Goal: Transaction & Acquisition: Purchase product/service

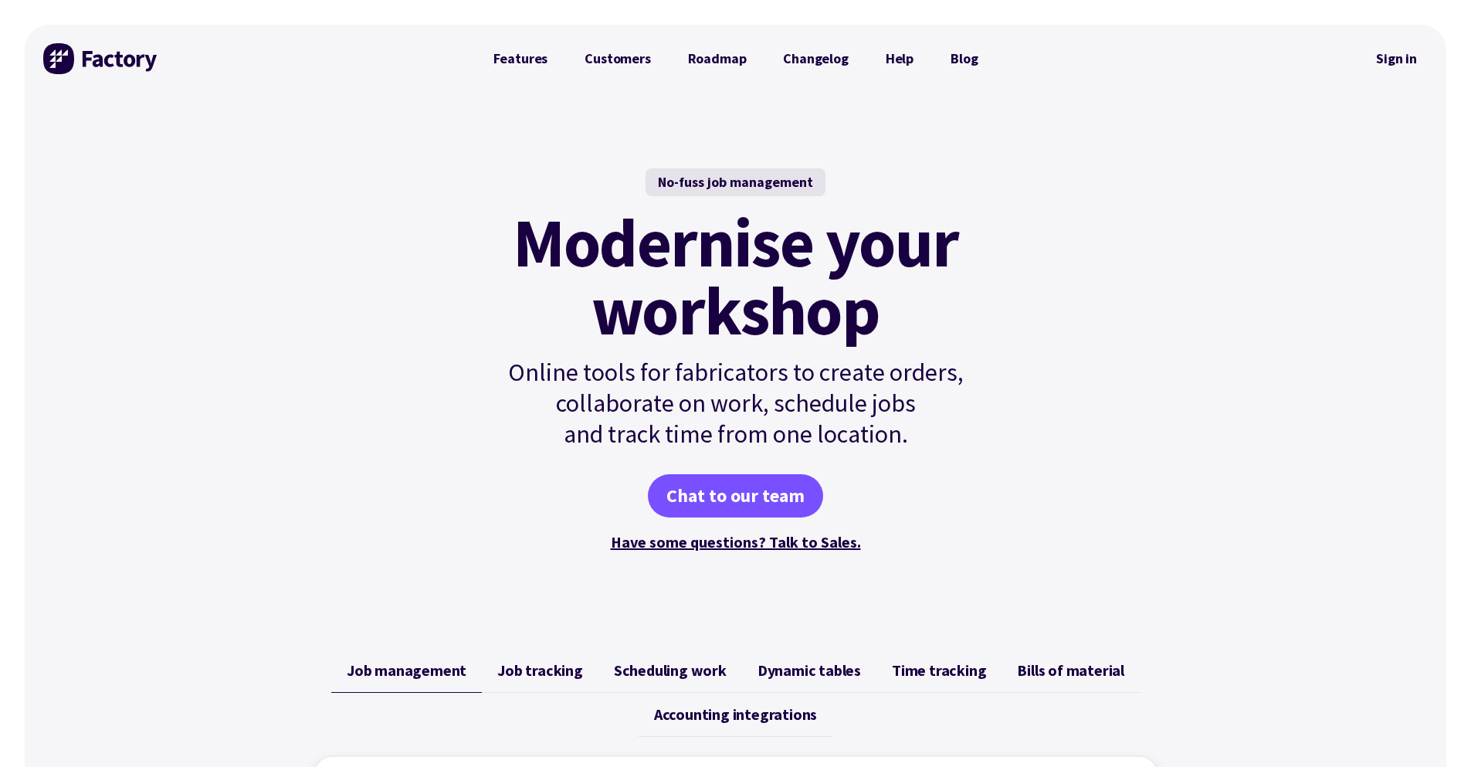
drag, startPoint x: 1363, startPoint y: 35, endPoint x: 1415, endPoint y: 82, distance: 70.6
click at [1368, 40] on div "Sign in" at bounding box center [1212, 59] width 432 height 68
click at [1415, 82] on div "Sign in" at bounding box center [1397, 59] width 63 height 68
click at [1410, 60] on link "Sign in" at bounding box center [1397, 59] width 63 height 36
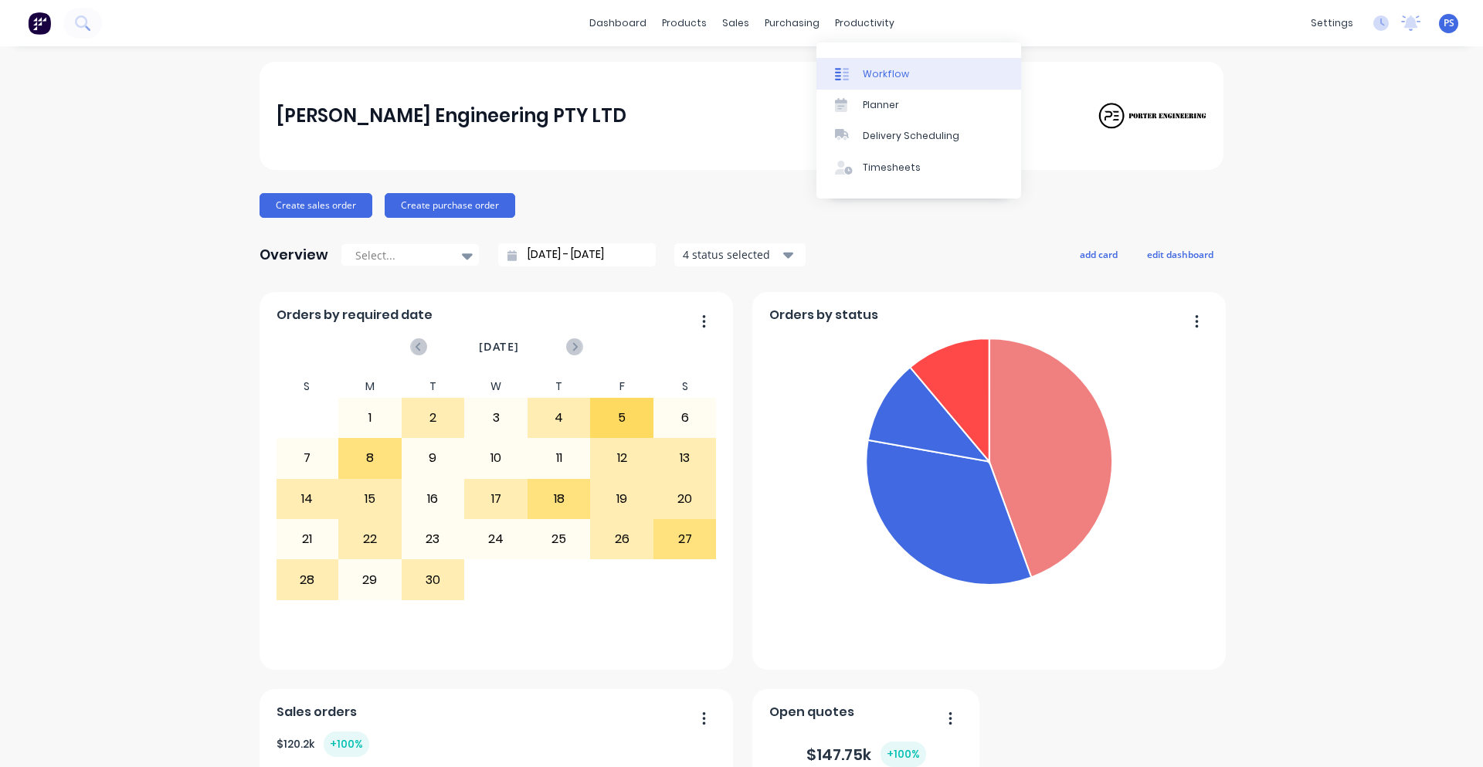
click at [864, 88] on link "Workflow" at bounding box center [918, 73] width 205 height 31
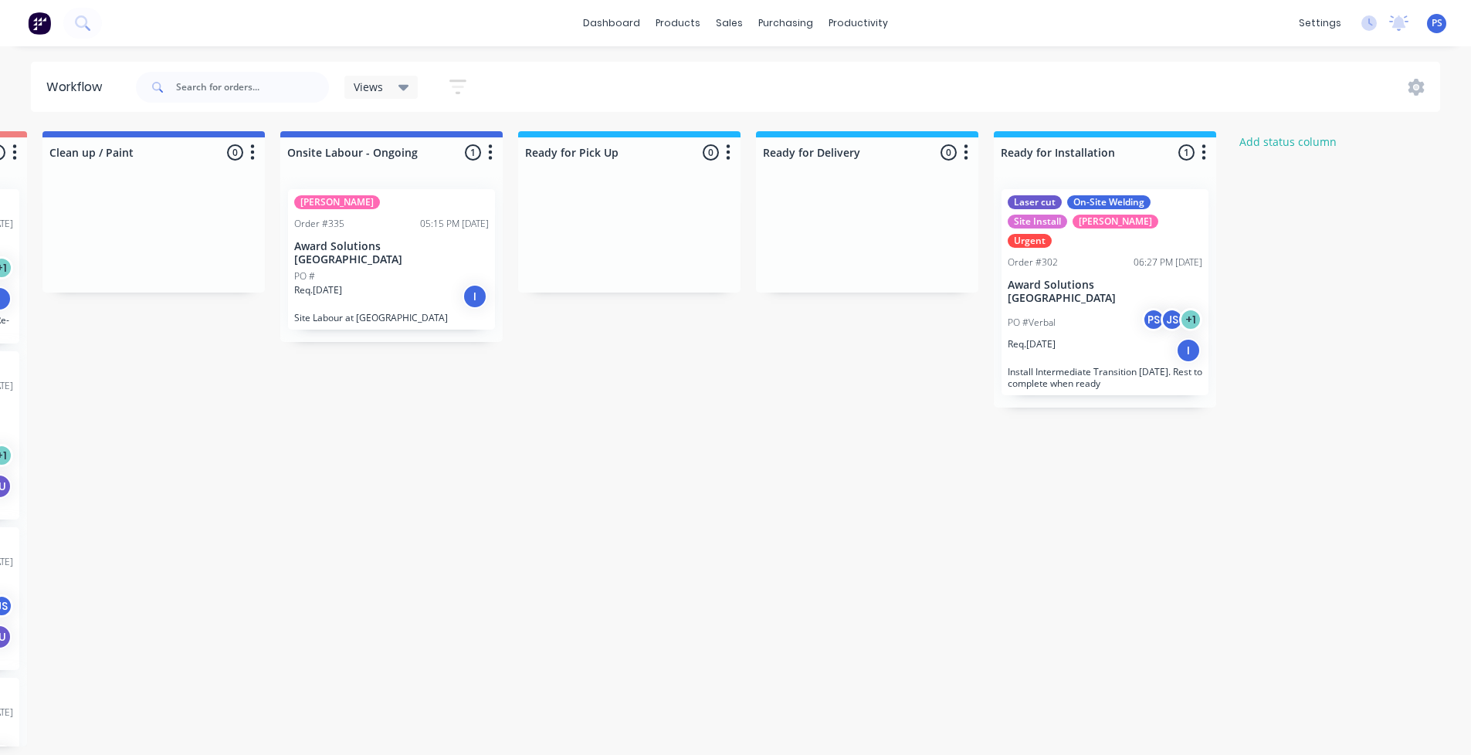
scroll to position [0, 1318]
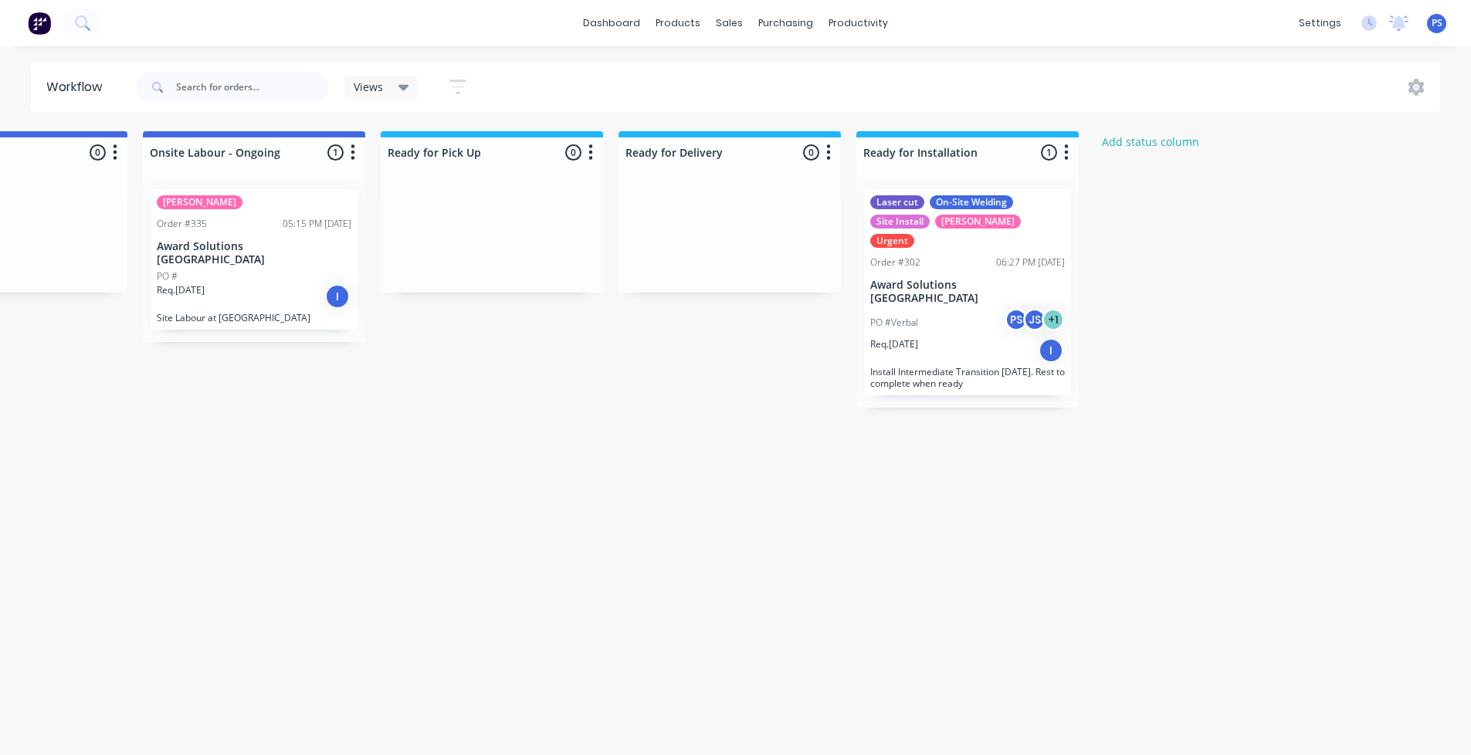
click at [1050, 366] on p "Install Intermediate Transition [DATE]. Rest to complete when ready" at bounding box center [968, 377] width 195 height 23
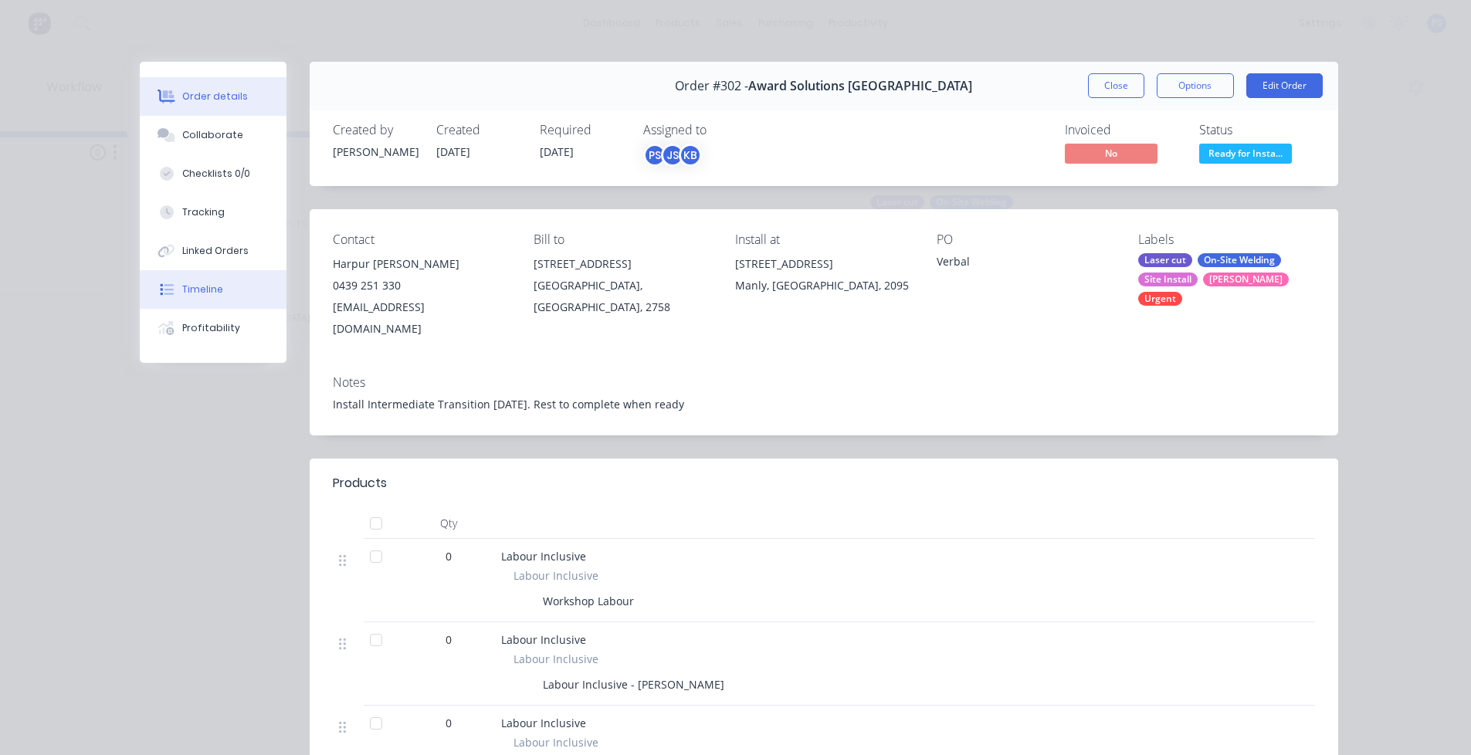
click at [237, 290] on button "Timeline" at bounding box center [213, 289] width 147 height 39
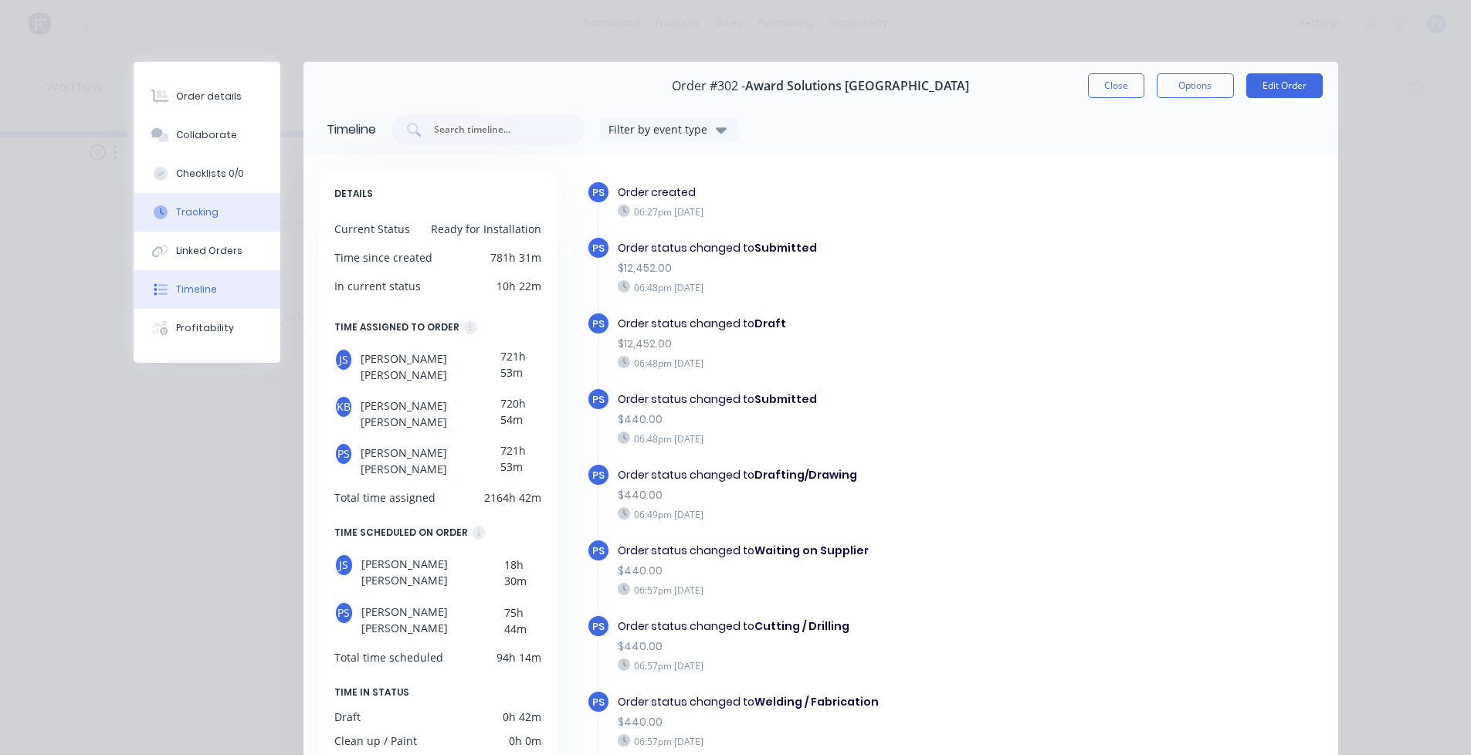
click at [233, 217] on button "Tracking" at bounding box center [207, 212] width 147 height 39
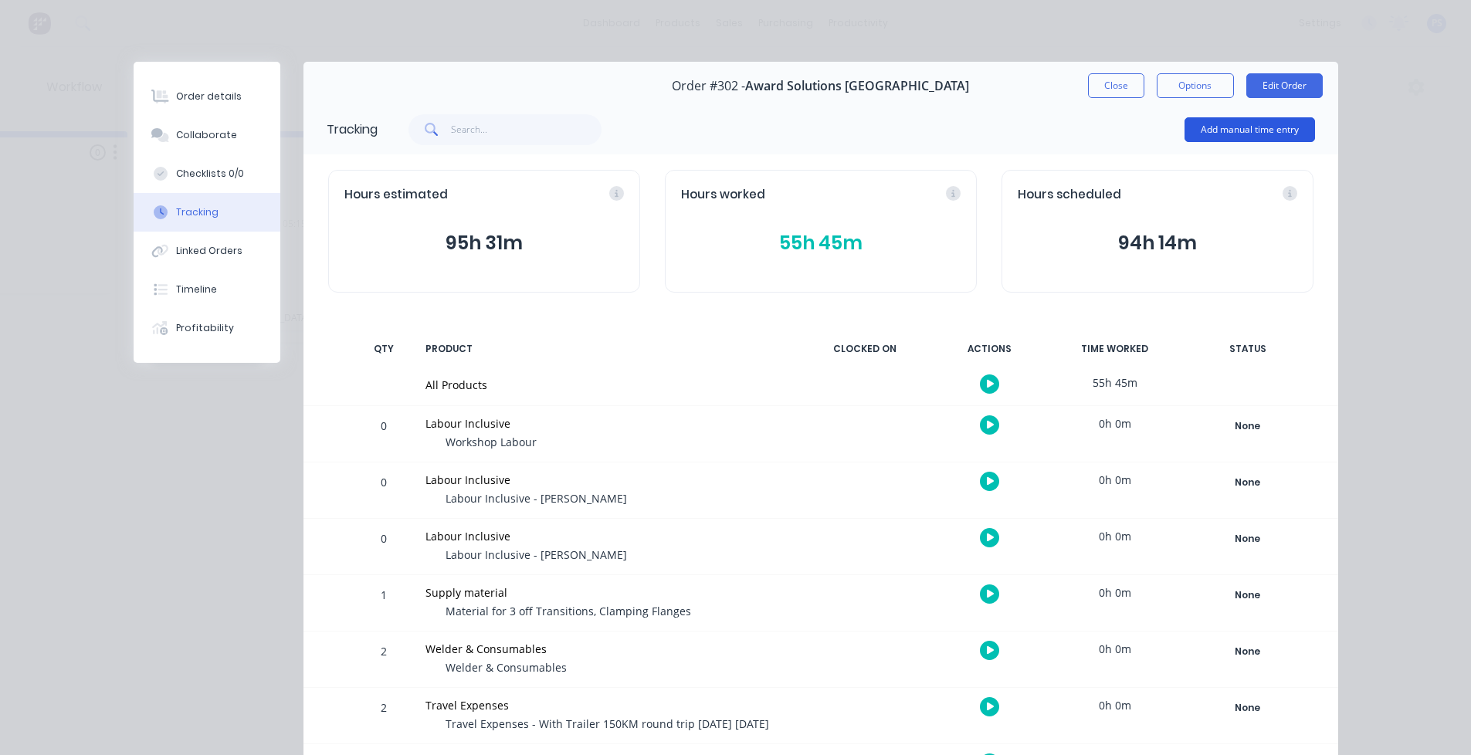
click at [1211, 126] on button "Add manual time entry" at bounding box center [1250, 129] width 131 height 25
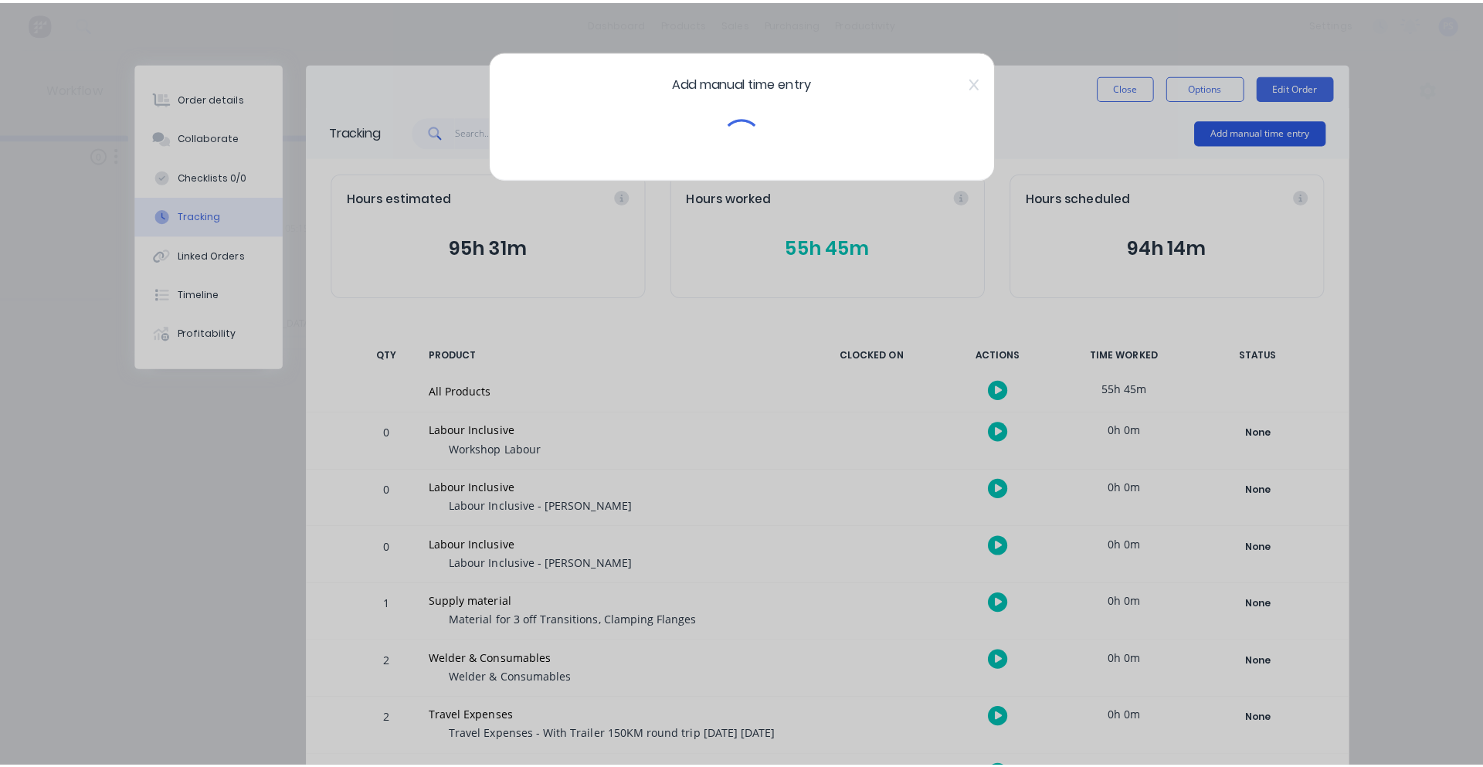
scroll to position [0, 1317]
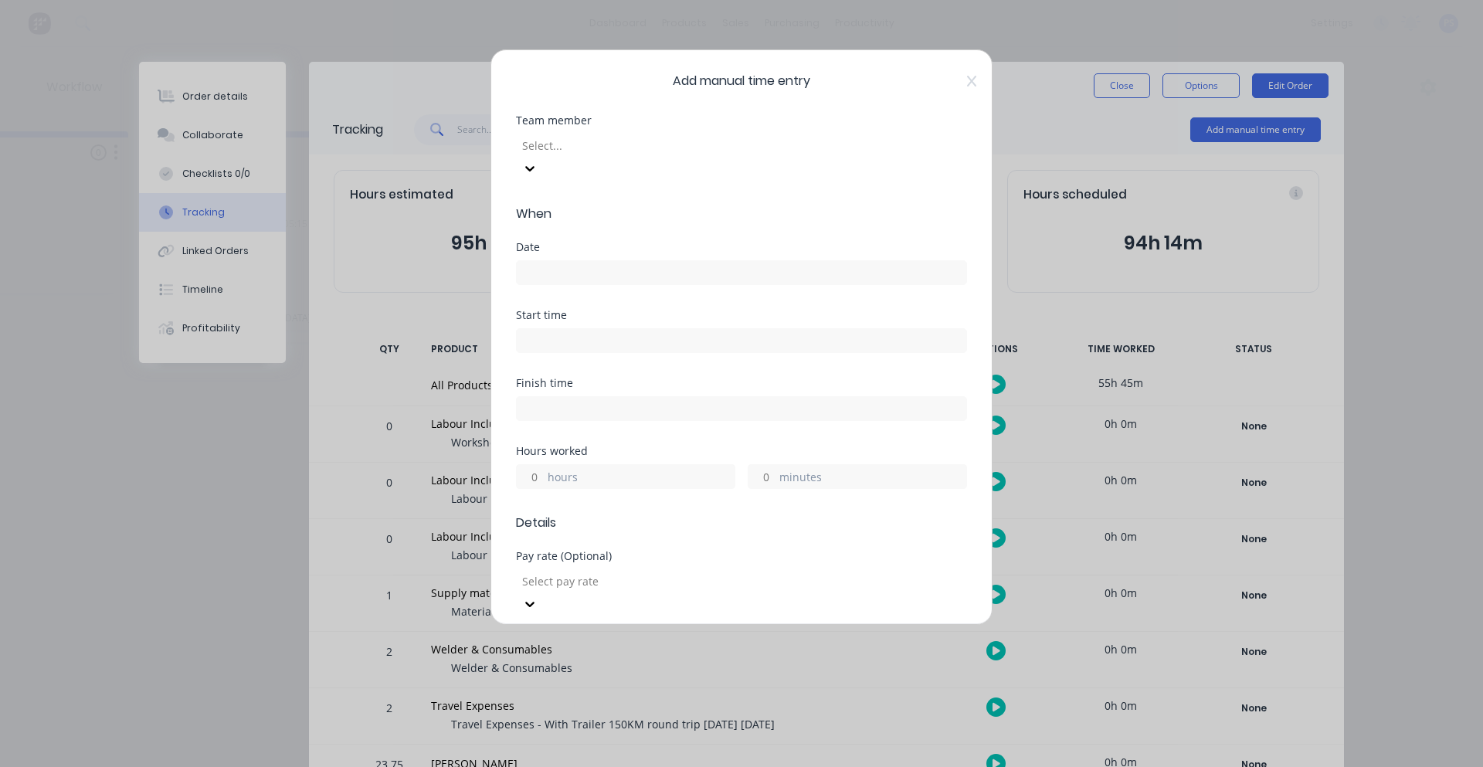
click at [611, 138] on div at bounding box center [632, 145] width 222 height 19
click at [743, 145] on div at bounding box center [632, 145] width 222 height 19
click at [743, 150] on div at bounding box center [632, 145] width 222 height 19
click at [743, 140] on div at bounding box center [632, 145] width 222 height 19
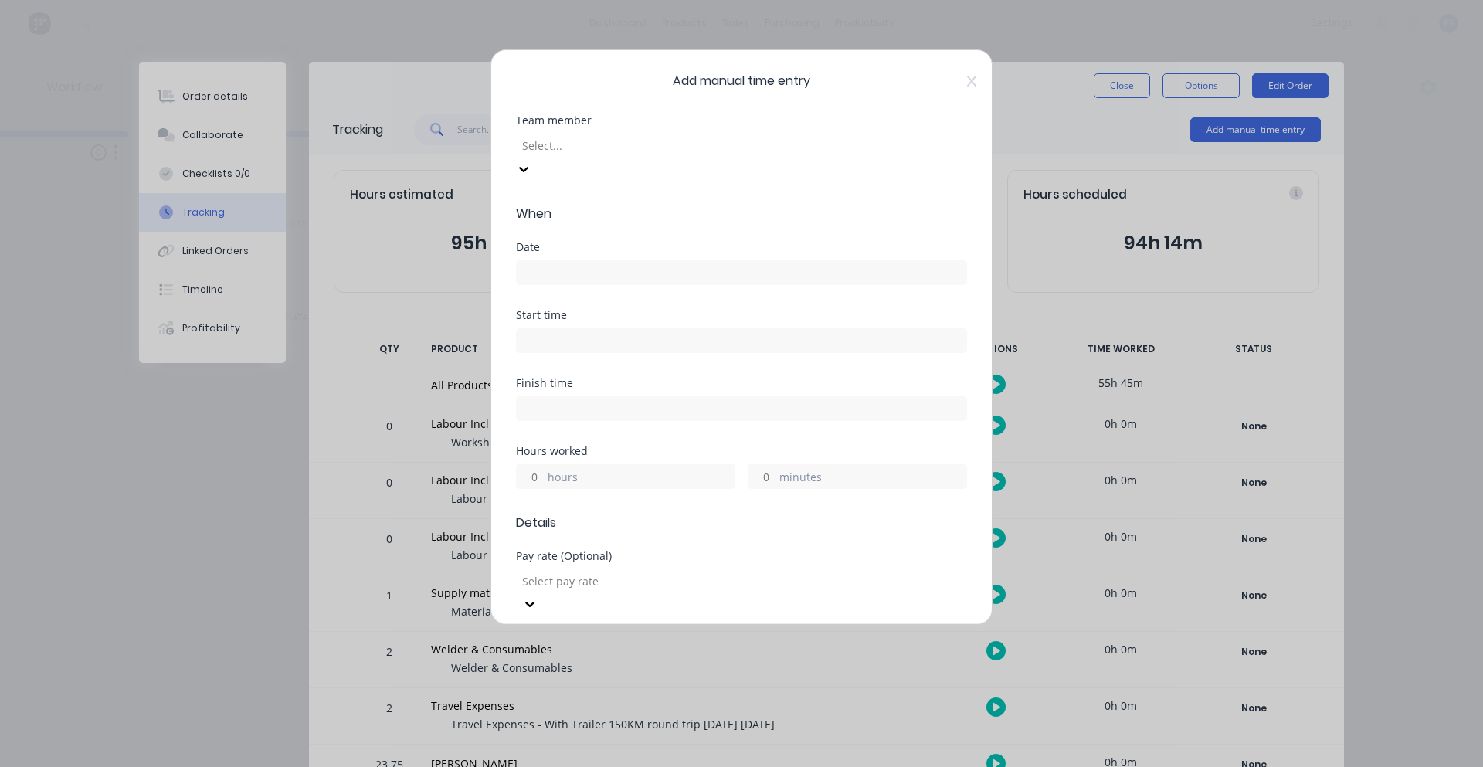
click at [743, 141] on div at bounding box center [632, 145] width 222 height 19
type input "["
type input "peter"
click at [703, 175] on div "Team member 1 result available for search term peter. Use Up and Down to choose…" at bounding box center [741, 160] width 451 height 90
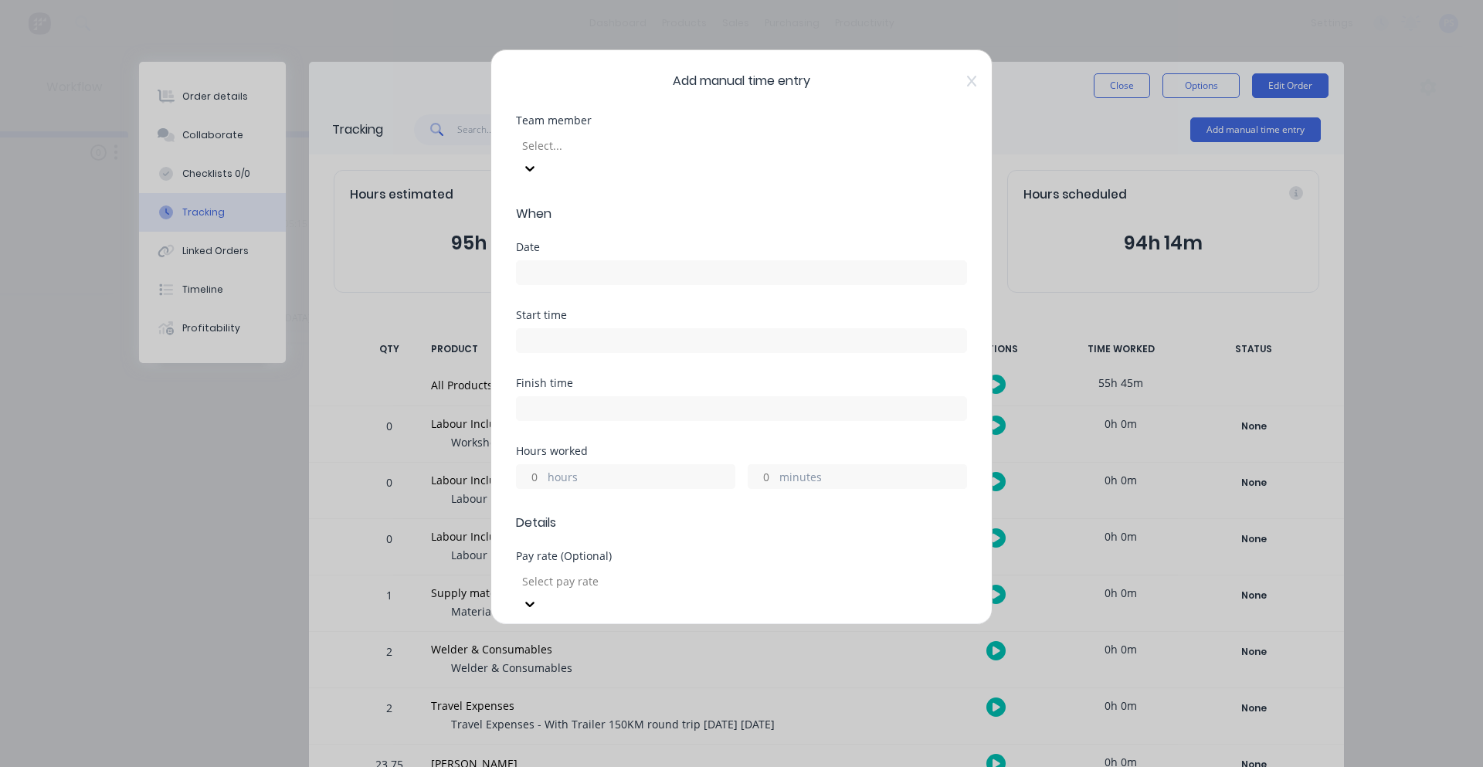
click at [692, 131] on div "Select..." at bounding box center [741, 155] width 451 height 50
click at [685, 149] on div at bounding box center [632, 145] width 222 height 19
type input "peter"
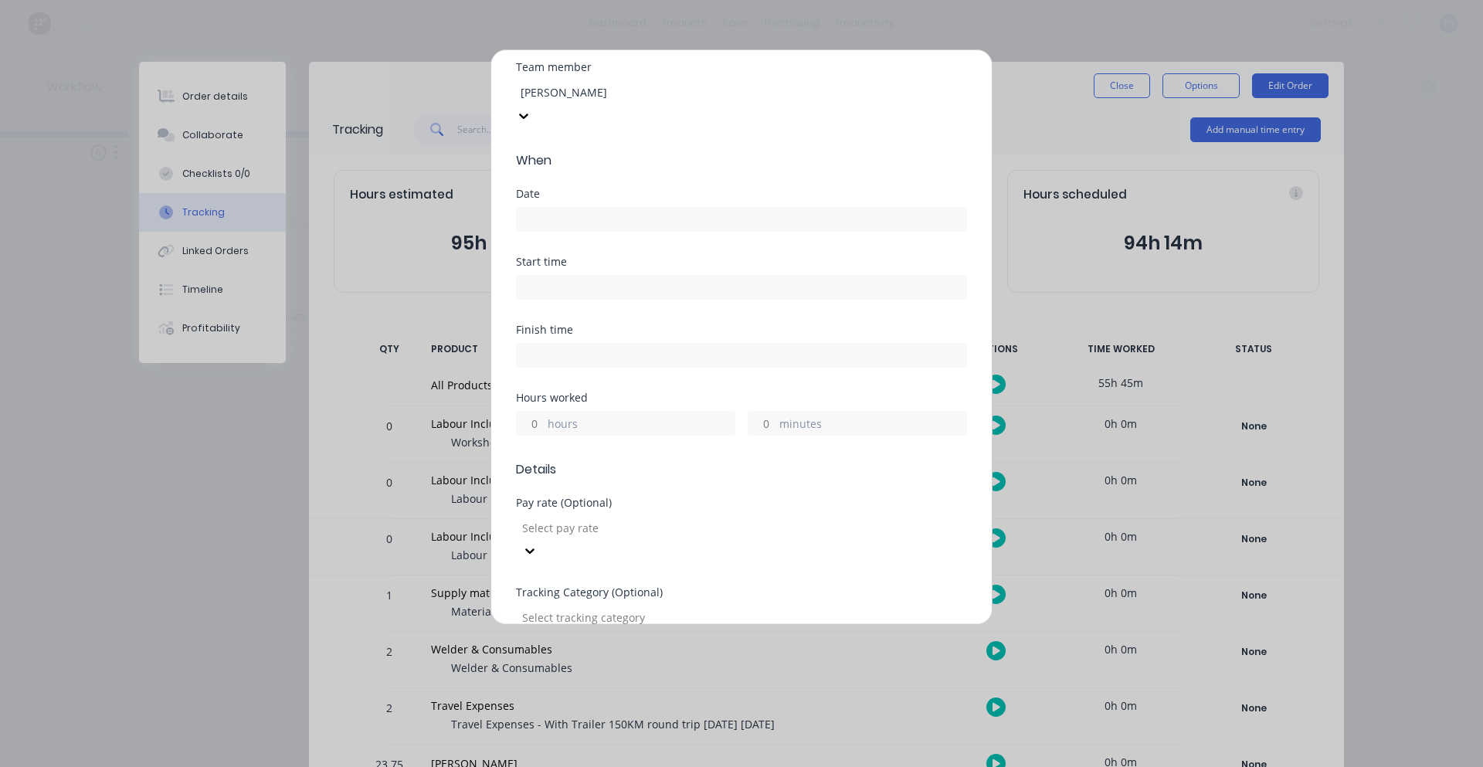
scroll to position [77, 0]
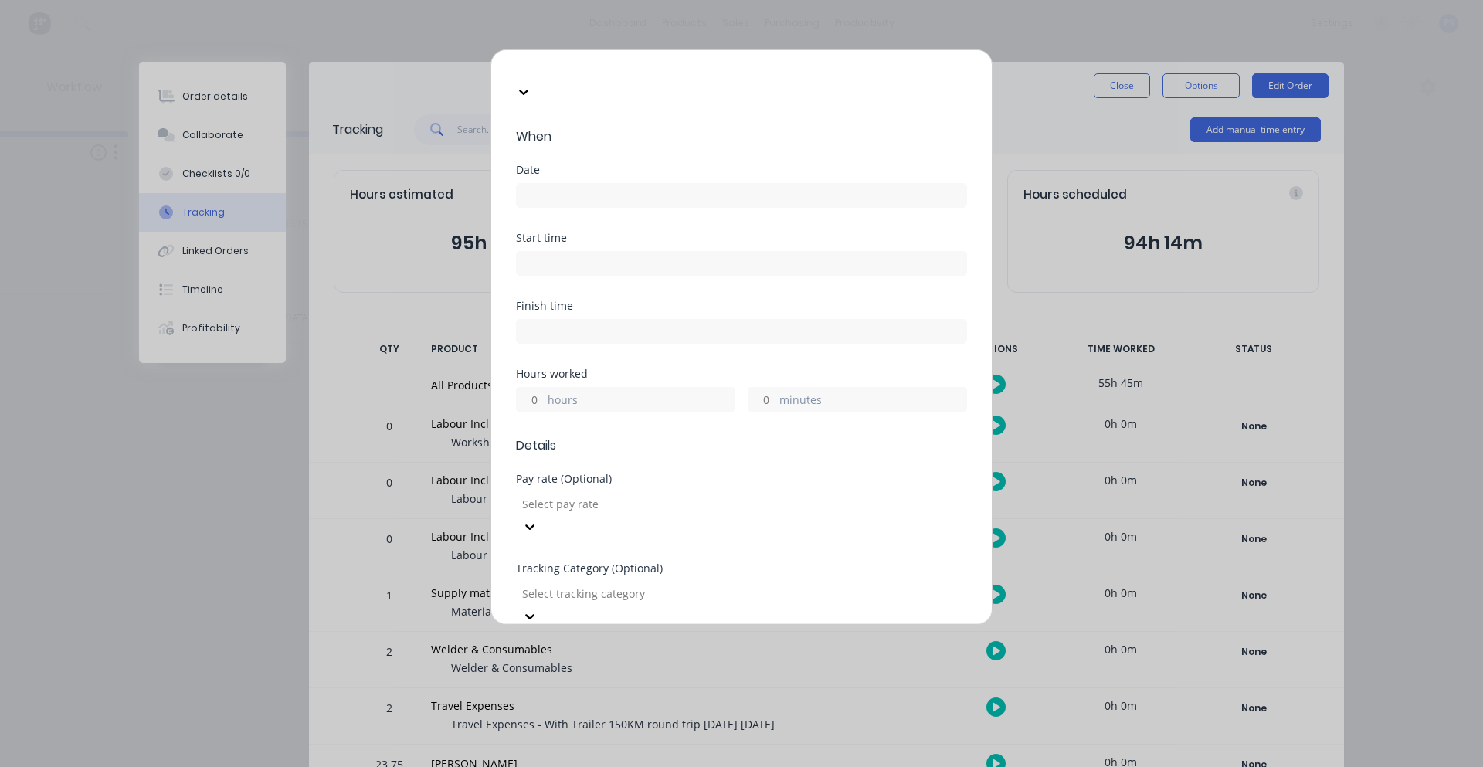
click at [531, 84] on icon at bounding box center [523, 91] width 15 height 15
click at [976, 61] on div "Add manual time entry Team member 4 results available. Use Up and Down to choos…" at bounding box center [741, 336] width 502 height 575
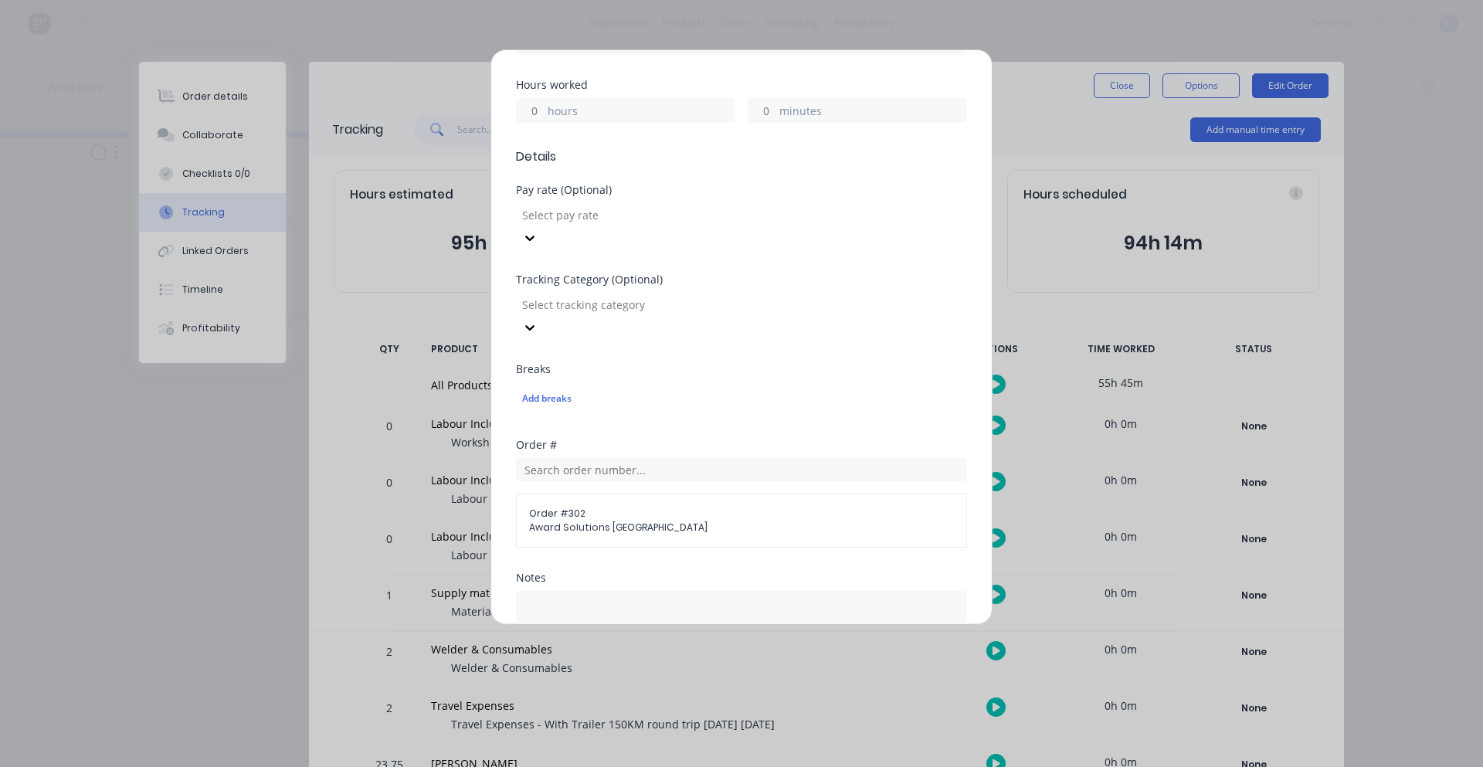
scroll to position [535, 0]
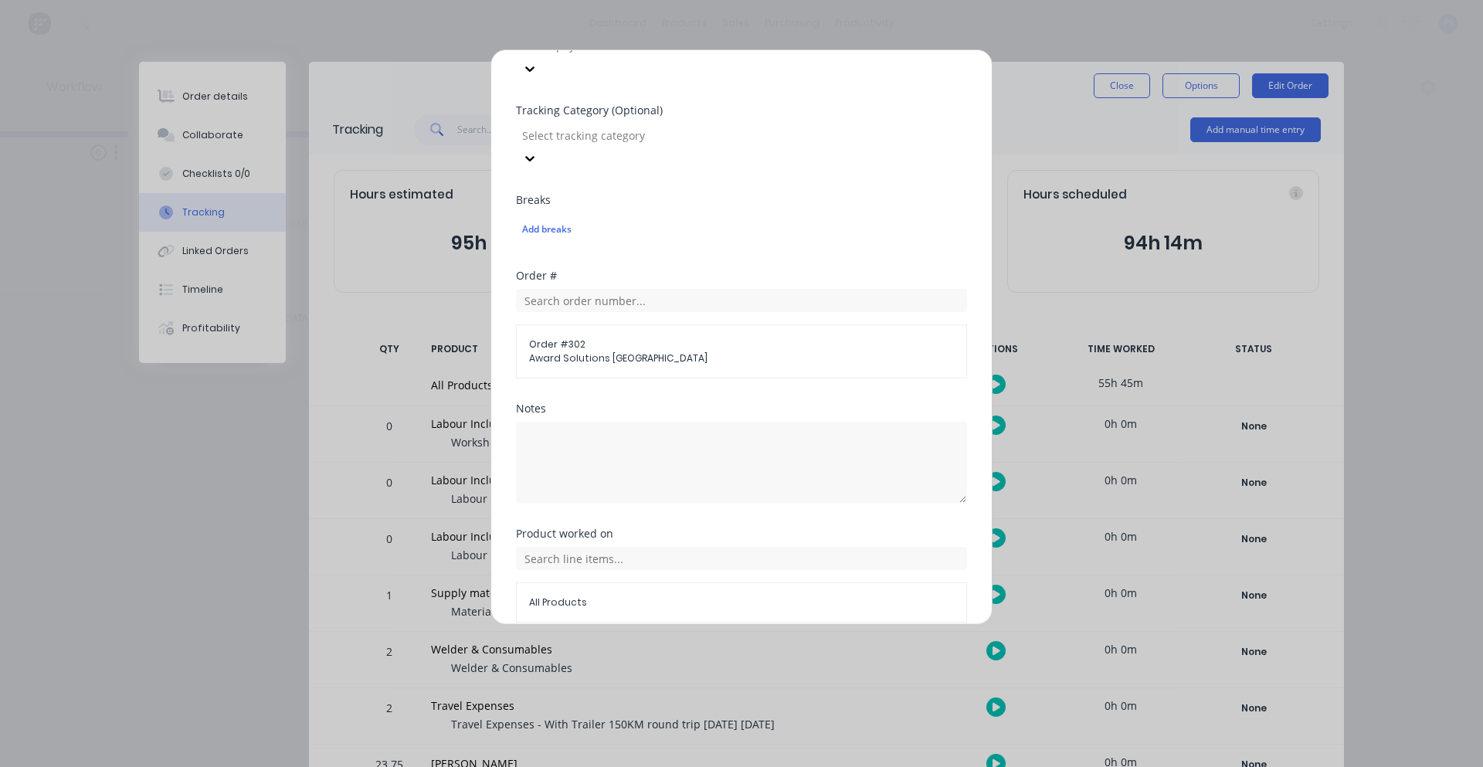
click at [810, 647] on button "Cancel" at bounding box center [813, 659] width 62 height 25
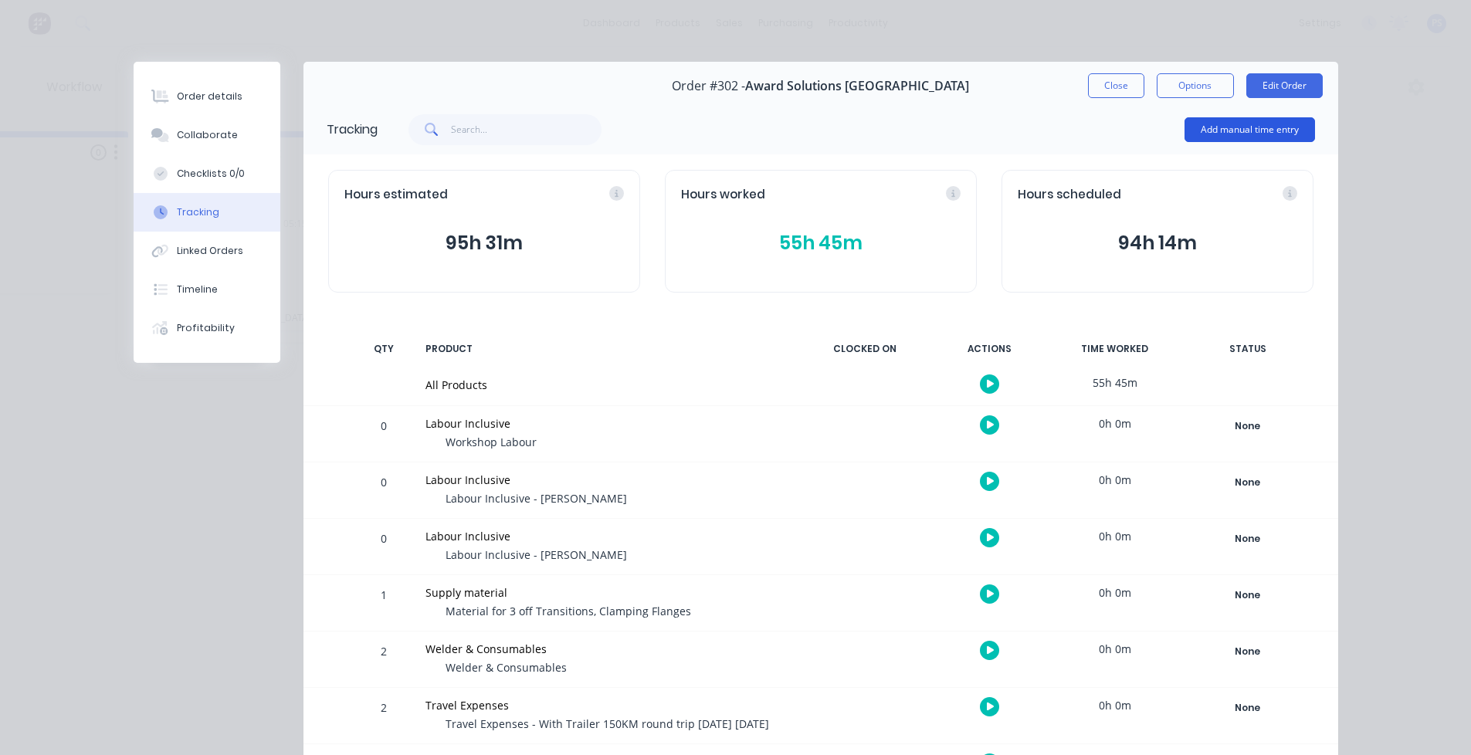
click at [1261, 138] on button "Add manual time entry" at bounding box center [1250, 129] width 131 height 25
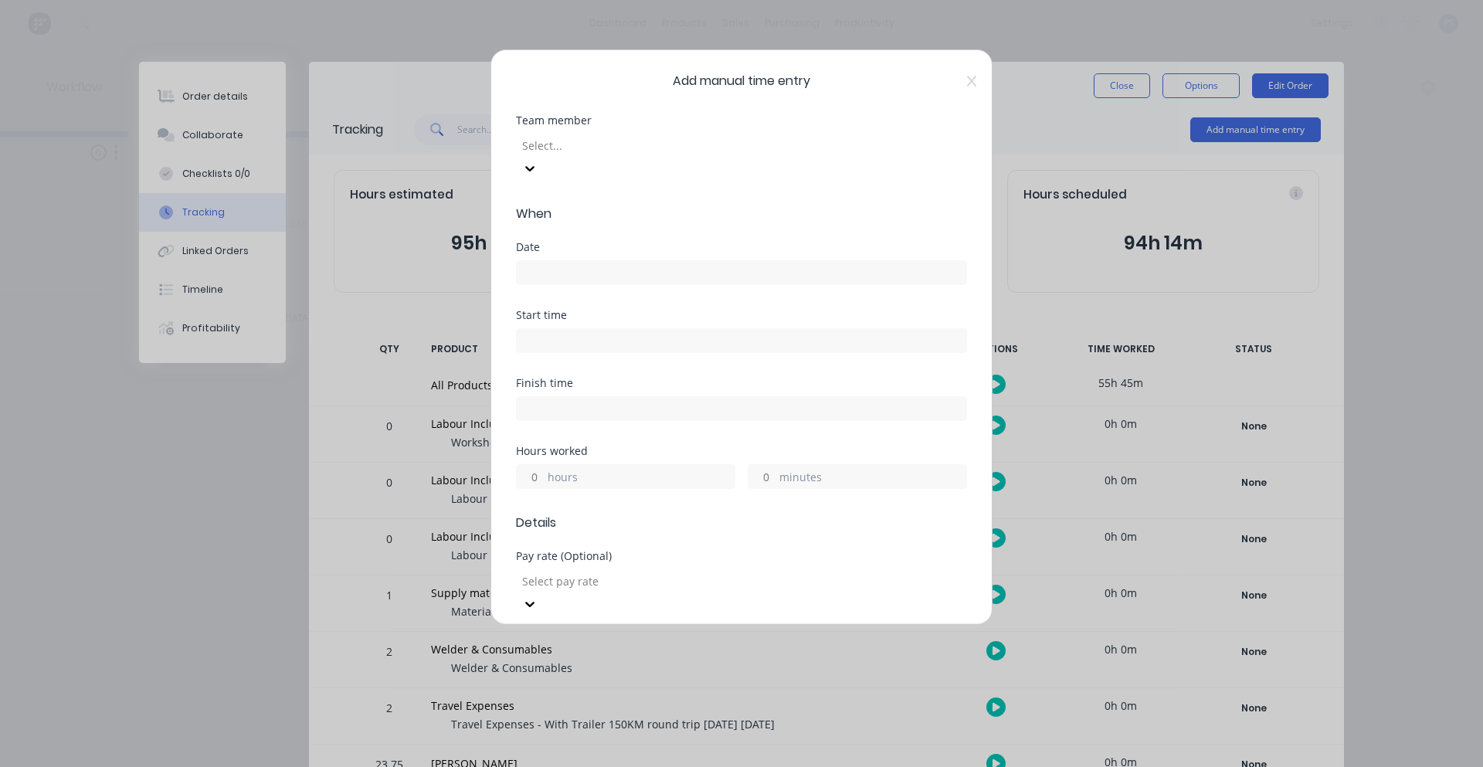
click at [631, 150] on div at bounding box center [632, 145] width 222 height 19
click at [964, 77] on div "Add manual time entry Team member 4 results available. Use Up and Down to choos…" at bounding box center [741, 336] width 502 height 575
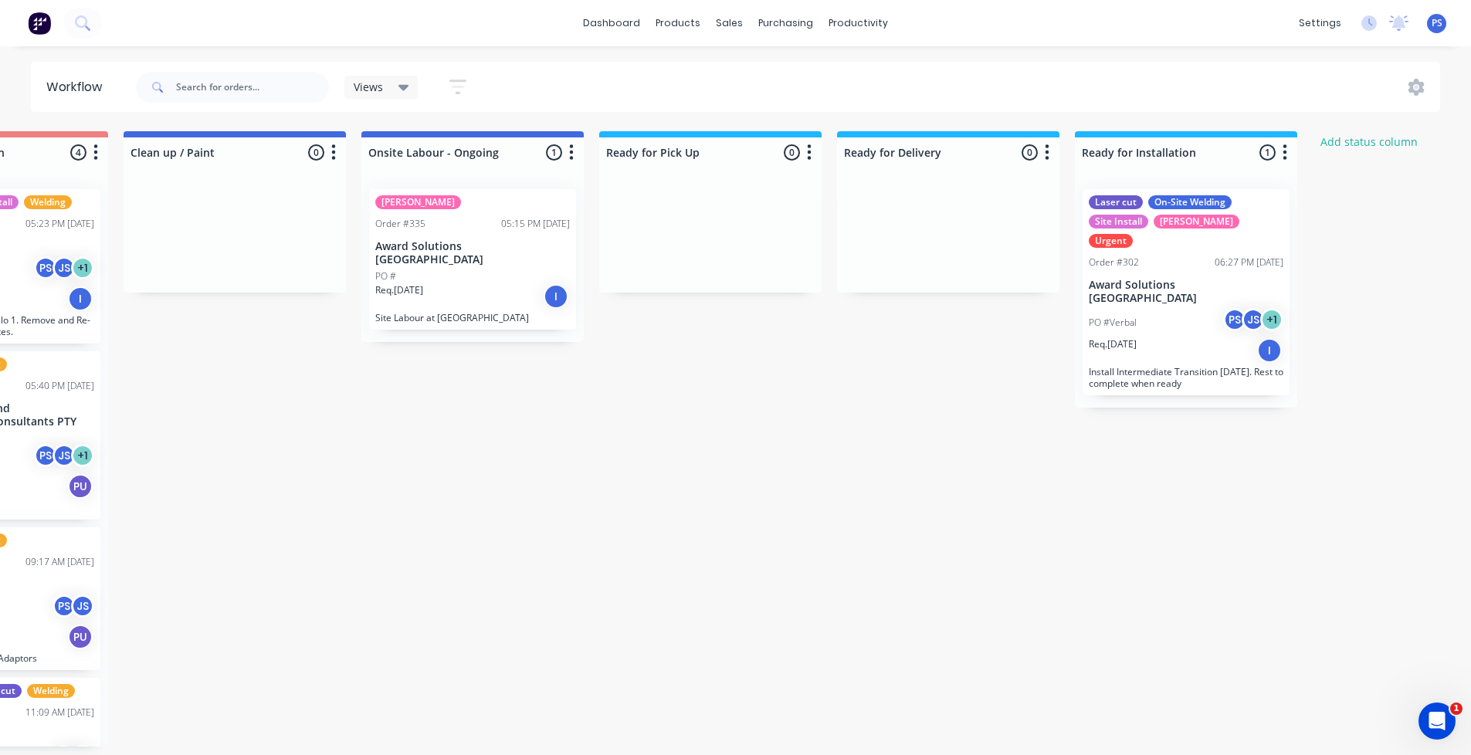
scroll to position [0, 1318]
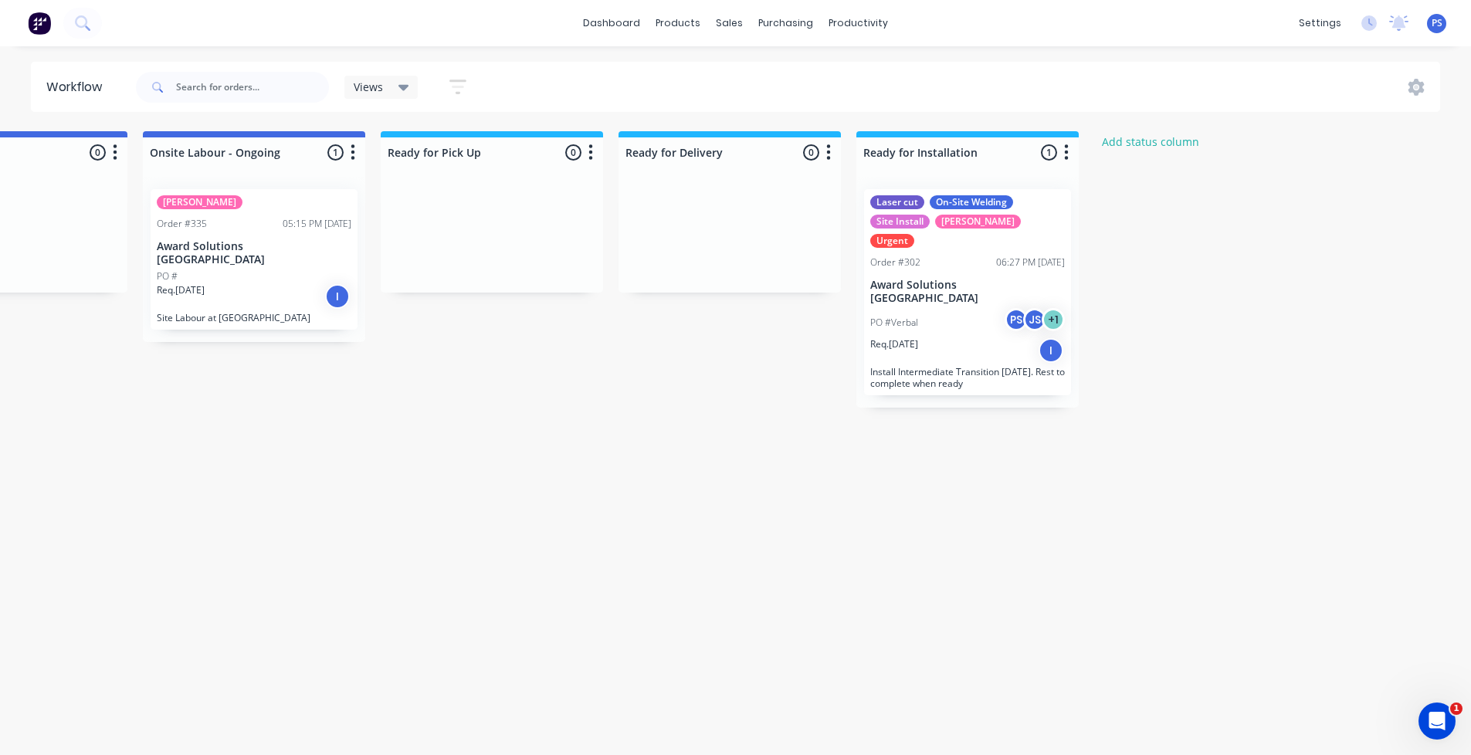
click at [1034, 256] on div "06:27 PM [DATE]" at bounding box center [1030, 263] width 69 height 14
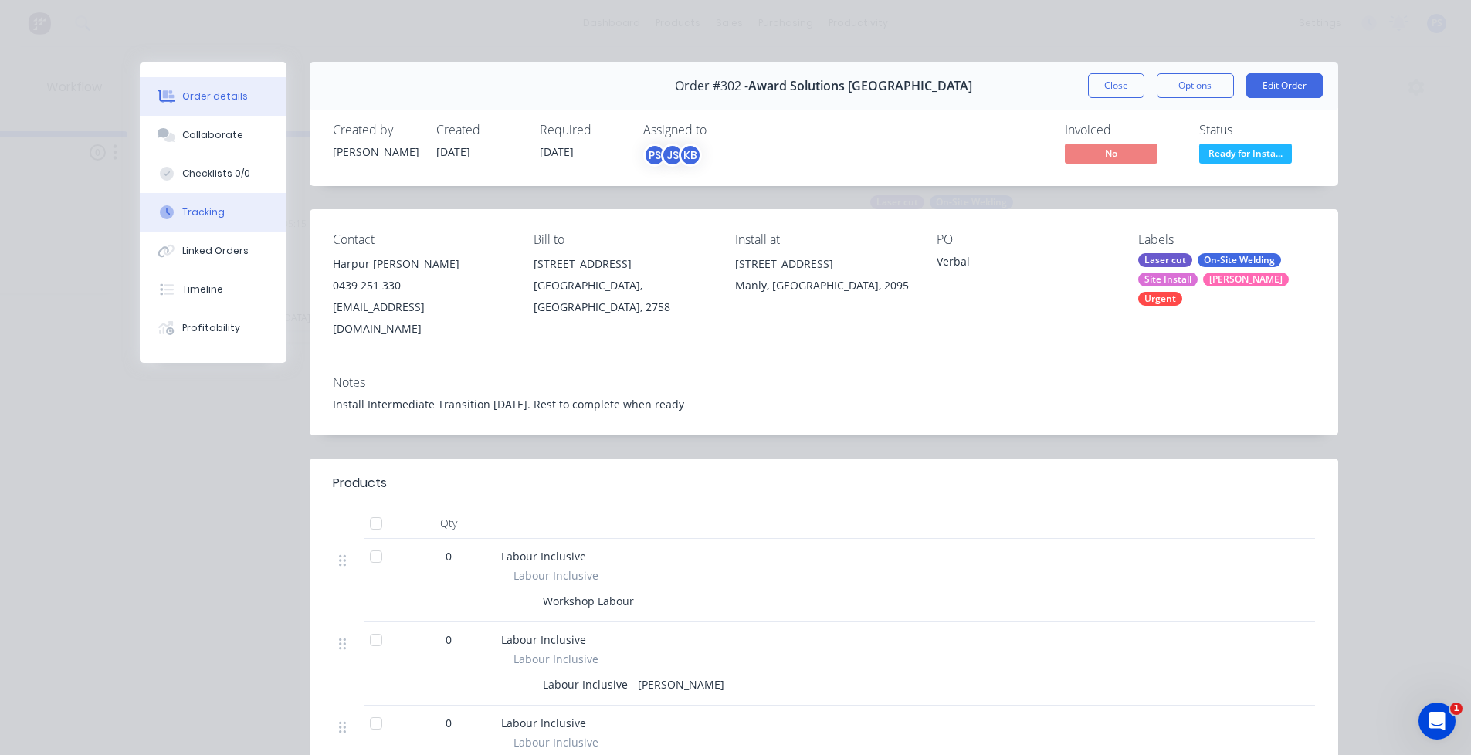
click at [186, 199] on button "Tracking" at bounding box center [213, 212] width 147 height 39
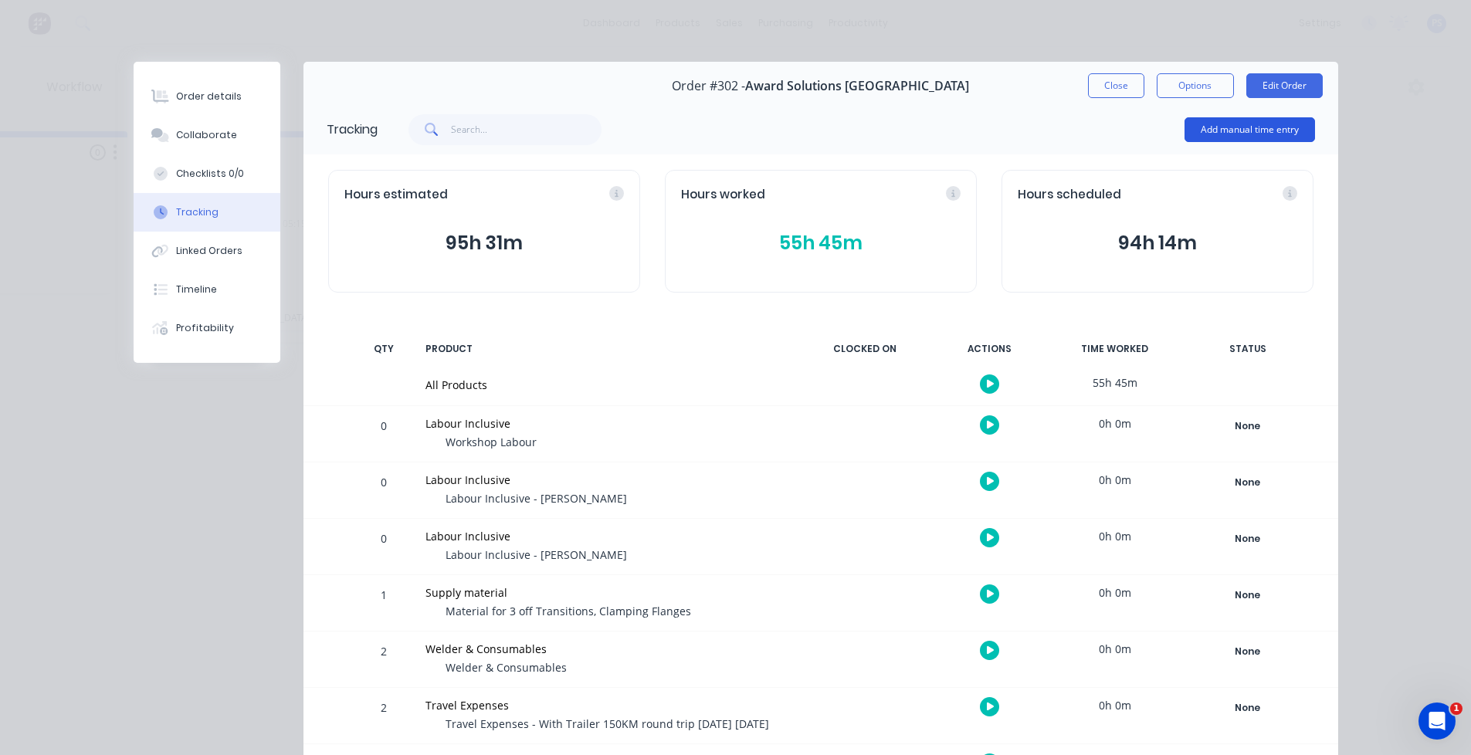
click at [1271, 122] on button "Add manual time entry" at bounding box center [1250, 129] width 131 height 25
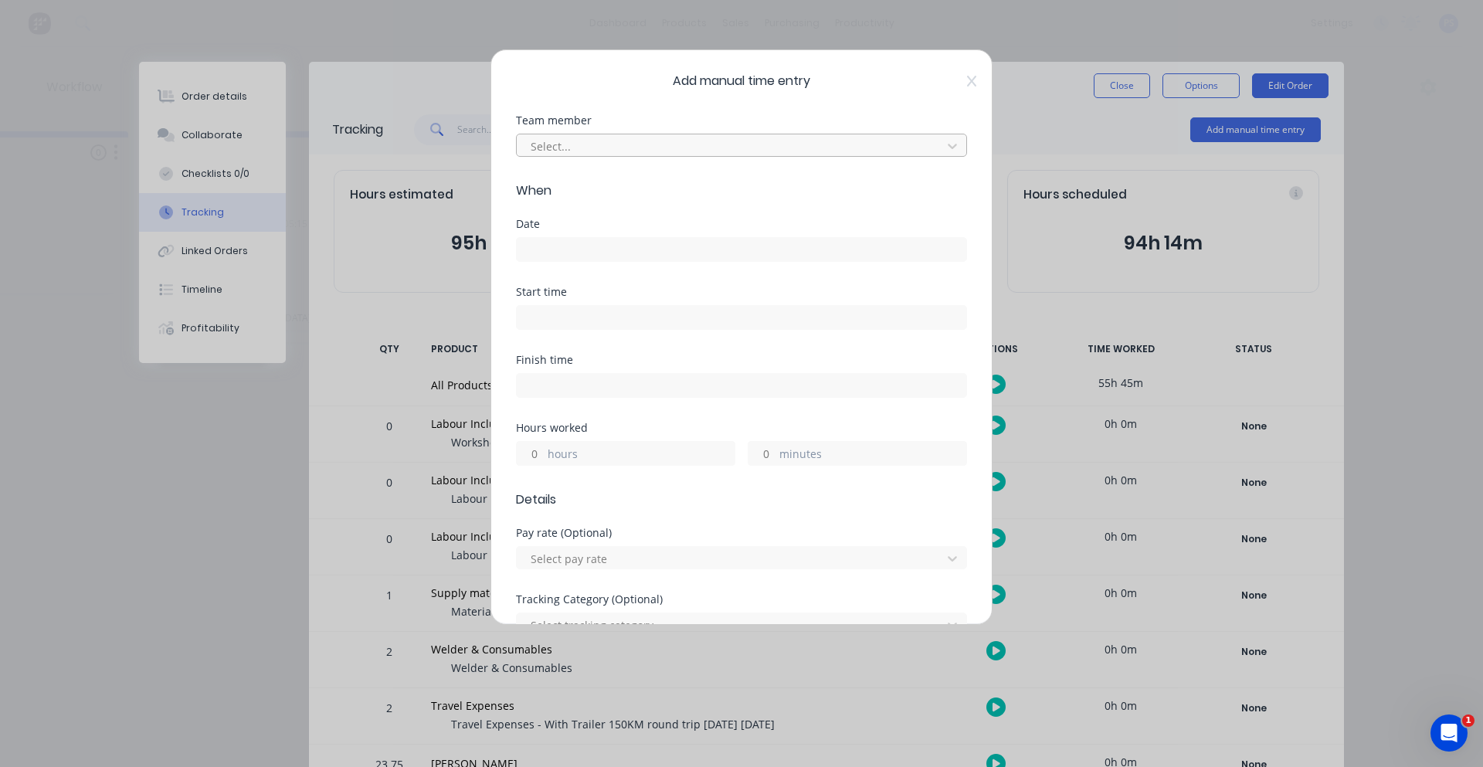
click at [697, 141] on div at bounding box center [731, 146] width 405 height 19
click at [967, 77] on icon at bounding box center [971, 81] width 9 height 12
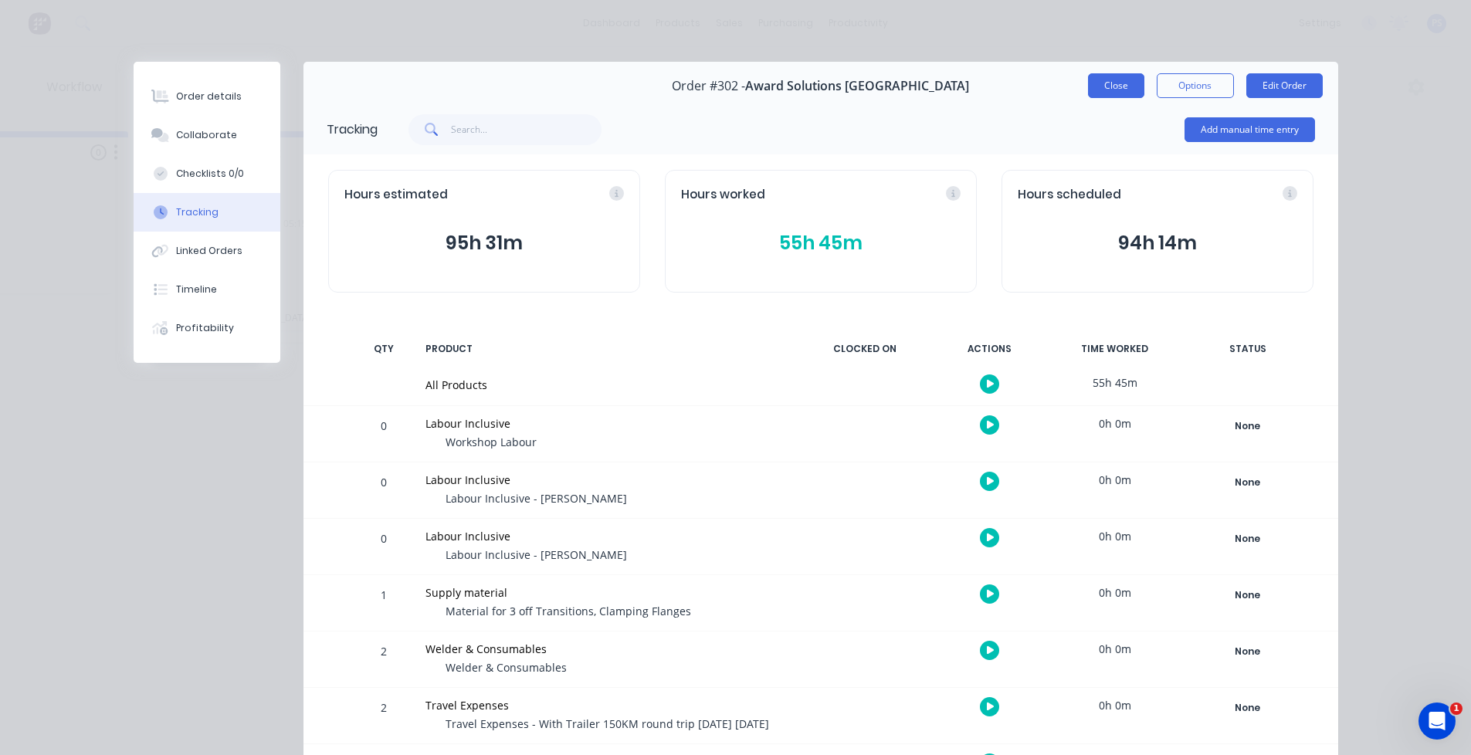
click at [1115, 87] on button "Close" at bounding box center [1116, 85] width 56 height 25
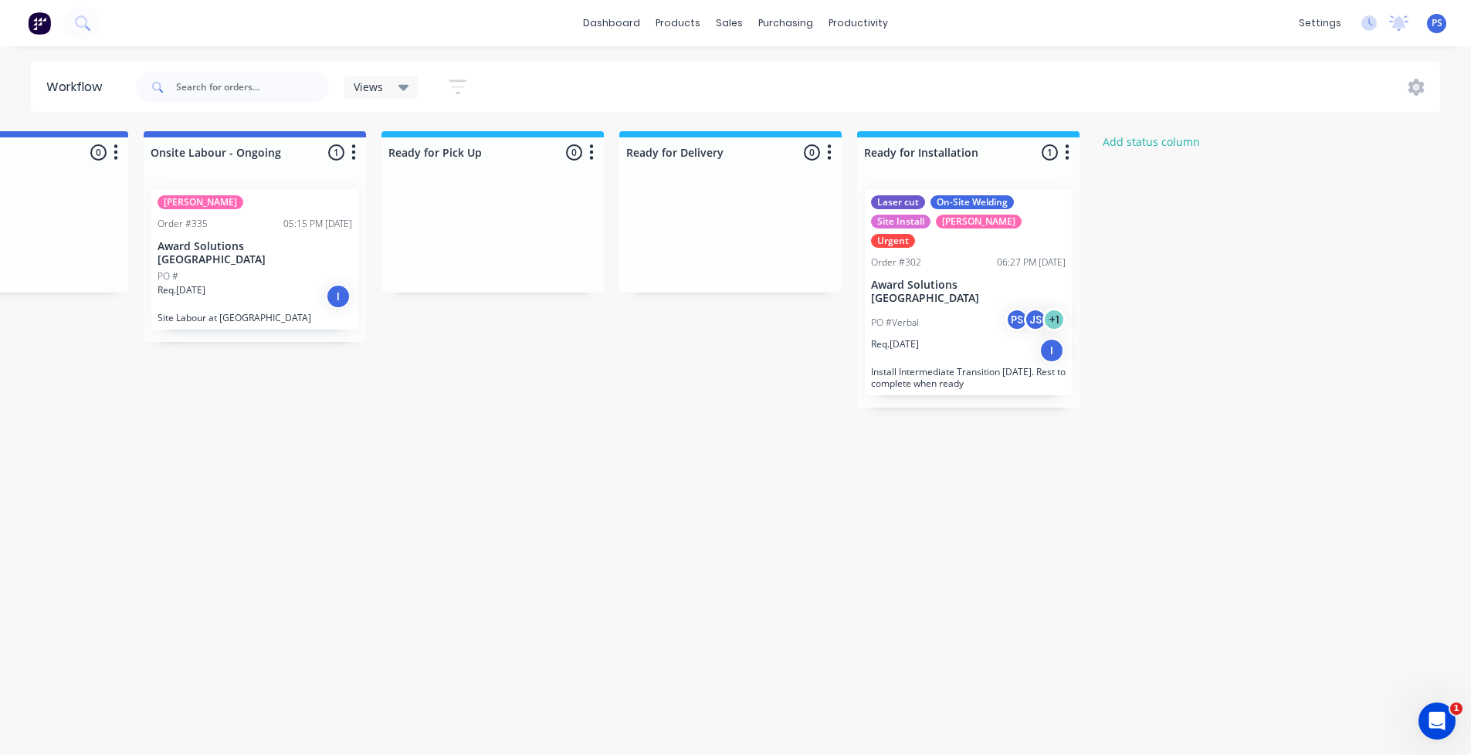
click at [1040, 274] on div "Laser cut On-Site Welding Site Install SYD WTR Urgent Order #302 06:27 PM 28/08…" at bounding box center [968, 292] width 207 height 206
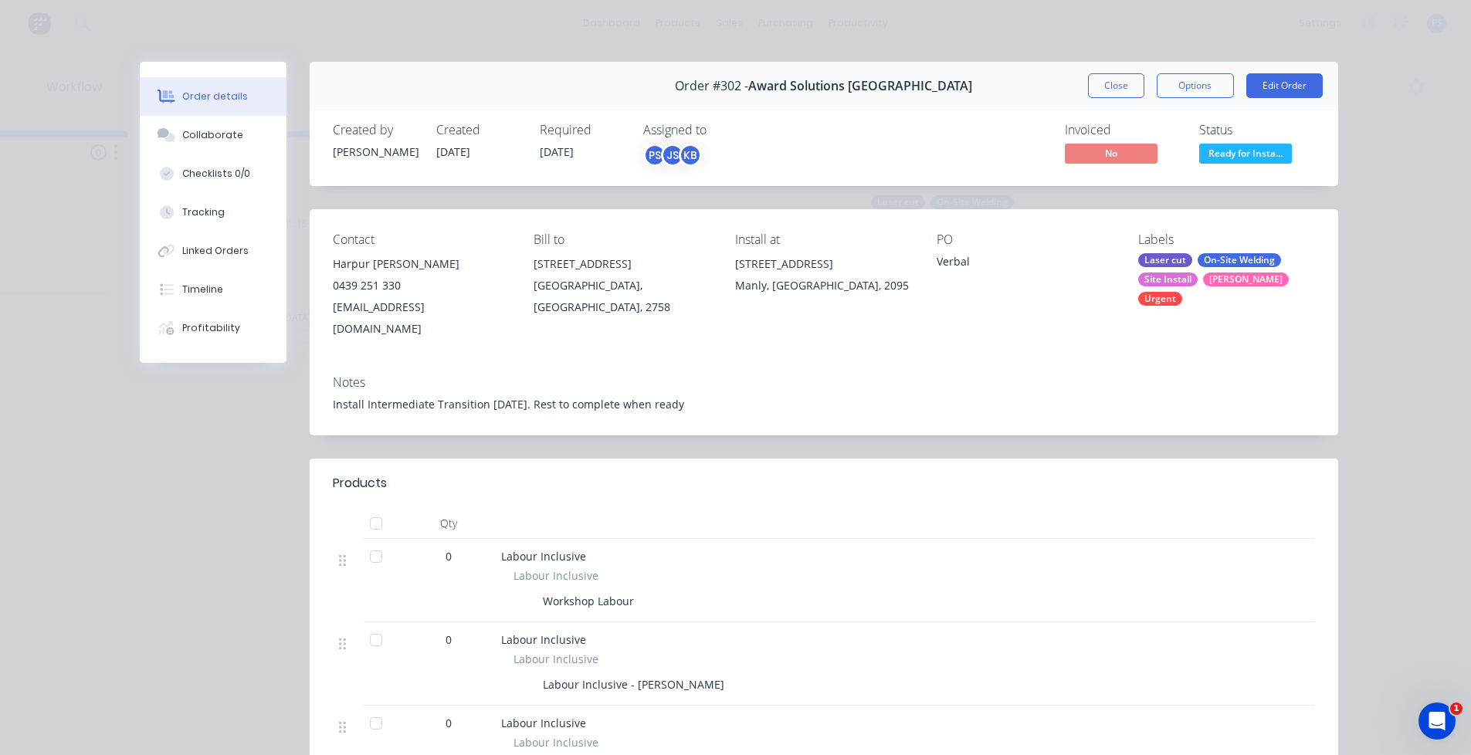
click at [1240, 153] on span "Ready for Insta..." at bounding box center [1246, 153] width 93 height 19
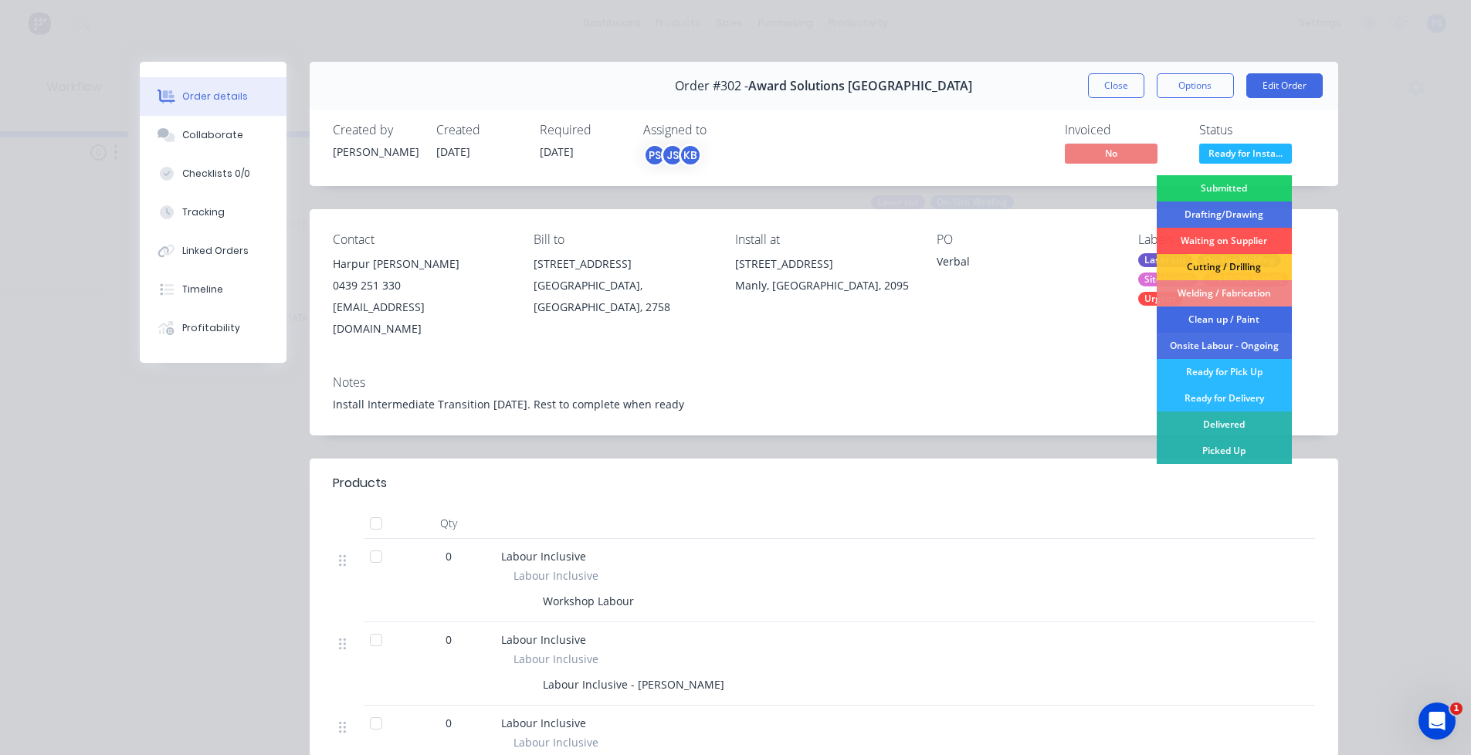
click at [1251, 316] on div "Clean up / Paint" at bounding box center [1224, 320] width 135 height 26
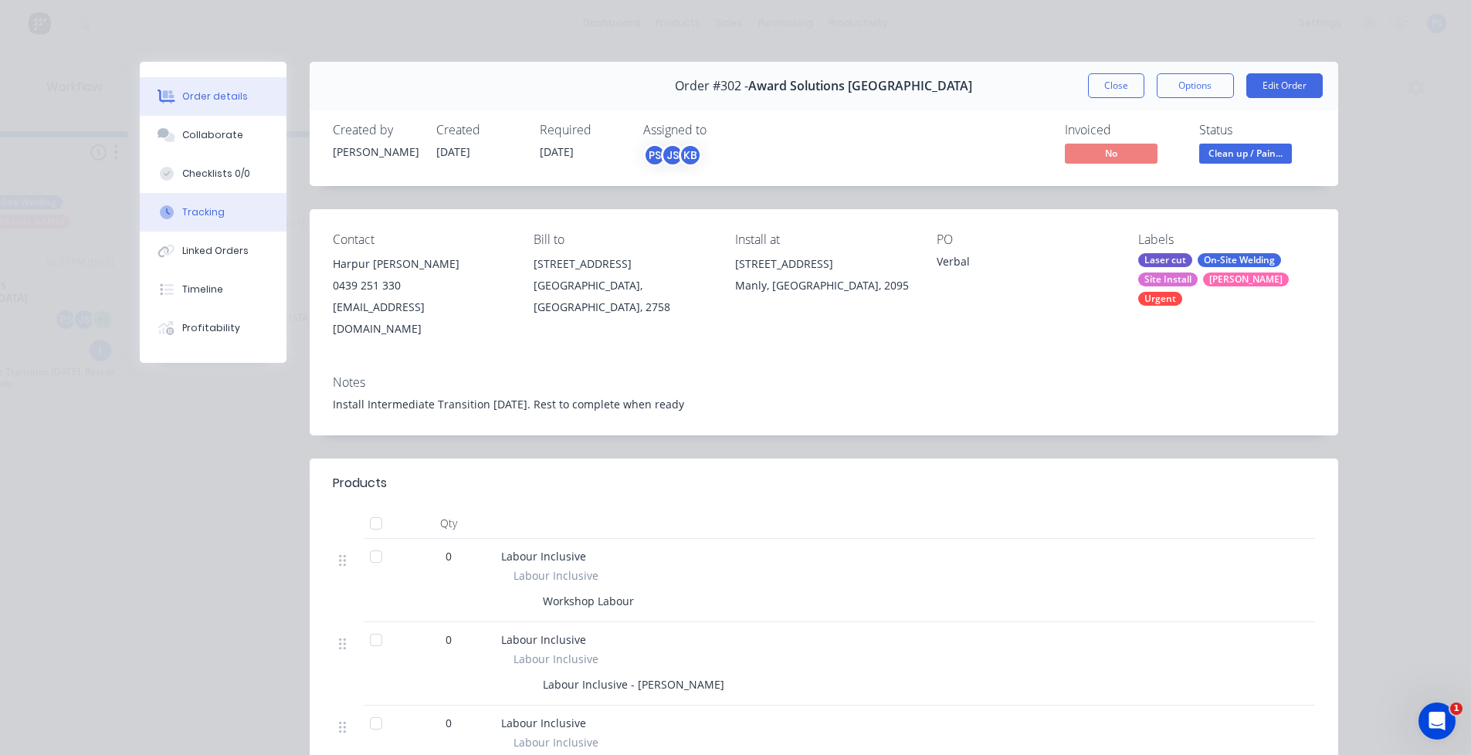
click at [202, 200] on button "Tracking" at bounding box center [213, 212] width 147 height 39
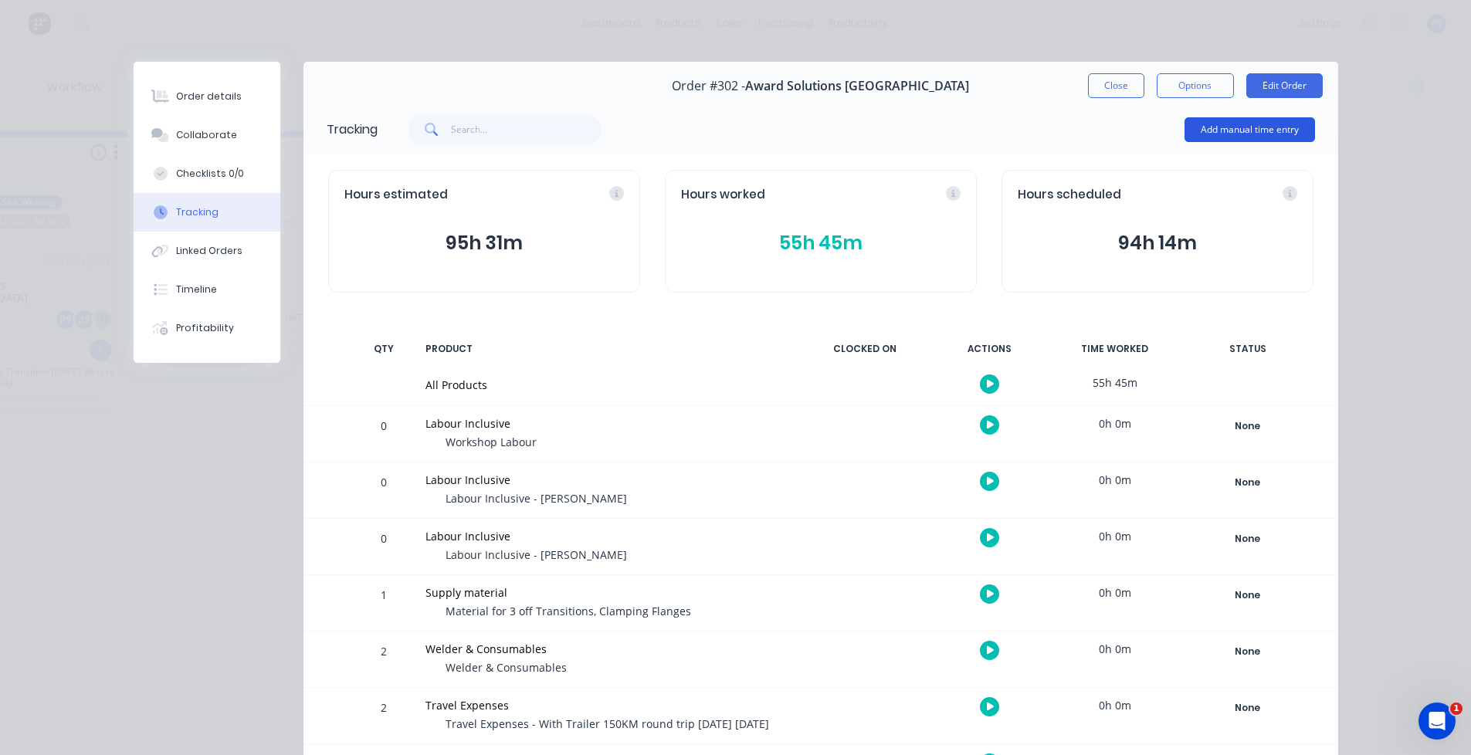
click at [1209, 131] on button "Add manual time entry" at bounding box center [1250, 129] width 131 height 25
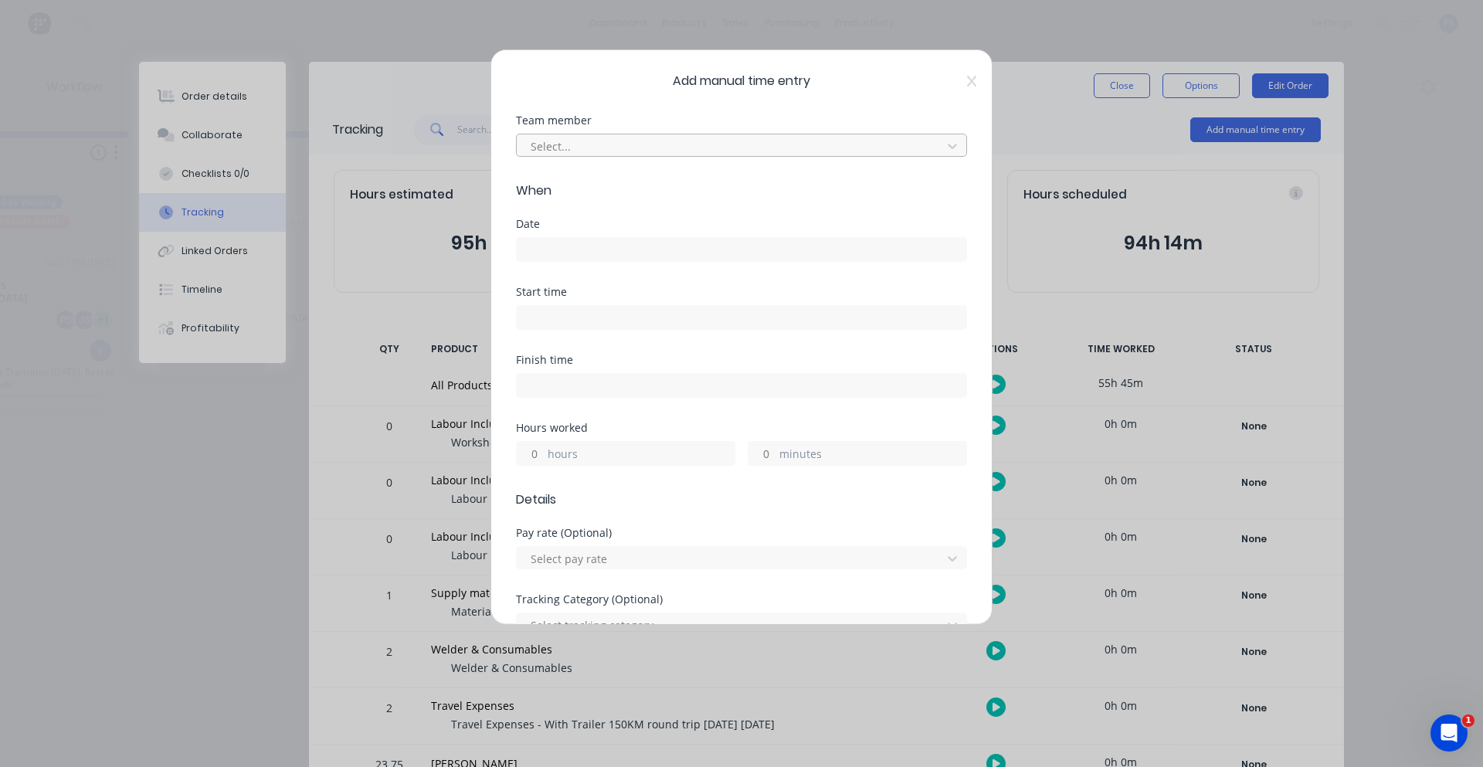
click at [687, 154] on div at bounding box center [731, 146] width 405 height 19
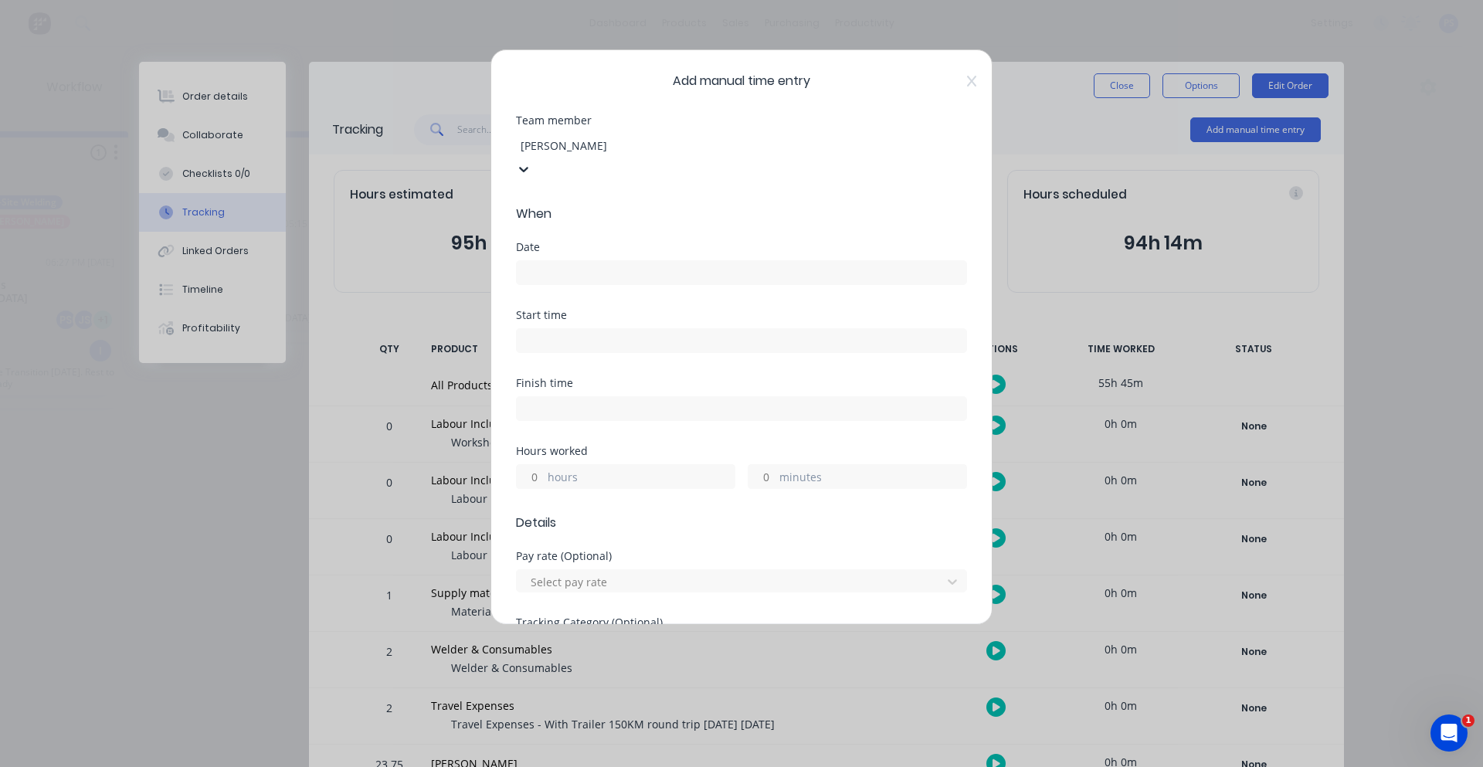
type input "peter"
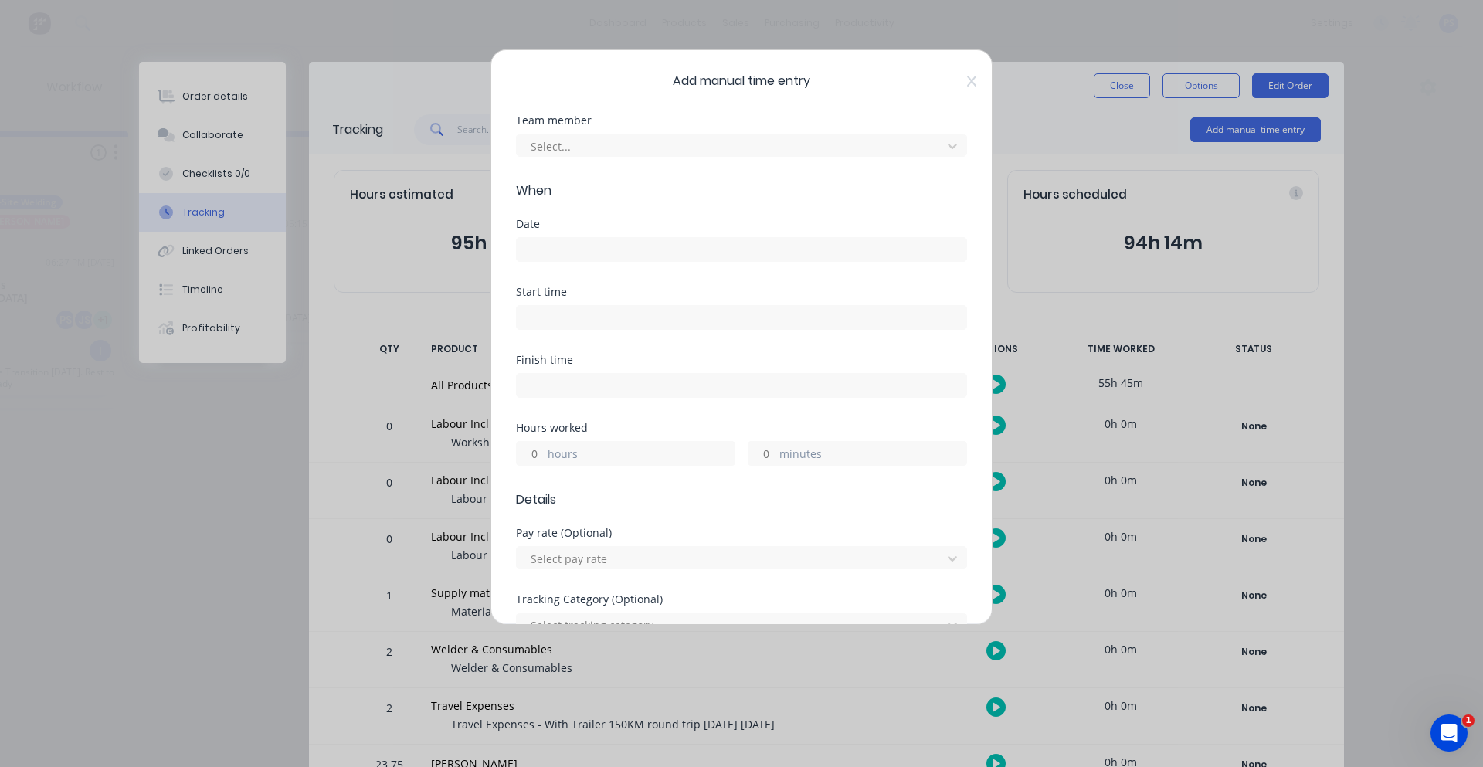
click at [682, 167] on div "Team member Select..." at bounding box center [741, 148] width 451 height 66
click at [954, 79] on span "Add manual time entry" at bounding box center [741, 81] width 451 height 19
click at [946, 85] on span "Add manual time entry" at bounding box center [741, 81] width 451 height 19
click at [967, 83] on icon at bounding box center [971, 81] width 9 height 12
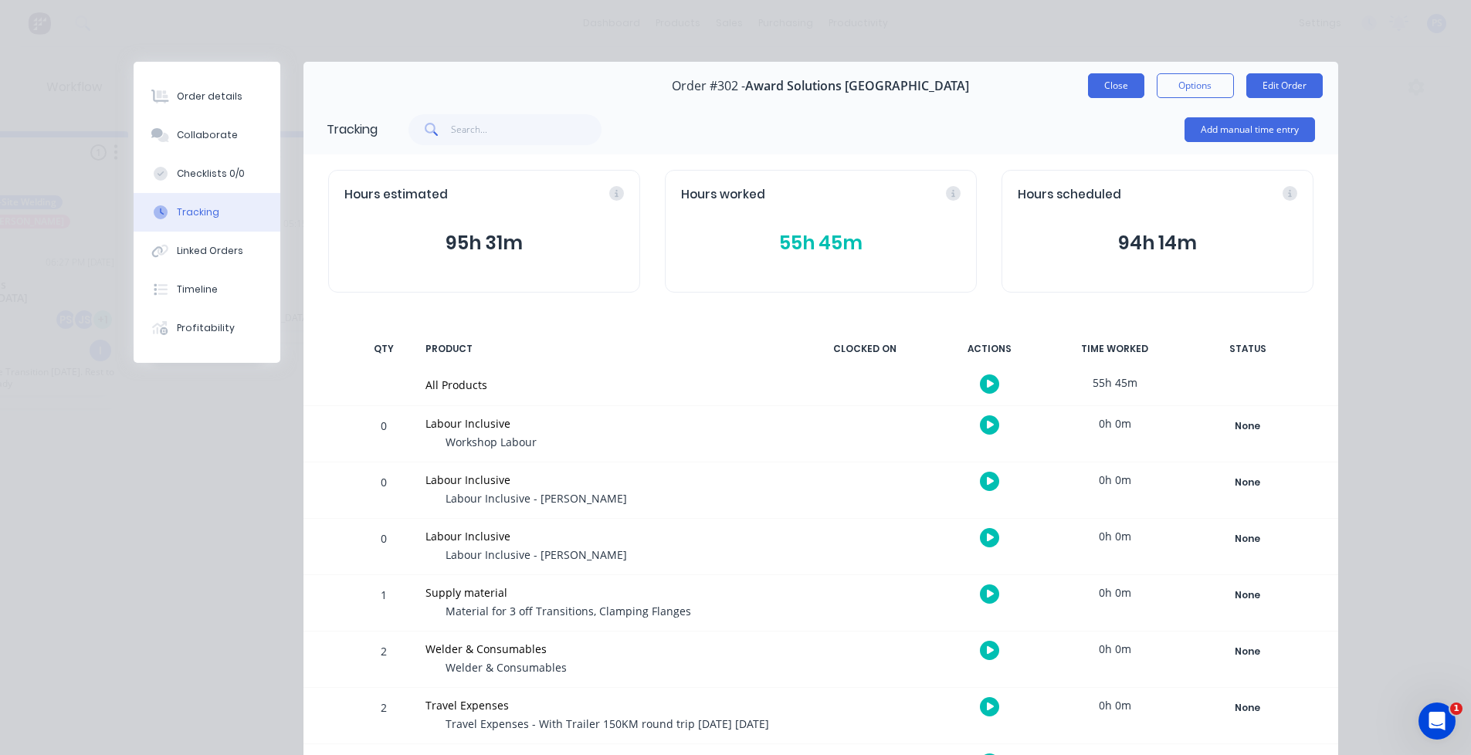
click at [1137, 77] on button "Close" at bounding box center [1116, 85] width 56 height 25
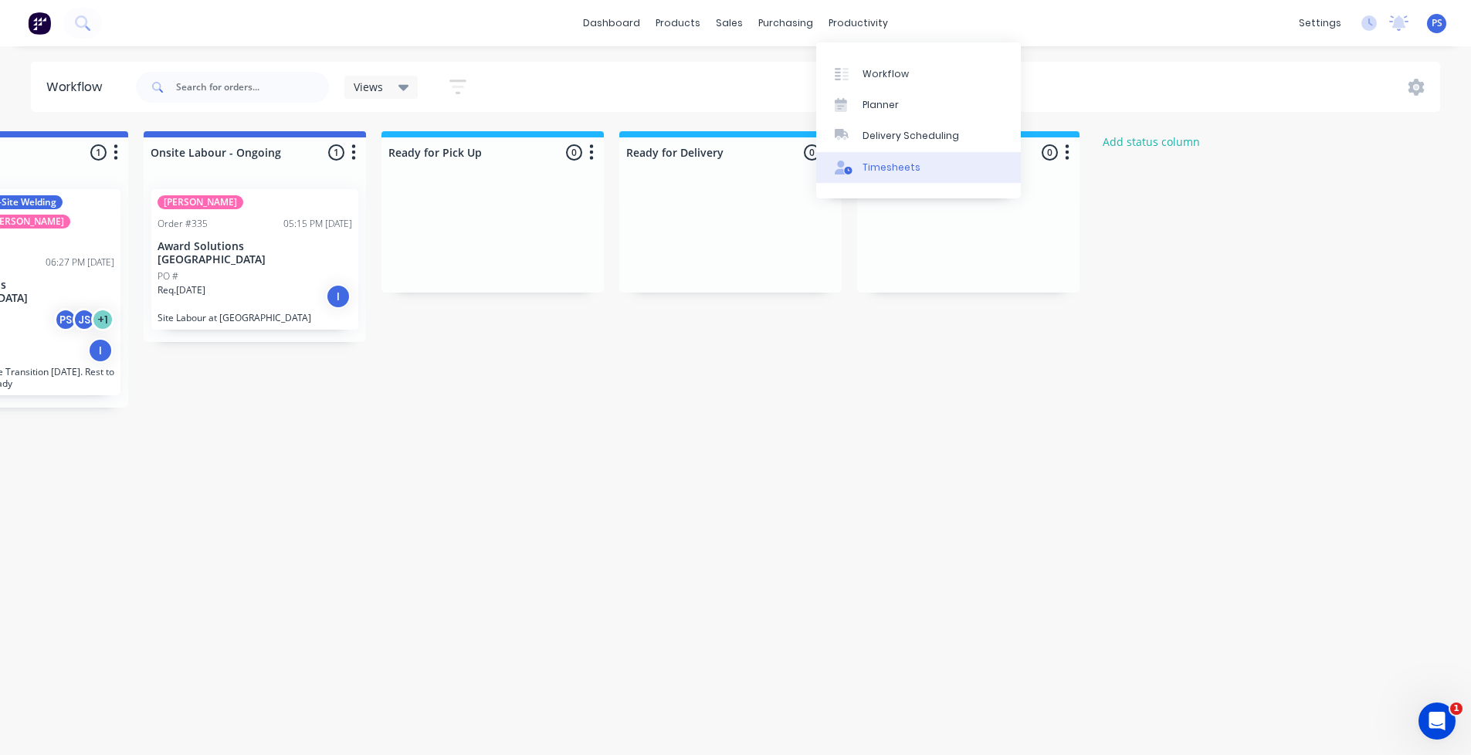
click at [880, 158] on link "Timesheets" at bounding box center [918, 167] width 205 height 31
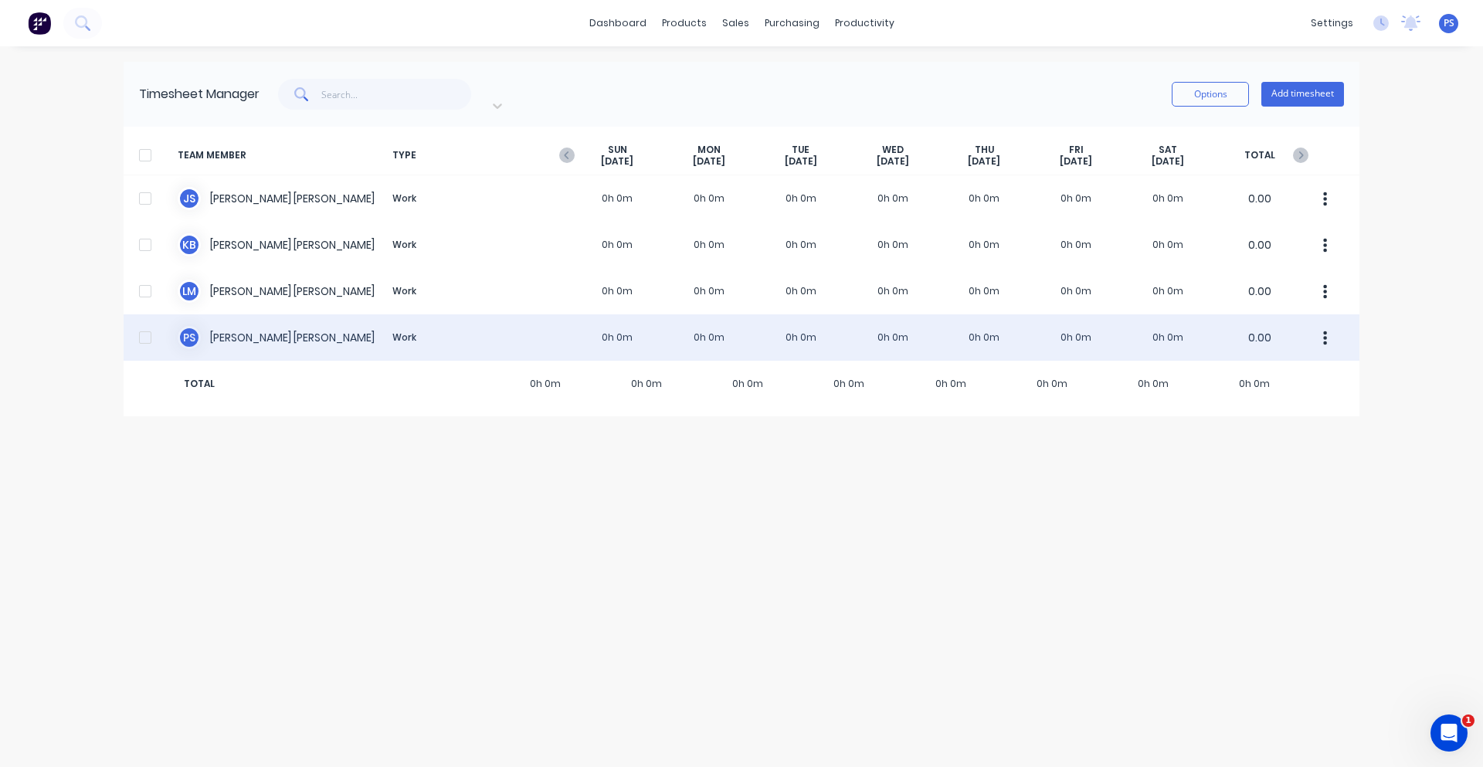
click at [1162, 318] on div "P S Peter Smith Work 0h 0m 0h 0m 0h 0m 0h 0m 0h 0m 0h 0m 0h 0m 0.00" at bounding box center [742, 337] width 1236 height 46
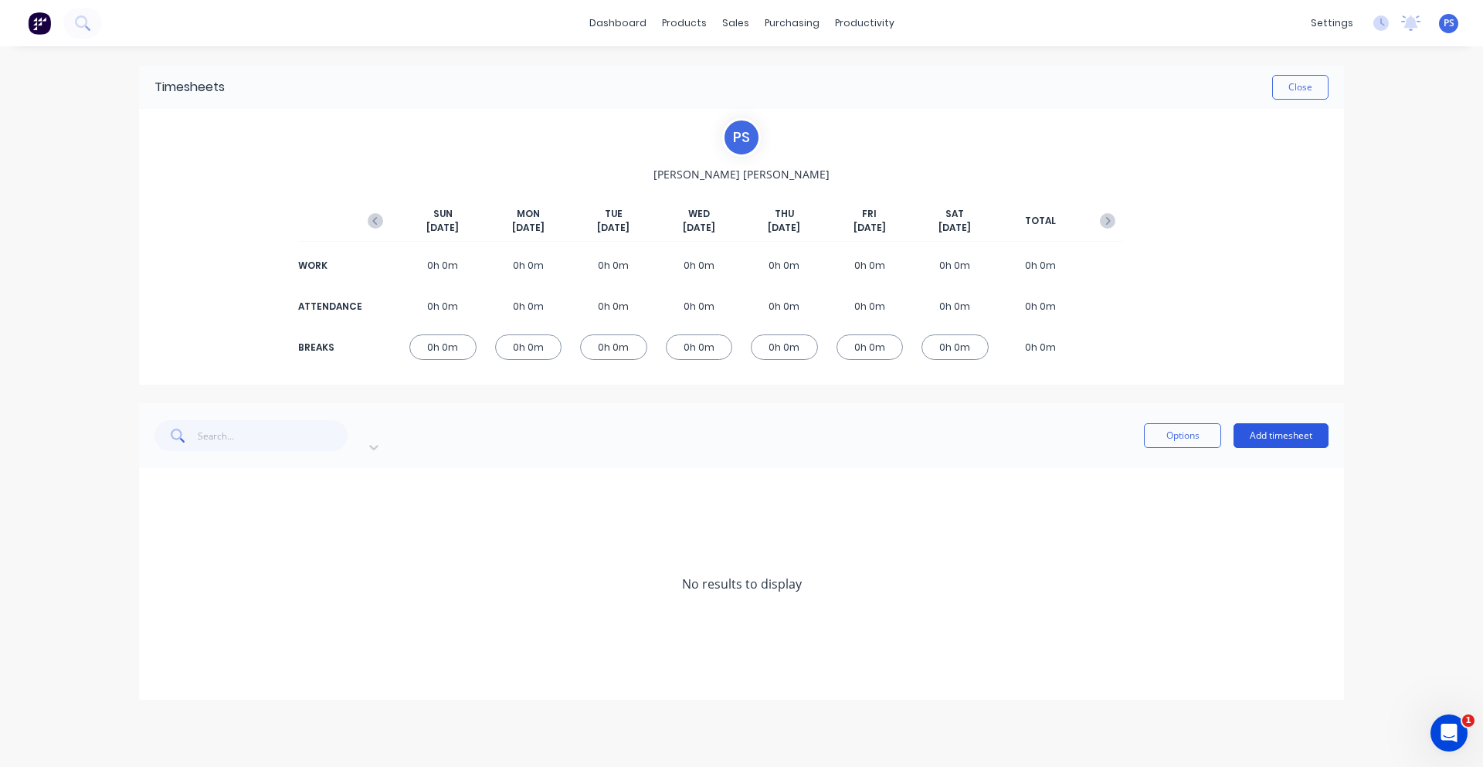
click at [1269, 429] on button "Add timesheet" at bounding box center [1281, 435] width 95 height 25
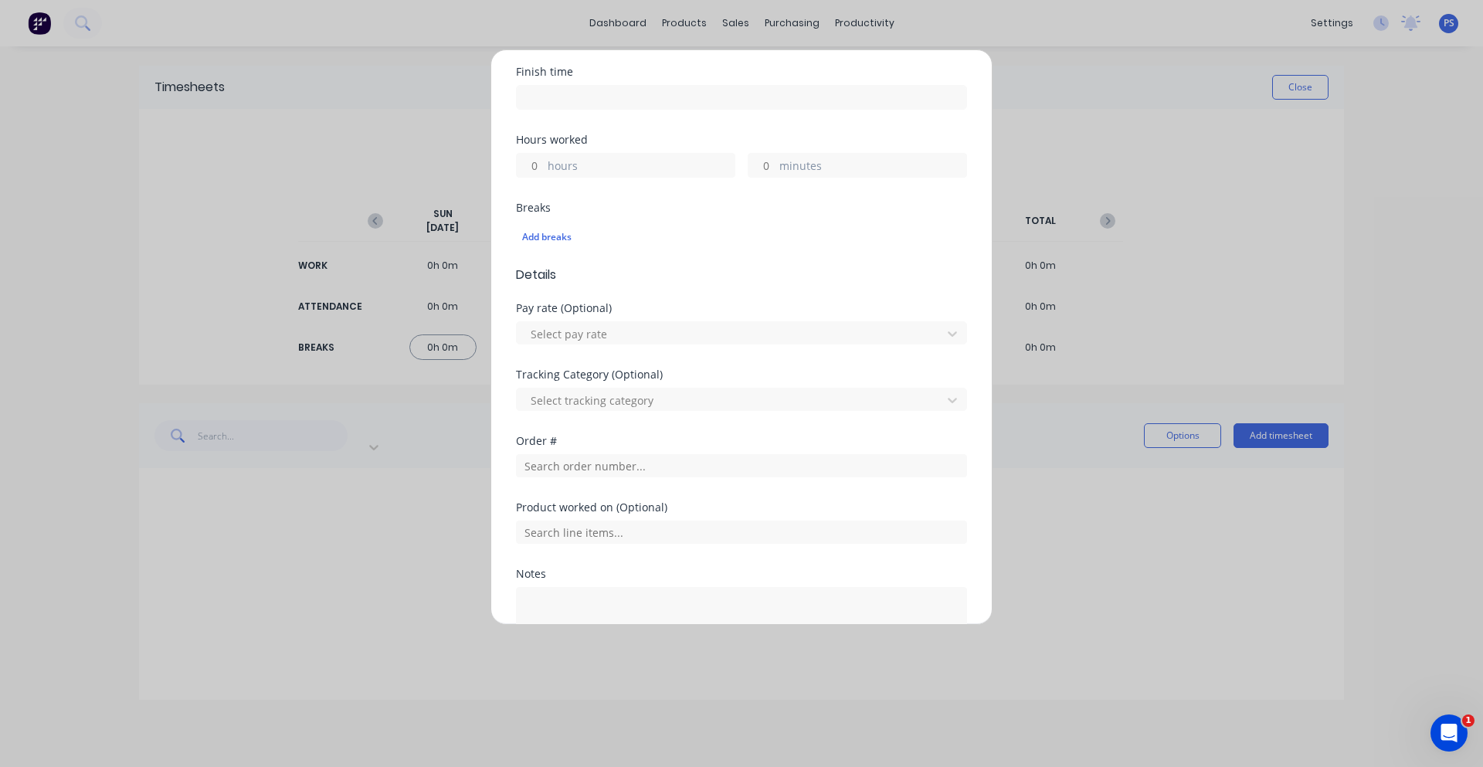
scroll to position [309, 0]
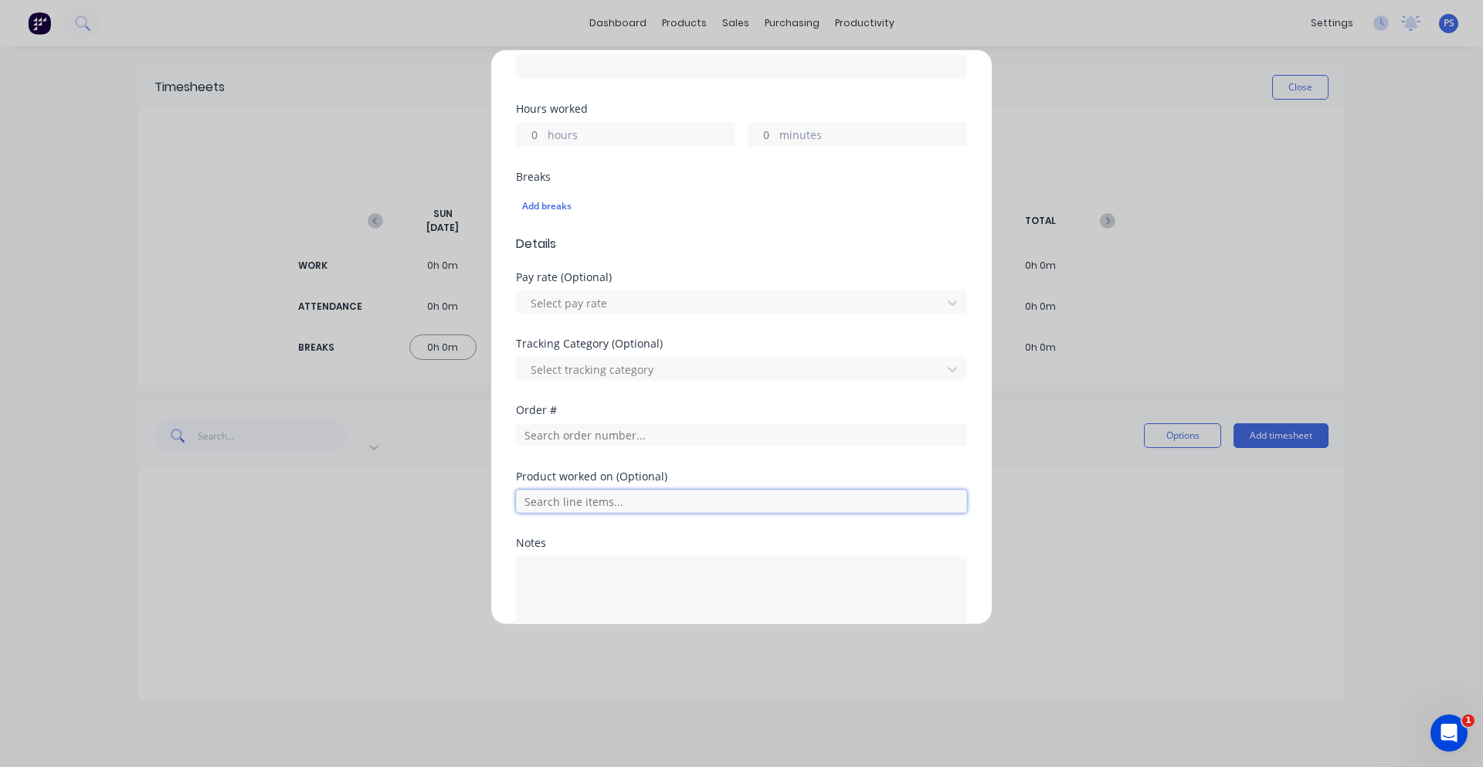
click at [619, 508] on input "text" at bounding box center [741, 501] width 451 height 23
click at [616, 447] on div "Order #" at bounding box center [741, 438] width 451 height 66
click at [620, 429] on input "text" at bounding box center [741, 434] width 451 height 23
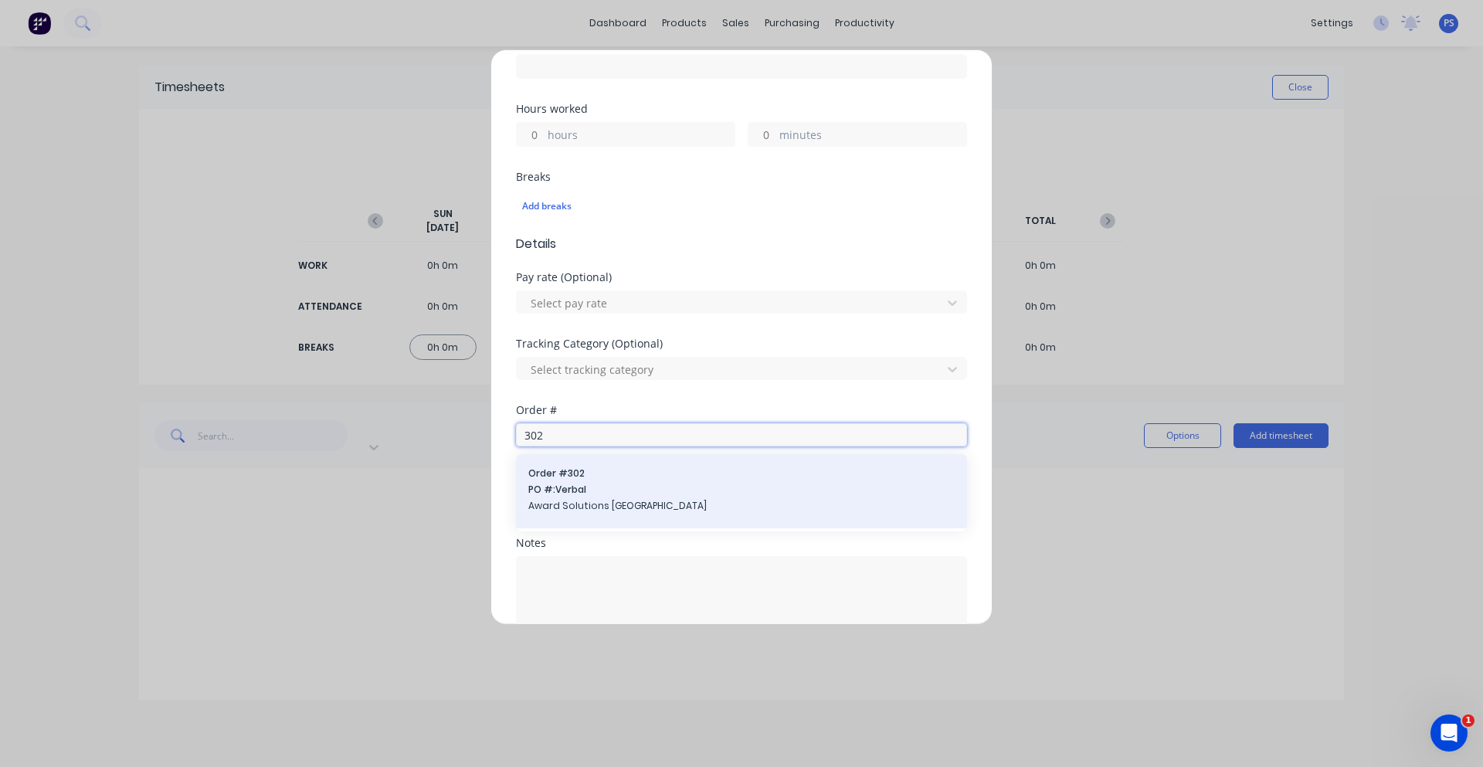
type input "302"
click at [650, 487] on span "PO #: Verbal" at bounding box center [741, 490] width 426 height 14
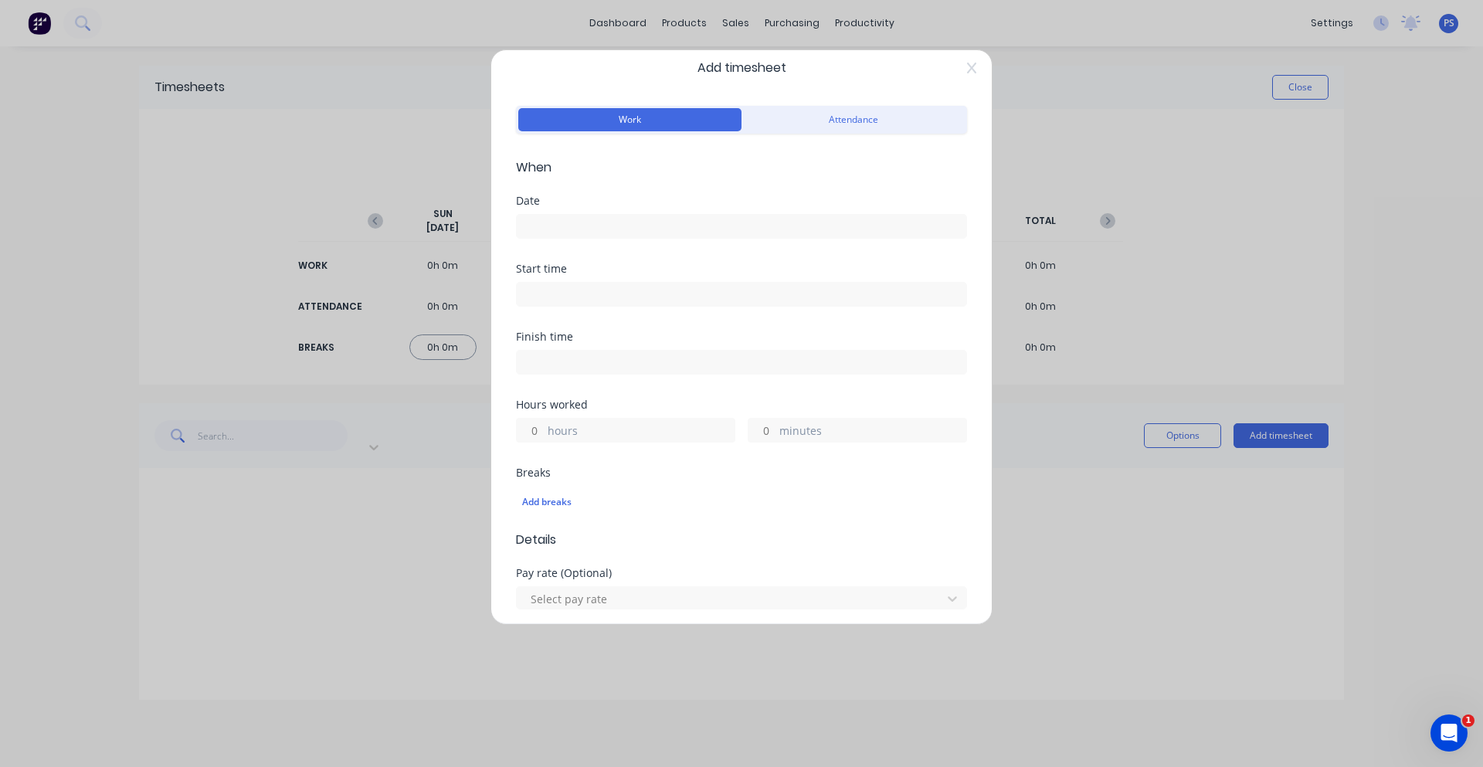
scroll to position [0, 0]
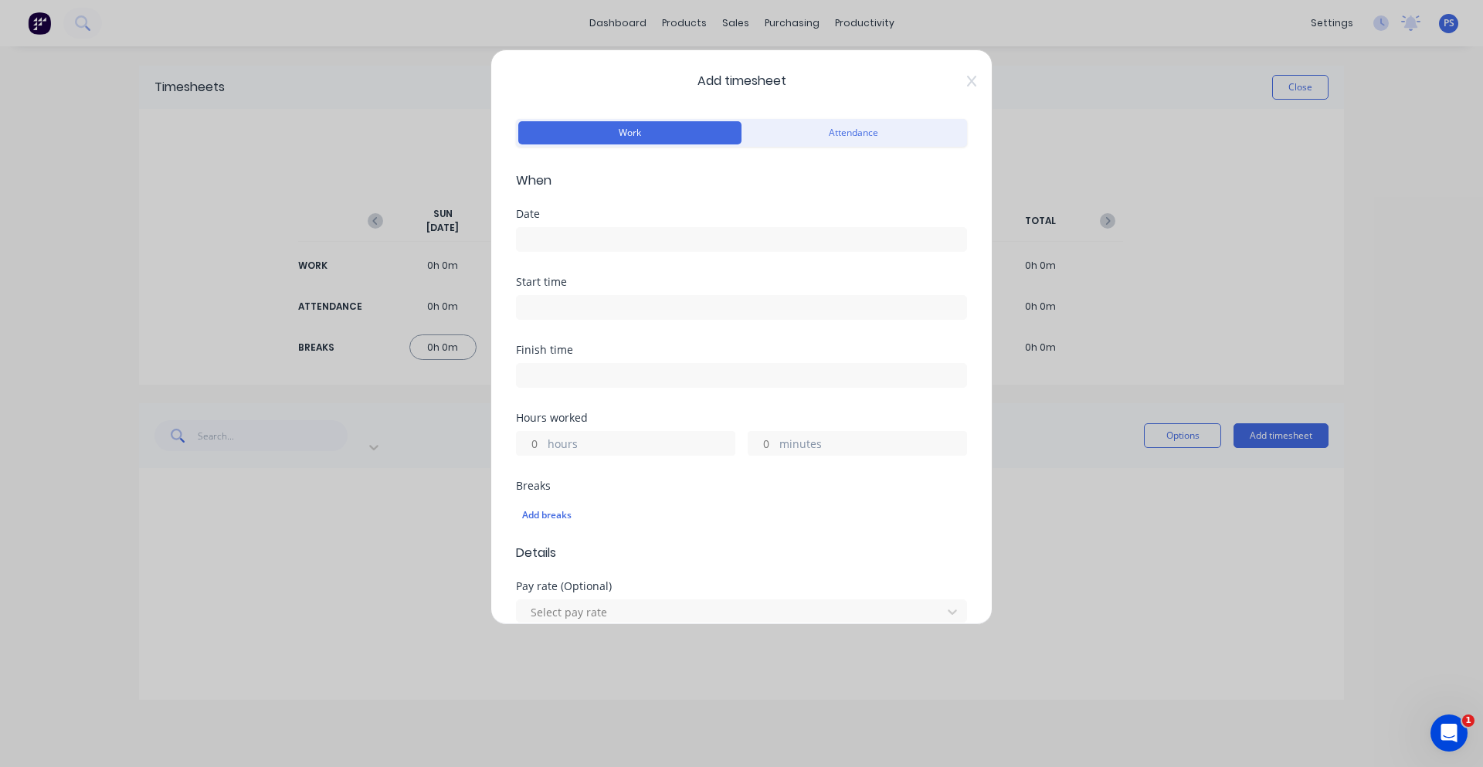
click at [577, 225] on div "Date" at bounding box center [741, 230] width 451 height 43
click at [580, 230] on input at bounding box center [742, 239] width 450 height 23
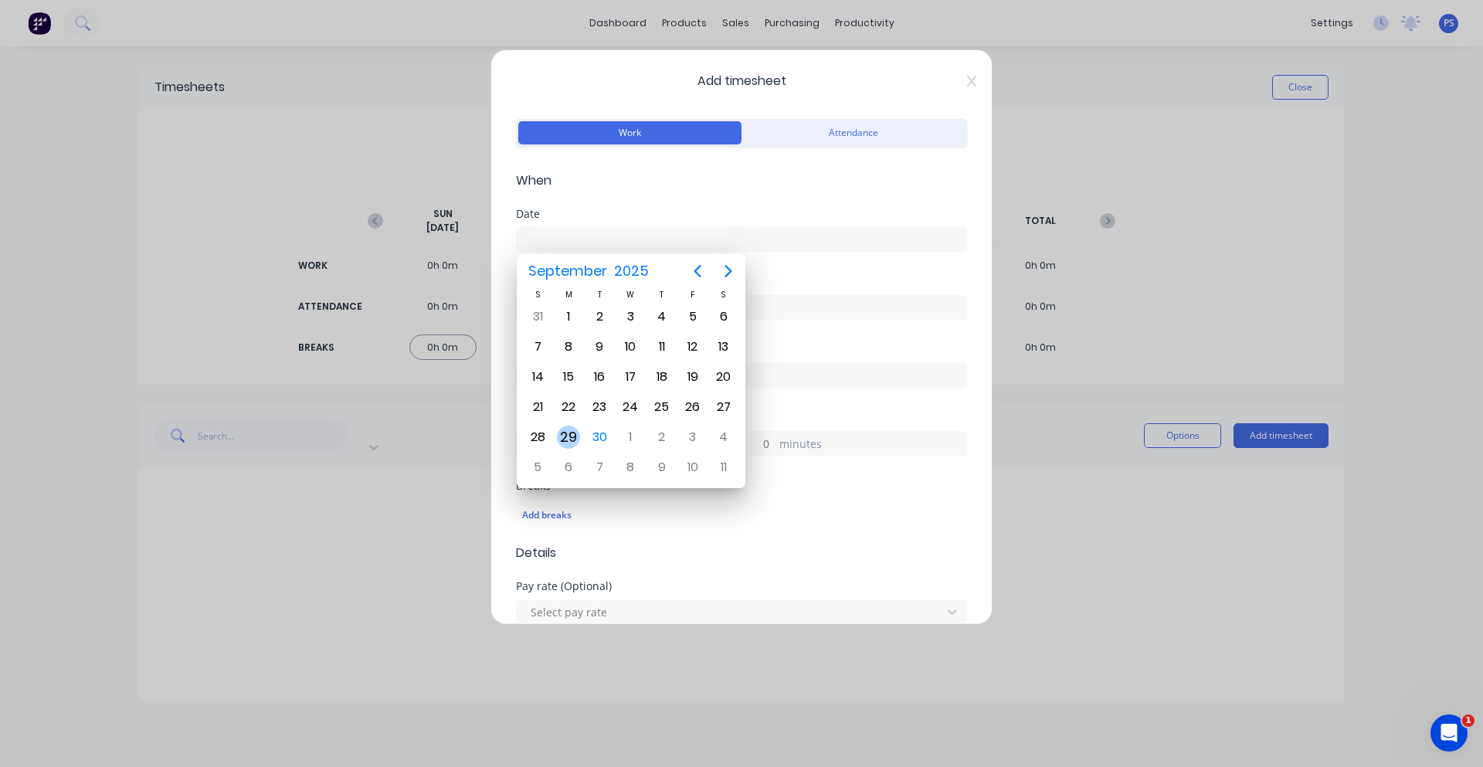
click at [573, 429] on div "29" at bounding box center [568, 437] width 23 height 23
type input "29/09/2025"
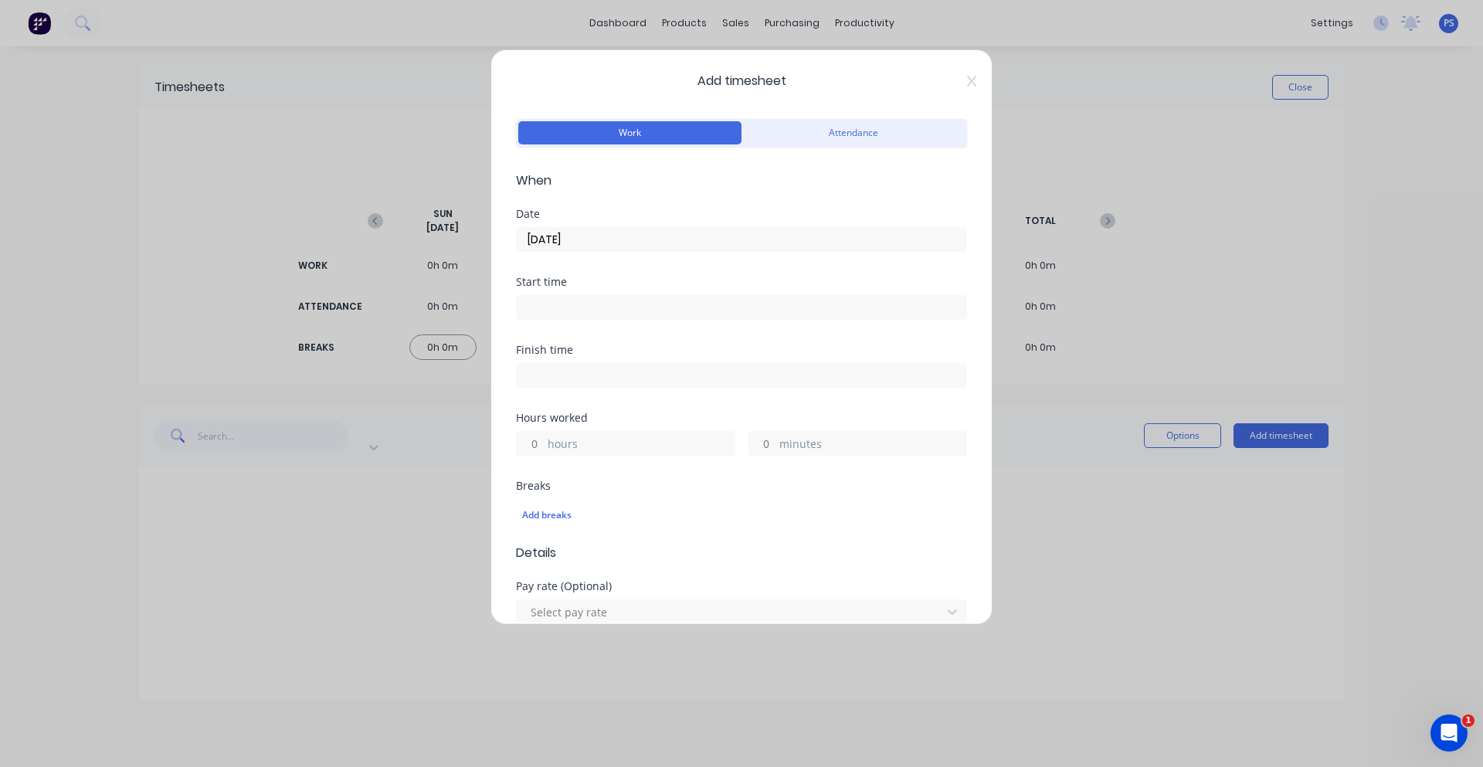
click at [573, 300] on input at bounding box center [742, 307] width 450 height 23
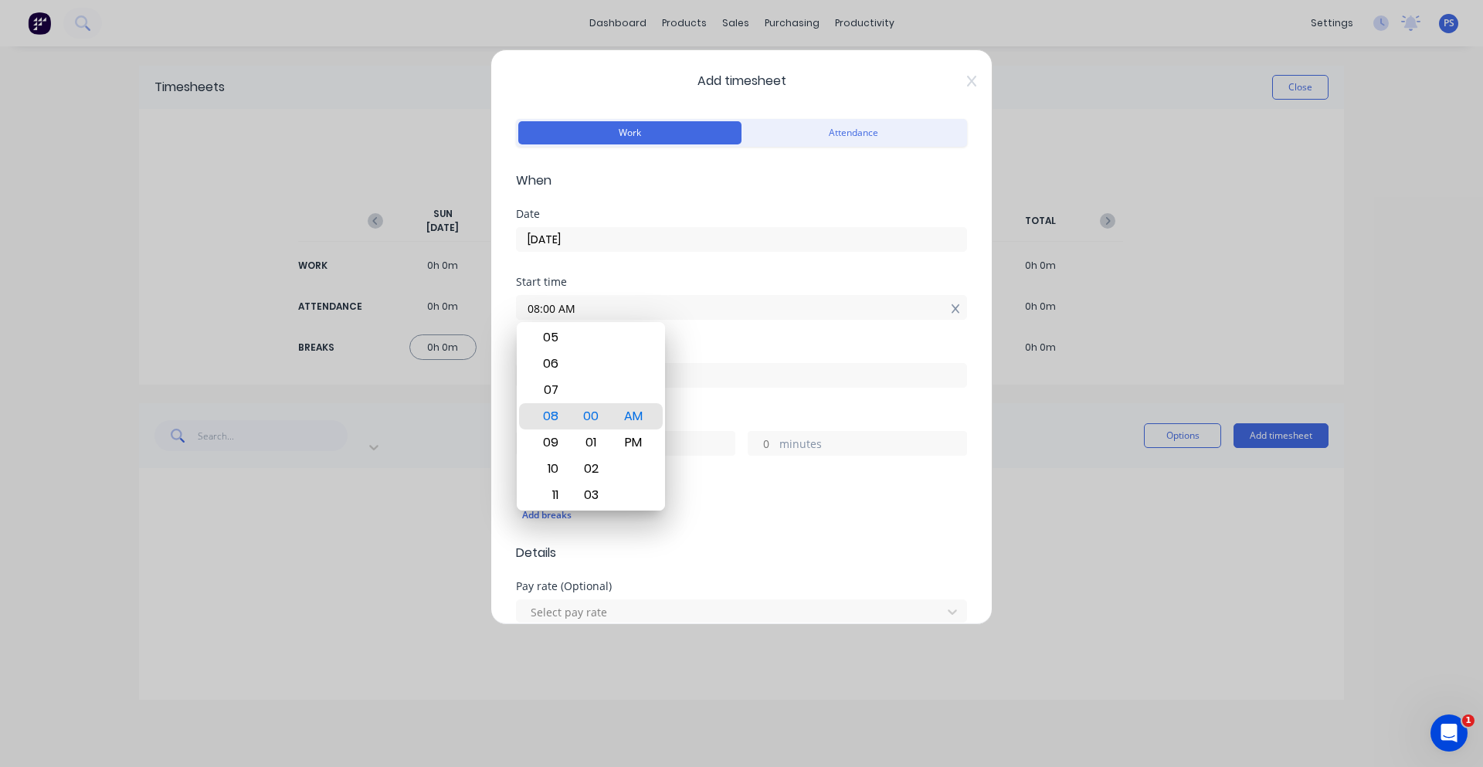
click at [952, 313] on icon at bounding box center [956, 309] width 8 height 11
type input "08:00 AM"
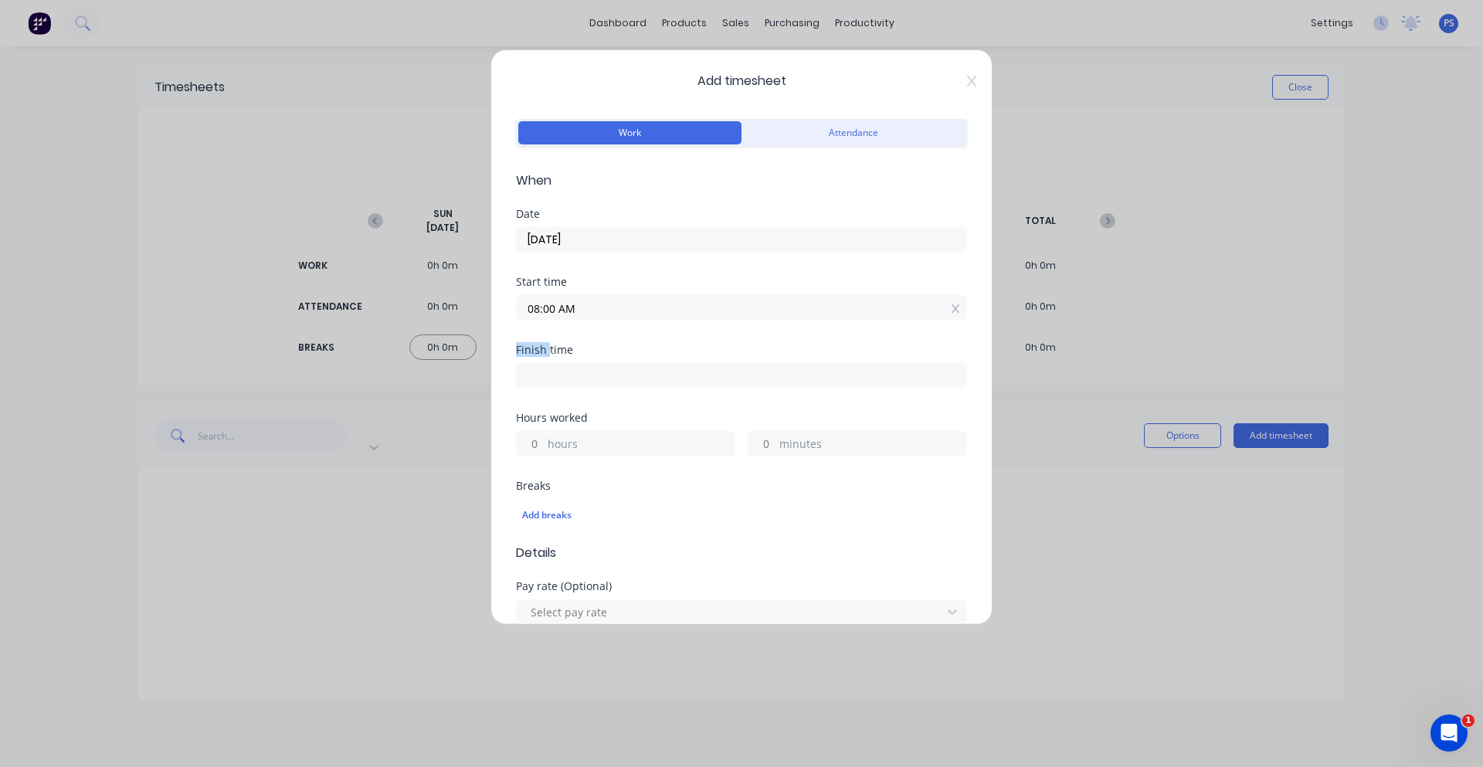
click at [952, 313] on icon at bounding box center [956, 309] width 8 height 11
click at [528, 459] on input "hours" at bounding box center [530, 454] width 27 height 23
type input "1"
click at [575, 430] on div "Hours worked 1 hours minutes" at bounding box center [741, 433] width 451 height 43
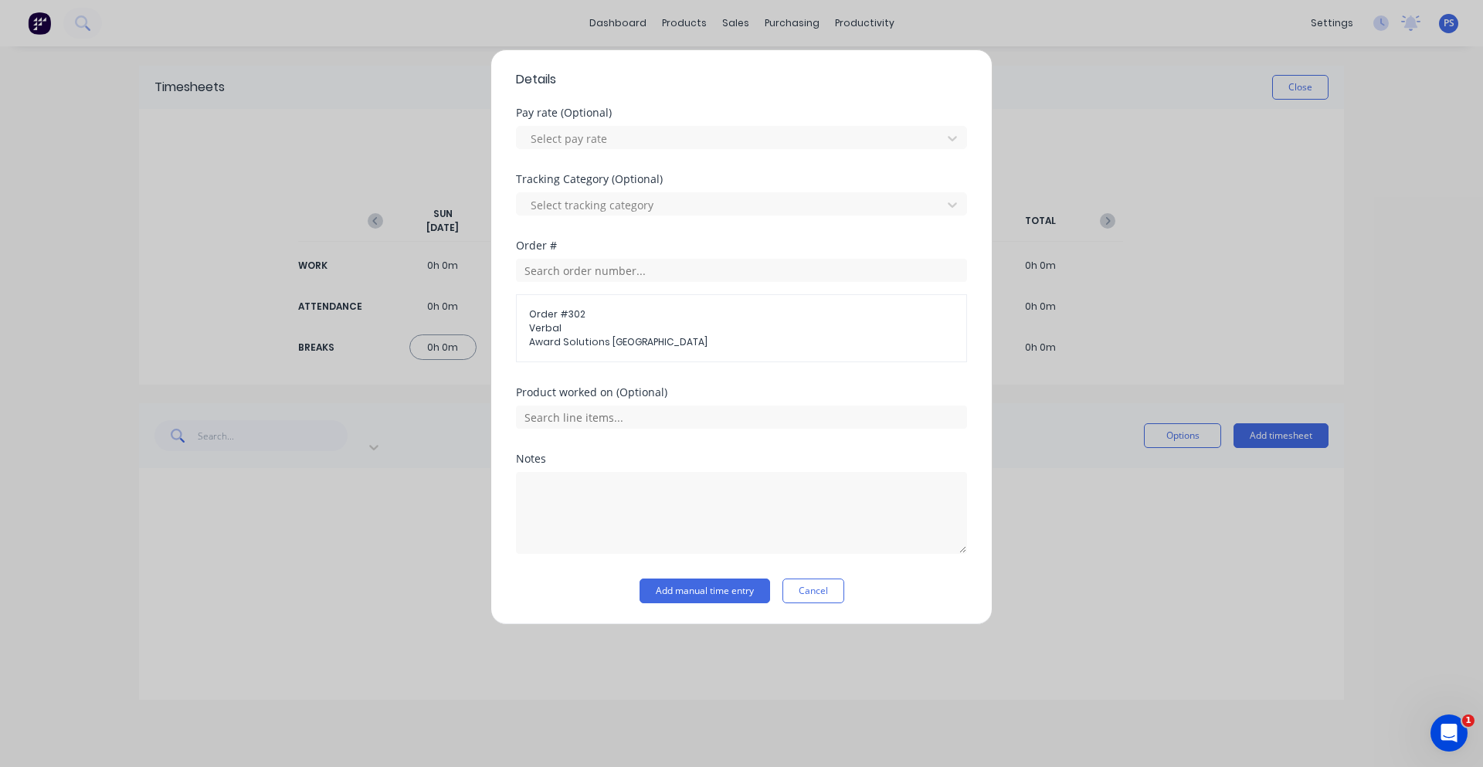
scroll to position [474, 0]
click at [649, 477] on textarea at bounding box center [741, 512] width 451 height 82
type textarea "Clean up Check and Wrap"
click at [679, 587] on button "Add manual time entry" at bounding box center [705, 590] width 131 height 25
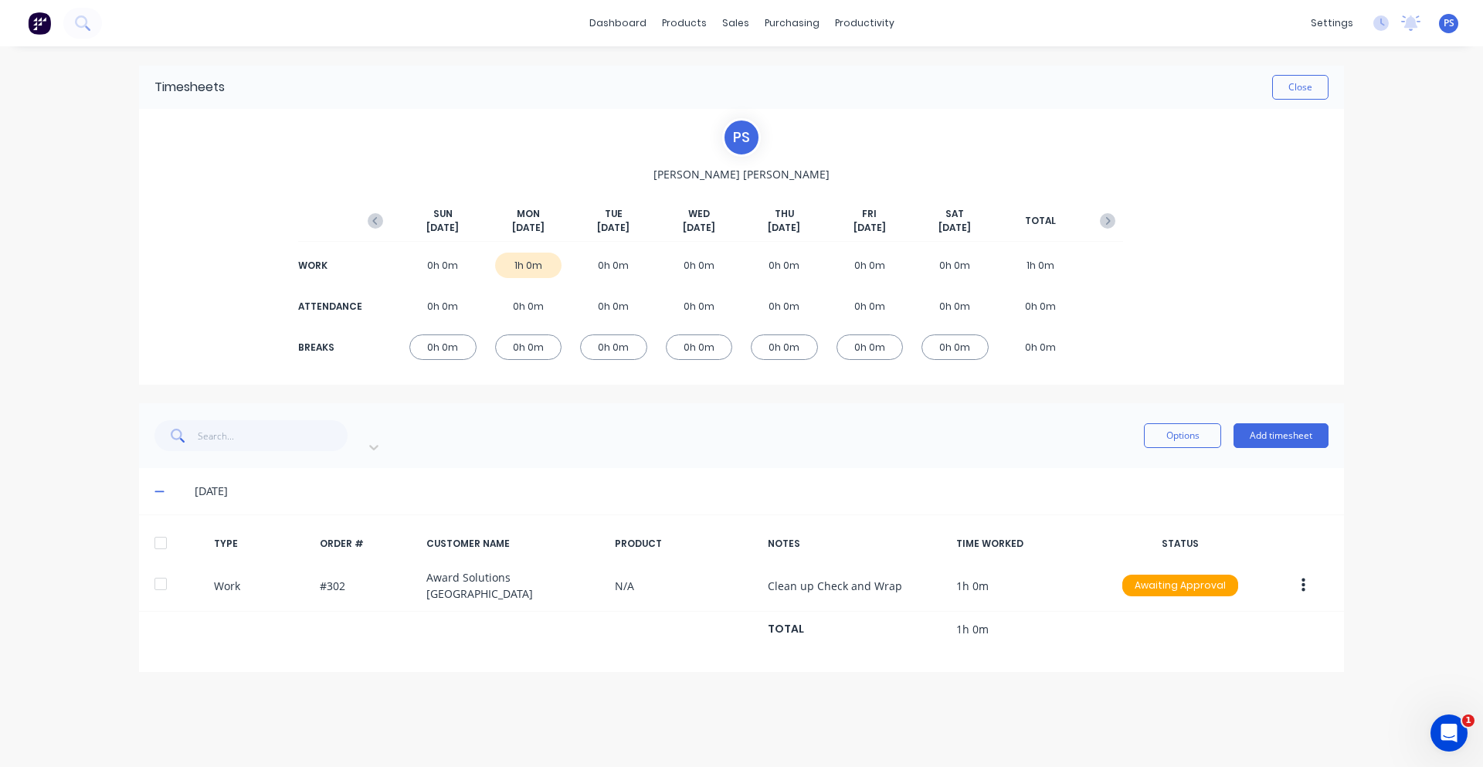
click at [1276, 73] on div "Timesheets Close" at bounding box center [741, 87] width 1205 height 43
click at [1277, 423] on button "Add timesheet" at bounding box center [1281, 435] width 95 height 25
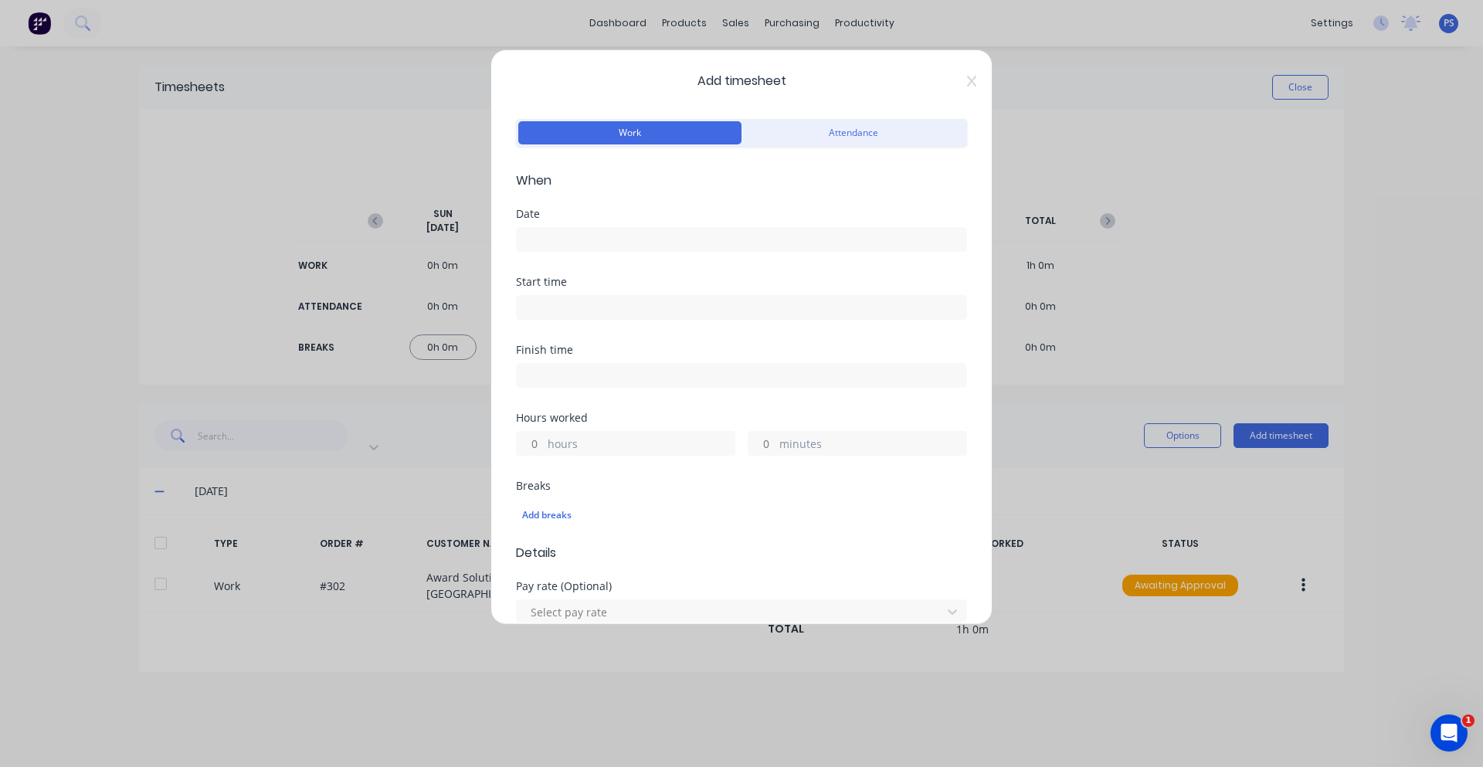
click at [612, 237] on input at bounding box center [742, 239] width 450 height 23
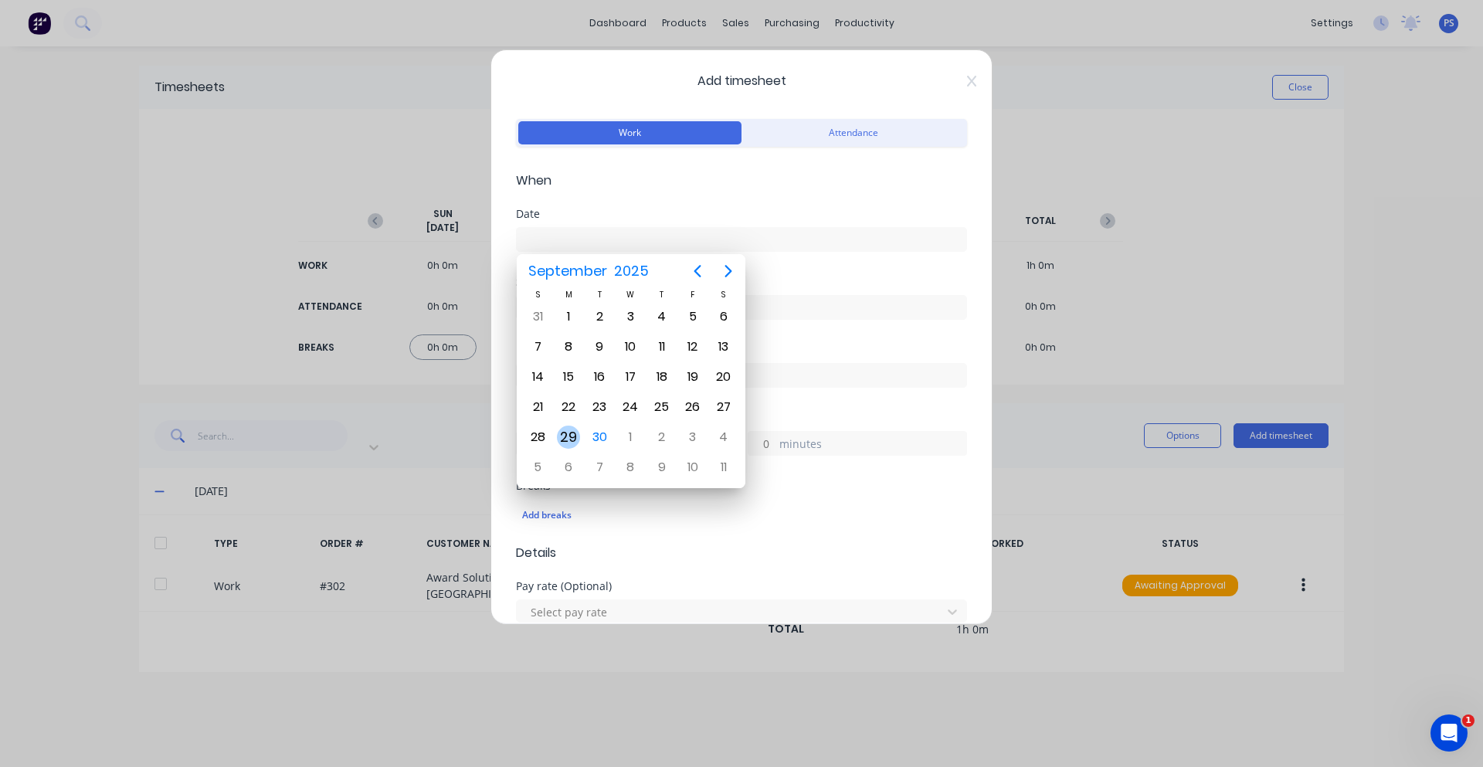
click at [579, 435] on div "29" at bounding box center [568, 437] width 23 height 23
type input "29/09/2025"
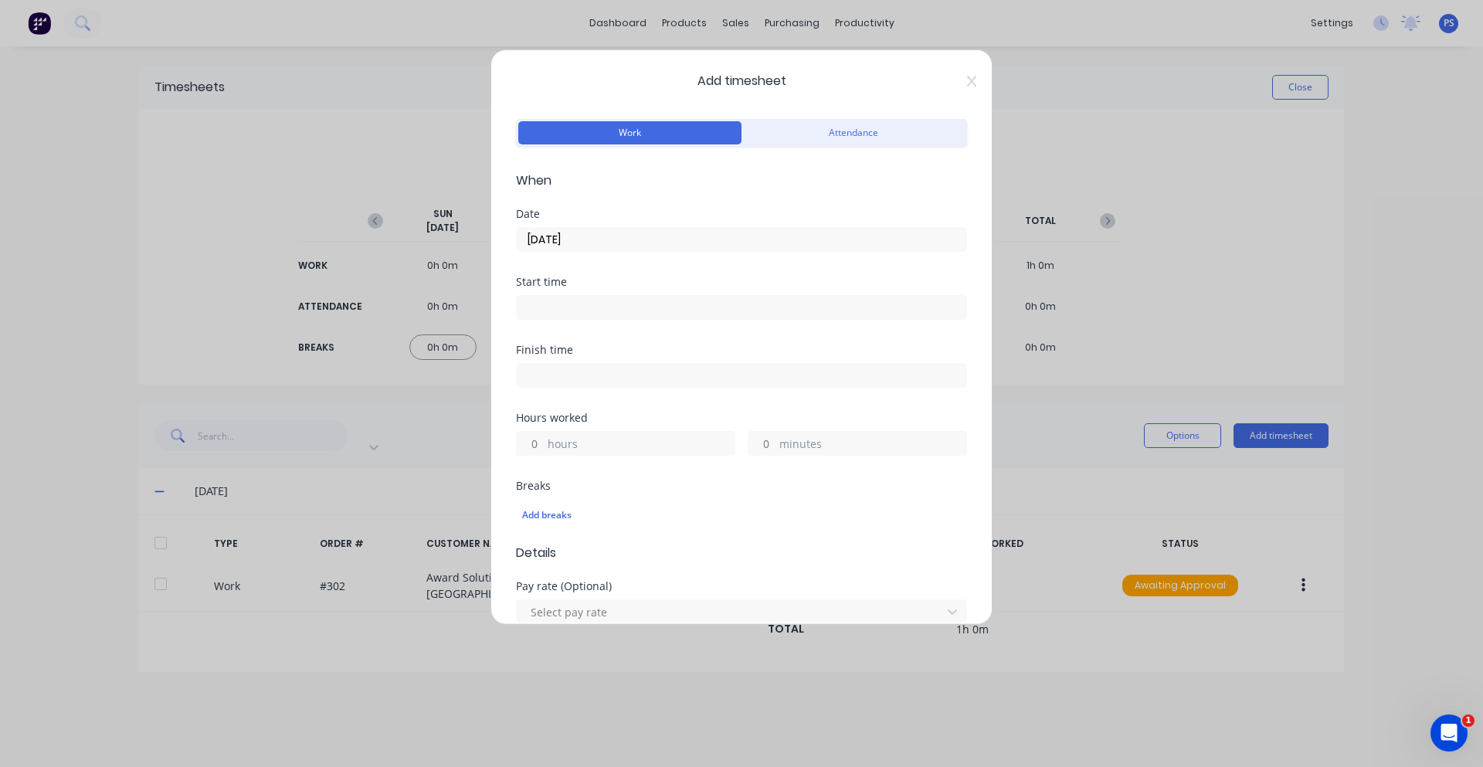
click at [587, 307] on input at bounding box center [742, 307] width 450 height 23
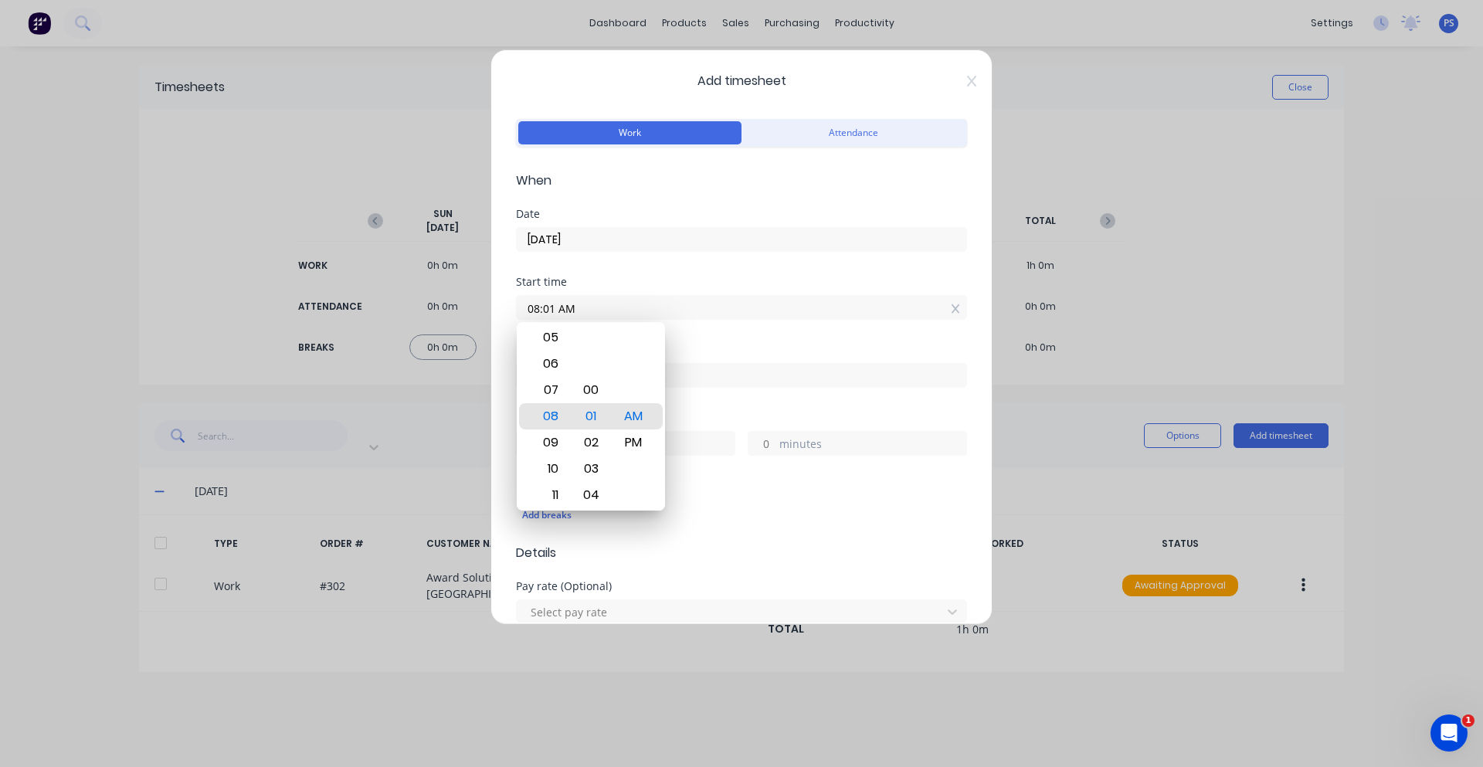
click at [721, 400] on div "Finish time" at bounding box center [741, 378] width 451 height 68
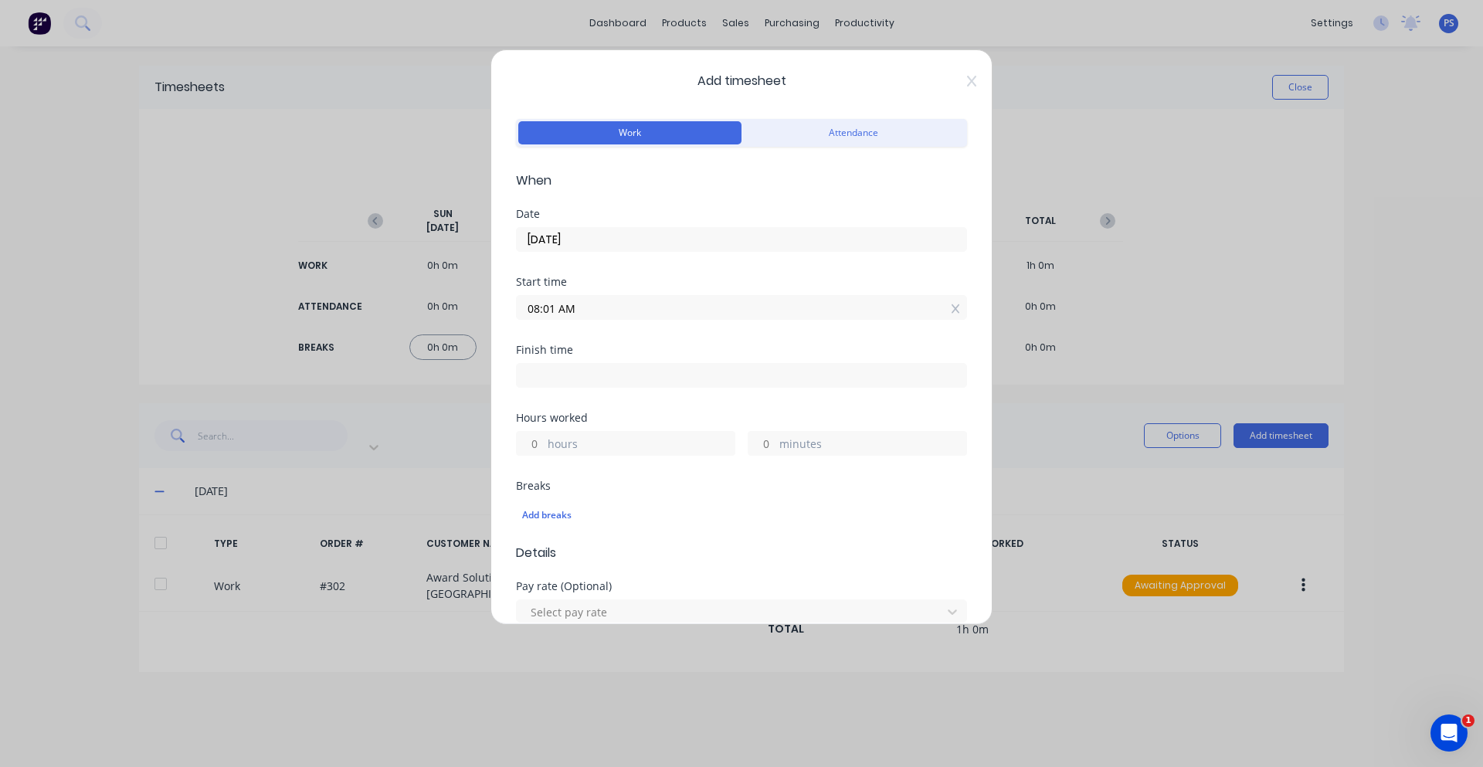
click at [949, 309] on input "08:01 AM" at bounding box center [742, 307] width 450 height 23
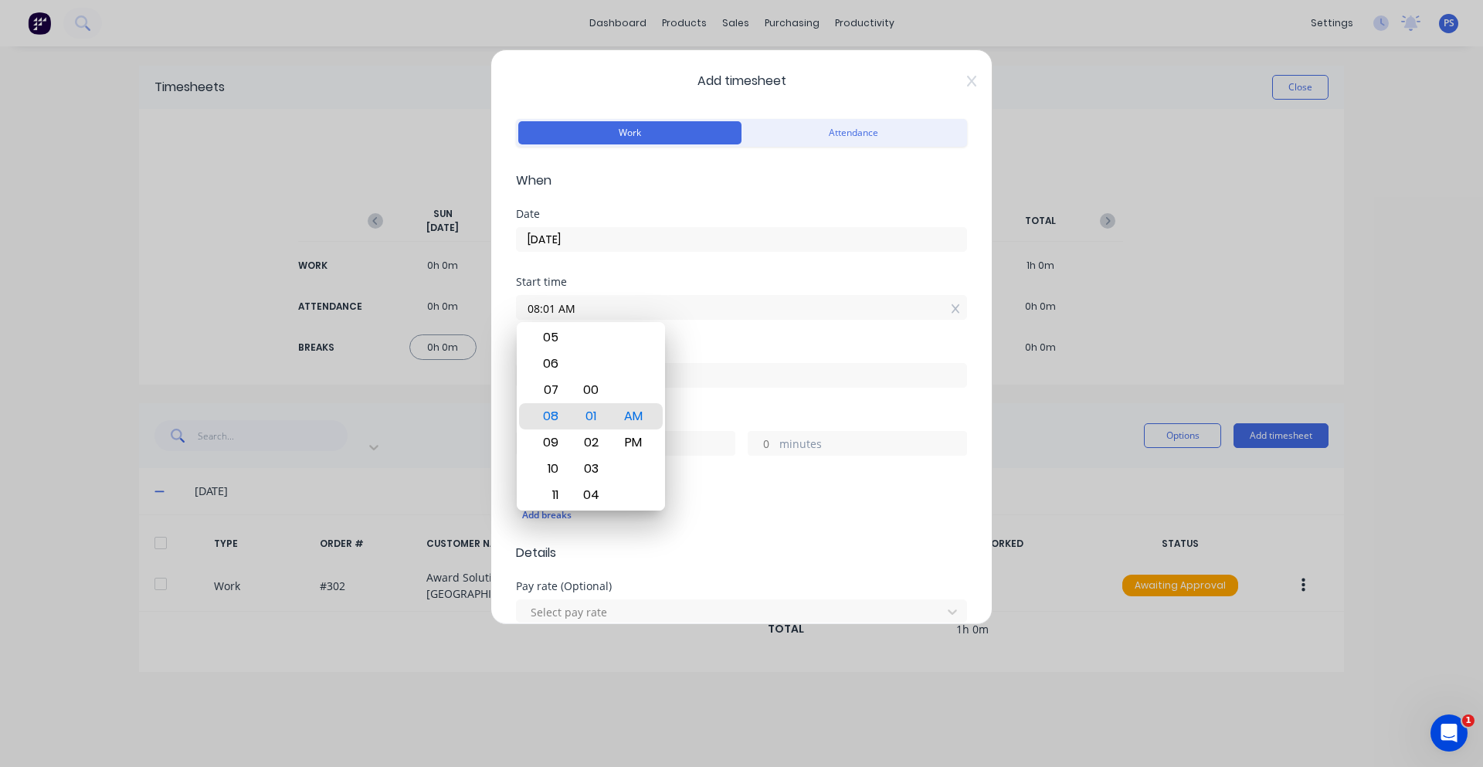
click at [948, 310] on input "08:01 AM" at bounding box center [742, 307] width 450 height 23
click at [952, 310] on icon at bounding box center [956, 309] width 8 height 11
type input "08:01 AM"
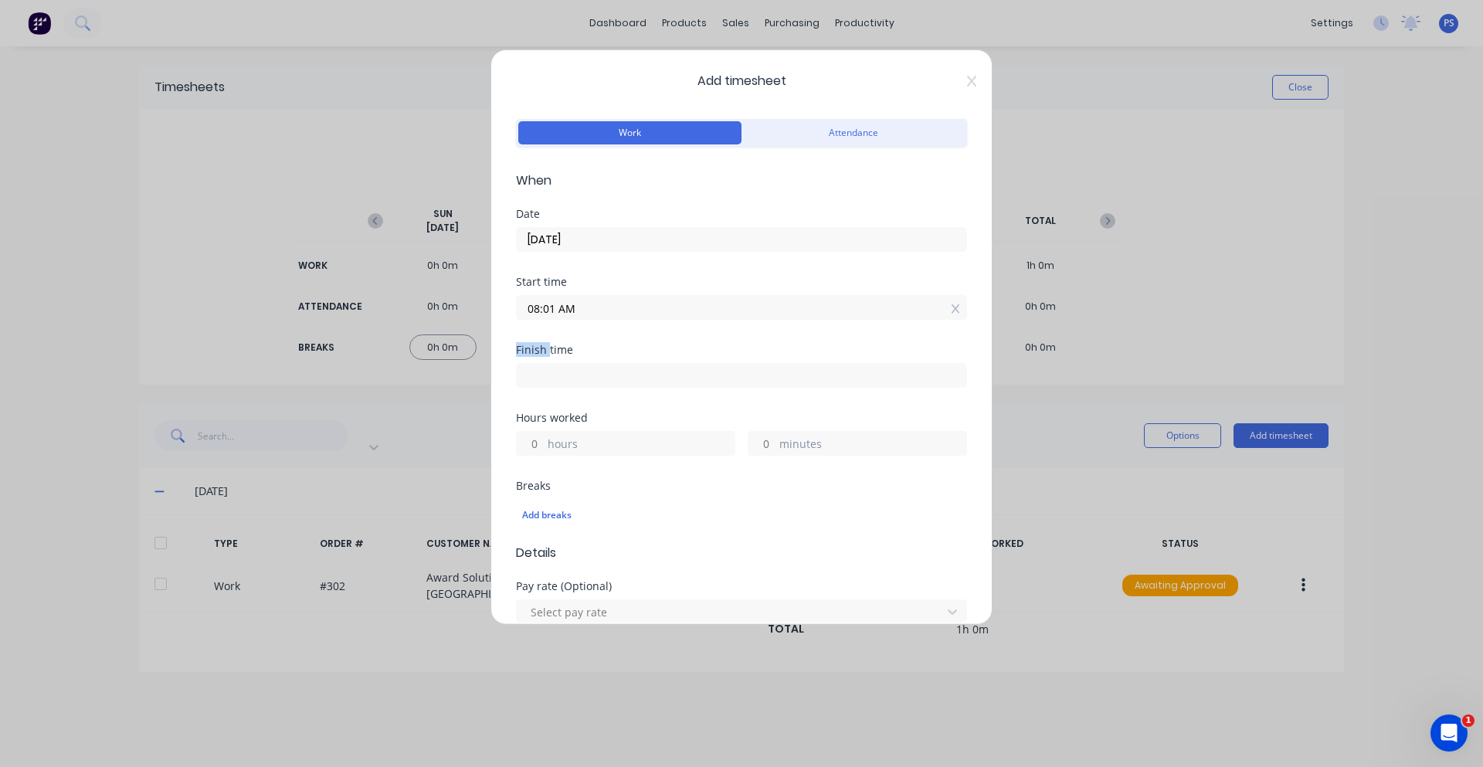
click at [952, 310] on icon at bounding box center [956, 309] width 8 height 11
click at [575, 452] on label "hours" at bounding box center [641, 456] width 187 height 19
click at [544, 452] on input "hours" at bounding box center [530, 454] width 27 height 23
click at [546, 450] on div "hours" at bounding box center [625, 455] width 219 height 25
click at [539, 458] on input "hours" at bounding box center [530, 454] width 27 height 23
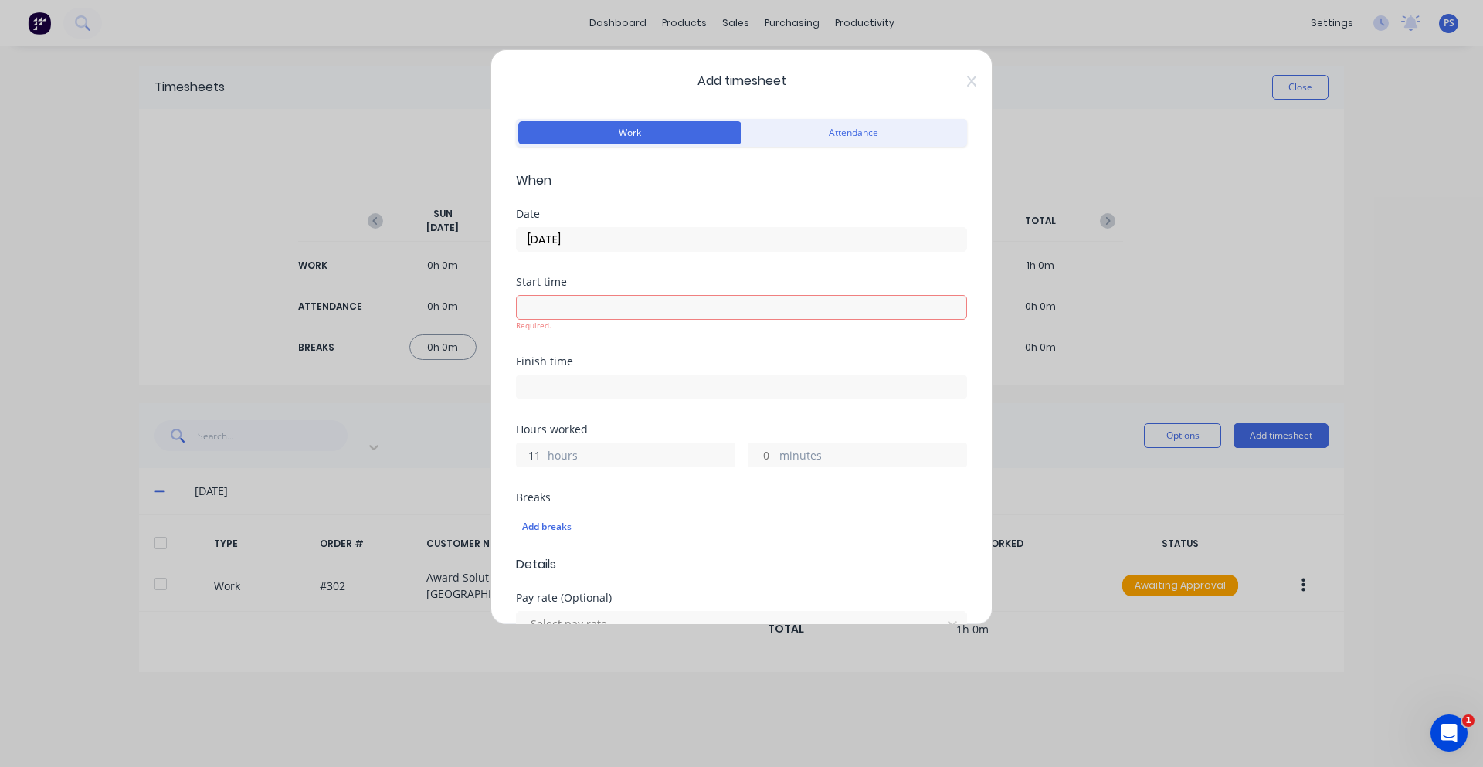
type input "11"
click at [609, 468] on div "Hours worked 11 hours minutes" at bounding box center [741, 458] width 451 height 68
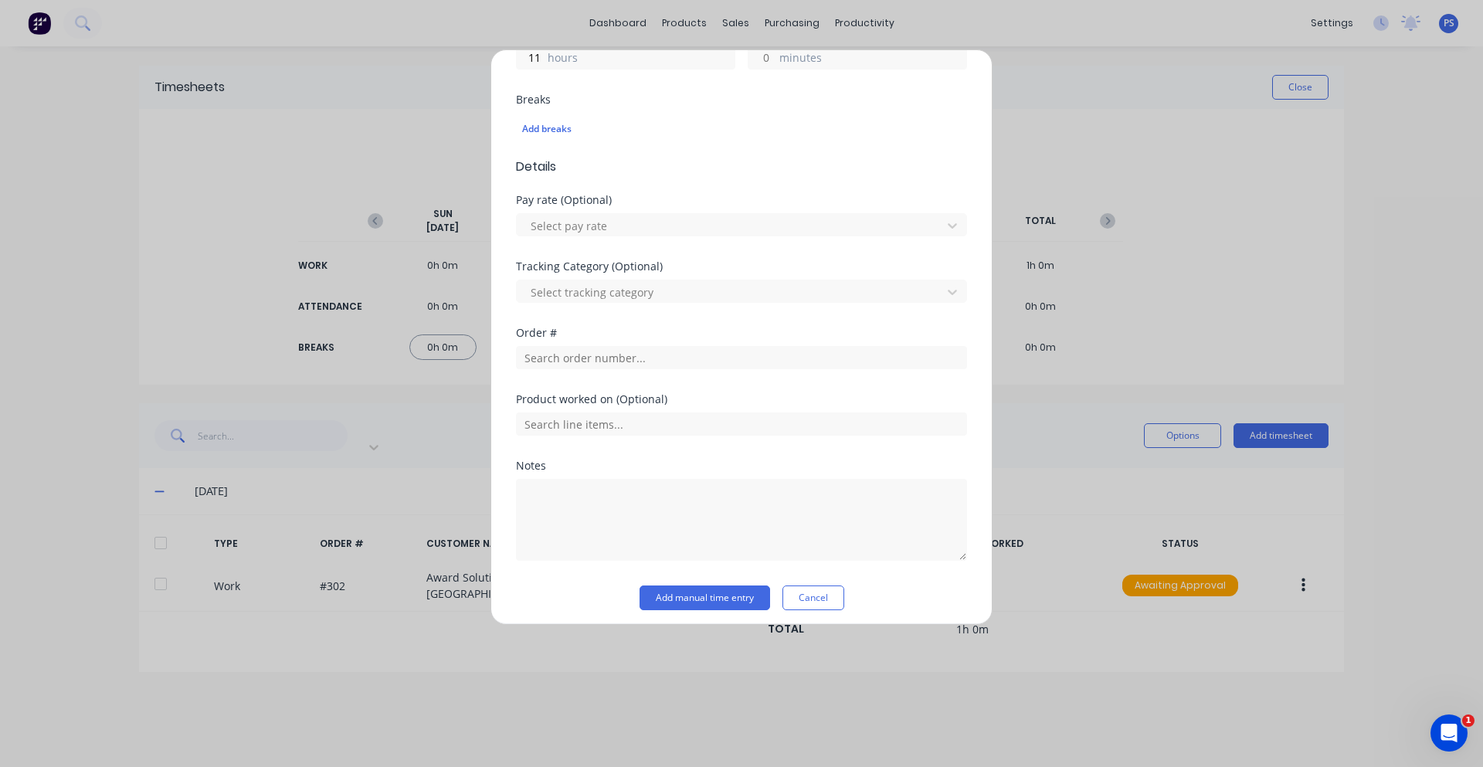
scroll to position [394, 0]
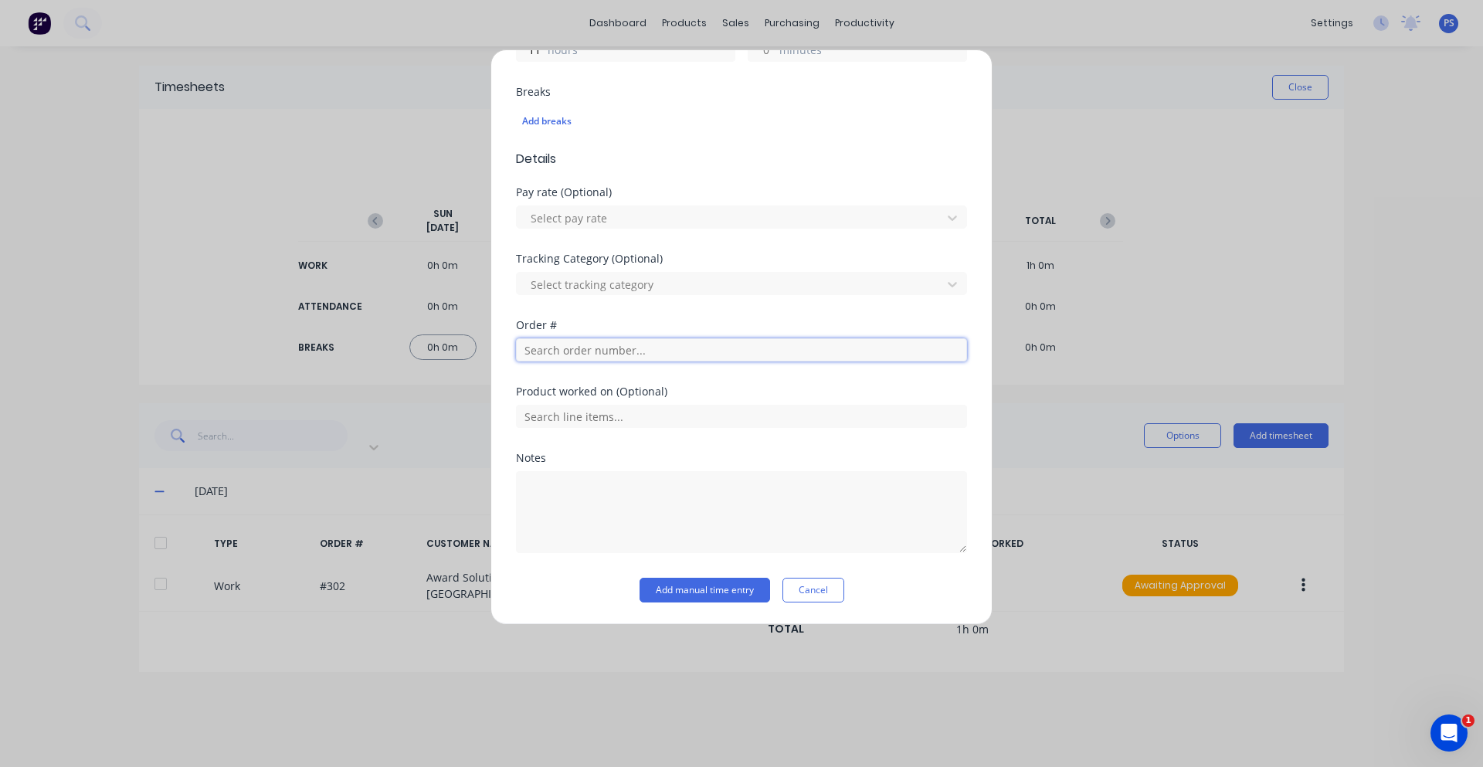
click at [556, 351] on input "text" at bounding box center [741, 349] width 451 height 23
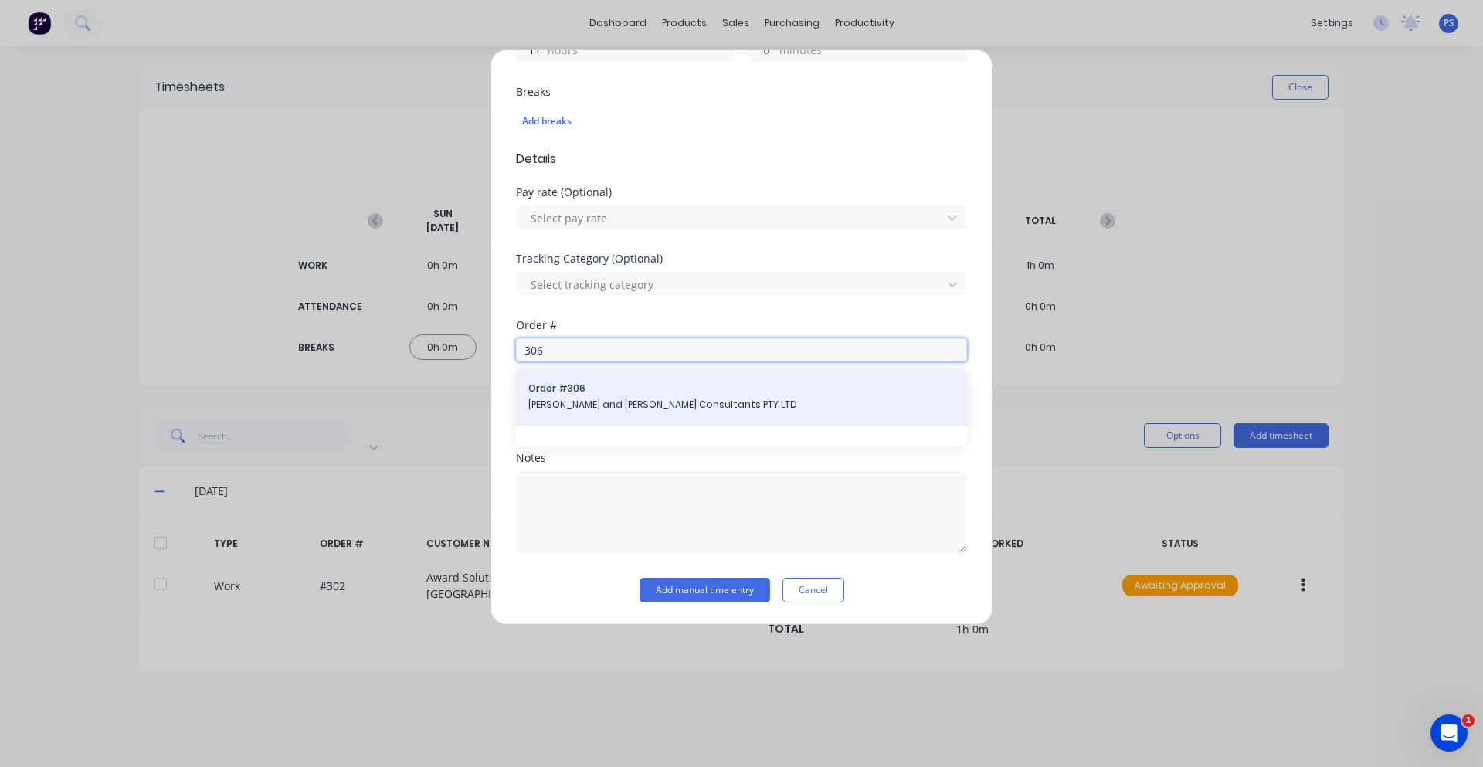
type input "306"
click at [572, 375] on div "Order # 306 John and Joyce Consultants PTY LTD" at bounding box center [741, 397] width 451 height 57
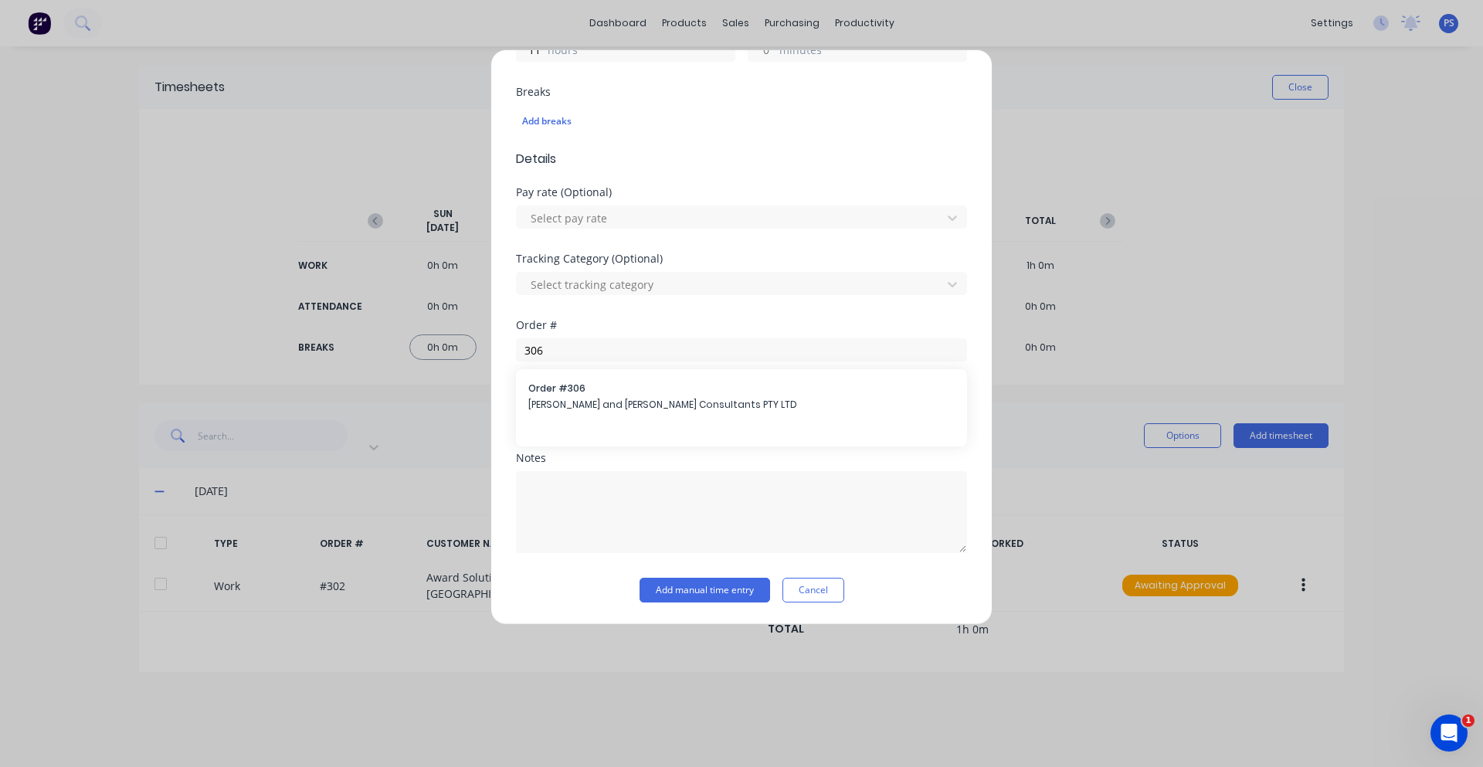
click at [609, 443] on div "Order # 306 John and Joyce Consultants PTY LTD" at bounding box center [741, 407] width 451 height 77
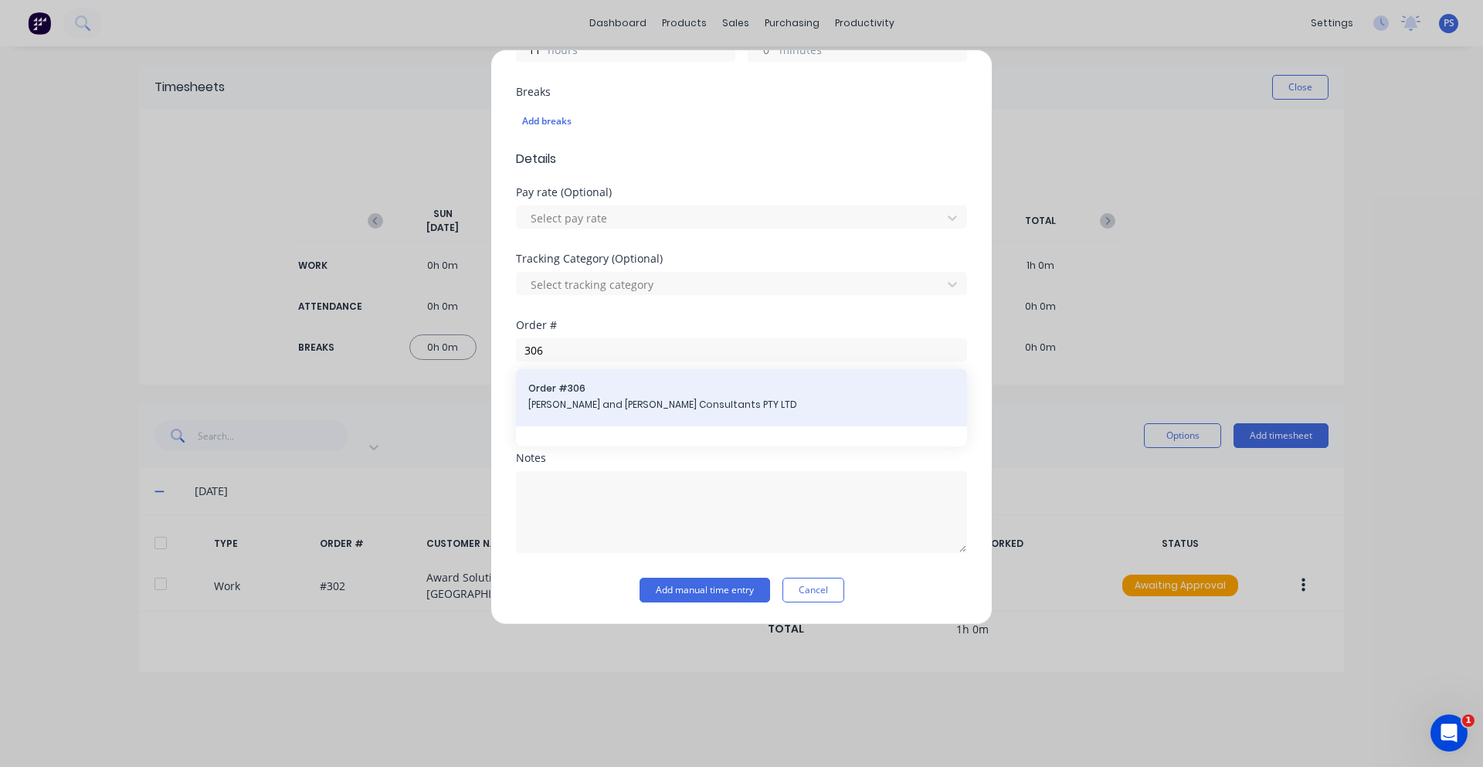
click at [604, 423] on div "Order # 306 John and Joyce Consultants PTY LTD" at bounding box center [741, 397] width 451 height 57
click at [595, 423] on div "Order # 306 John and Joyce Consultants PTY LTD" at bounding box center [741, 397] width 451 height 57
click at [589, 404] on span "[PERSON_NAME] and [PERSON_NAME] Consultants PTY LTD" at bounding box center [741, 405] width 426 height 14
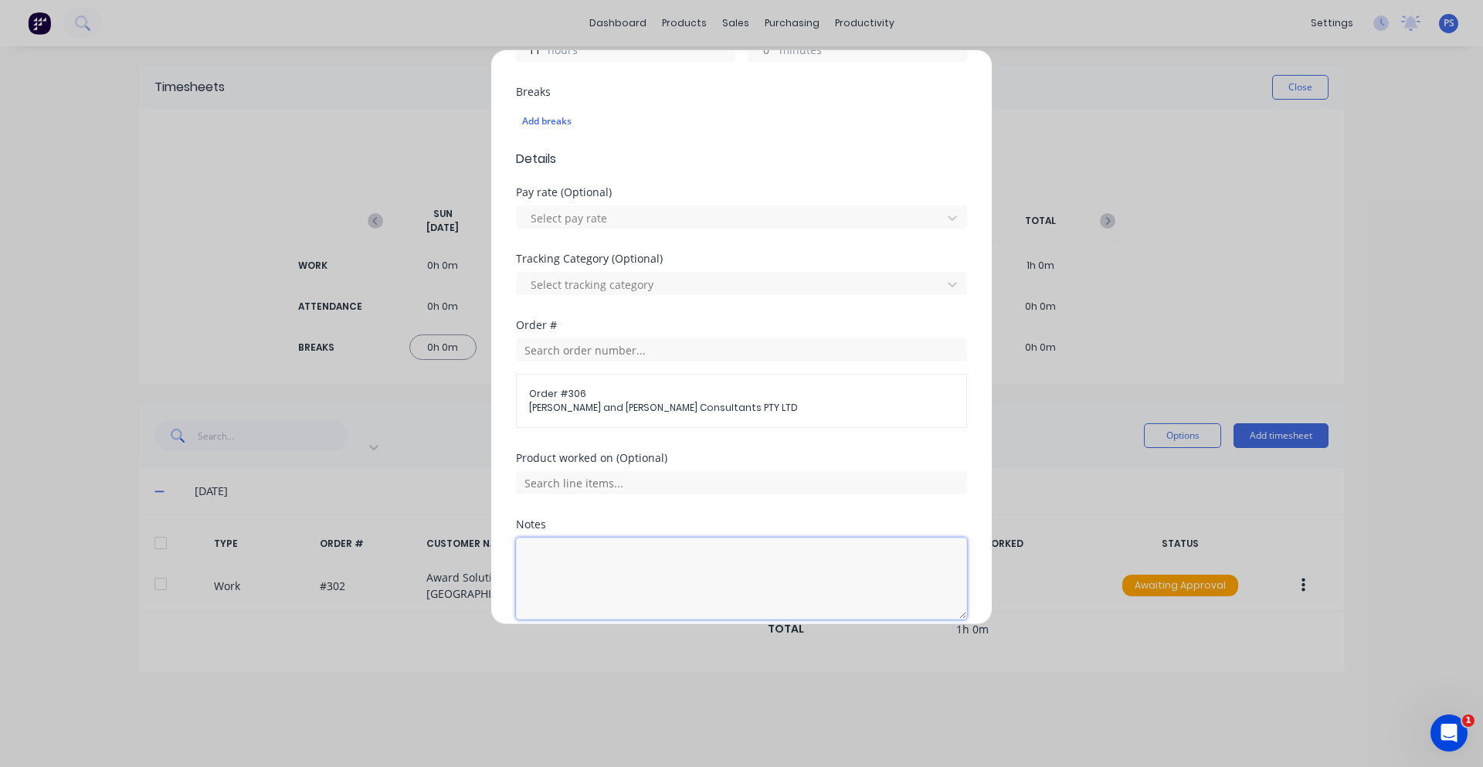
click at [575, 553] on textarea at bounding box center [741, 579] width 451 height 82
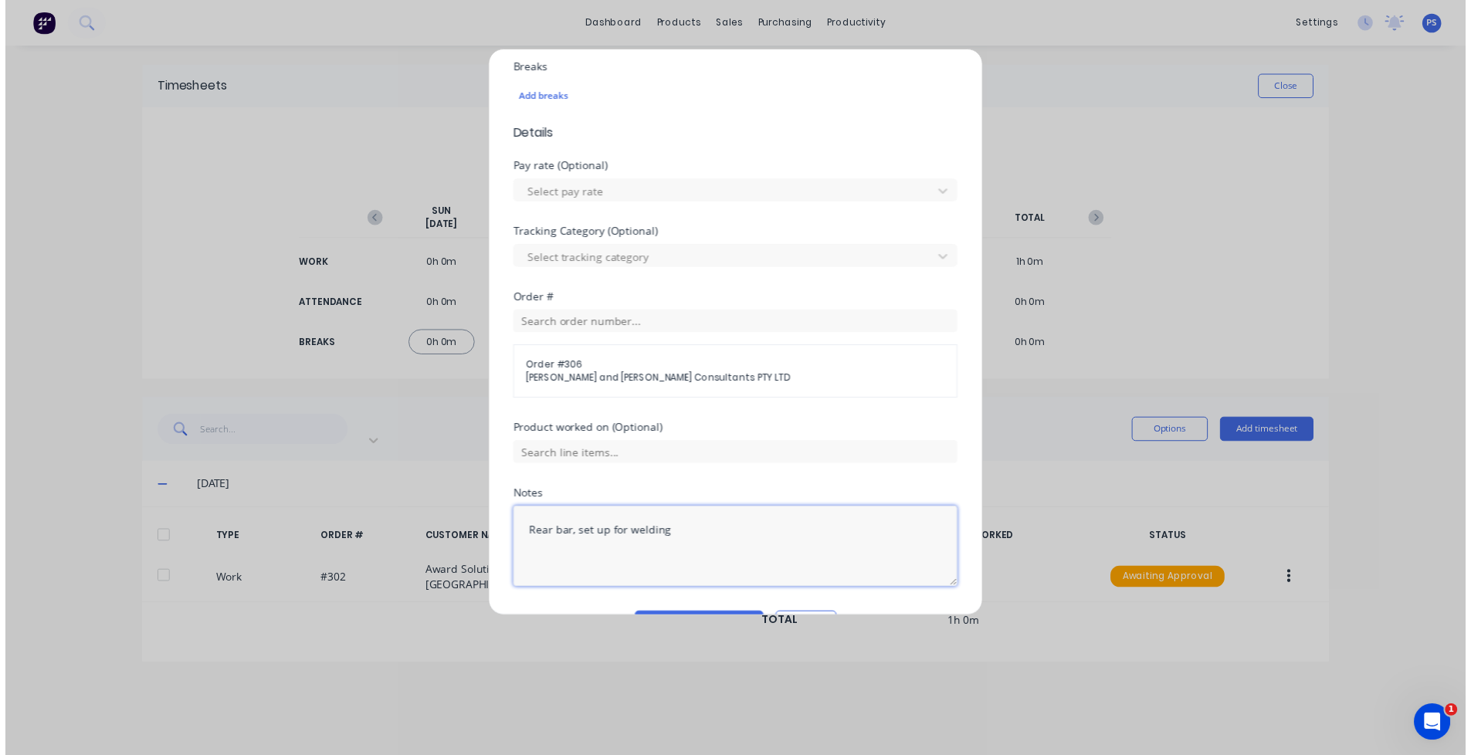
scroll to position [460, 0]
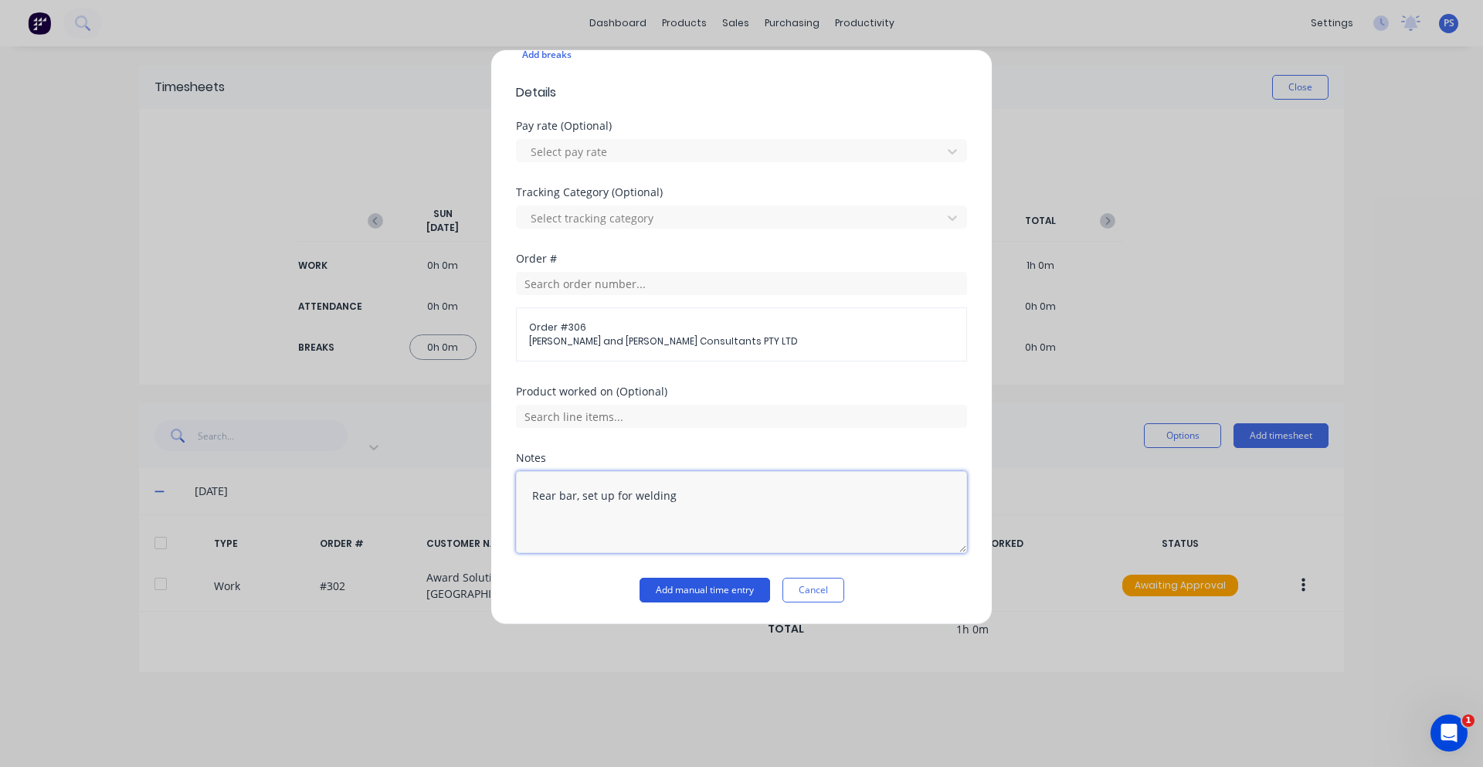
type textarea "Rear bar, set up for welding"
click at [704, 581] on button "Add manual time entry" at bounding box center [705, 590] width 131 height 25
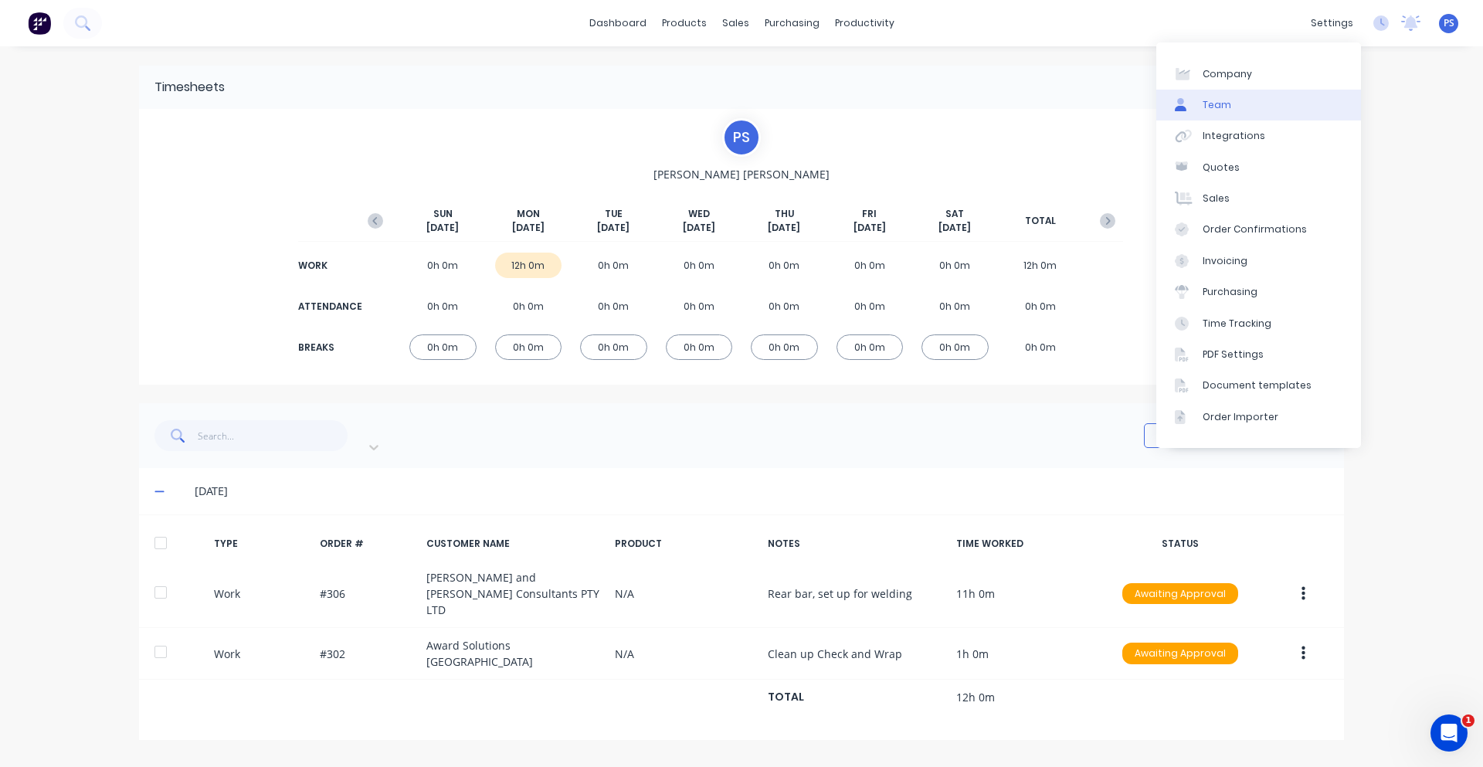
click at [1231, 110] on link "Team" at bounding box center [1258, 105] width 205 height 31
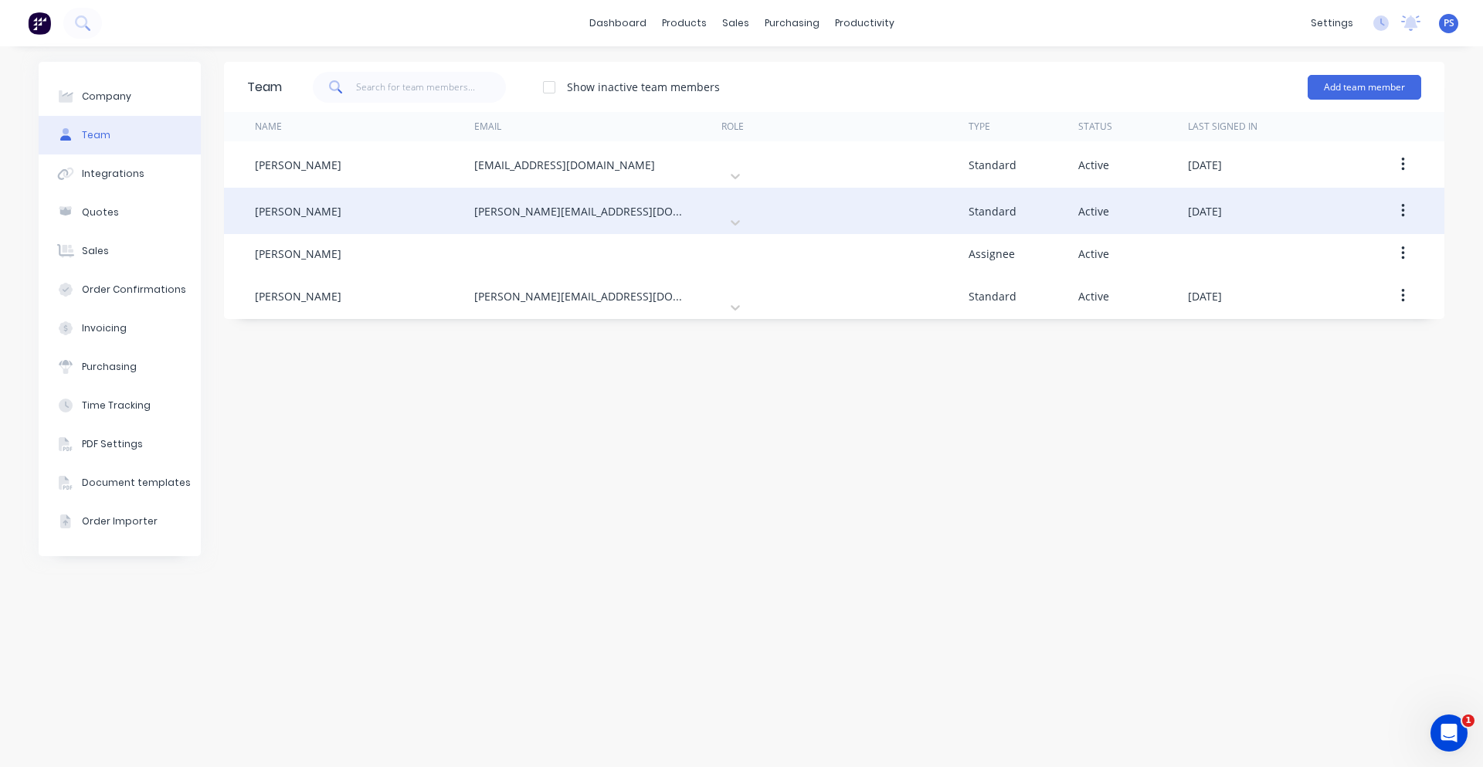
click at [1403, 202] on icon "button" at bounding box center [1403, 210] width 4 height 17
click at [1357, 302] on div "Delete" at bounding box center [1347, 313] width 119 height 22
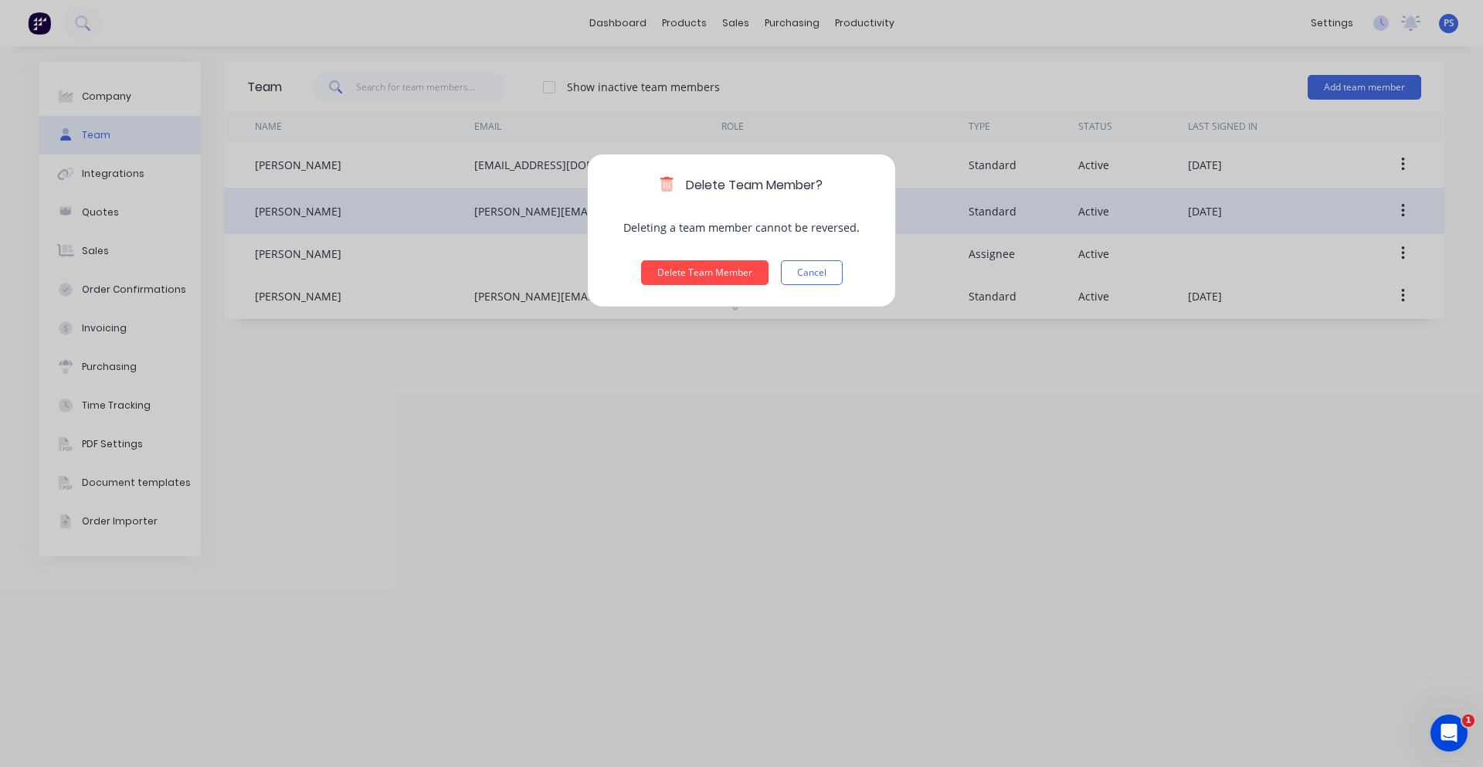
click at [751, 255] on div "Delete Team Member? Deleting a team member cannot be reversed. Delete Team Memb…" at bounding box center [741, 231] width 309 height 154
click at [745, 263] on button "Delete Team Member" at bounding box center [704, 272] width 127 height 25
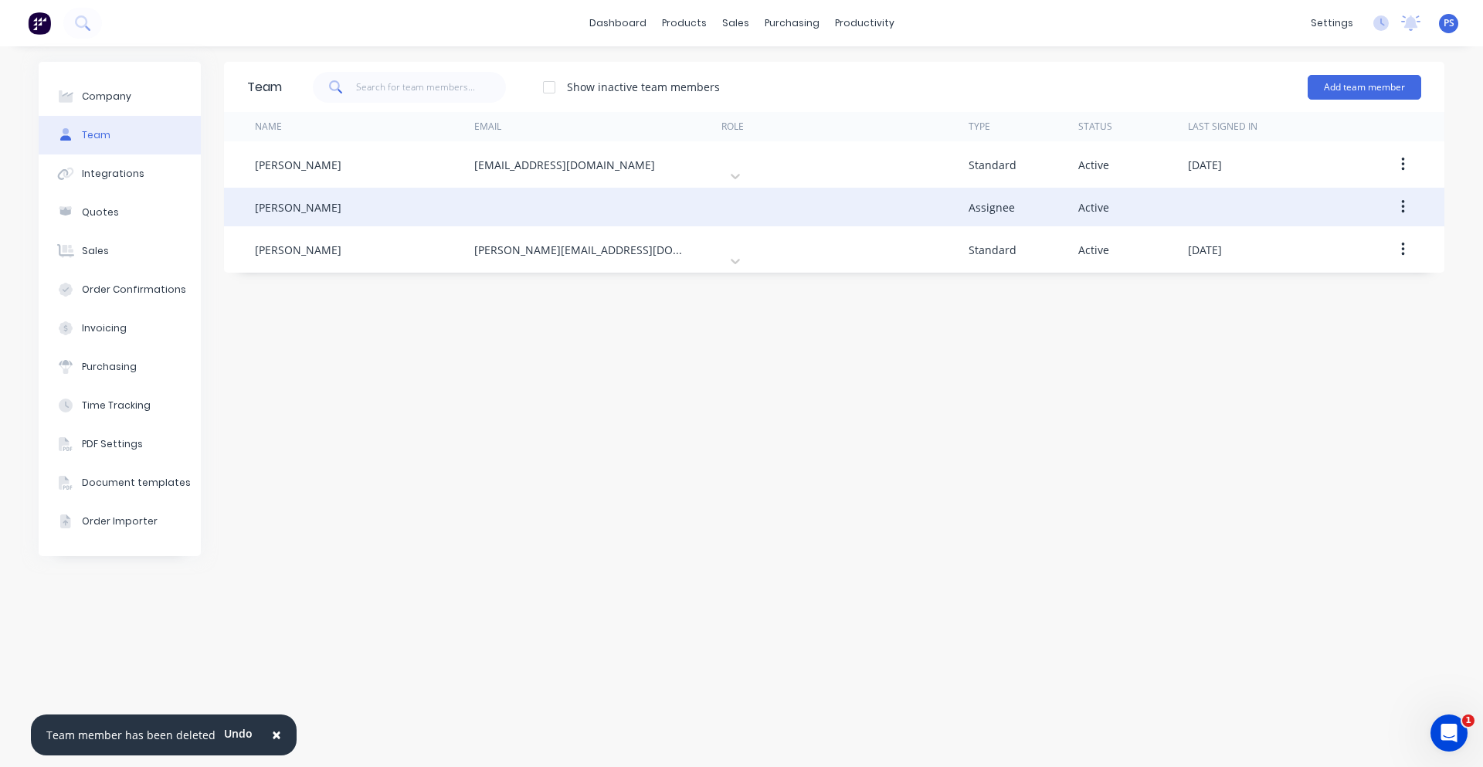
click at [1406, 205] on button "button" at bounding box center [1403, 207] width 36 height 28
click at [1326, 294] on button "Delete" at bounding box center [1347, 309] width 147 height 31
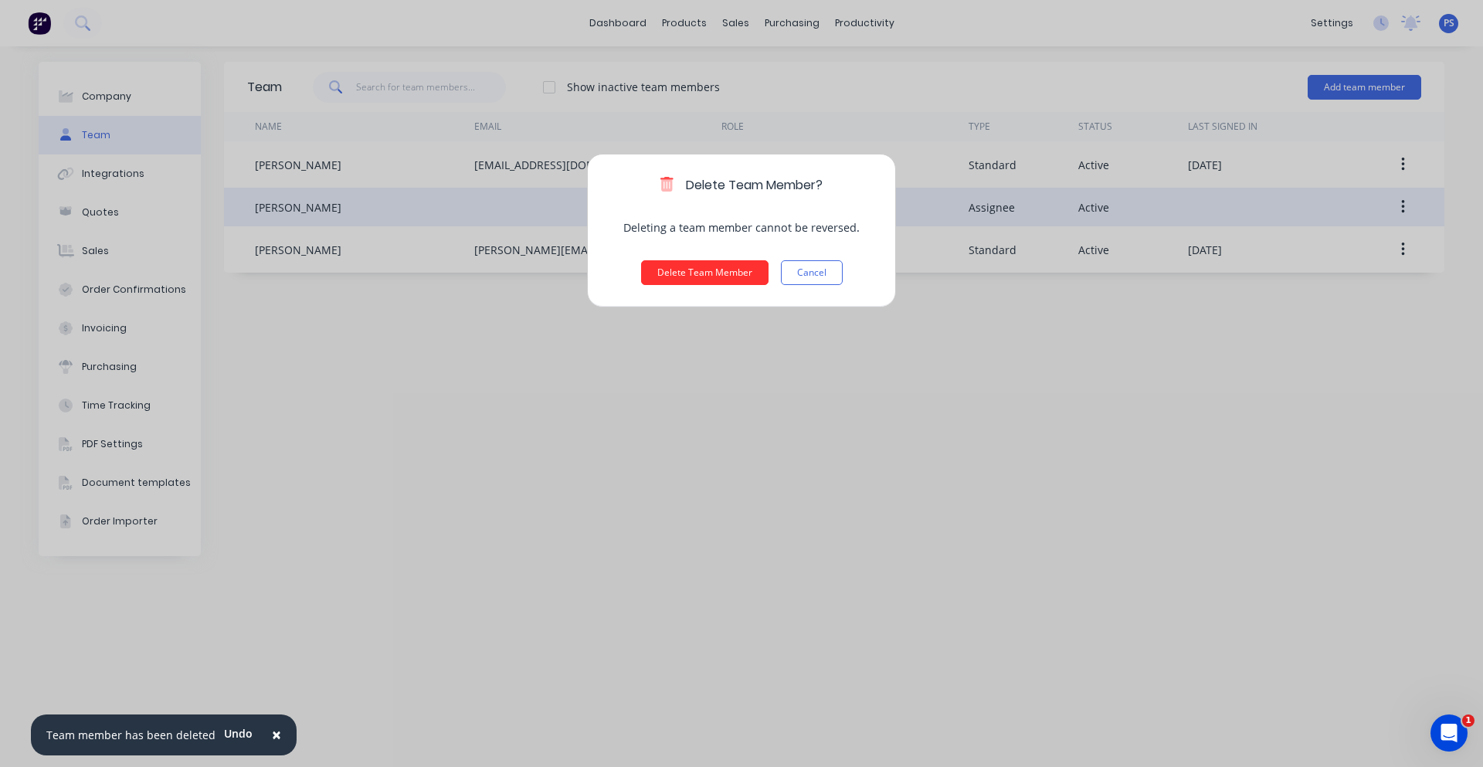
click at [679, 269] on button "Delete Team Member" at bounding box center [704, 272] width 127 height 25
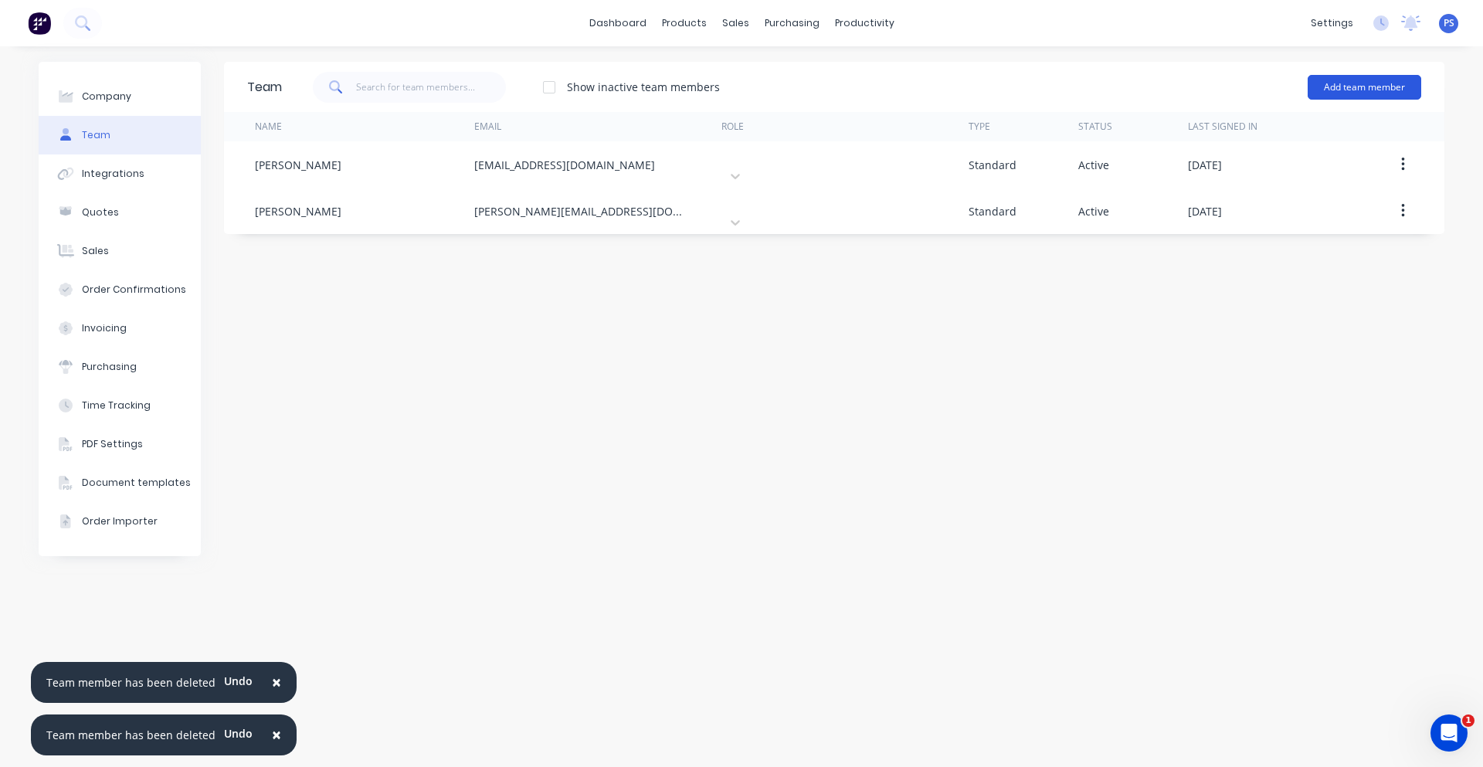
click at [1312, 90] on button "Add team member" at bounding box center [1365, 87] width 114 height 25
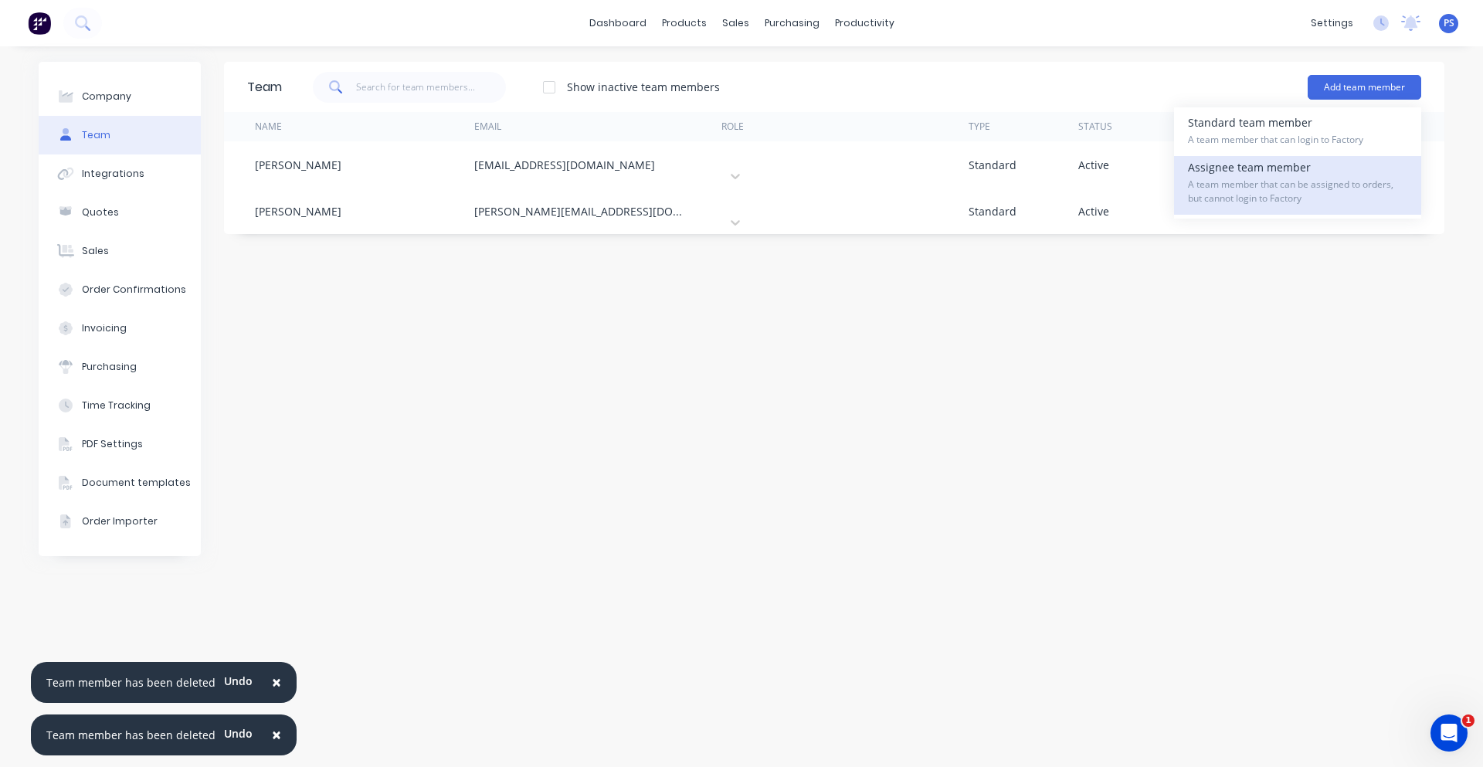
click at [1300, 169] on div "Assignee team member A team member that can be assigned to orders, but cannot l…" at bounding box center [1297, 185] width 219 height 59
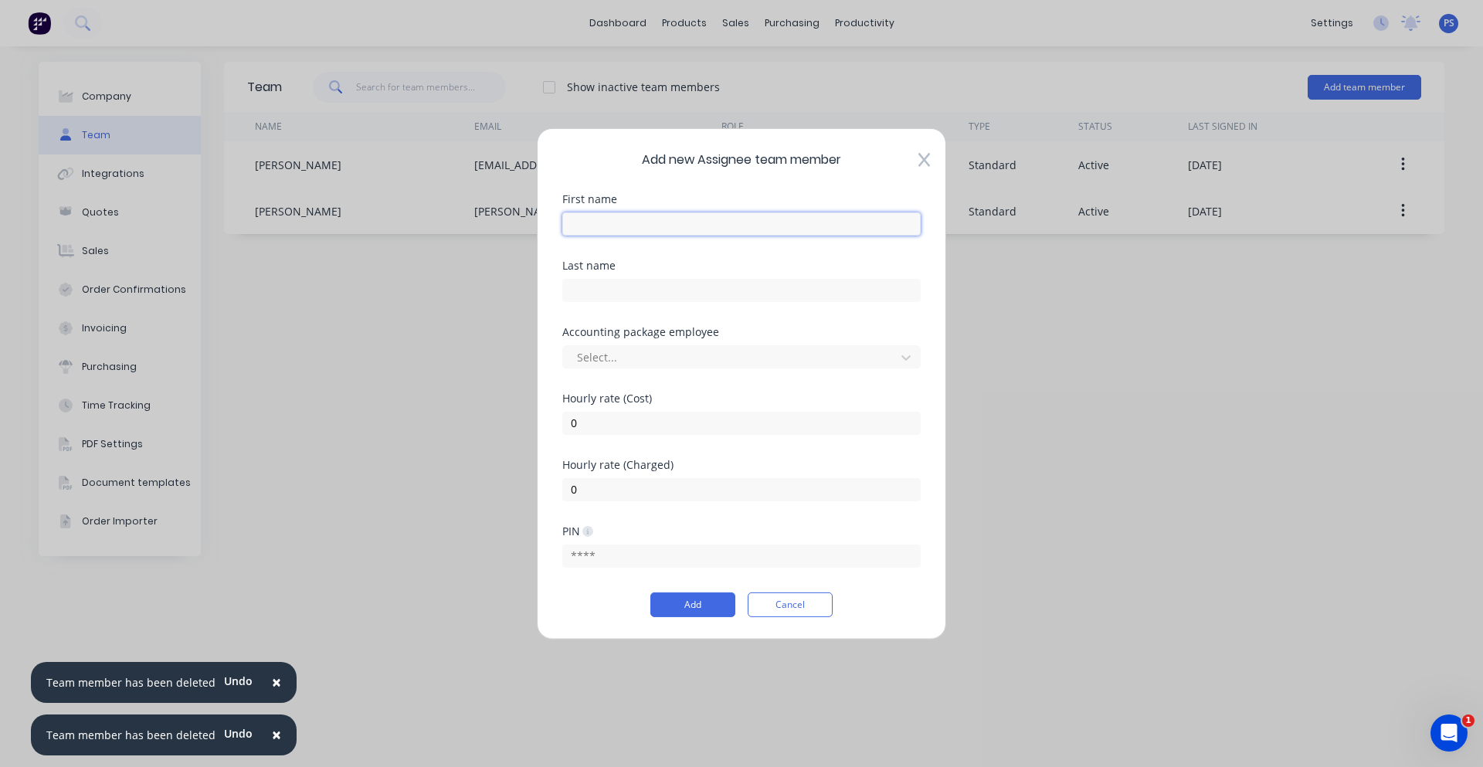
click at [739, 213] on input "text" at bounding box center [741, 223] width 358 height 23
type input "Rod"
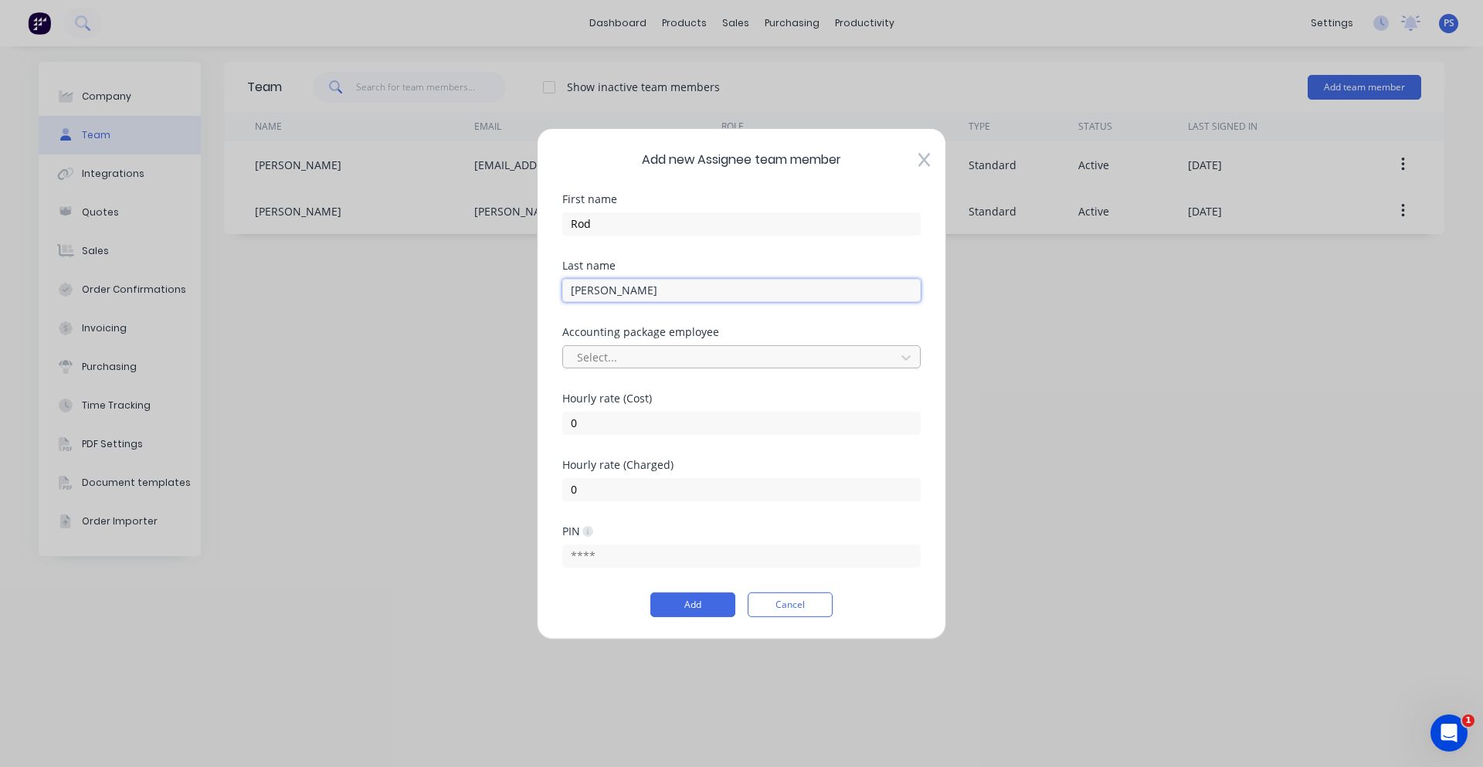
type input "Wallace"
click at [713, 351] on div at bounding box center [731, 357] width 312 height 19
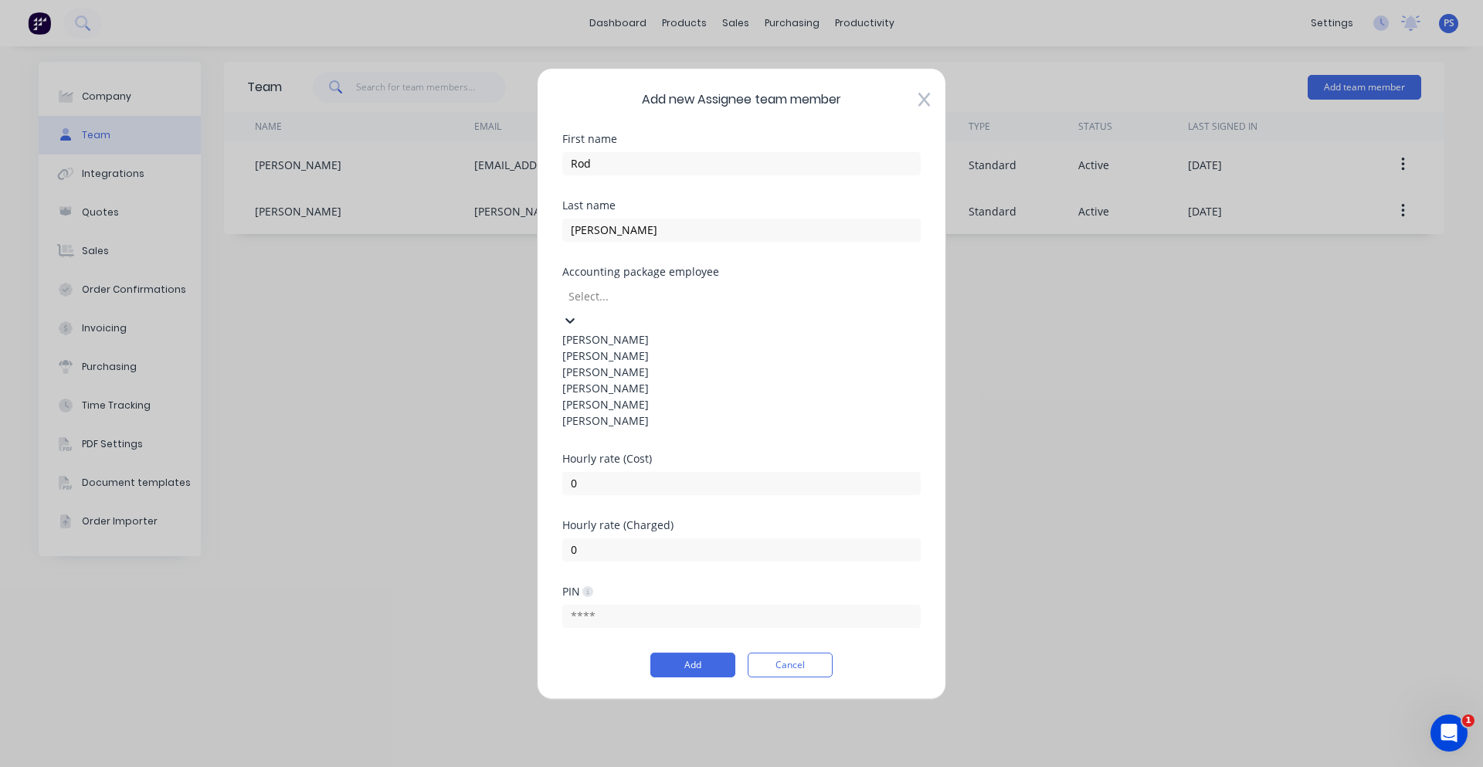
click at [765, 277] on div "Accounting package employee" at bounding box center [741, 271] width 358 height 11
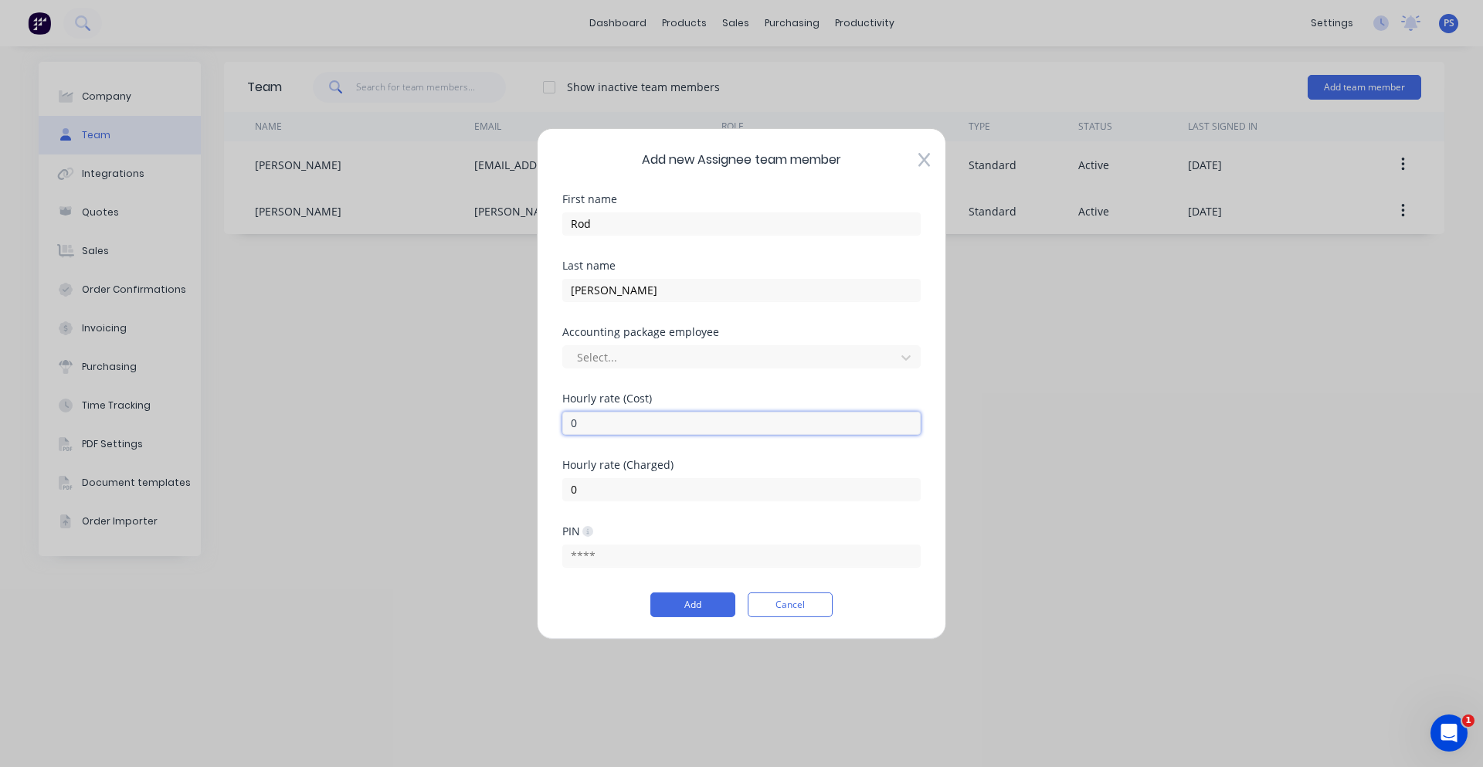
click at [638, 426] on input "0" at bounding box center [741, 422] width 358 height 23
type input "80"
click at [636, 494] on input "0" at bounding box center [741, 488] width 358 height 23
type input "1"
type input "120"
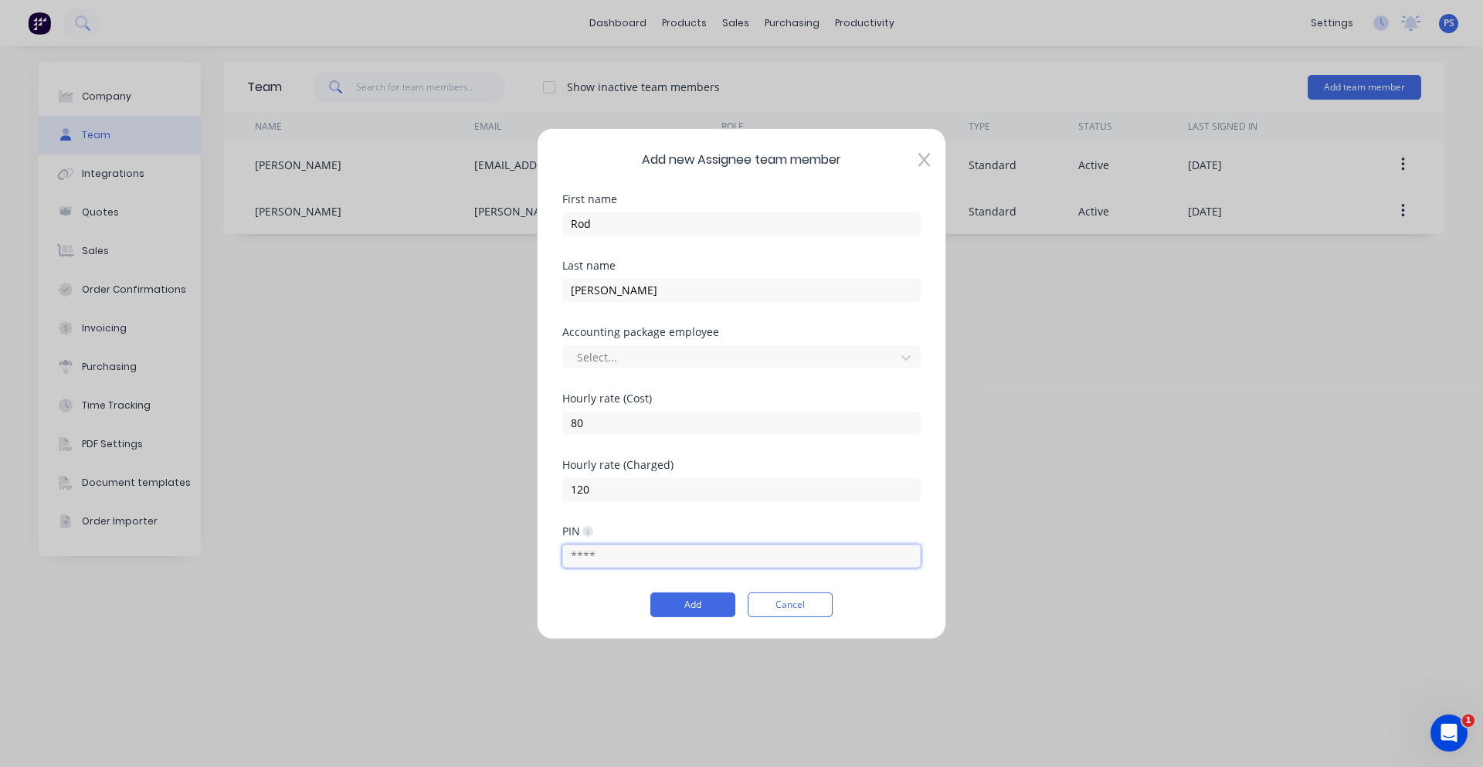
click at [612, 559] on input "text" at bounding box center [741, 556] width 358 height 23
type input "1234"
click at [698, 598] on button "Add" at bounding box center [692, 604] width 85 height 25
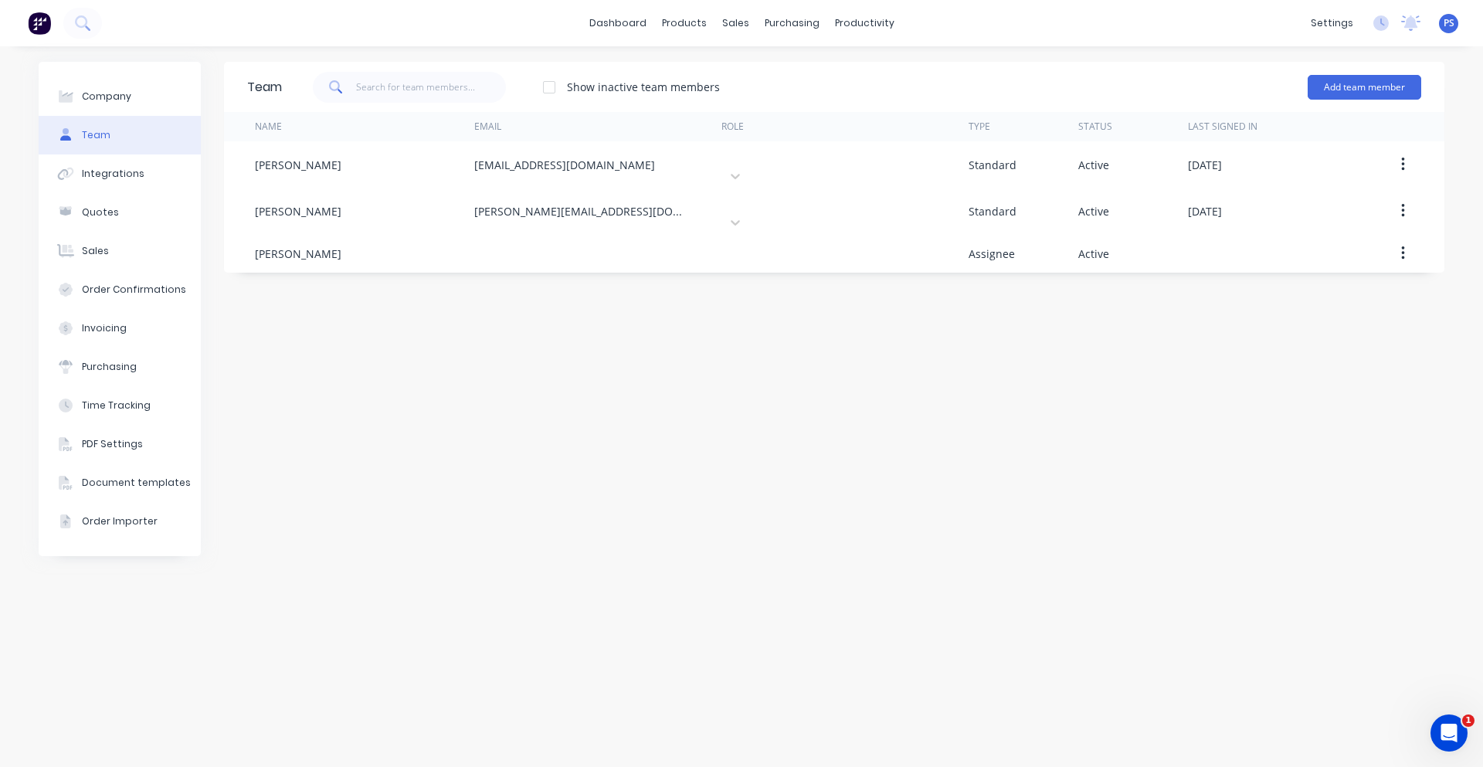
click at [584, 287] on div "Team Show inactive team members Add team member Name Email Role Type Status Las…" at bounding box center [834, 407] width 1220 height 690
click at [1308, 98] on button "Add team member" at bounding box center [1365, 87] width 114 height 25
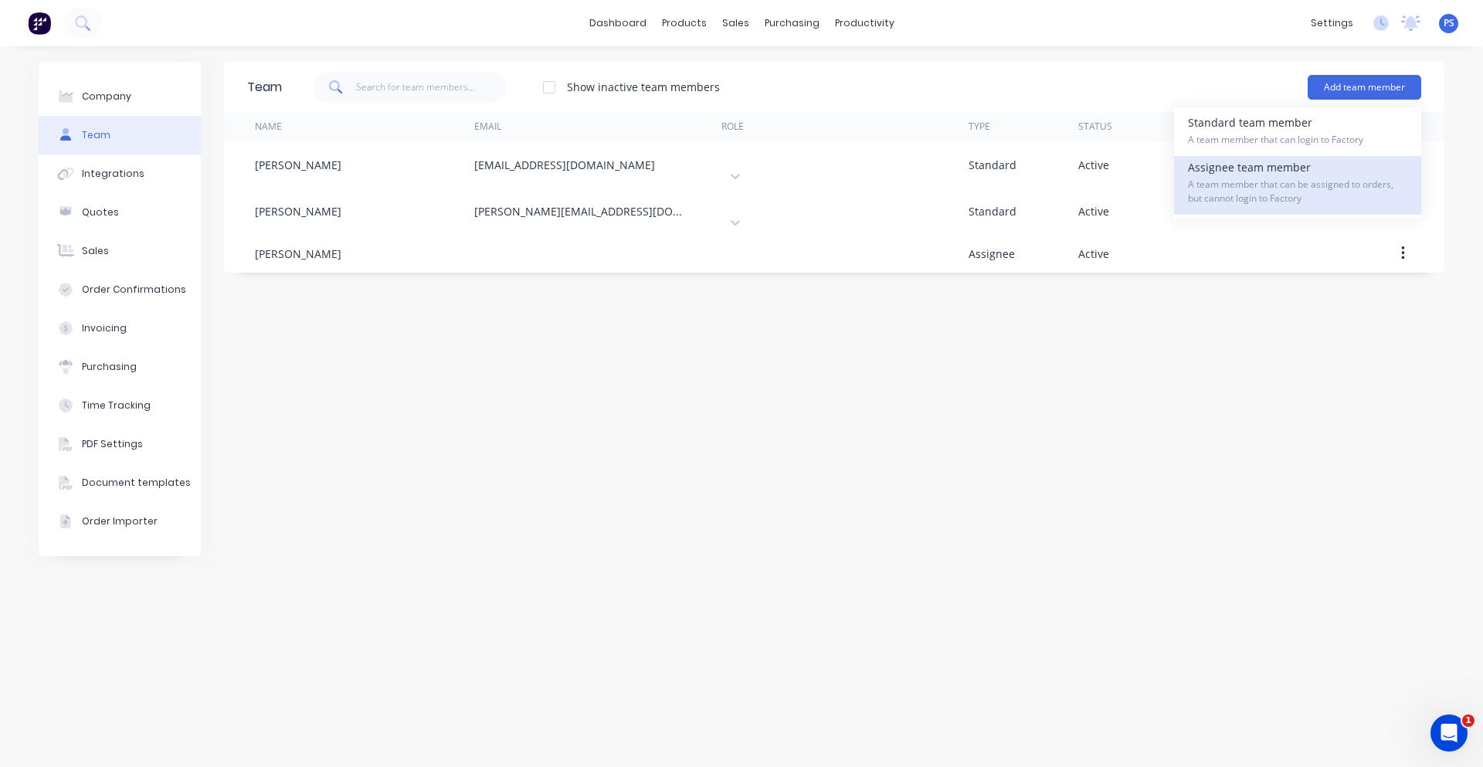
click at [1318, 165] on div "Assignee team member A team member that can be assigned to orders, but cannot l…" at bounding box center [1297, 185] width 219 height 59
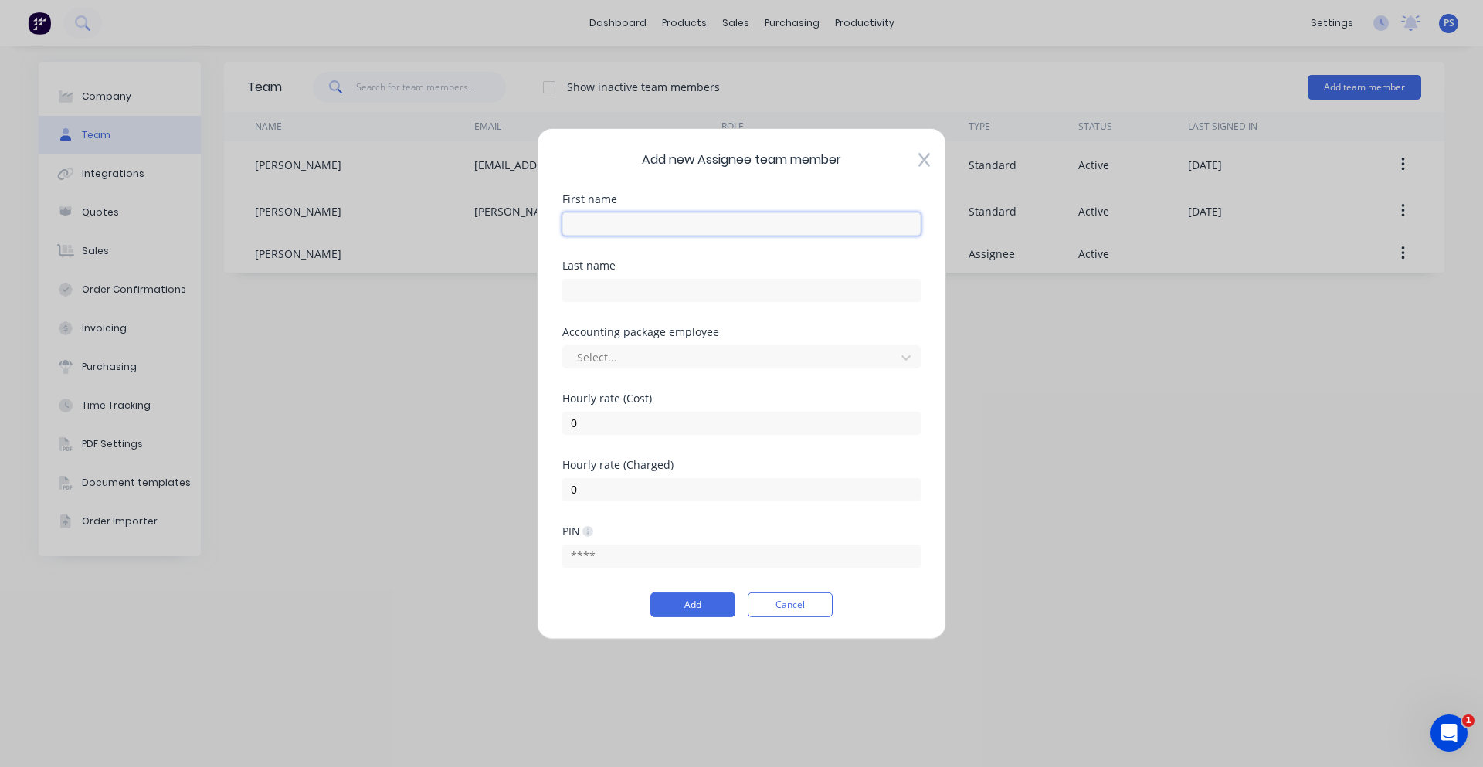
click at [702, 230] on input "text" at bounding box center [741, 223] width 358 height 23
type input "W"
type input "Contract Welder"
type input "75"
click at [653, 549] on input "text" at bounding box center [741, 556] width 358 height 23
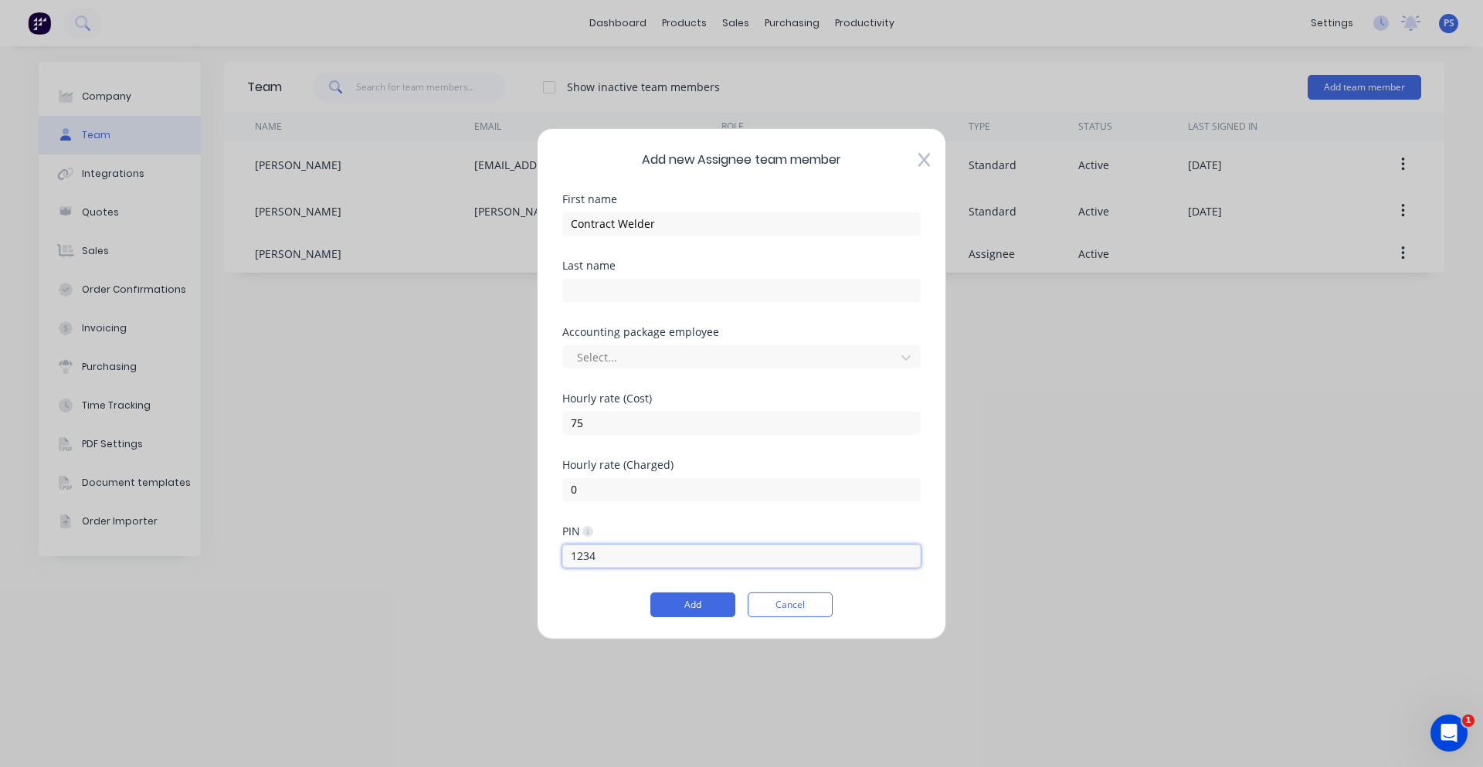
type input "1234"
drag, startPoint x: 659, startPoint y: 624, endPoint x: 680, endPoint y: 619, distance: 21.4
click at [660, 624] on div "Add new Assignee team member First name Contract Welder Last name Accounting pa…" at bounding box center [741, 382] width 409 height 511
click at [687, 614] on button "Add" at bounding box center [692, 604] width 85 height 25
click at [699, 596] on div "Team Show inactive team members Add team member Name Email Role Type Status Las…" at bounding box center [834, 407] width 1220 height 690
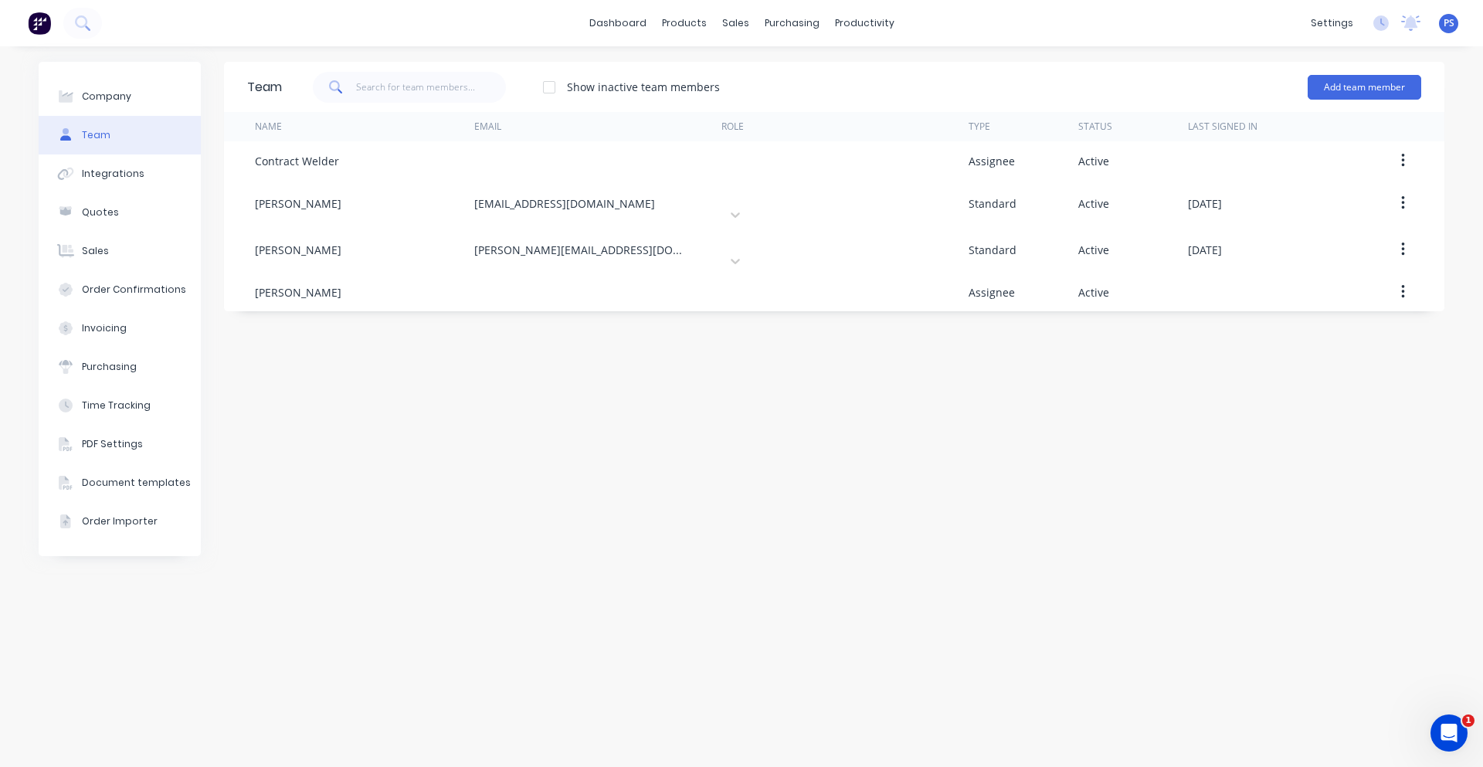
click at [516, 446] on div "Team Show inactive team members Add team member Name Email Role Type Status Las…" at bounding box center [834, 407] width 1220 height 690
click at [801, 313] on div "Team Show inactive team members Add team member Name Email Role Type Status Las…" at bounding box center [834, 407] width 1220 height 690
click at [773, 311] on div "Team Show inactive team members Add team member Name Email Role Type Status Las…" at bounding box center [834, 407] width 1220 height 690
click at [642, 19] on link "dashboard" at bounding box center [618, 23] width 73 height 23
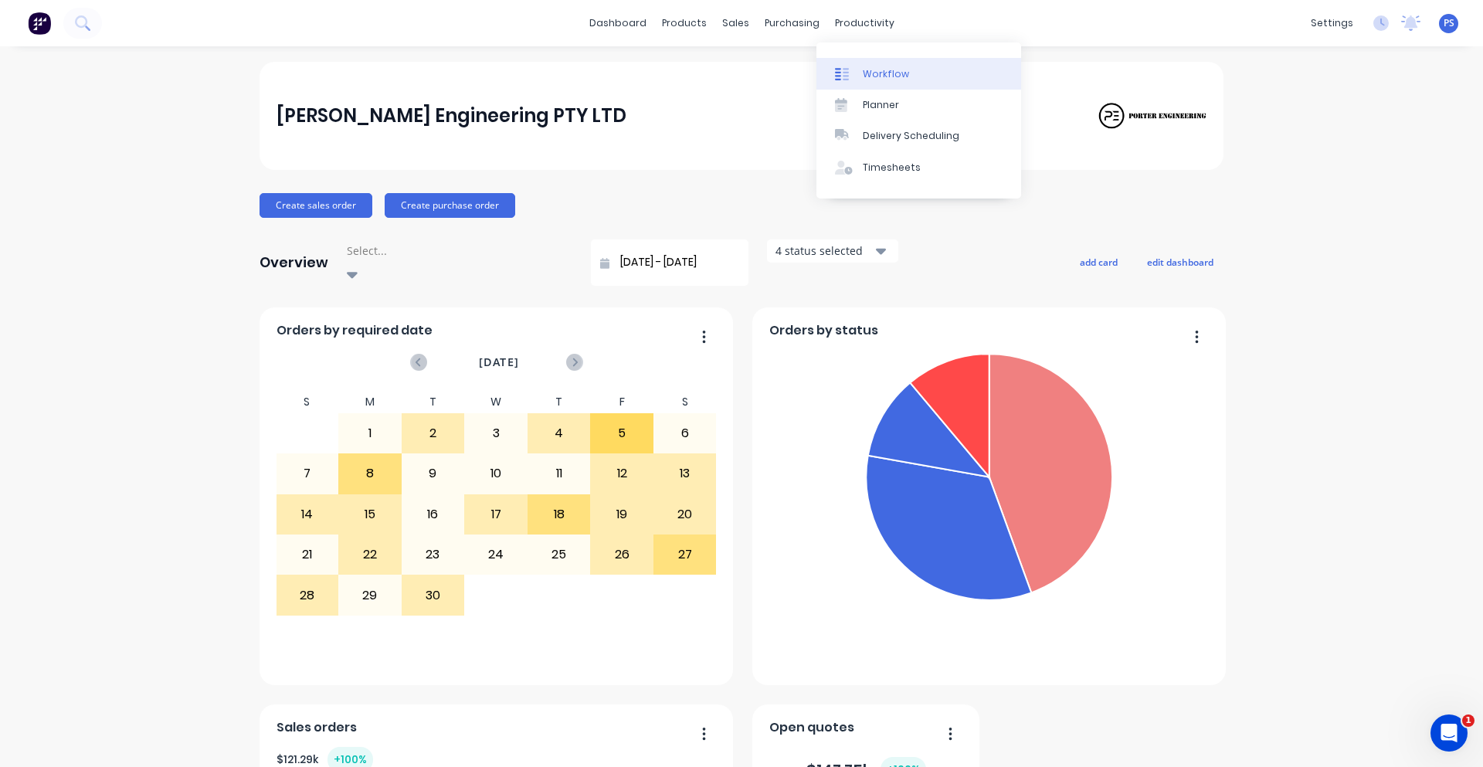
click at [860, 73] on link "Workflow" at bounding box center [918, 73] width 205 height 31
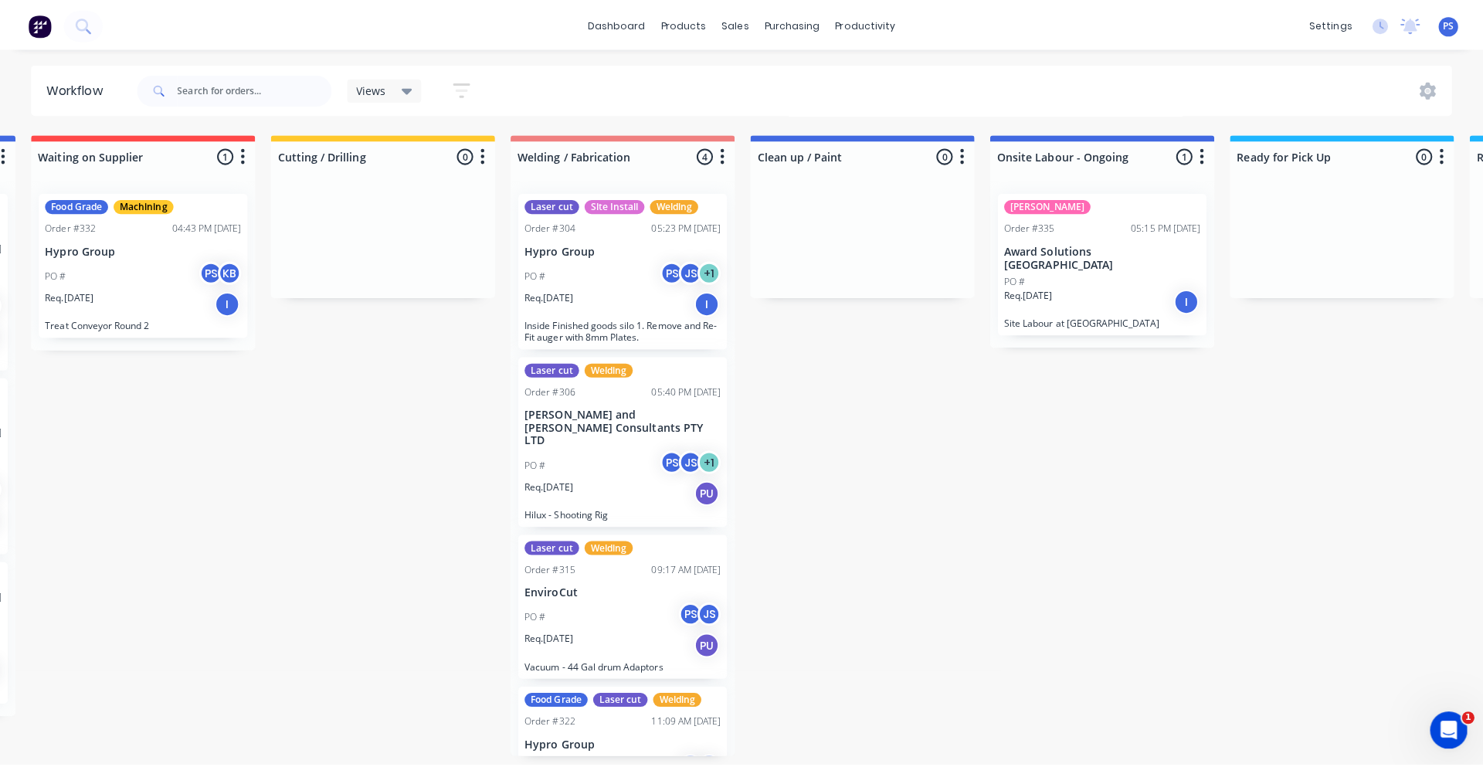
scroll to position [0, 694]
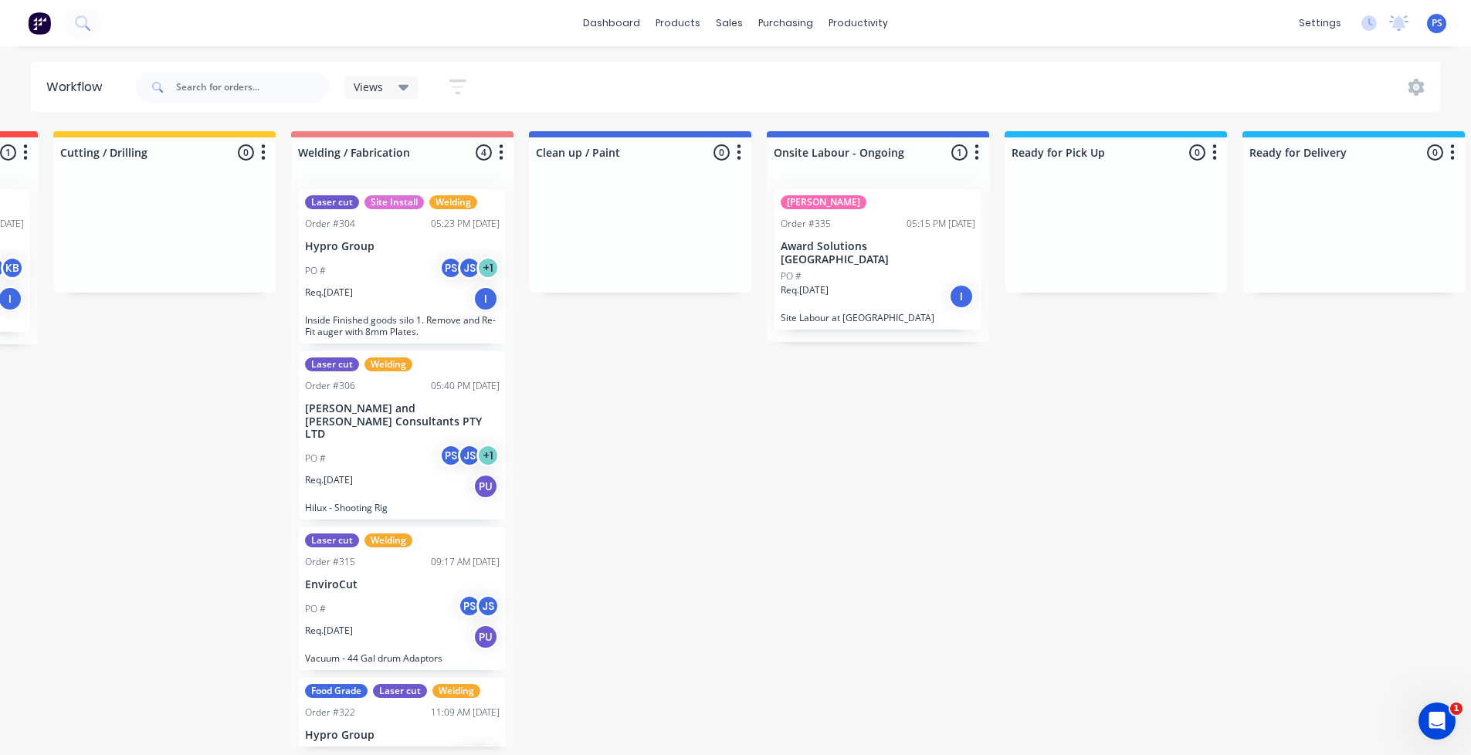
click at [848, 293] on div "Req. 03/10/25 I" at bounding box center [878, 296] width 195 height 26
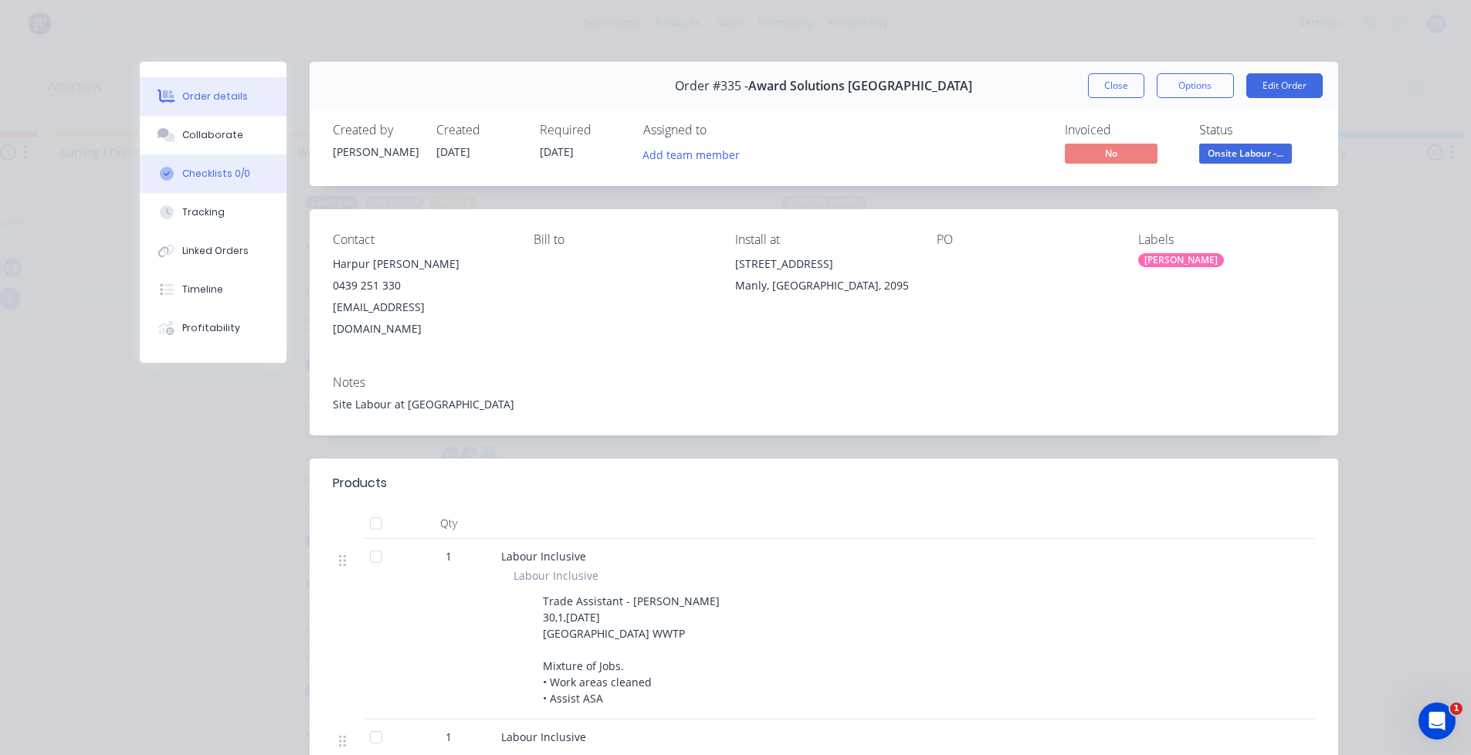
click at [235, 185] on button "Checklists 0/0" at bounding box center [213, 173] width 147 height 39
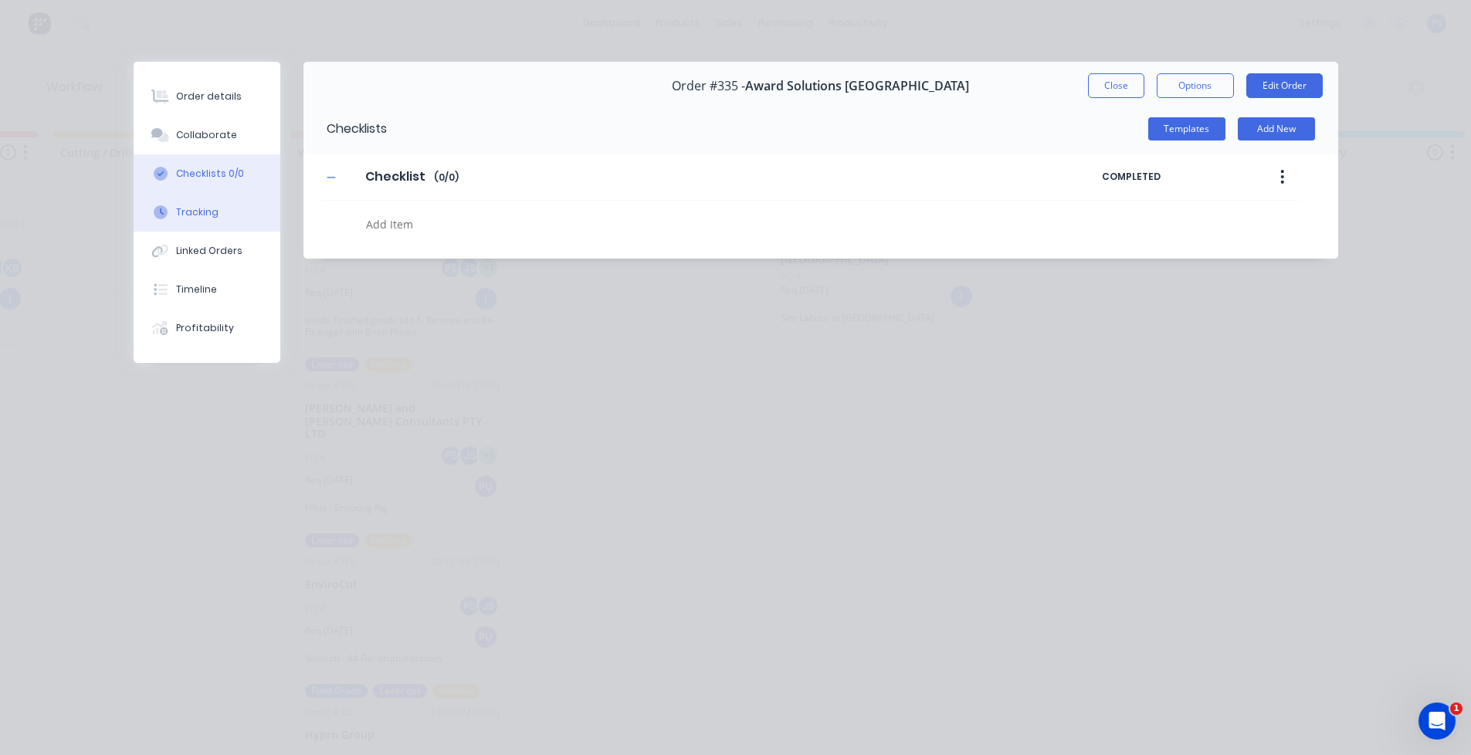
click at [235, 193] on button "Tracking" at bounding box center [207, 212] width 147 height 39
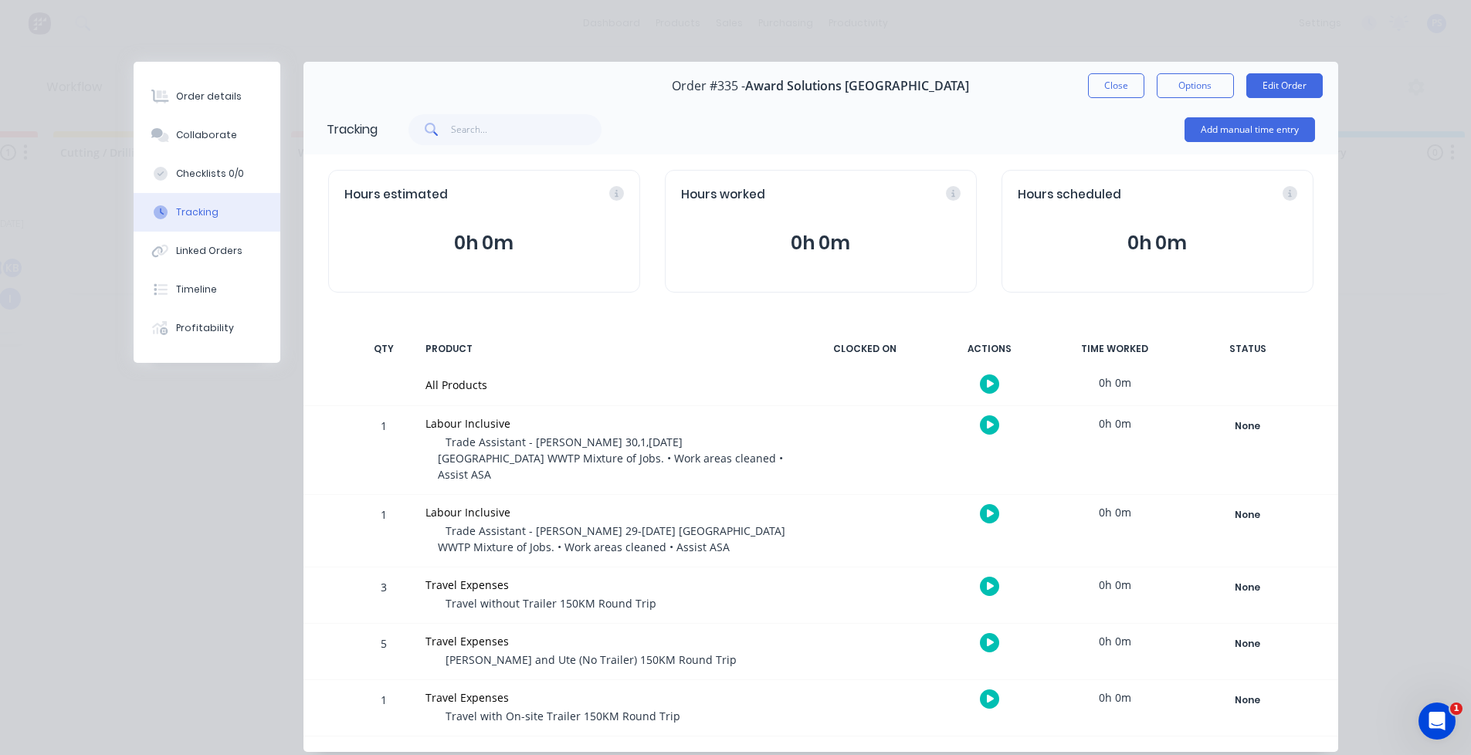
click at [1206, 110] on div "Add manual time entry" at bounding box center [1250, 130] width 131 height 46
click at [1215, 123] on button "Add manual time entry" at bounding box center [1250, 129] width 131 height 25
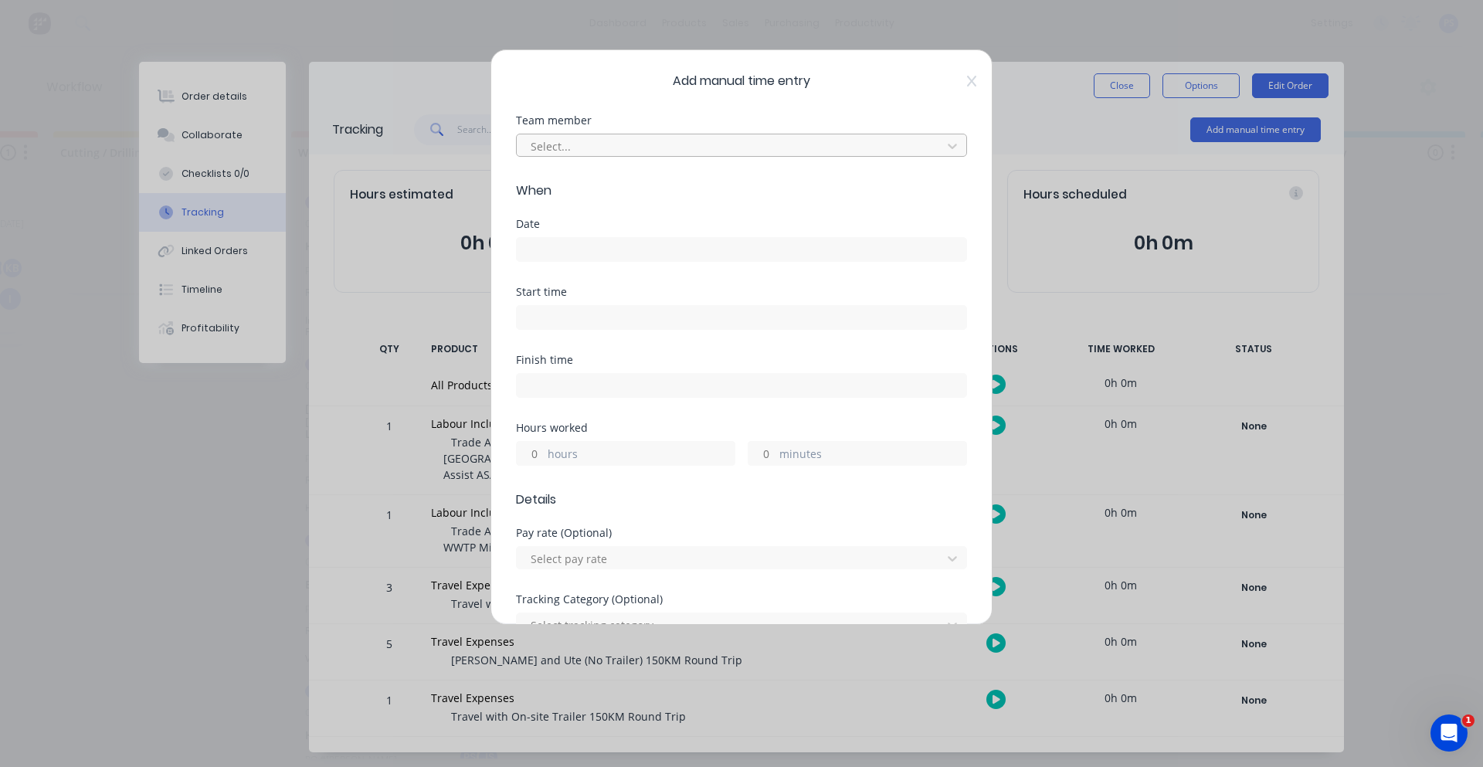
click at [685, 137] on div at bounding box center [731, 146] width 405 height 19
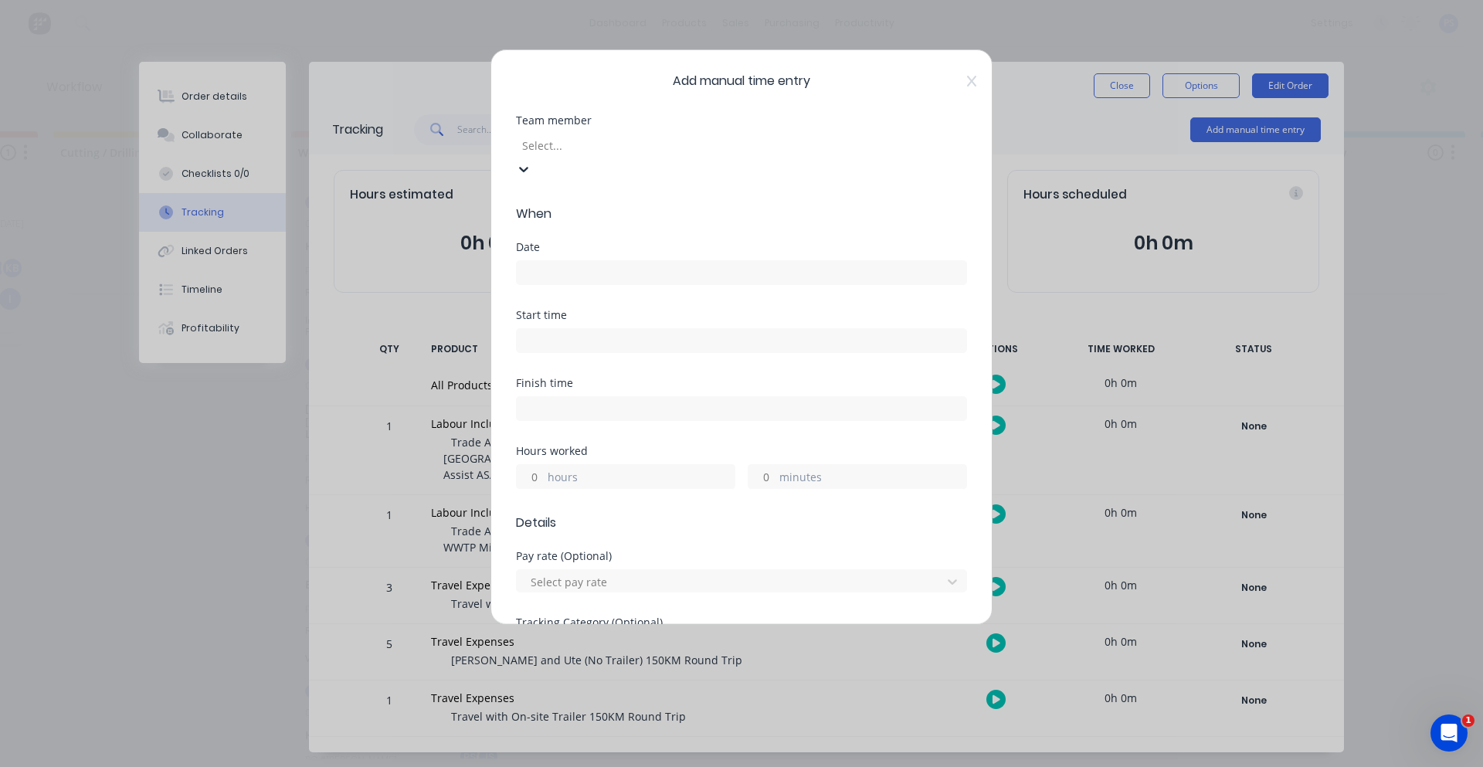
click at [173, 691] on div "Jamie Smith" at bounding box center [41, 699] width 1471 height 16
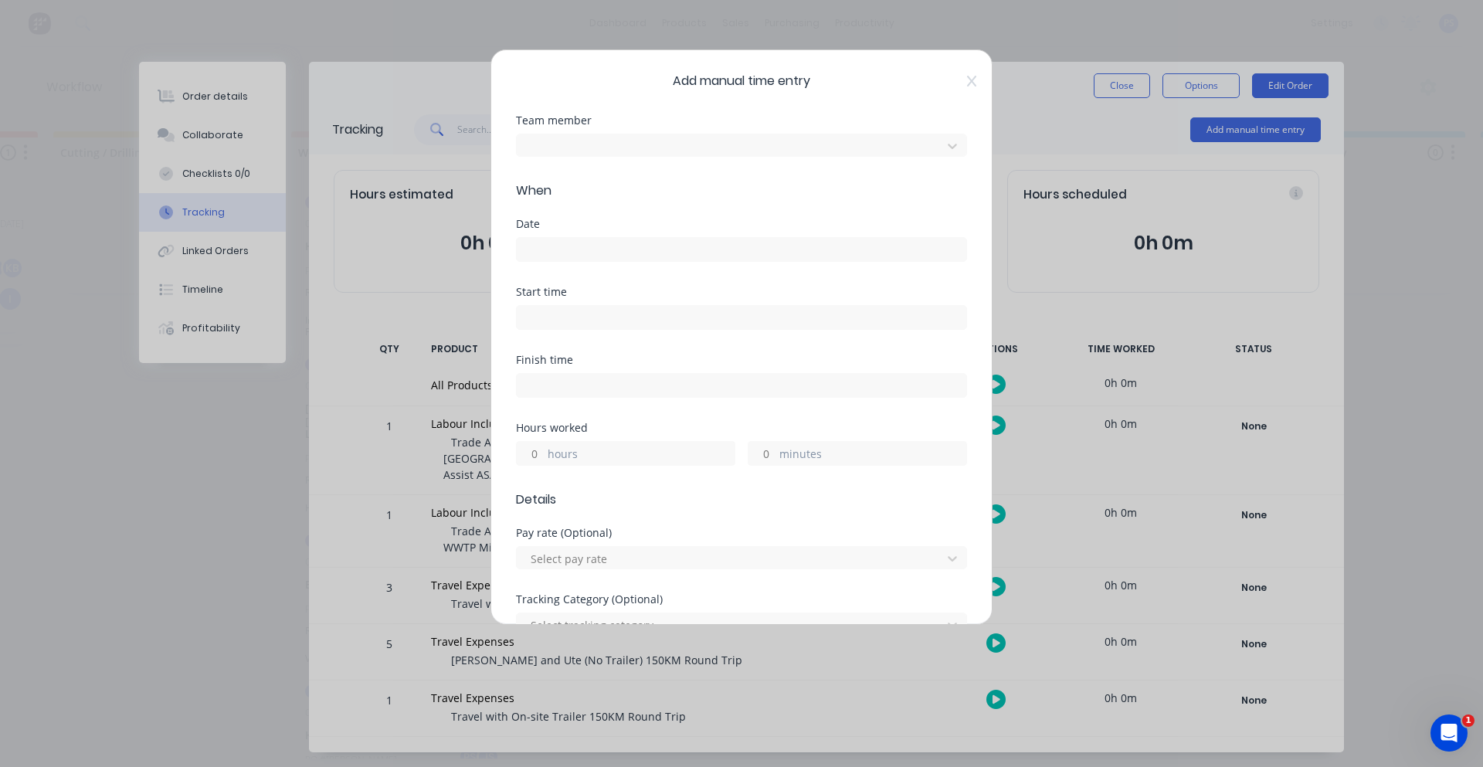
click at [640, 253] on input at bounding box center [742, 249] width 450 height 23
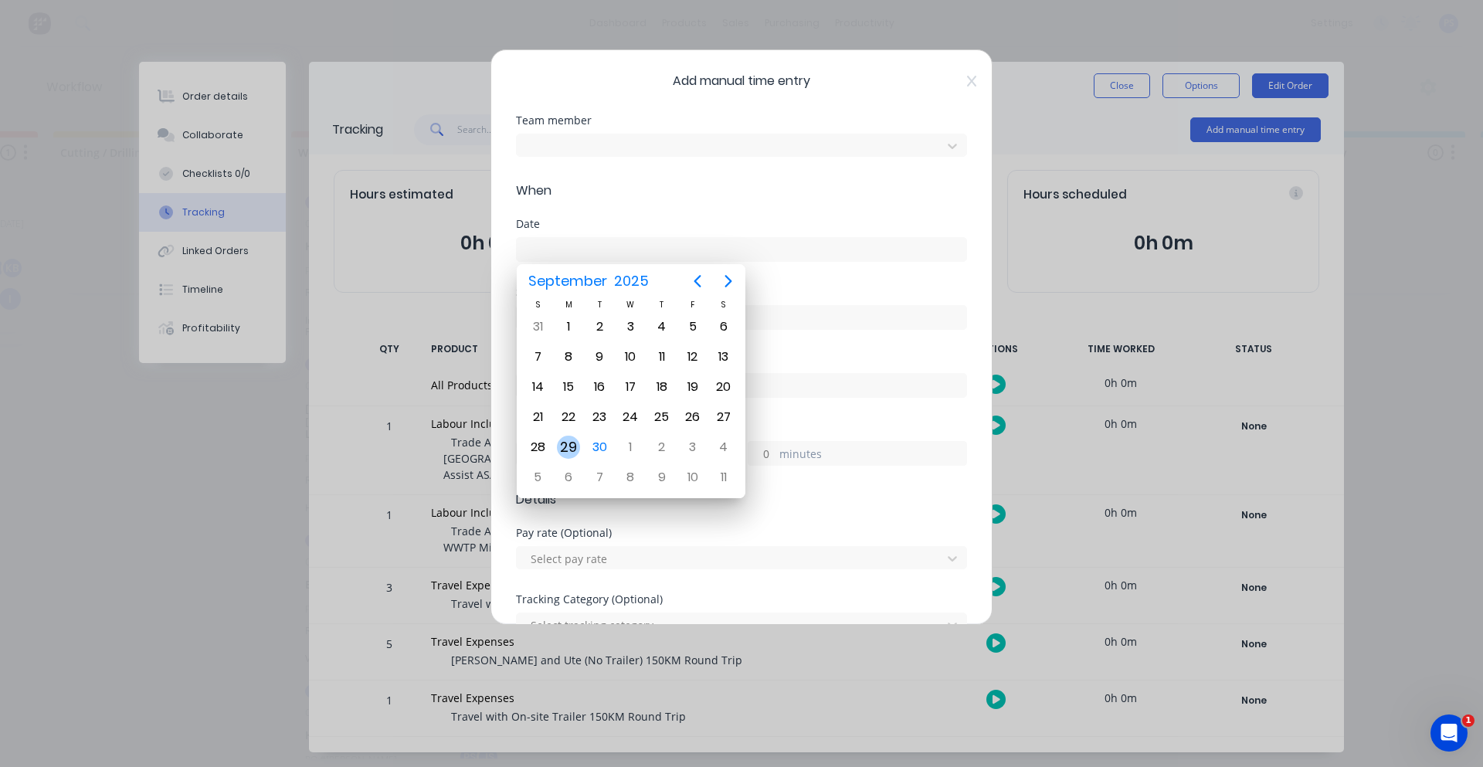
click at [575, 444] on div "29" at bounding box center [568, 447] width 23 height 23
type input "29/09/2025"
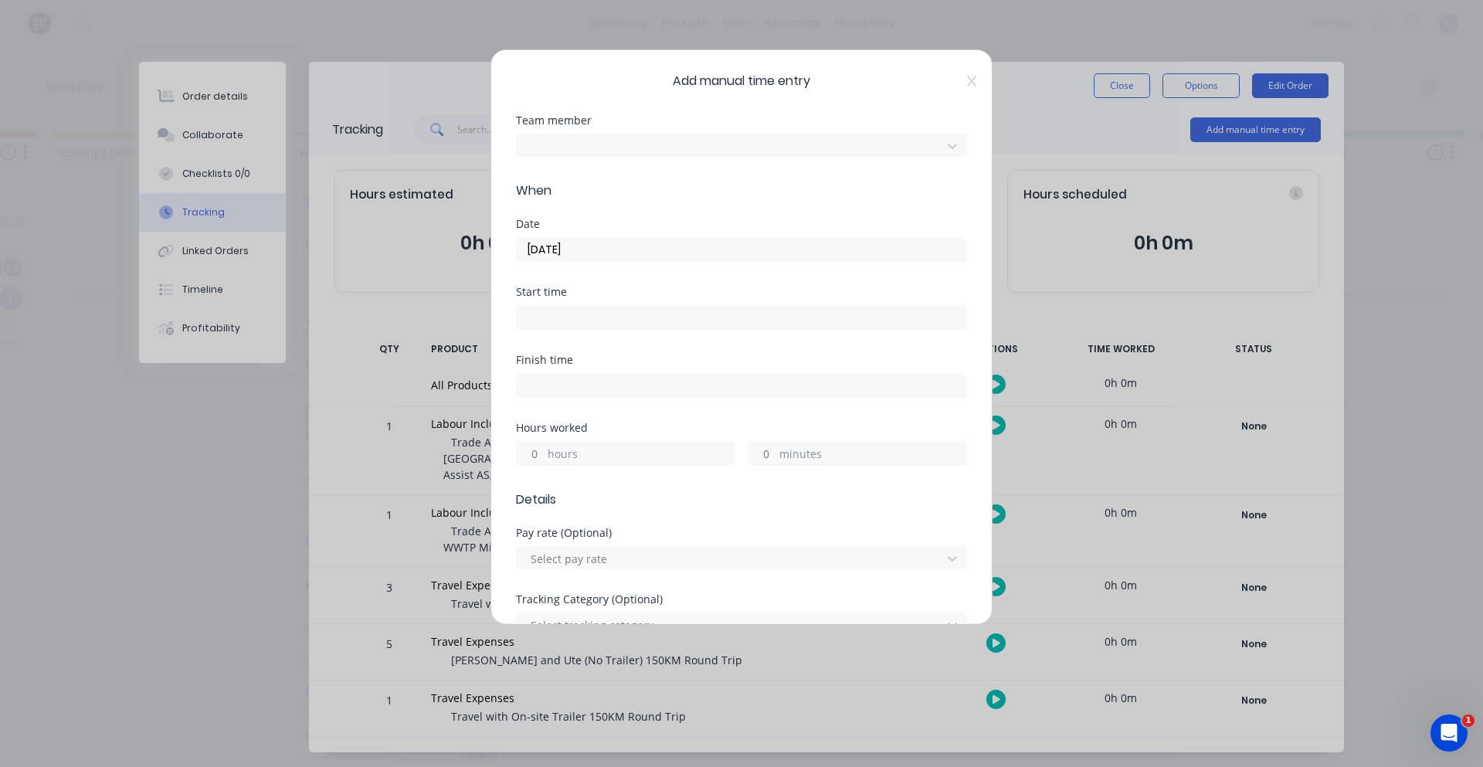
click at [590, 312] on input at bounding box center [742, 317] width 450 height 23
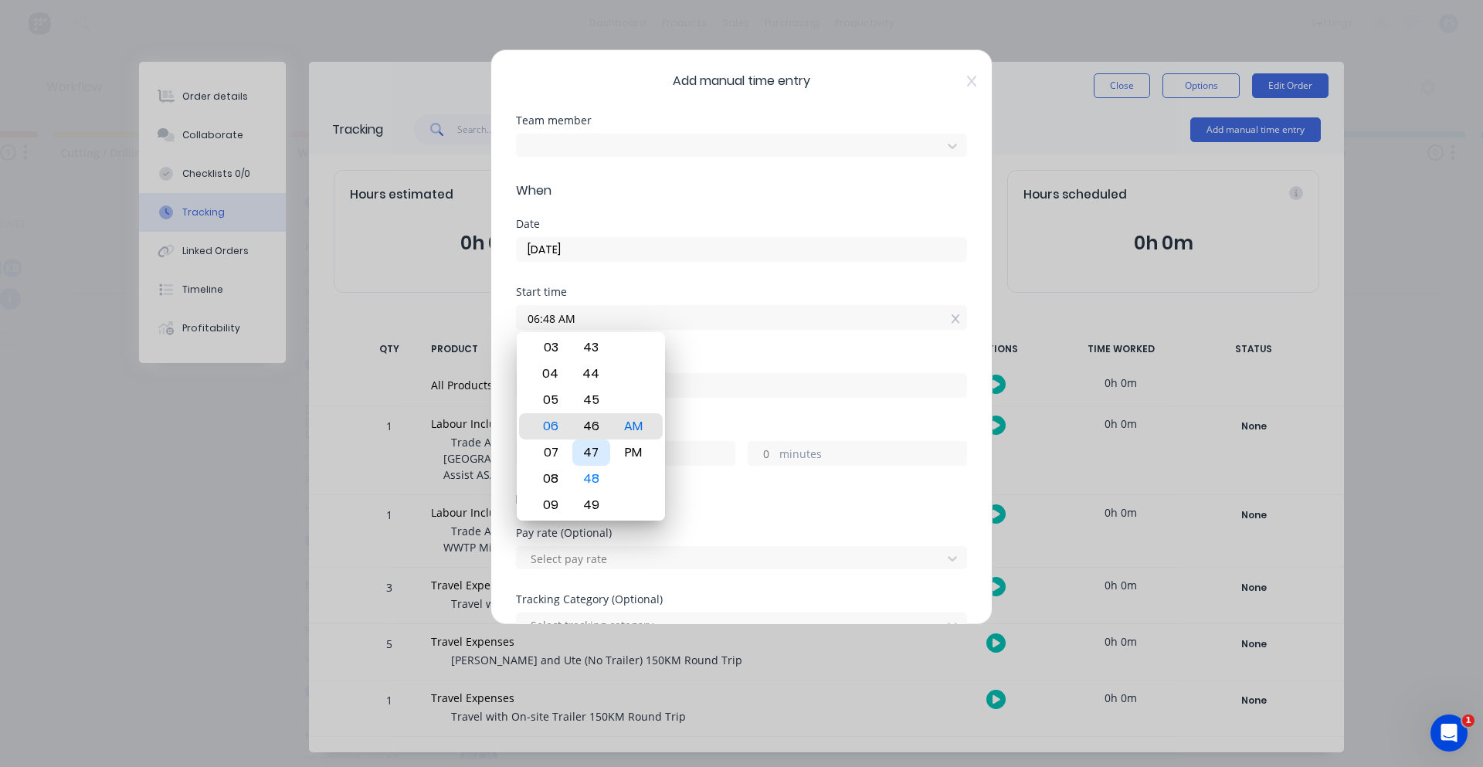
type input "06:45 AM"
click at [799, 392] on input at bounding box center [742, 385] width 450 height 23
type input "08:03 AM"
type input "1"
type input "18"
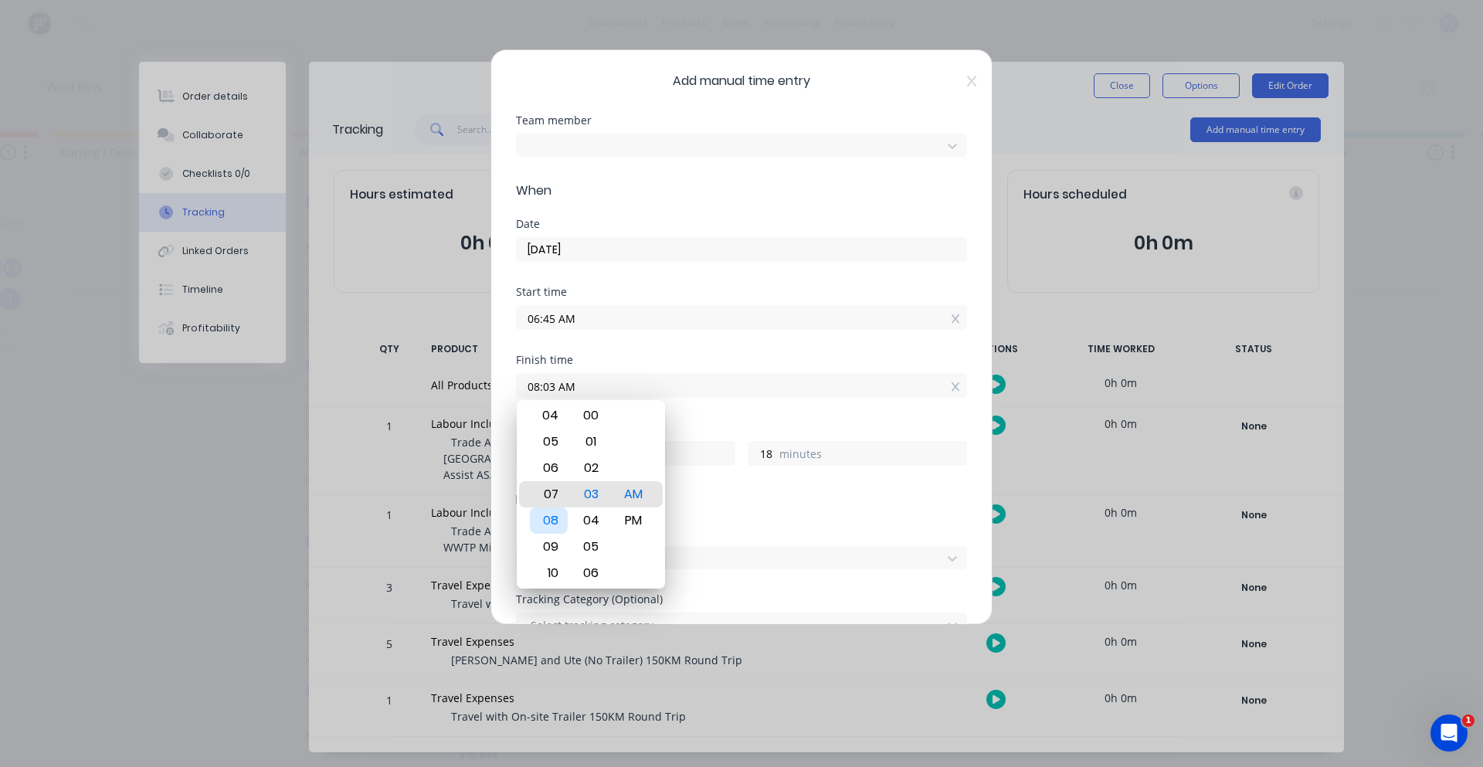
type input "07:03 AM"
type input "0"
type input "06:03 AM"
type input "23"
type input "05:03 AM"
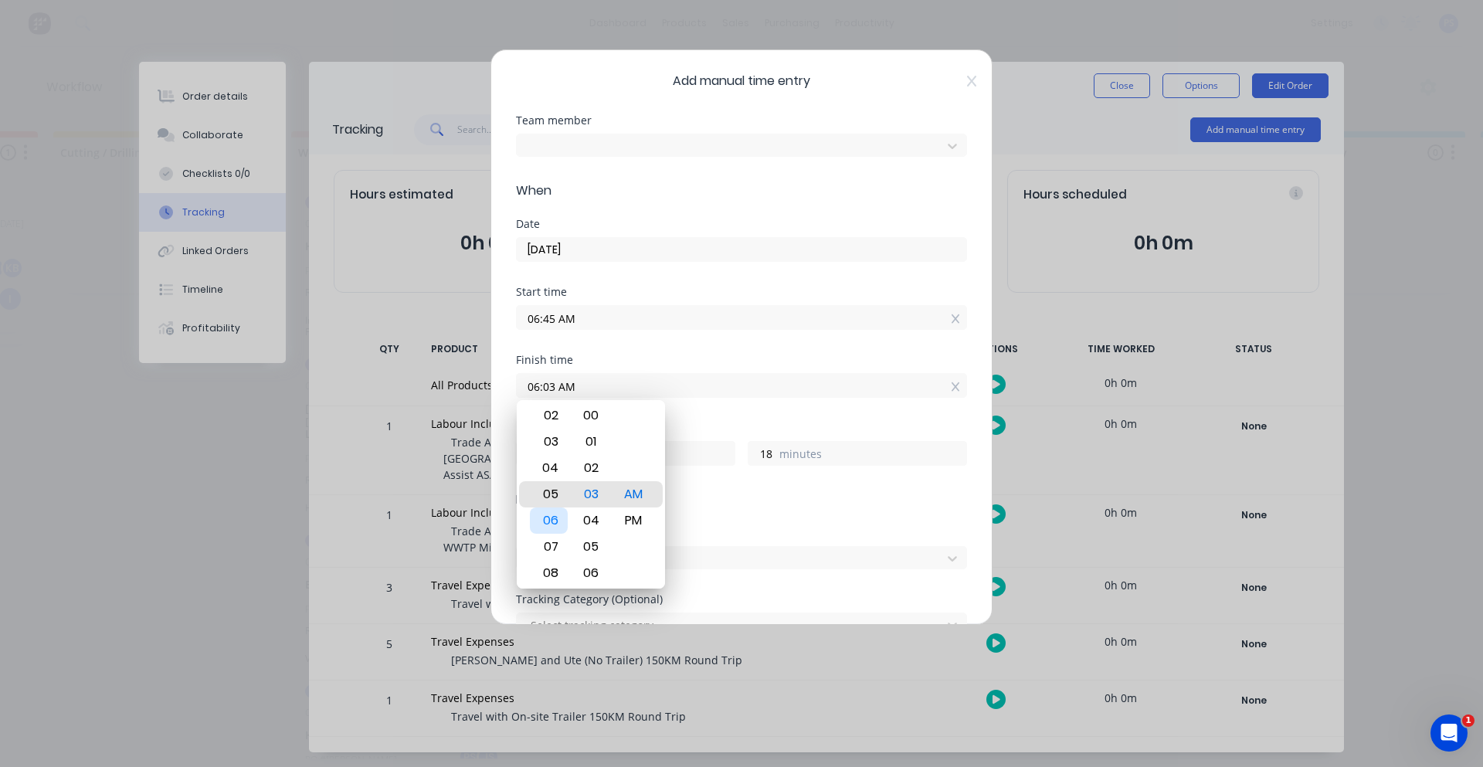
type input "22"
type input "05:00 AM"
type input "15"
type input "05:00 PM"
type input "10"
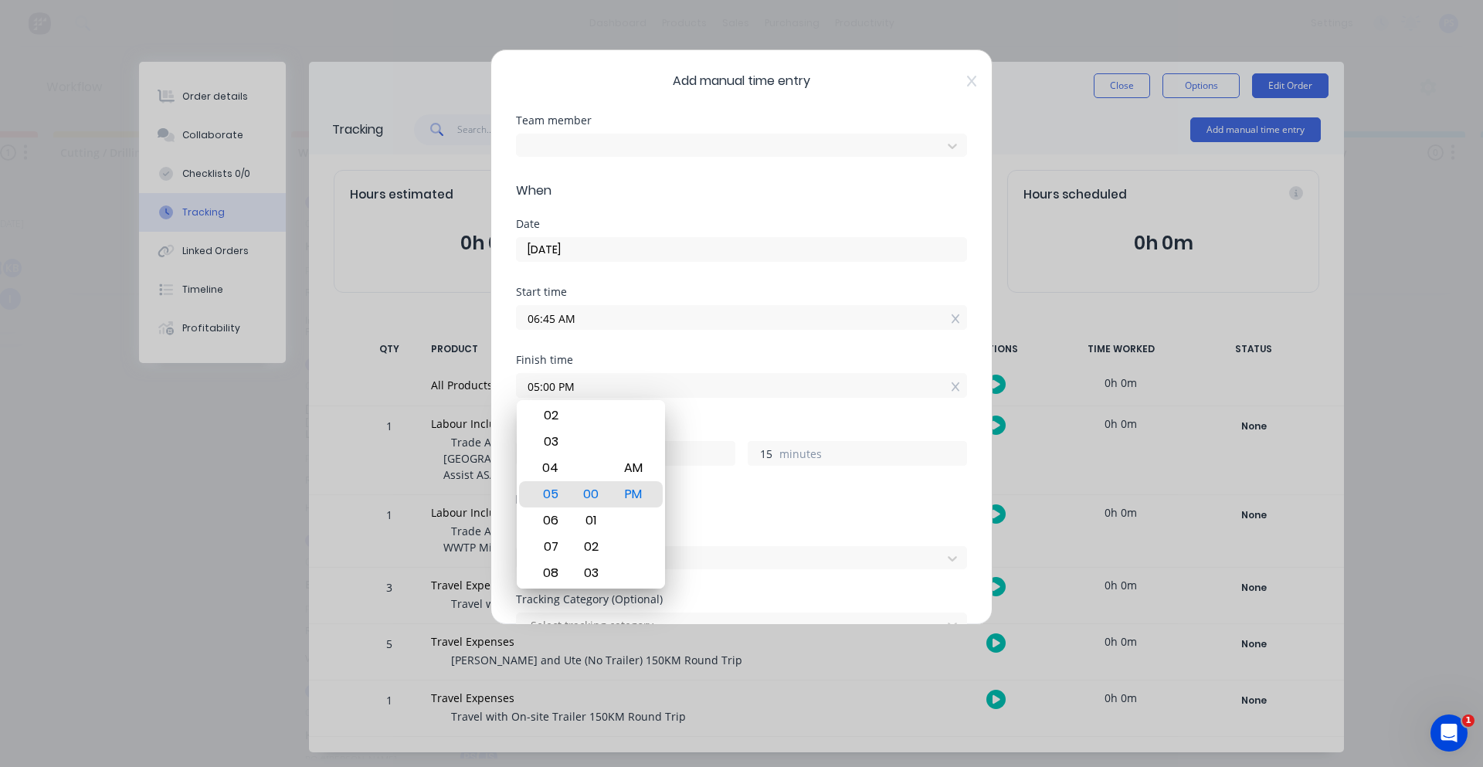
click at [757, 457] on input "15" at bounding box center [761, 453] width 27 height 23
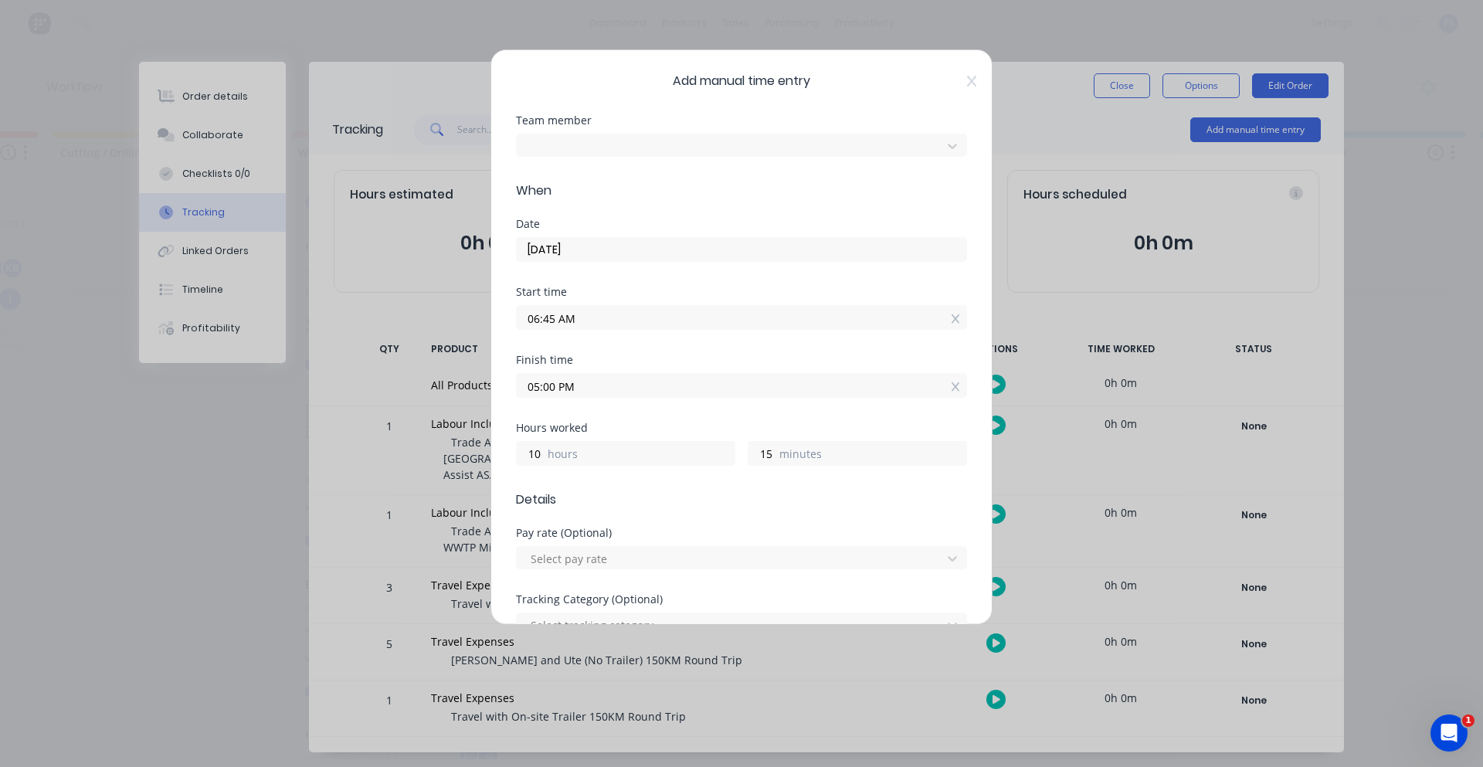
click at [659, 511] on form "Team member Jamie Smith When Date 29/09/2025 Start time 06:45 AM Finish time 05…" at bounding box center [741, 626] width 451 height 1023
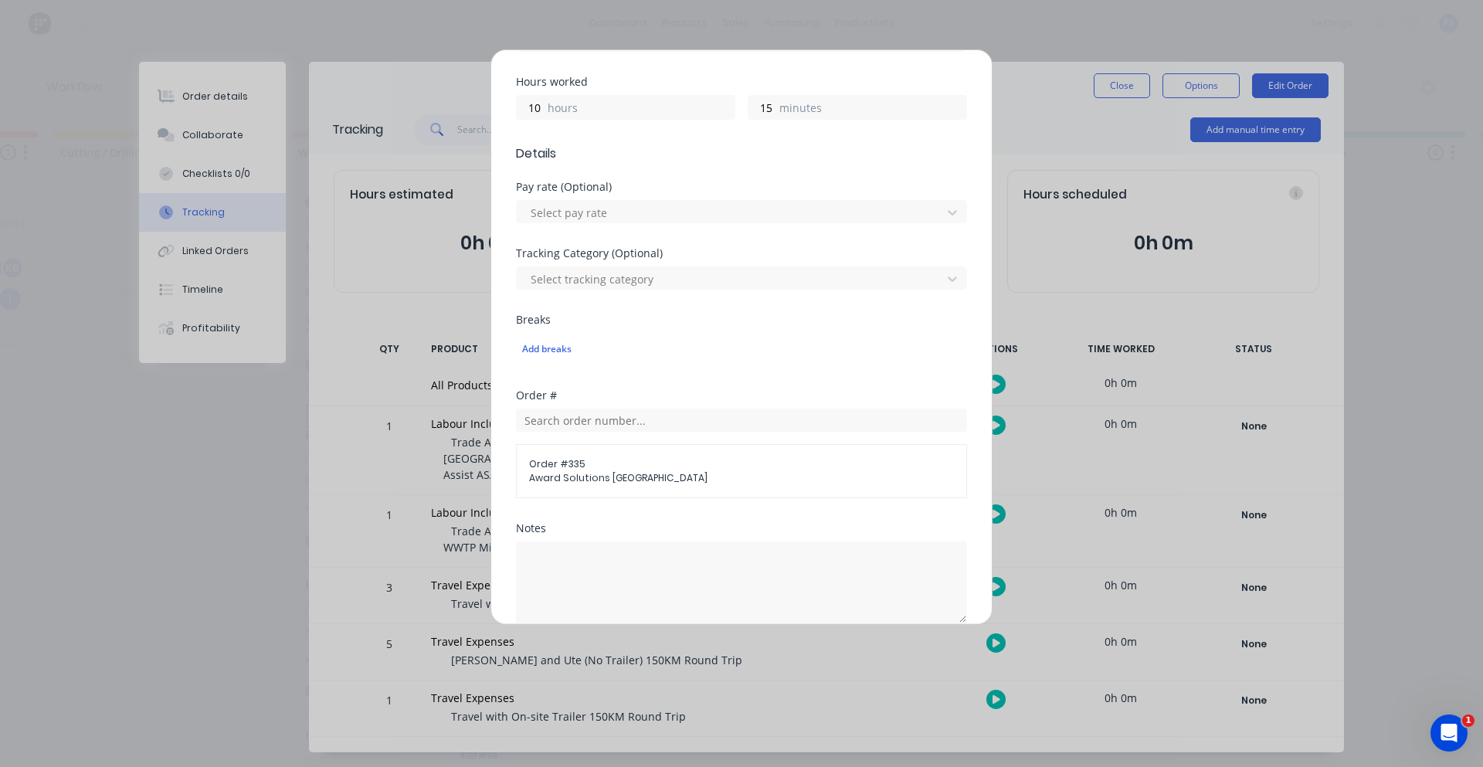
scroll to position [386, 0]
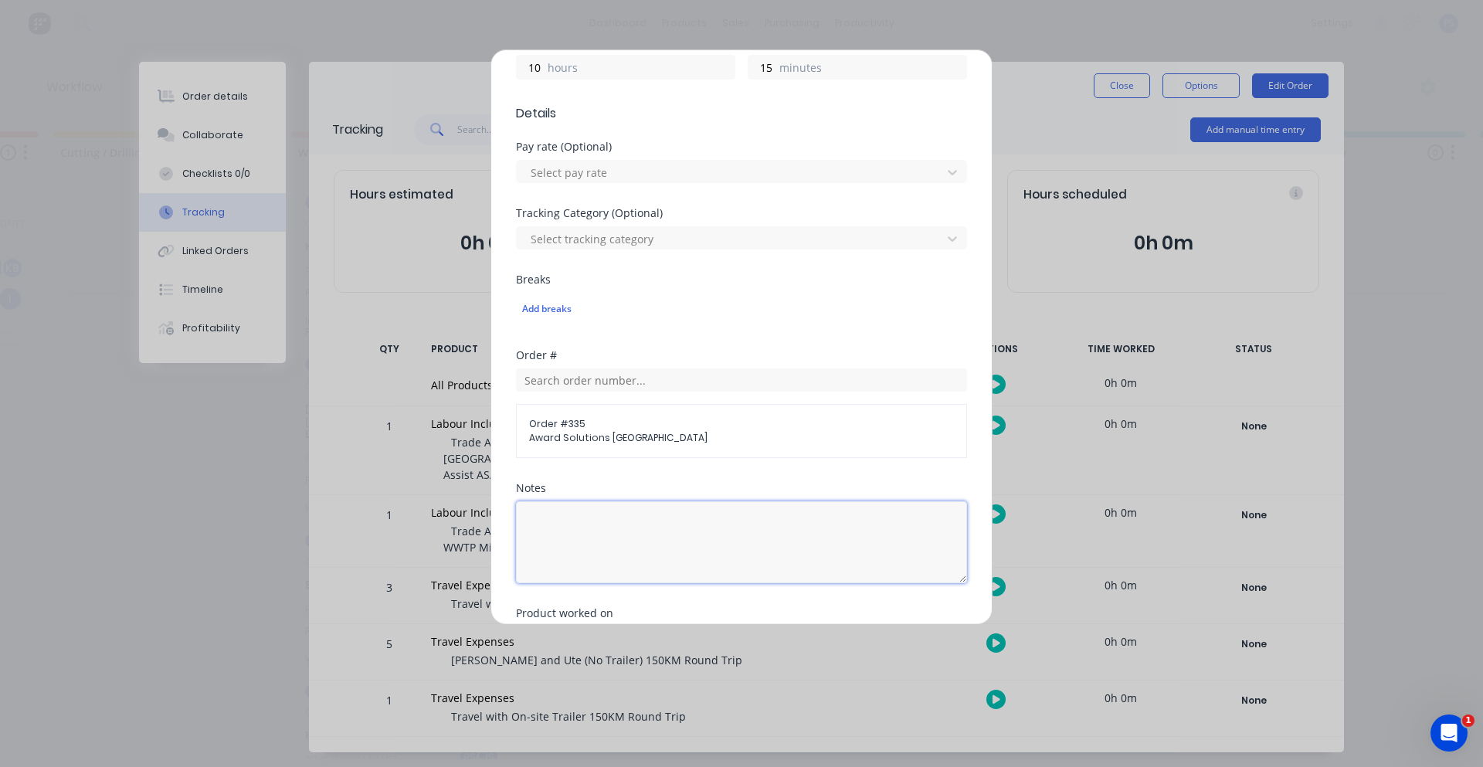
click at [601, 508] on textarea at bounding box center [741, 542] width 451 height 82
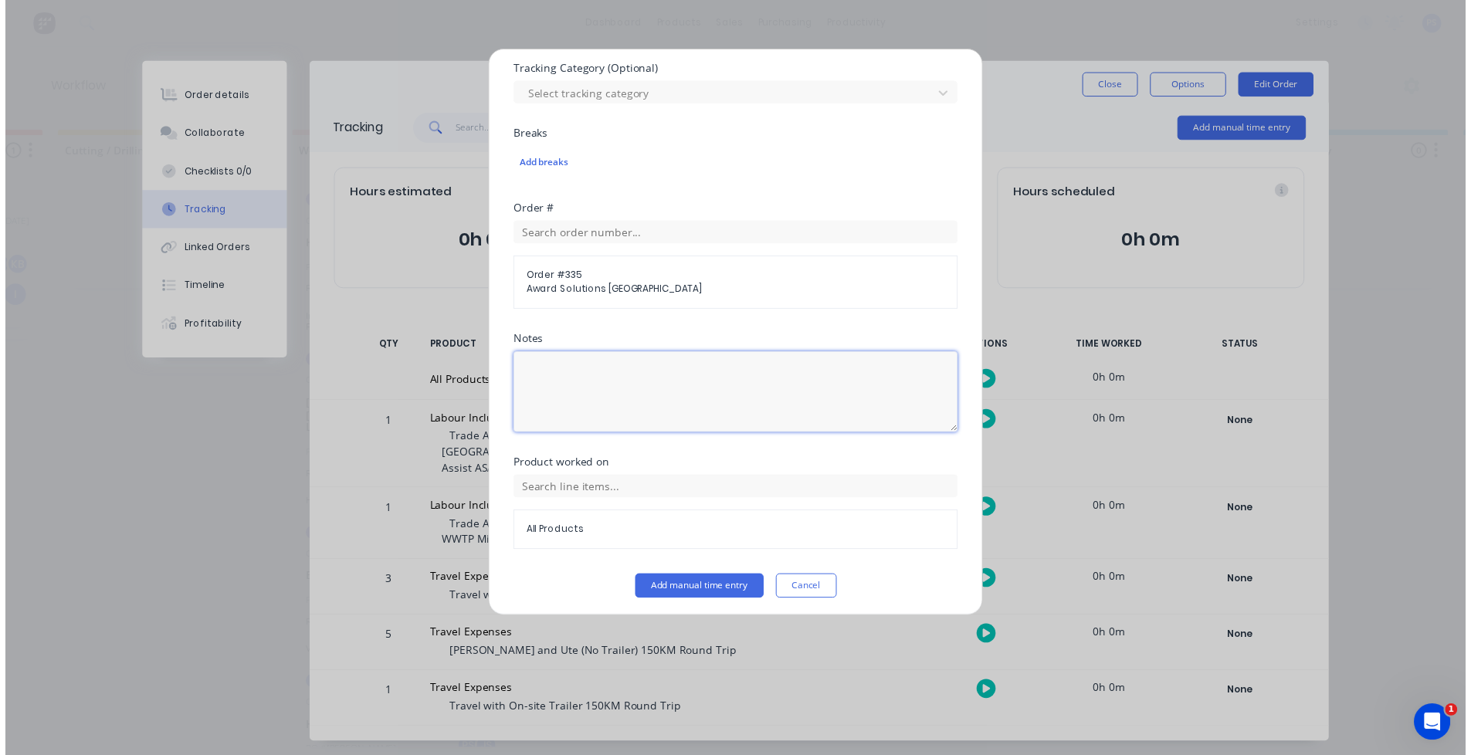
scroll to position [535, 0]
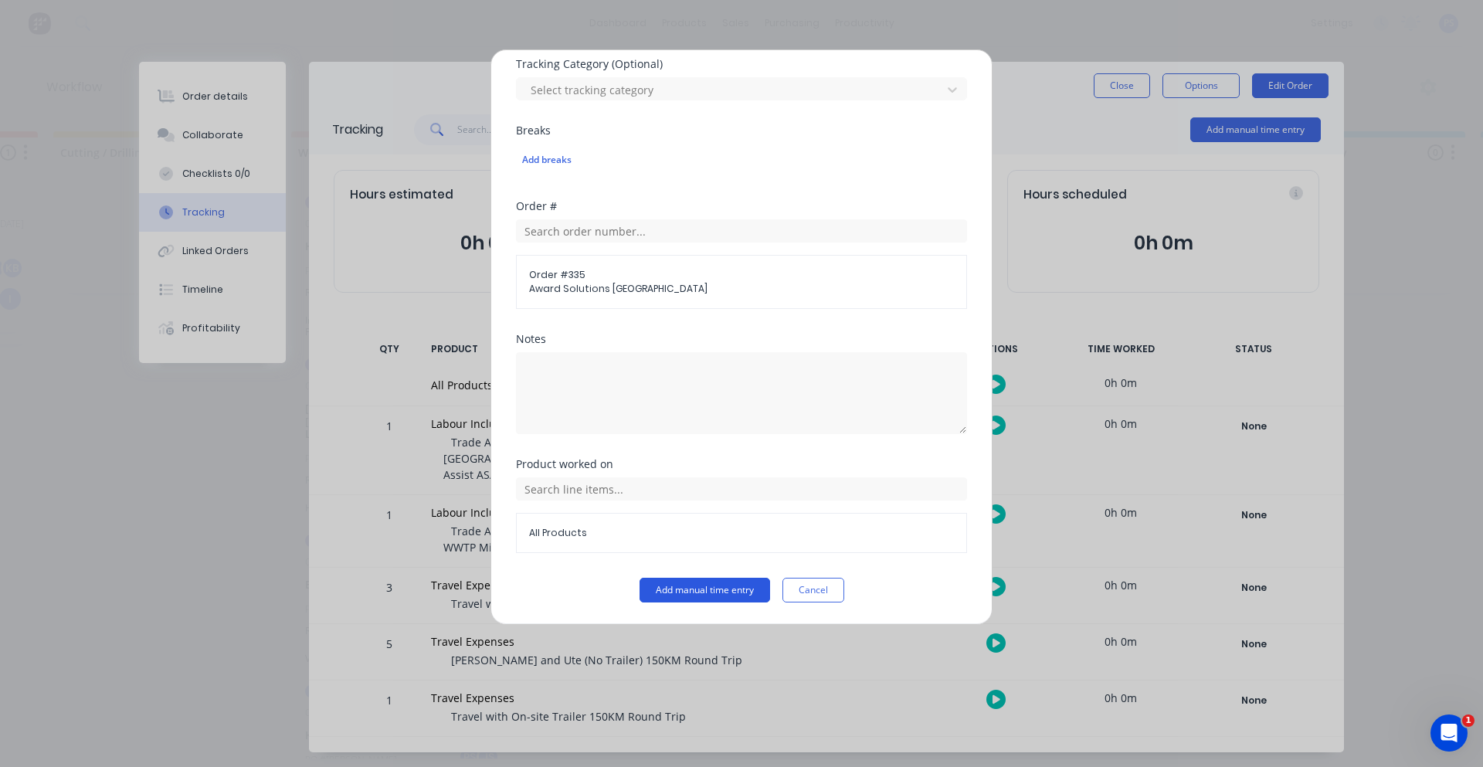
click at [672, 589] on button "Add manual time entry" at bounding box center [705, 590] width 131 height 25
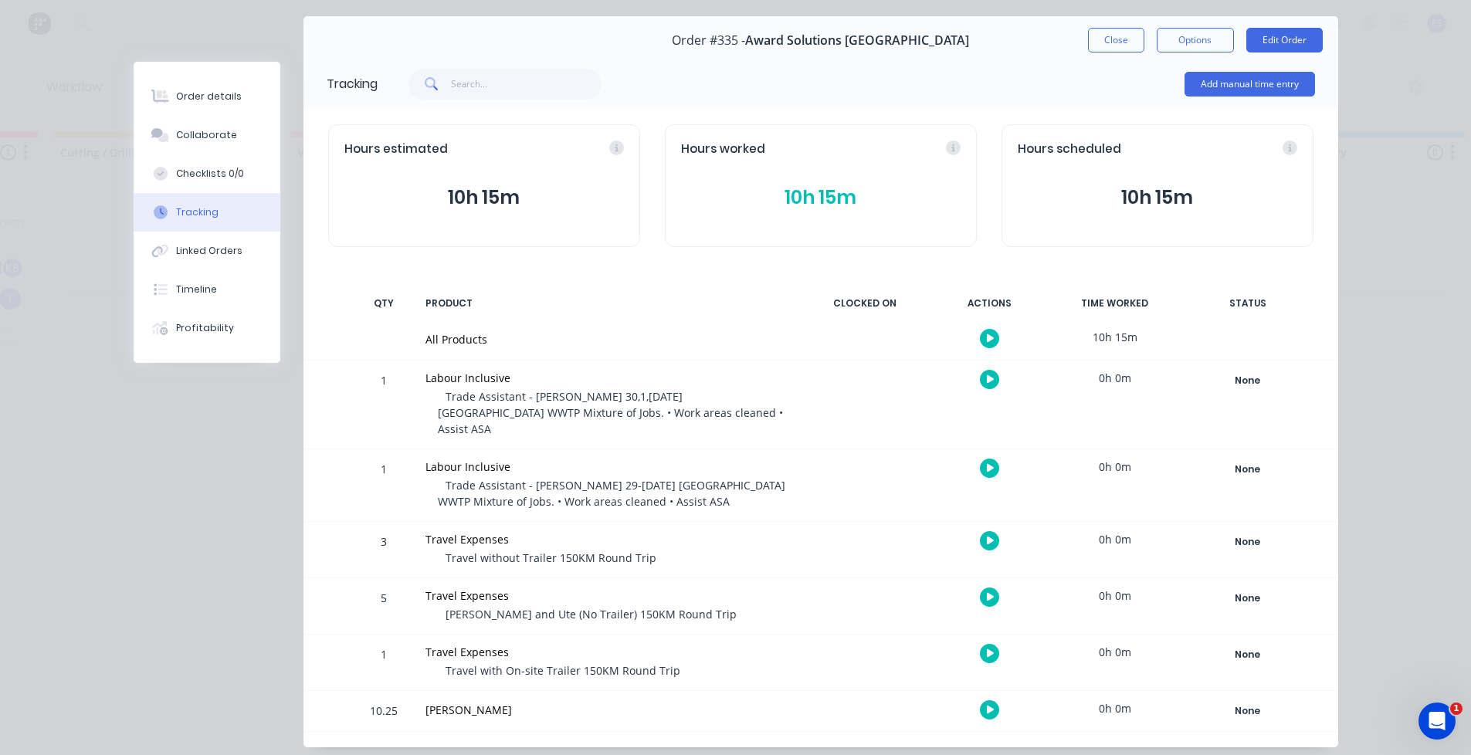
scroll to position [70, 0]
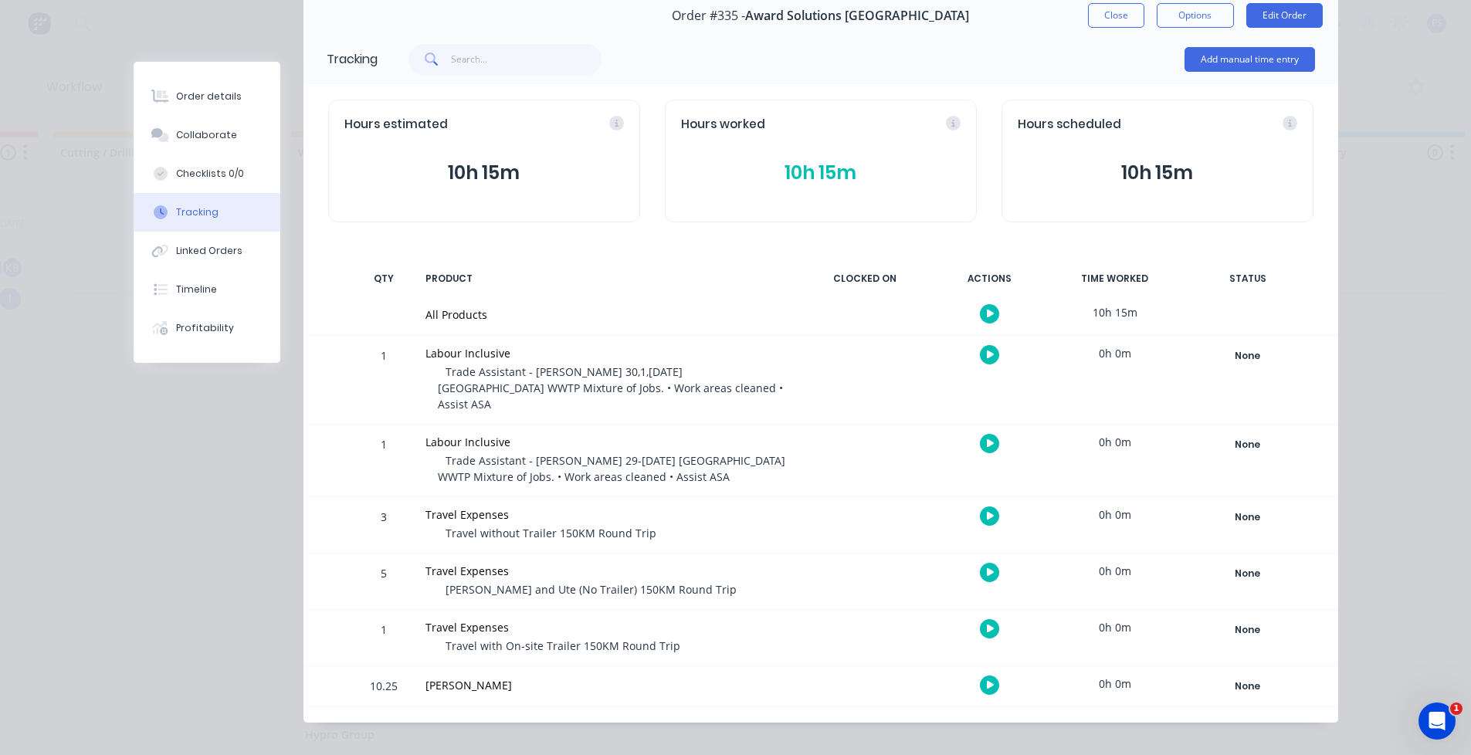
click at [1295, 383] on div "None Create status None edit Clean up / Paint Complete Cutting / Drilling Draft…" at bounding box center [1248, 380] width 131 height 88
click at [163, 452] on div "Order #335 - Award Solutions Australia Close Options Edit Order Tracking Add ma…" at bounding box center [736, 357] width 1205 height 731
click at [1101, 15] on button "Close" at bounding box center [1116, 15] width 56 height 25
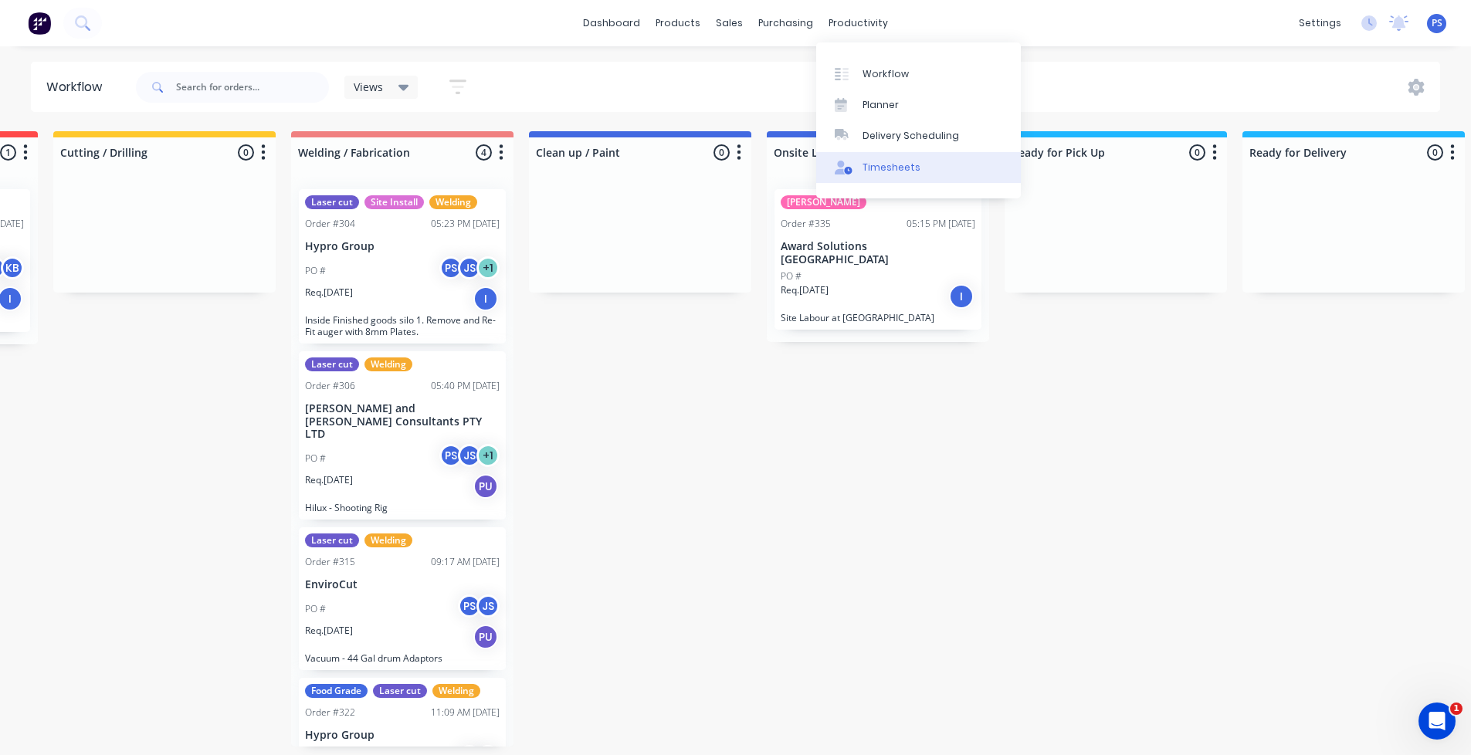
click at [872, 158] on link "Timesheets" at bounding box center [918, 167] width 205 height 31
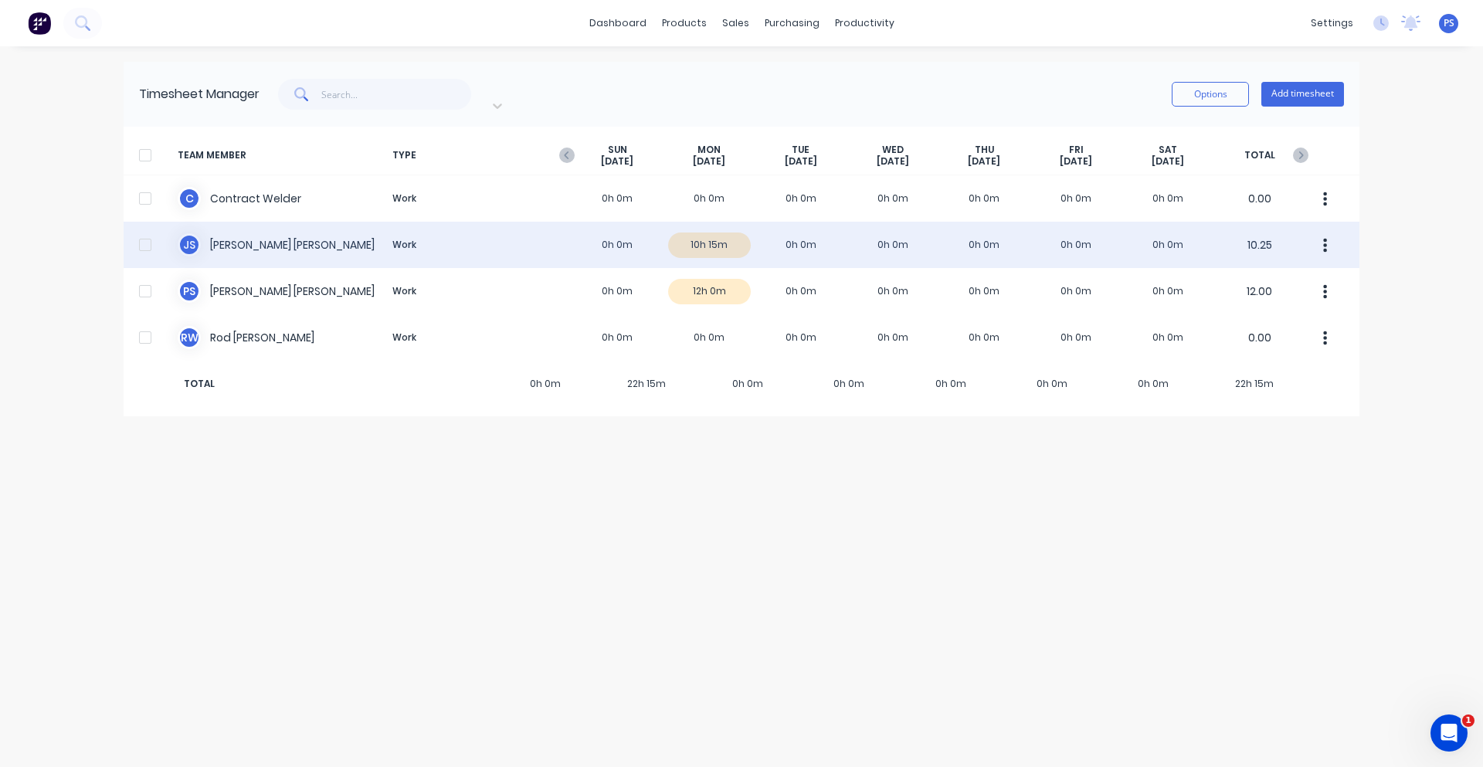
click at [752, 239] on div "J S Jamie Smith Work 0h 0m 10h 15m 0h 0m 0h 0m 0h 0m 0h 0m 0h 0m 10.25" at bounding box center [742, 245] width 1236 height 46
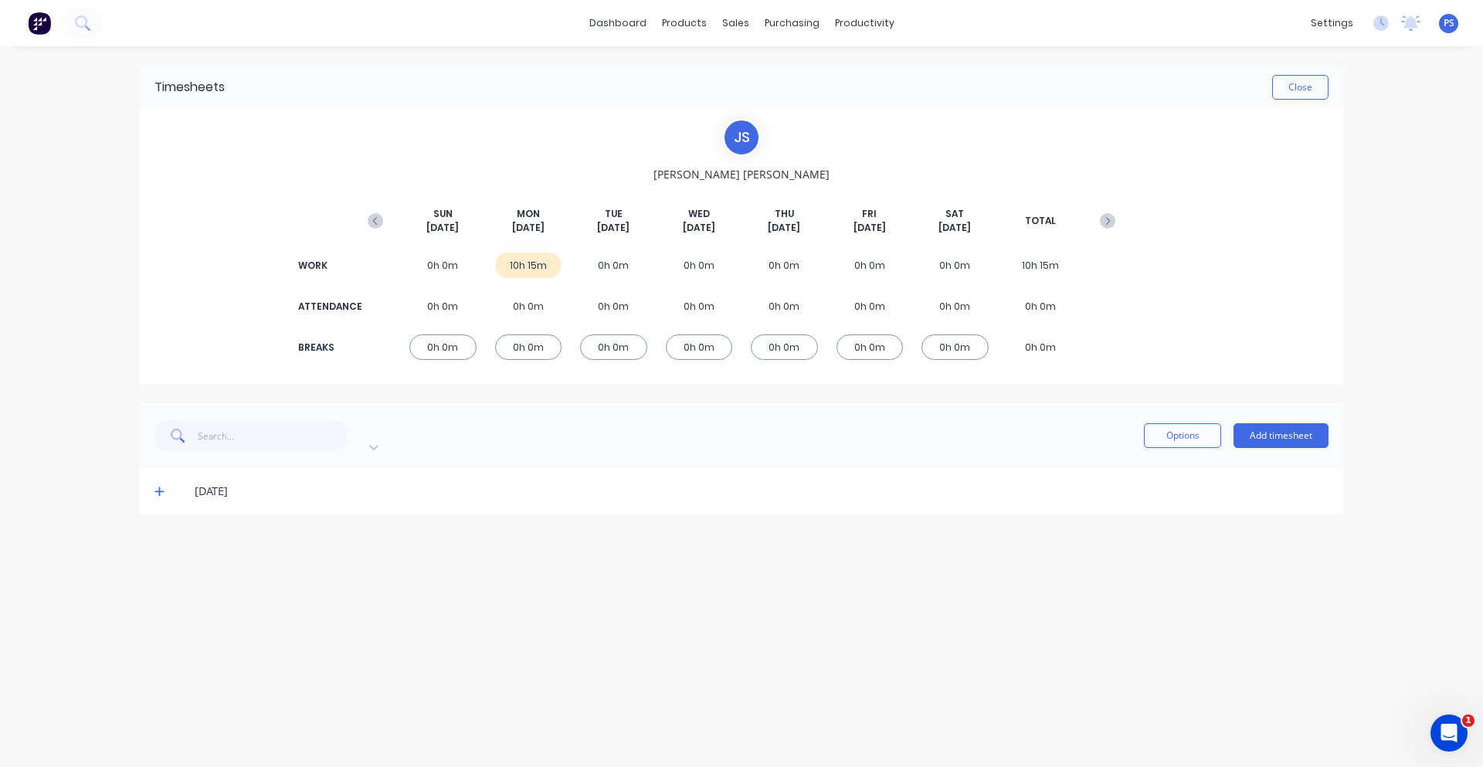
click at [165, 484] on div "29/09/25" at bounding box center [741, 491] width 1205 height 46
click at [155, 468] on div "29/09/25" at bounding box center [741, 491] width 1205 height 46
click at [157, 486] on icon at bounding box center [159, 491] width 10 height 11
click at [477, 541] on div "TYPE ORDER # CUSTOMER NAME PRODUCT NOTES TIME WORKED STATUS" at bounding box center [741, 544] width 1205 height 32
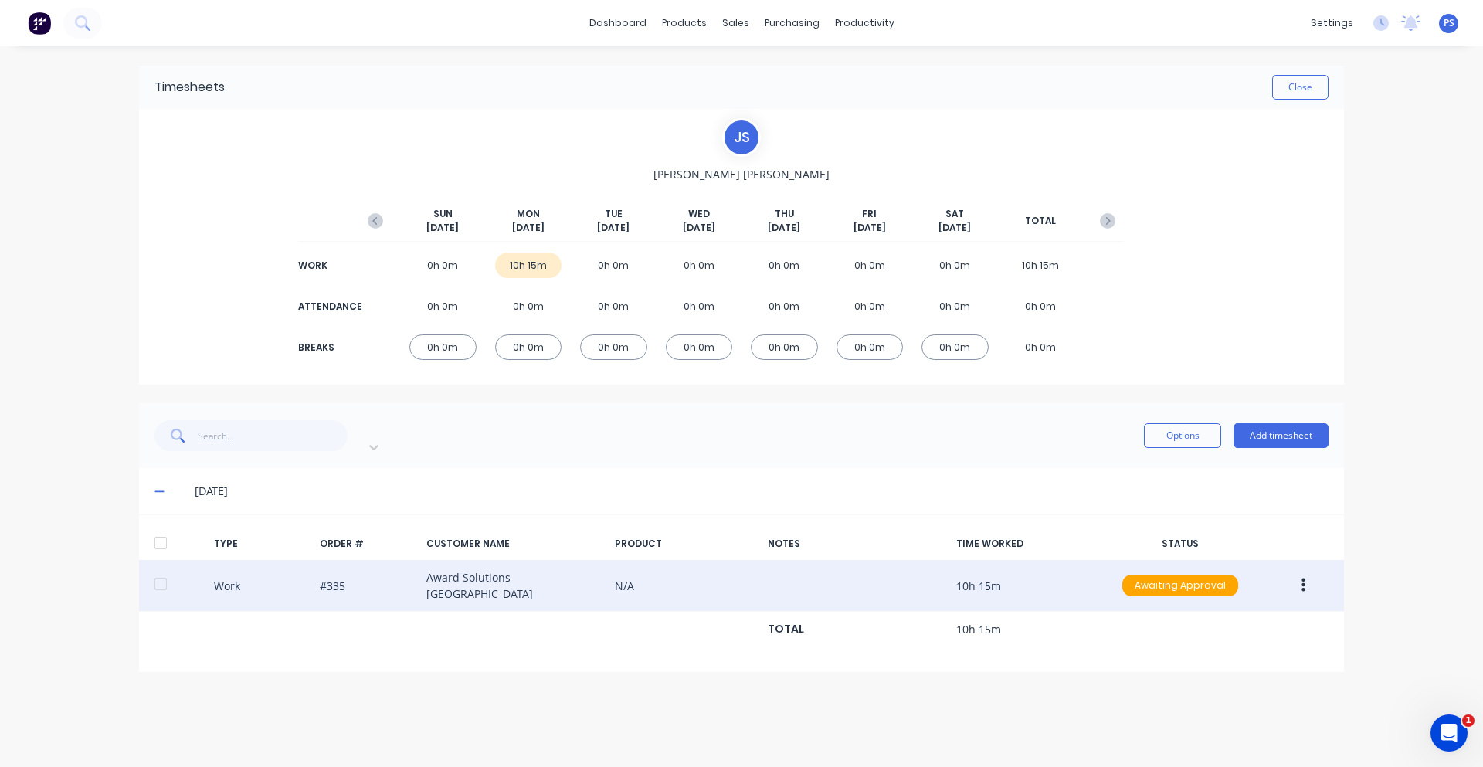
click at [479, 560] on div "Work #335 Award Solutions Australia N/A 10h 15m Awaiting Approval" at bounding box center [741, 586] width 1205 height 52
drag, startPoint x: 548, startPoint y: 570, endPoint x: 1042, endPoint y: 575, distance: 493.6
click at [698, 578] on div "Work #335 Award Solutions Australia N/A 10h 15m Awaiting Approval" at bounding box center [741, 586] width 1205 height 52
drag, startPoint x: 1273, startPoint y: 565, endPoint x: 1310, endPoint y: 567, distance: 37.1
click at [1278, 572] on div at bounding box center [1292, 586] width 59 height 28
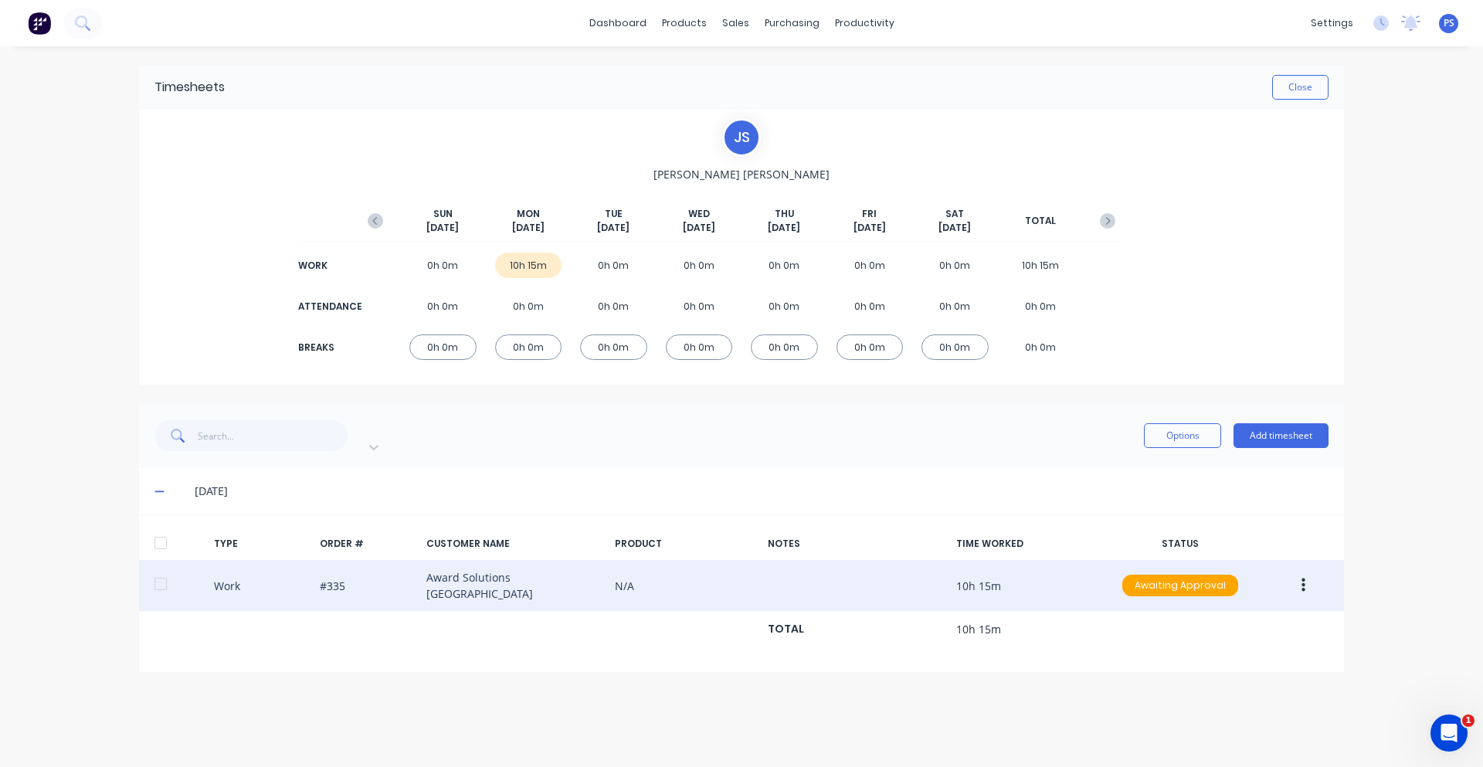
click at [1310, 572] on button "button" at bounding box center [1303, 586] width 36 height 28
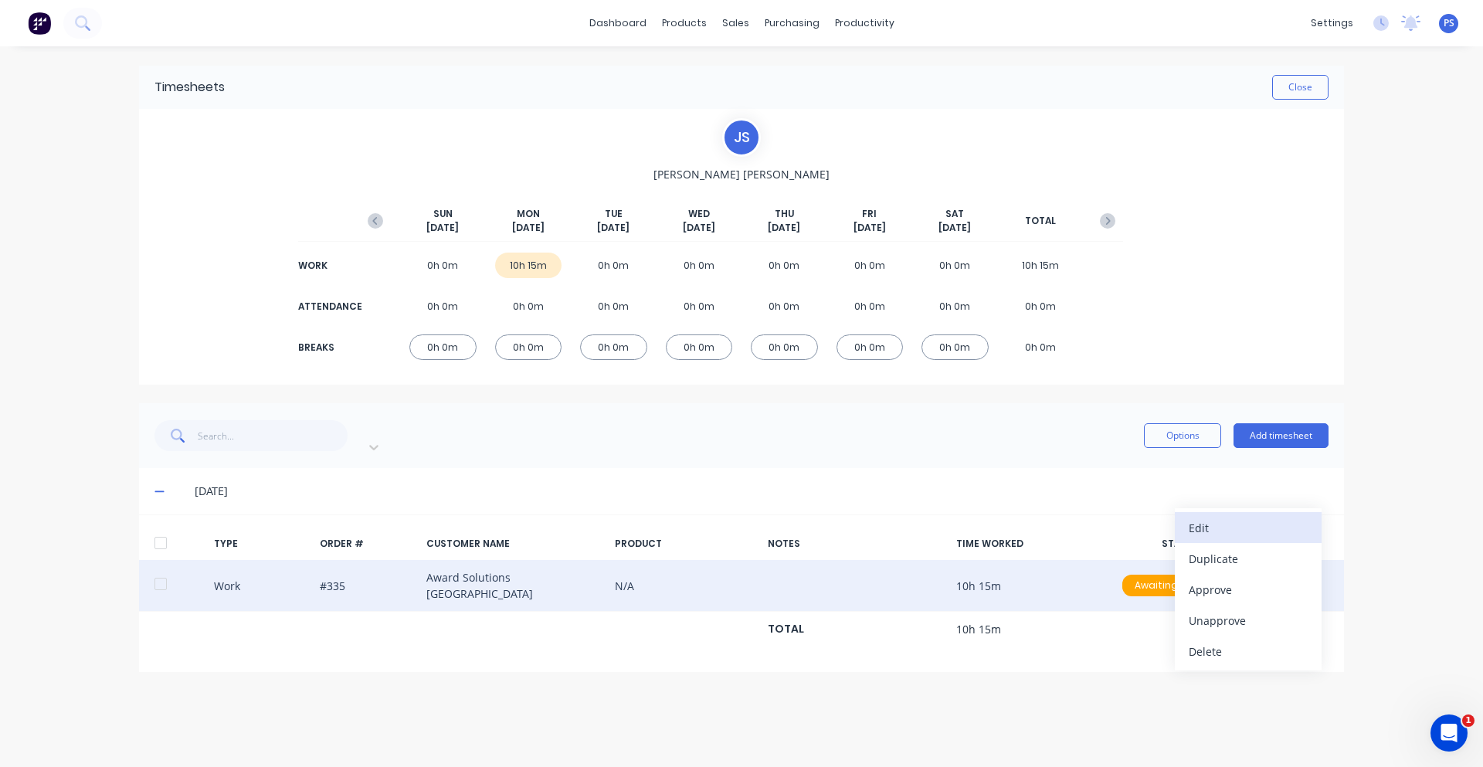
click at [1247, 517] on div "Edit" at bounding box center [1248, 528] width 119 height 22
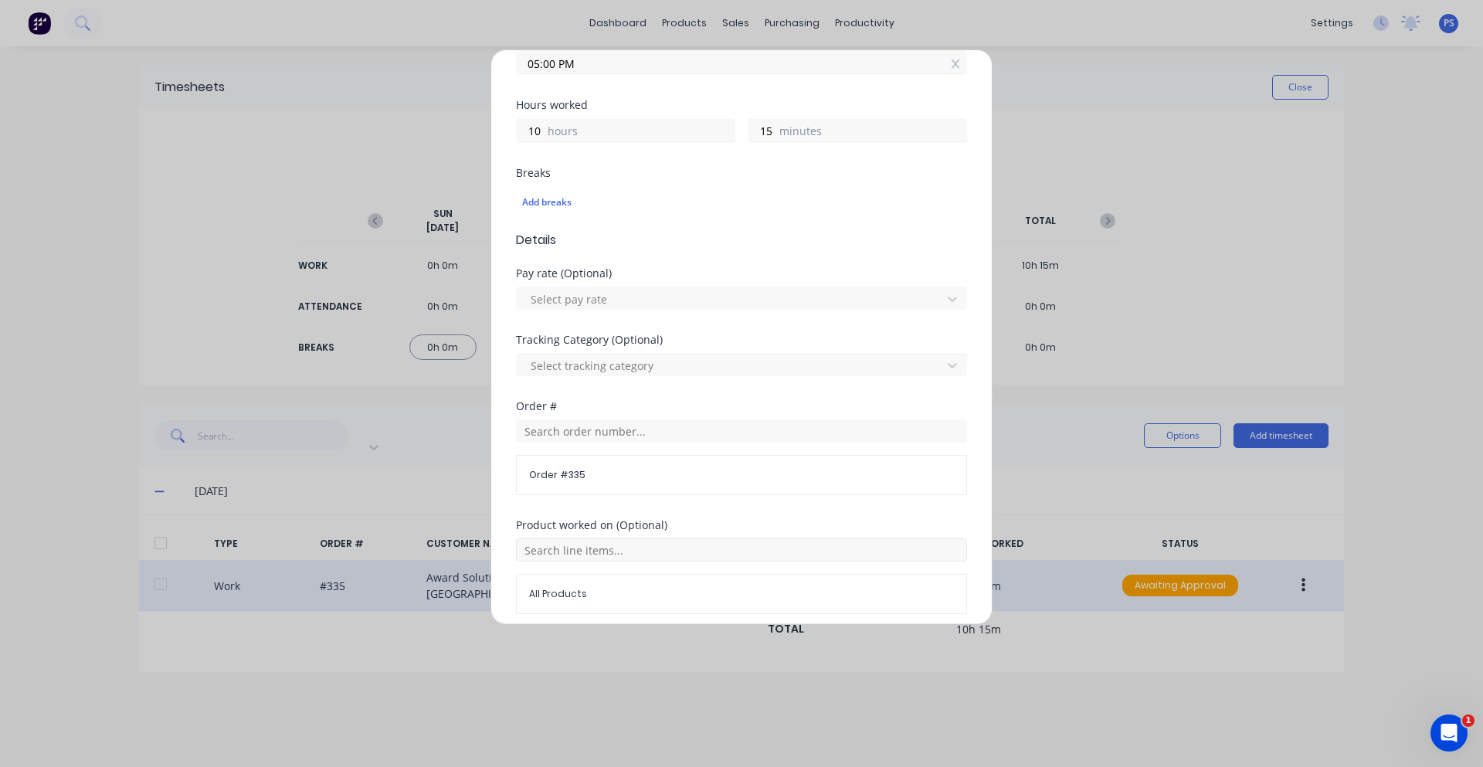
scroll to position [386, 0]
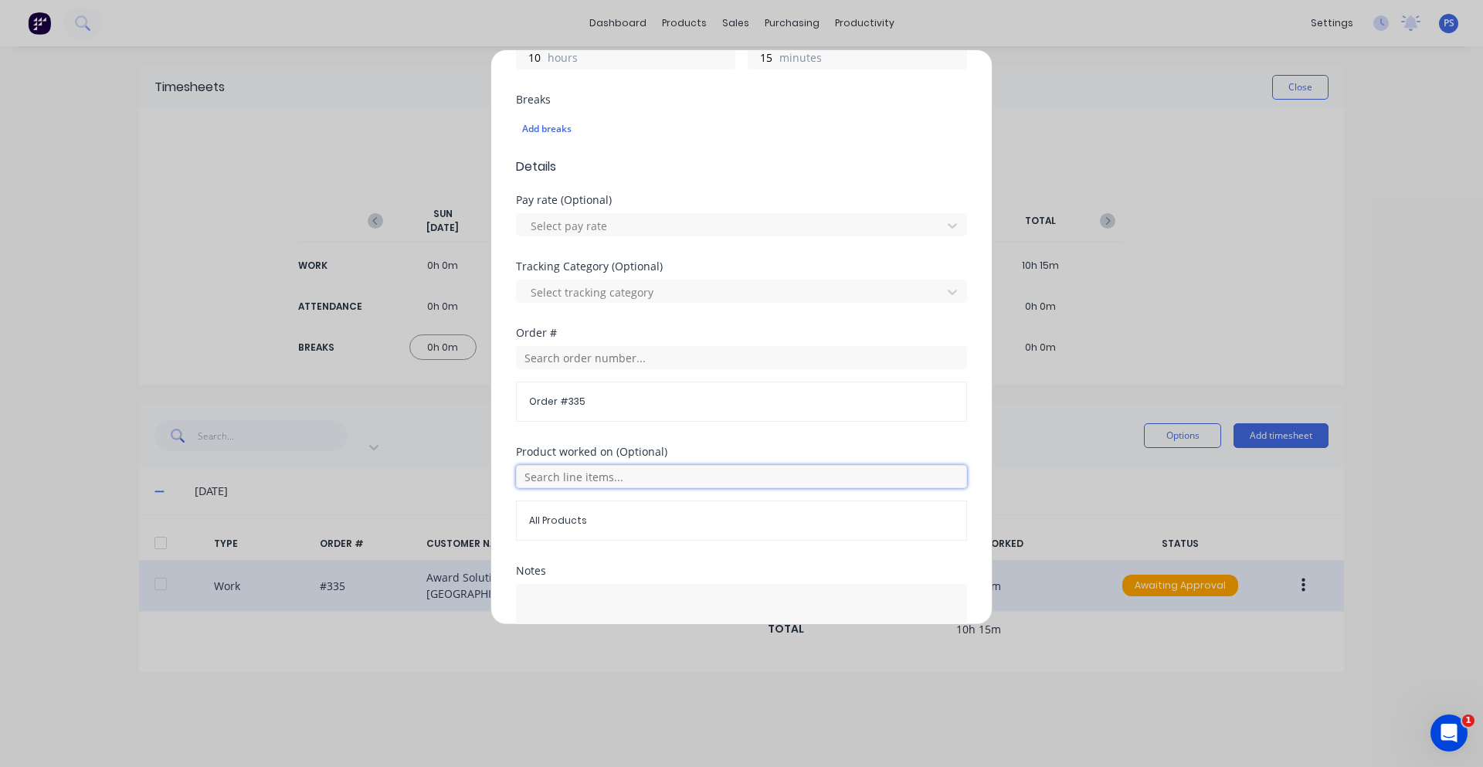
click at [627, 478] on input "text" at bounding box center [741, 476] width 451 height 23
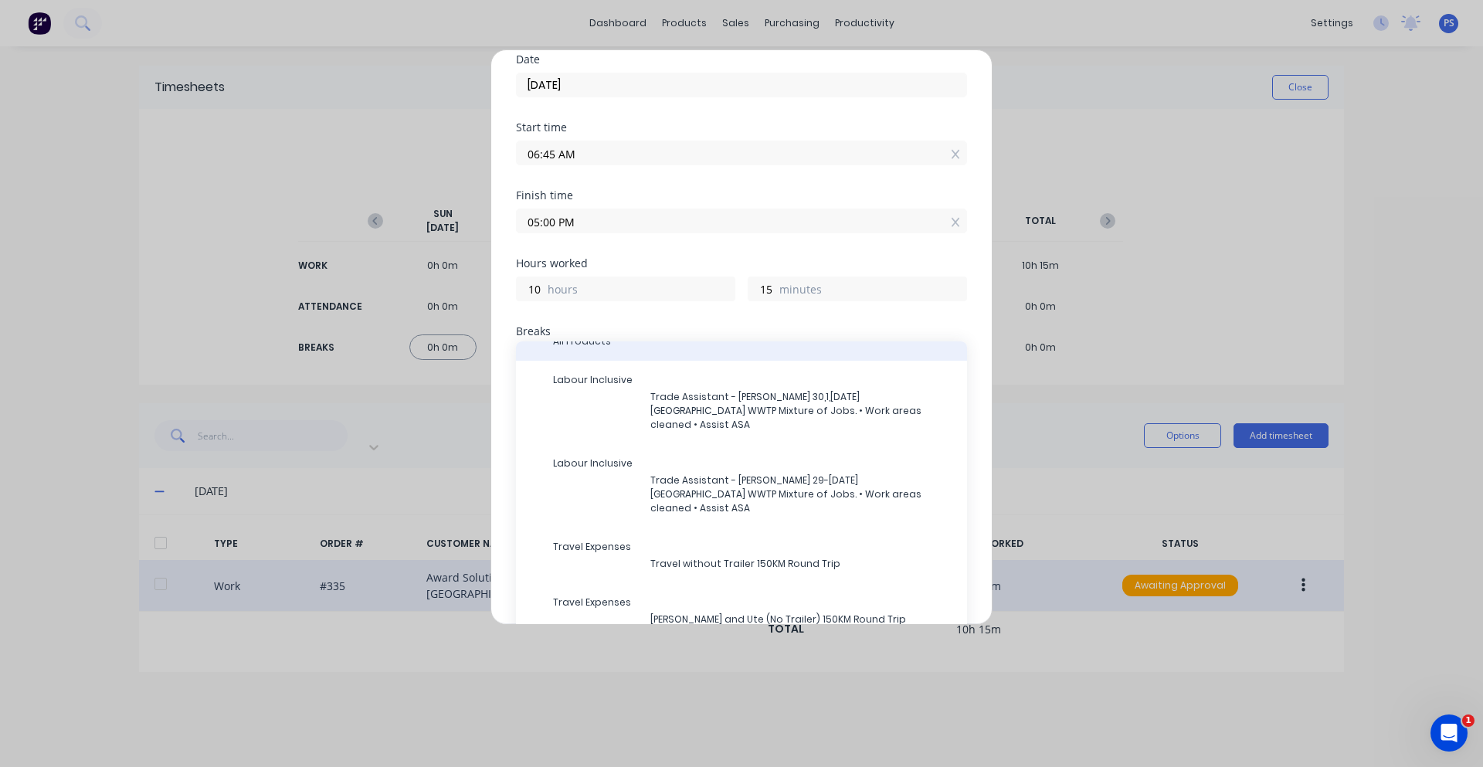
scroll to position [36, 0]
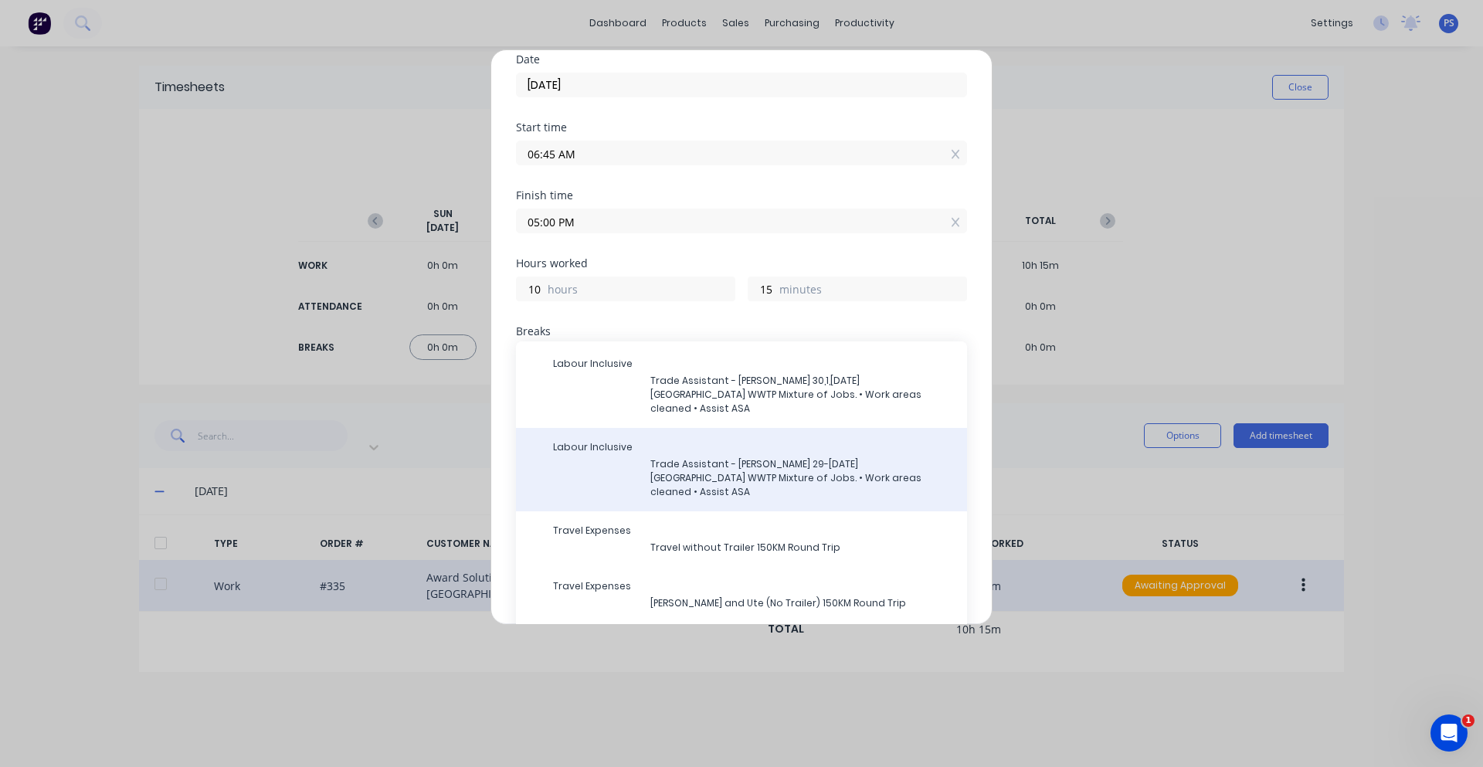
click at [864, 457] on span "Trade Assistant - Jamie 29-3rd October 2025 North Head WWTP Mixture of Jobs. • …" at bounding box center [802, 478] width 304 height 42
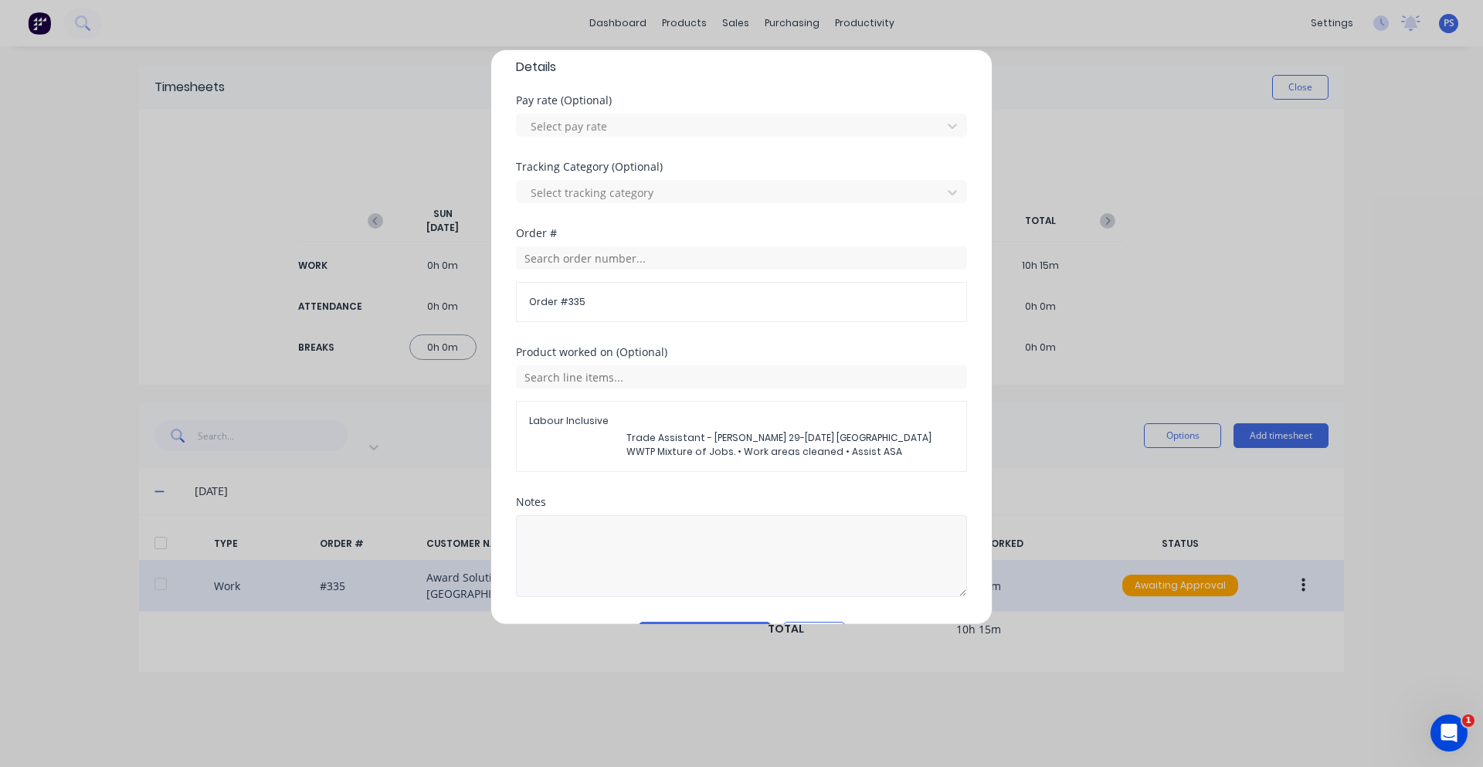
scroll to position [530, 0]
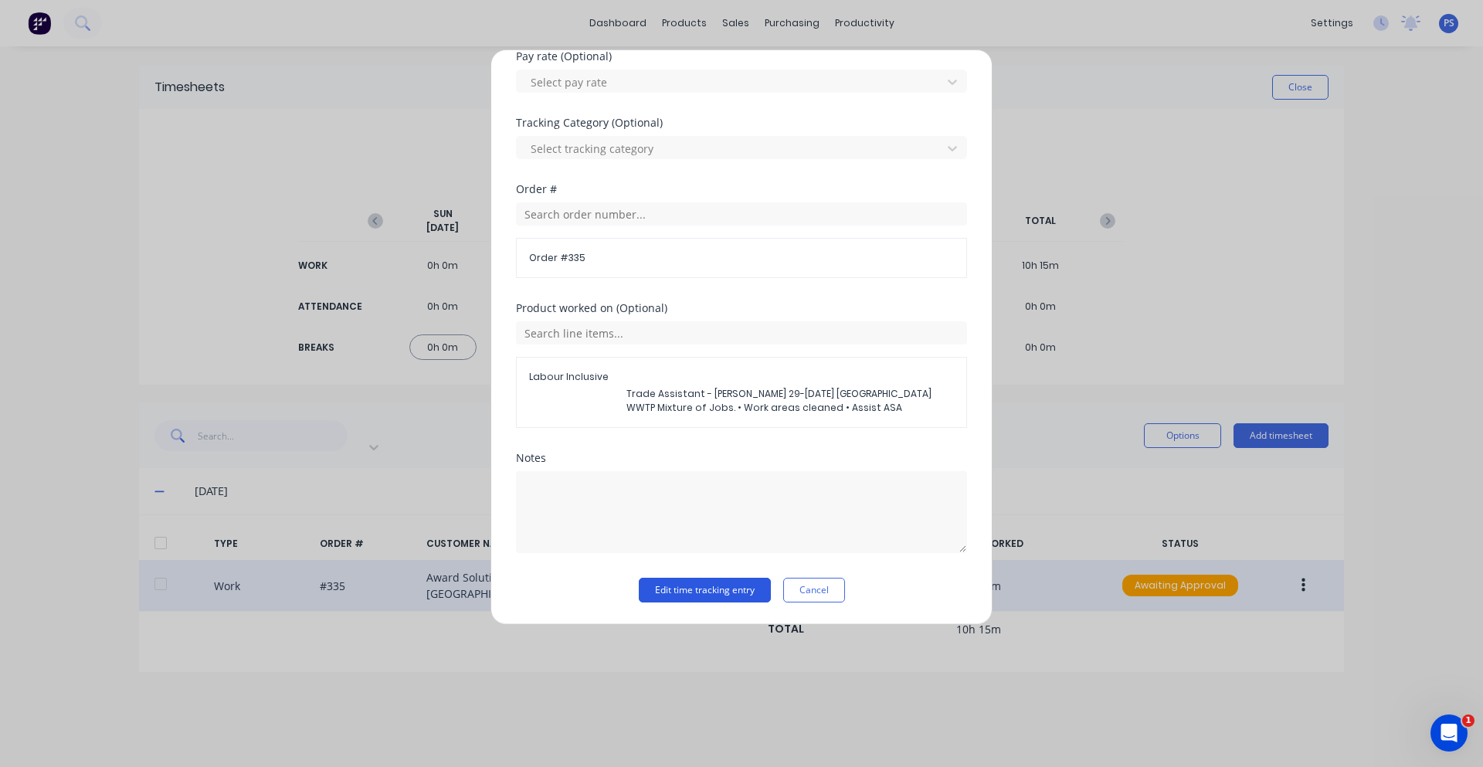
click at [711, 585] on button "Edit time tracking entry" at bounding box center [705, 590] width 132 height 25
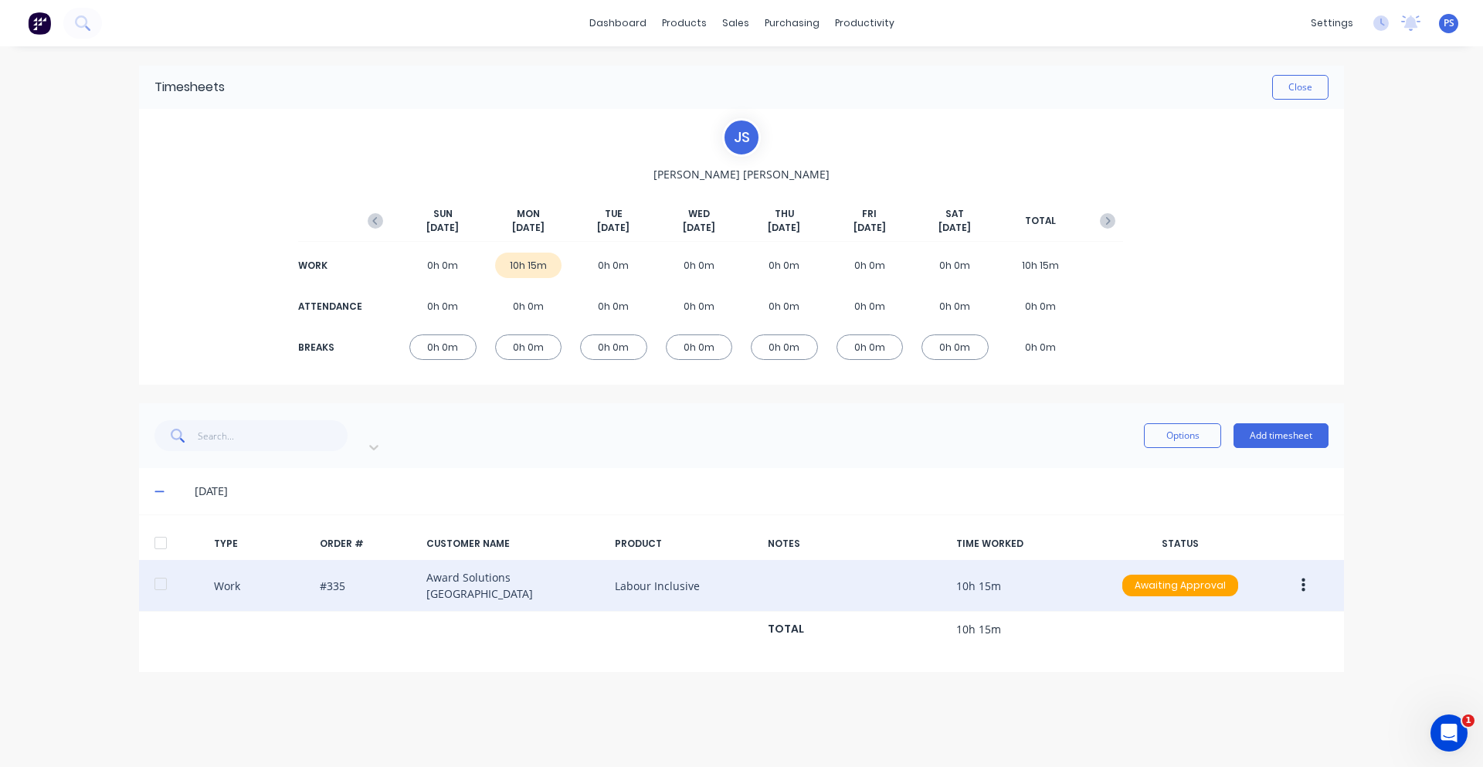
click at [545, 577] on div "Work #335 Award Solutions Australia Labour Inclusive 10h 15m Awaiting Approval" at bounding box center [741, 586] width 1205 height 52
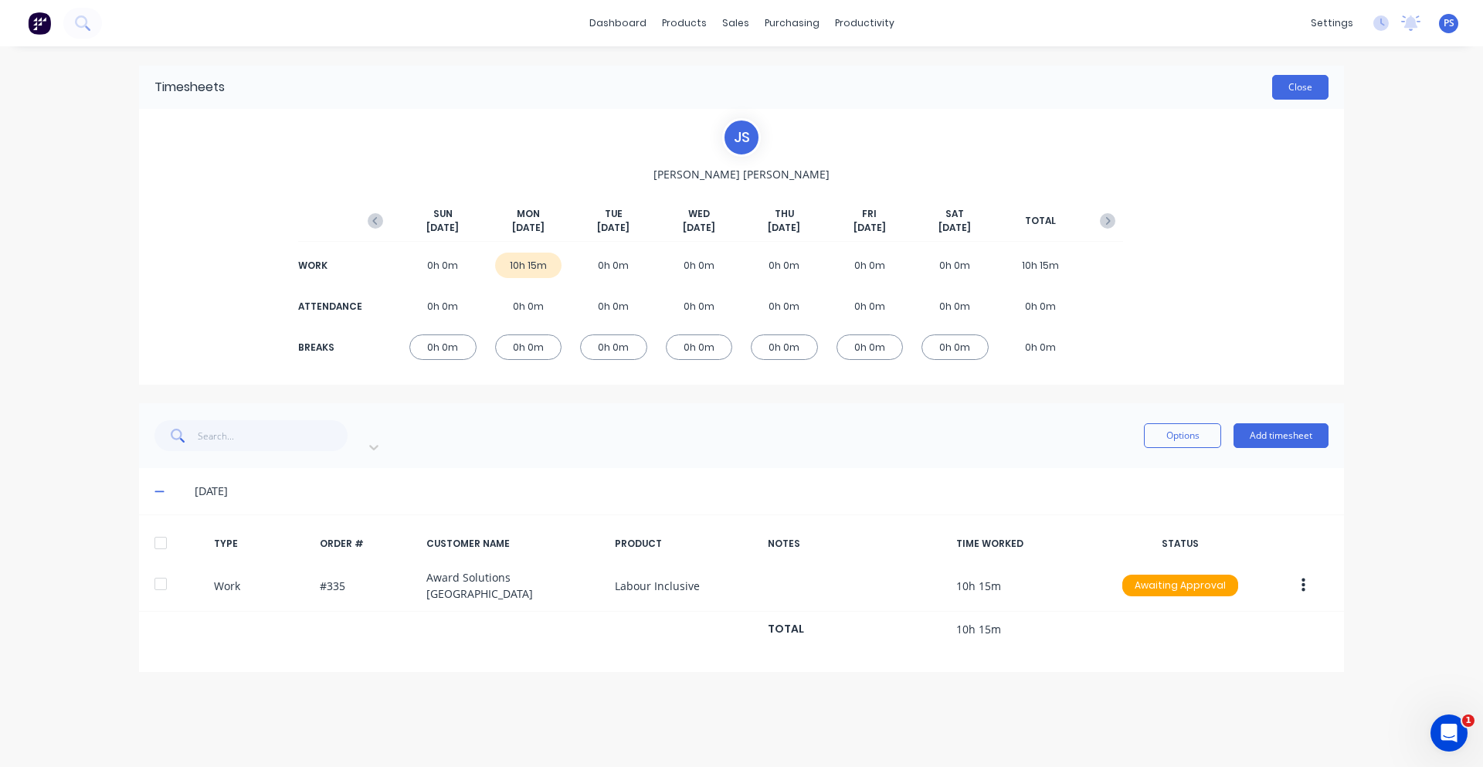
click at [1311, 79] on button "Close" at bounding box center [1300, 87] width 56 height 25
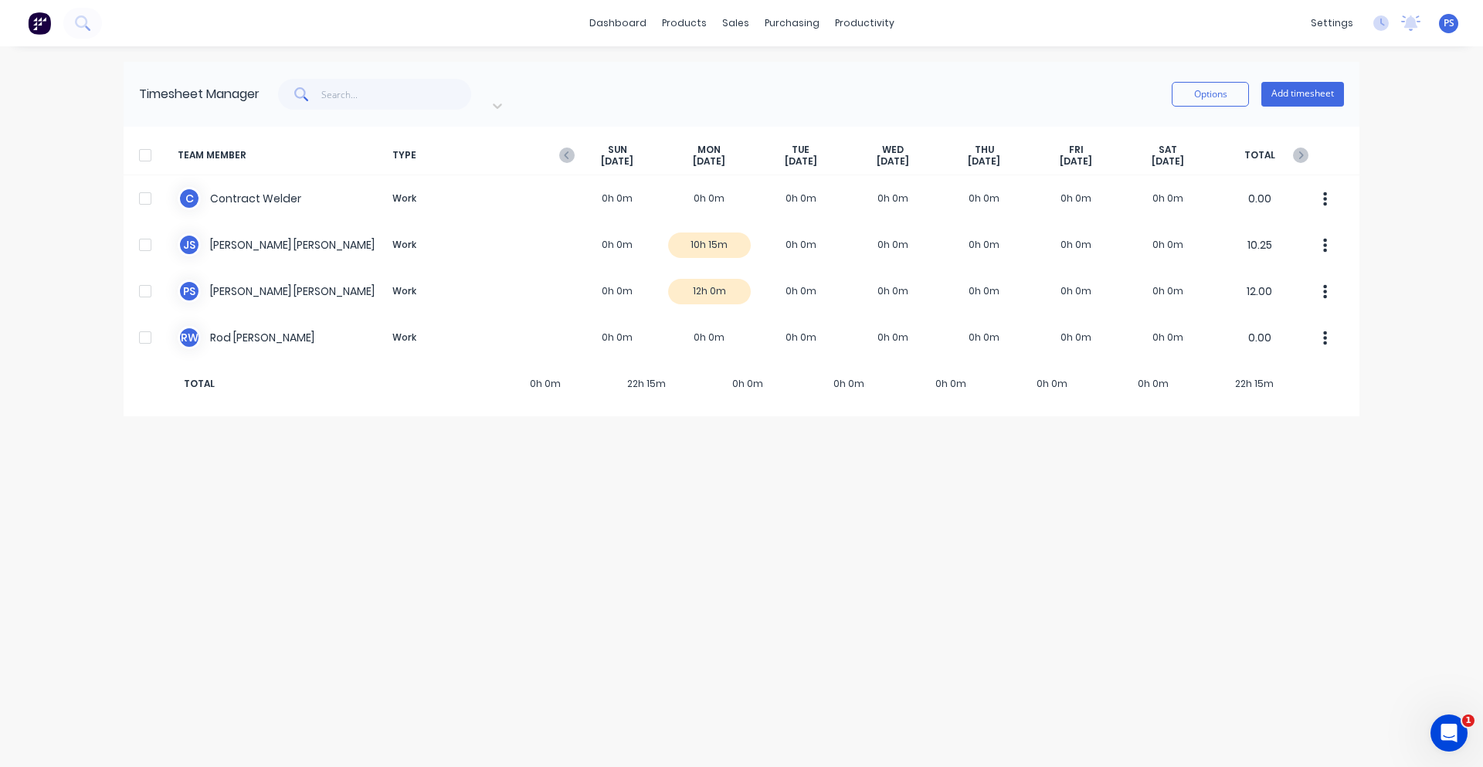
click at [335, 419] on div "Timesheet Manager Work Options Add timesheet TEAM MEMBER TYPE SUN Sep 28th MON …" at bounding box center [742, 407] width 1236 height 690
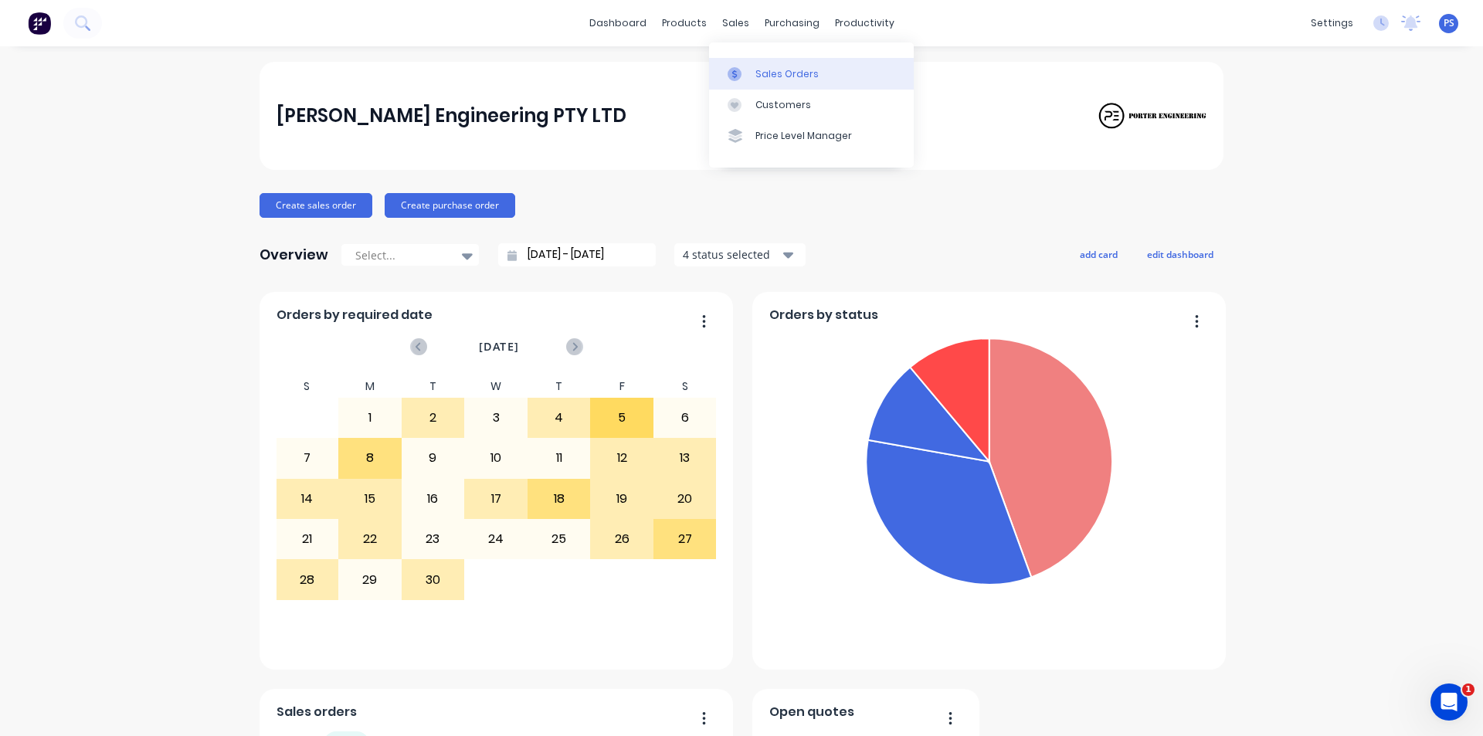
click at [750, 65] on link "Sales Orders" at bounding box center [811, 73] width 205 height 31
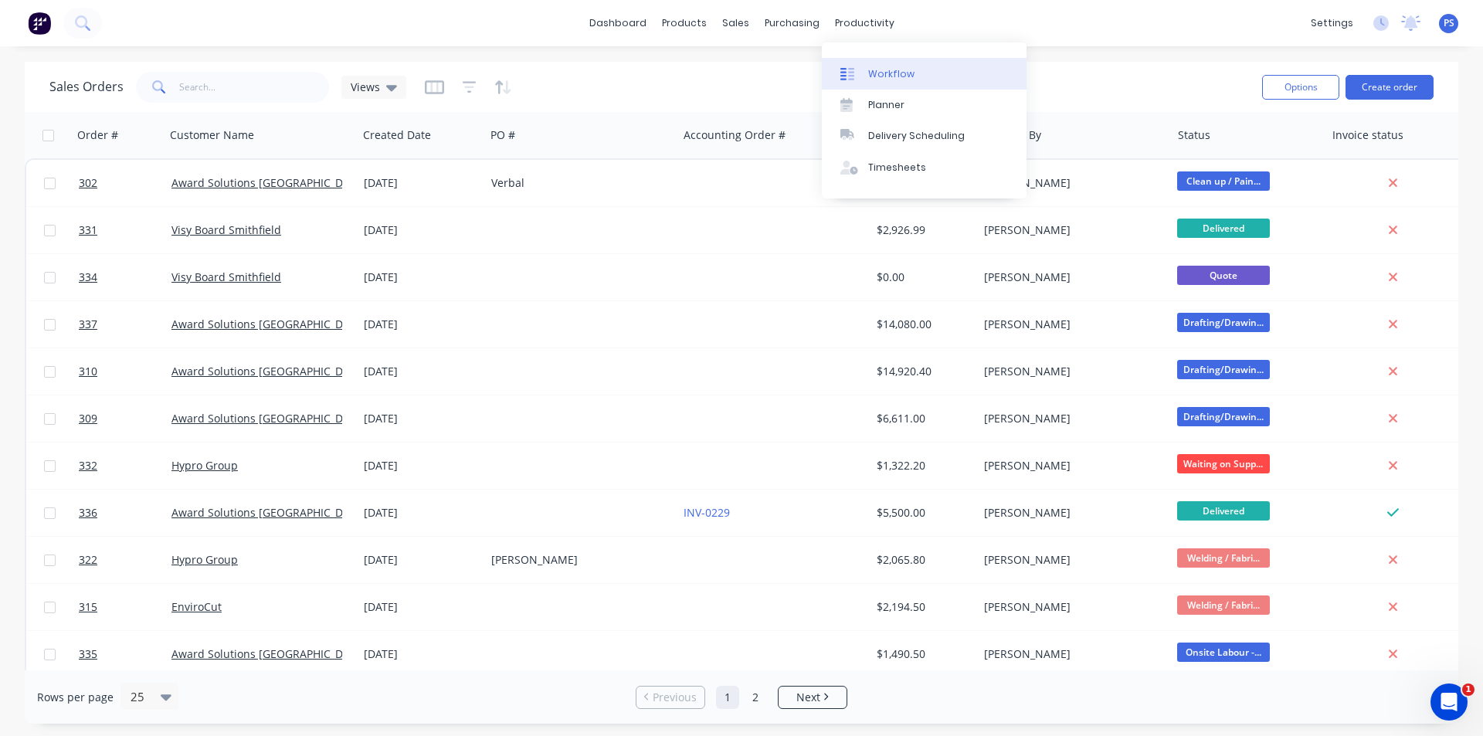
click at [854, 67] on div at bounding box center [851, 74] width 23 height 14
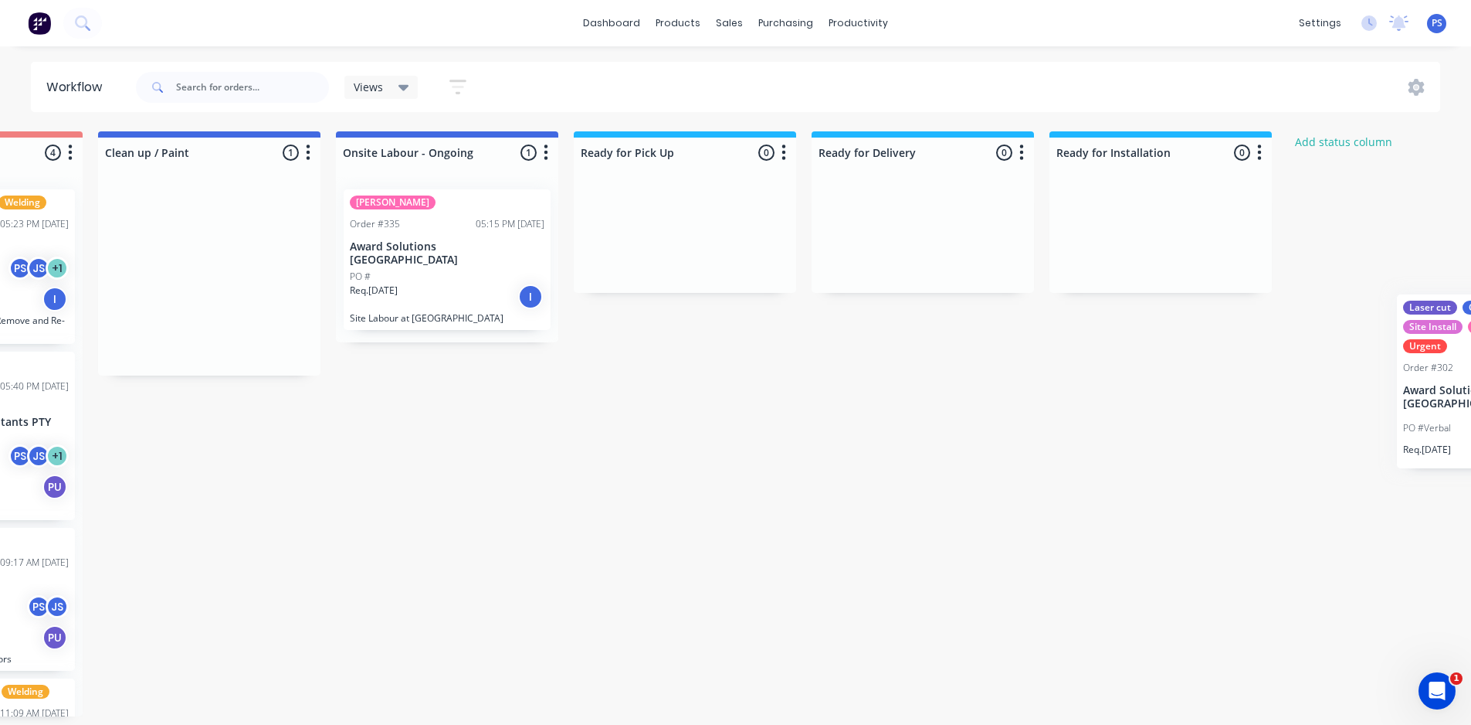
scroll to position [0, 1329]
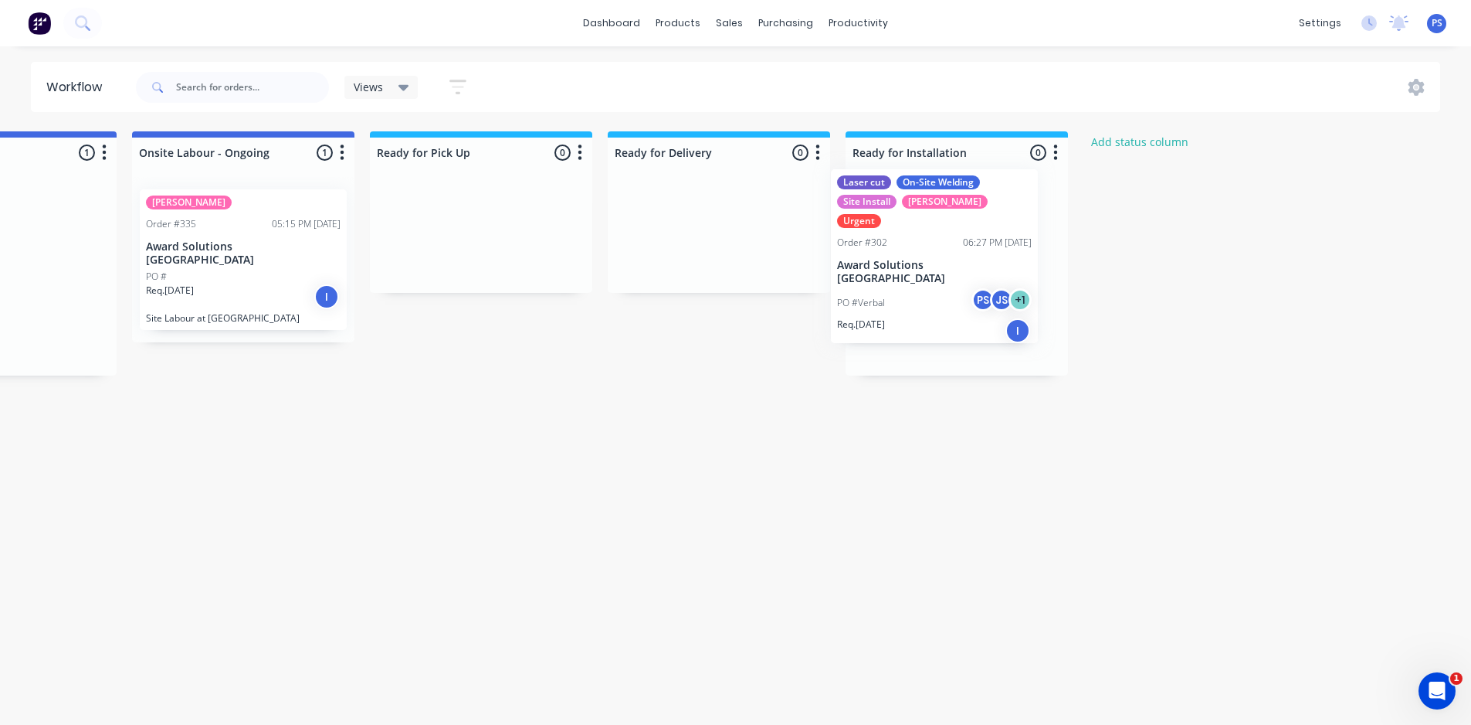
drag, startPoint x: 488, startPoint y: 284, endPoint x: 936, endPoint y: 276, distance: 448.1
click at [936, 276] on div "Submitted 0 Status colour #13CE66 hex #13CE66 Save Cancel Summaries Total order…" at bounding box center [60, 423] width 2800 height 585
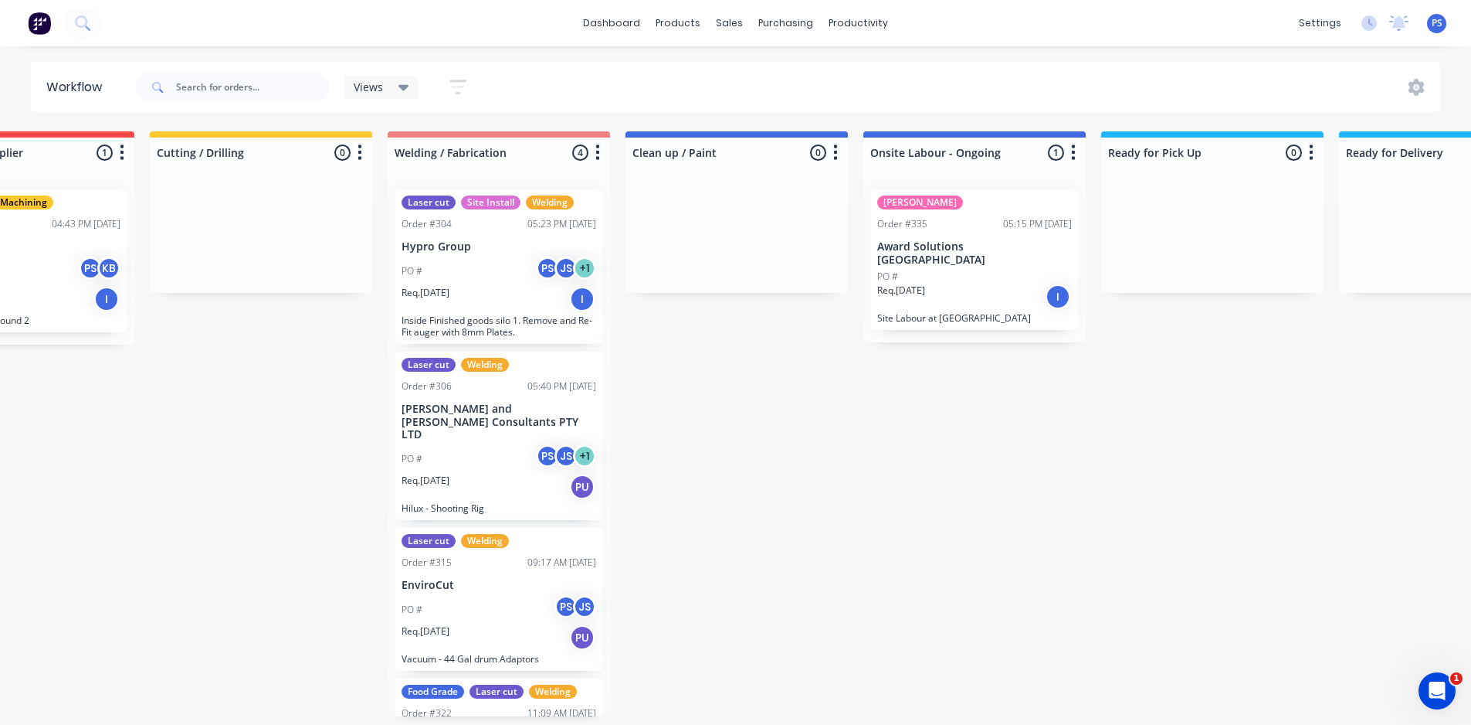
scroll to position [0, 595]
drag, startPoint x: 845, startPoint y: 723, endPoint x: 786, endPoint y: 722, distance: 59.5
click at [786, 716] on div "Submitted 0 Status colour #13CE66 hex #13CE66 Save Cancel Summaries Total order…" at bounding box center [794, 423] width 2800 height 585
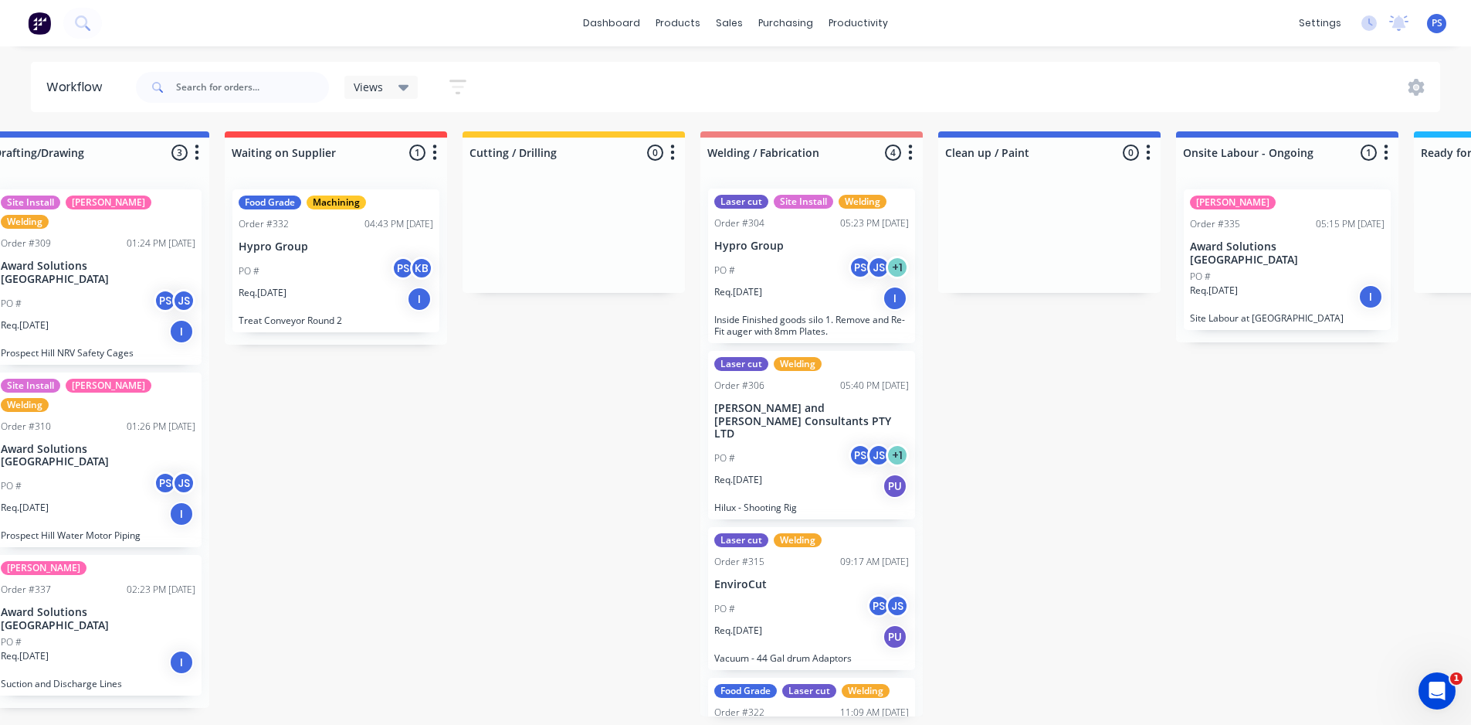
scroll to position [0, 0]
click at [815, 328] on p "Inside Finished goods silo 1. Remove and Re-Fit auger with 8mm Plates." at bounding box center [811, 325] width 195 height 23
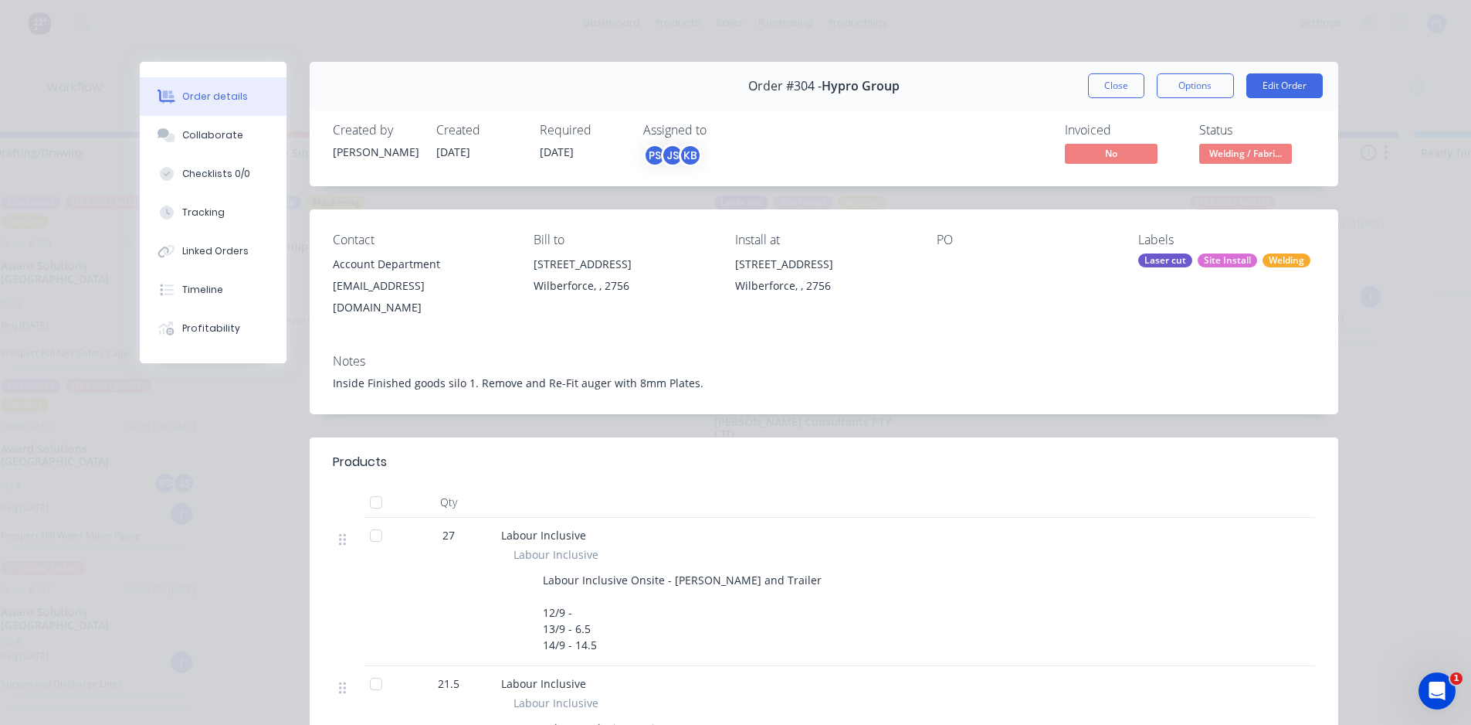
click at [356, 40] on div "Order details Collaborate Checklists 0/0 Tracking Linked Orders Timeline Profit…" at bounding box center [735, 362] width 1471 height 725
click at [1101, 93] on button "Close" at bounding box center [1116, 85] width 56 height 25
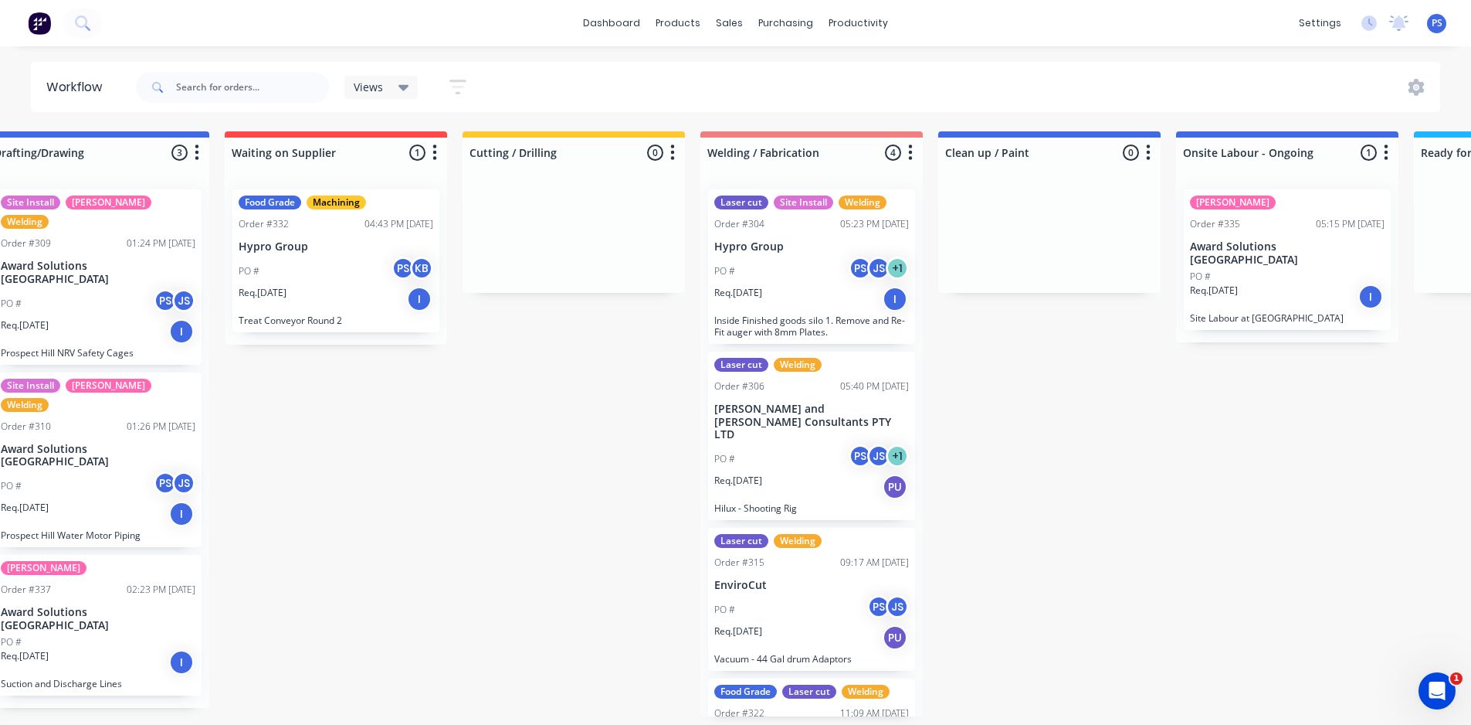
drag, startPoint x: 526, startPoint y: 721, endPoint x: 512, endPoint y: 725, distance: 14.4
click at [512, 632] on html "dashboard products sales purchasing productivity dashboard products Product Cat…" at bounding box center [451, 316] width 1471 height 632
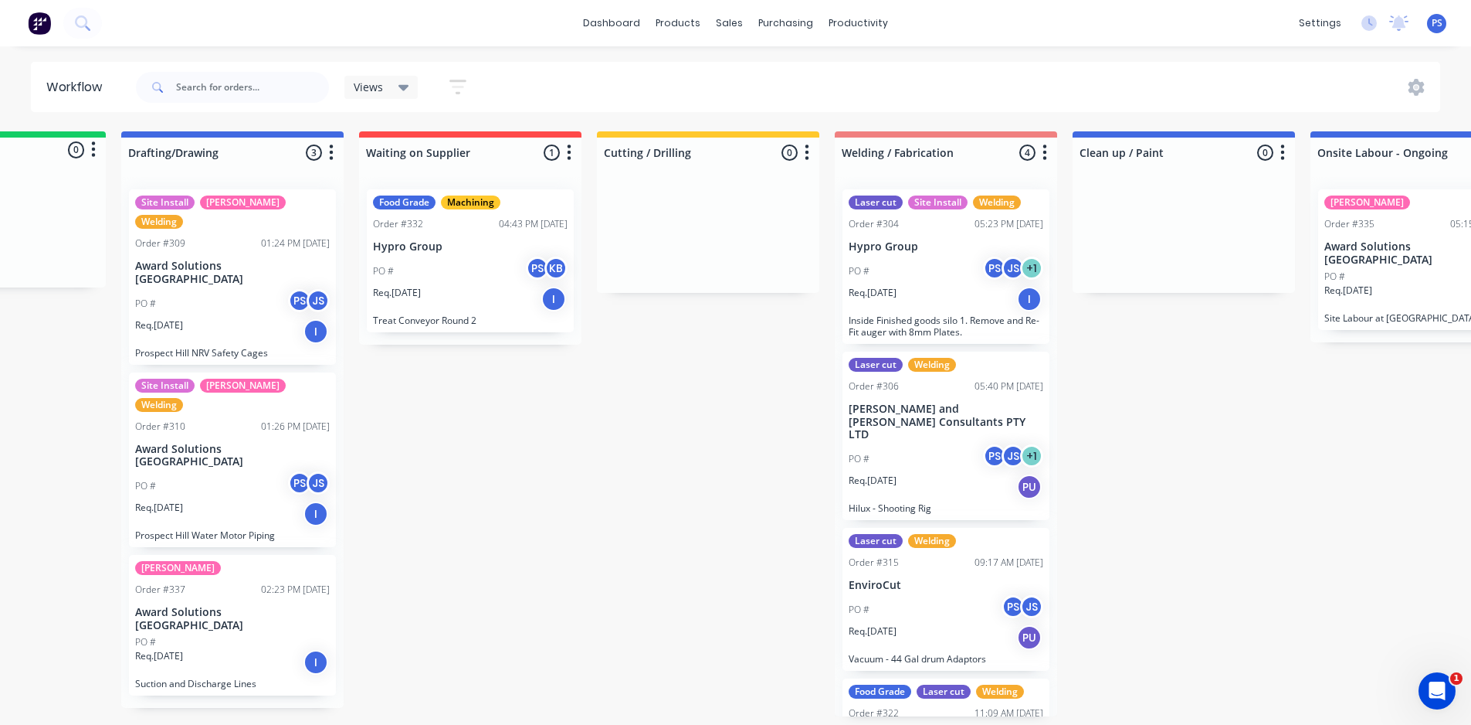
scroll to position [3, 100]
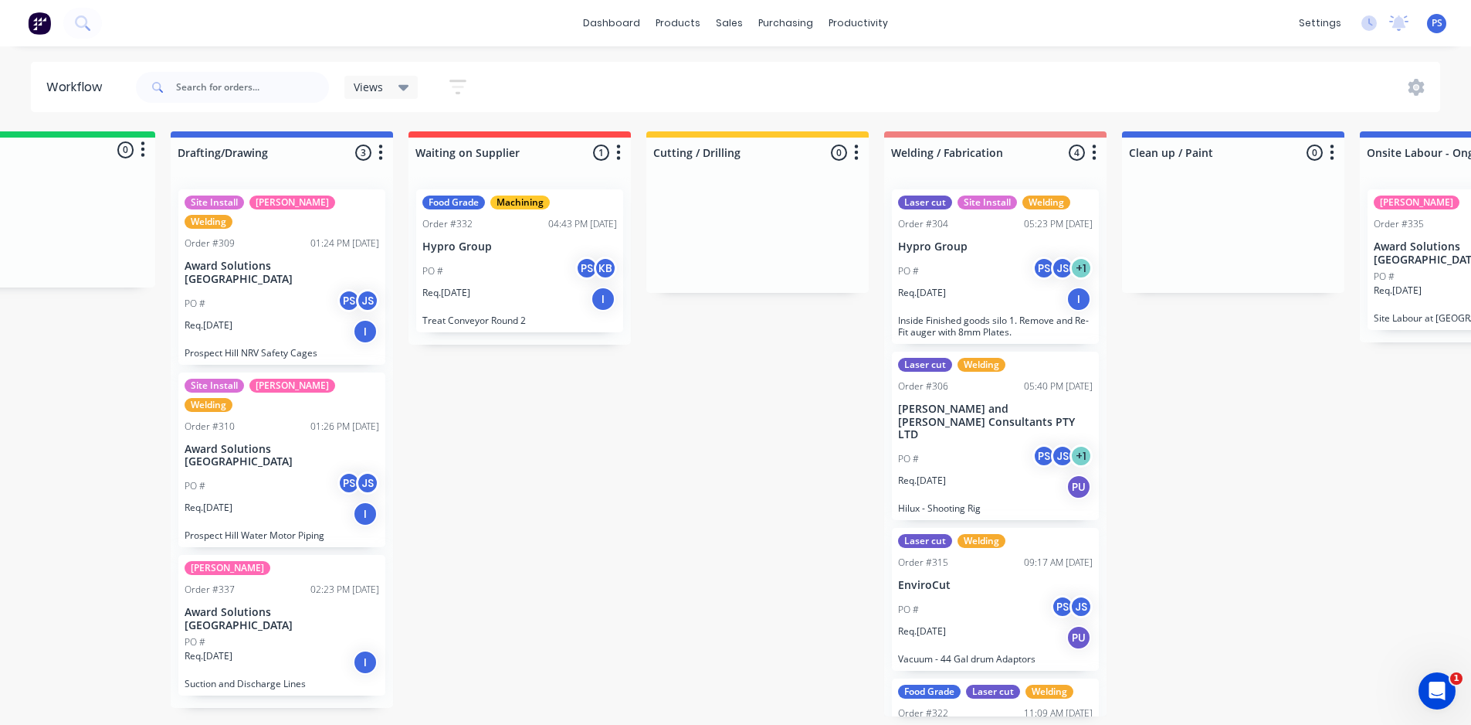
click at [440, 688] on div "Submitted 0 Status colour #13CE66 hex #13CE66 Save Cancel Summaries Total order…" at bounding box center [1288, 423] width 2800 height 585
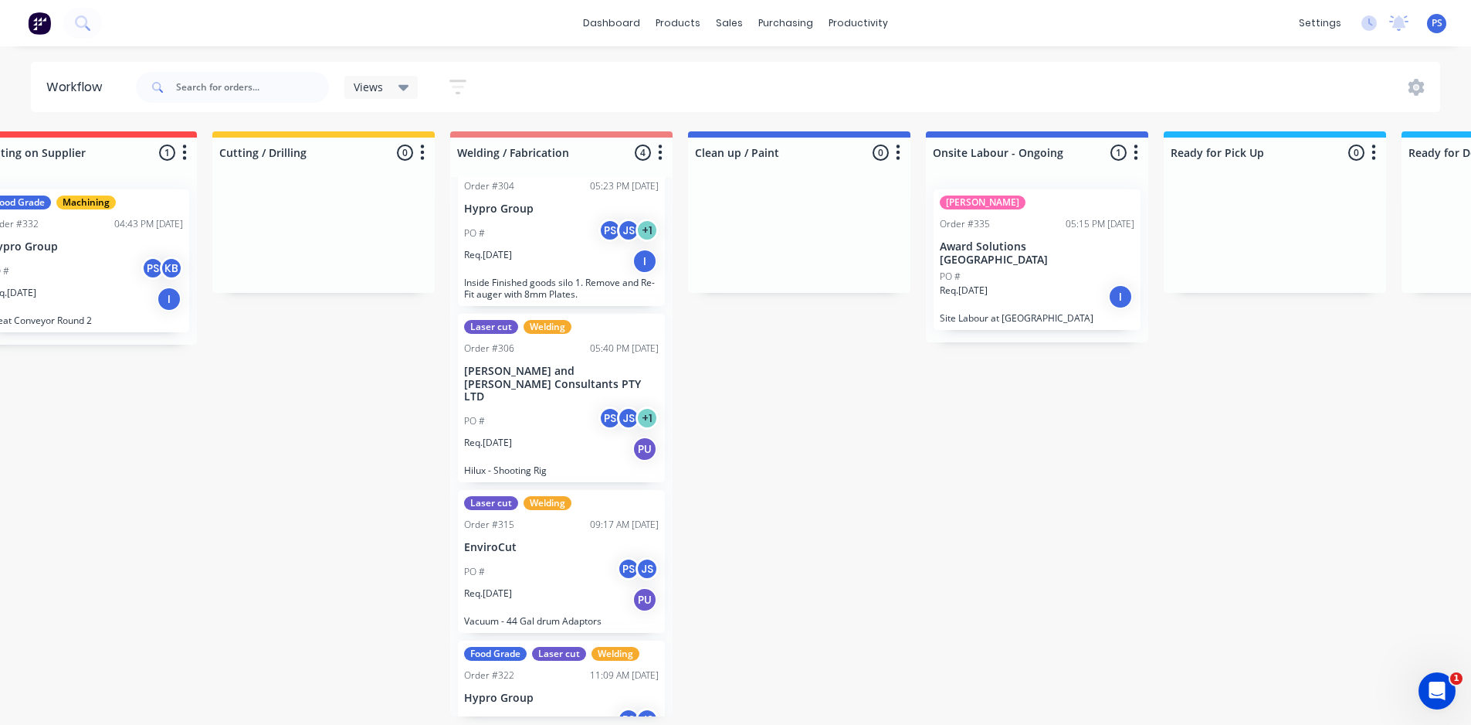
scroll to position [0, 0]
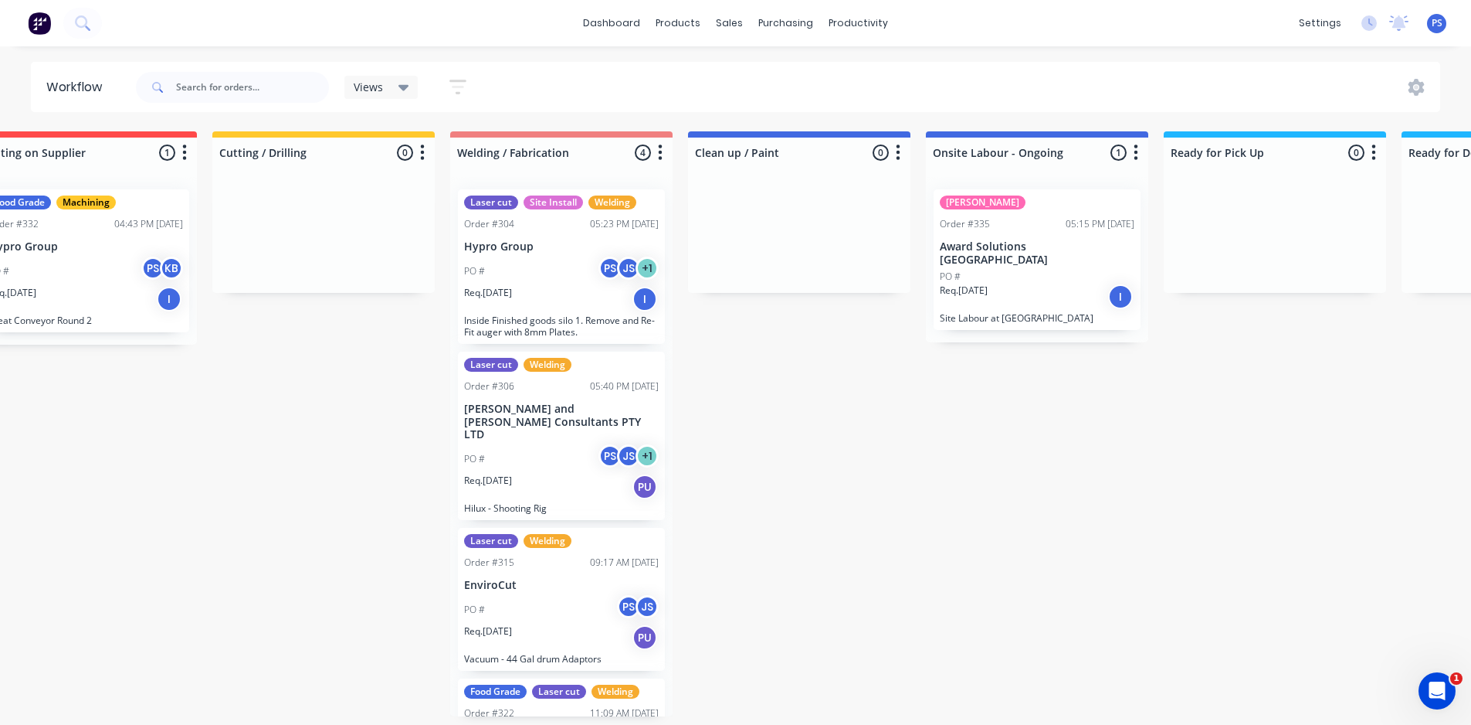
click at [554, 402] on p "[PERSON_NAME] and [PERSON_NAME] Consultants PTY LTD" at bounding box center [561, 421] width 195 height 39
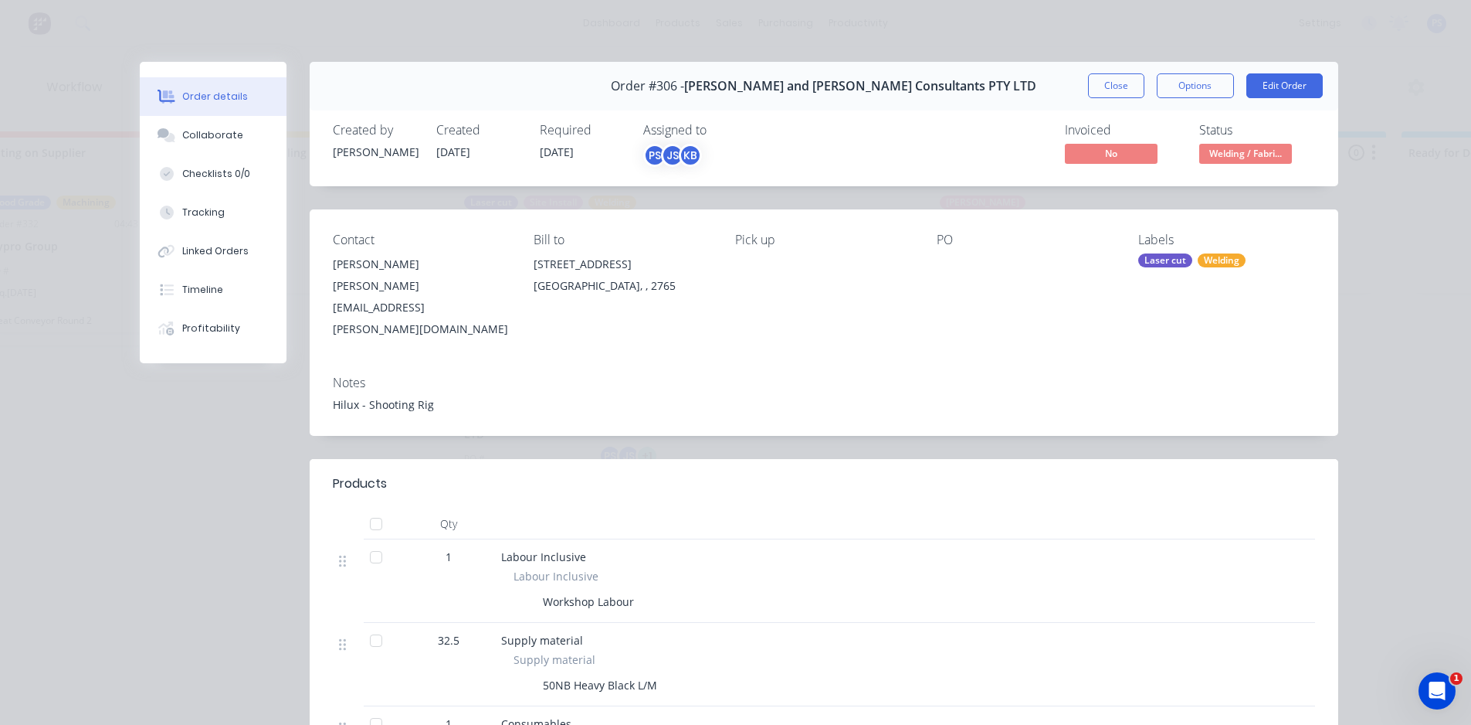
click at [721, 49] on div "Order details Collaborate Checklists 0/0 Tracking Linked Orders Timeline Profit…" at bounding box center [735, 362] width 1471 height 725
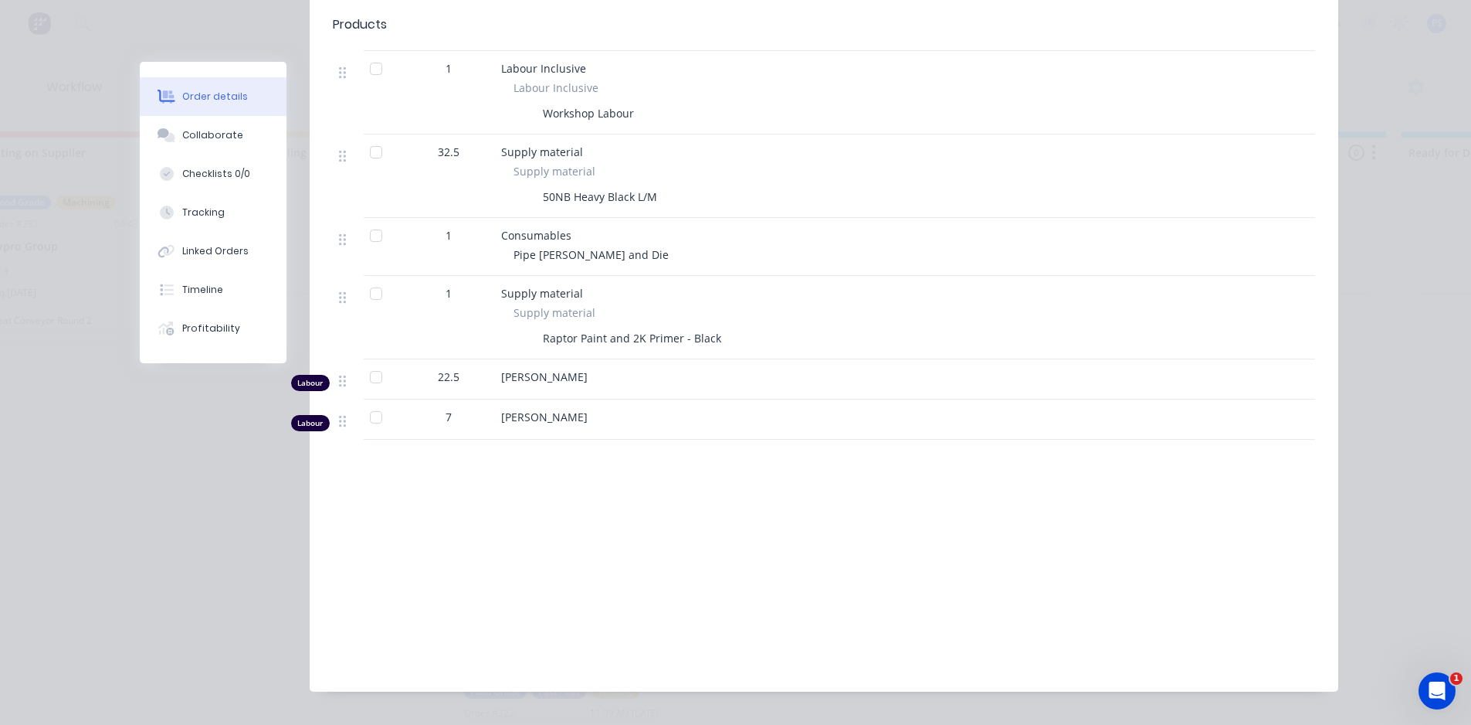
scroll to position [490, 0]
drag, startPoint x: 448, startPoint y: 365, endPoint x: 469, endPoint y: 395, distance: 36.6
click at [469, 395] on div "1 Labour Inclusive Labour Inclusive Workshop Labour 32.5 Supply material Supply…" at bounding box center [824, 243] width 983 height 389
click at [469, 398] on div "7" at bounding box center [448, 418] width 93 height 40
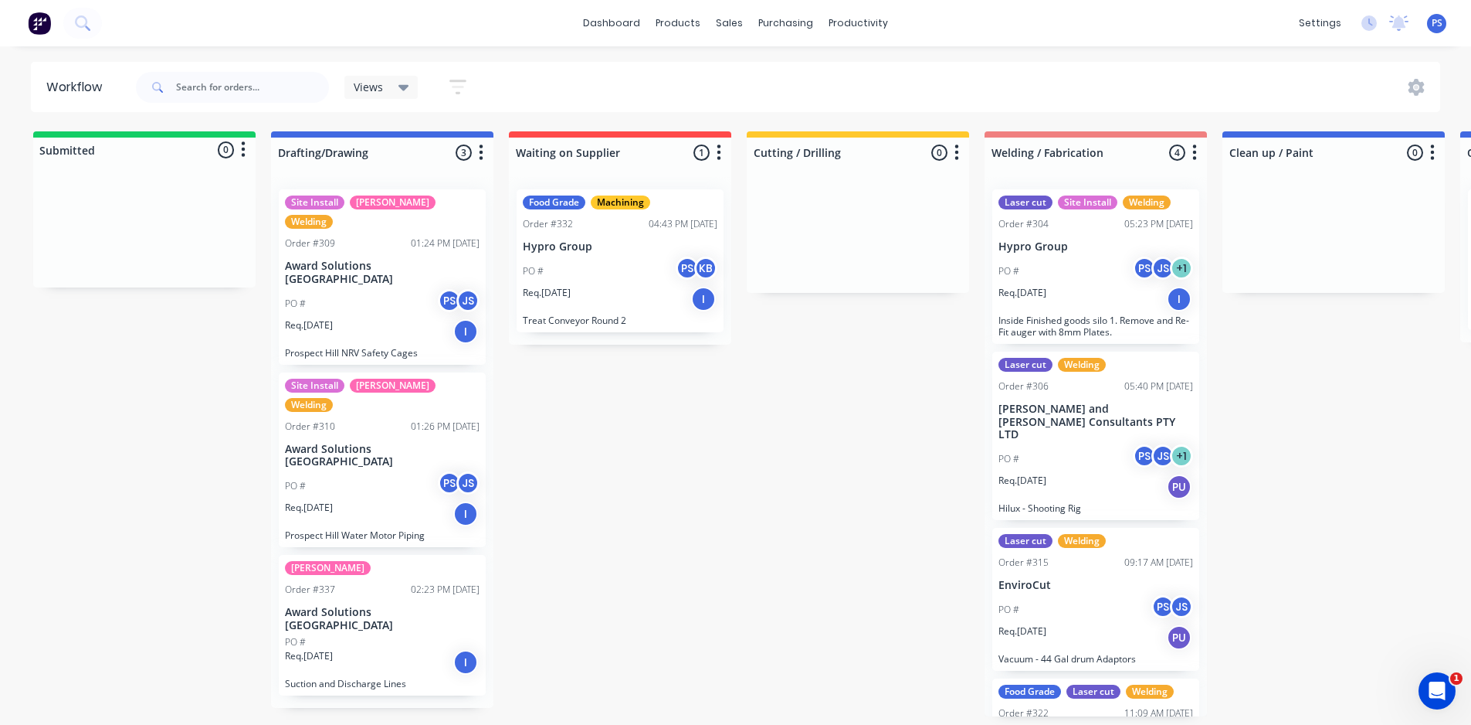
scroll to position [3, 0]
drag, startPoint x: 698, startPoint y: 724, endPoint x: 731, endPoint y: 731, distance: 33.2
click at [731, 632] on html "dashboard products sales purchasing productivity dashboard products Product Cat…" at bounding box center [735, 316] width 1471 height 632
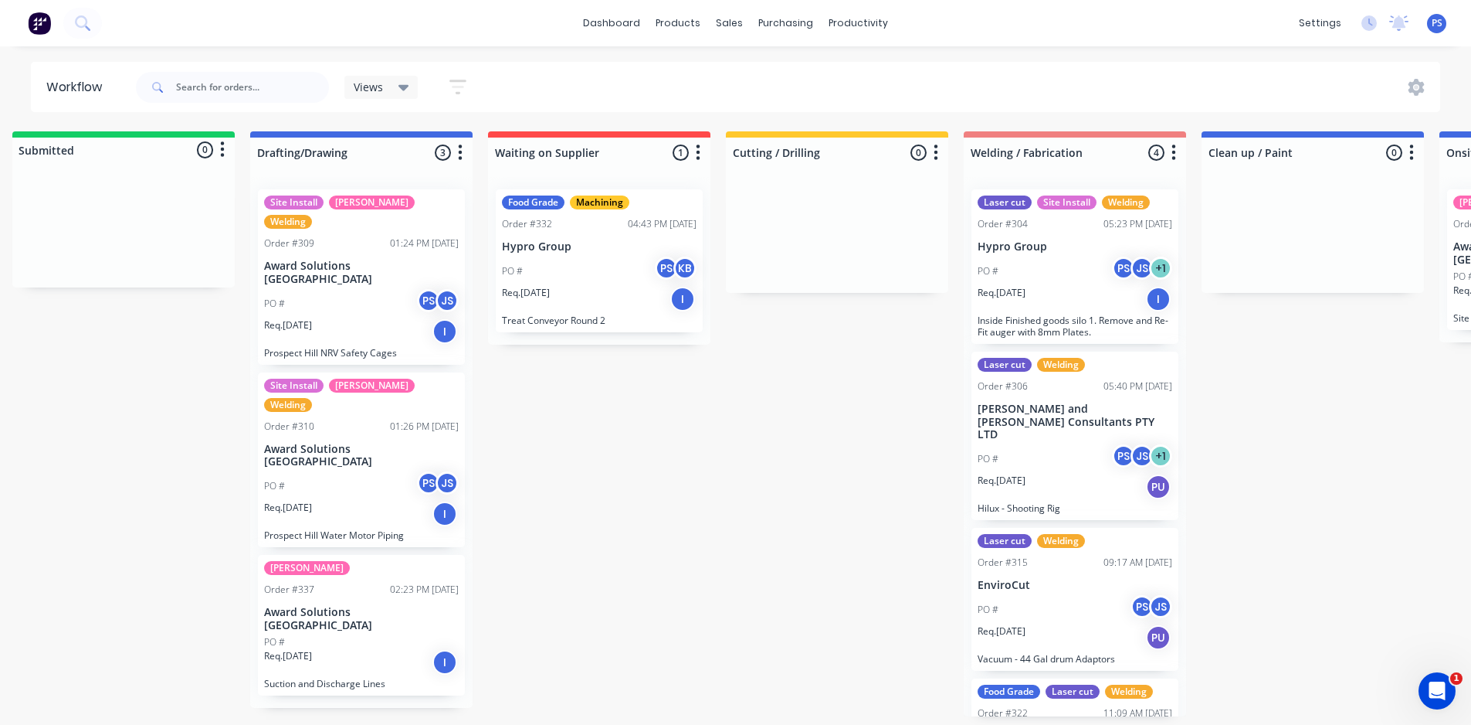
scroll to position [3, 93]
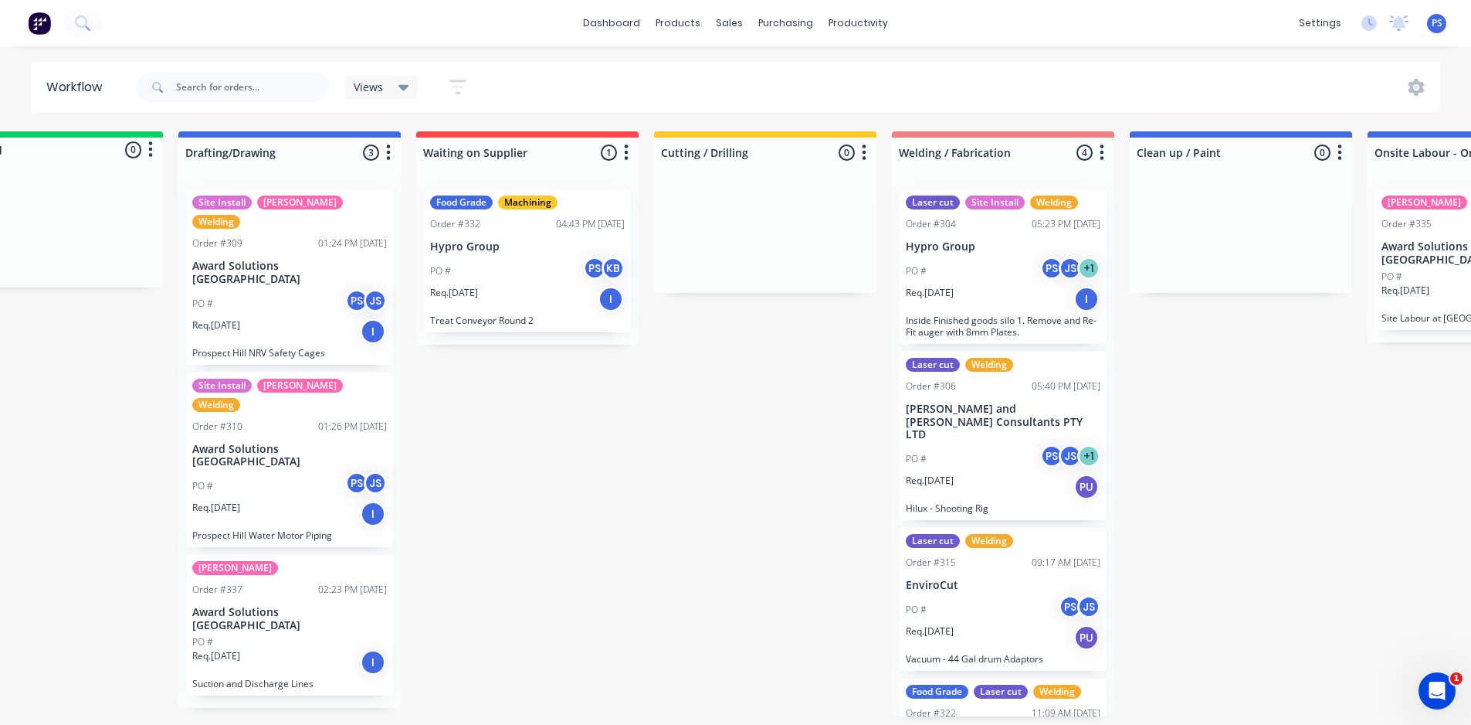
click at [763, 643] on div "Submitted 0 Status colour #13CE66 hex #13CE66 Save Cancel Summaries Total order…" at bounding box center [1296, 423] width 2800 height 585
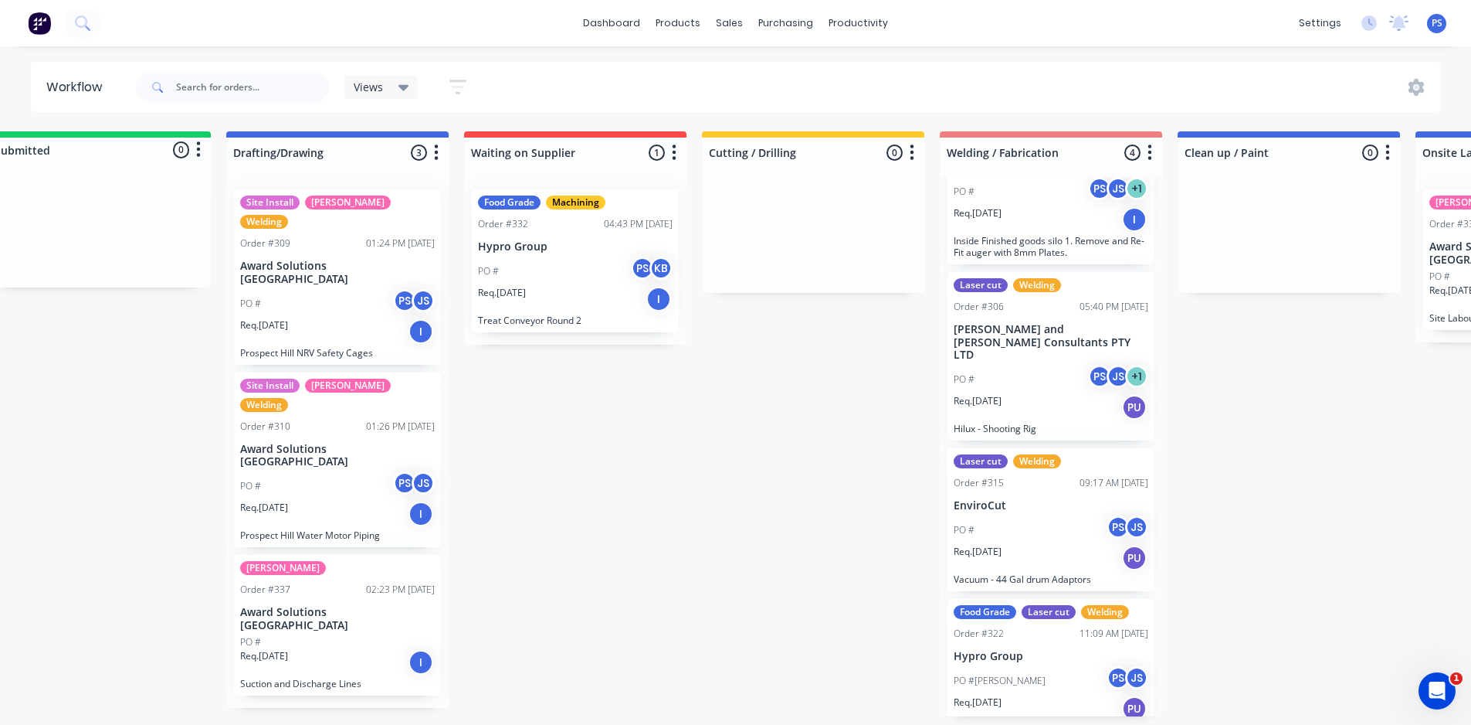
scroll to position [3, 37]
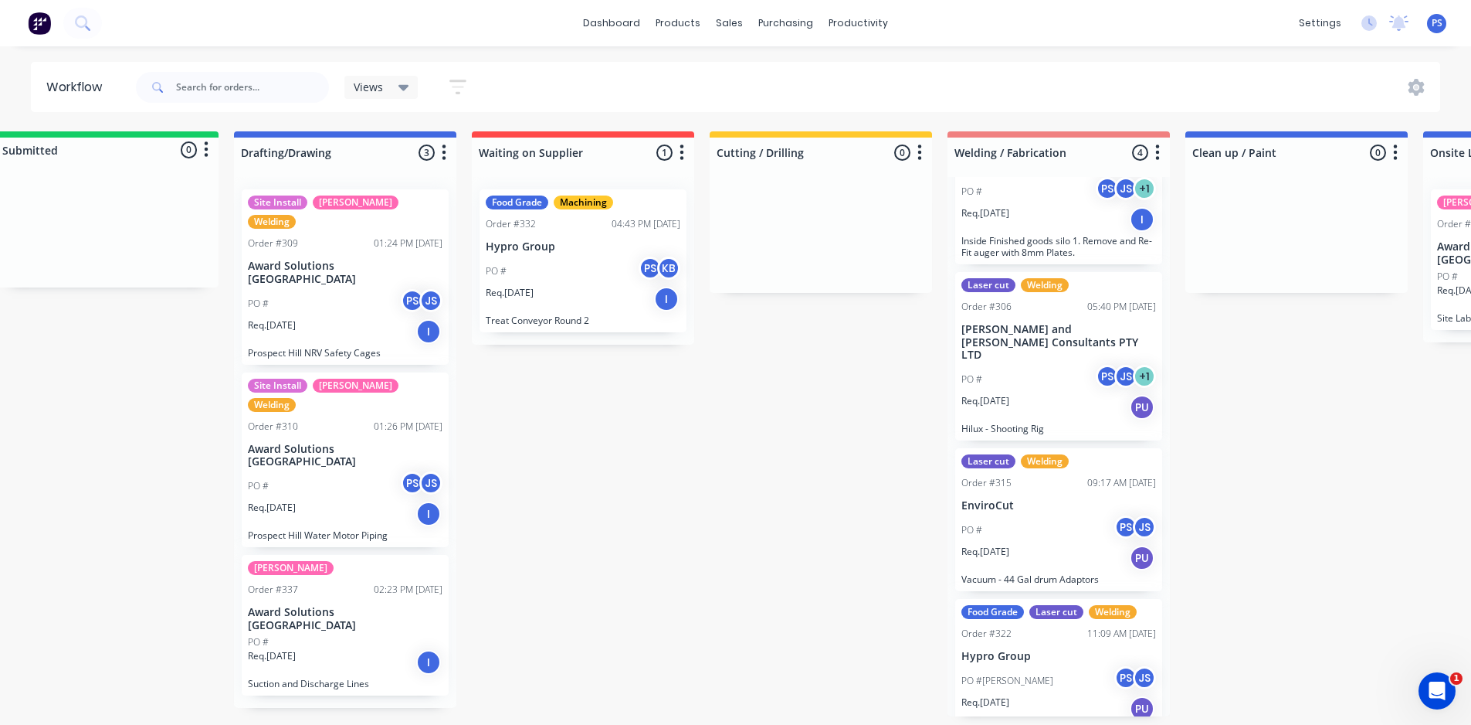
click at [697, 352] on div "Submitted 0 Status colour #13CE66 hex #13CE66 Save Cancel Summaries Total order…" at bounding box center [1351, 423] width 2800 height 585
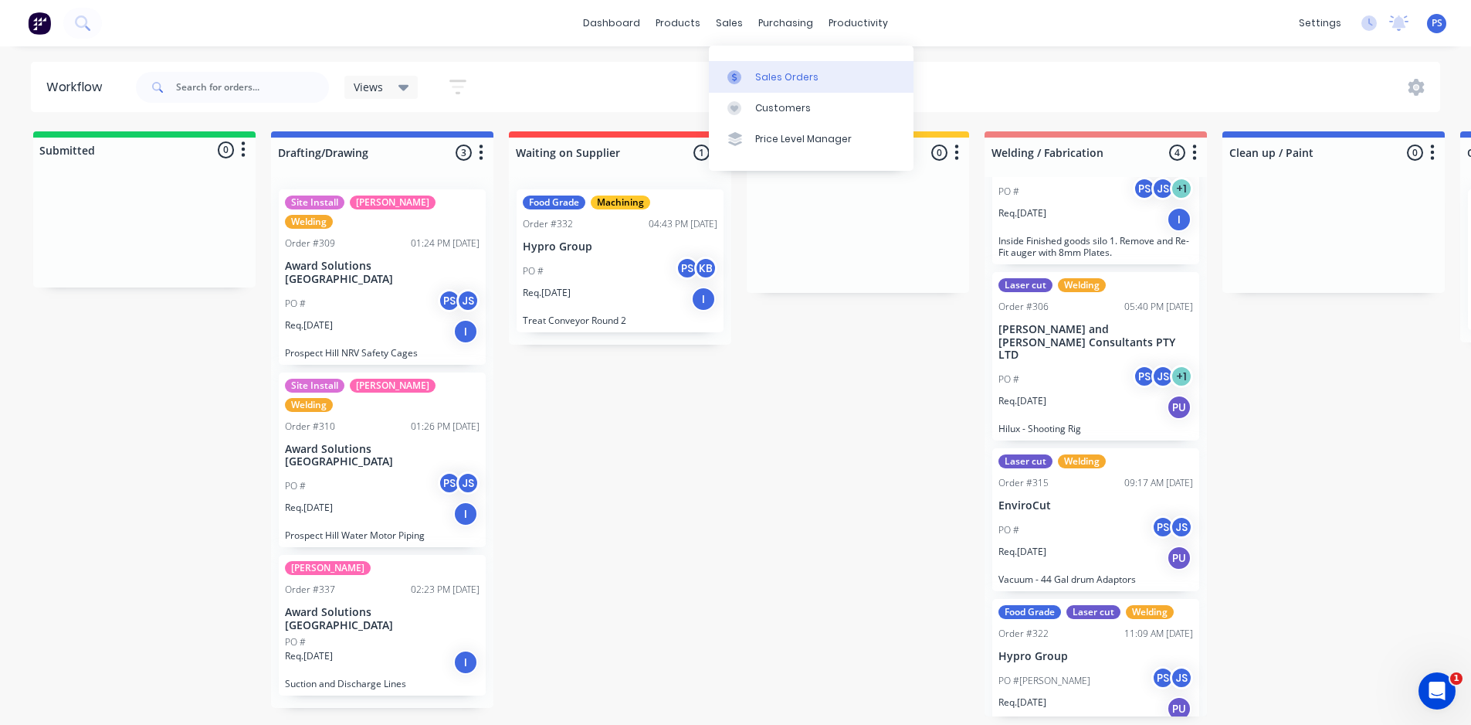
click at [769, 62] on link "Sales Orders" at bounding box center [811, 76] width 205 height 31
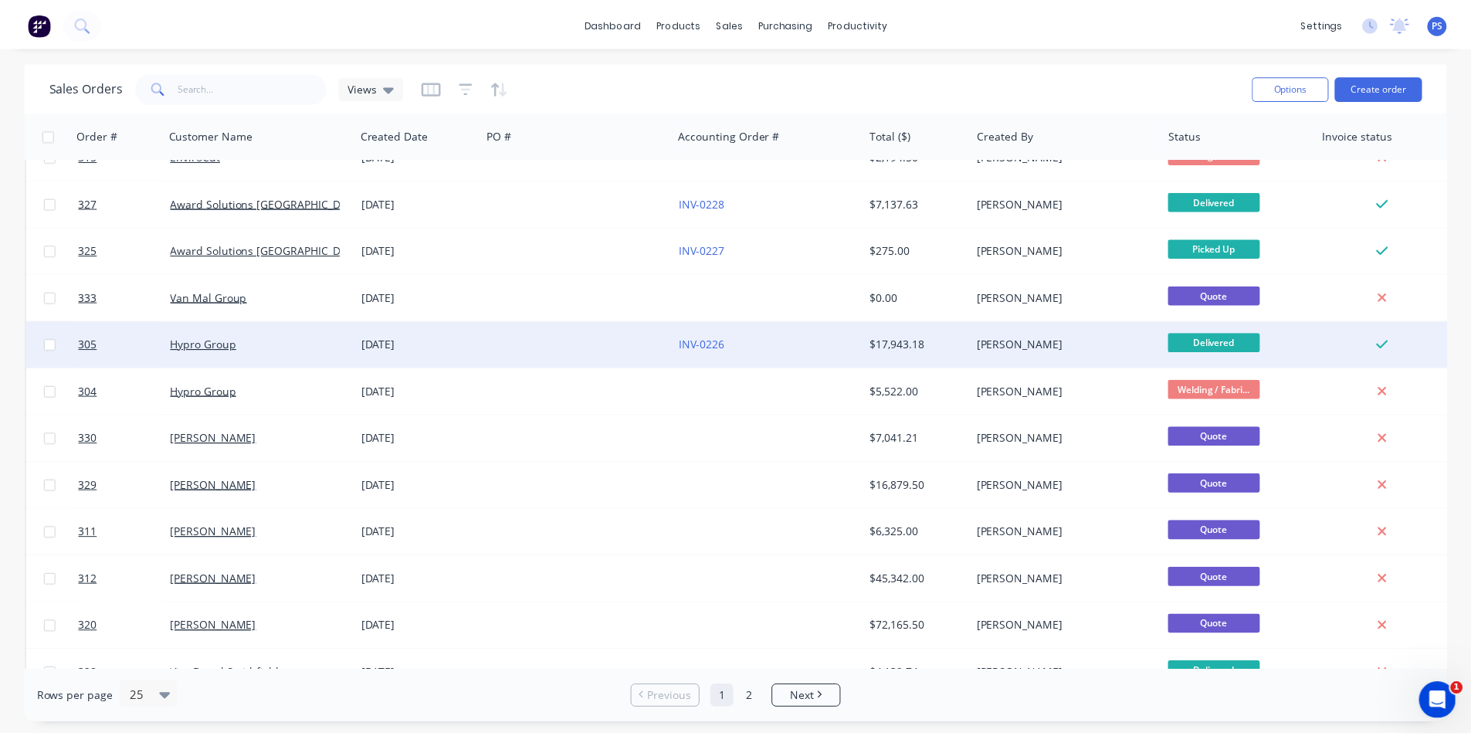
scroll to position [519, 0]
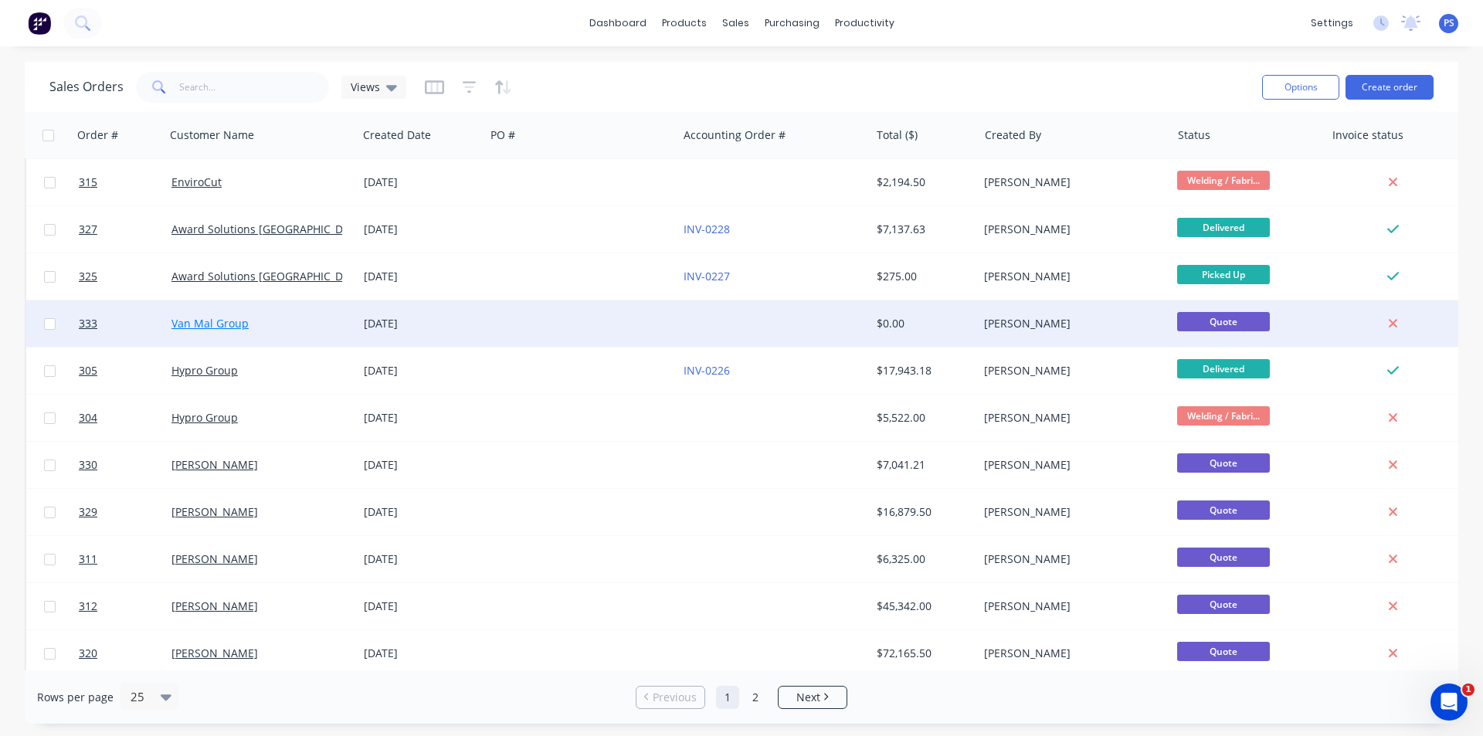
click at [226, 328] on link "Van Mal Group" at bounding box center [209, 323] width 77 height 15
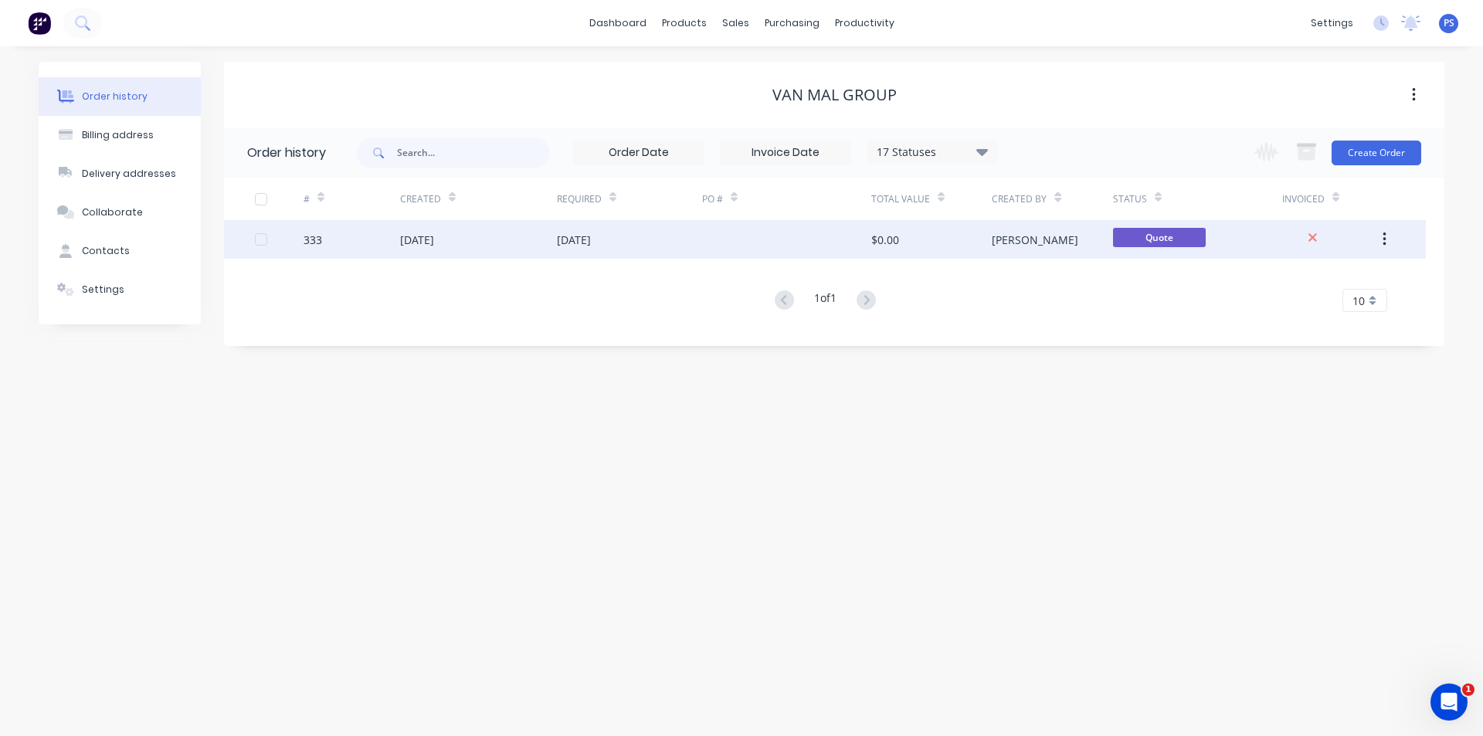
click at [1043, 240] on div "[PERSON_NAME]" at bounding box center [1052, 239] width 120 height 39
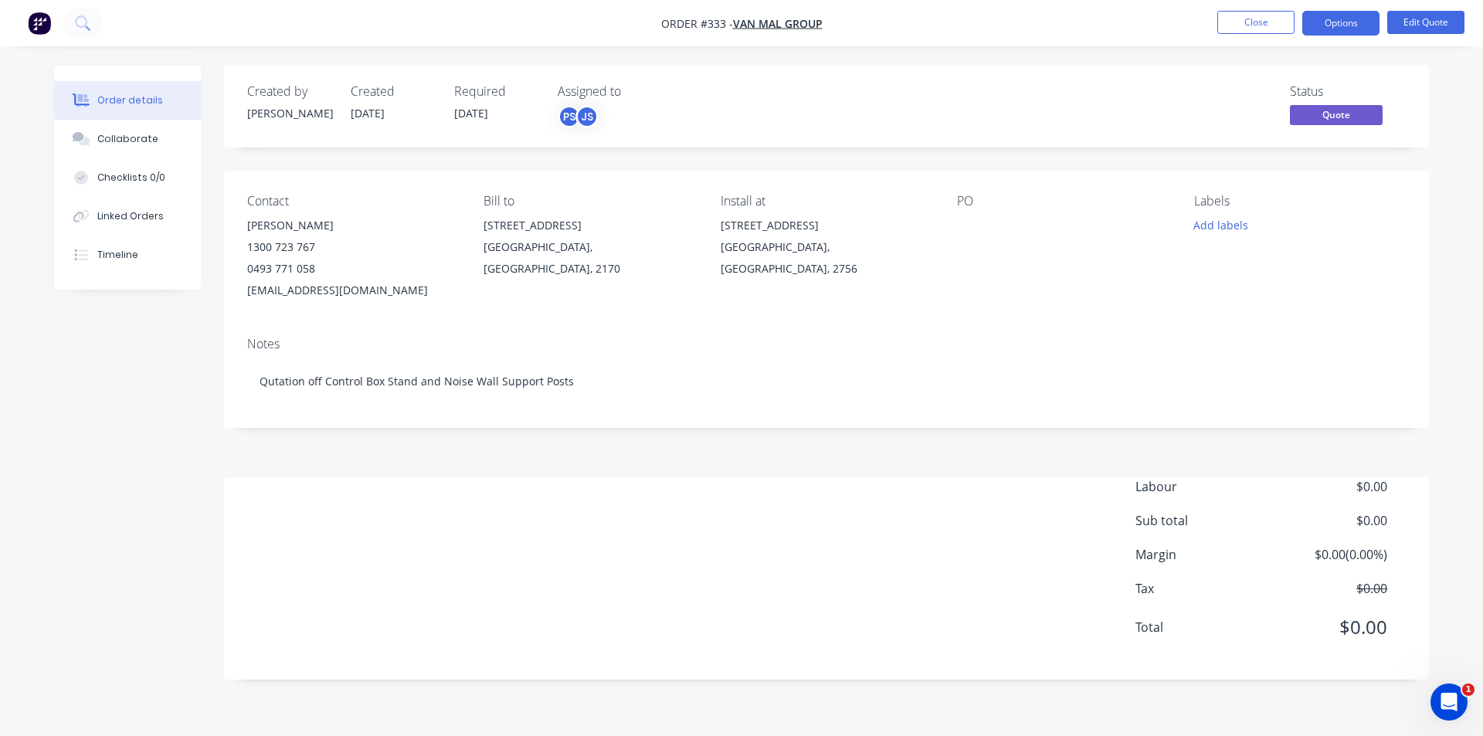
click at [1429, 36] on nav "Order #333 - Van Mal Group Close Options Edit Quote" at bounding box center [741, 23] width 1483 height 46
click at [1427, 29] on button "Edit Quote" at bounding box center [1425, 22] width 77 height 23
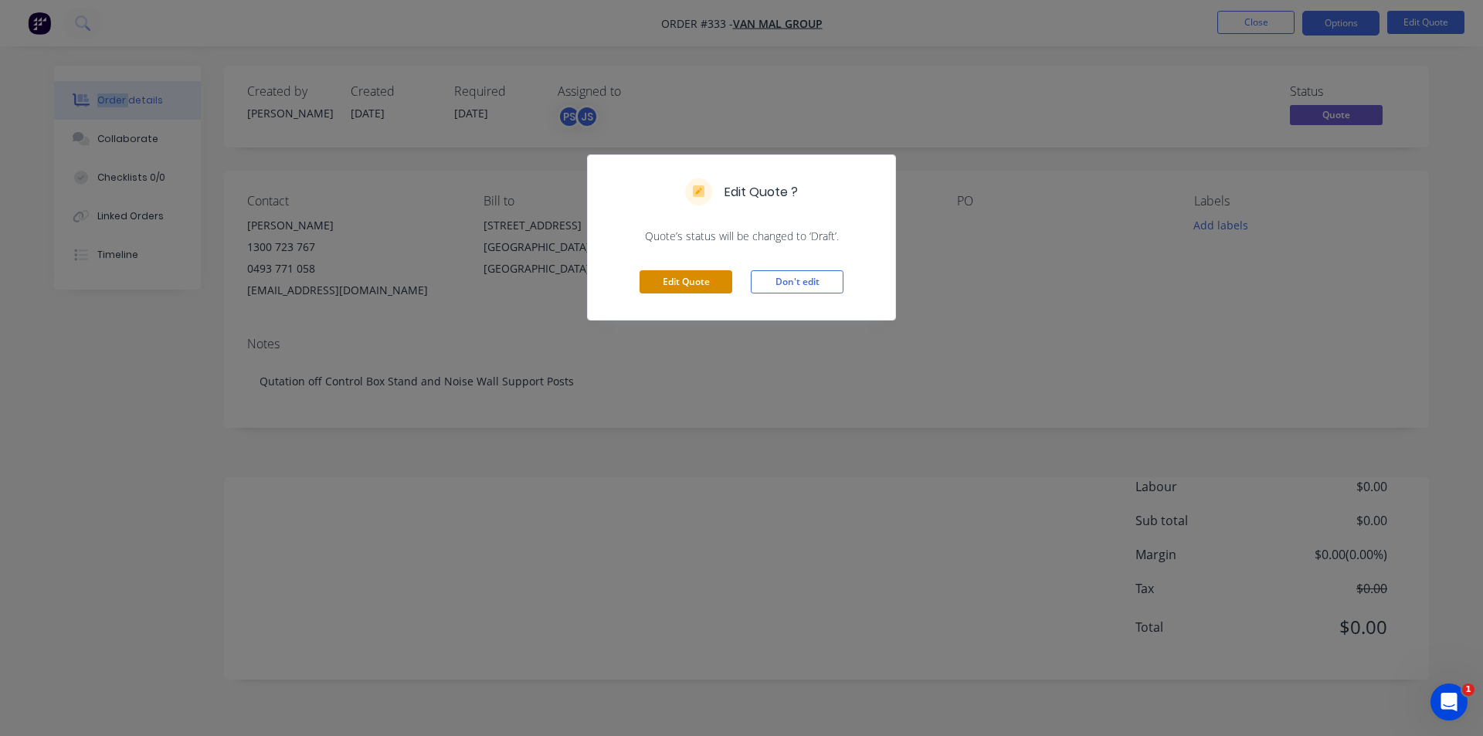
click at [705, 279] on button "Edit Quote" at bounding box center [686, 281] width 93 height 23
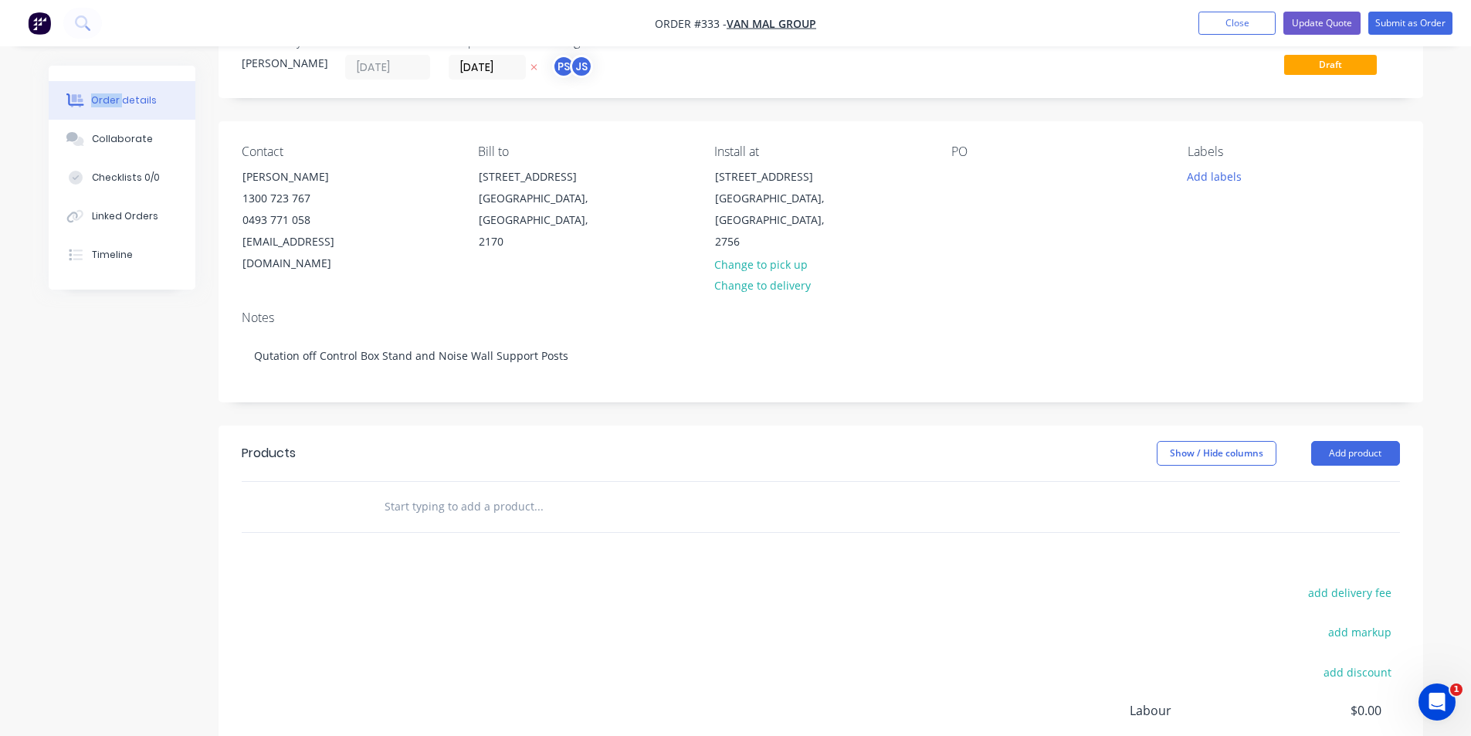
scroll to position [77, 0]
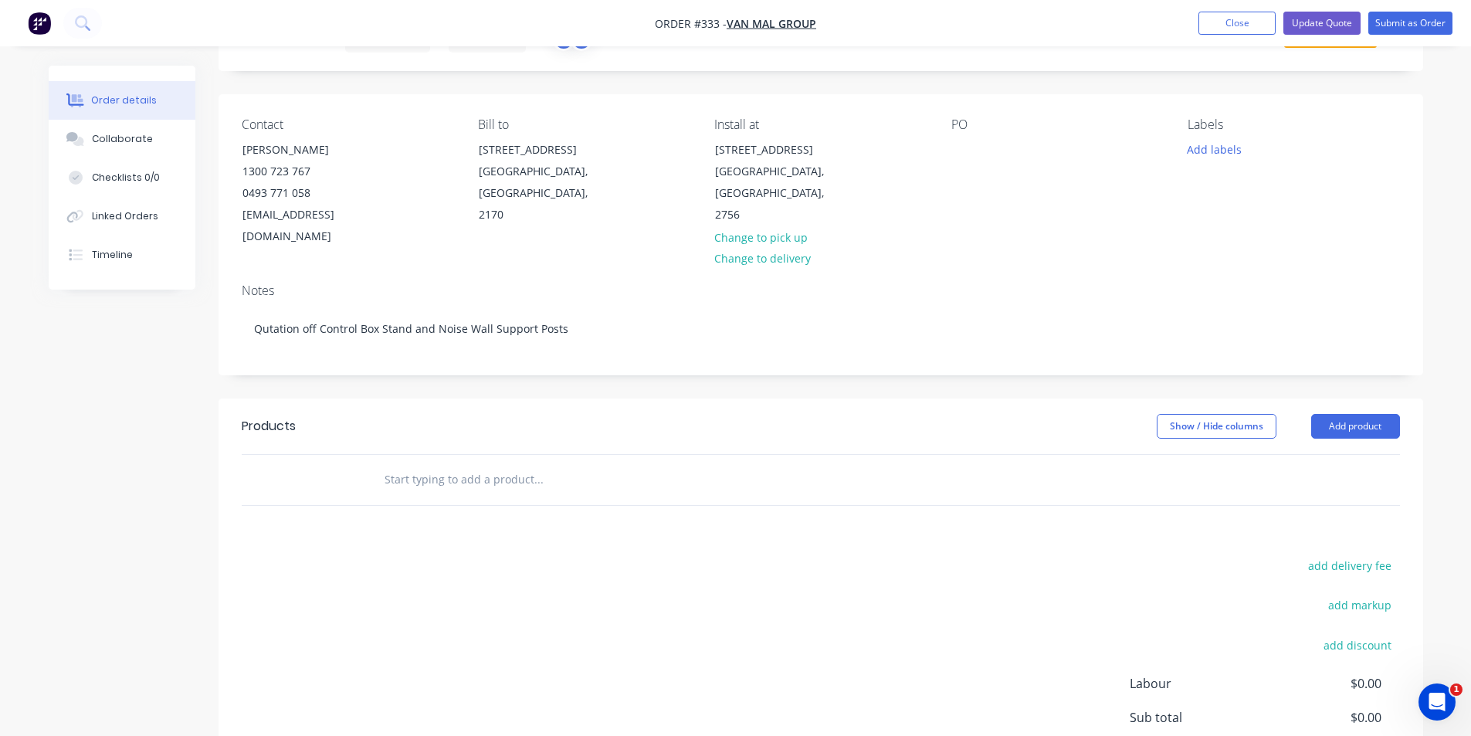
click at [445, 464] on input "text" at bounding box center [538, 479] width 309 height 31
click at [477, 455] on div at bounding box center [643, 480] width 556 height 50
click at [477, 464] on input "text" at bounding box center [538, 479] width 309 height 31
type input "S"
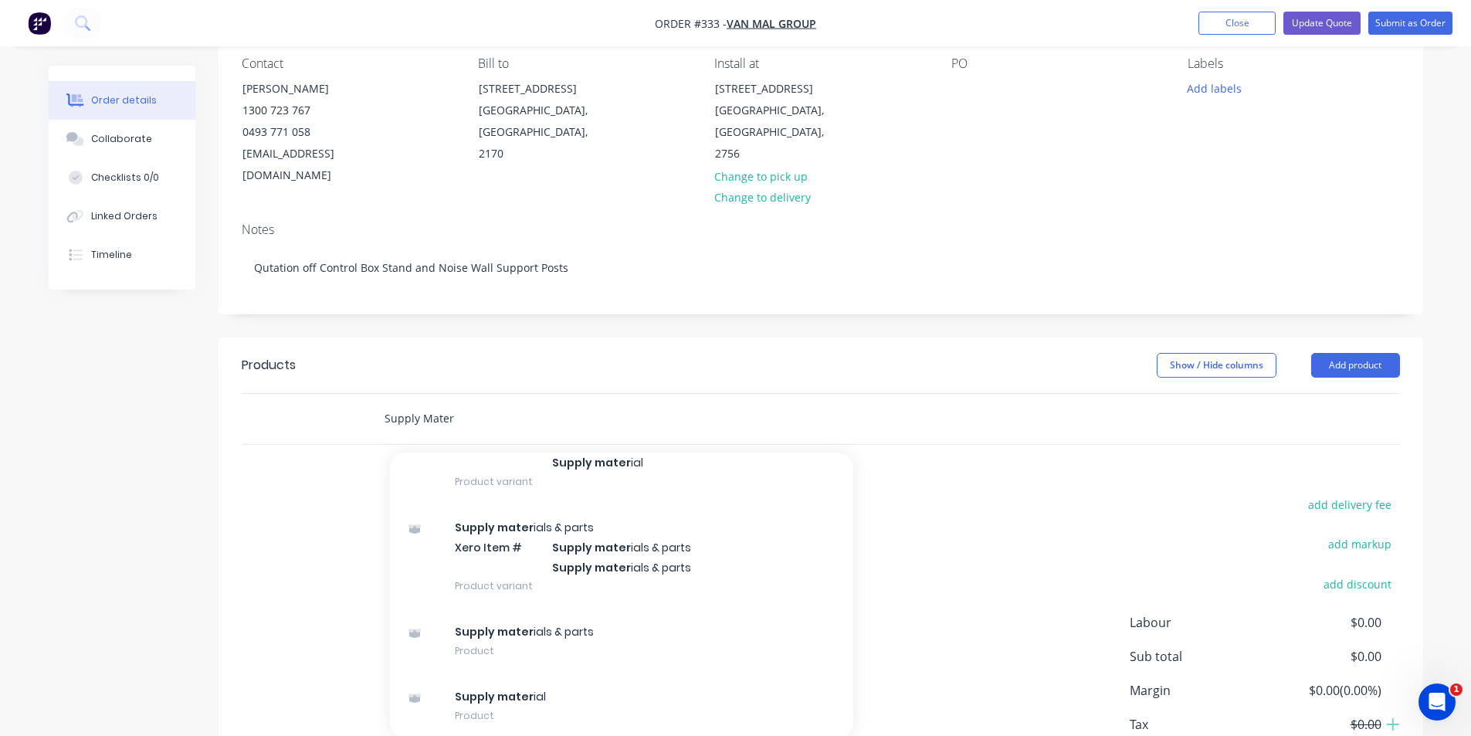
scroll to position [219, 0]
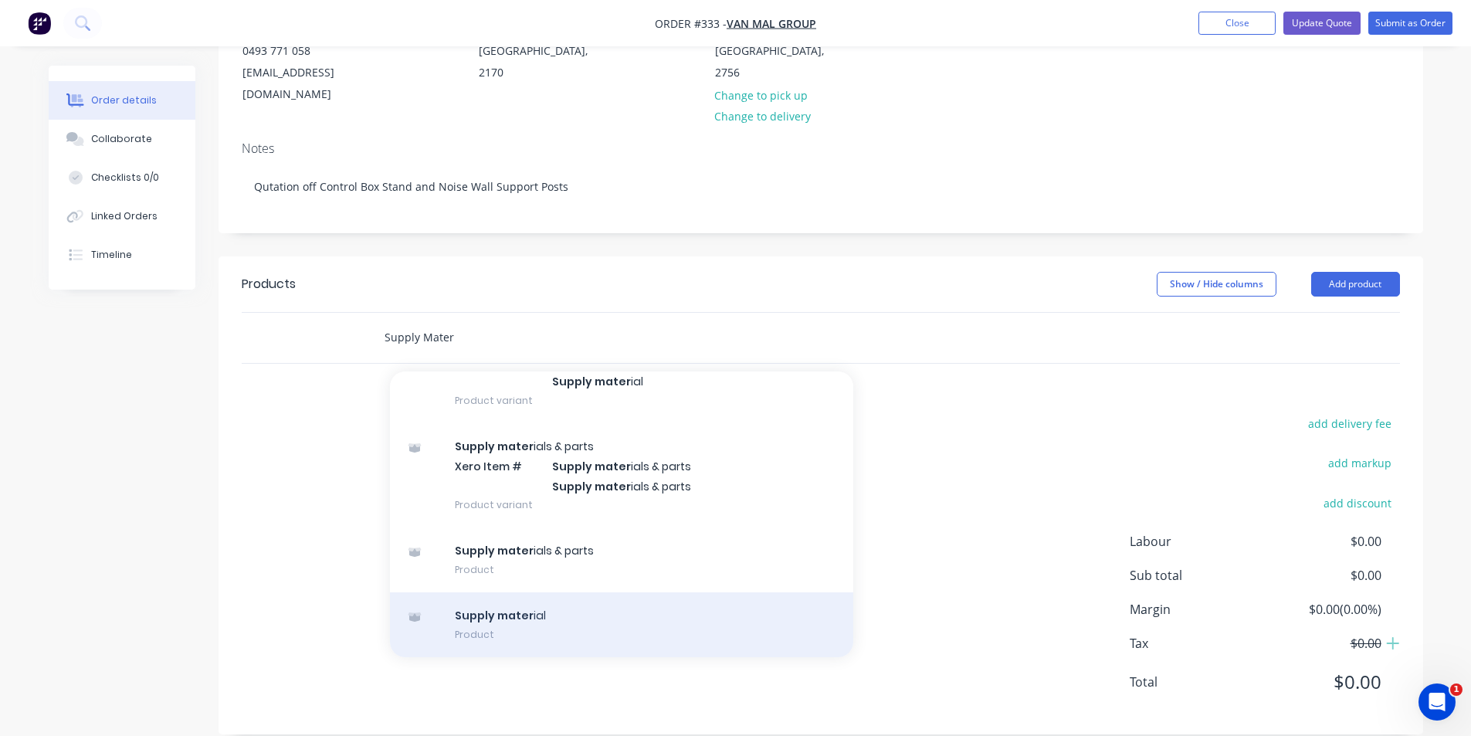
type input "Supply Mater"
click at [713, 592] on div "Supply mater ial Product" at bounding box center [621, 624] width 463 height 65
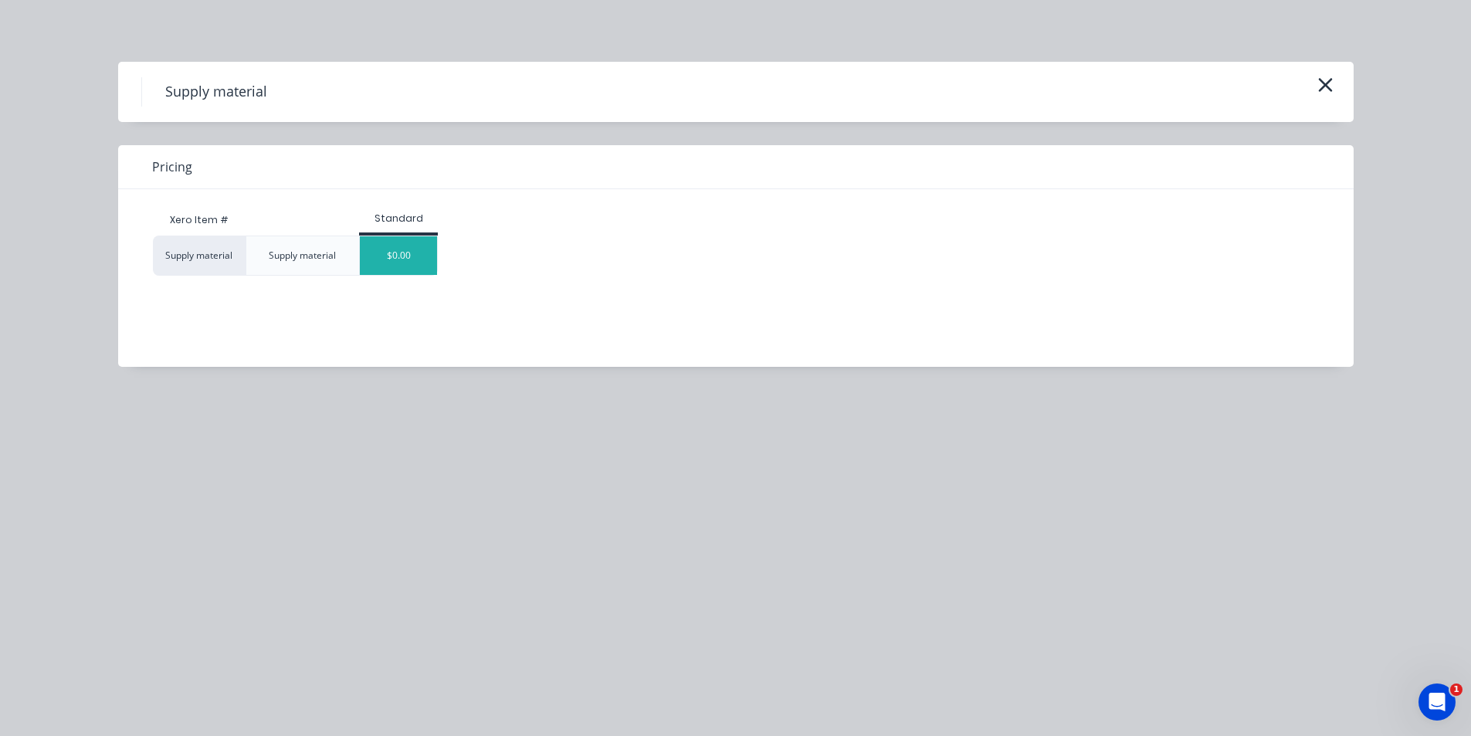
click at [393, 255] on div "$0.00" at bounding box center [398, 255] width 77 height 39
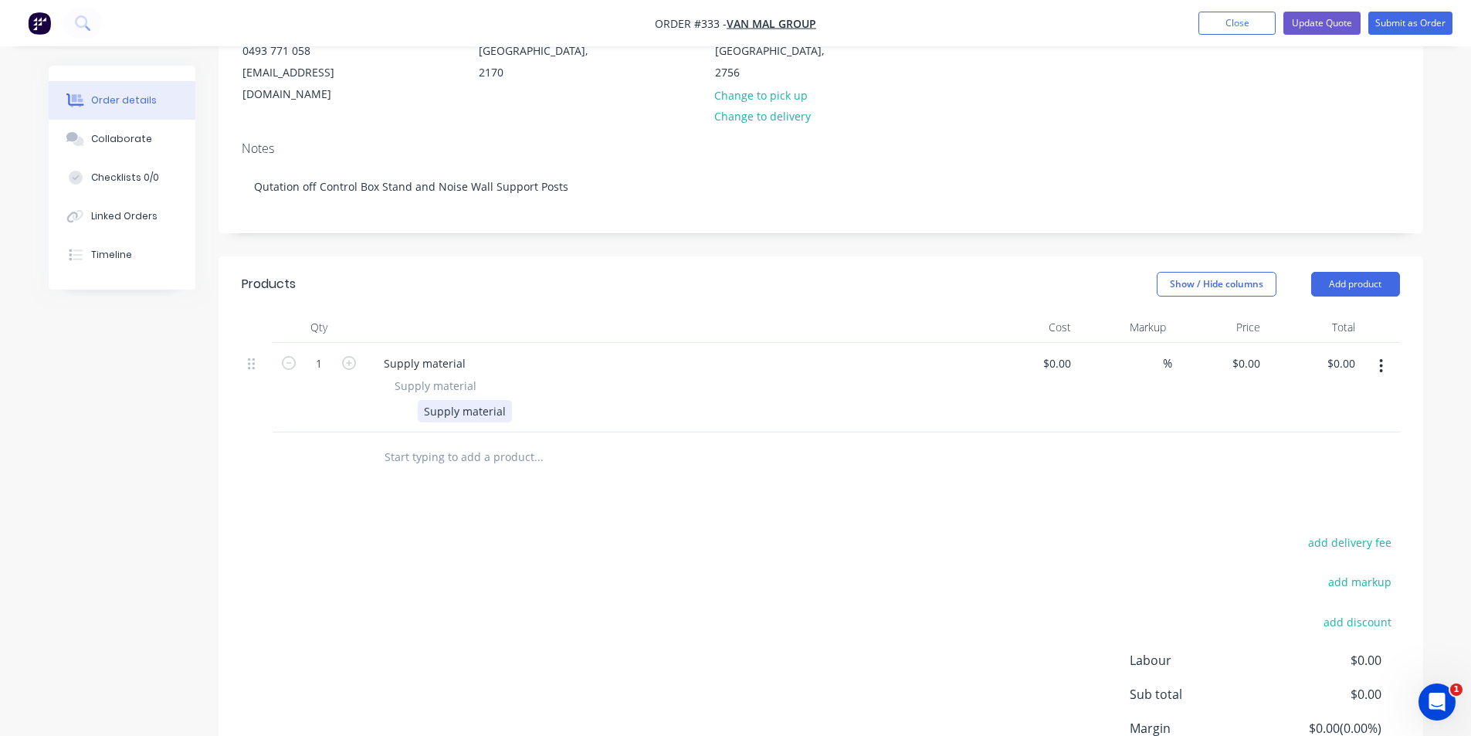
click at [433, 400] on div "Supply material" at bounding box center [465, 411] width 94 height 22
click at [530, 400] on div "Supply material" at bounding box center [671, 411] width 565 height 22
click at [507, 400] on div "Supply material" at bounding box center [465, 411] width 94 height 22
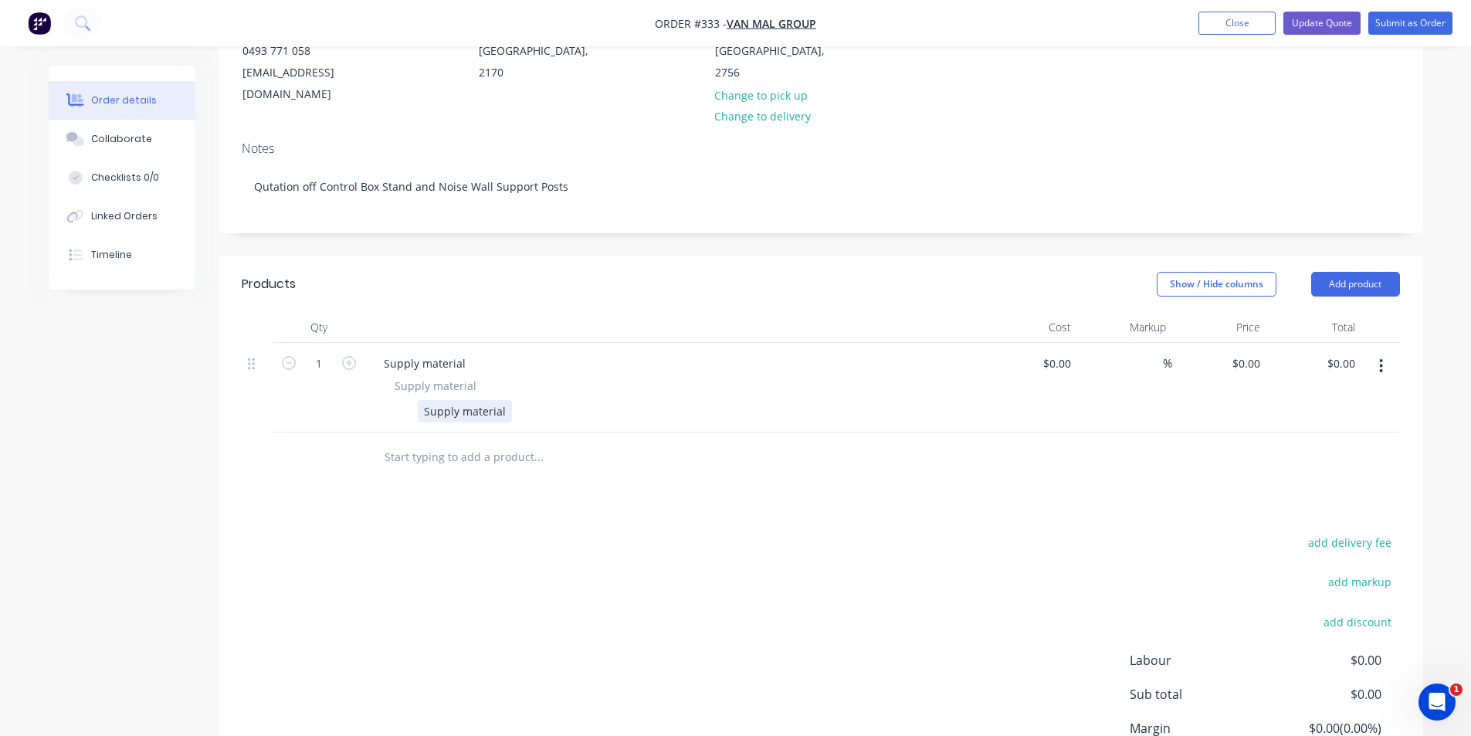
click at [507, 400] on div "Supply material" at bounding box center [465, 411] width 94 height 22
click at [504, 400] on div "Supply material" at bounding box center [465, 411] width 94 height 22
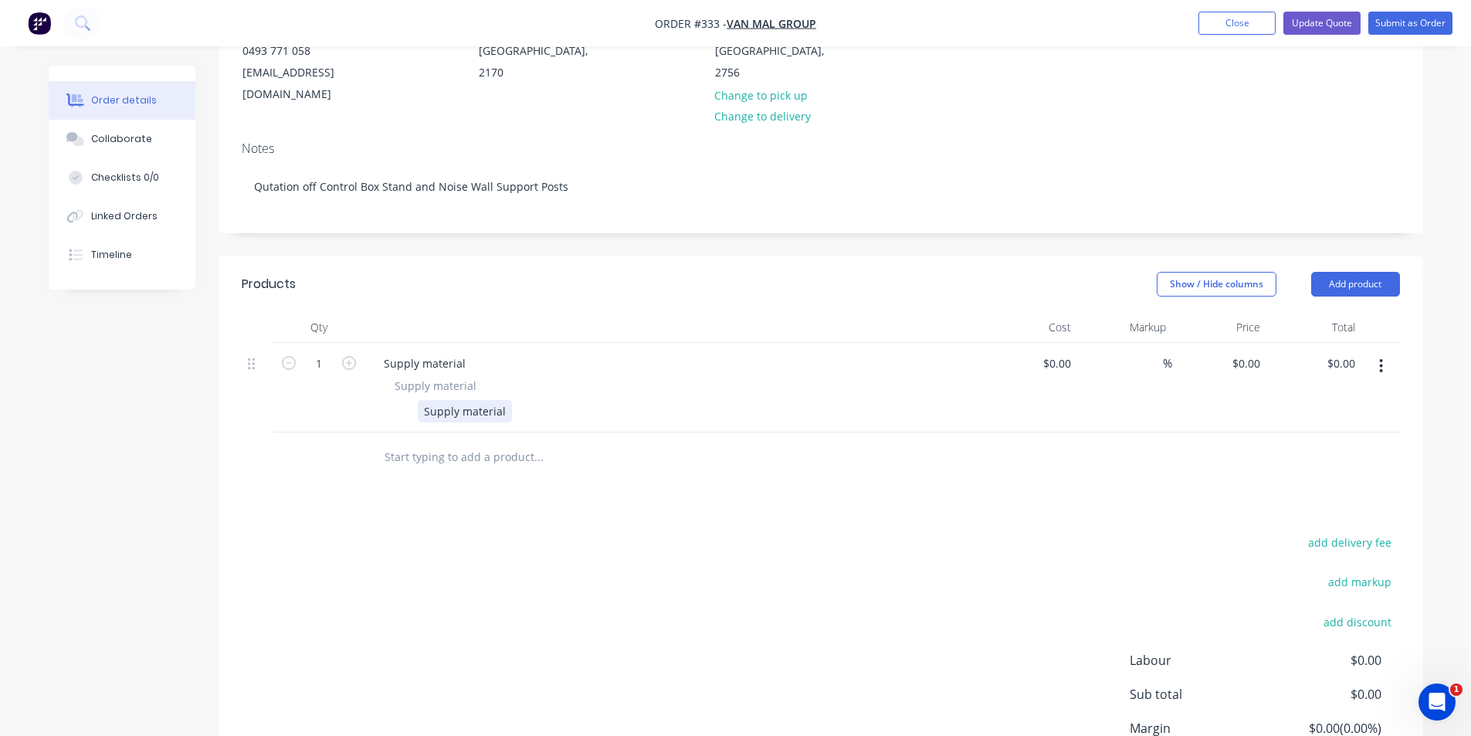
click at [504, 400] on div "Supply material" at bounding box center [465, 411] width 94 height 22
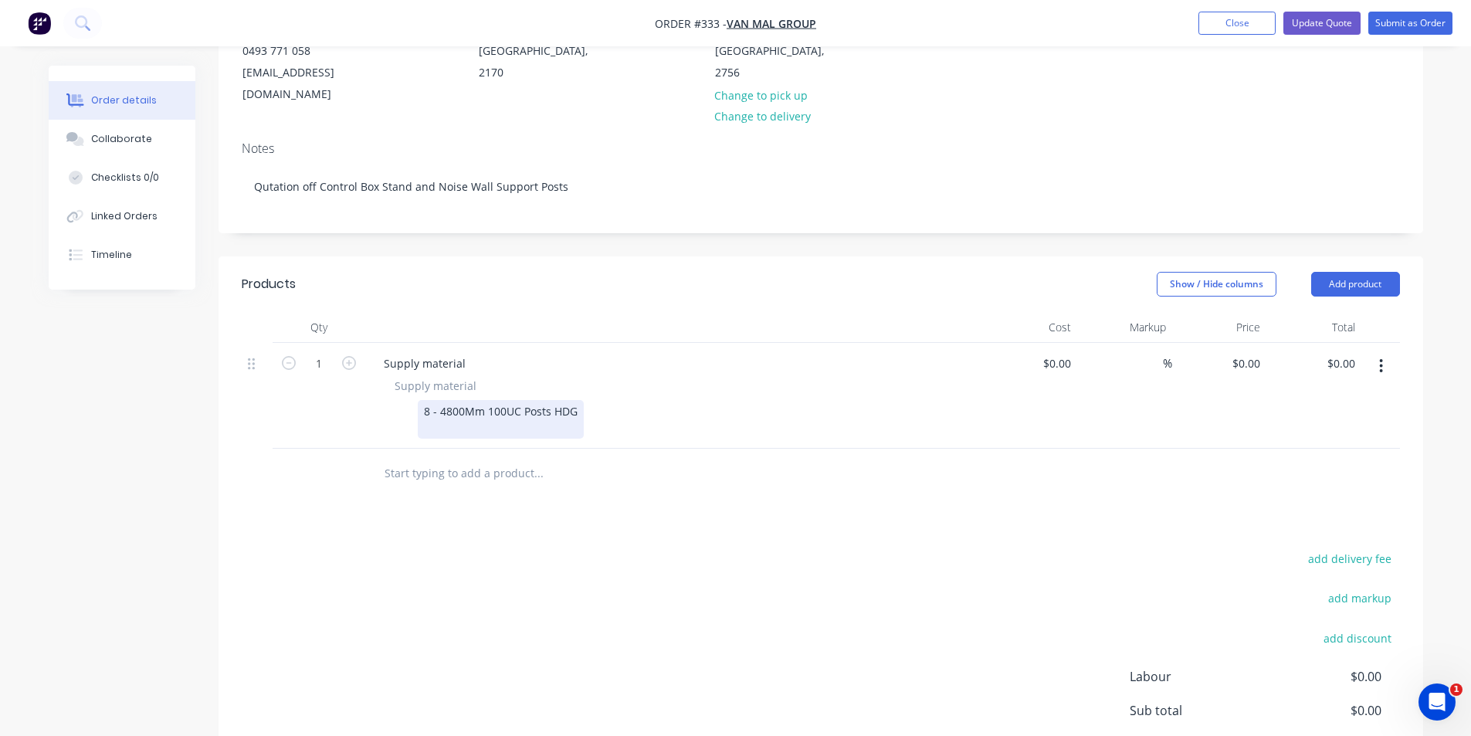
click at [436, 400] on div "8 - 4800Mm 100UC Posts HDG" at bounding box center [501, 419] width 166 height 39
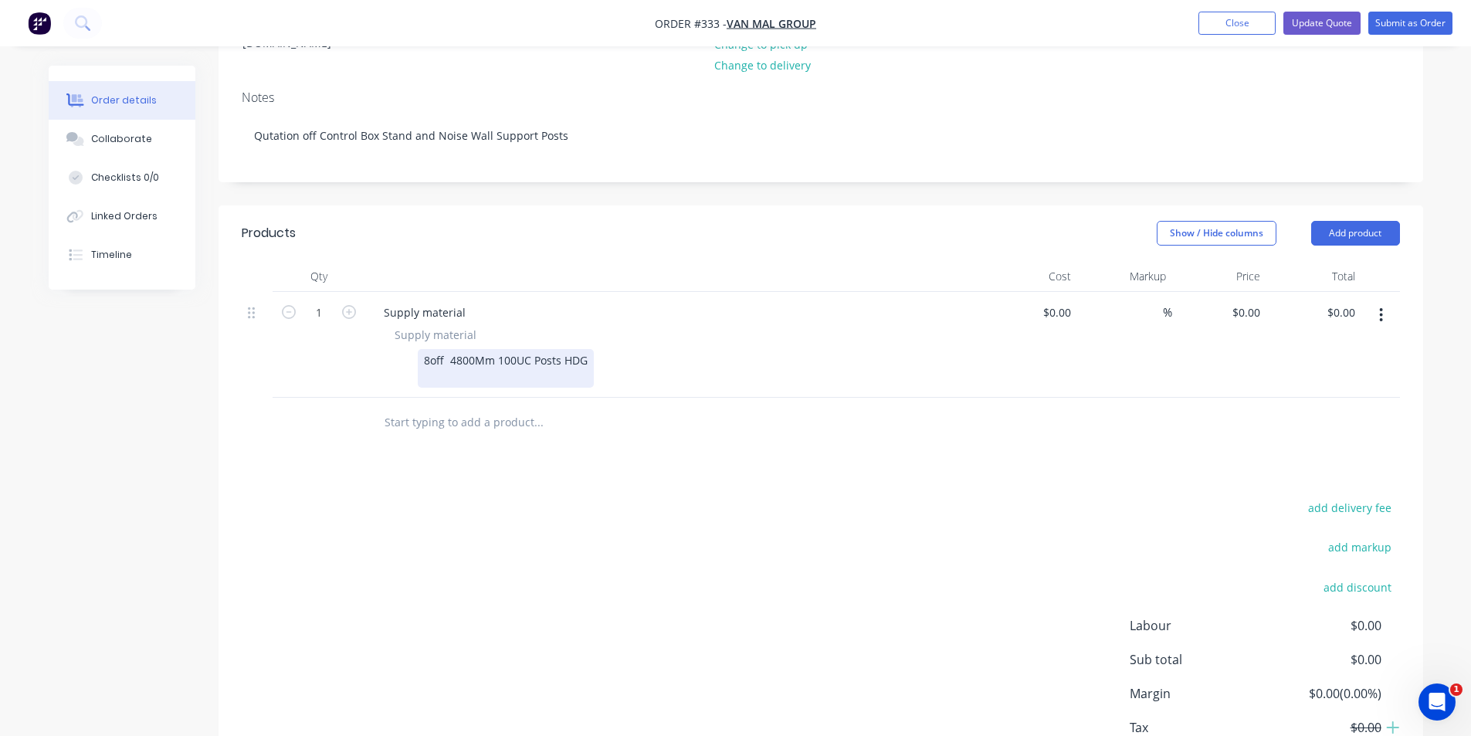
scroll to position [355, 0]
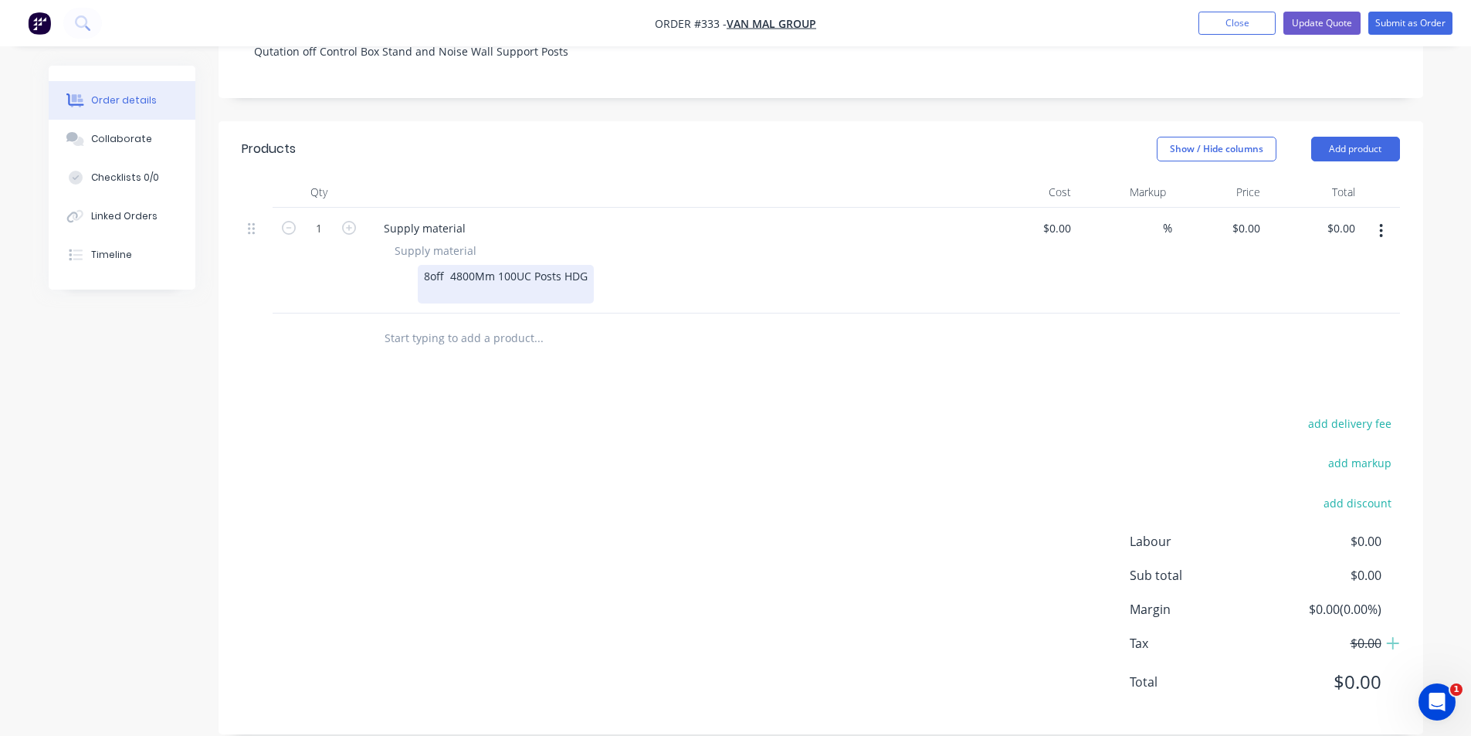
click at [430, 275] on div "8off 4800Mm 100UC Posts HDG" at bounding box center [506, 284] width 176 height 39
click at [438, 265] on div "8off 4800Mm 100UC Posts HDG" at bounding box center [506, 284] width 176 height 39
click at [445, 270] on div "8off 4800Mm 100UC Posts HDG" at bounding box center [506, 284] width 176 height 39
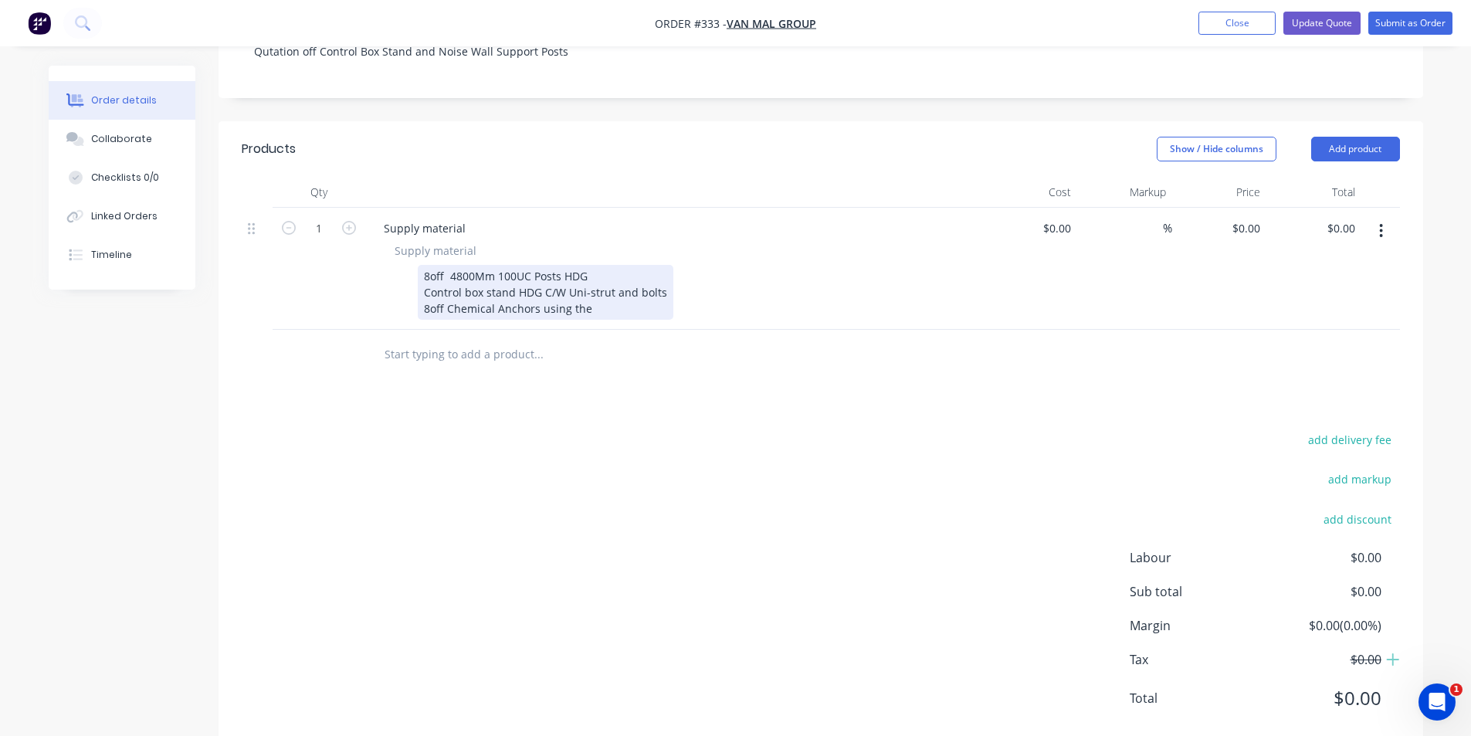
click at [594, 288] on div "8off 4800Mm 100UC Posts HDG Control box stand HDG C/W Uni-strut and bolts 8off …" at bounding box center [546, 292] width 256 height 55
drag, startPoint x: 592, startPoint y: 288, endPoint x: 552, endPoint y: 370, distance: 90.9
click at [552, 370] on div "Products Show / Hide columns Add product Qty Cost Markup Price Total 1 Supply m…" at bounding box center [821, 436] width 1205 height 630
click at [683, 287] on div "8off 4800Mm 100UC Posts HDG Control box stand HDG C/W Uni-strut and bolts 8off …" at bounding box center [671, 292] width 565 height 55
click at [678, 287] on div "8off 4800Mm 100UC Posts HDG Control box stand HDG C/W Uni-strut and bolts 8off …" at bounding box center [671, 292] width 565 height 55
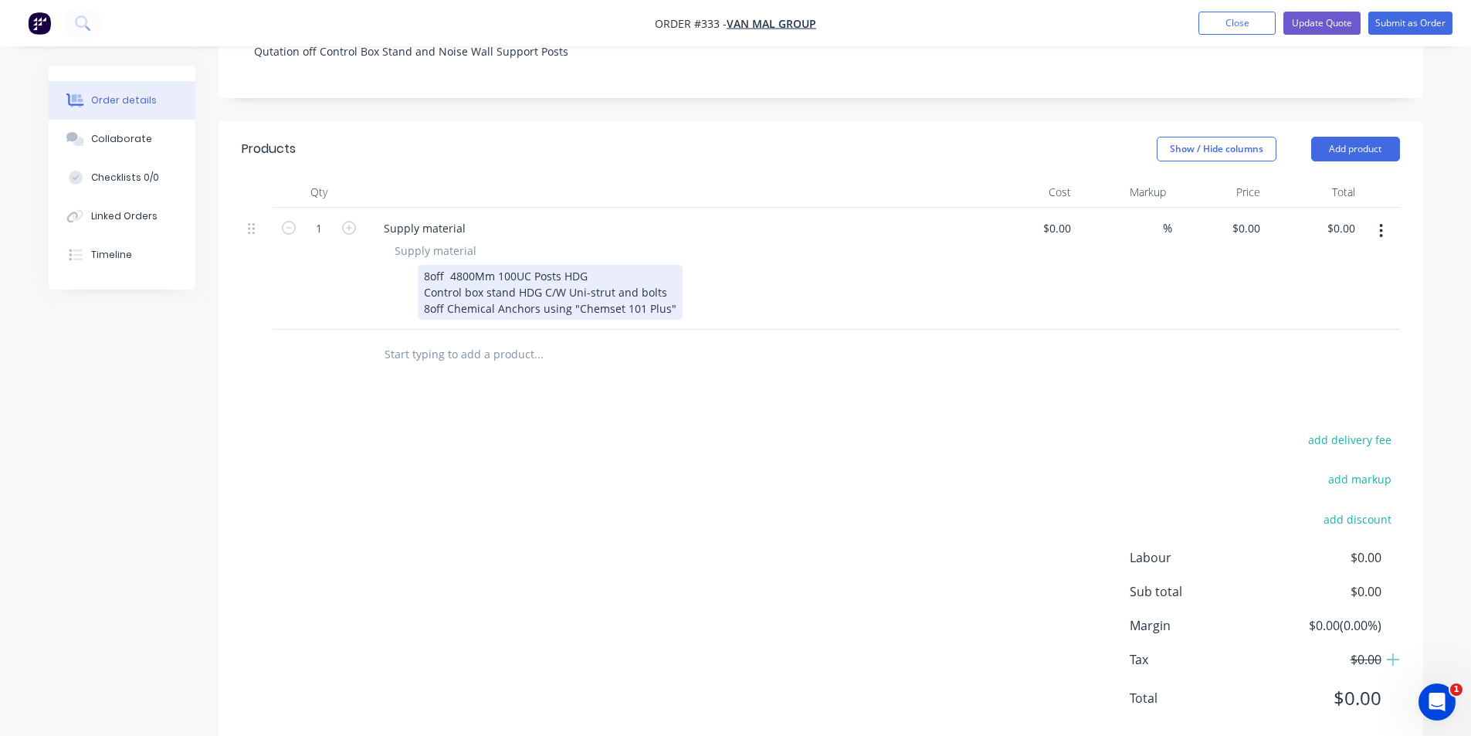
click at [668, 291] on div "8off 4800Mm 100UC Posts HDG Control box stand HDG C/W Uni-strut and bolts 8off …" at bounding box center [550, 292] width 265 height 55
click at [672, 291] on div "8off 4800Mm 100UC Posts HDG Control box stand HDG C/W Uni-strut and bolts 8off …" at bounding box center [550, 292] width 265 height 55
click at [682, 290] on div "8off 4800Mm 100UC Posts HDG Control box stand HDG C/W Uni-strut and bolts 8off …" at bounding box center [608, 292] width 381 height 55
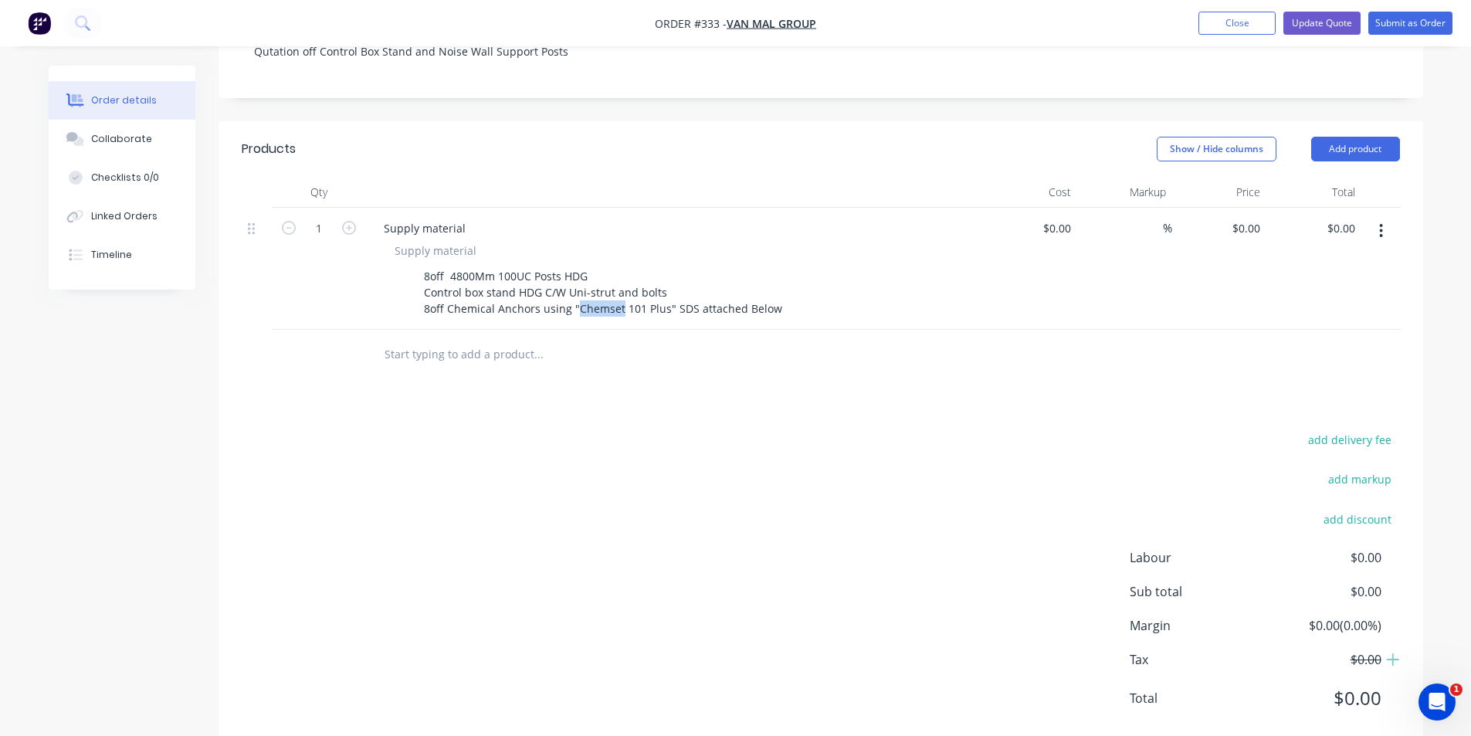
drag, startPoint x: 596, startPoint y: 289, endPoint x: 593, endPoint y: 317, distance: 28.7
click at [565, 339] on input "text" at bounding box center [538, 354] width 309 height 31
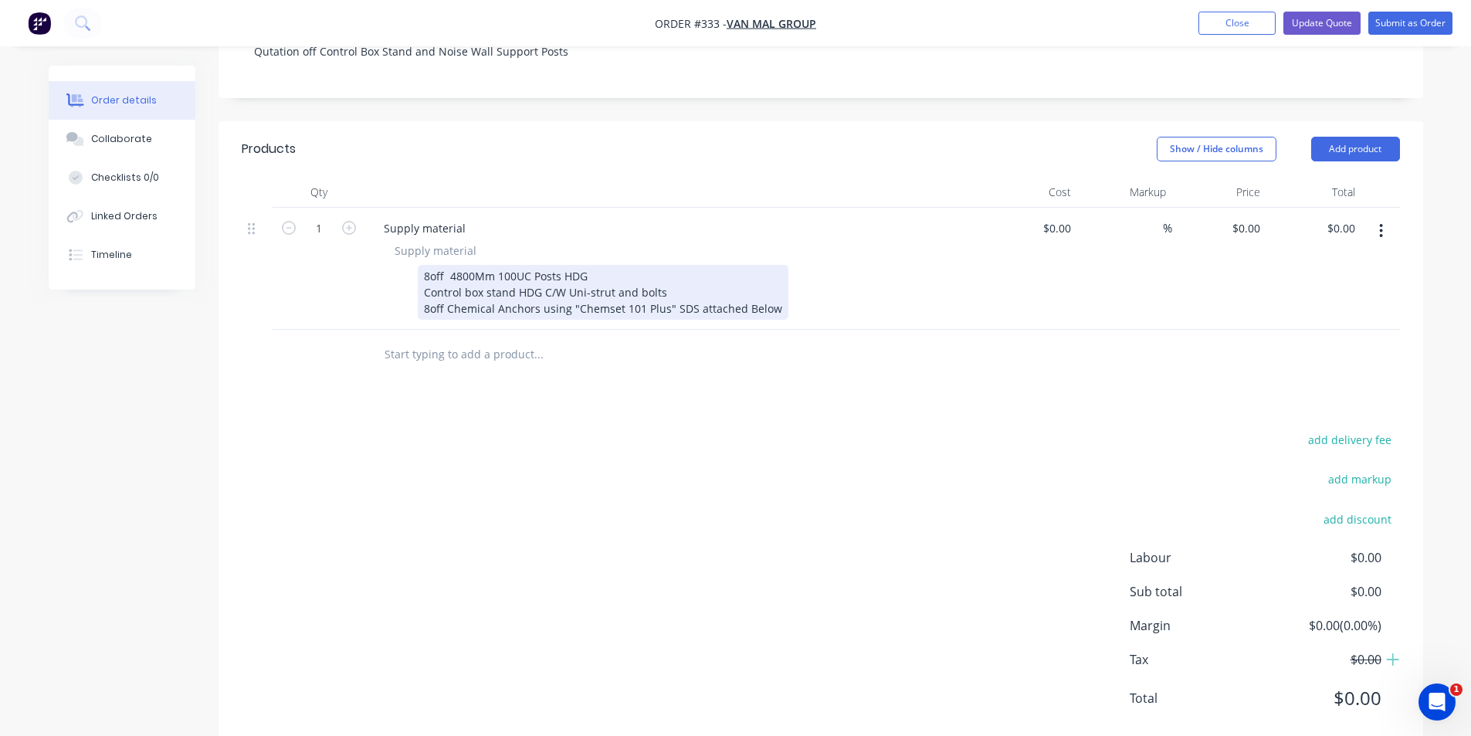
click at [776, 287] on div "8off 4800Mm 100UC Posts HDG Control box stand HDG C/W Uni-strut and bolts 8off …" at bounding box center [603, 292] width 371 height 55
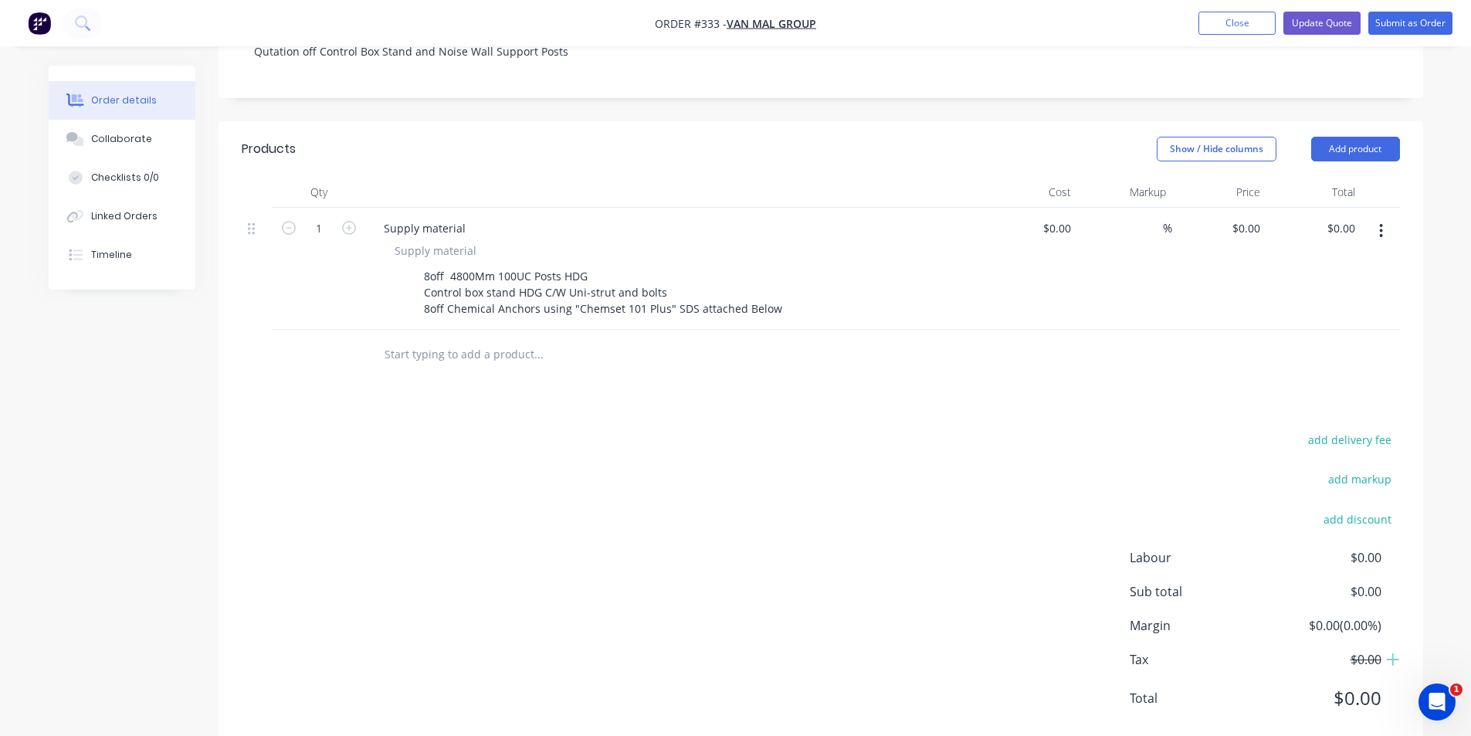
click at [453, 342] on input "text" at bounding box center [538, 354] width 309 height 31
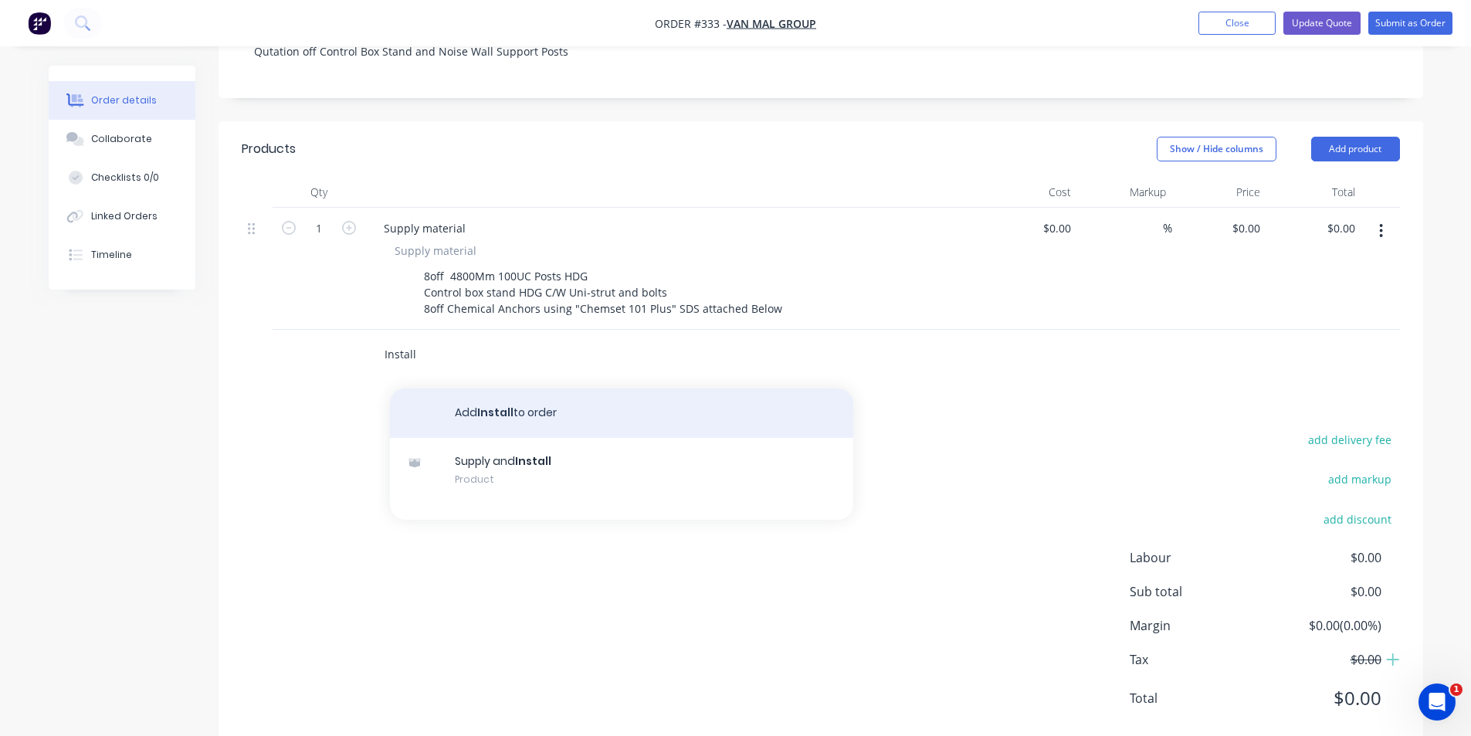
type input "Install"
click at [474, 389] on button "Add Install to order" at bounding box center [621, 413] width 463 height 49
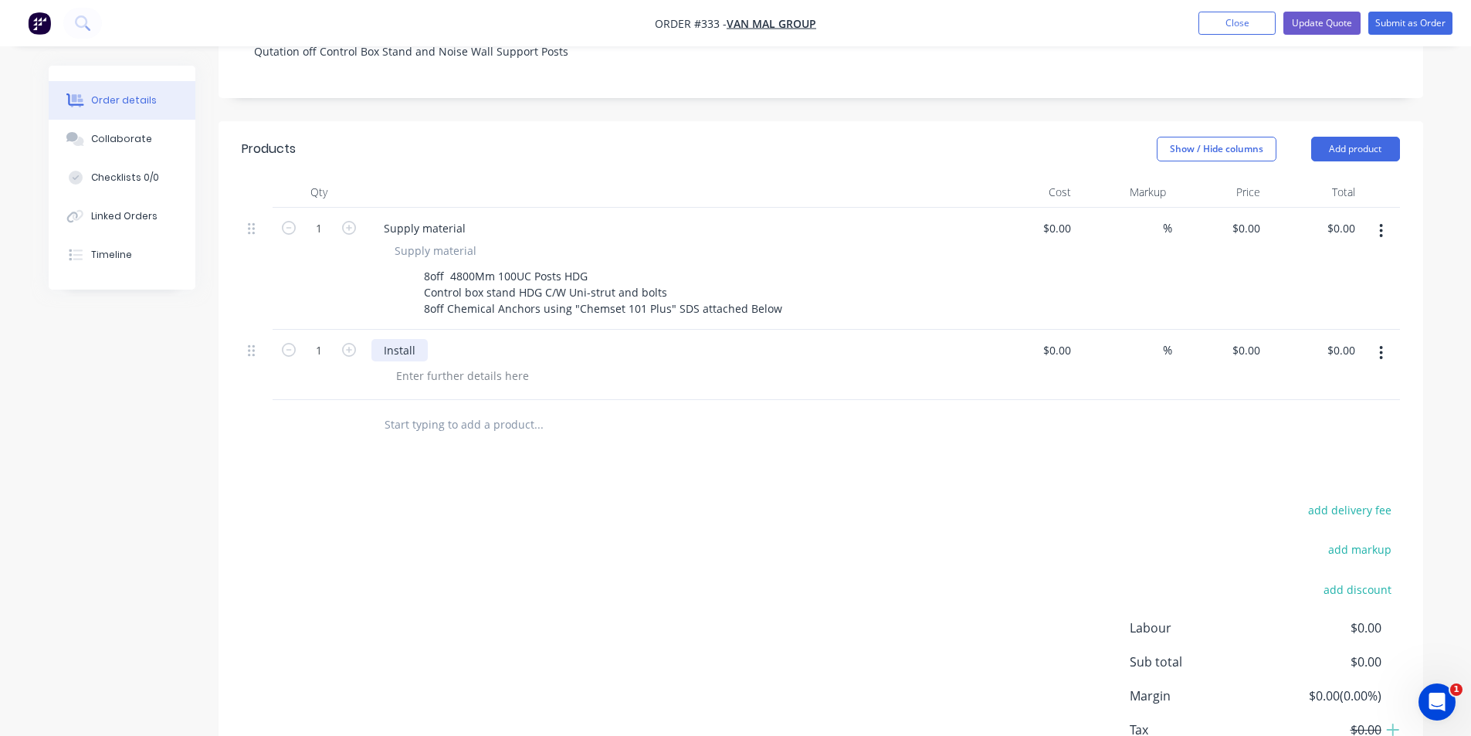
click at [420, 339] on div "Install" at bounding box center [400, 350] width 56 height 22
click at [422, 365] on div at bounding box center [463, 376] width 158 height 22
click at [417, 365] on div at bounding box center [463, 376] width 158 height 22
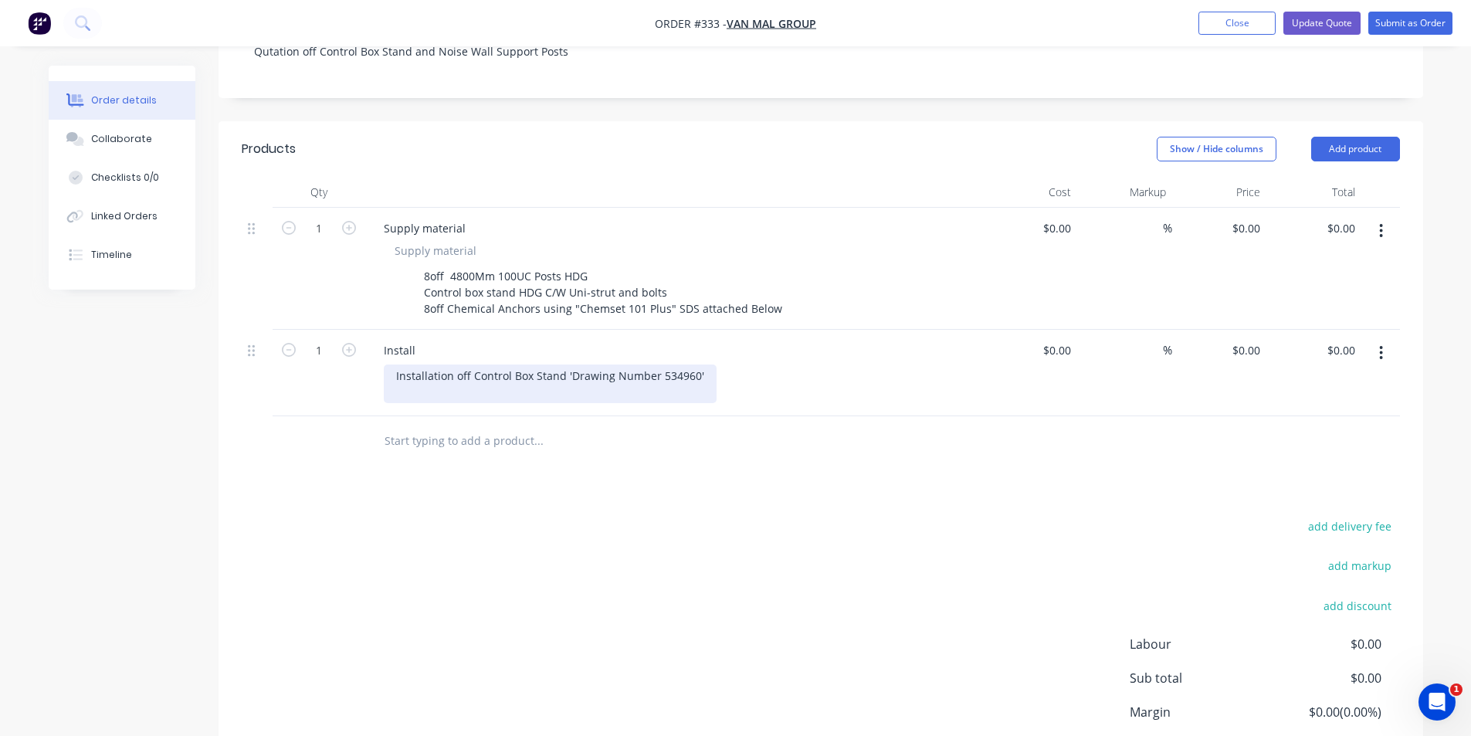
click at [402, 368] on div "Installation off Control Box Stand 'Drawing Number 534960'" at bounding box center [550, 384] width 333 height 39
click at [516, 378] on div "Installation off Control Box Stand 'Drawing Number 534960' SWMS submitted for a…" at bounding box center [550, 384] width 333 height 39
click at [651, 375] on div "Installation off Control Box Stand 'Drawing Number 534960' SWMS submitted for a…" at bounding box center [550, 384] width 333 height 39
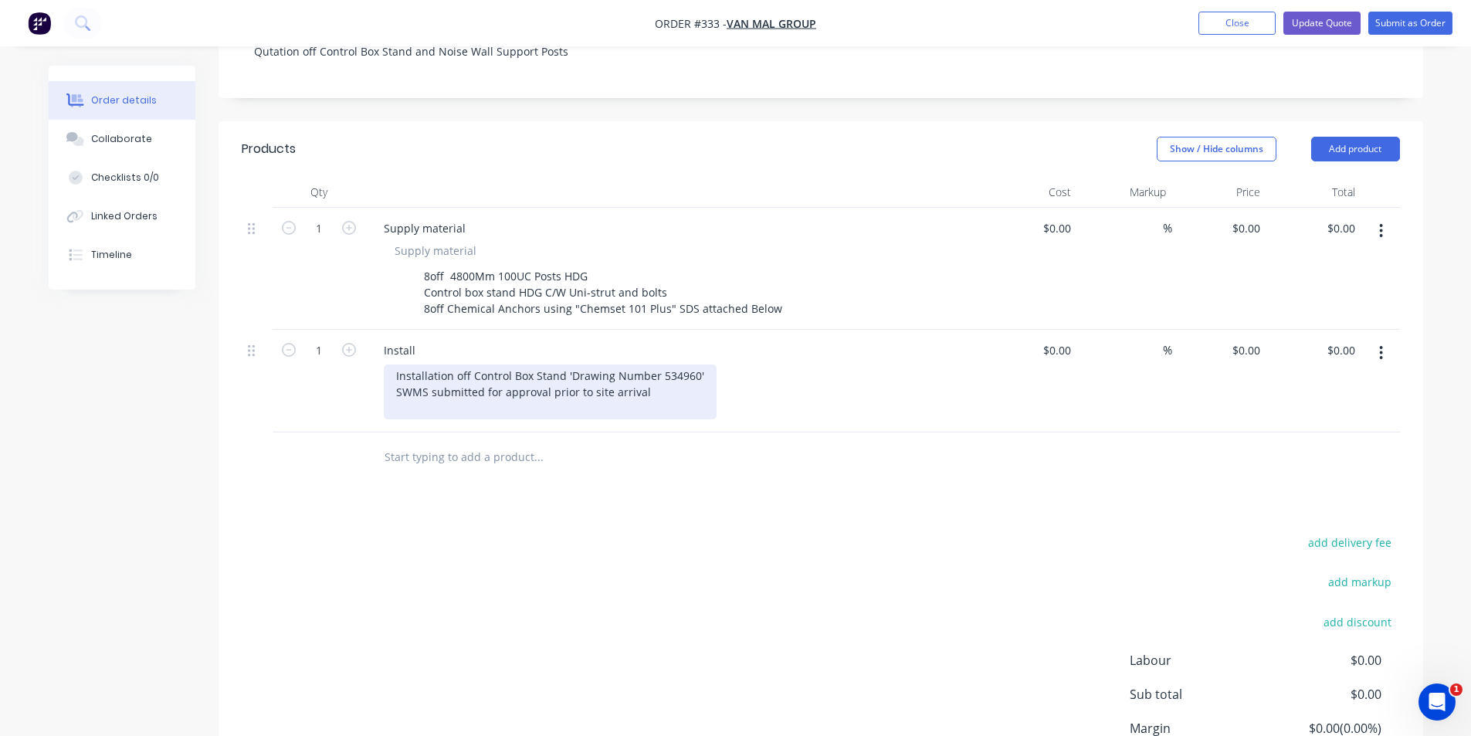
click at [417, 391] on div "Installation off Control Box Stand 'Drawing Number 534960' SWMS submitted for a…" at bounding box center [550, 392] width 333 height 55
click at [567, 365] on div "Installation off Control Box Stand 'Drawing Number 534960' SWMS submitted for a…" at bounding box center [550, 392] width 333 height 55
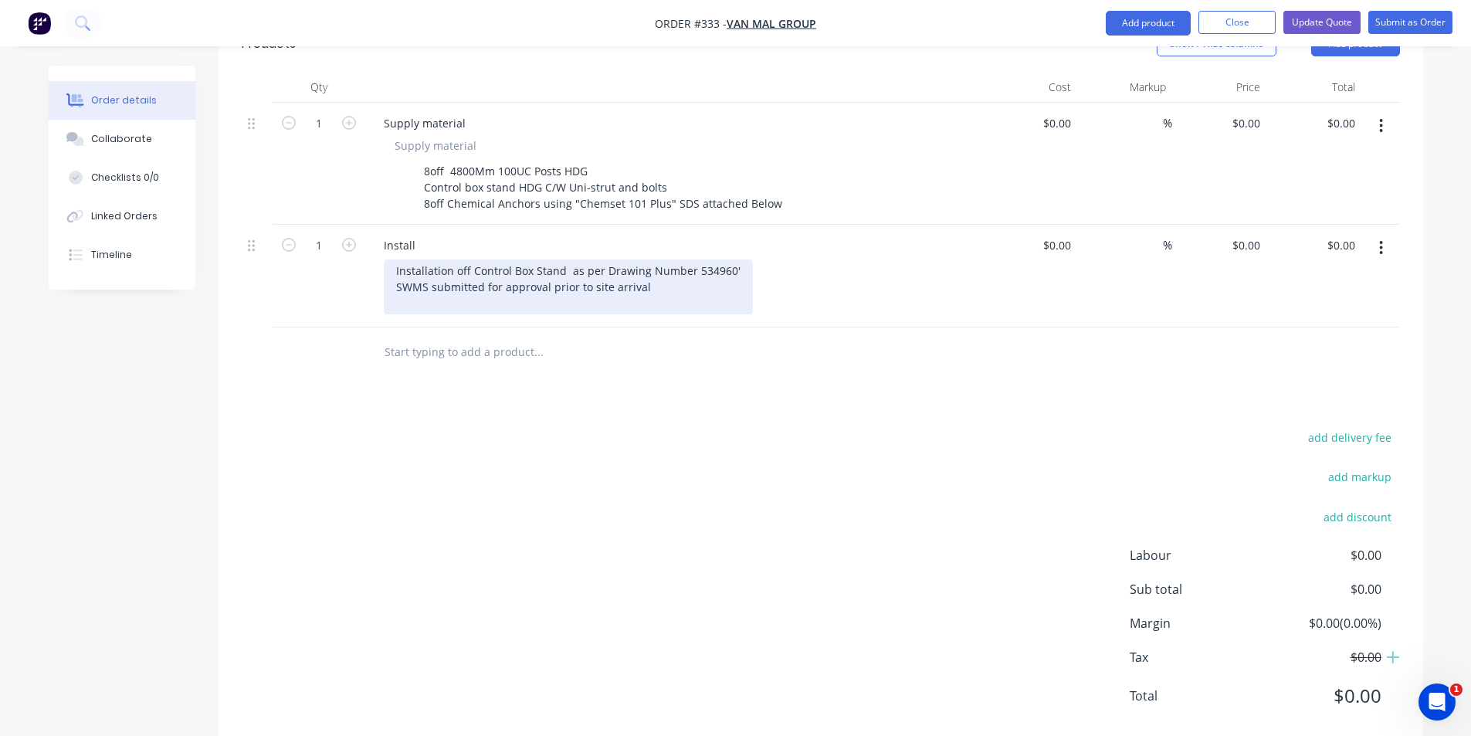
scroll to position [473, 0]
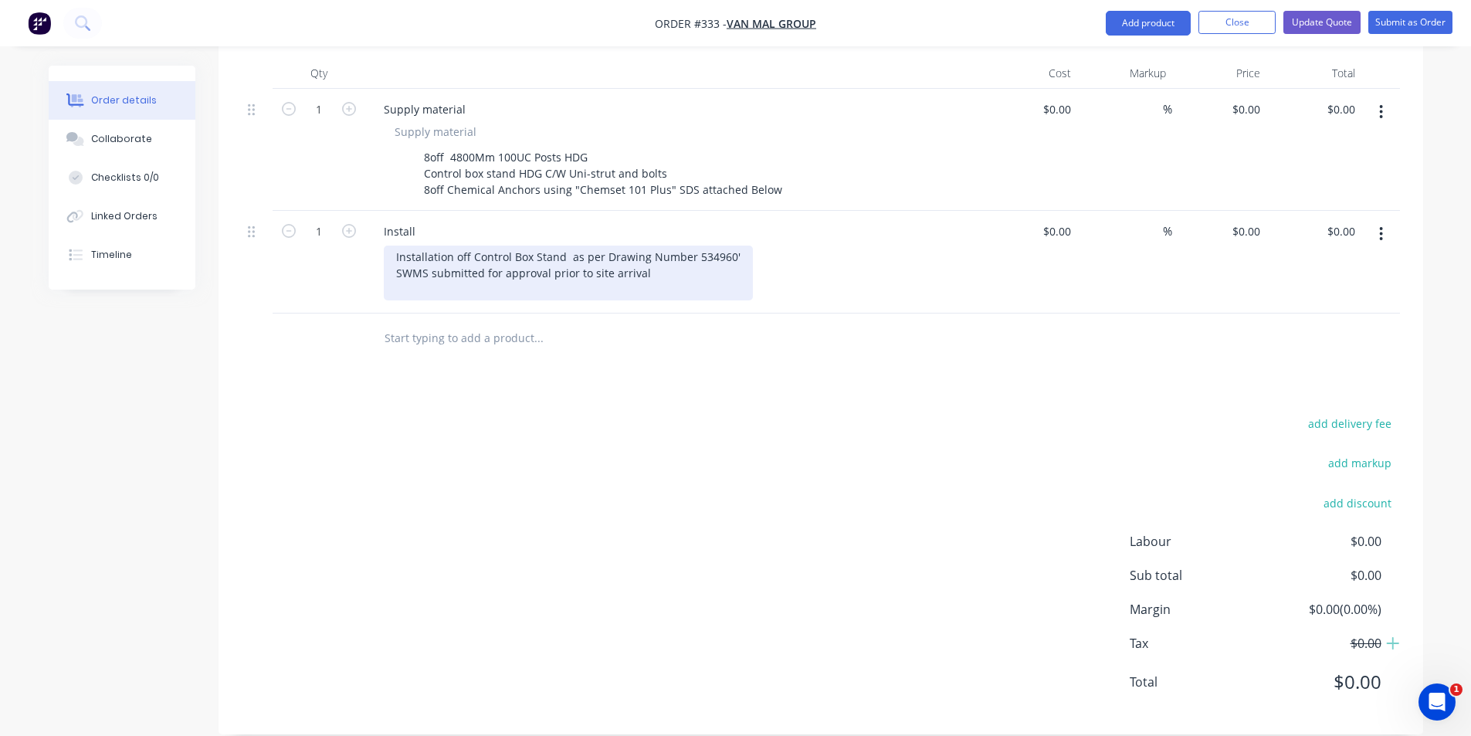
click at [736, 246] on div "Installation off Control Box Stand as per Drawing Number 534960' SWMS submitted…" at bounding box center [568, 273] width 369 height 55
click at [735, 246] on div "Installation off Control Box Stand as per Drawing Number 534960' SWMS submitted…" at bounding box center [568, 273] width 369 height 55
click at [431, 260] on div "Installation off Control Box Stand as per Drawing Number 534960 SWMS submitted …" at bounding box center [567, 273] width 367 height 55
click at [506, 278] on div "Installation off Control Box Stand as per Drawing Number 534960 SWMS submitted …" at bounding box center [567, 273] width 367 height 55
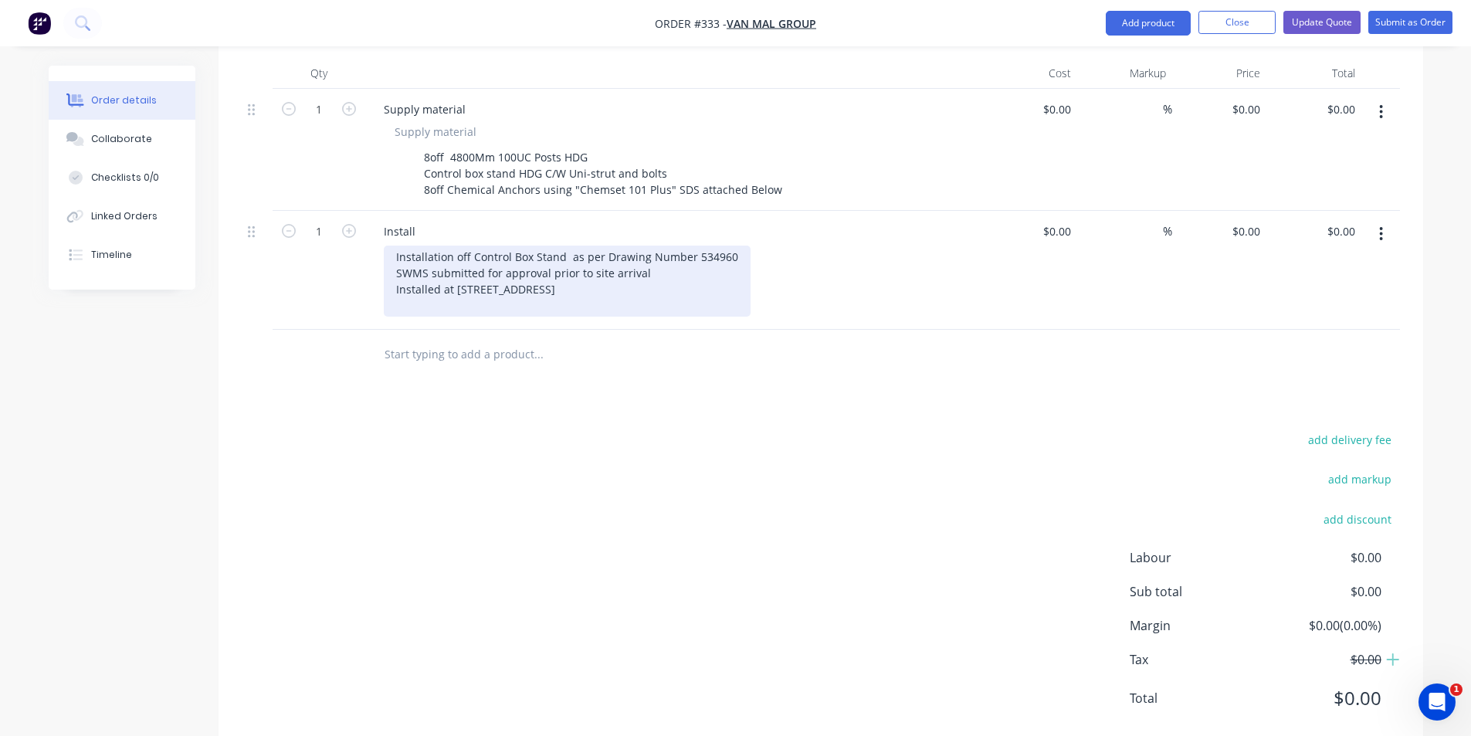
click at [443, 263] on div "Installation off Control Box Stand as per Drawing Number 534960 SWMS submitted …" at bounding box center [567, 281] width 367 height 71
click at [443, 274] on div "Installation off Control Box Stand as per Drawing Number 534960 SWMS submitted …" at bounding box center [567, 281] width 367 height 71
click at [433, 265] on div "Installation off Control Box Stand as per Drawing Number 534960 SWMS submitted …" at bounding box center [567, 281] width 367 height 71
click at [440, 266] on div "Installation off Control Box Stand as per Drawing Number 534960 SWMS submitted …" at bounding box center [567, 281] width 367 height 71
click at [441, 278] on div "Installation off Control Box Stand as per Drawing Number 534960 SWMS submitted …" at bounding box center [567, 281] width 367 height 71
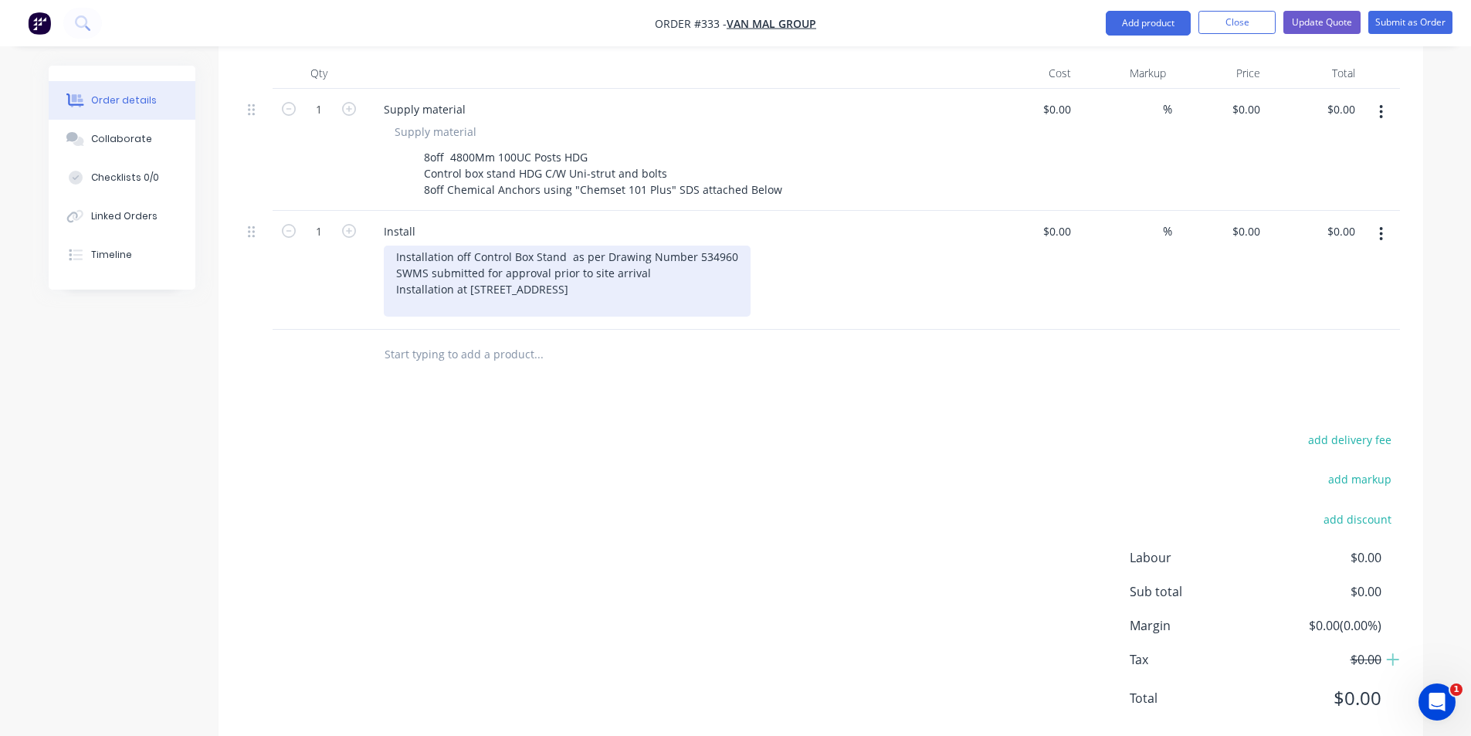
click at [672, 261] on div "Installation off Control Box Stand as per Drawing Number 534960 SWMS submitted …" at bounding box center [567, 281] width 367 height 71
click at [661, 256] on div "Installation off Control Box Stand as per Drawing Number 534960 SWMS submitted …" at bounding box center [567, 281] width 367 height 71
click at [665, 271] on div "Installation off Control Box Stand as per Drawing Number 534960 SWMS submitted …" at bounding box center [567, 281] width 367 height 71
click at [665, 281] on div "Installation off Control Box Stand as per Drawing Number 534960 SWMS submitted …" at bounding box center [567, 281] width 367 height 71
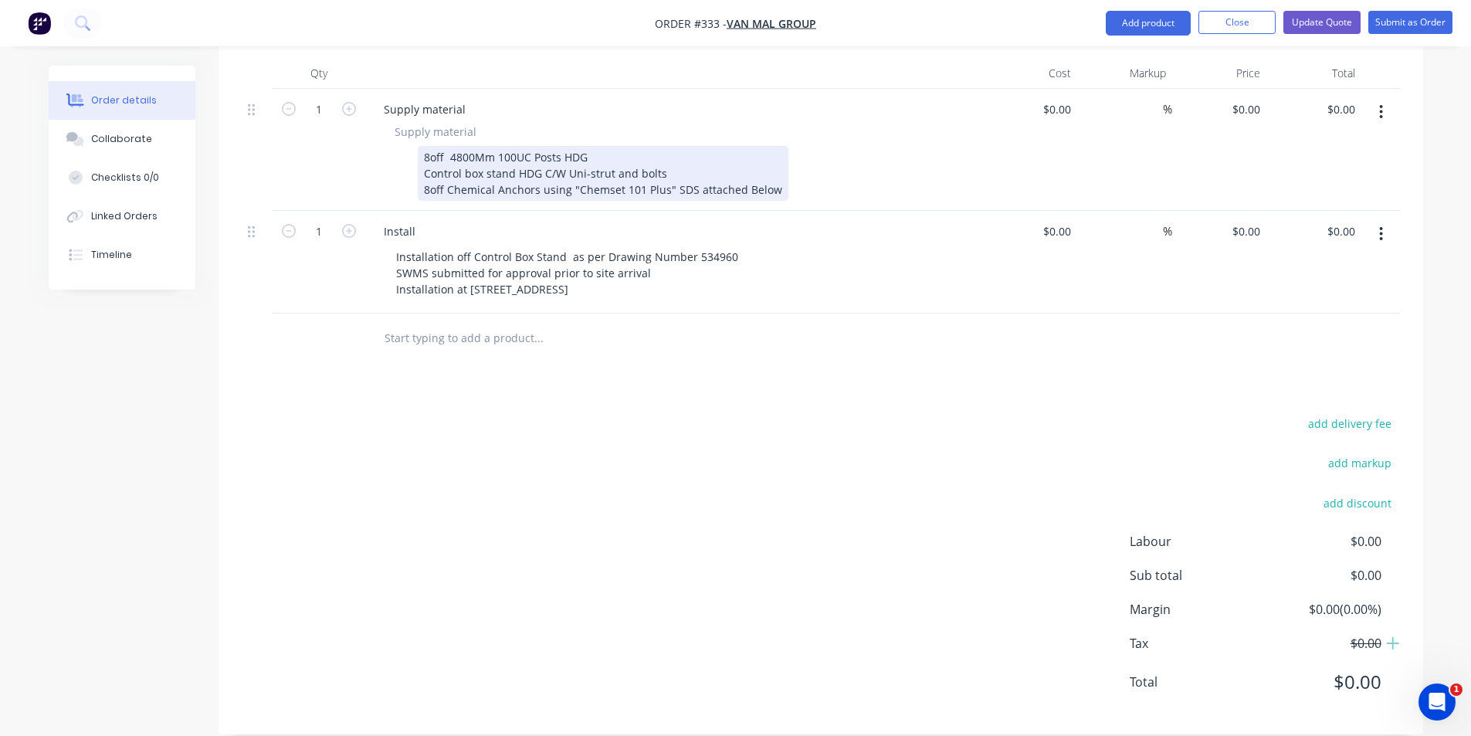
click at [775, 183] on div "Supply material Supply material 8off 4800Mm 100UC Posts HDG Control box stand H…" at bounding box center [674, 150] width 618 height 122
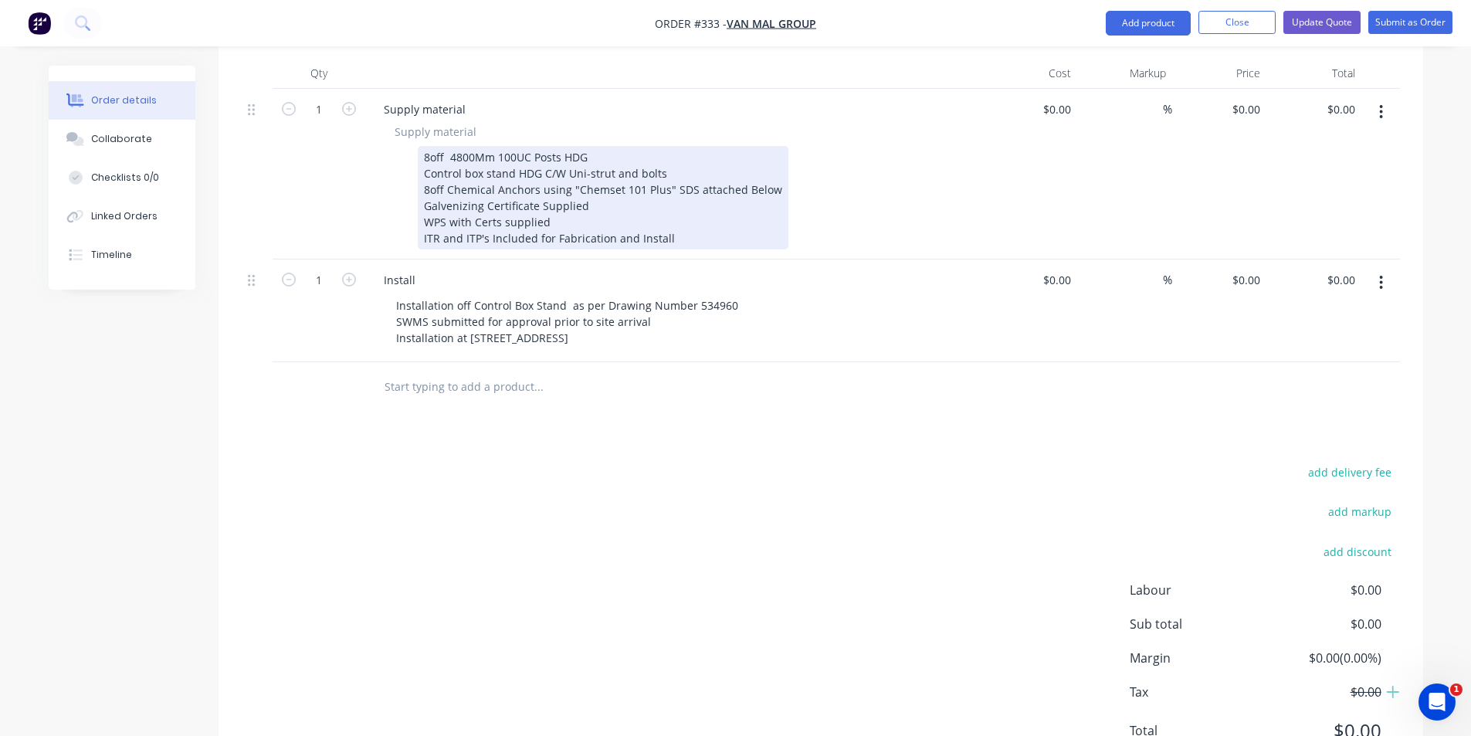
click at [623, 146] on div "8off 4800Mm 100UC Posts HDG Control box stand HDG C/W Uni-strut and bolts 8off …" at bounding box center [603, 198] width 371 height 104
click at [575, 199] on div "8off 4800Mm 100UC Posts HDG to AS4680 Control box stand HDG C/W Uni-strut and b…" at bounding box center [603, 198] width 371 height 104
click at [614, 193] on div "8off 4800Mm 100UC Posts HDG to AS4680 Control box stand HDG C/W Uni-strut and b…" at bounding box center [603, 198] width 371 height 104
click at [681, 146] on div "8off 4800Mm 100UC Posts HDG to AS4680 Control box stand HDG C/W Uni-strut and b…" at bounding box center [603, 198] width 371 height 104
click at [674, 147] on div "8off 4800Mm 100UC Posts HDG to AS4680 Control box stand HDG C/W Uni-strut and b…" at bounding box center [603, 198] width 371 height 104
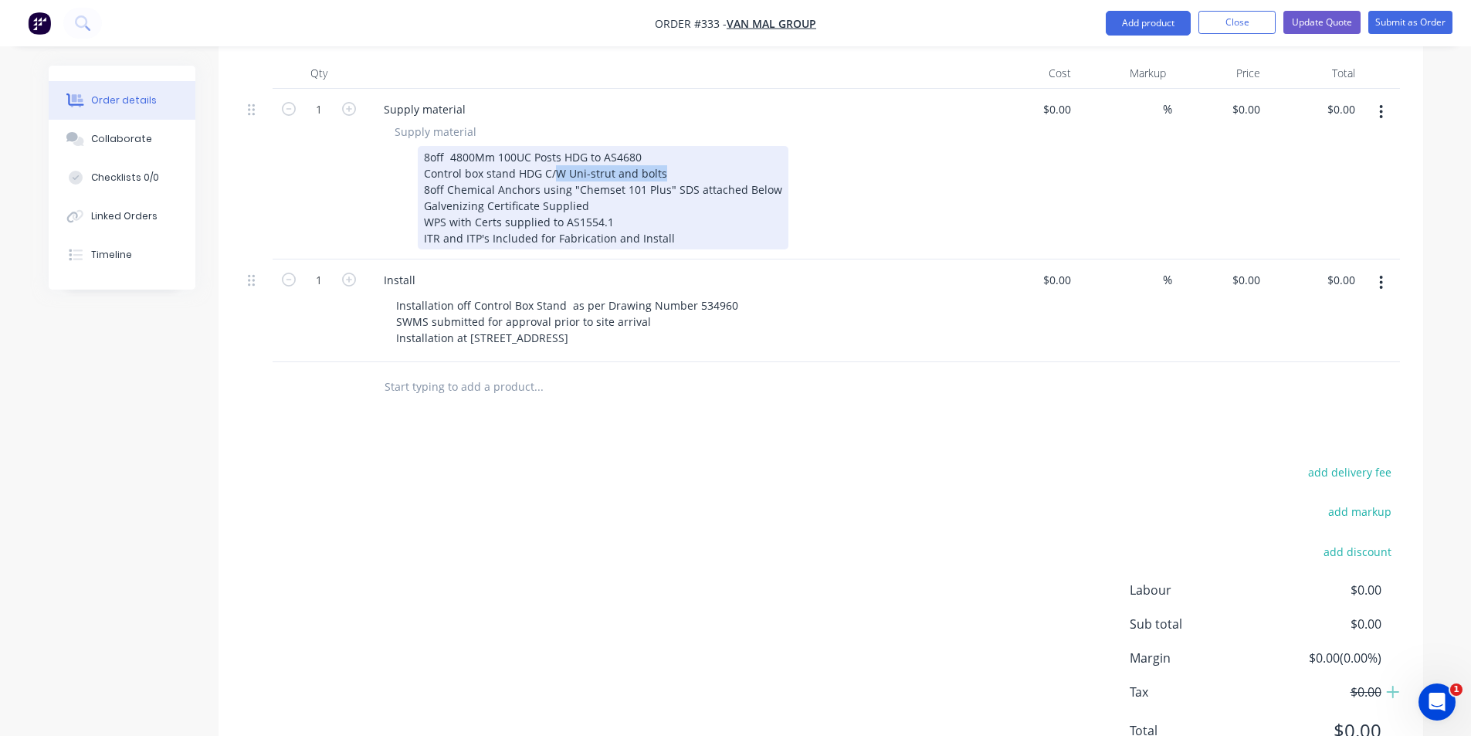
drag, startPoint x: 674, startPoint y: 147, endPoint x: 568, endPoint y: 150, distance: 106.6
click at [558, 150] on div "8off 4800Mm 100UC Posts HDG to AS4680 Control box stand HDG C/W Uni-strut and b…" at bounding box center [603, 198] width 371 height 104
click at [676, 153] on div "8off 4800Mm 100UC Posts HDG to AS4680 Control box stand HDG C/W Uni-strut and b…" at bounding box center [603, 198] width 371 height 104
drag, startPoint x: 768, startPoint y: 168, endPoint x: 412, endPoint y: 163, distance: 356.1
click at [412, 163] on div "8off 4800Mm 100UC Posts HDG to AS4680 Control box stand HDG C/W Uni-strut and b…" at bounding box center [671, 198] width 565 height 104
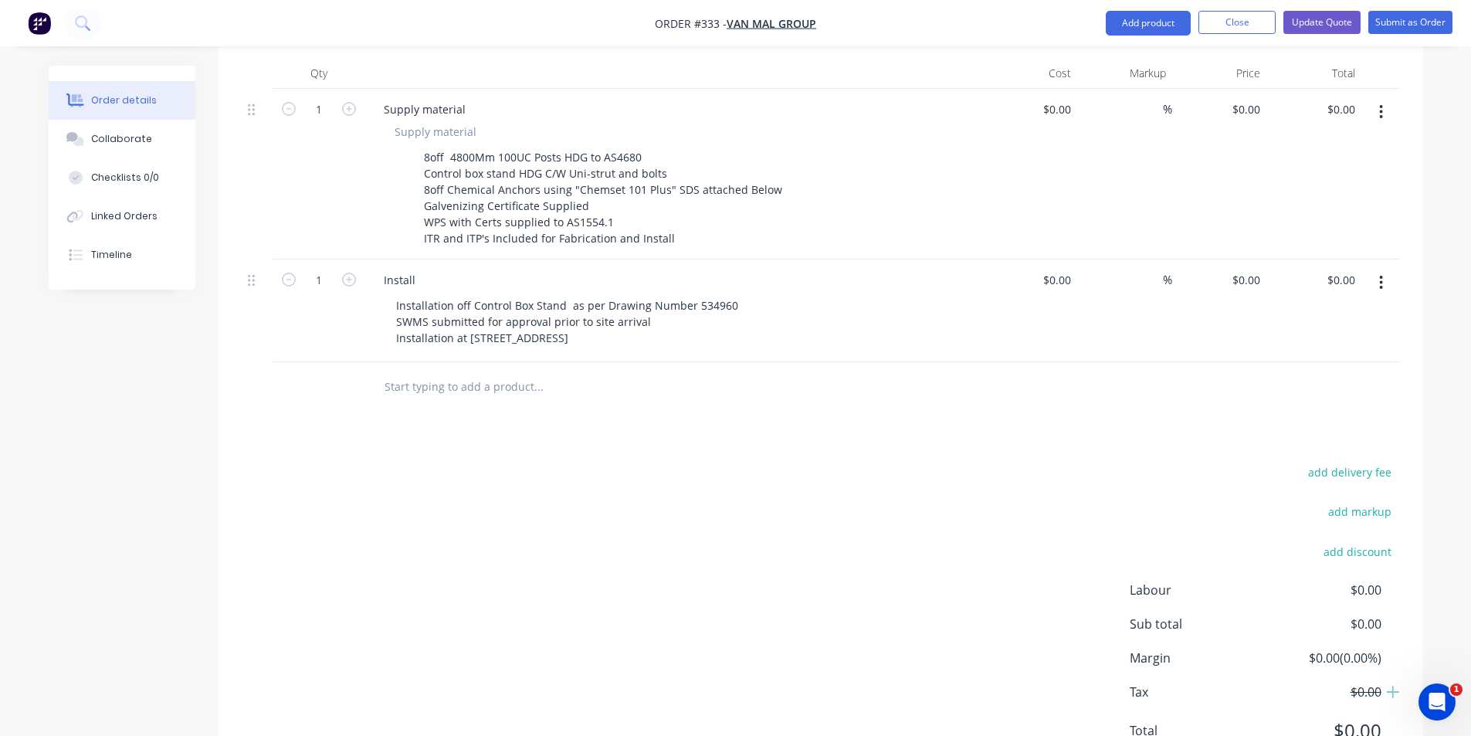
click at [786, 331] on div "Install Installation off Control Box Stand as per Drawing Number 534960 SWMS su…" at bounding box center [674, 311] width 618 height 103
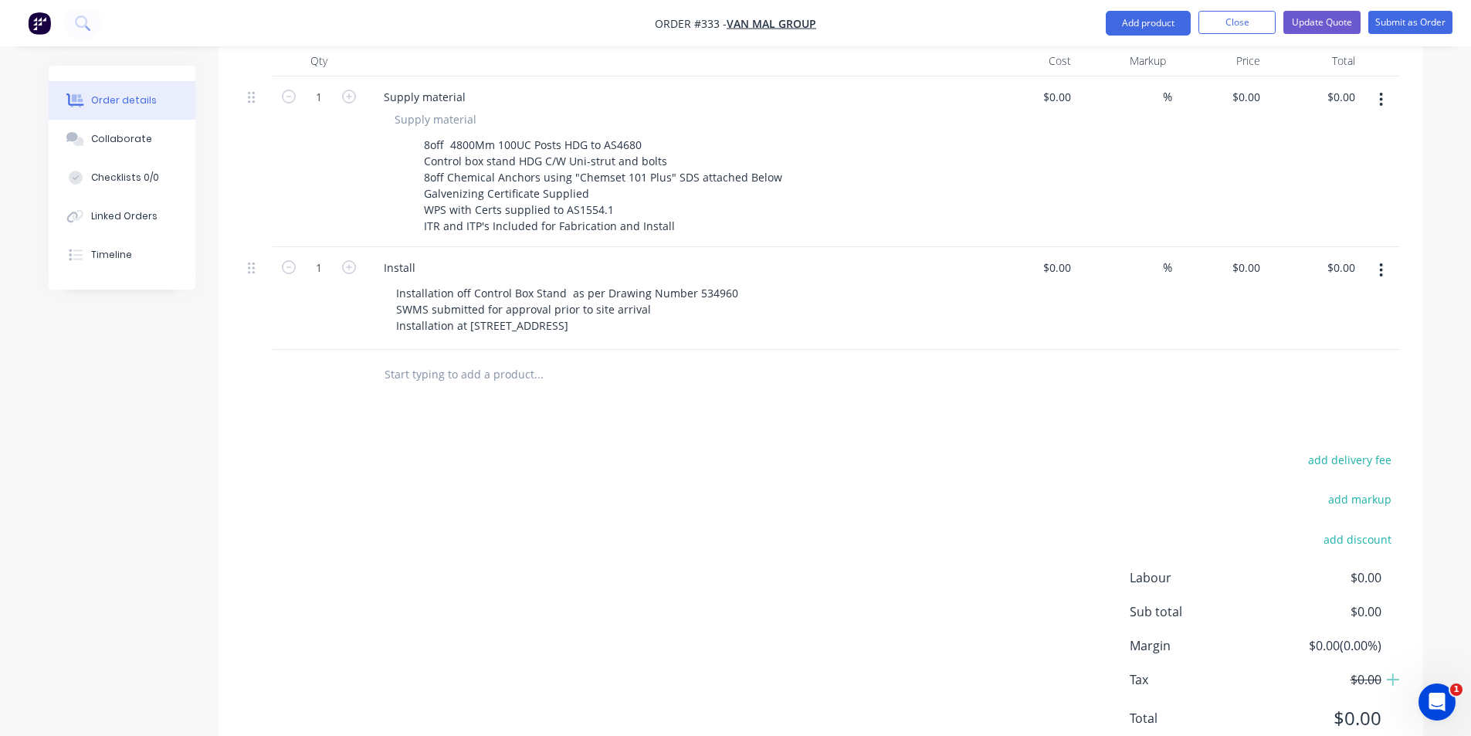
scroll to position [59, 0]
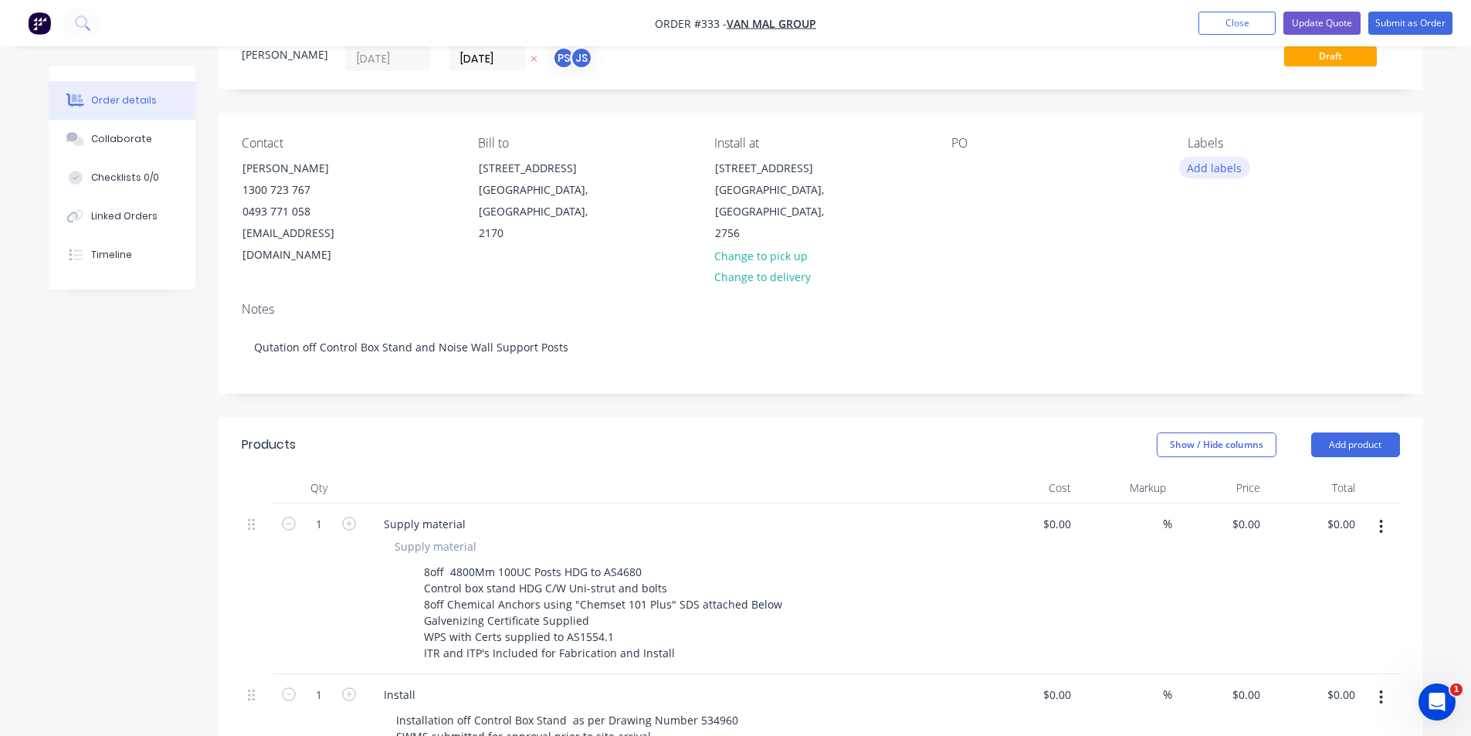
click at [1235, 171] on button "Add labels" at bounding box center [1214, 167] width 71 height 21
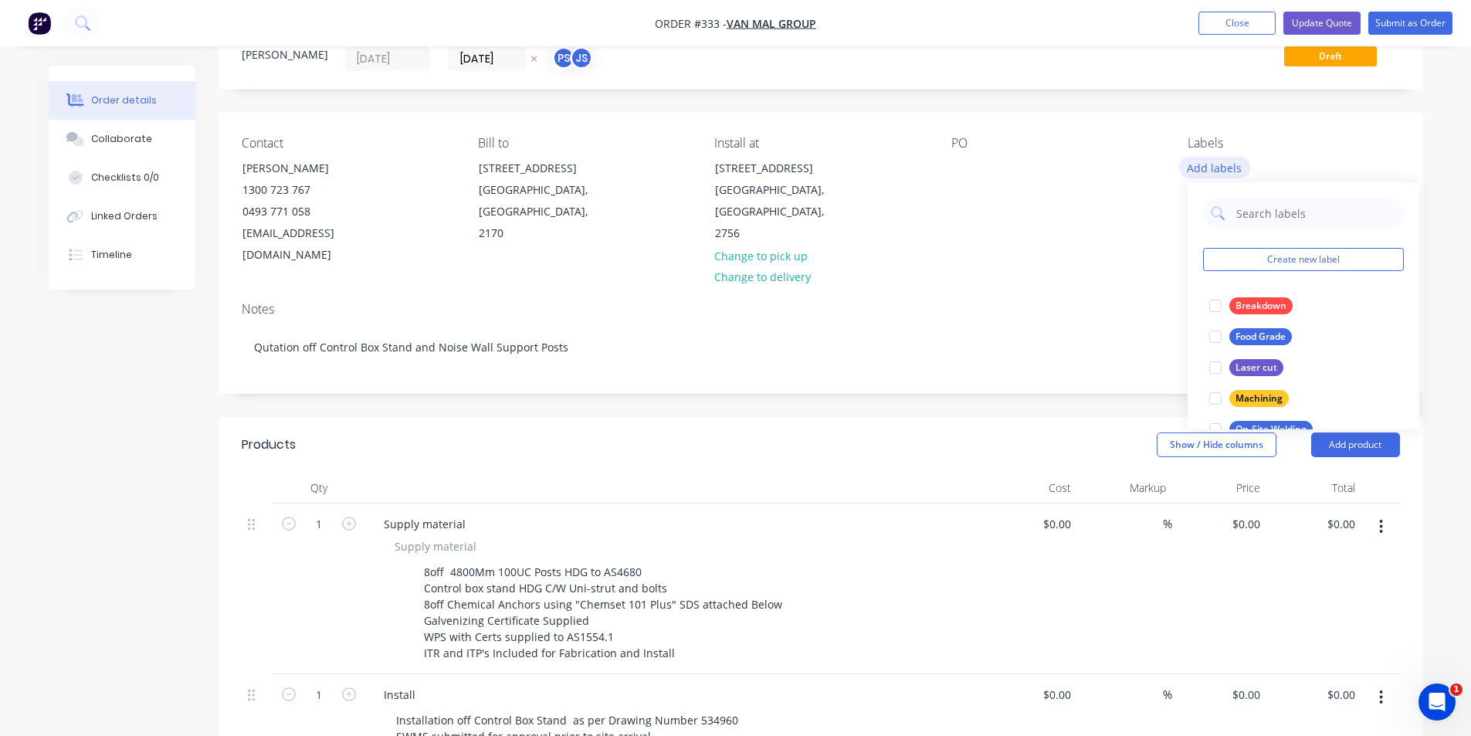
click at [1235, 171] on button "Add labels" at bounding box center [1214, 167] width 71 height 21
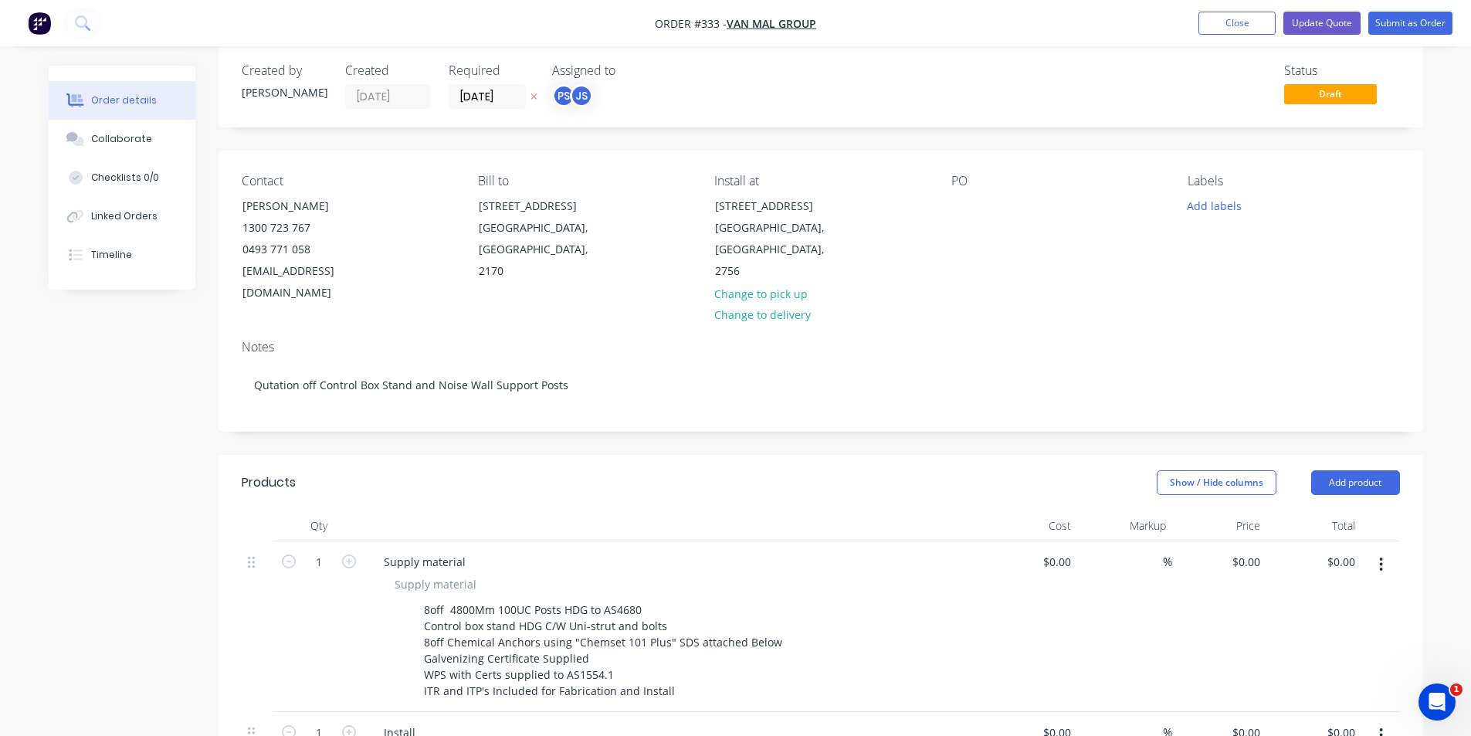
scroll to position [0, 0]
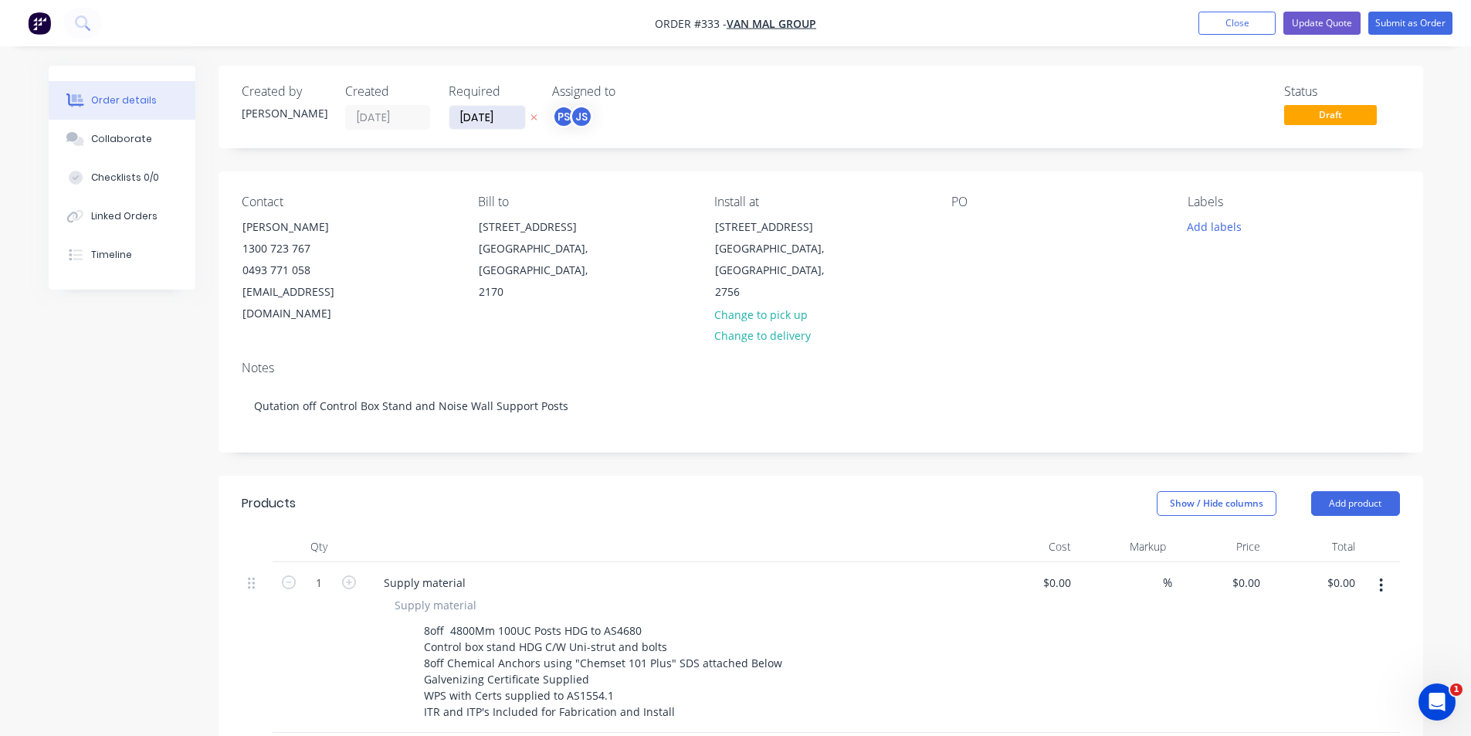
click at [513, 126] on input "[DATE]" at bounding box center [488, 117] width 76 height 23
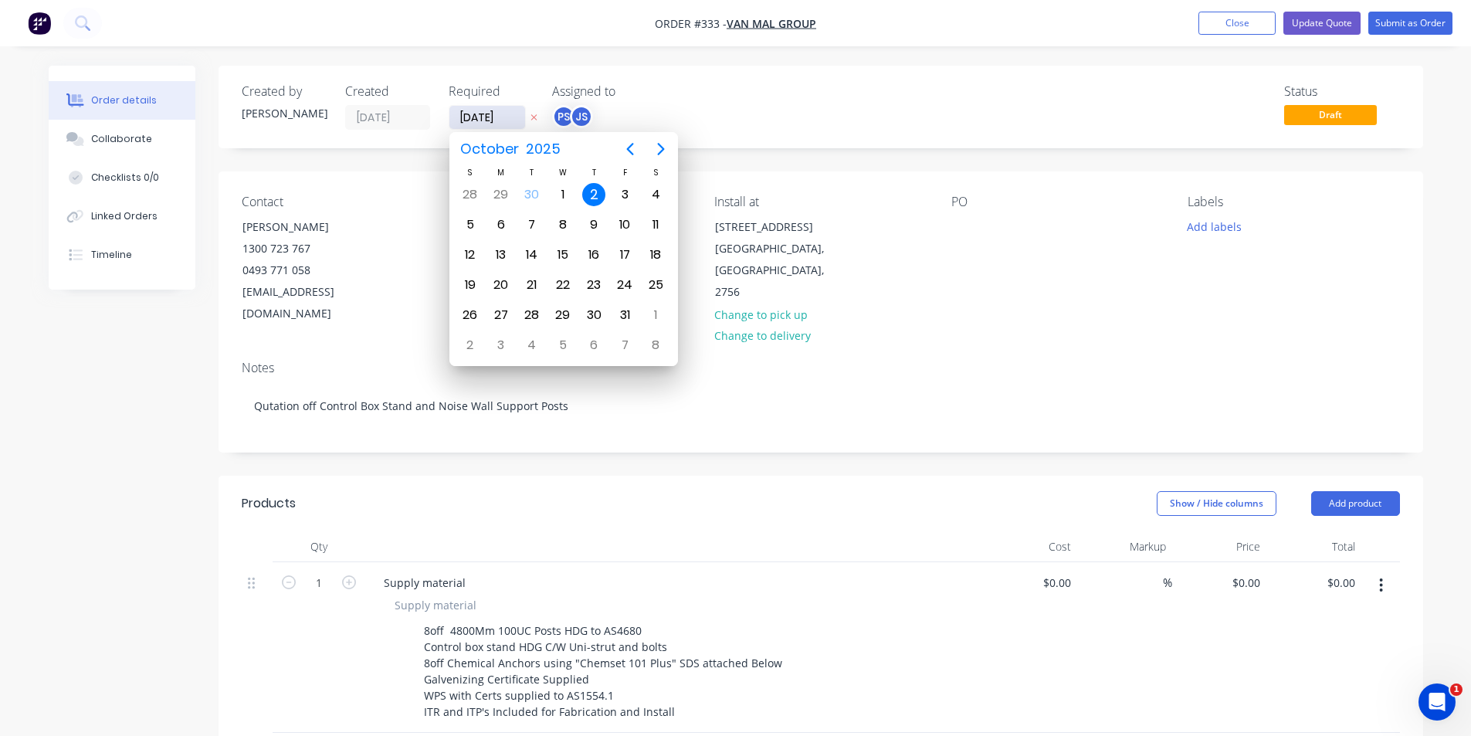
click at [501, 119] on input "[DATE]" at bounding box center [488, 117] width 76 height 23
click at [572, 80] on div "Created by Peter Created 26/09/25 Required 02/10/25 Assigned to PS JS Status Dr…" at bounding box center [821, 107] width 1205 height 83
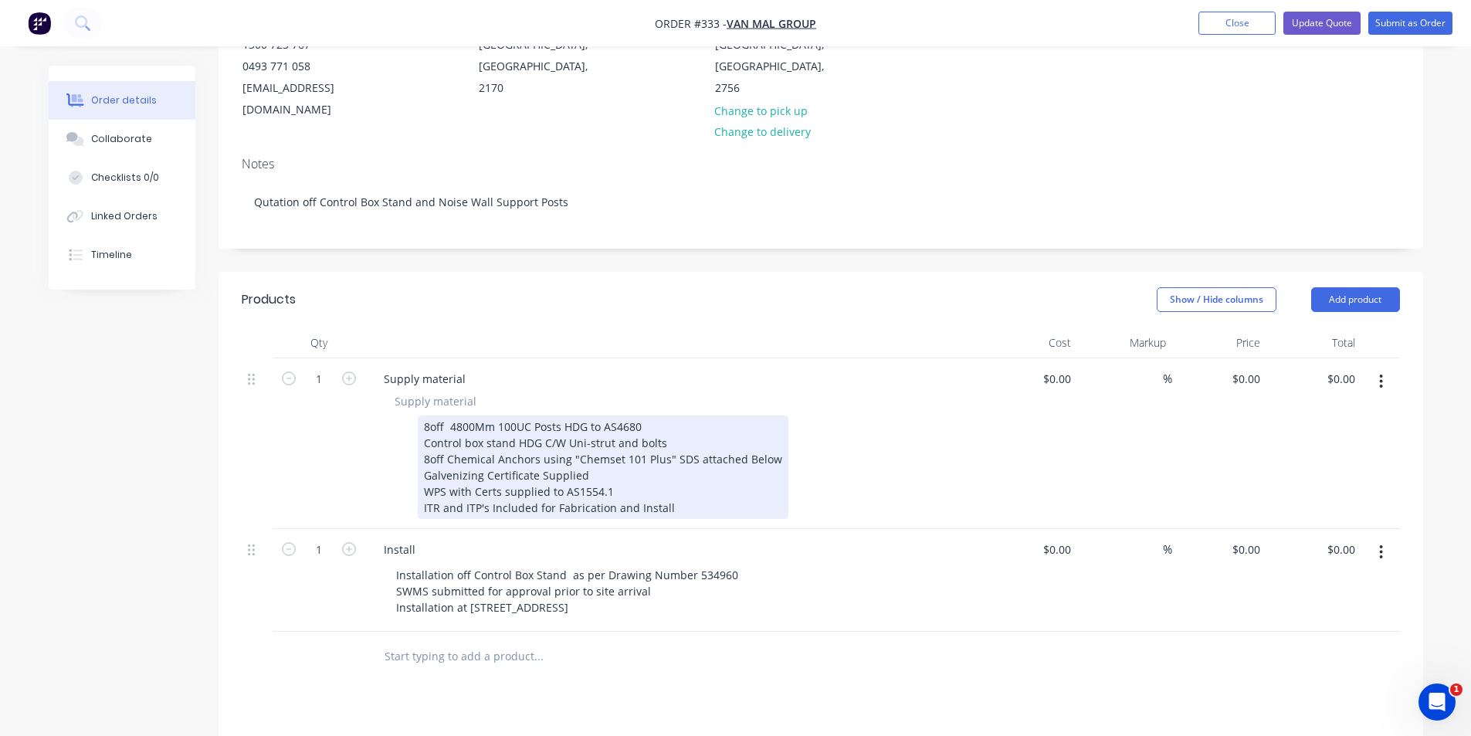
scroll to position [232, 0]
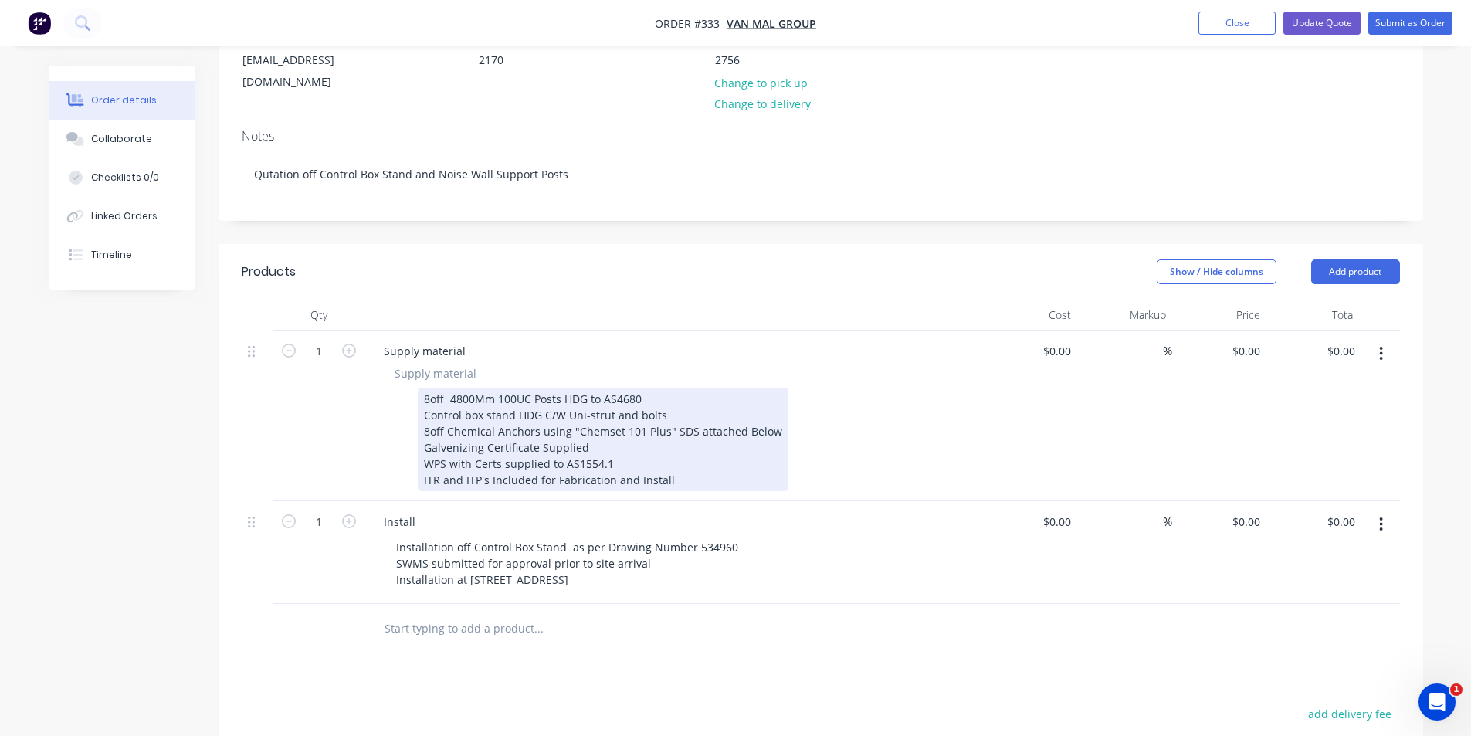
click at [711, 466] on div "8off 4800Mm 100UC Posts HDG to AS4680 Control box stand HDG C/W Uni-strut and b…" at bounding box center [603, 440] width 371 height 104
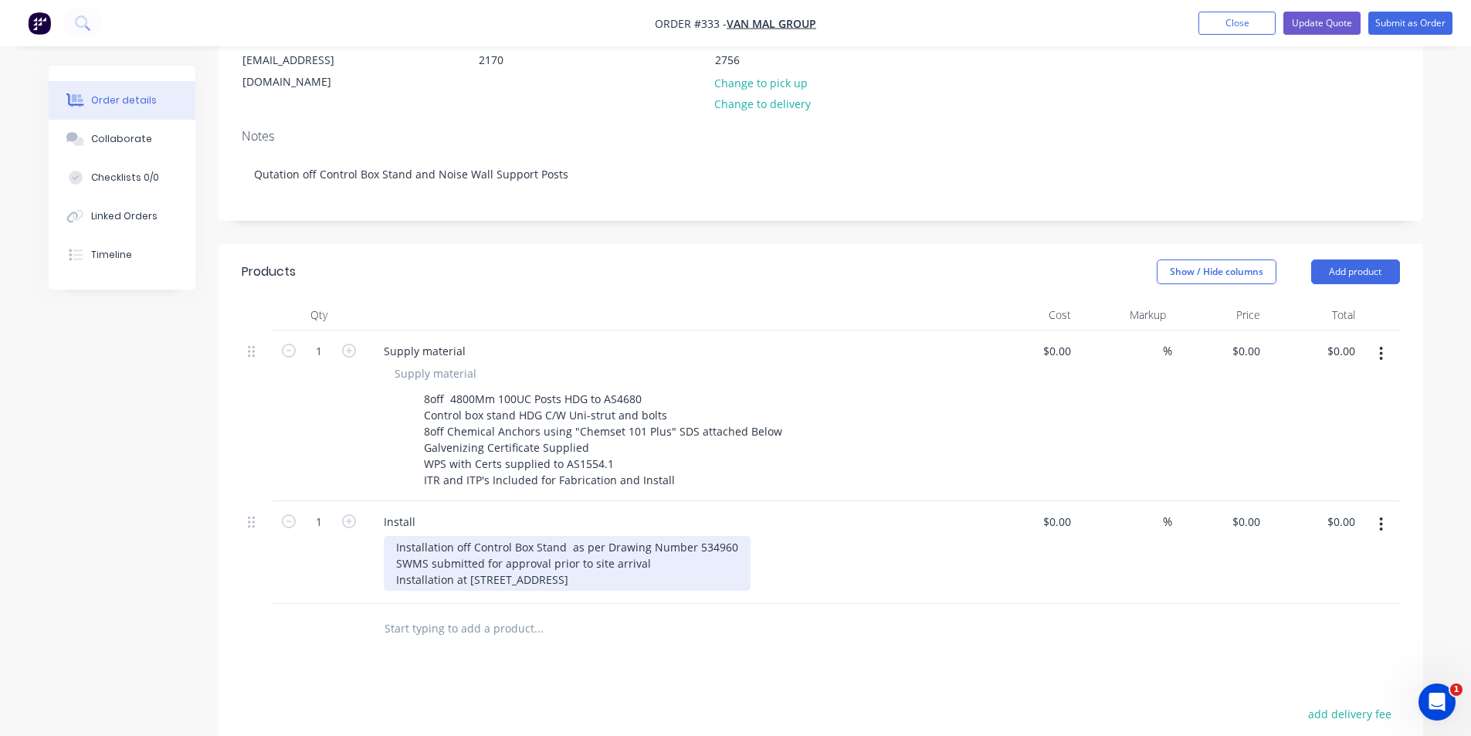
click at [655, 561] on div "Installation off Control Box Stand as per Drawing Number 534960 SWMS submitted …" at bounding box center [567, 563] width 367 height 55
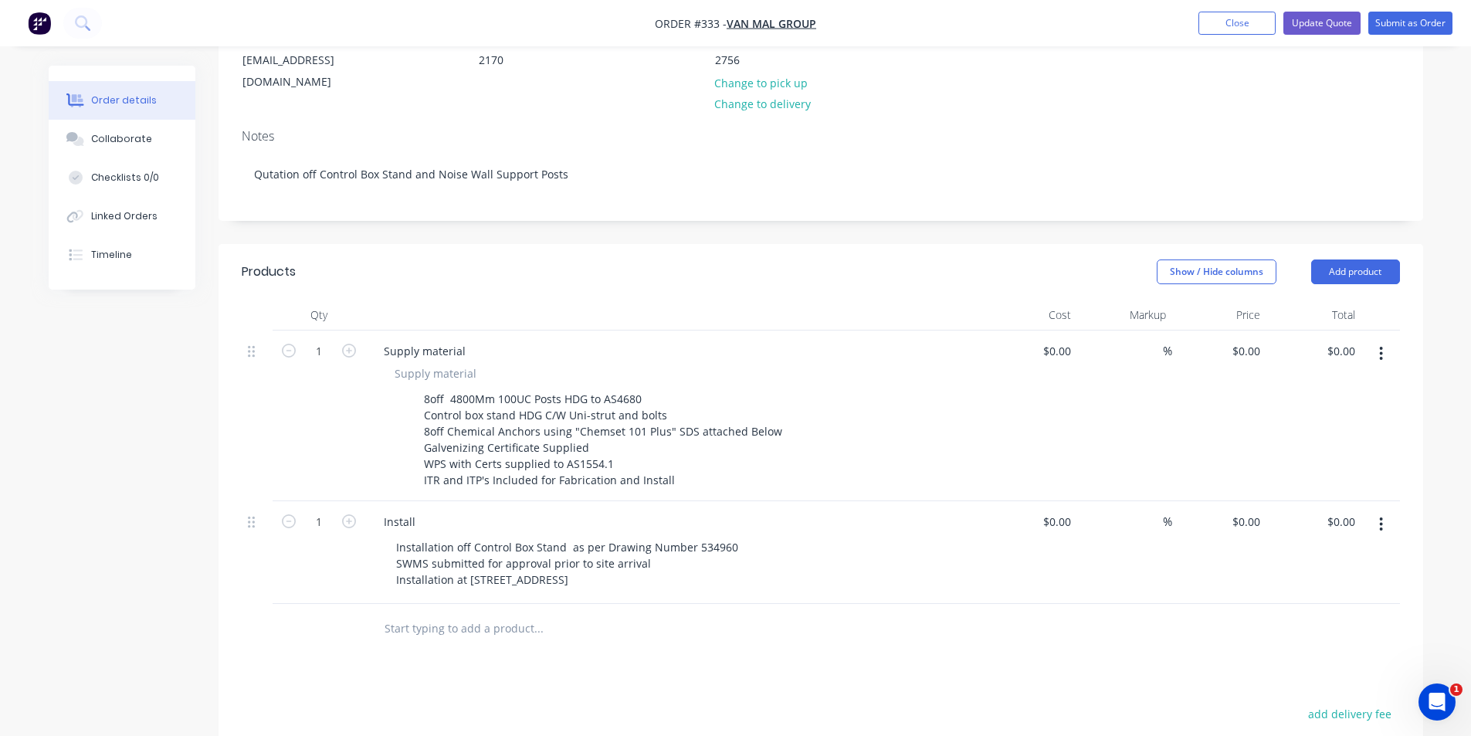
click at [714, 613] on div at bounding box center [603, 628] width 463 height 31
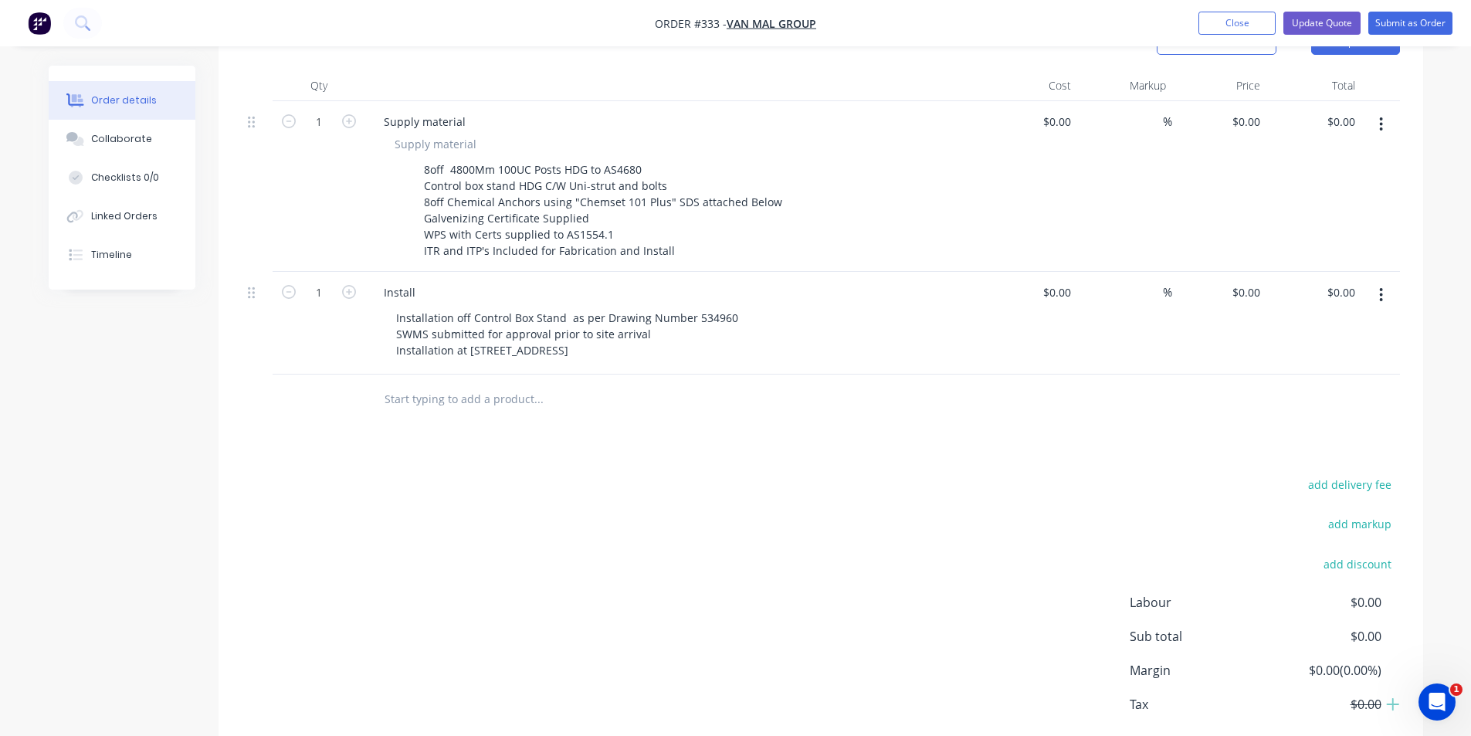
scroll to position [463, 0]
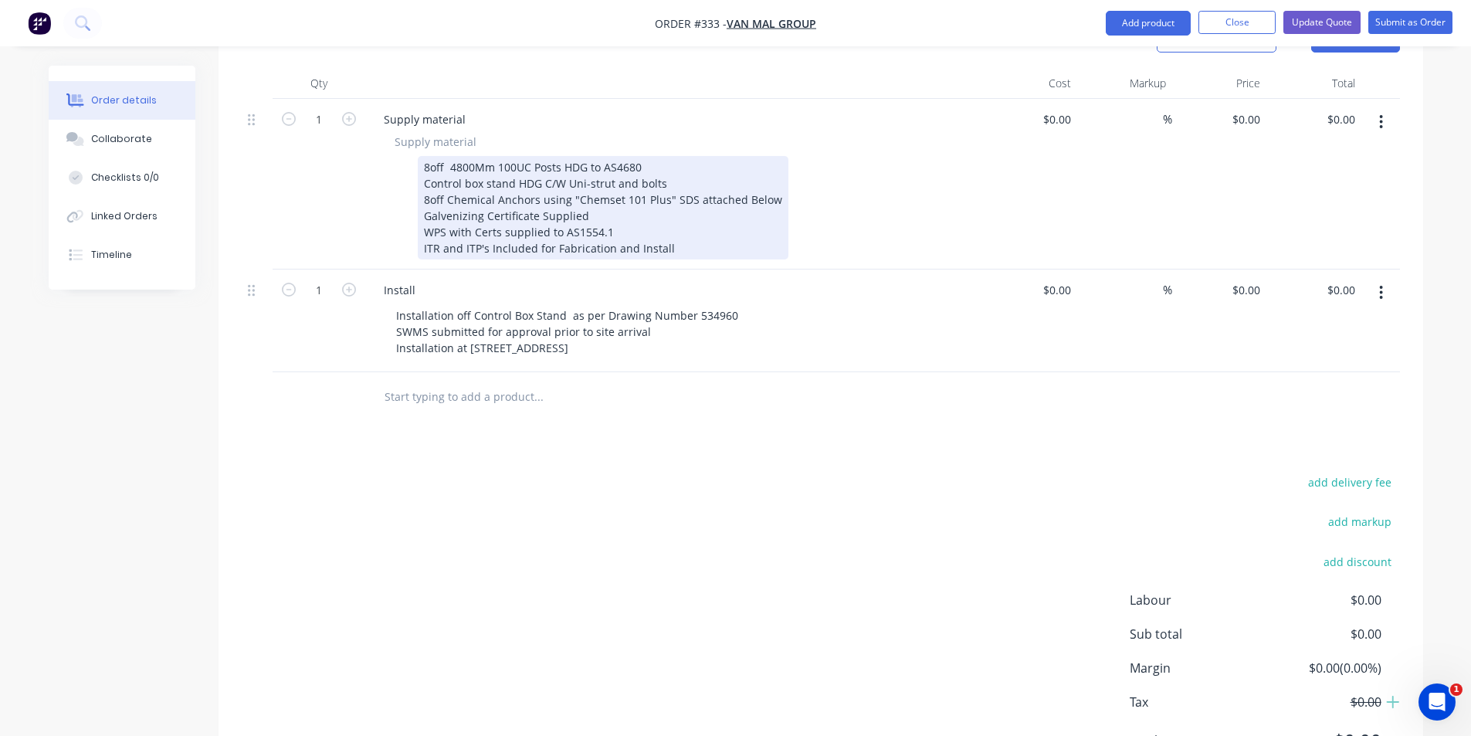
drag, startPoint x: 687, startPoint y: 219, endPoint x: 403, endPoint y: 243, distance: 285.3
click at [403, 243] on div "Supply material Supply material 8off 4800Mm 100UC Posts HDG to AS4680 Control b…" at bounding box center [674, 184] width 618 height 171
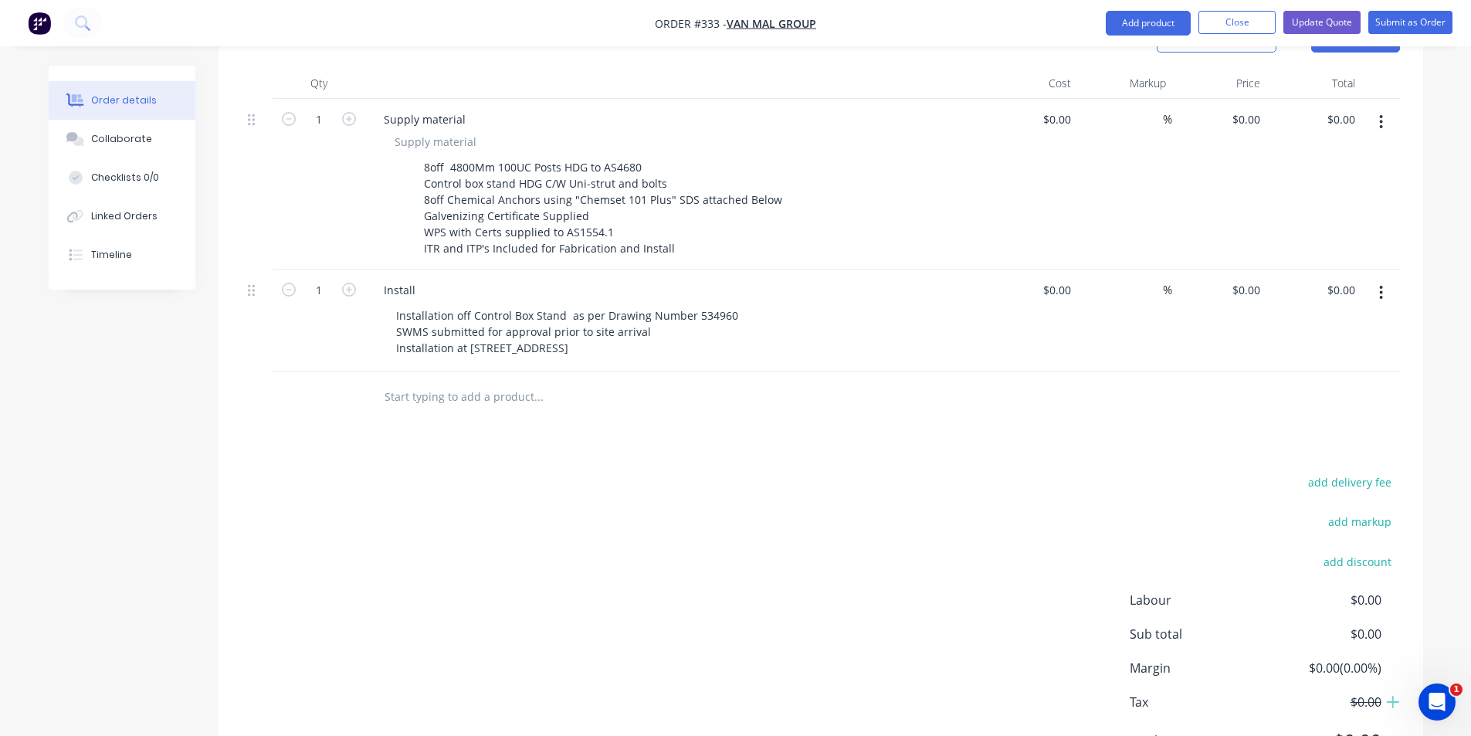
click at [532, 503] on div "add delivery fee add markup add discount Labour $0.00 Sub total $0.00 Margin $0…" at bounding box center [821, 621] width 1159 height 298
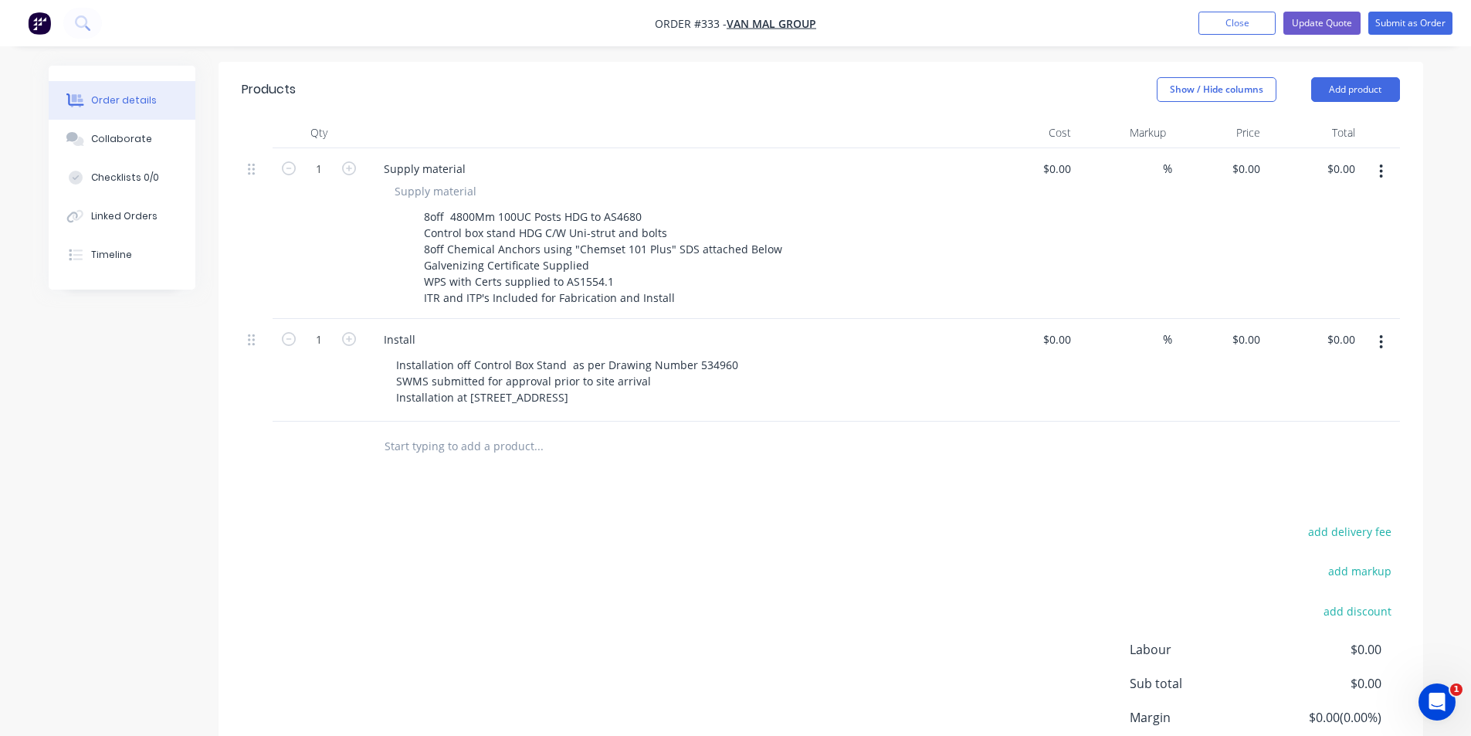
scroll to position [386, 0]
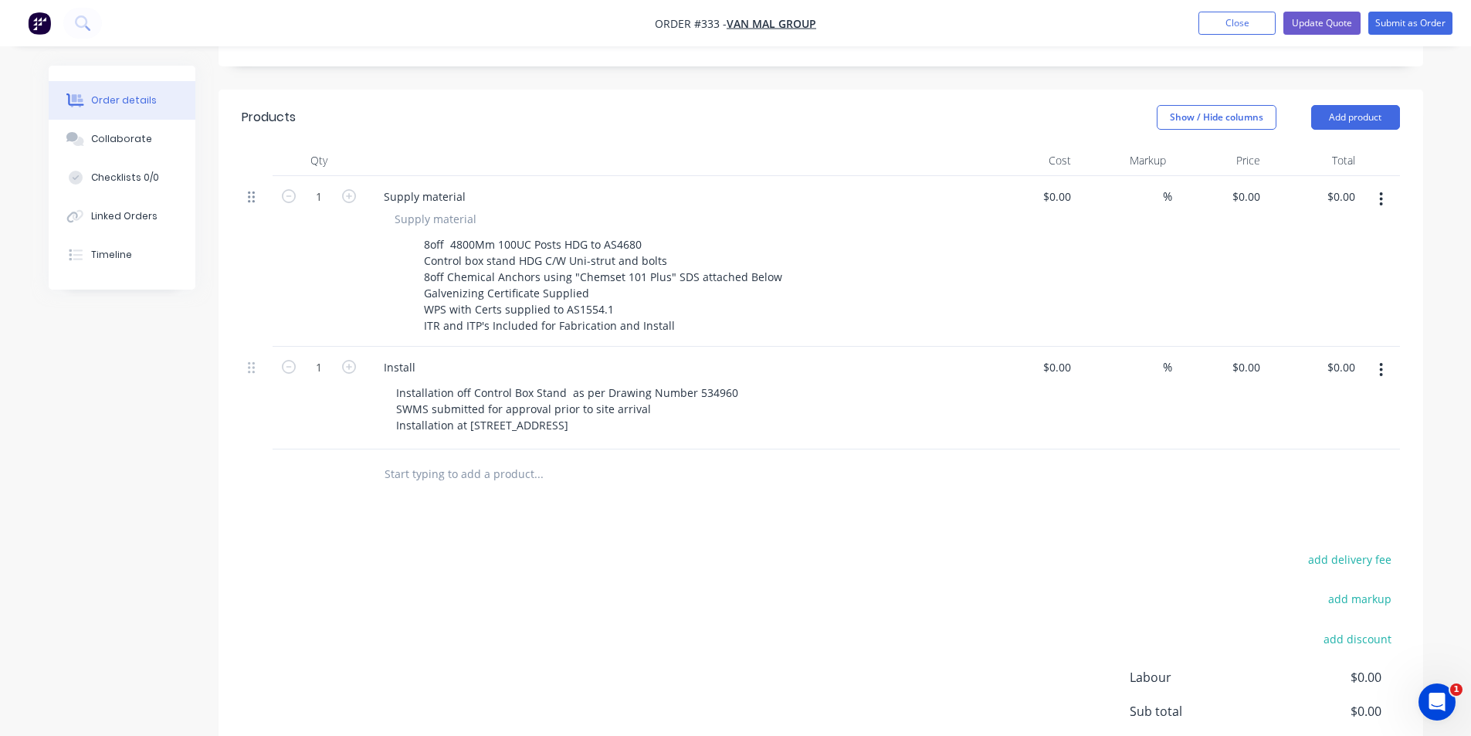
click at [254, 190] on icon at bounding box center [251, 197] width 7 height 14
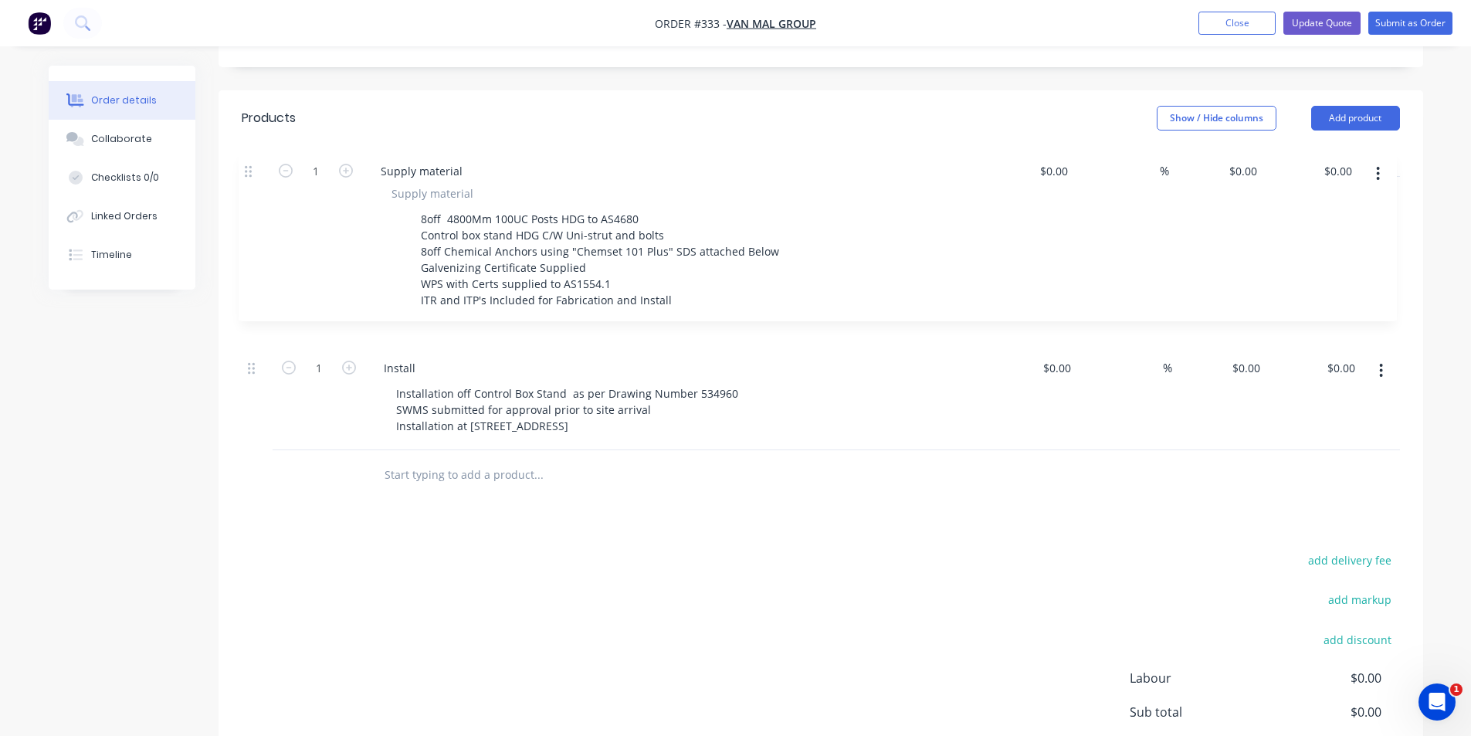
click at [251, 178] on div "1 Supply material Supply material 8off 4800Mm 100UC Posts HDG to AS4680 Control…" at bounding box center [821, 313] width 1159 height 273
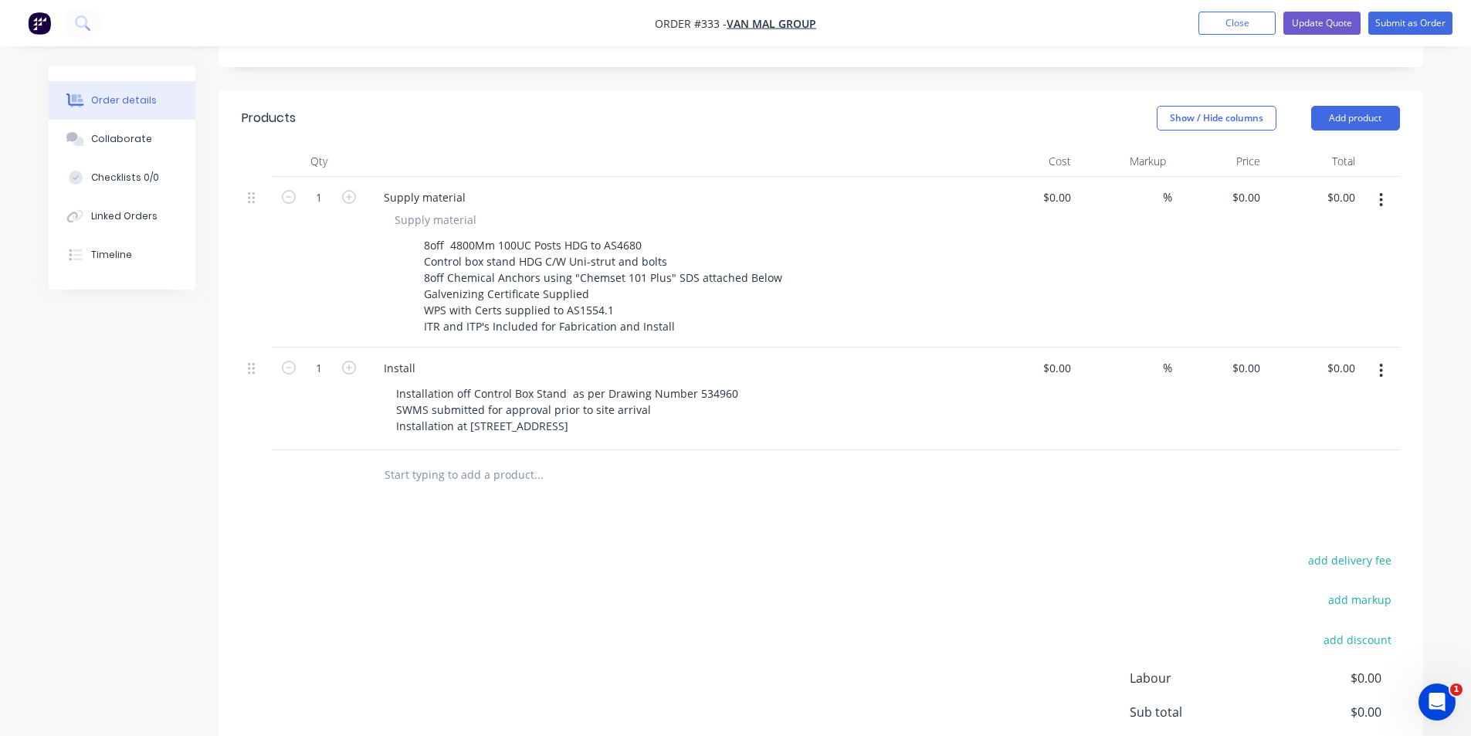
click at [1378, 186] on button "button" at bounding box center [1381, 200] width 36 height 28
click at [1380, 193] on icon "button" at bounding box center [1381, 200] width 3 height 14
click at [1084, 177] on div "%" at bounding box center [1125, 262] width 95 height 171
click at [1075, 186] on input at bounding box center [1060, 197] width 36 height 22
type input "0"
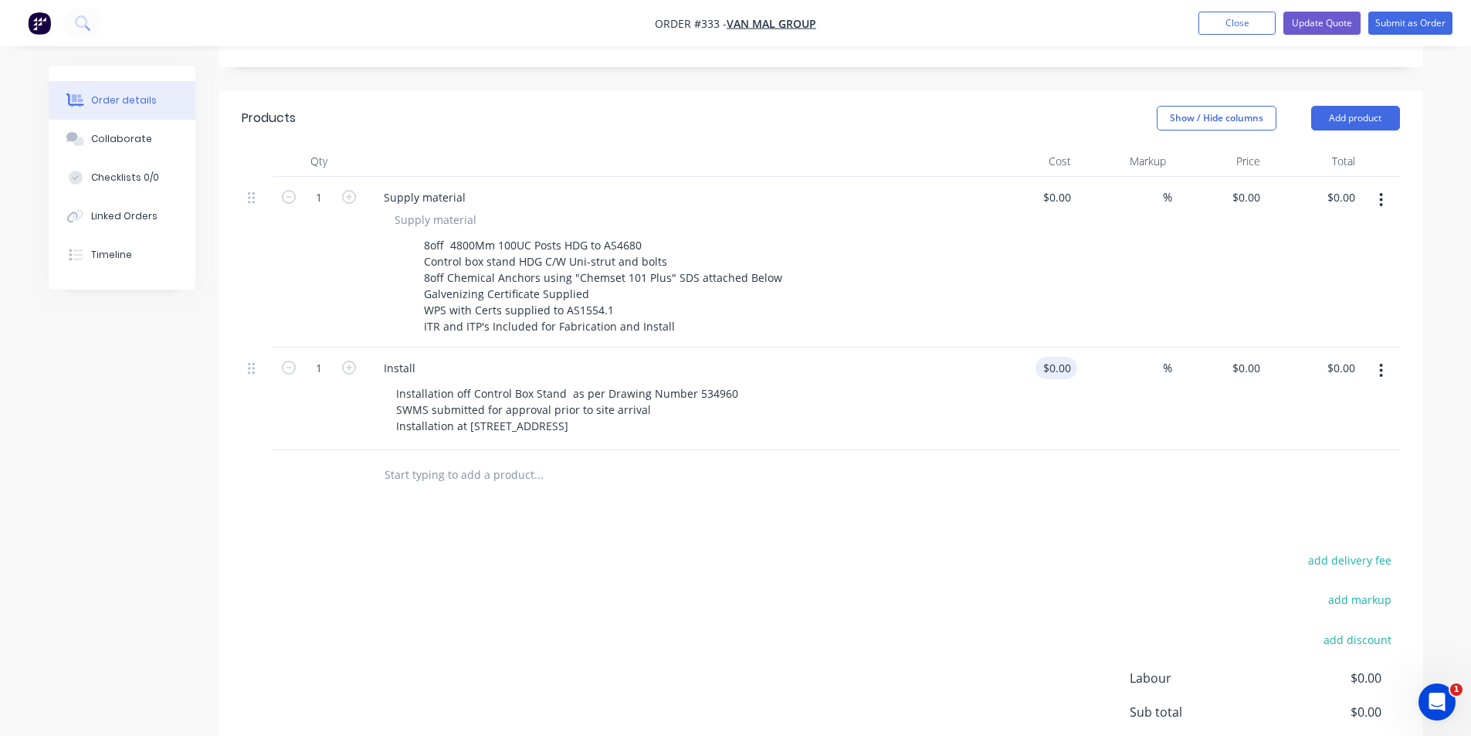
type input "$0.00"
type input "0"
click at [1068, 357] on input "0" at bounding box center [1060, 368] width 36 height 22
type input "0"
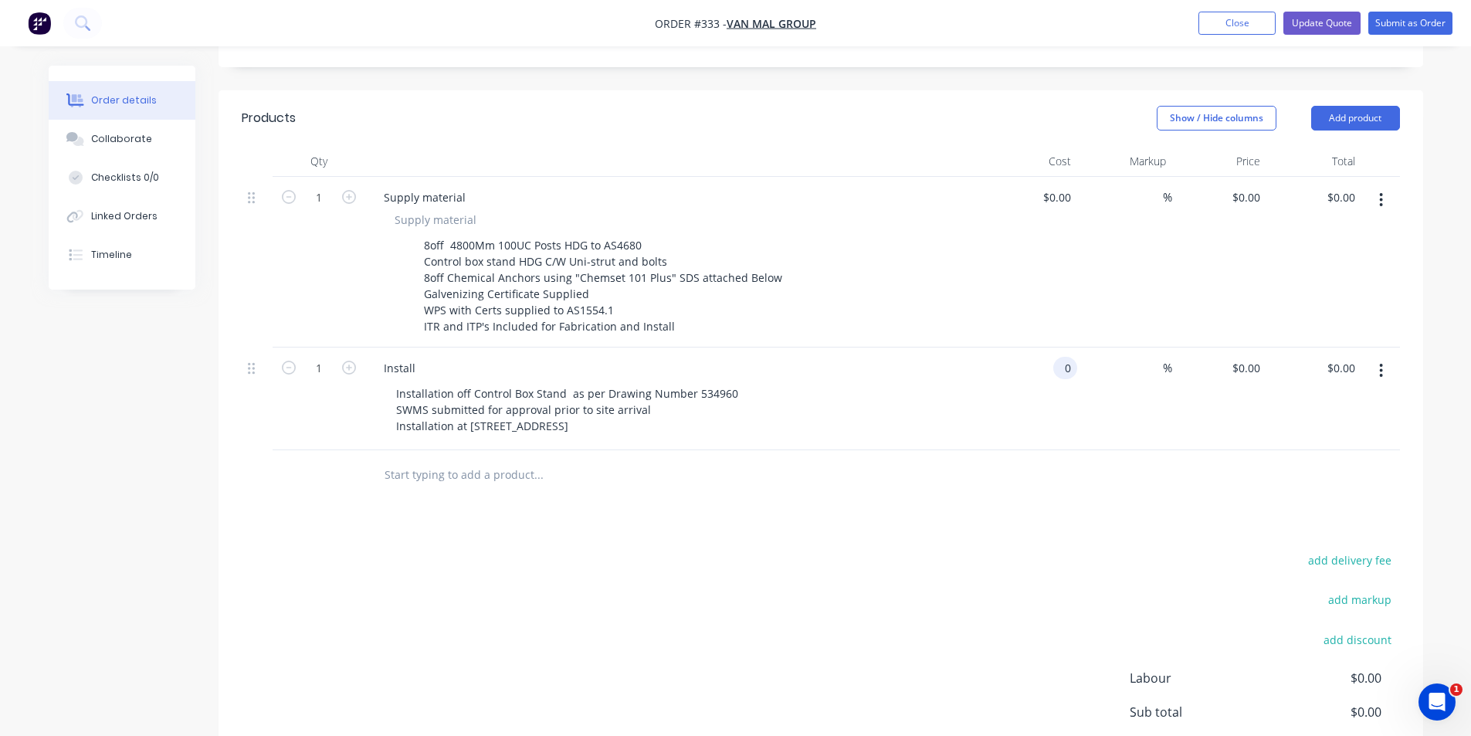
type input "$0.00"
type input "0"
type input "$0.00"
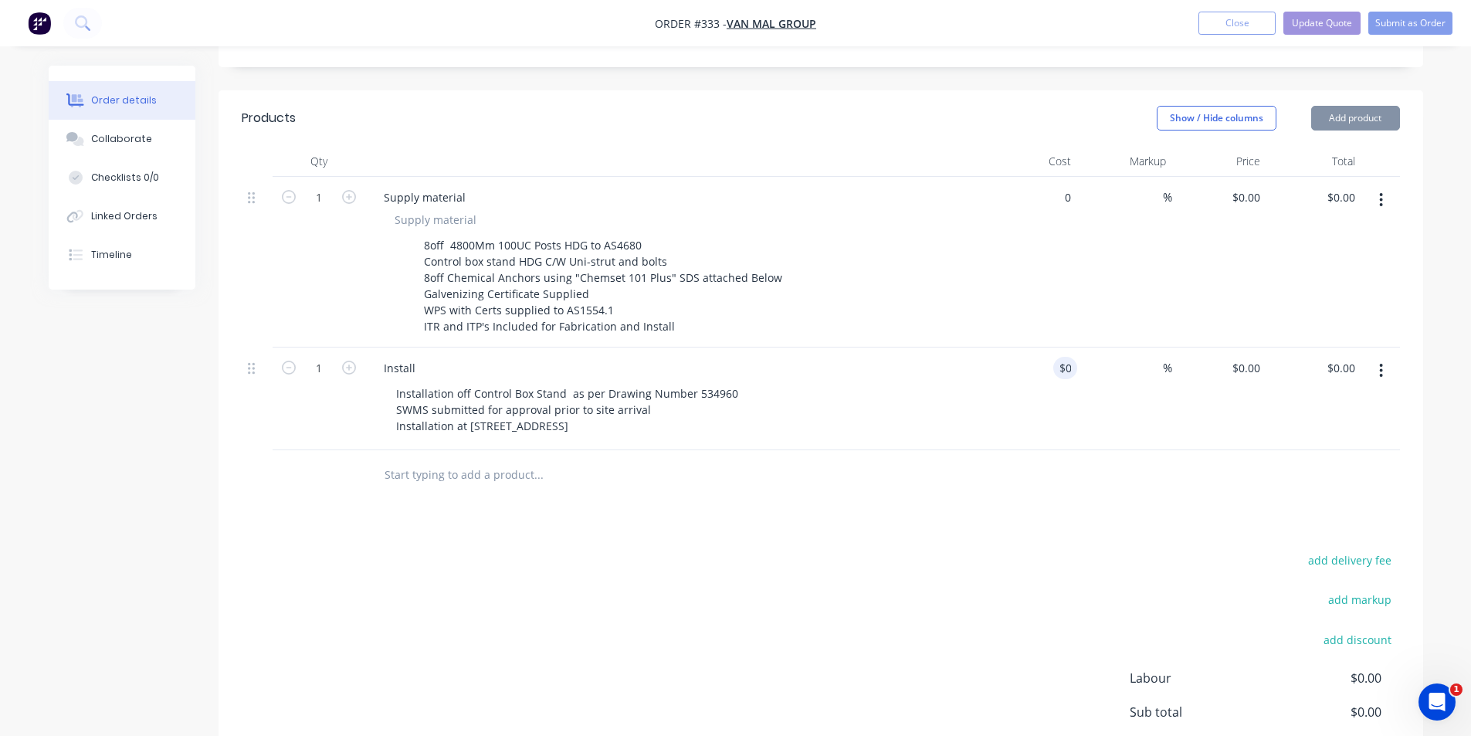
type input "$0.00"
type input "0"
type input "$0.00"
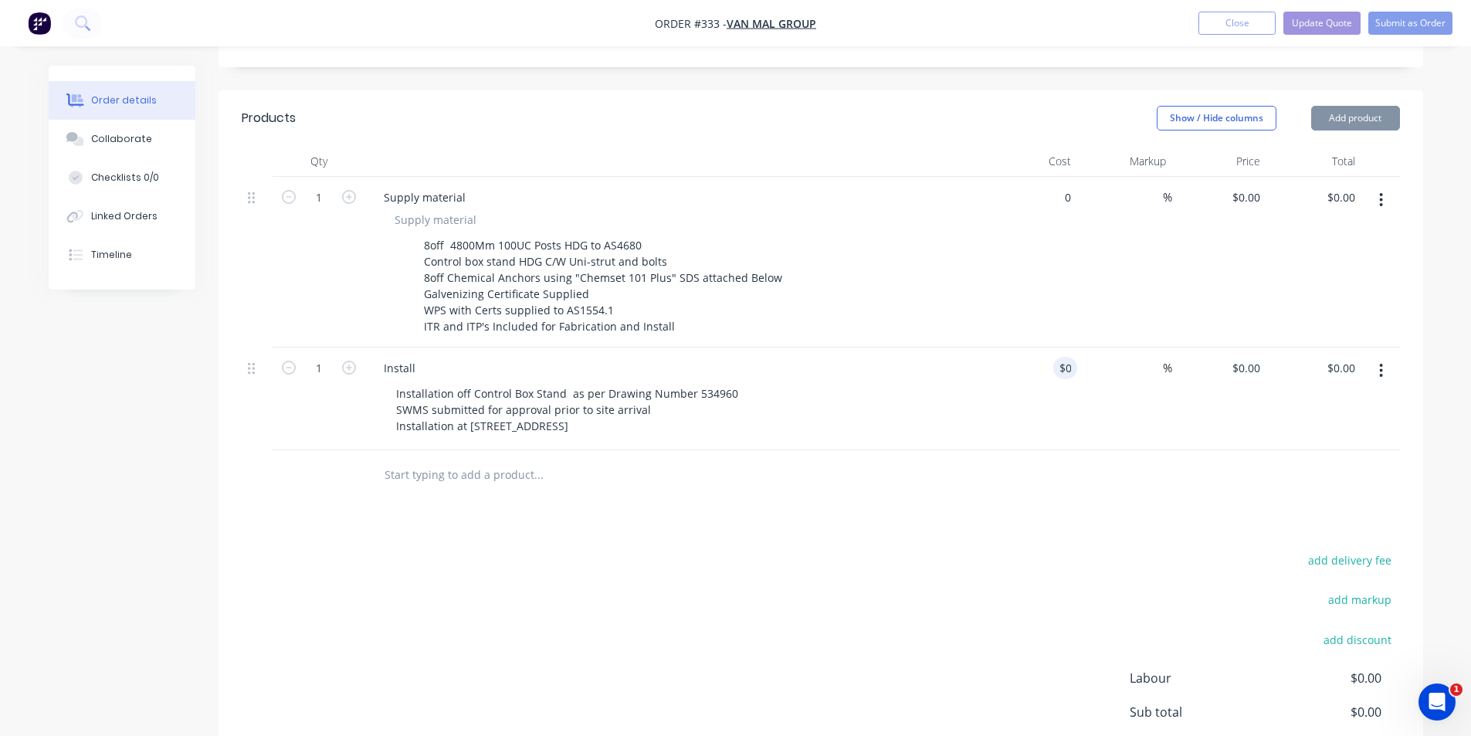
type input "0"
type input "$0.00"
type input "0"
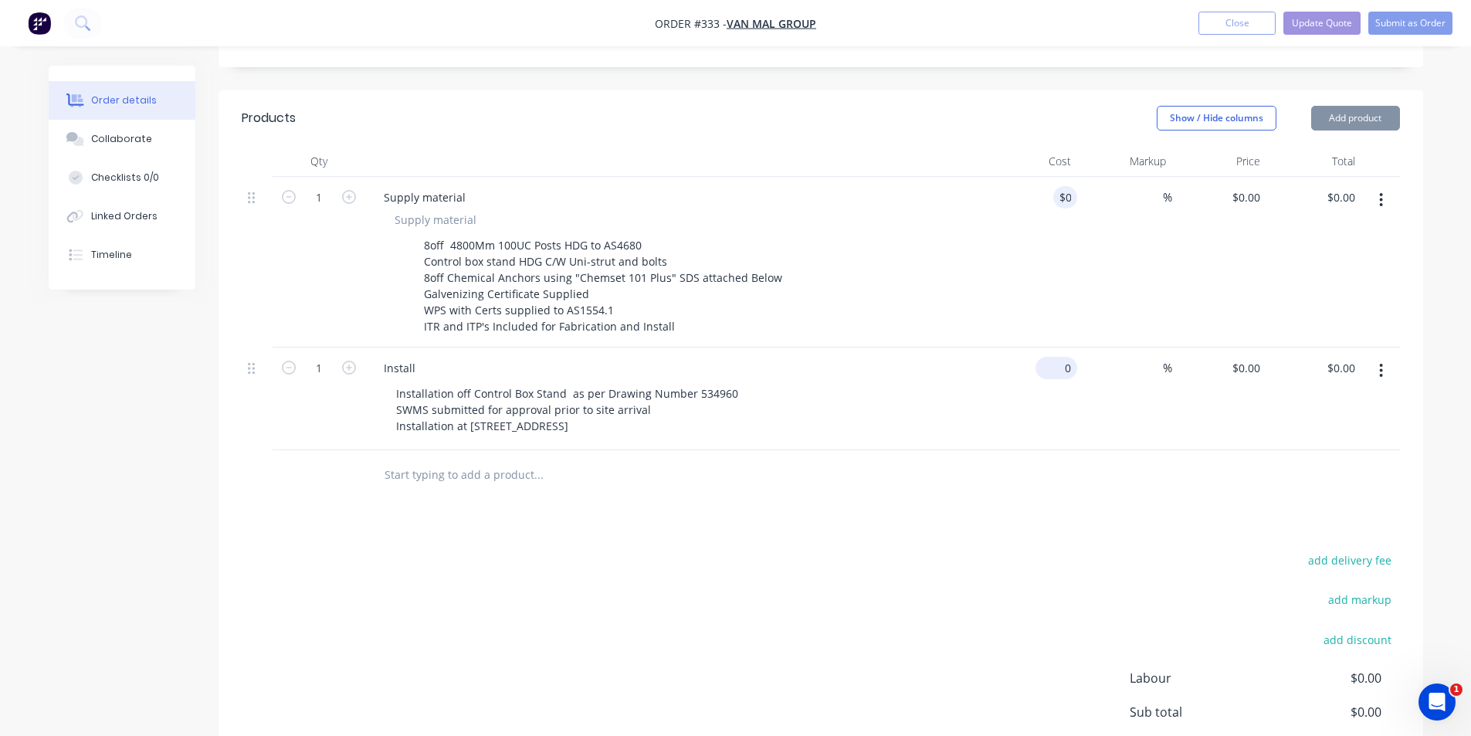
type input "0"
type input "$0.00"
click at [1068, 357] on input "$0.00" at bounding box center [1060, 368] width 36 height 22
type input "$0.00"
type input "0"
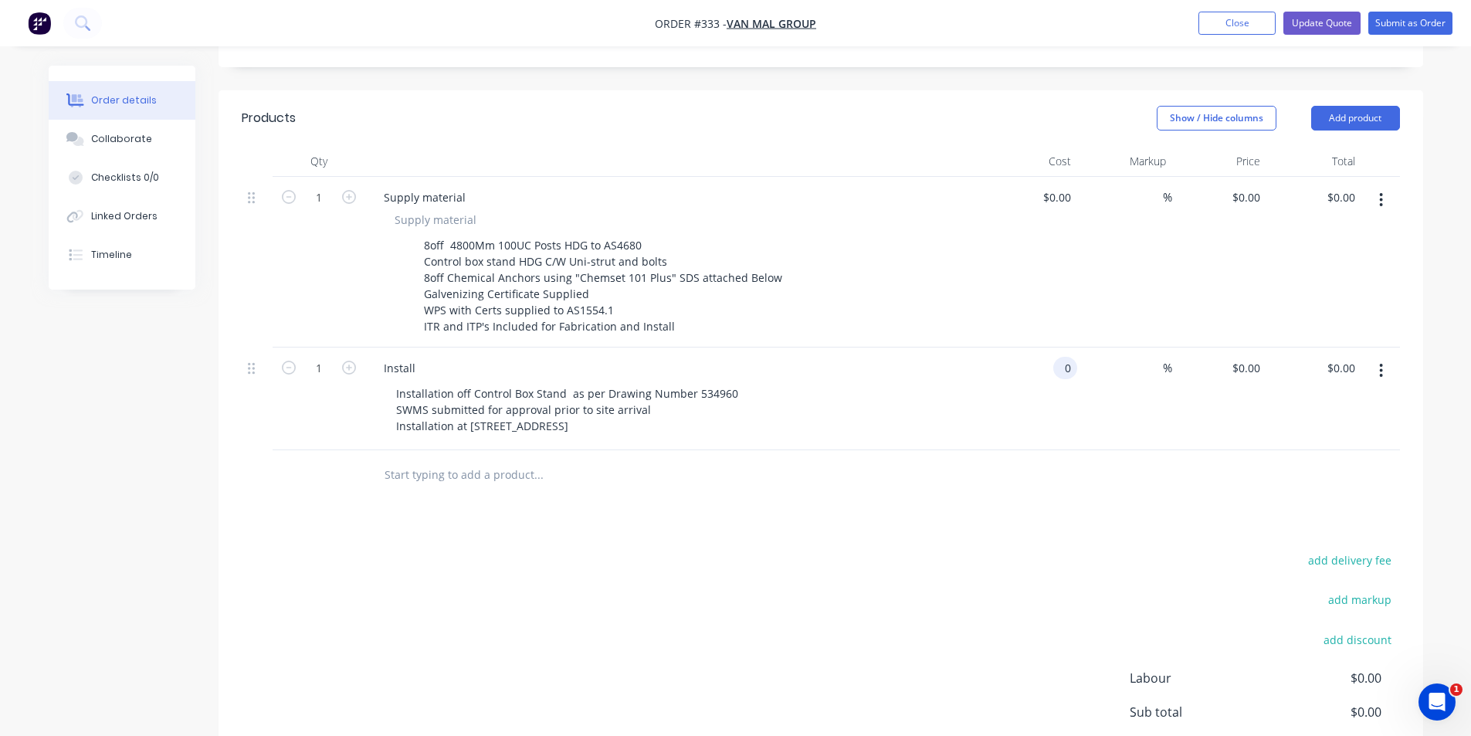
type input "$0.00"
type input "0"
type input "$0.00"
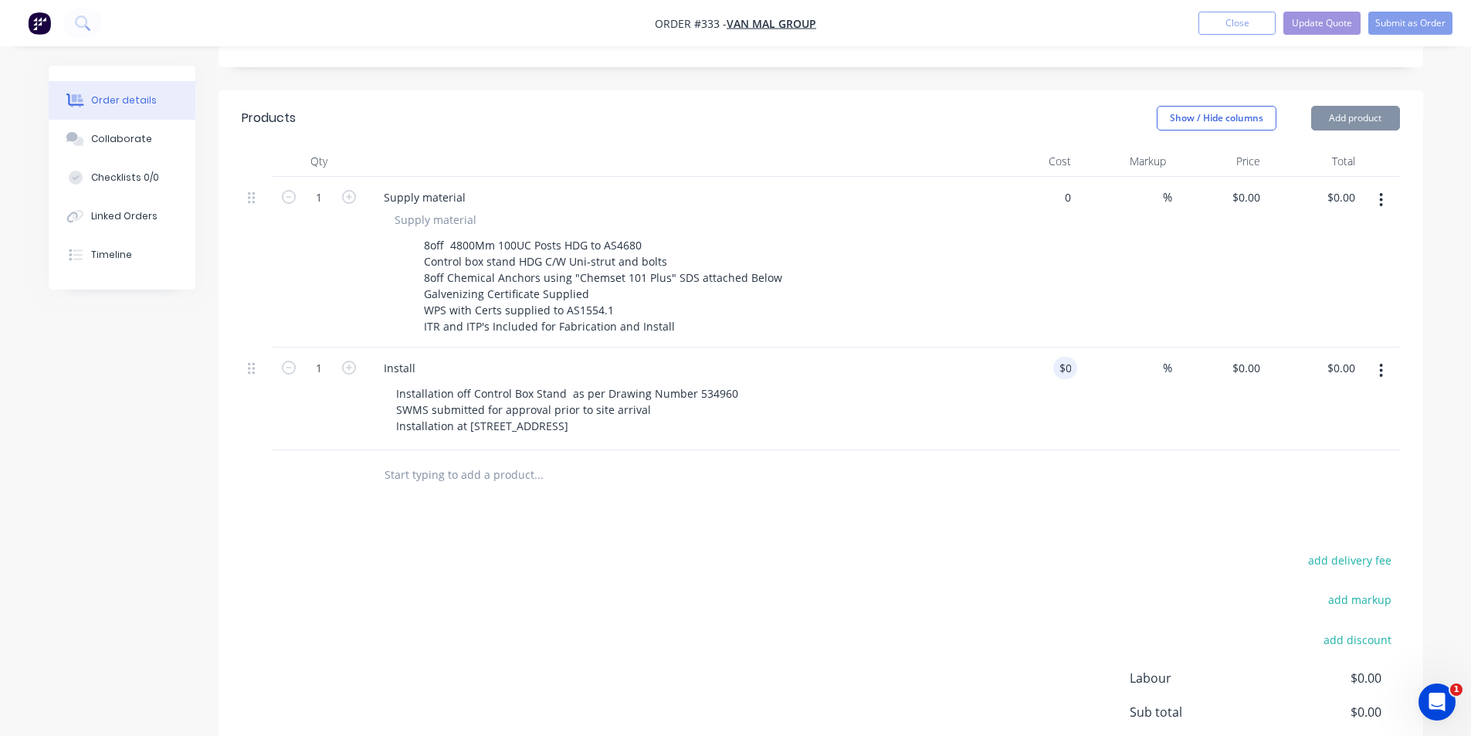
type input "0"
type input "$0.00"
type input "0"
type input "$0.00"
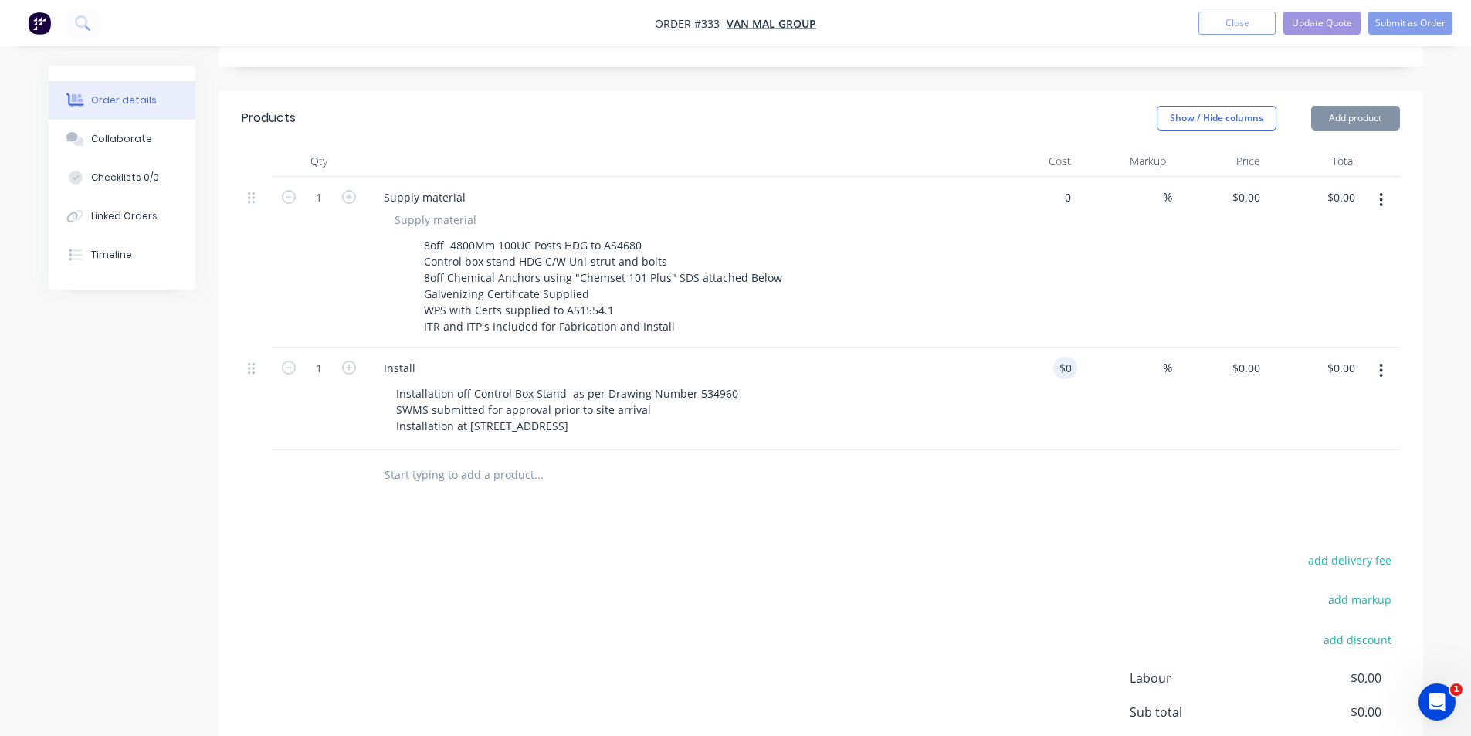
type input "$0.00"
type input "0"
type input "$0.00"
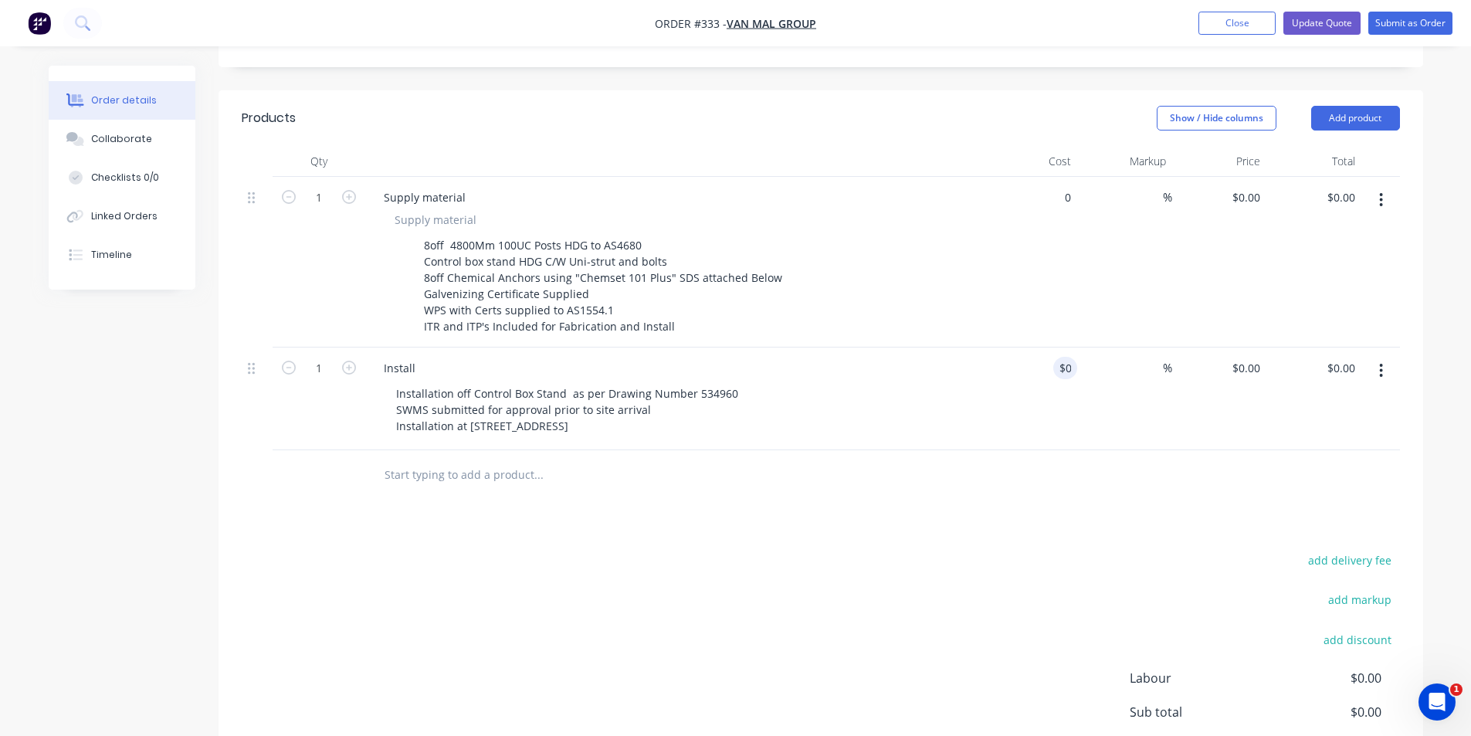
type input "0"
type input "$0.00"
type input "0"
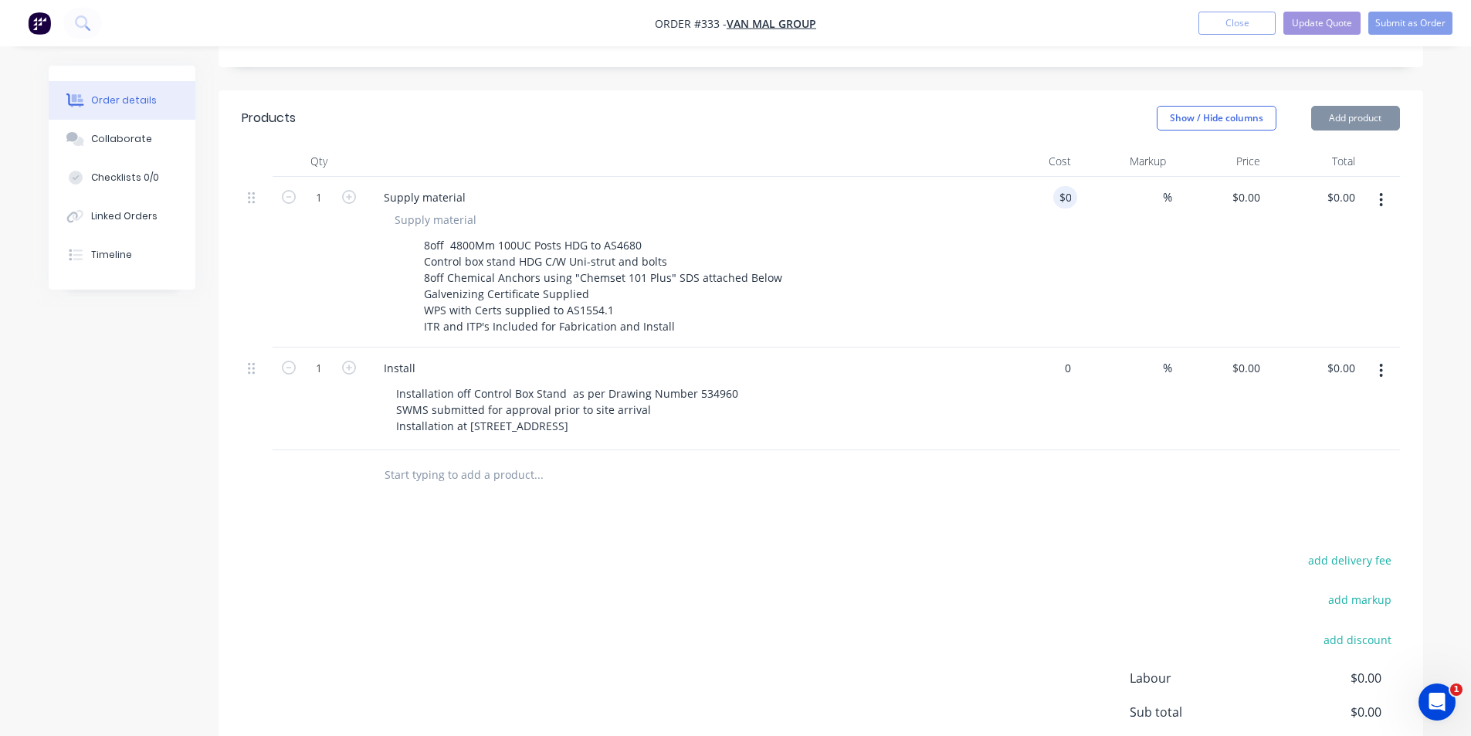
type input "0"
type input "$0.00"
type input "0"
type input "$0.00"
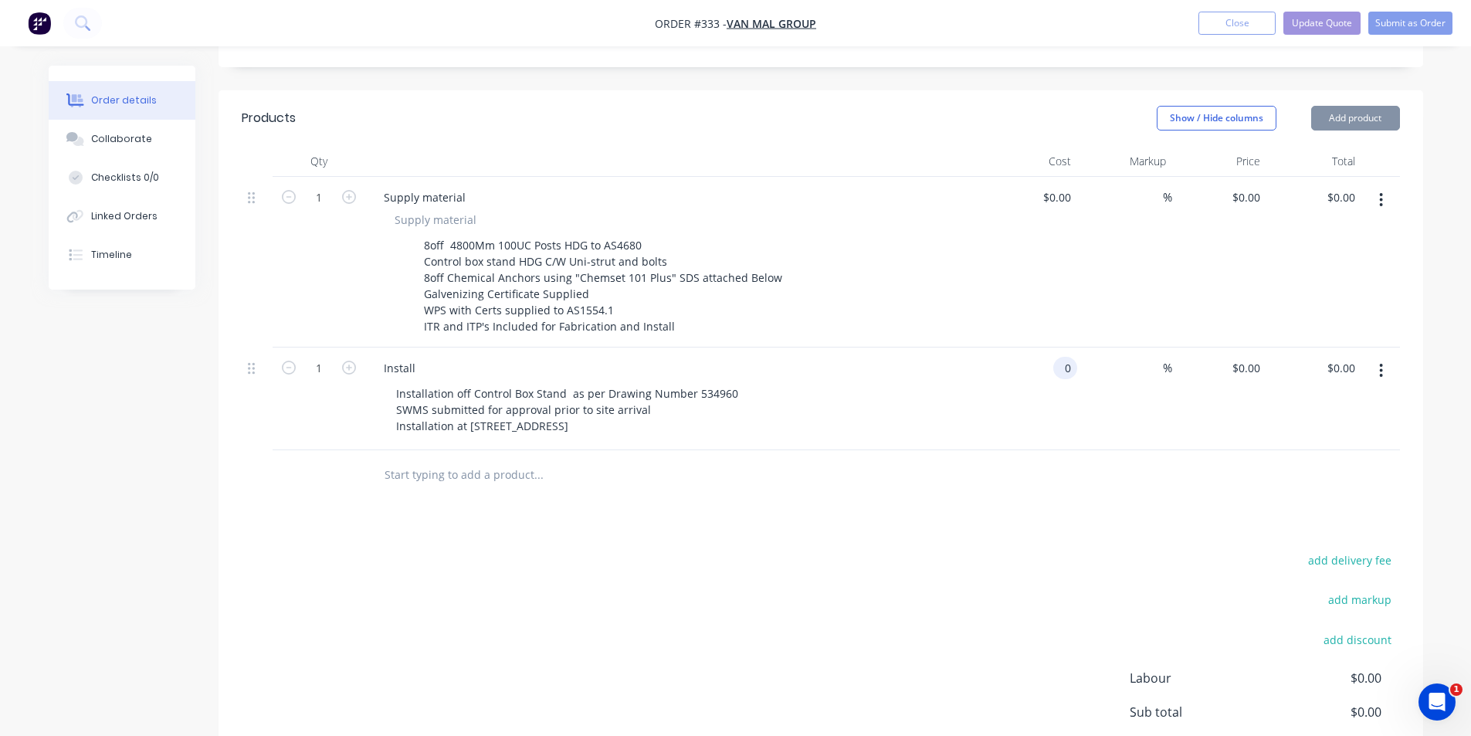
type input "$0.00"
click at [980, 452] on div at bounding box center [821, 475] width 1159 height 50
type input "0"
type input "$0.00"
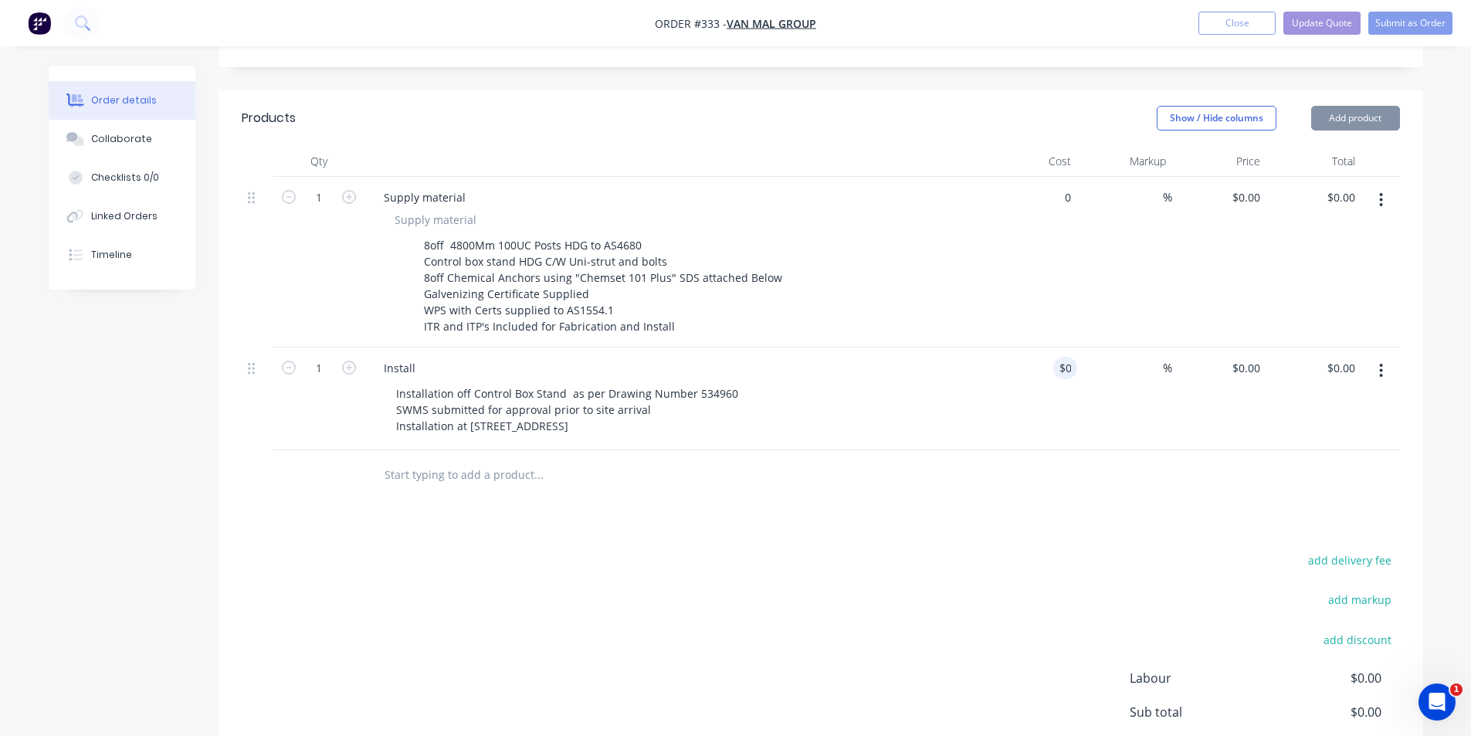
type input "0"
type input "$0.00"
type input "0"
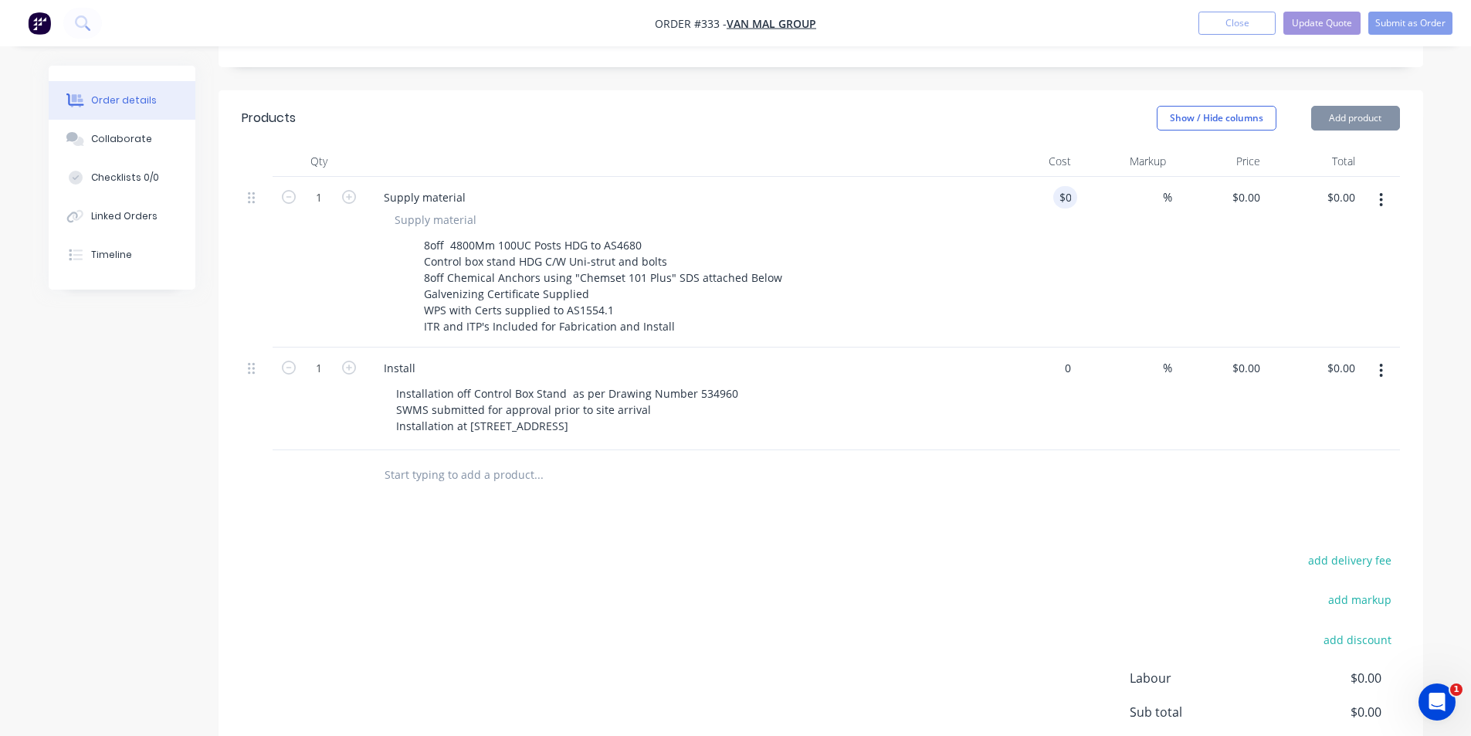
type input "0"
type input "$0.00"
type input "0"
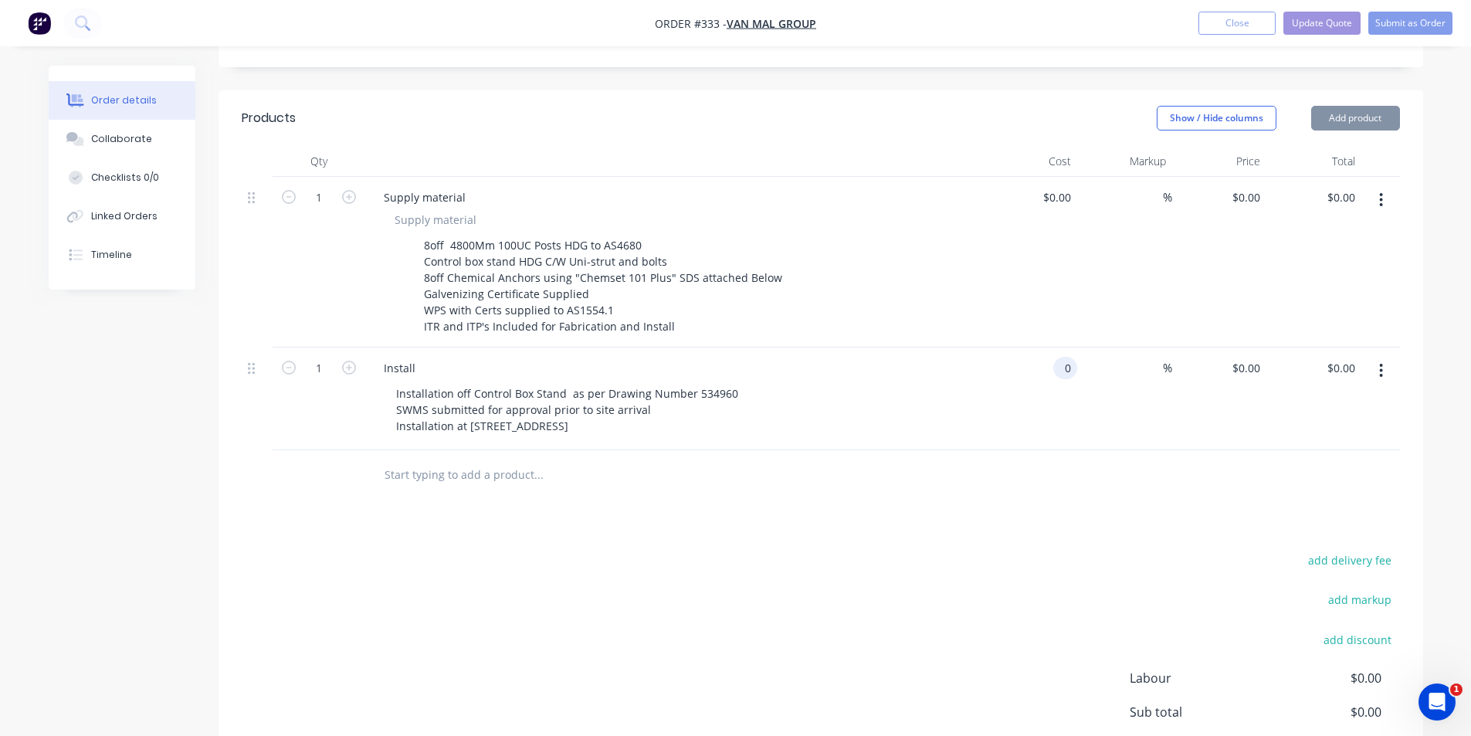
type input "$0.00"
type input "0"
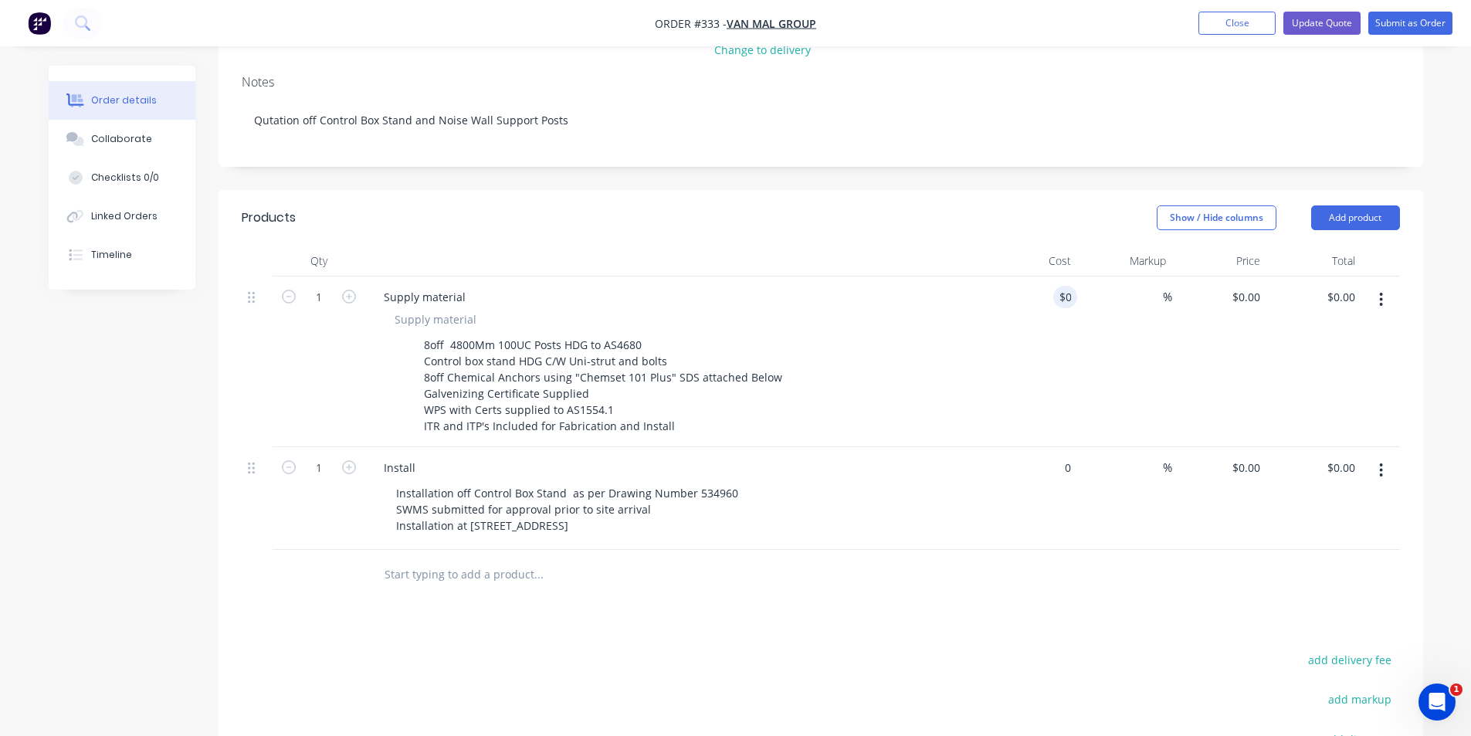
type input "0"
type input "$0.00"
type input "0"
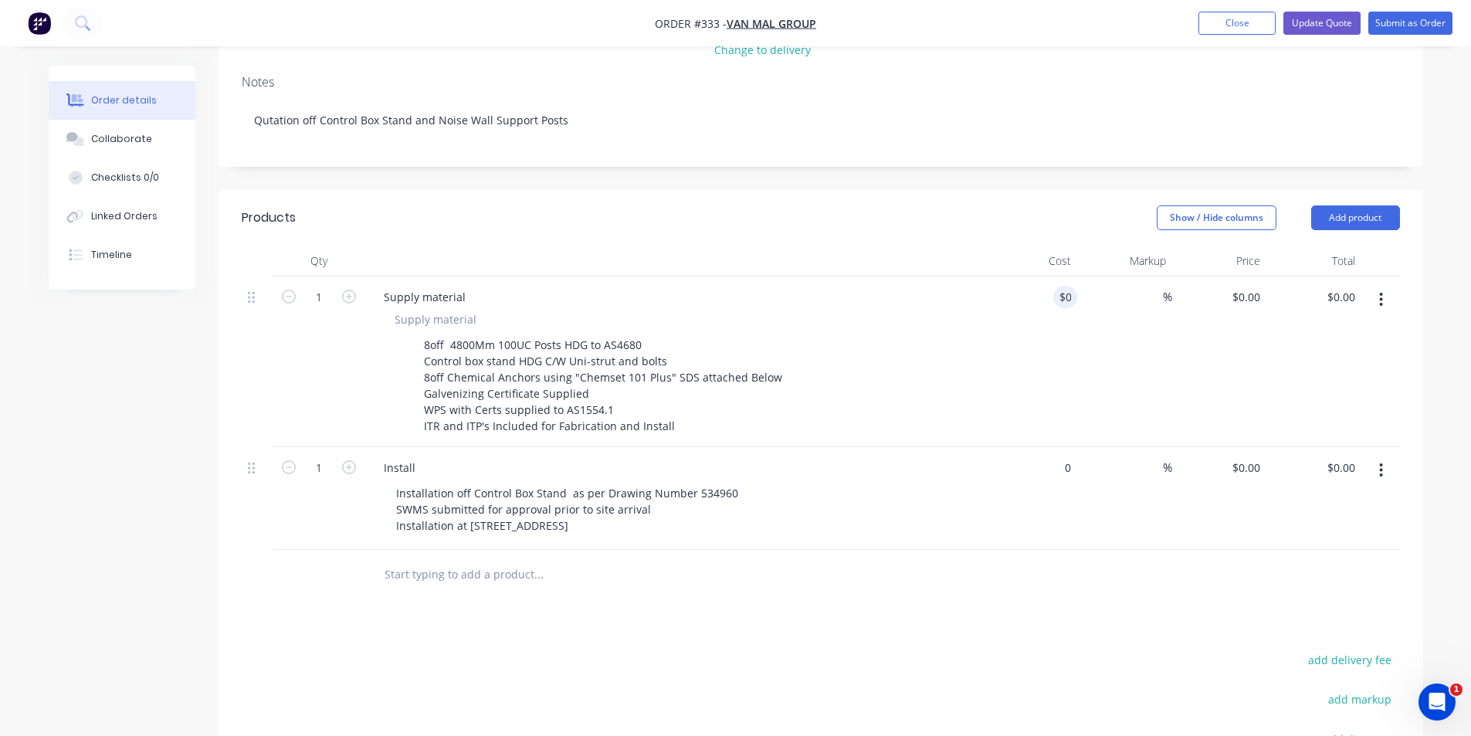
type input "$0.00"
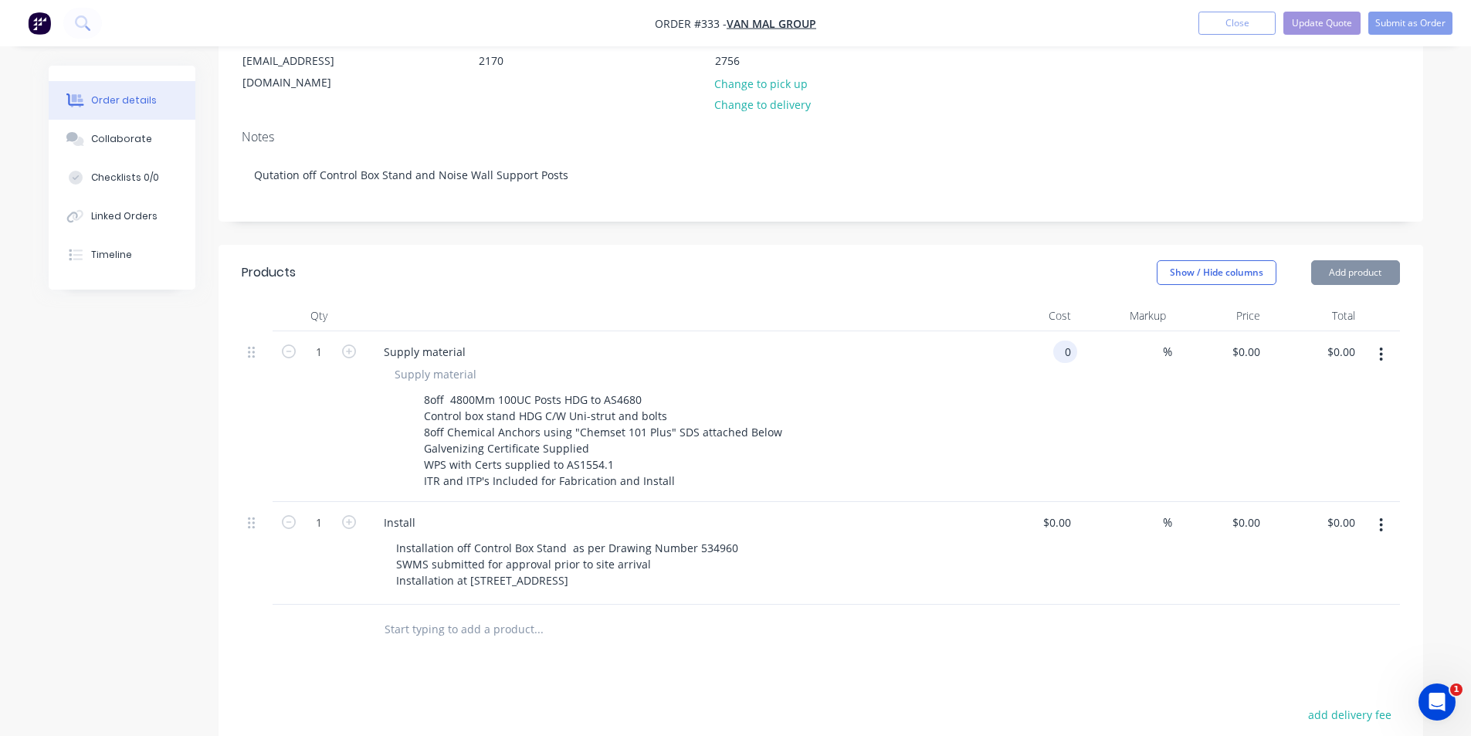
type input "$0.00"
type input "0"
type input "$0.00"
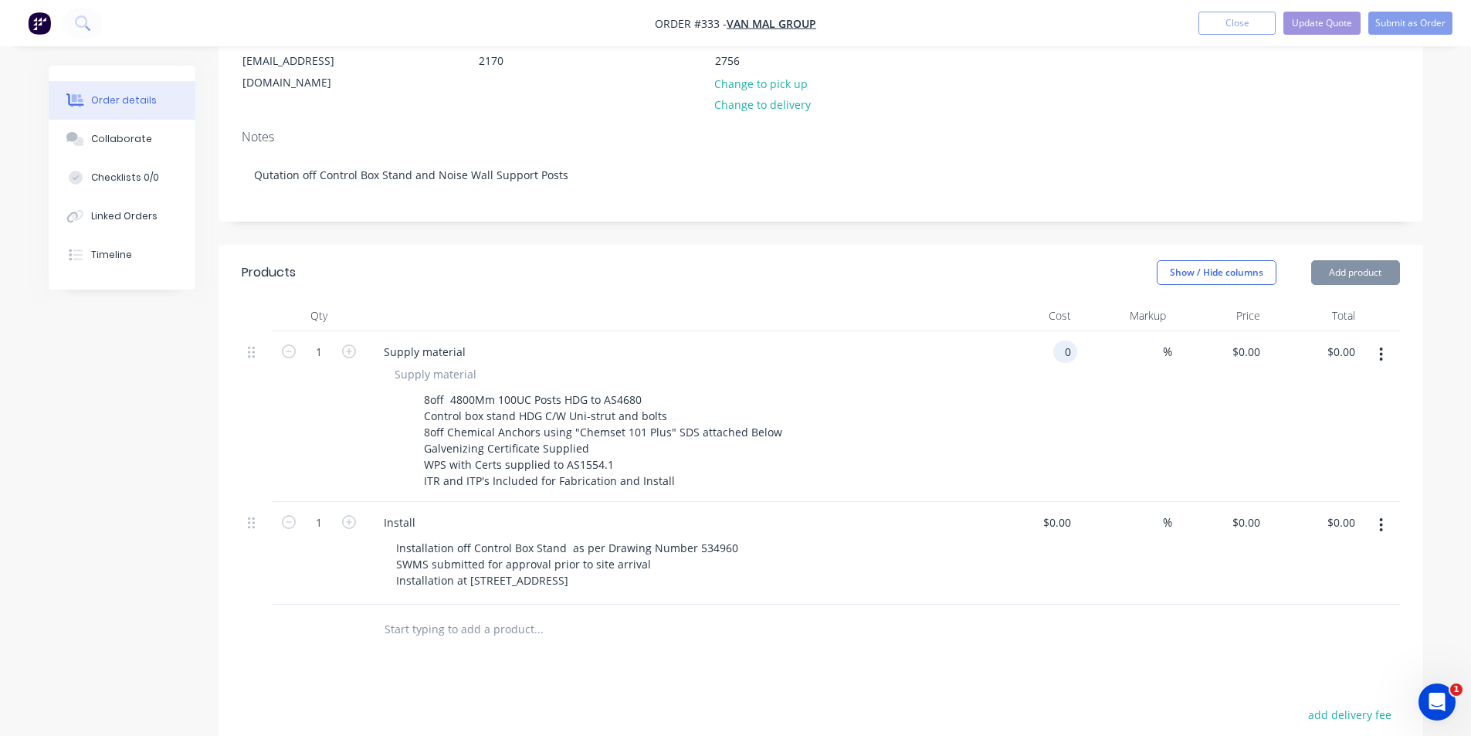
type input "0"
type input "$0.00"
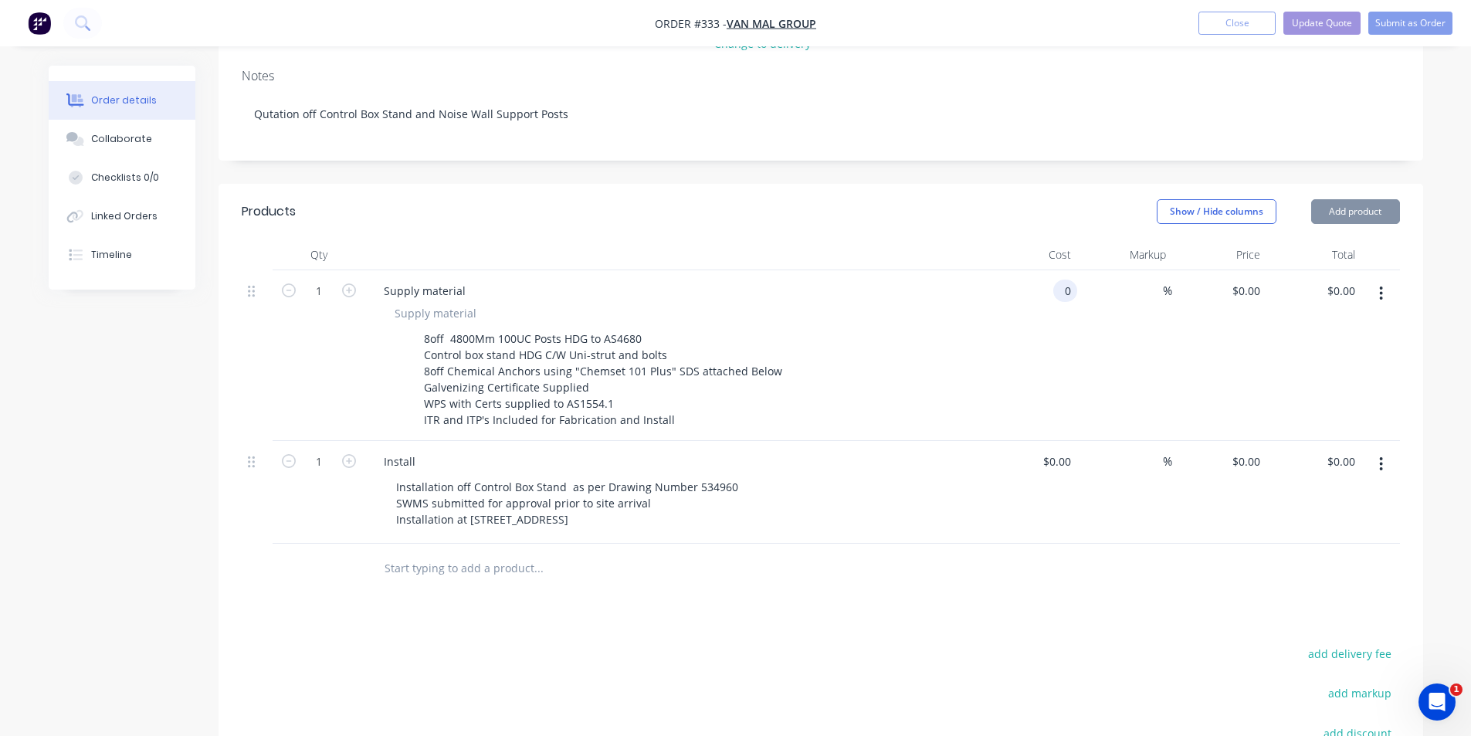
type input "$0.00"
type input "0"
type input "$0.00"
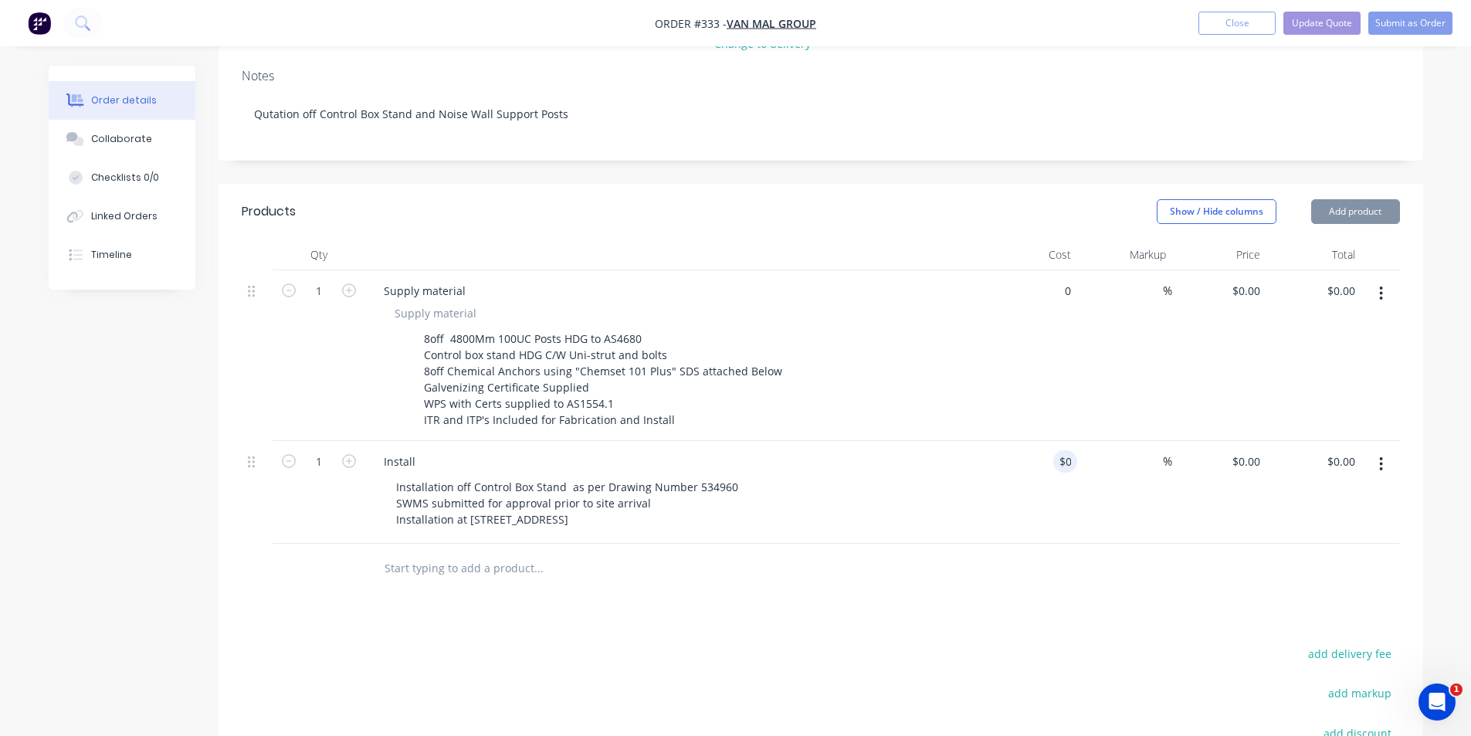
type input "0"
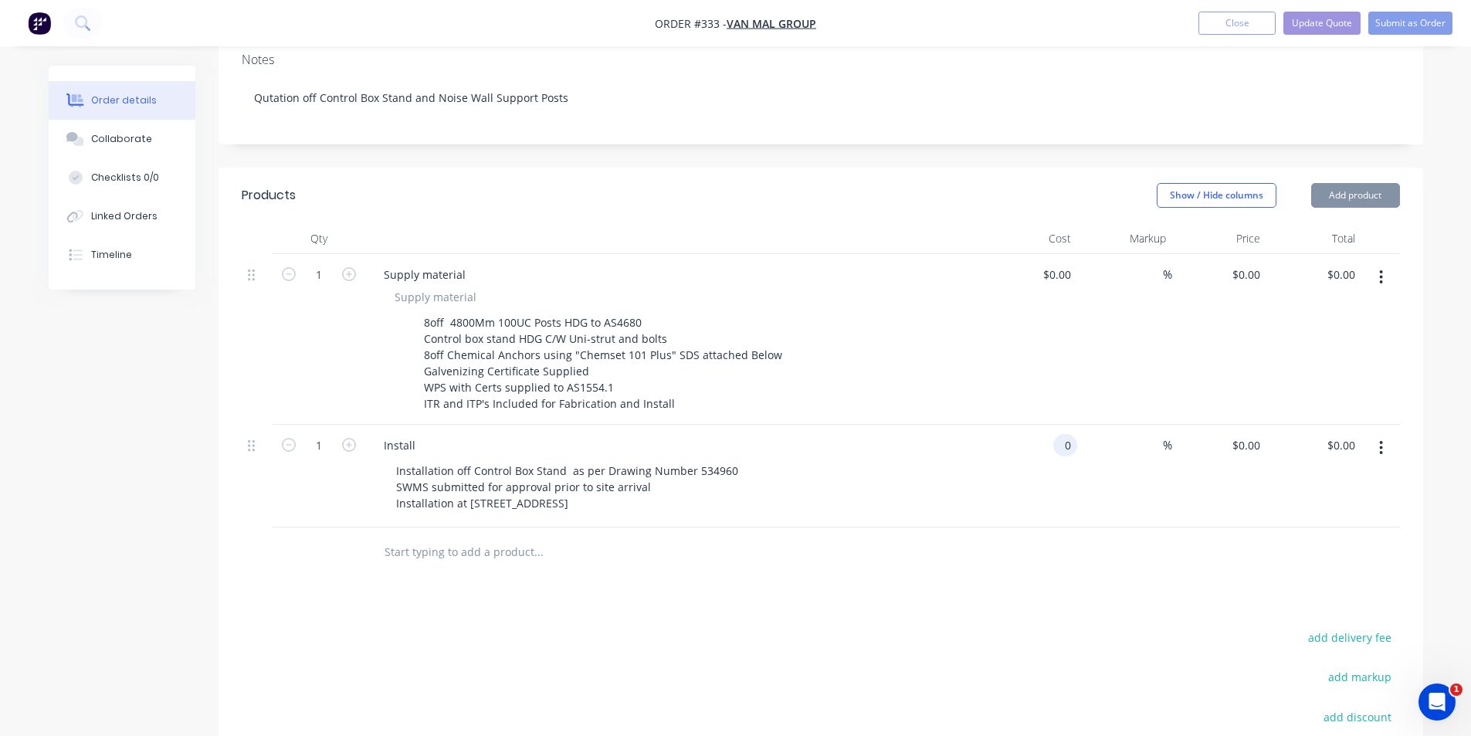
type input "0"
type input "$0.00"
type input "0"
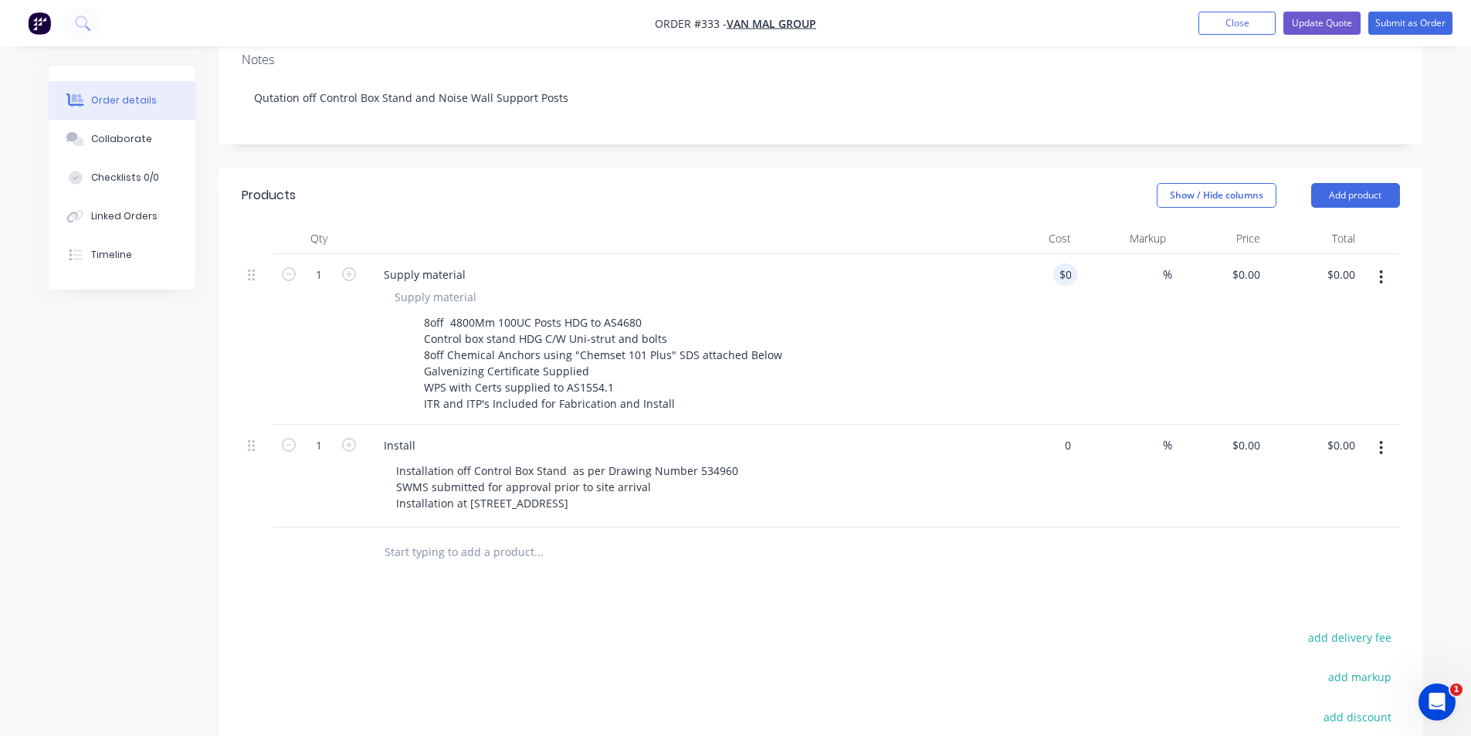
type input "$0.00"
type input "0"
type input "$0.00"
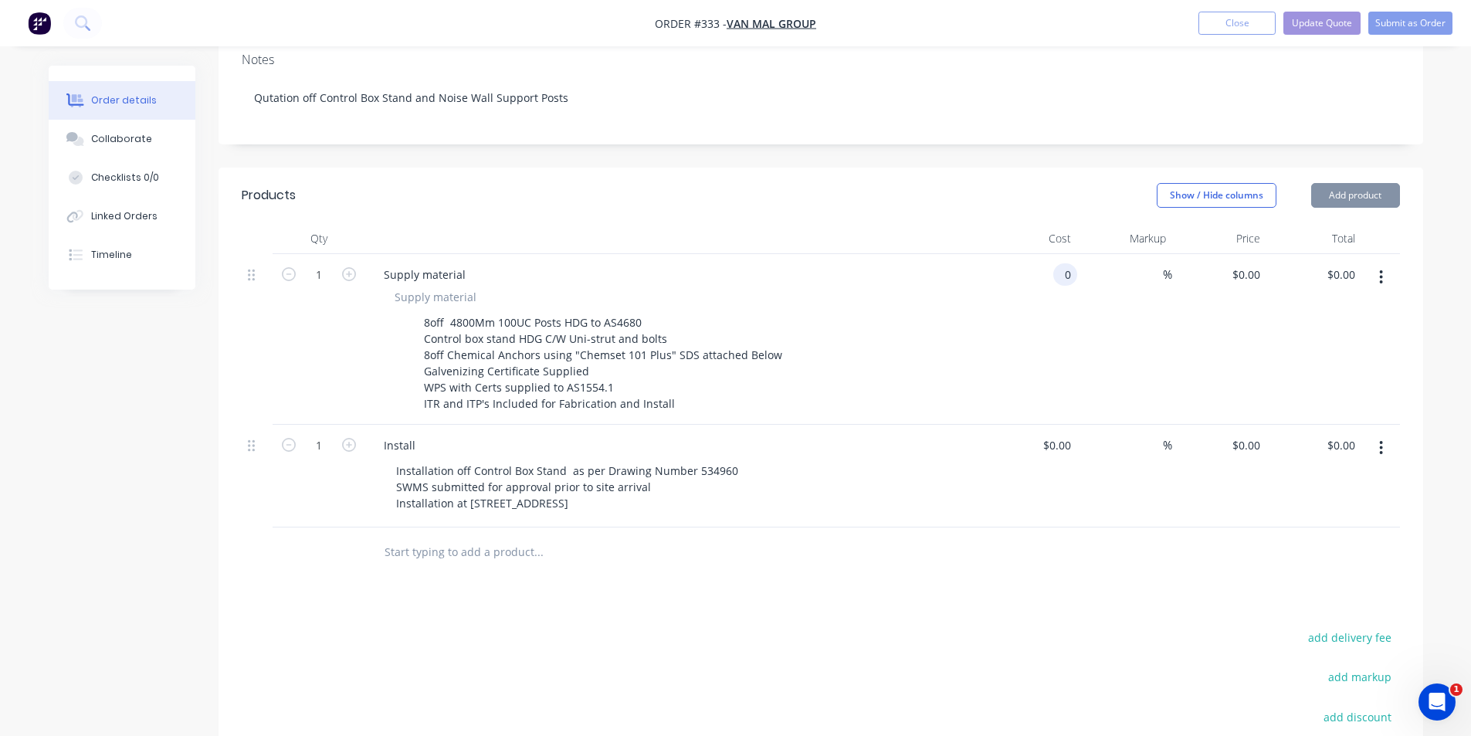
type input "$0.00"
type input "0"
type input "$0.00"
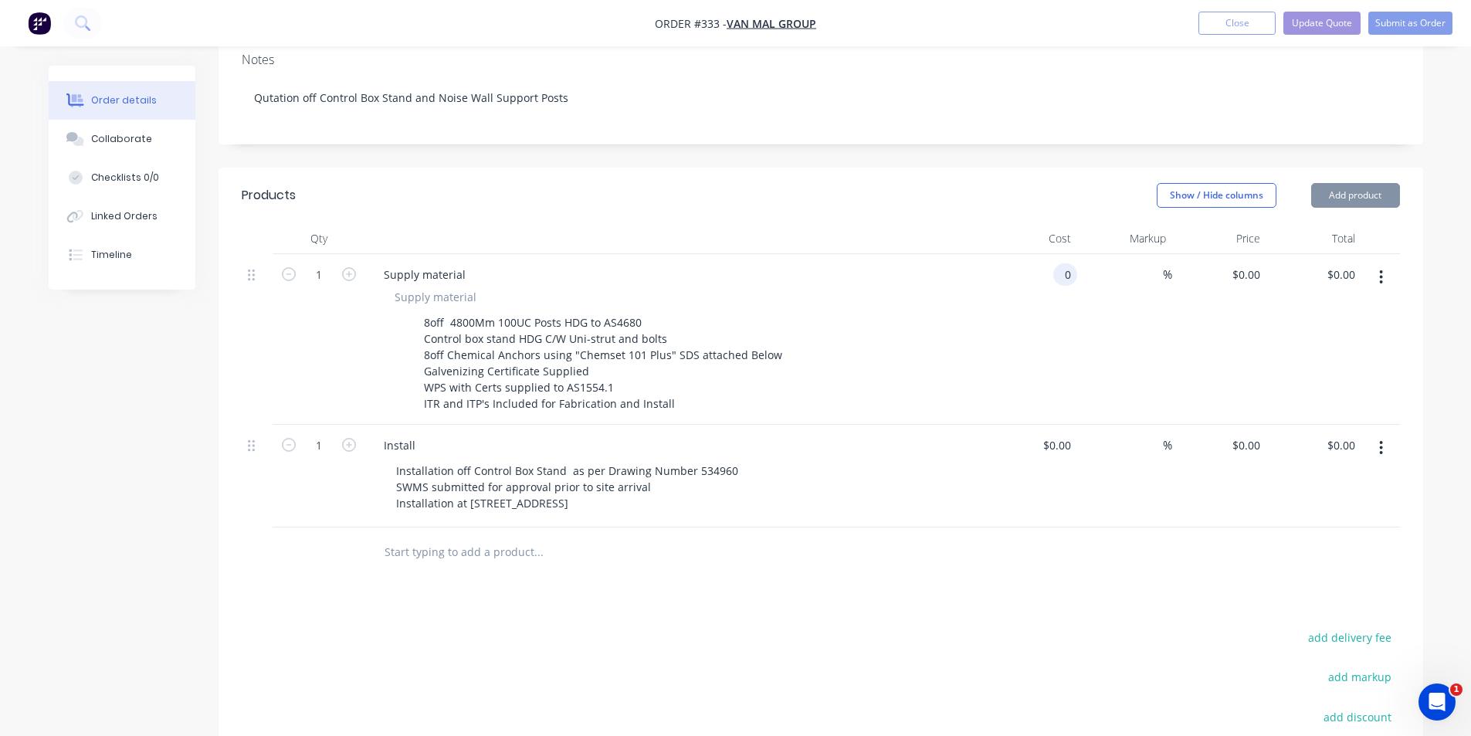
type input "0"
type input "$0.00"
type input "0"
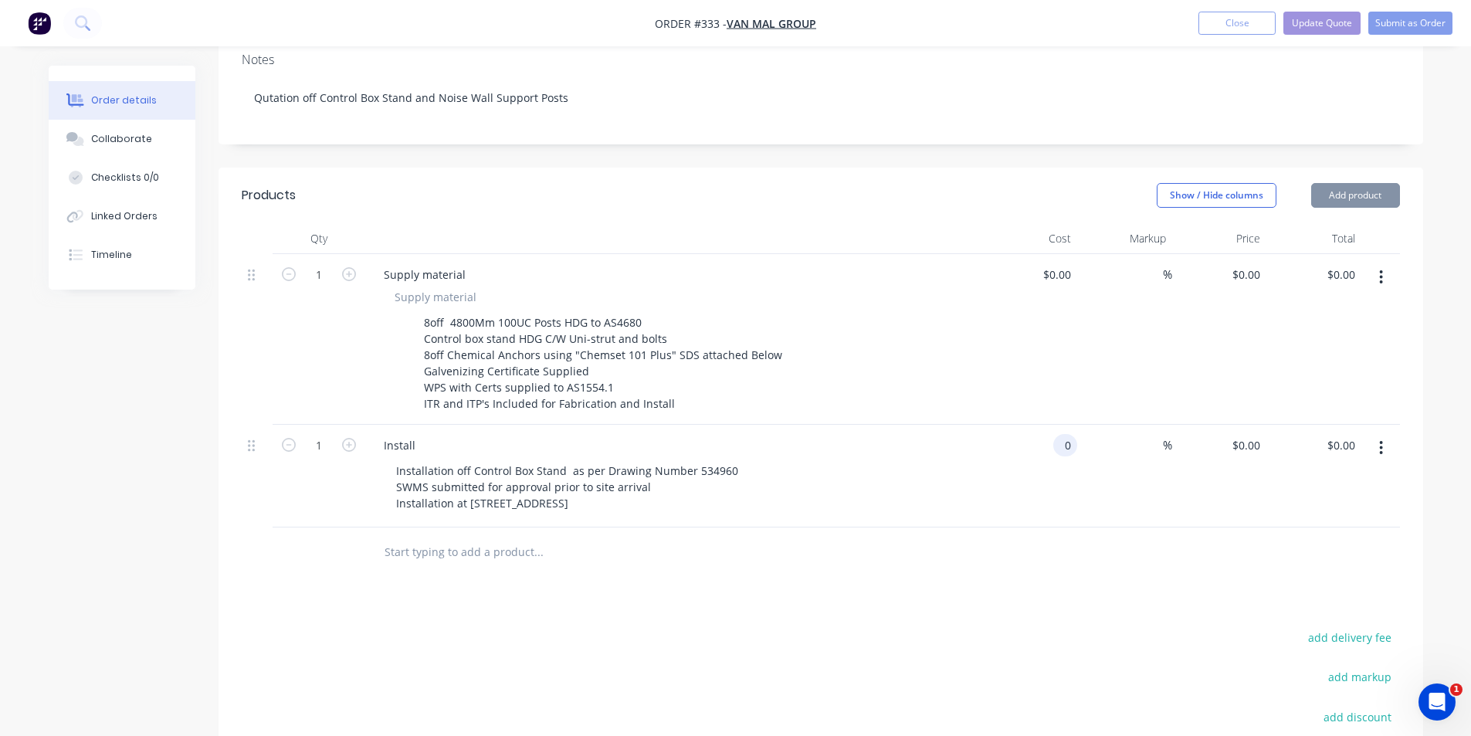
type input "0"
type input "$0.00"
type input "0"
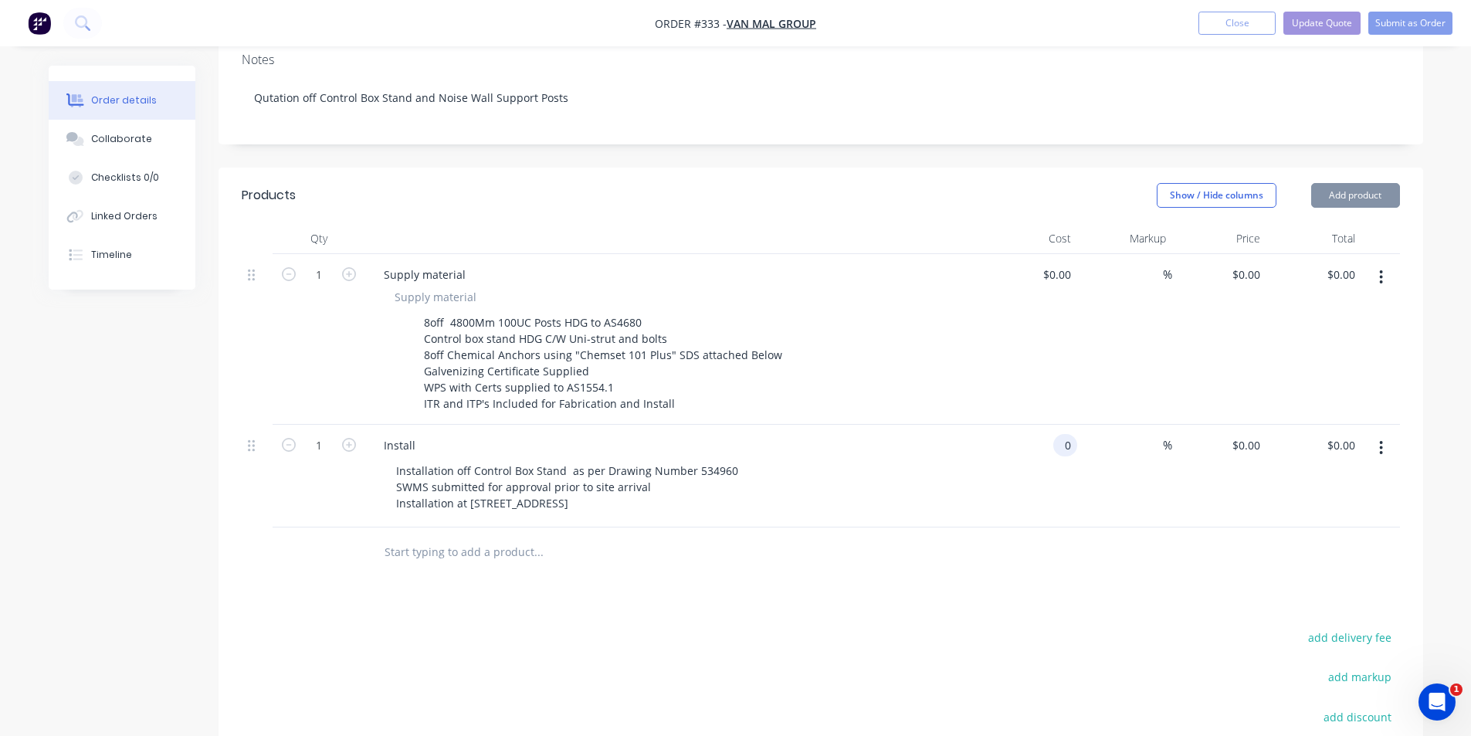
type input "$0.00"
type input "0"
type input "$0.00"
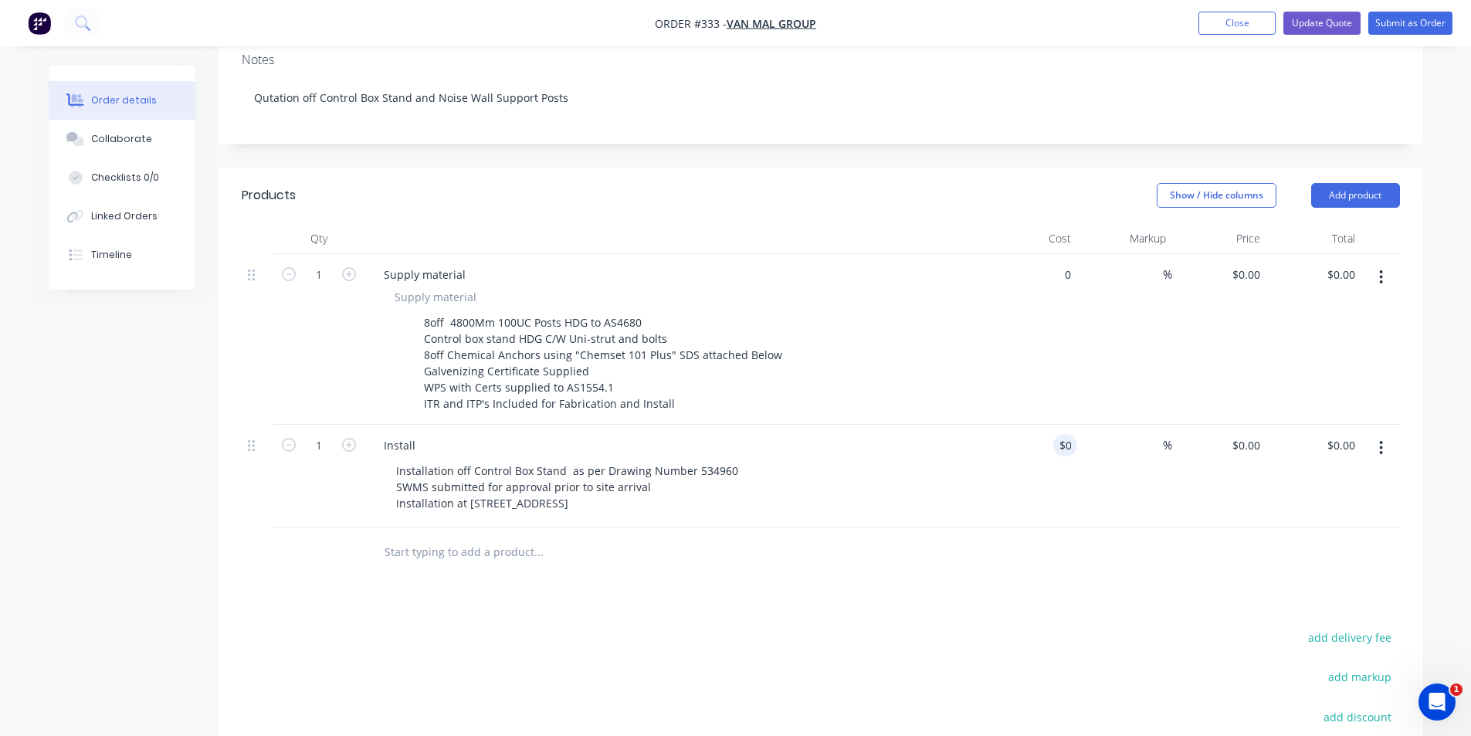
type input "$0.00"
type input "0"
type input "$0.00"
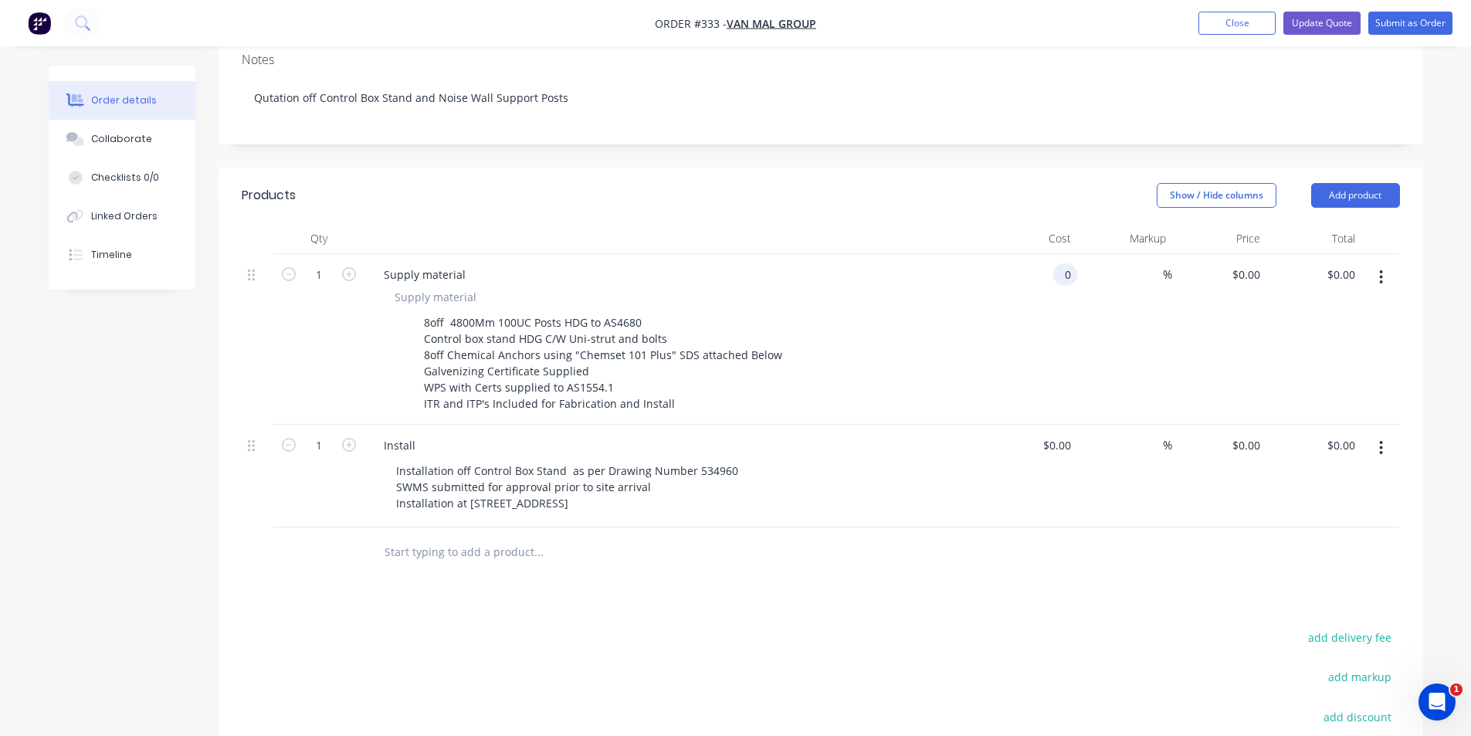
type input "0"
type input "$0.00"
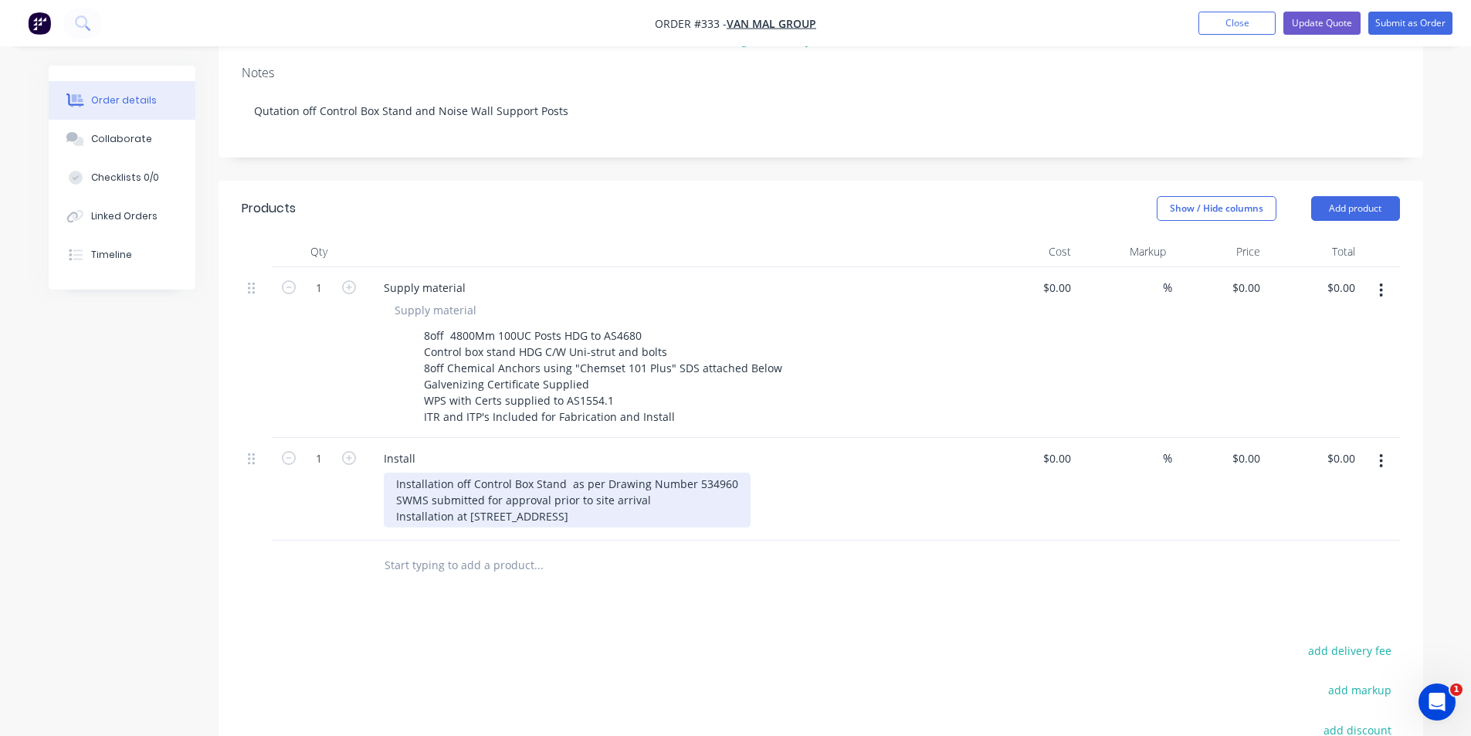
scroll to position [309, 0]
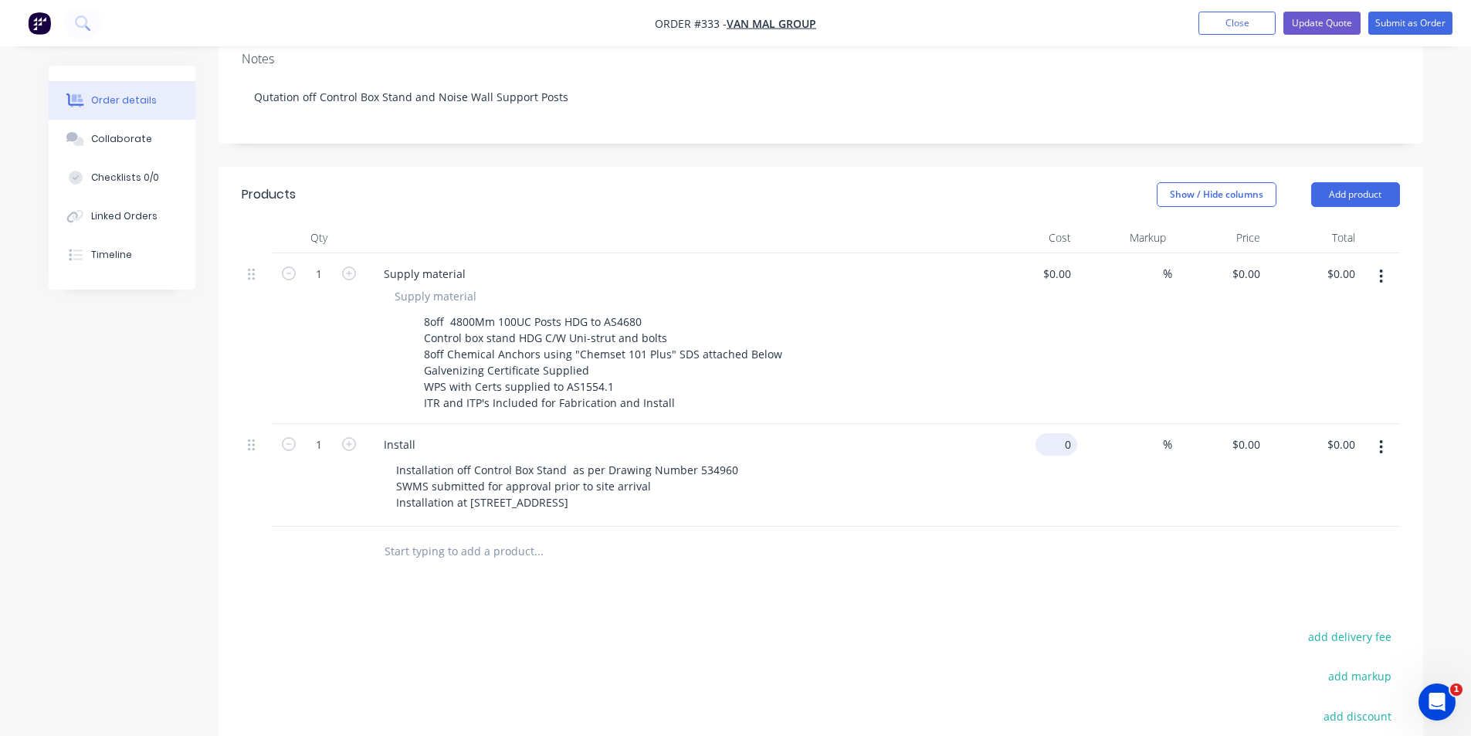
click at [1049, 424] on div "0 $0.00" at bounding box center [1030, 475] width 95 height 103
type input "$1,500.00"
drag, startPoint x: 1070, startPoint y: 426, endPoint x: 1071, endPoint y: 533, distance: 107.4
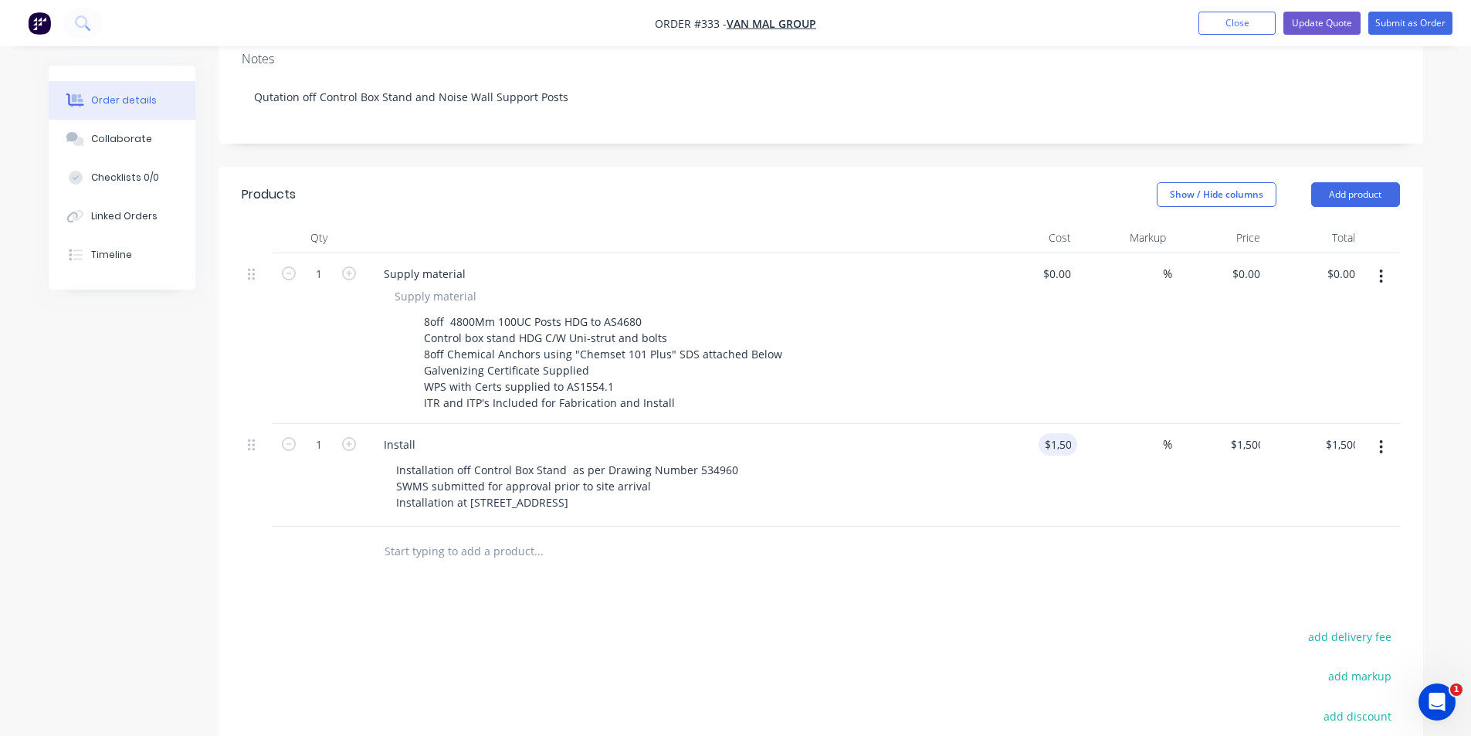
click at [1071, 533] on div at bounding box center [821, 552] width 1159 height 50
click at [1055, 433] on input "1500" at bounding box center [1061, 444] width 32 height 22
click at [1071, 433] on input "1500" at bounding box center [1061, 444] width 32 height 22
click at [1080, 527] on div at bounding box center [821, 552] width 1159 height 50
click at [1071, 433] on input "1500" at bounding box center [1049, 444] width 56 height 22
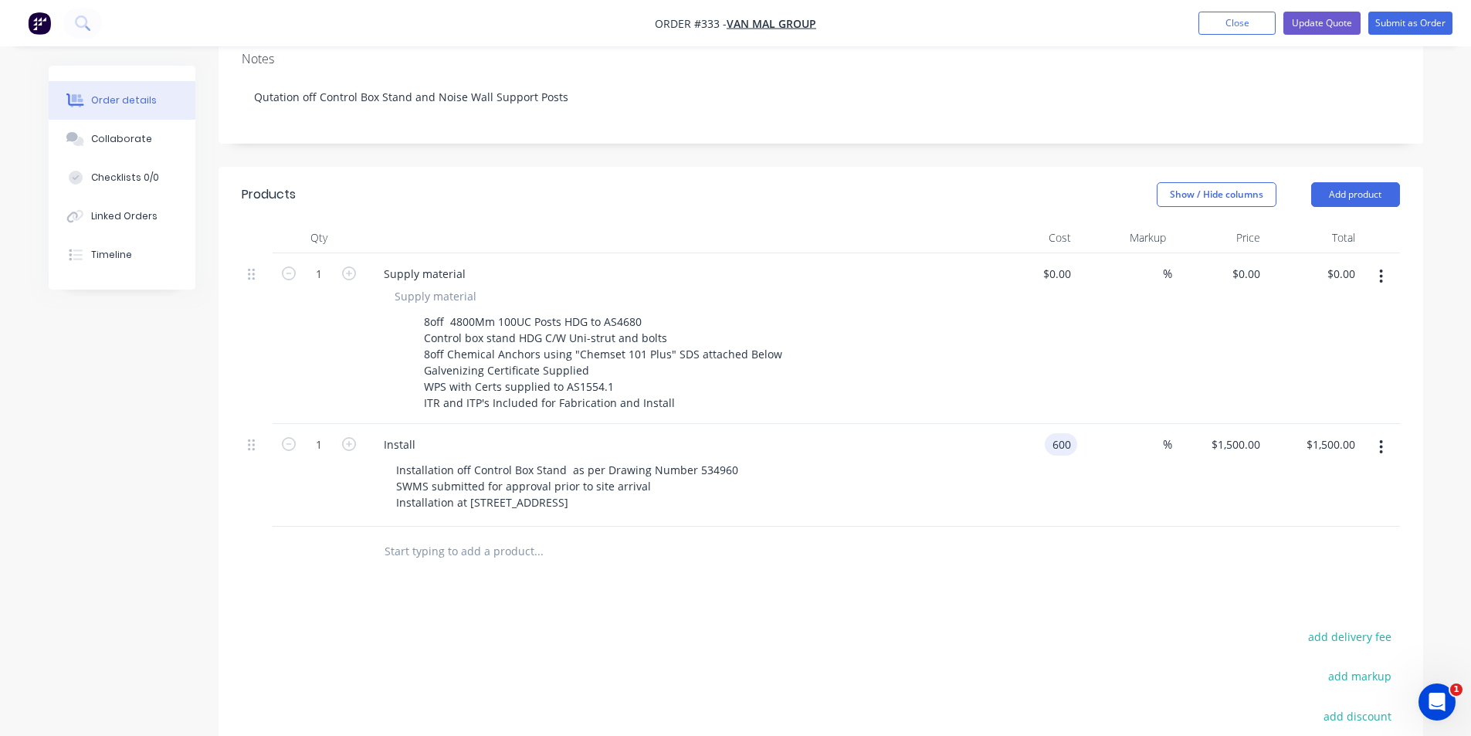
type input "$600.00"
click at [1142, 597] on div "Products Show / Hide columns Add product Qty Cost Markup Price Total 1 Supply m…" at bounding box center [821, 557] width 1205 height 781
click at [1244, 433] on input "600" at bounding box center [1243, 444] width 48 height 22
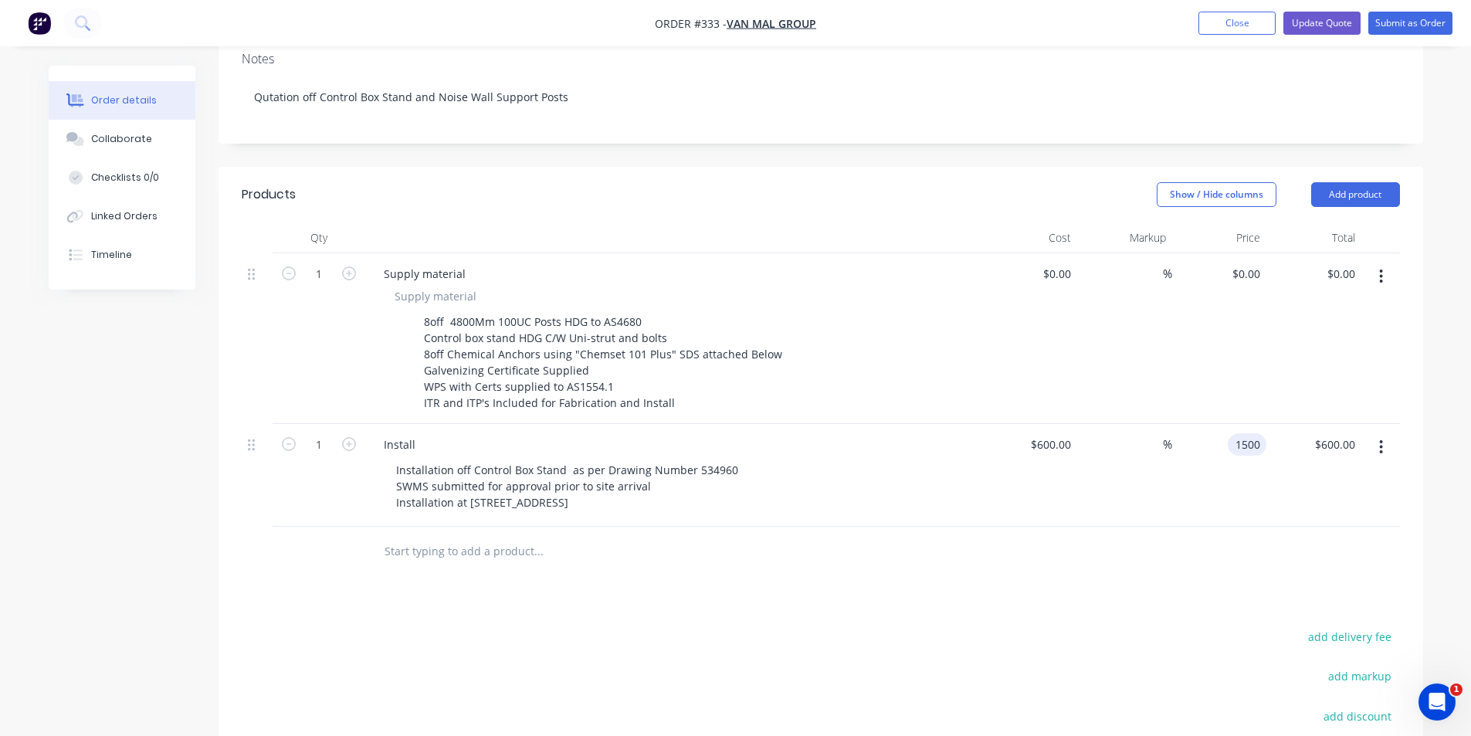
type input "1500"
type input "150"
type input "$1,500.00"
click at [1232, 463] on div "$1,500.00 1500" at bounding box center [1220, 475] width 95 height 103
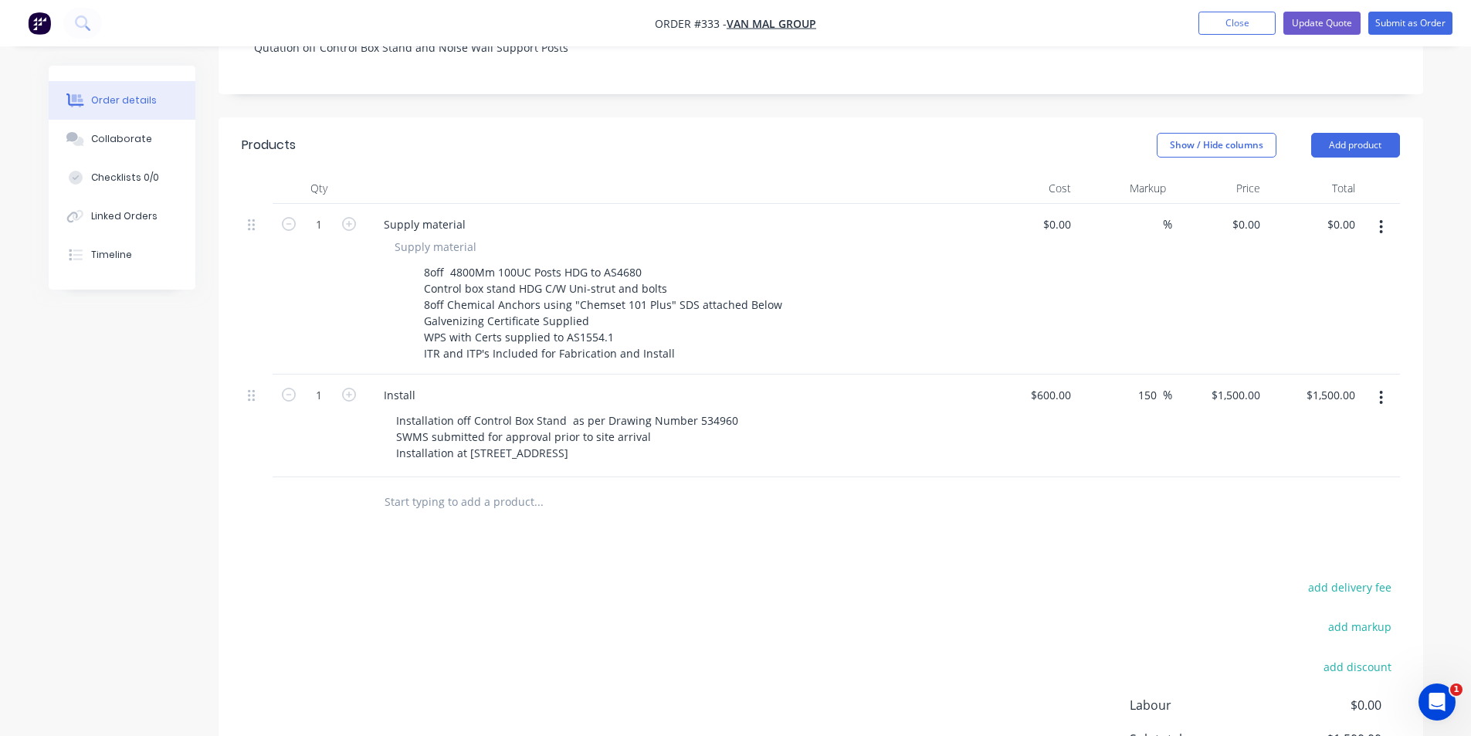
scroll to position [386, 0]
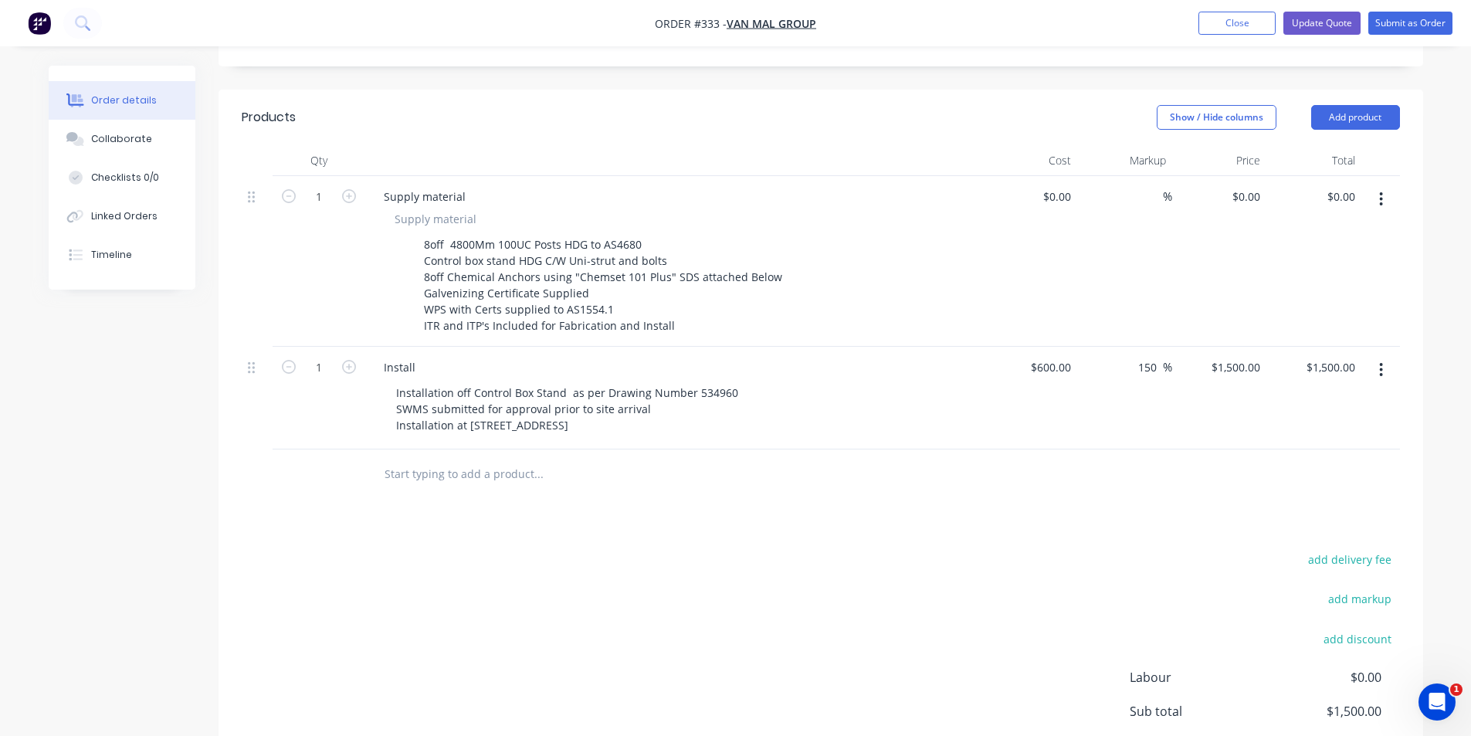
click at [1090, 201] on div "%" at bounding box center [1125, 261] width 95 height 171
click at [1076, 186] on div "$0.00 $0.00" at bounding box center [1030, 261] width 95 height 171
click at [1071, 185] on input "0" at bounding box center [1060, 196] width 36 height 22
type input "$7,648.00"
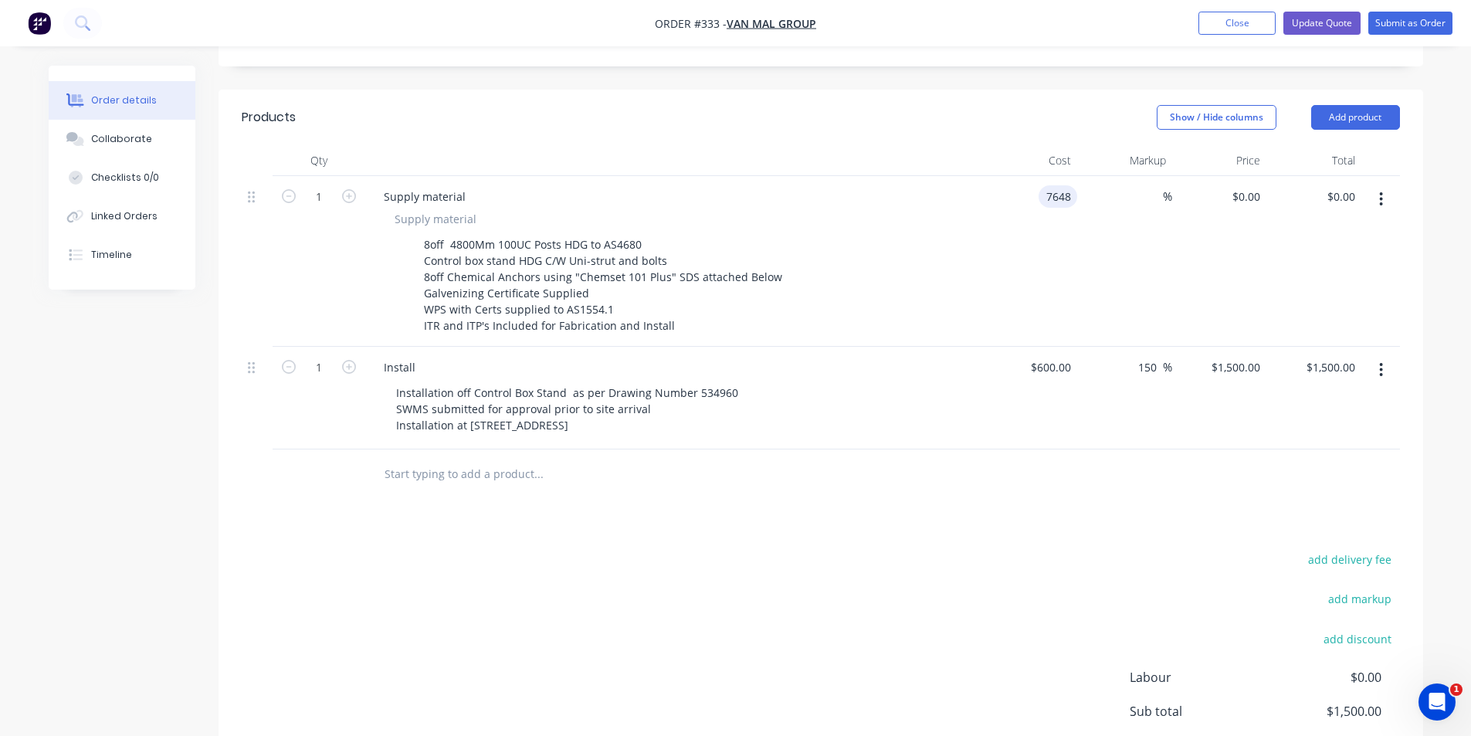
type input "$7,648.00"
click at [983, 145] on div "Cost" at bounding box center [1030, 160] width 95 height 31
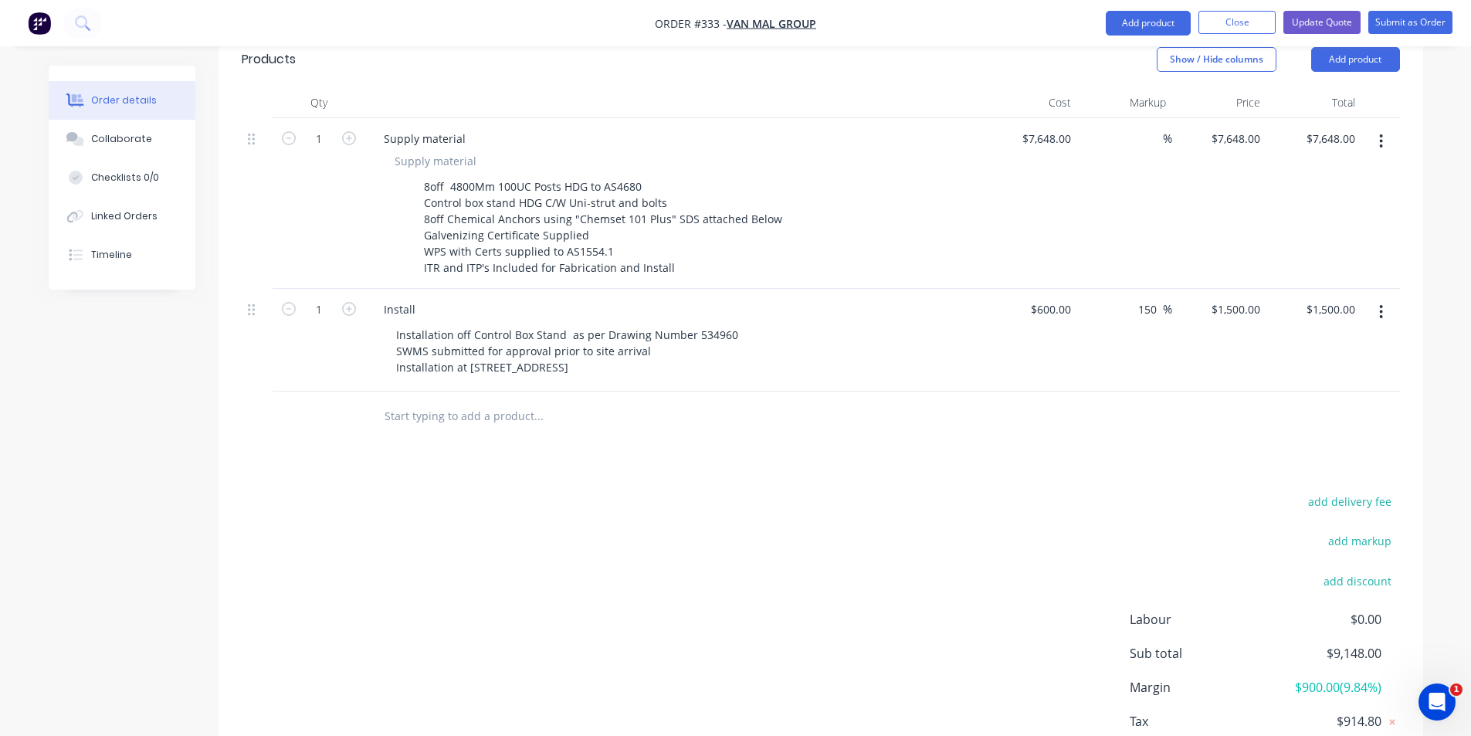
scroll to position [522, 0]
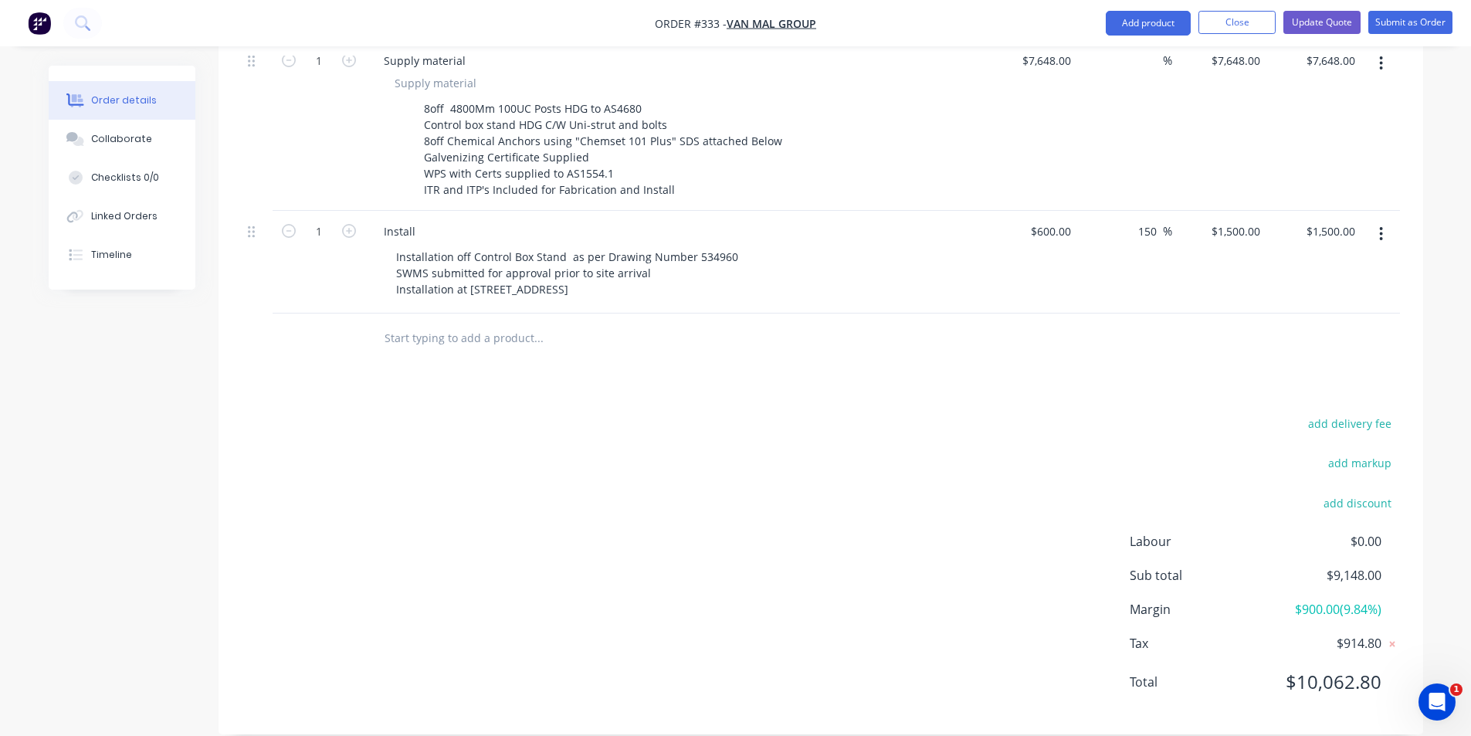
click at [1138, 423] on div "add delivery fee add markup add discount Labour $0.00 Sub total $9,148.00 Margi…" at bounding box center [821, 562] width 1159 height 298
drag, startPoint x: 1288, startPoint y: 657, endPoint x: 1409, endPoint y: 662, distance: 121.4
click at [1409, 662] on div "add delivery fee add markup add discount Labour $0.00 Sub total $9,148.00 Margi…" at bounding box center [821, 562] width 1205 height 298
click at [1392, 668] on div "Total $10,062.80" at bounding box center [1265, 682] width 270 height 28
click at [1369, 668] on span "$10,062.80" at bounding box center [1324, 682] width 114 height 28
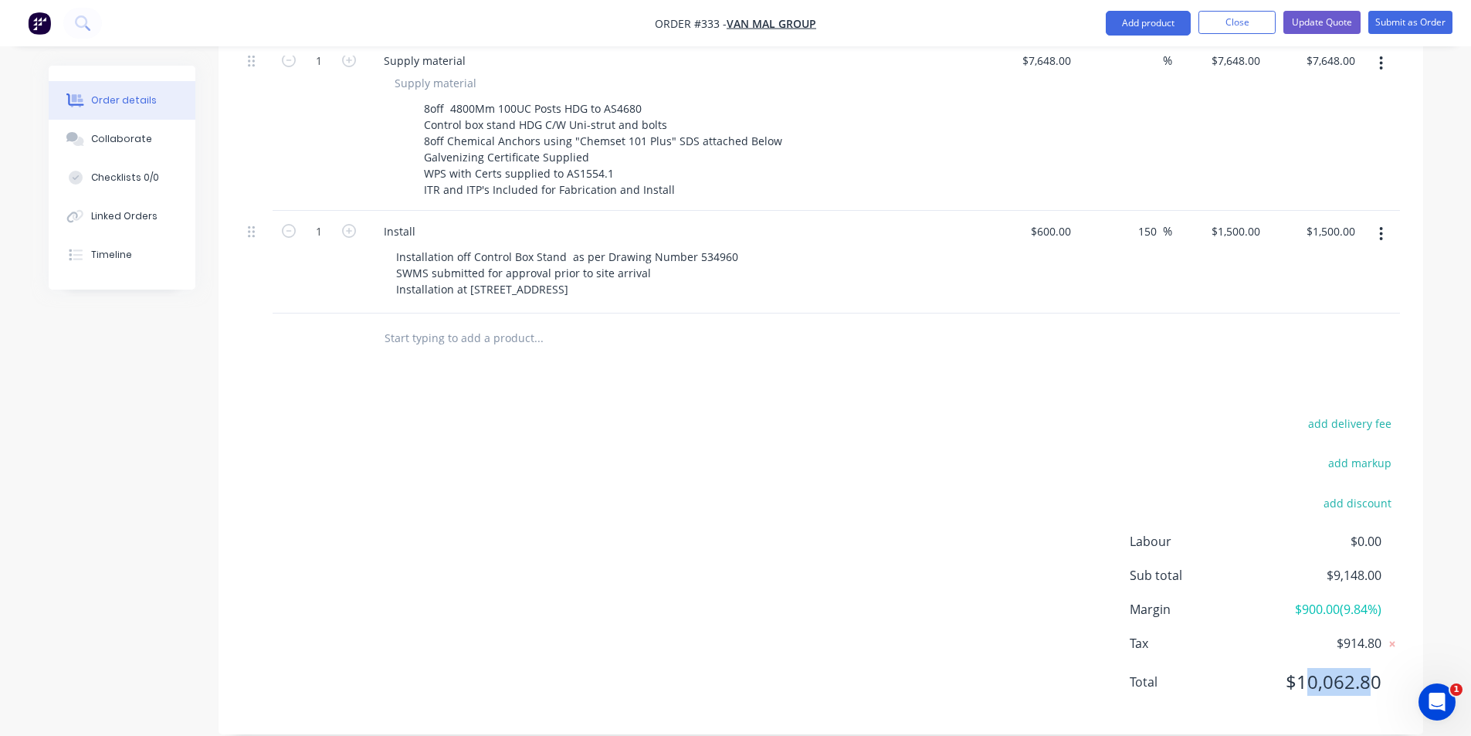
drag, startPoint x: 1376, startPoint y: 660, endPoint x: 1304, endPoint y: 662, distance: 71.9
click at [1304, 668] on span "$10,062.80" at bounding box center [1324, 682] width 114 height 28
drag, startPoint x: 1304, startPoint y: 662, endPoint x: 1365, endPoint y: 662, distance: 61.0
click at [1365, 668] on span "$10,062.80" at bounding box center [1324, 682] width 114 height 28
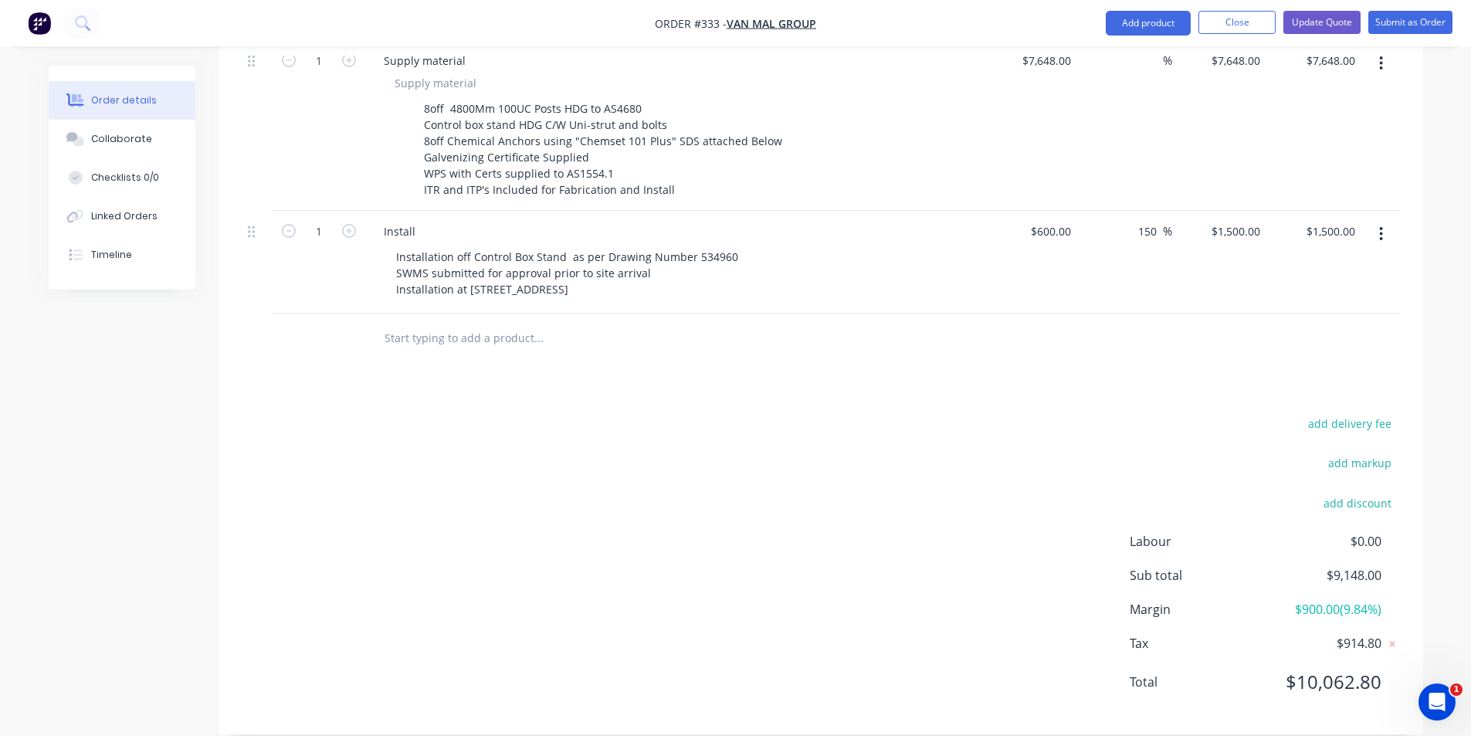
click at [1188, 357] on div "Products Show / Hide columns Add product Qty Cost Markup Price Total 1 Supply m…" at bounding box center [821, 344] width 1205 height 781
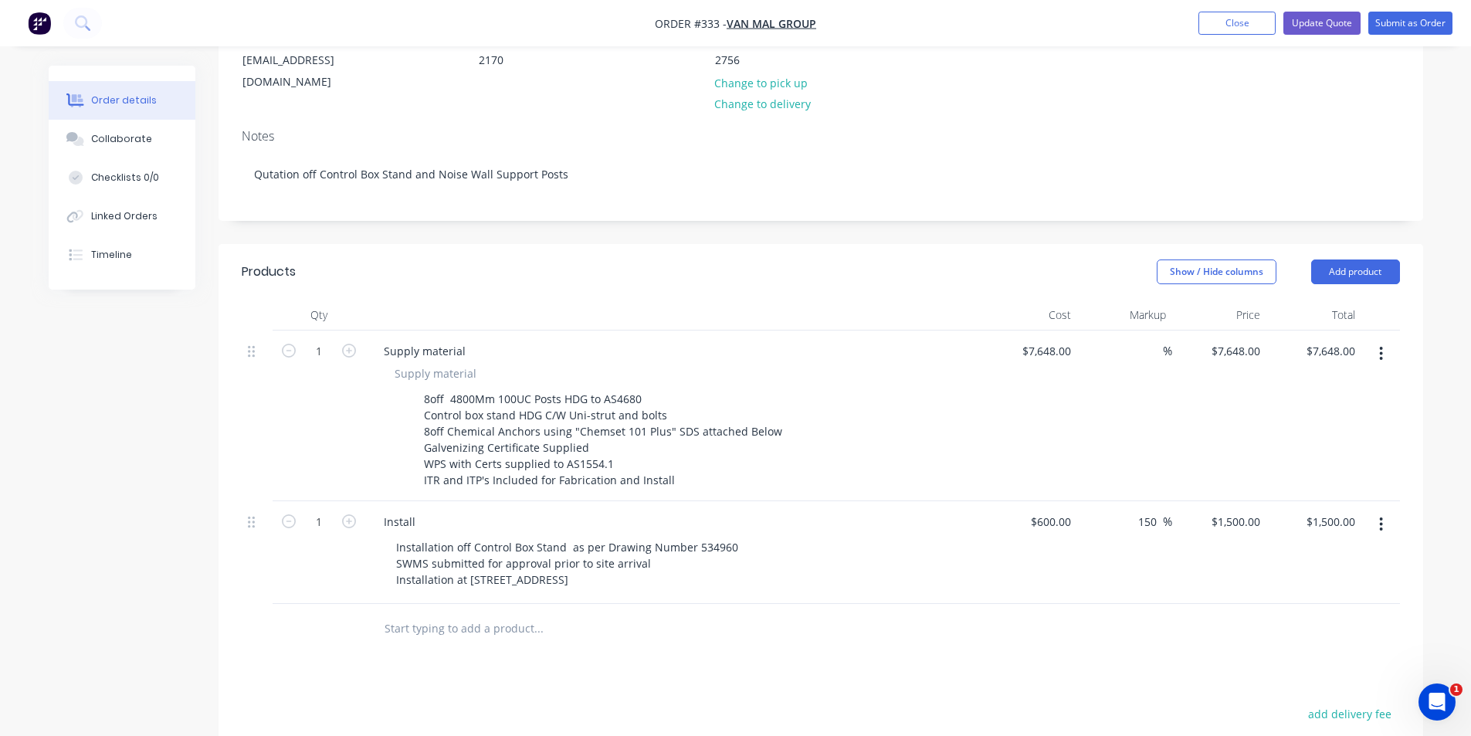
scroll to position [213, 0]
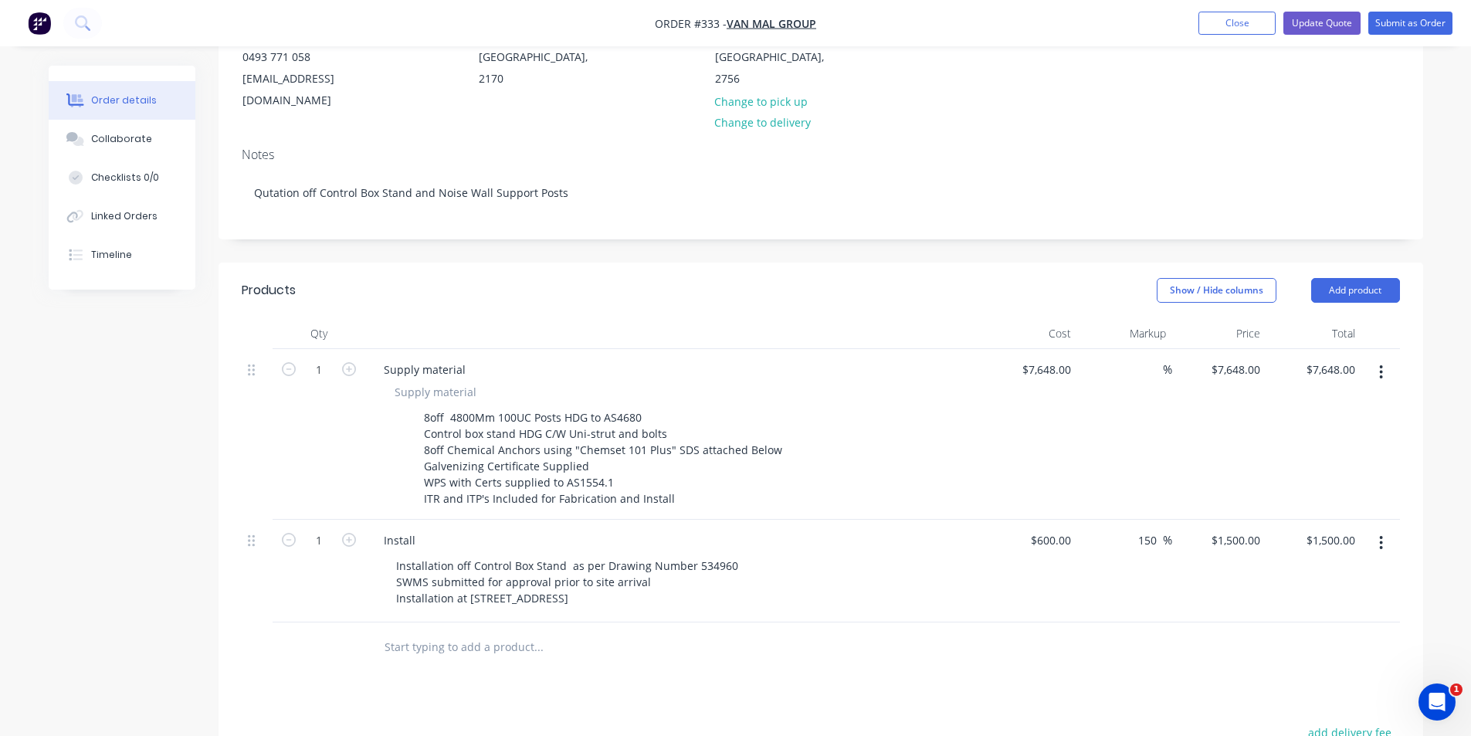
click at [1180, 357] on div "$7,648.00 $7,648.00" at bounding box center [1220, 434] width 95 height 171
click at [1166, 361] on span "%" at bounding box center [1167, 370] width 9 height 18
type input "10"
type input "$8,412.80"
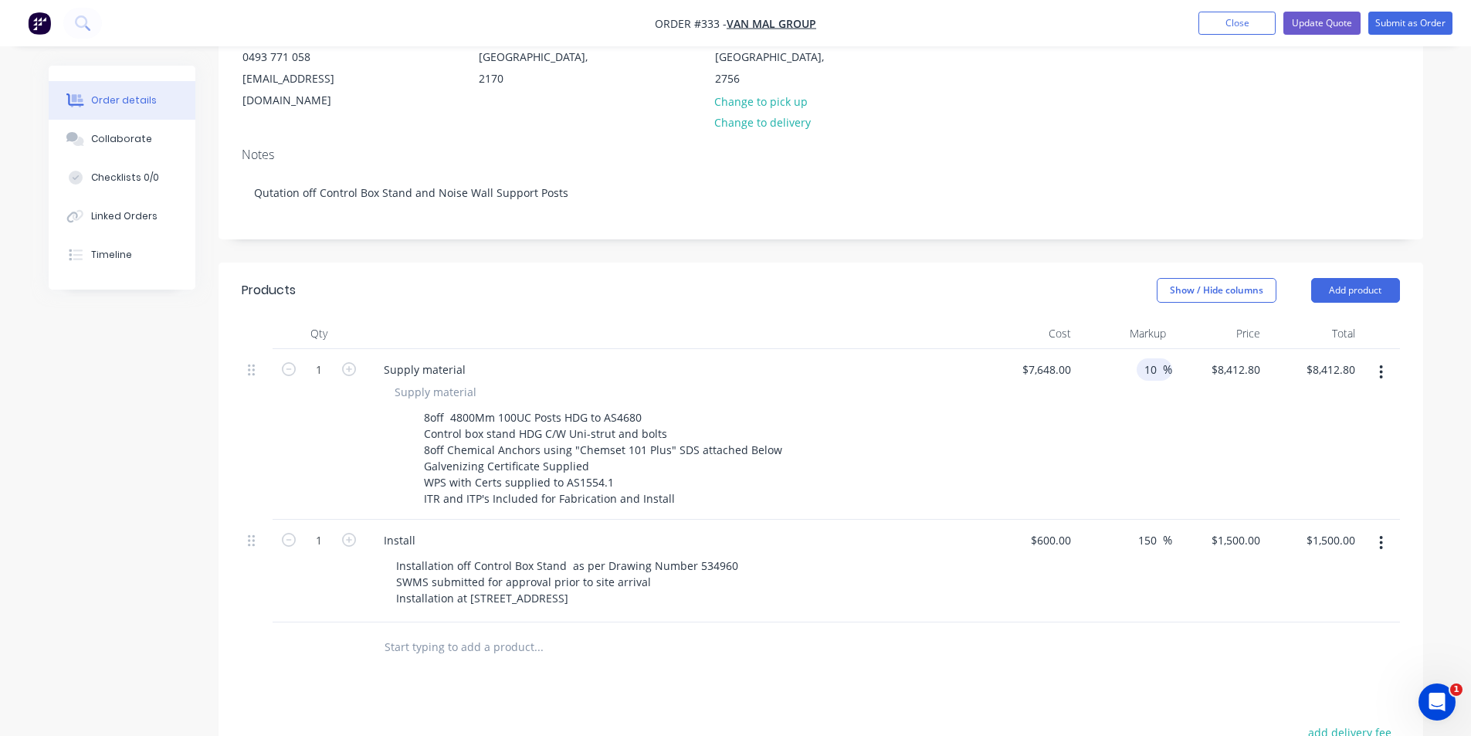
click at [973, 222] on div "Created by [PERSON_NAME] Created [DATE] Required [DATE] Assigned to PS JS Statu…" at bounding box center [821, 447] width 1205 height 1191
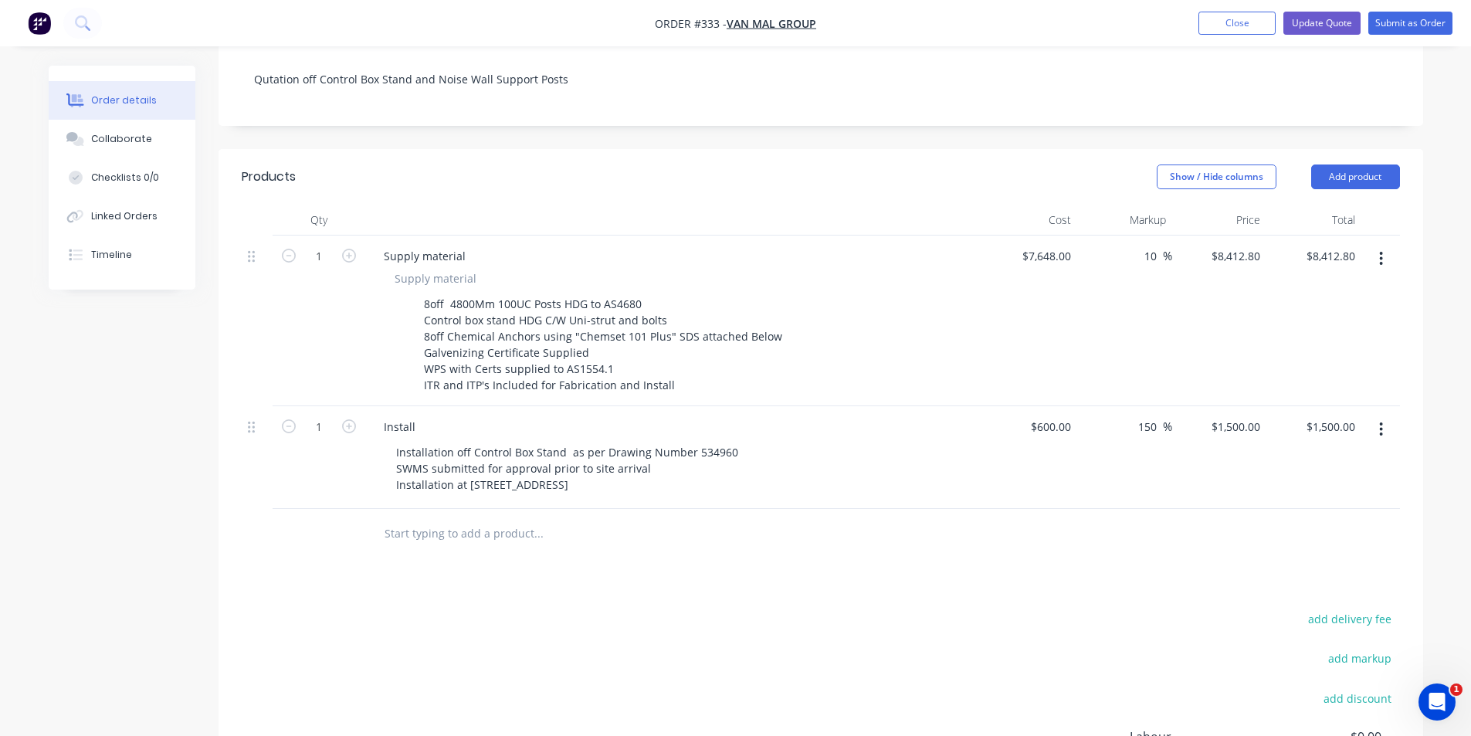
scroll to position [522, 0]
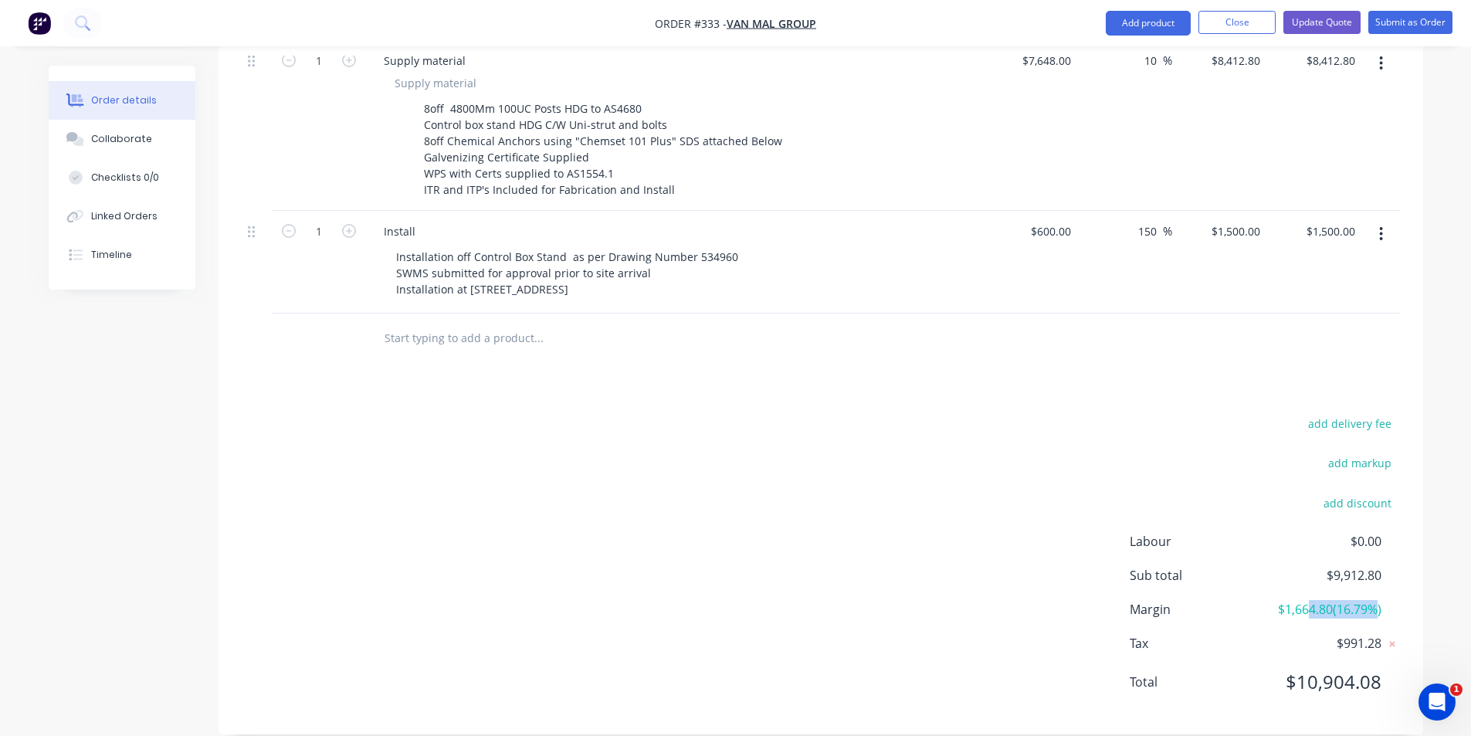
drag, startPoint x: 1318, startPoint y: 585, endPoint x: 1379, endPoint y: 596, distance: 62.0
click at [1379, 600] on span "$1,664.80 ( 16.79 %)" at bounding box center [1324, 609] width 114 height 19
click at [1344, 600] on span "$1,664.80 ( 16.79 %)" at bounding box center [1324, 609] width 114 height 19
drag, startPoint x: 1342, startPoint y: 590, endPoint x: 1366, endPoint y: 592, distance: 23.3
click at [1366, 600] on span "$1,664.80 ( 16.79 %)" at bounding box center [1324, 609] width 114 height 19
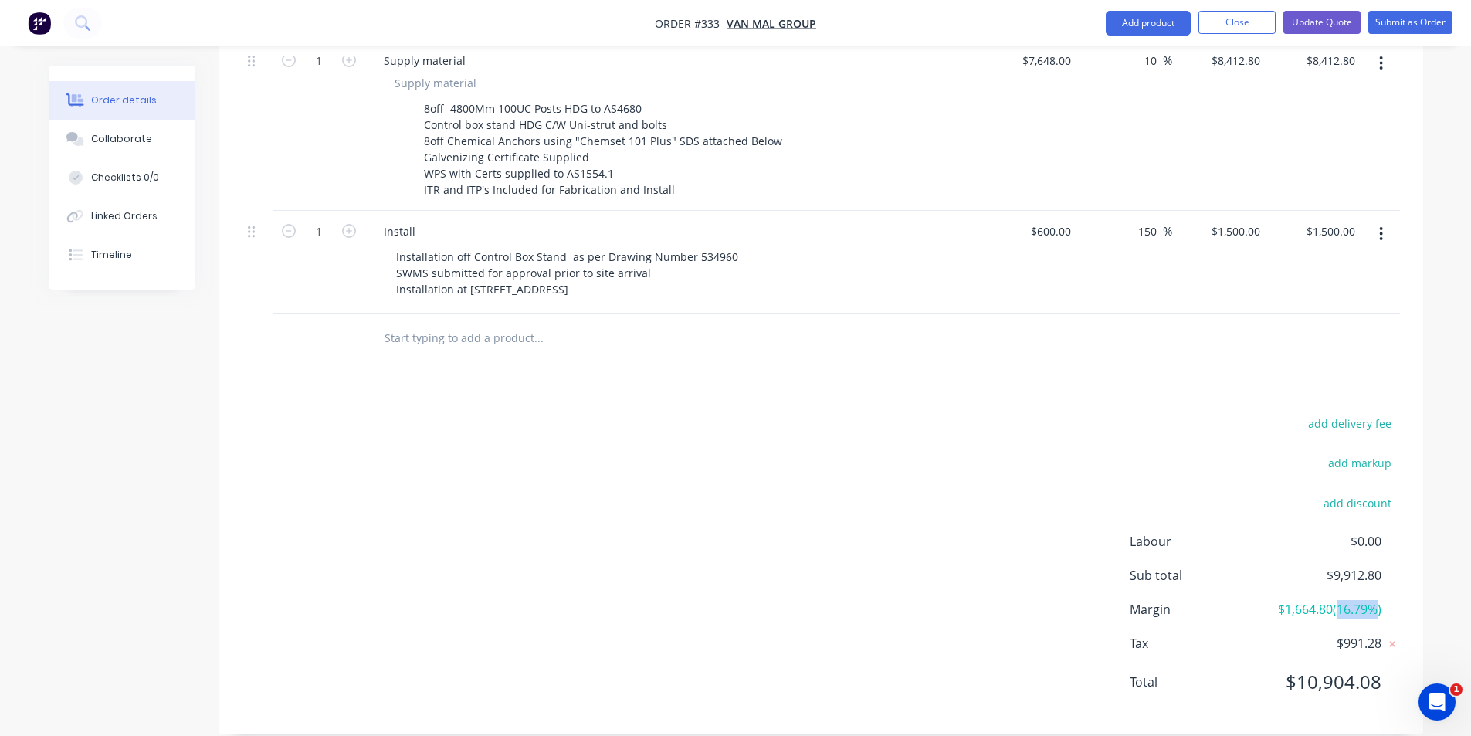
click at [1366, 600] on span "$1,664.80 ( 16.79 %)" at bounding box center [1324, 609] width 114 height 19
drag, startPoint x: 1365, startPoint y: 593, endPoint x: 1351, endPoint y: 593, distance: 13.9
click at [1351, 600] on span "$1,664.80 ( 16.79 %)" at bounding box center [1324, 609] width 114 height 19
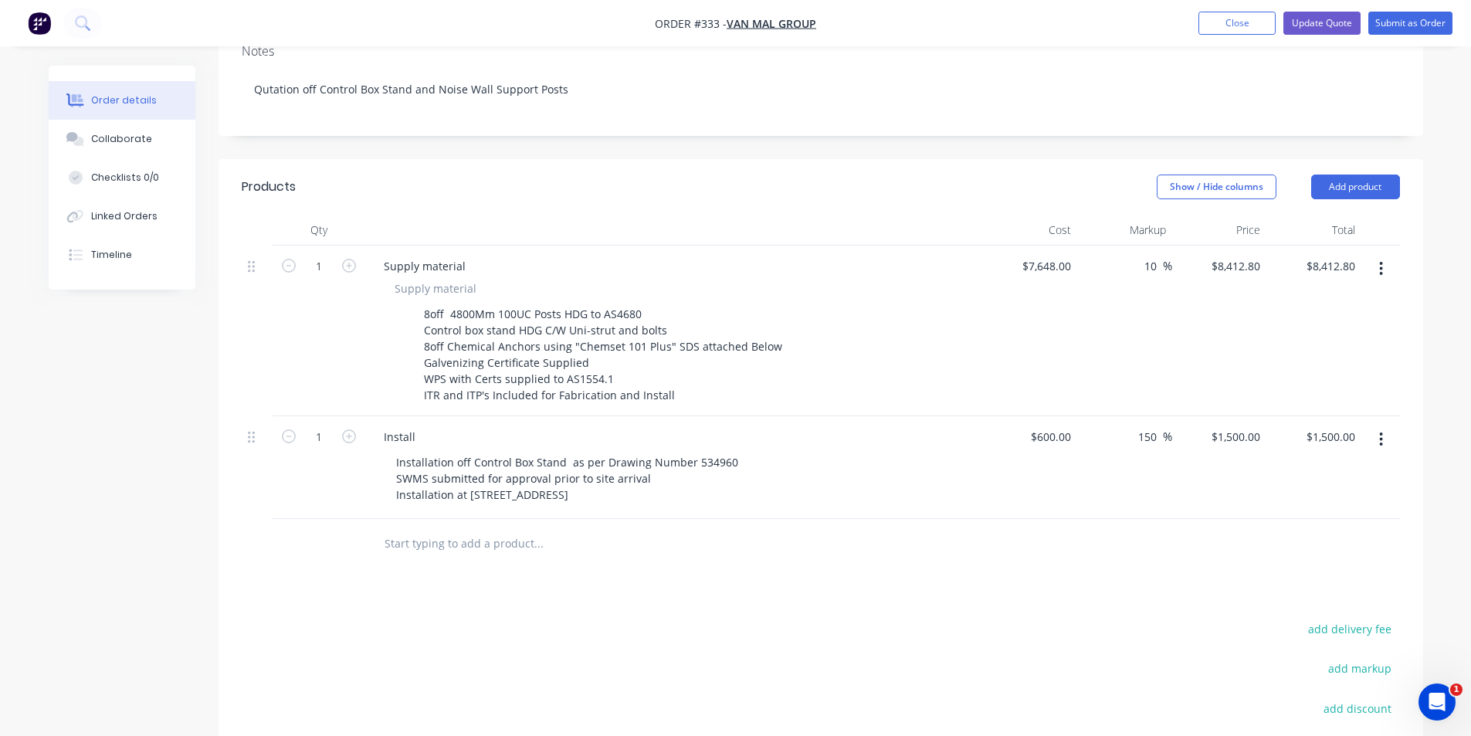
scroll to position [290, 0]
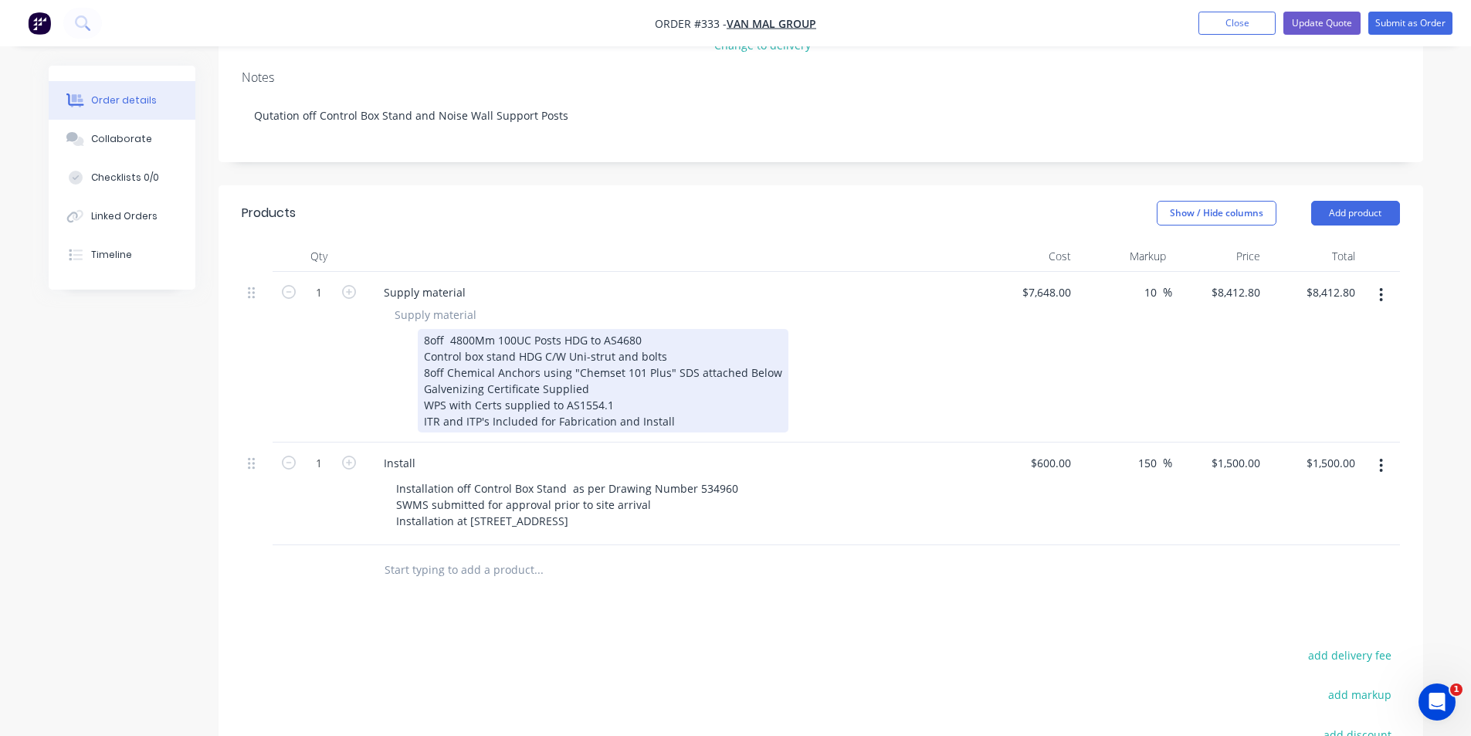
drag, startPoint x: 418, startPoint y: 320, endPoint x: 675, endPoint y: 395, distance: 267.9
click at [675, 395] on div "8off 4800Mm 100UC Posts HDG to AS4680 Control box stand HDG C/W Uni-strut and b…" at bounding box center [603, 381] width 371 height 104
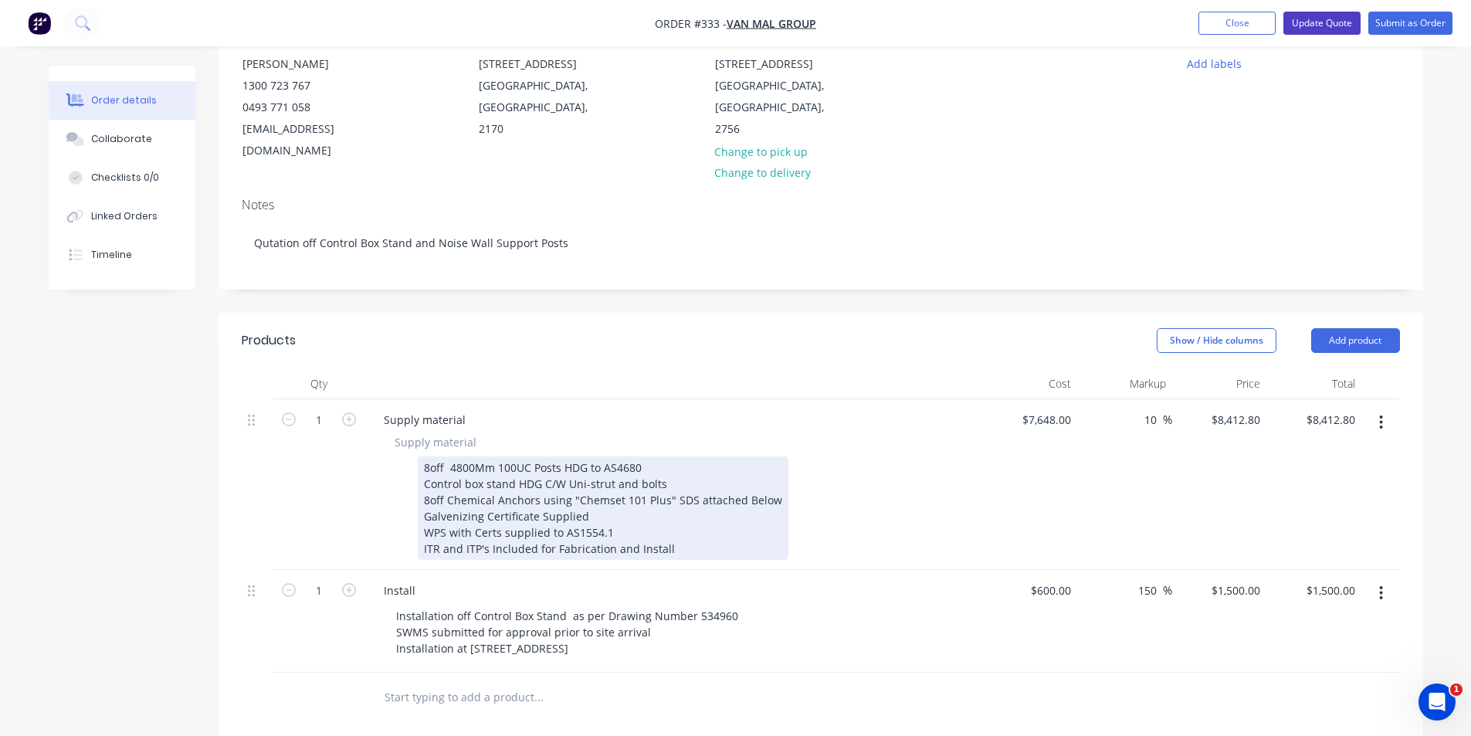
scroll to position [0, 0]
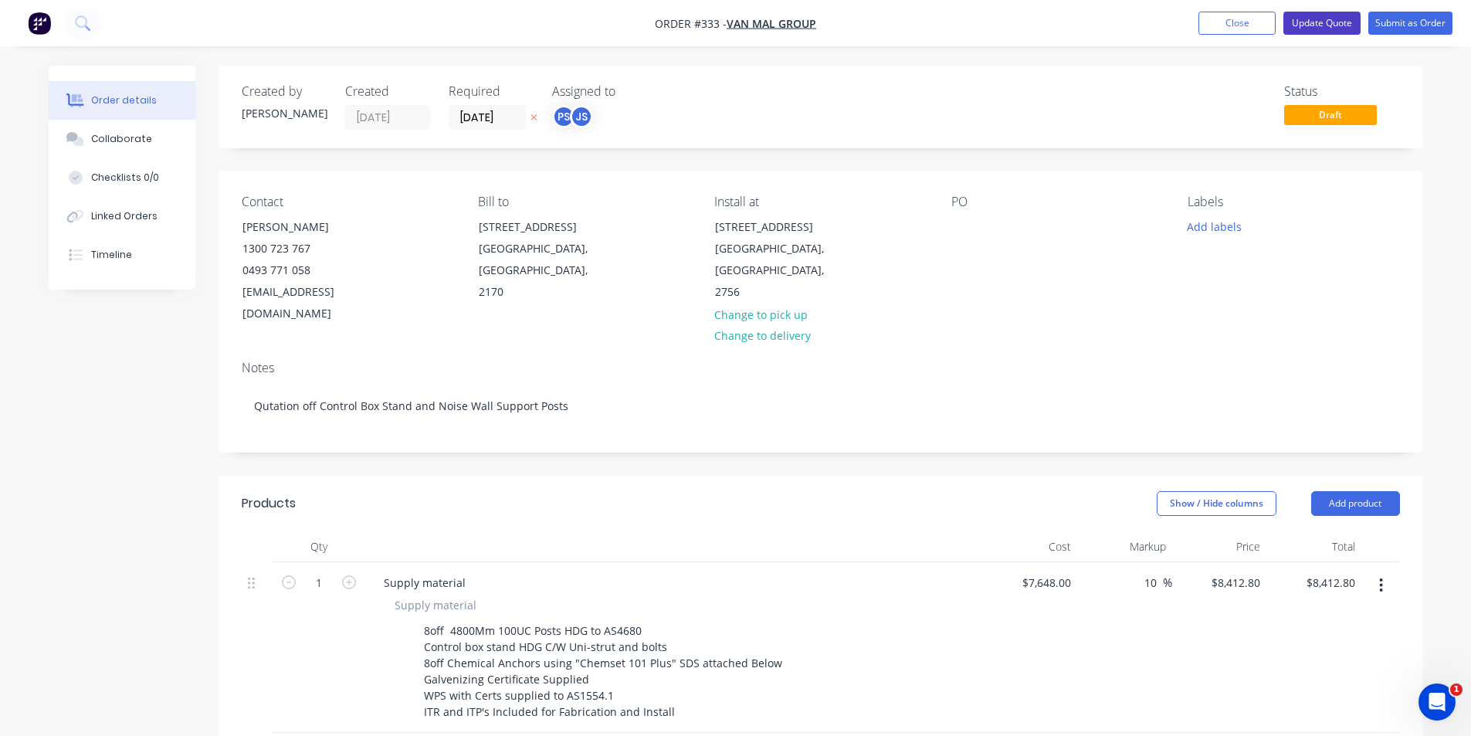
click at [1316, 27] on button "Update Quote" at bounding box center [1322, 23] width 77 height 23
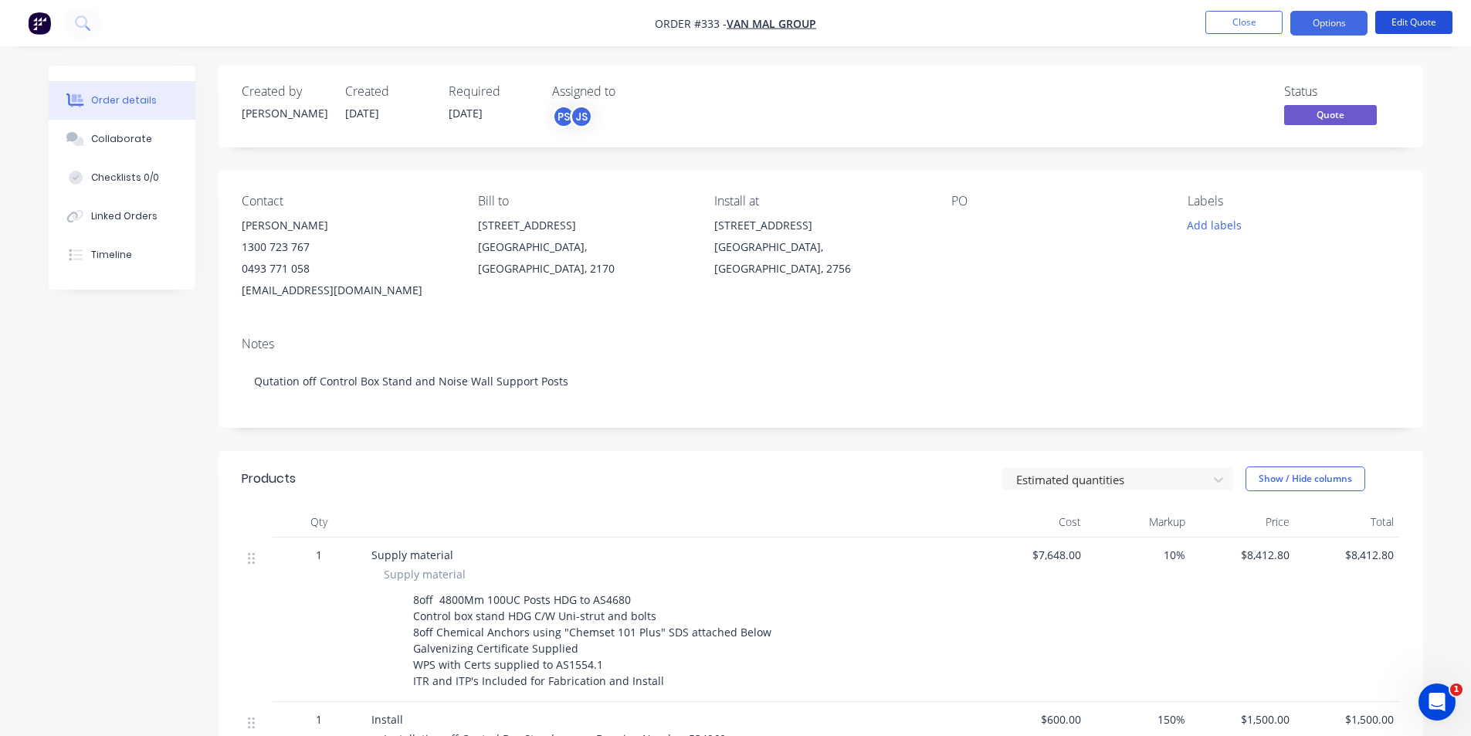
drag, startPoint x: 1400, startPoint y: 32, endPoint x: 1383, endPoint y: 74, distance: 45.8
click at [1383, 74] on div "Order #333 - Van Mal Group Close Options Edit Quote Order details Collaborate C…" at bounding box center [735, 533] width 1471 height 1067
click at [1383, 74] on div "Created by [PERSON_NAME] Created [DATE] Required [DATE] Assigned to PS JS Statu…" at bounding box center [821, 107] width 1205 height 82
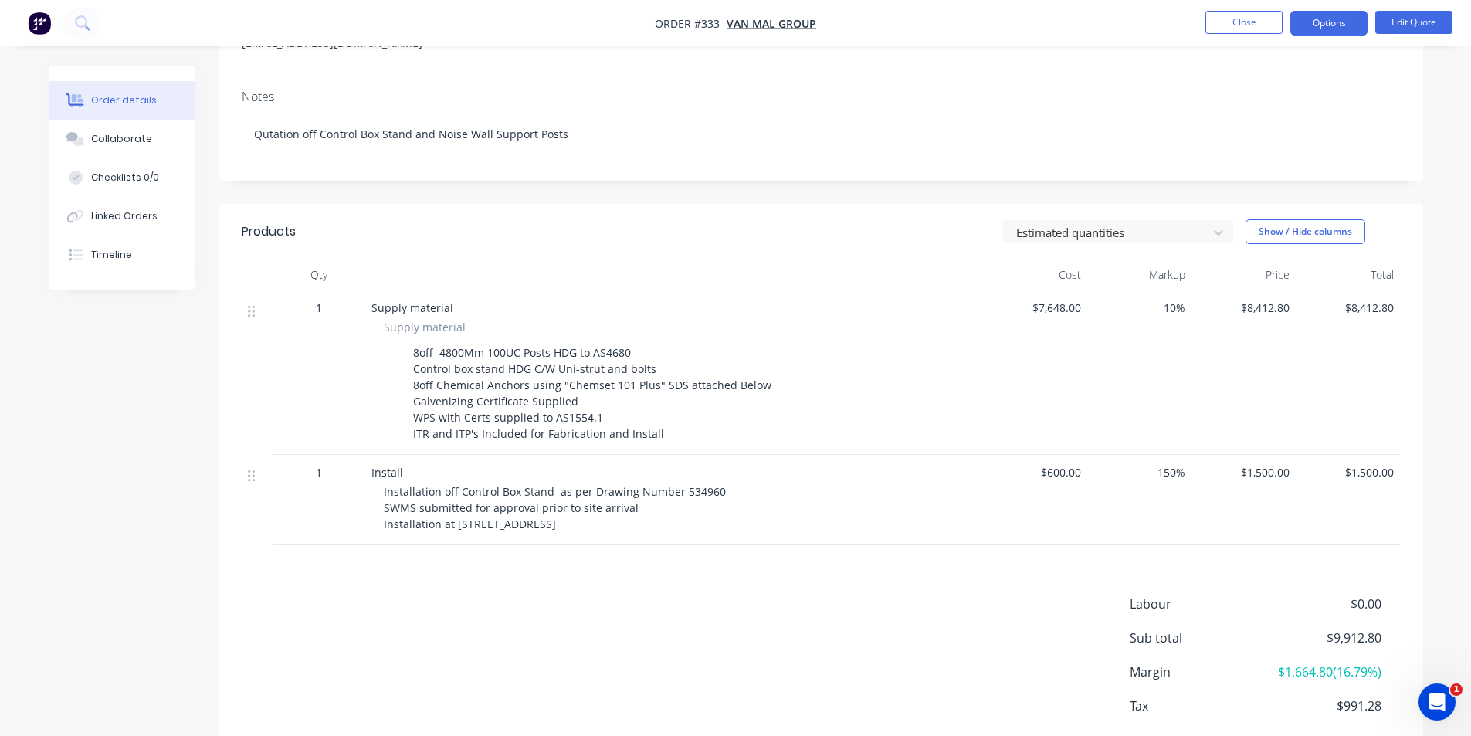
scroll to position [331, 0]
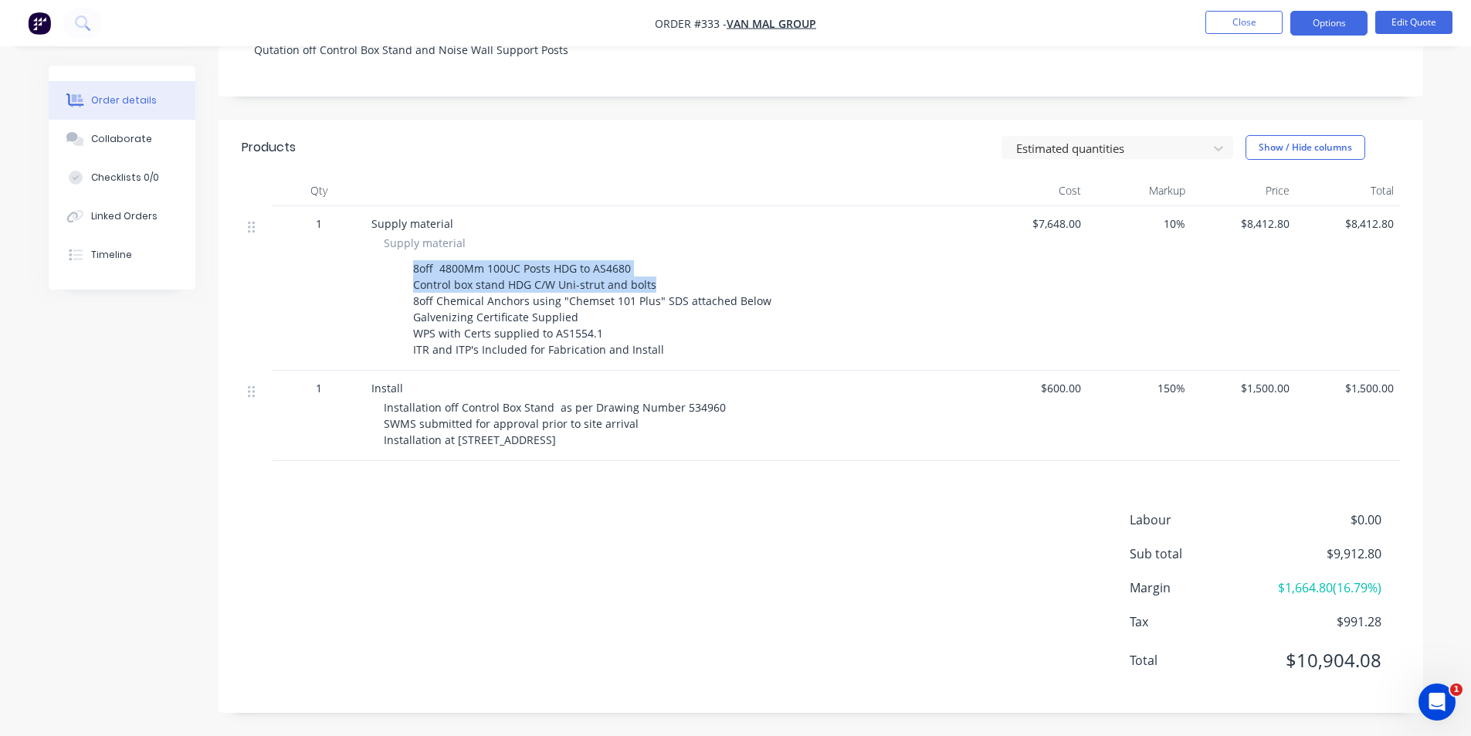
drag, startPoint x: 410, startPoint y: 268, endPoint x: 686, endPoint y: 285, distance: 276.3
click at [686, 285] on div "8off 4800Mm 100UC Posts HDG to AS4680 Control box stand HDG C/W Uni-strut and b…" at bounding box center [592, 309] width 371 height 104
click at [695, 332] on div "8off 4800Mm 100UC Posts HDG to AS4680 Control box stand HDG C/W Uni-strut and b…" at bounding box center [592, 309] width 371 height 104
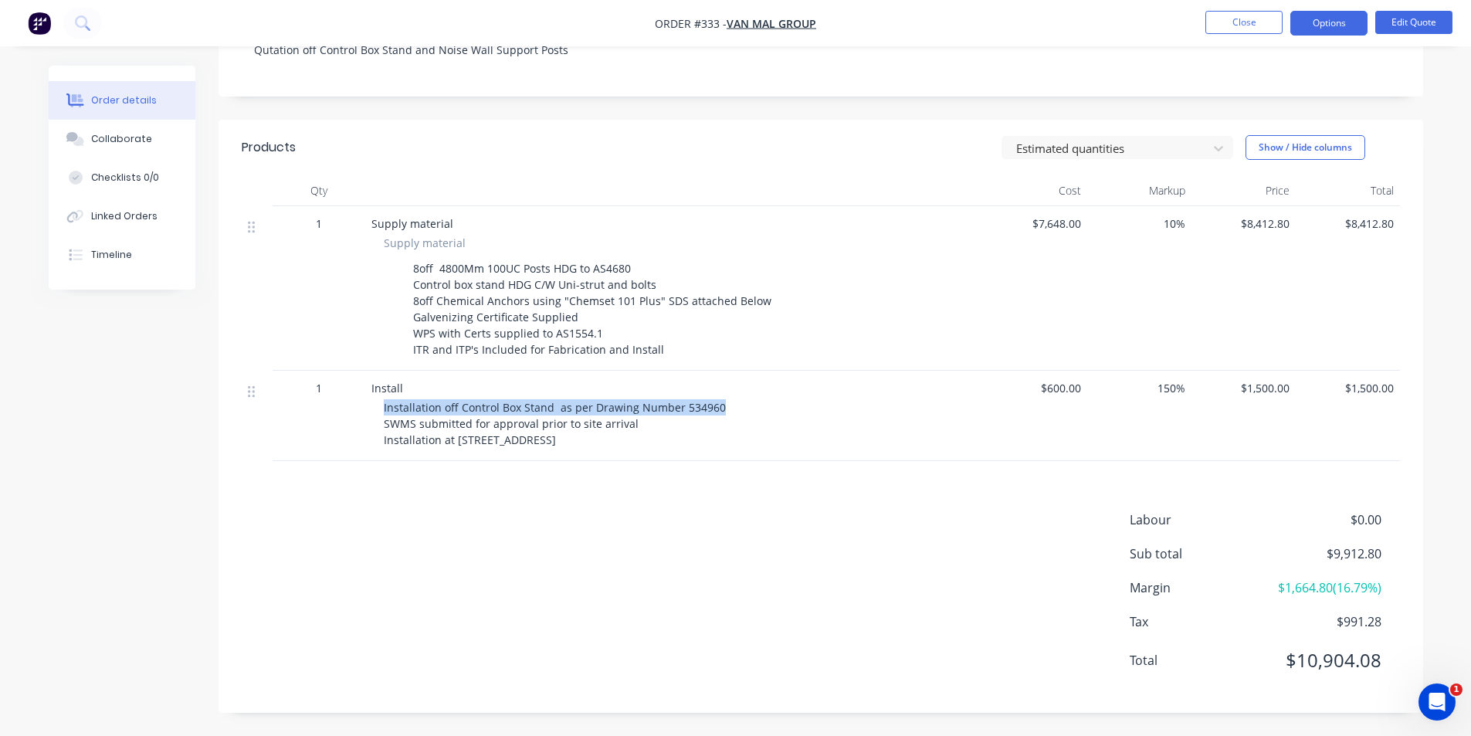
drag, startPoint x: 721, startPoint y: 396, endPoint x: 383, endPoint y: 407, distance: 337.7
click at [383, 407] on div "Install Installation off Control Box Stand as per Drawing Number 534960 SWMS su…" at bounding box center [674, 416] width 618 height 90
click at [384, 407] on span "Installation off Control Box Stand as per Drawing Number 534960 SWMS submitted …" at bounding box center [555, 423] width 342 height 47
click at [1386, 28] on button "Edit Quote" at bounding box center [1414, 22] width 77 height 23
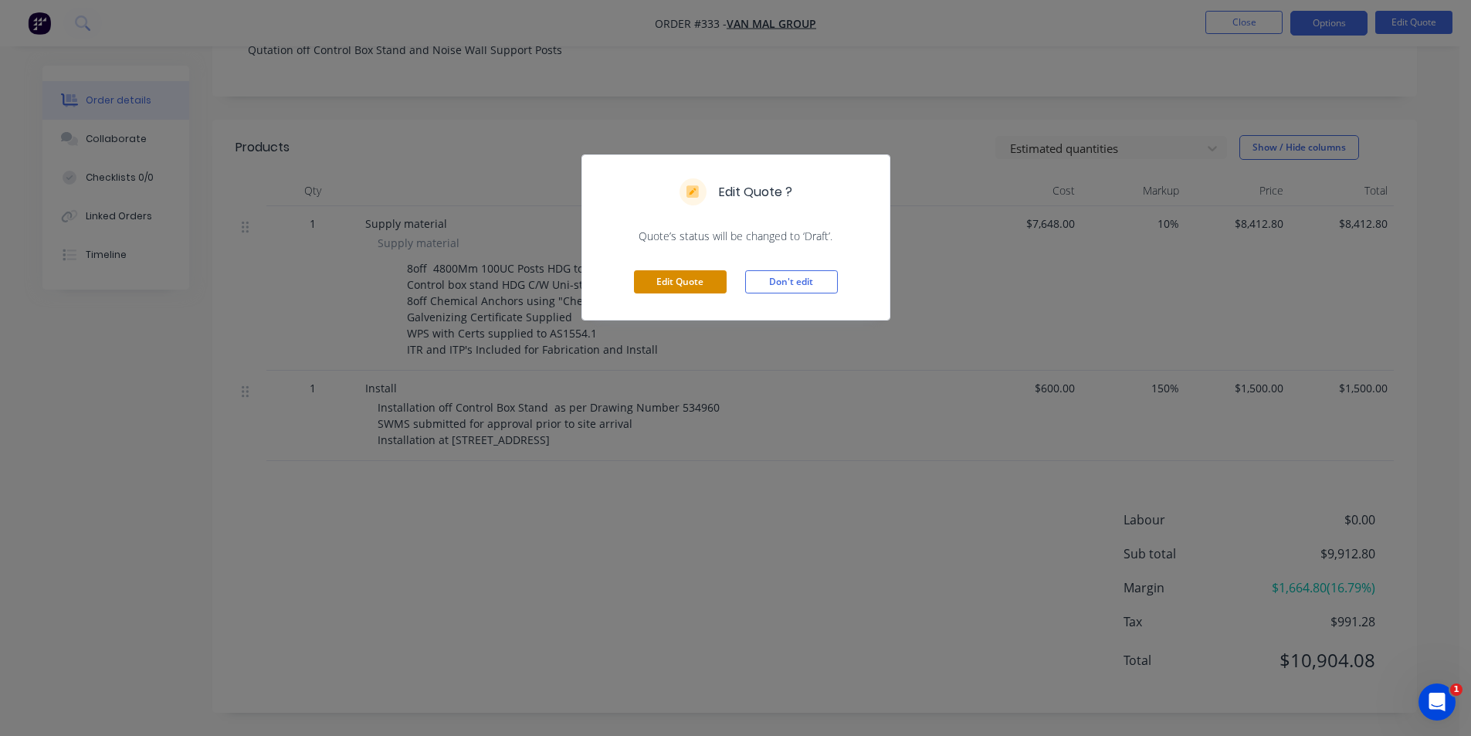
click at [692, 280] on button "Edit Quote" at bounding box center [680, 281] width 93 height 23
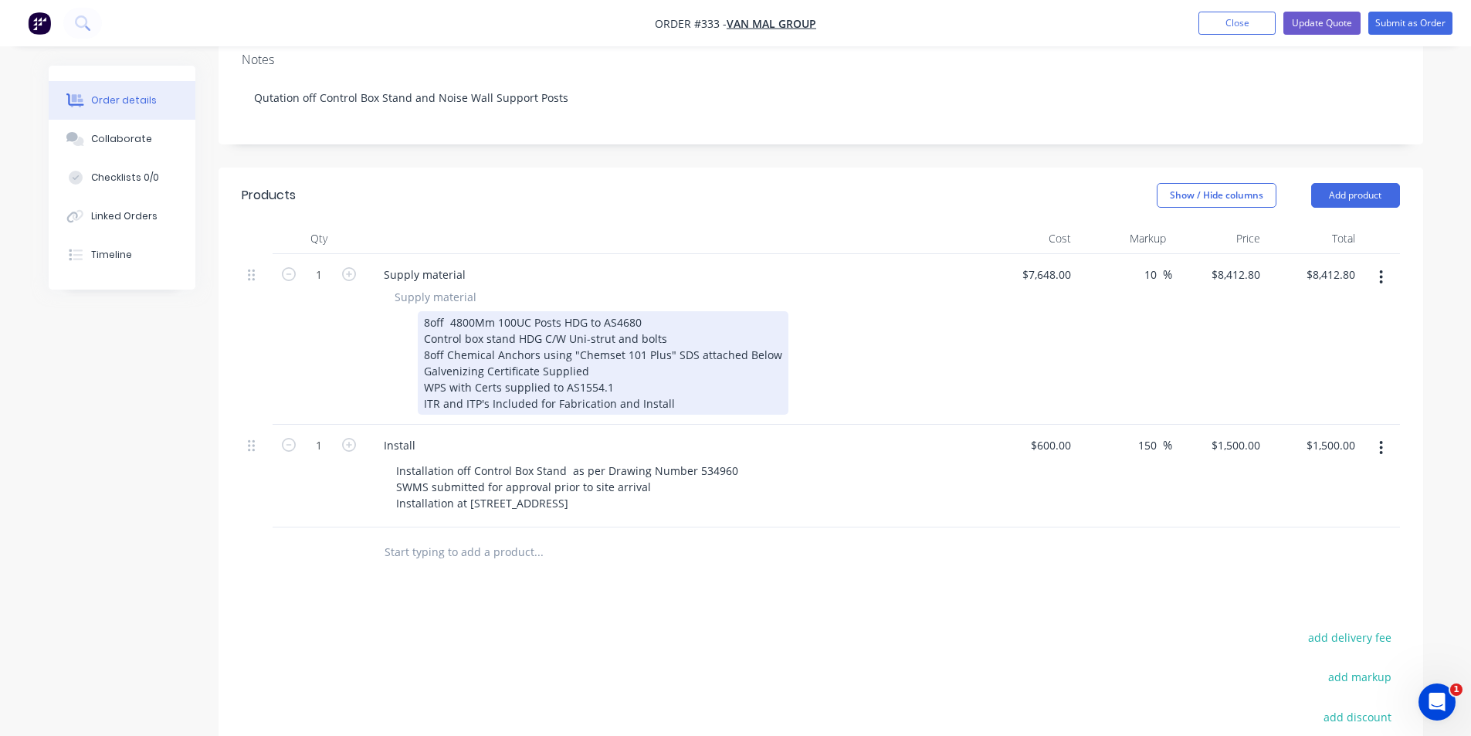
scroll to position [309, 0]
click at [684, 316] on div "8off 4800Mm 100UC Posts HDG to AS4680 Control box stand HDG C/W Uni-strut and b…" at bounding box center [603, 363] width 371 height 104
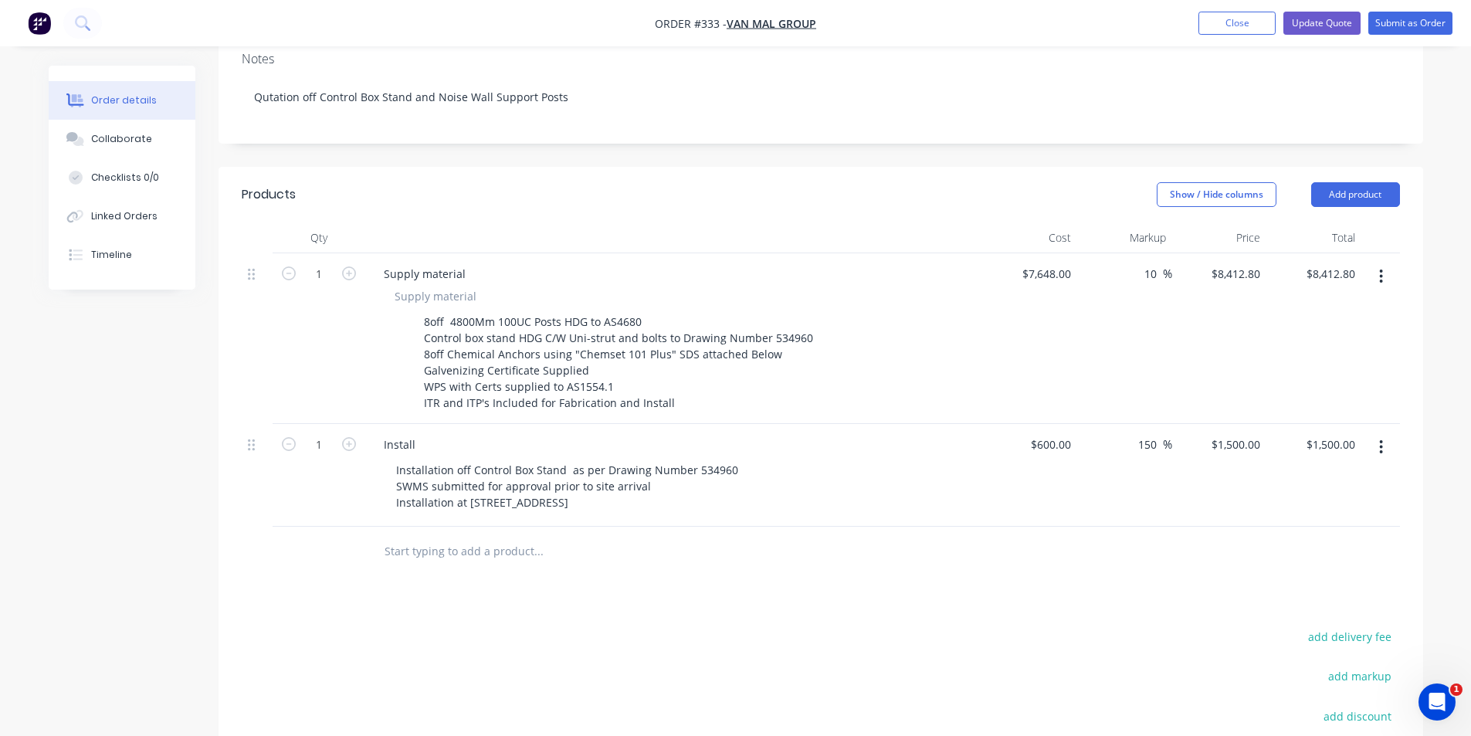
click at [779, 195] on header "Products Show / Hide columns Add product" at bounding box center [821, 195] width 1205 height 56
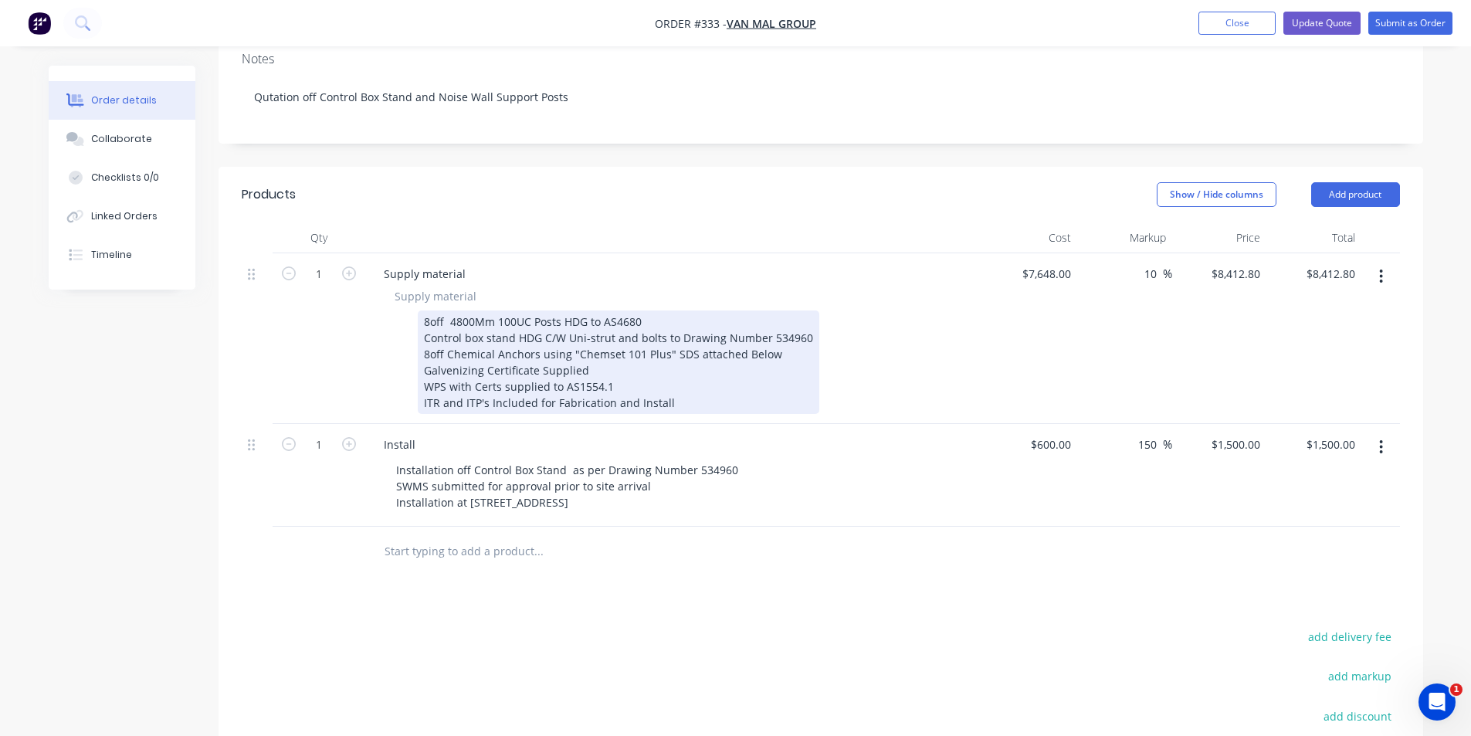
click at [419, 331] on div "8off 4800Mm 100UC Posts HDG to AS4680 Control box stand HDG C/W Uni-strut and b…" at bounding box center [619, 363] width 402 height 104
click at [427, 348] on div "8off 4800Mm 100UC Posts HDG to AS4680 Control box stand HDG C/W Uni-strut and b…" at bounding box center [619, 363] width 402 height 104
click at [423, 364] on div "8off 4800Mm 100UC Posts HDG to AS4680 Control box stand HDG C/W Uni-strut and b…" at bounding box center [619, 363] width 402 height 104
click at [422, 382] on div "8off 4800Mm 100UC Posts HDG to AS4680 Control box stand HDG C/W Uni-strut and b…" at bounding box center [619, 363] width 402 height 104
click at [423, 368] on div "8off 4800Mm 100UC Posts HDG to AS4680 Control box stand HDG C/W Uni-strut and b…" at bounding box center [619, 363] width 402 height 104
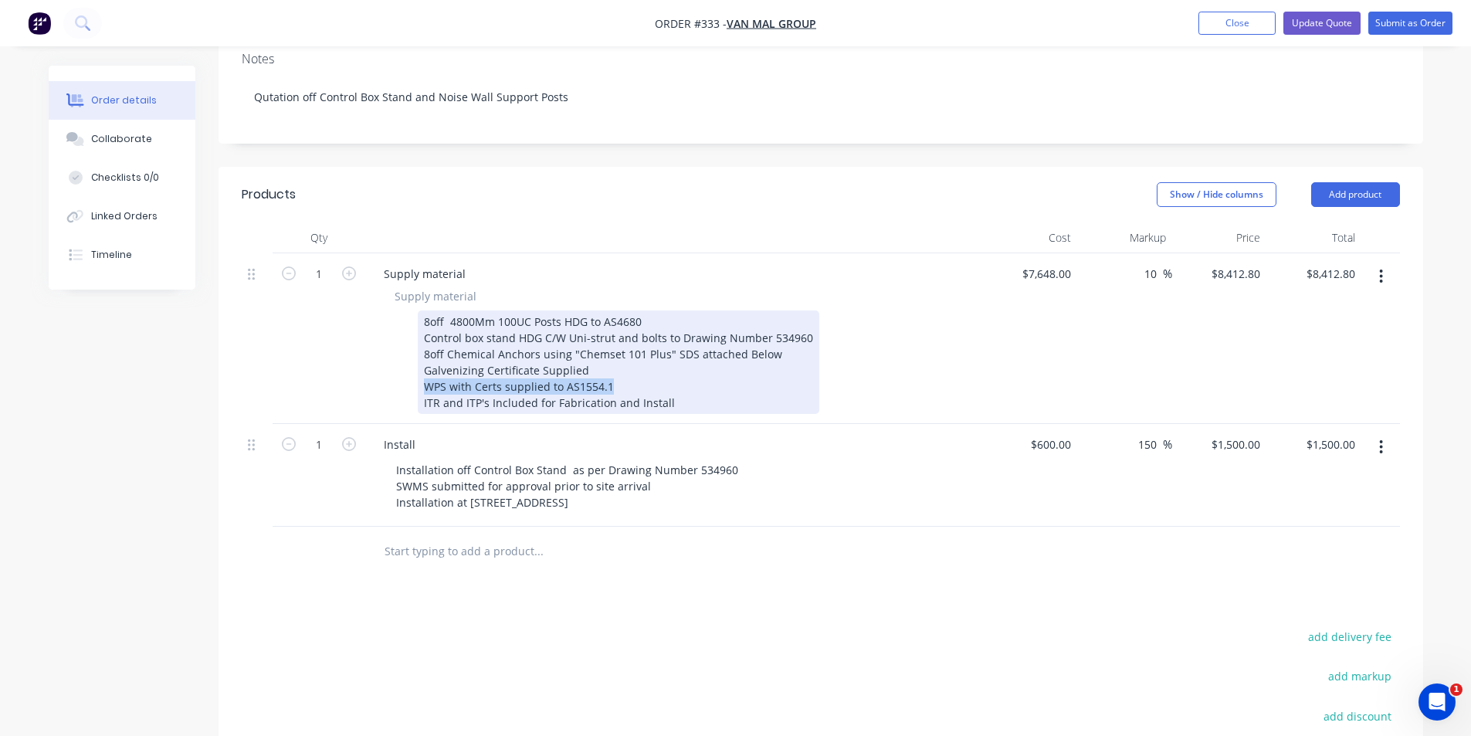
drag, startPoint x: 426, startPoint y: 368, endPoint x: 626, endPoint y: 372, distance: 200.1
click at [626, 372] on div "8off 4800Mm 100UC Posts HDG to AS4680 Control box stand HDG C/W Uni-strut and b…" at bounding box center [619, 363] width 402 height 104
drag, startPoint x: 426, startPoint y: 382, endPoint x: 740, endPoint y: 384, distance: 314.4
click at [740, 384] on div "8off 4800Mm 100UC Posts HDG to AS4680 Control box stand HDG C/W Uni-strut and b…" at bounding box center [619, 363] width 402 height 104
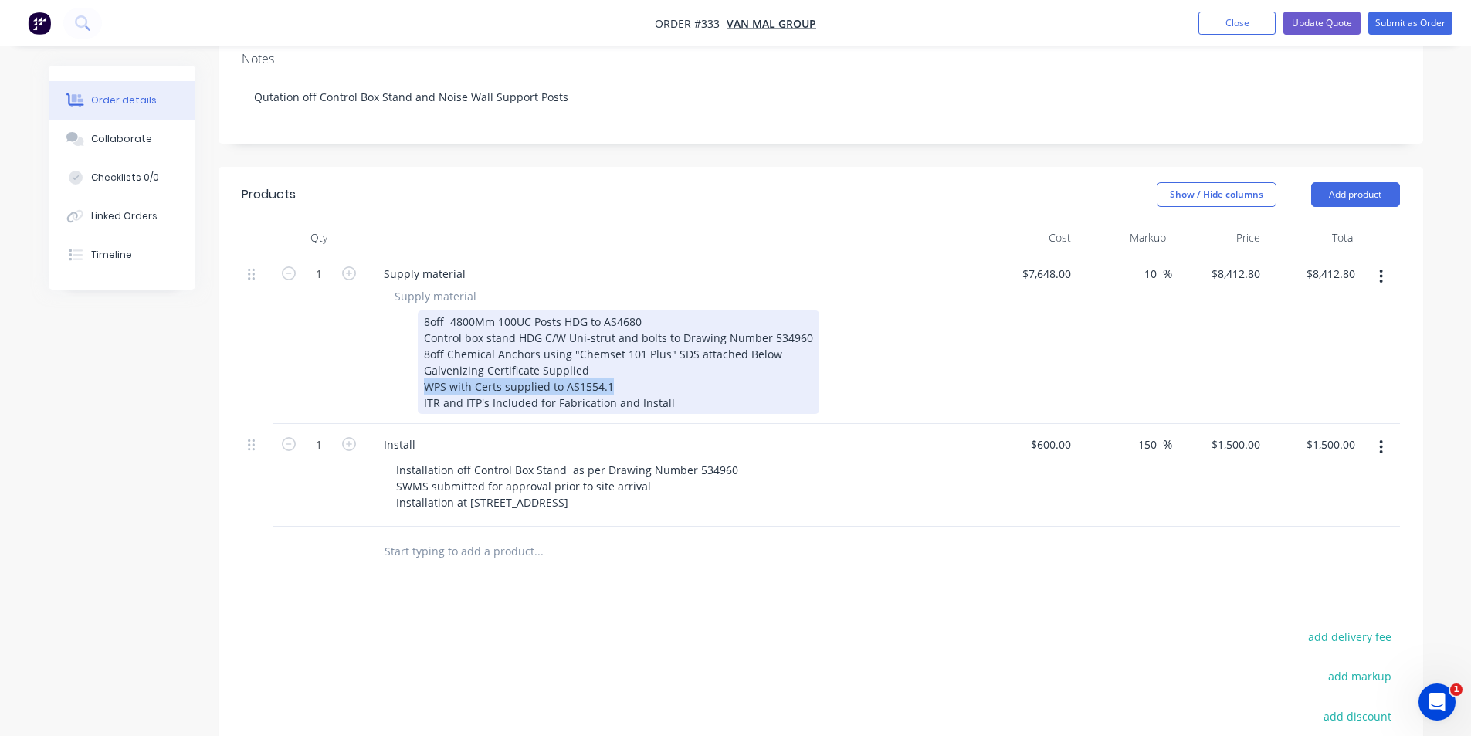
click at [740, 384] on div "8off 4800Mm 100UC Posts HDG to AS4680 Control box stand HDG C/W Uni-strut and b…" at bounding box center [619, 363] width 402 height 104
click at [674, 378] on div "8off 4800Mm 100UC Posts HDG to AS4680 Control box stand HDG C/W Uni-strut and b…" at bounding box center [619, 363] width 402 height 104
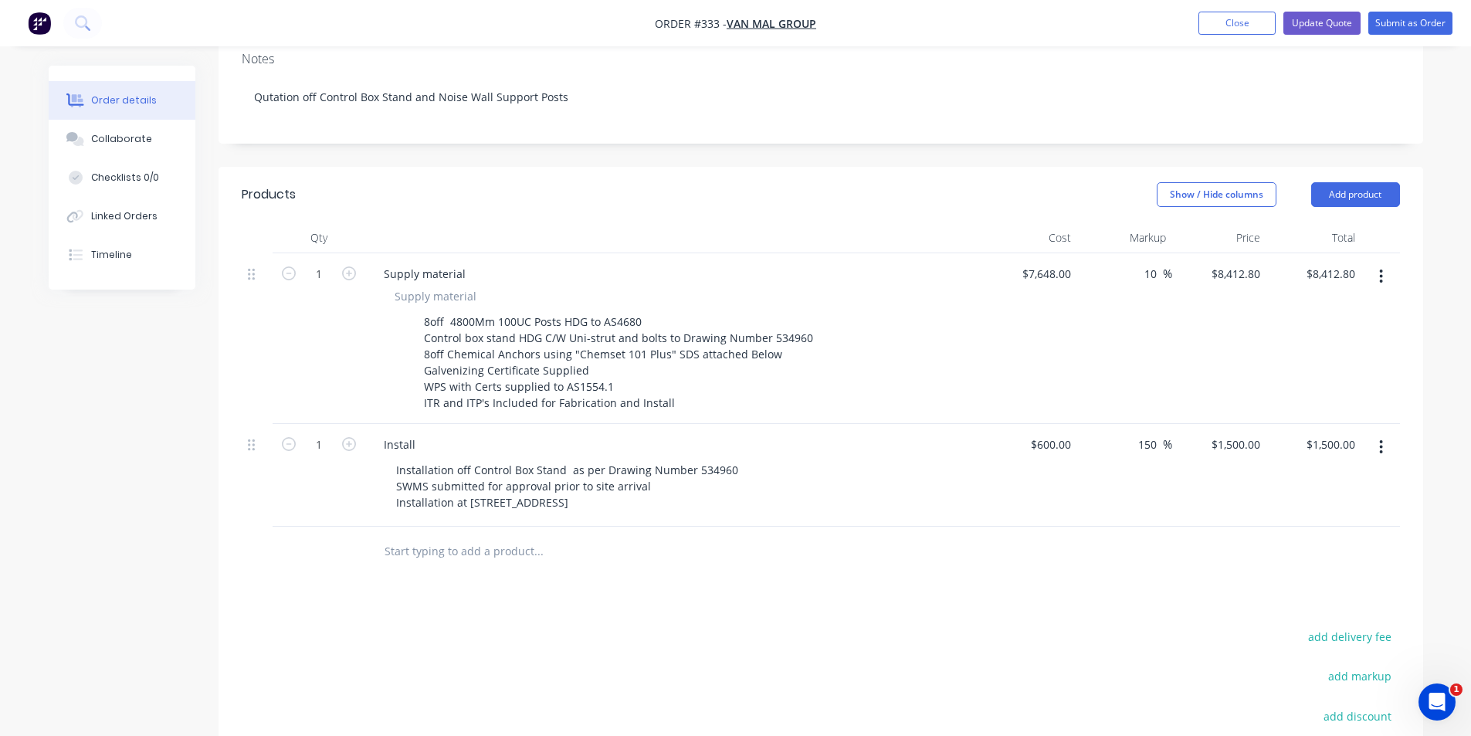
click at [775, 591] on div "Products Show / Hide columns Add product Qty Cost Markup Price Total 1 Supply m…" at bounding box center [821, 557] width 1205 height 781
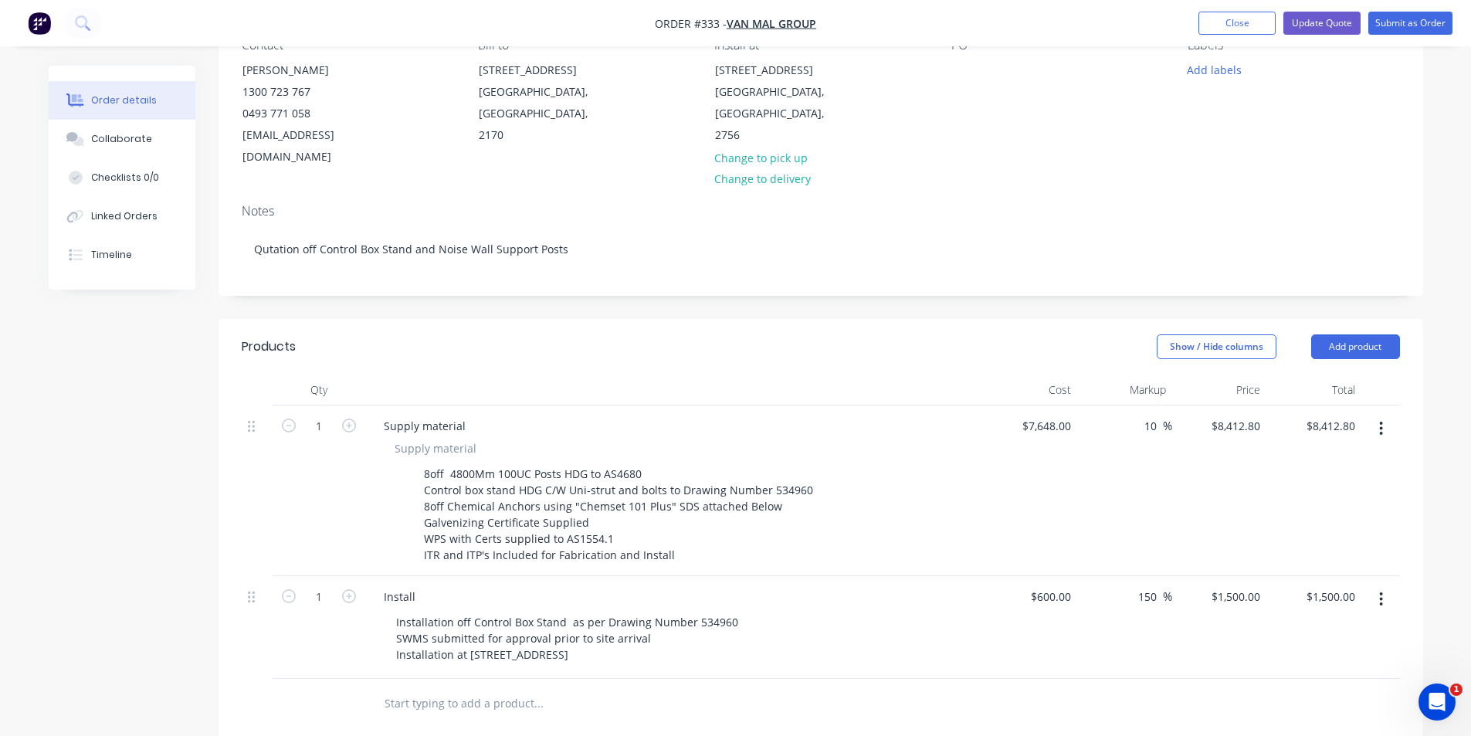
scroll to position [0, 0]
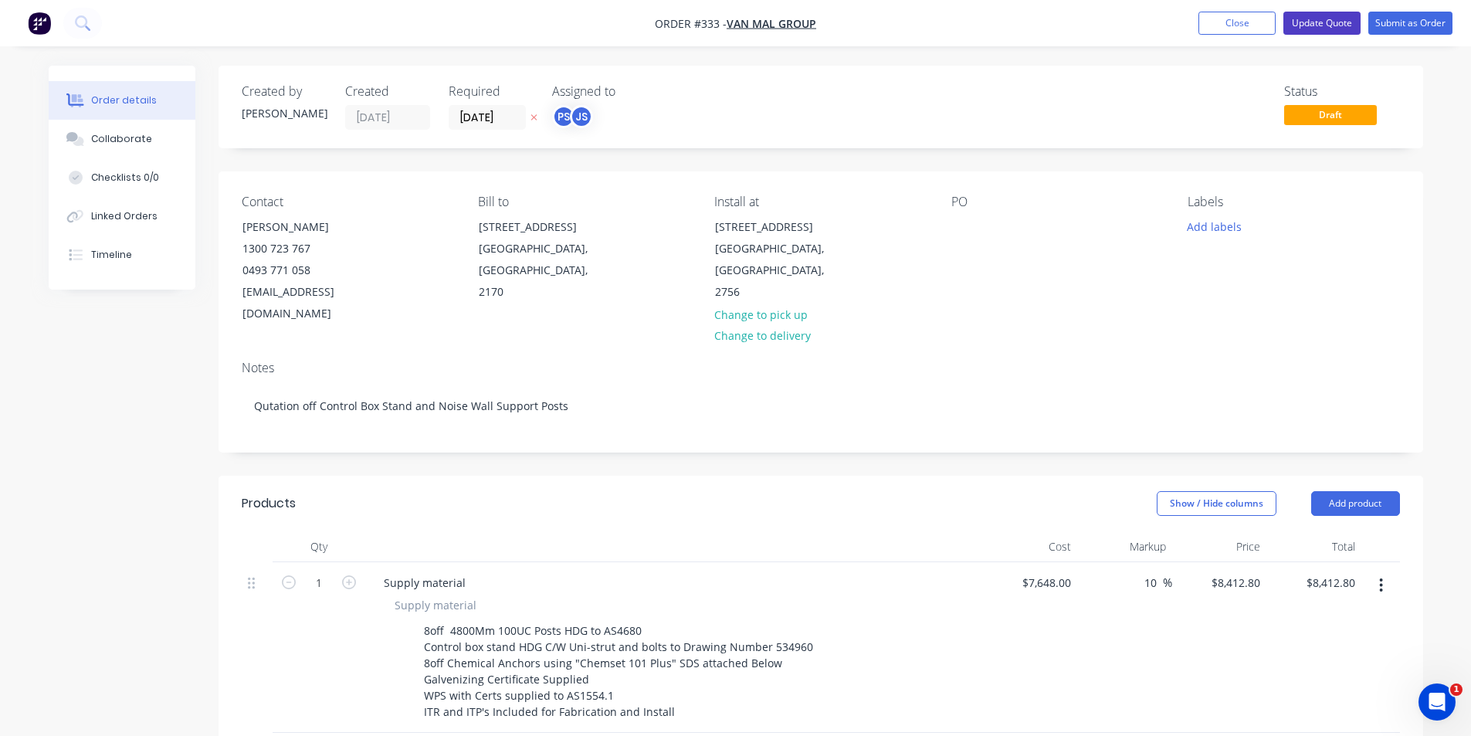
click at [1356, 29] on button "Update Quote" at bounding box center [1322, 23] width 77 height 23
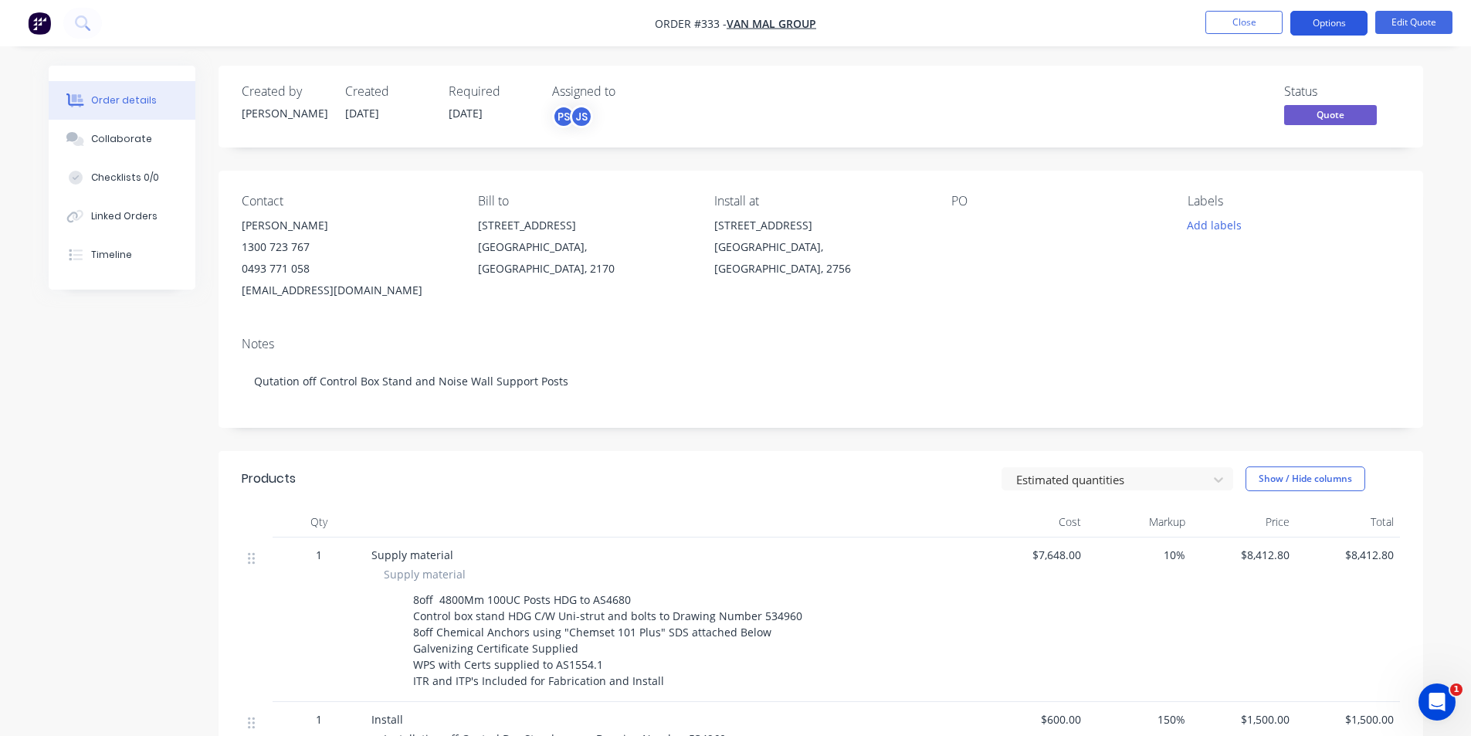
click at [1366, 30] on button "Options" at bounding box center [1329, 23] width 77 height 25
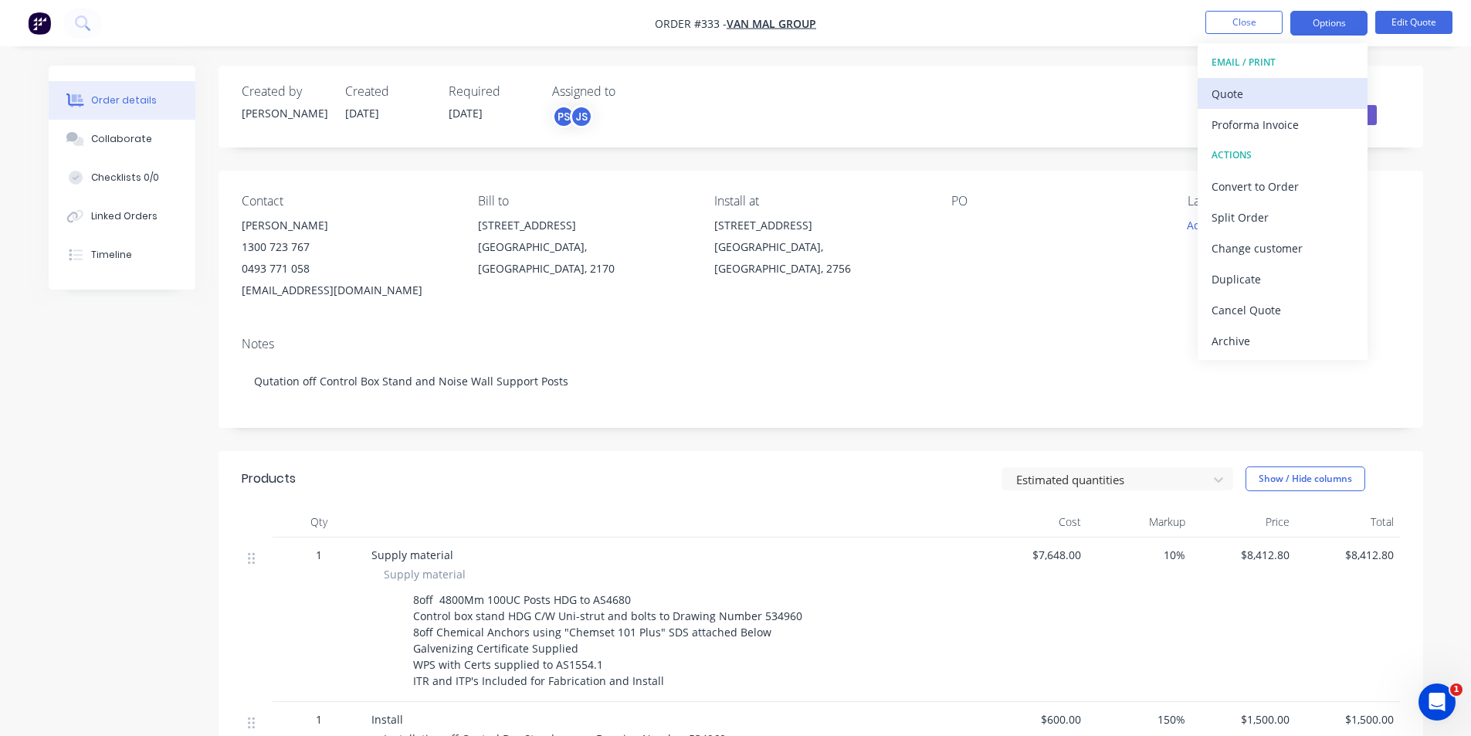
click at [1308, 97] on div "Quote" at bounding box center [1283, 94] width 142 height 22
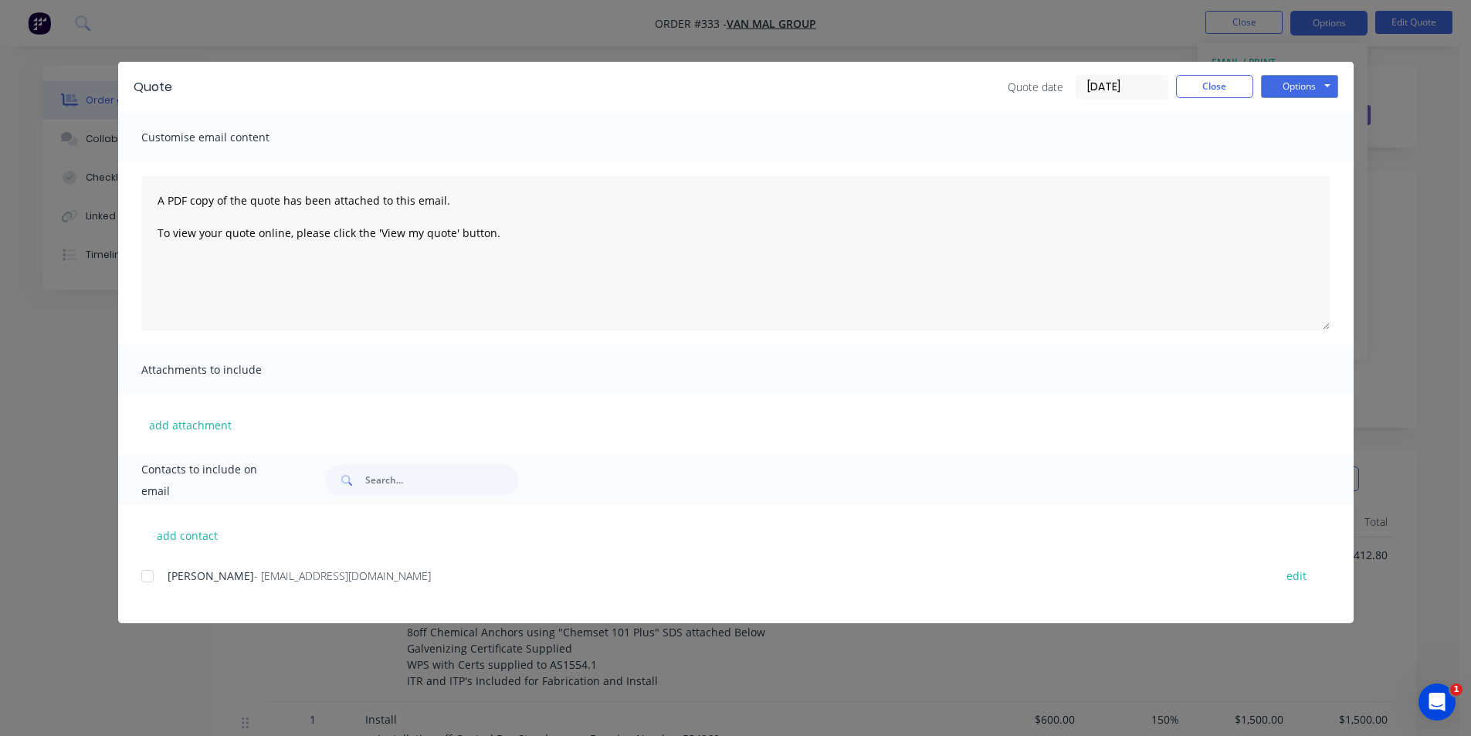
click at [151, 579] on div at bounding box center [147, 576] width 31 height 31
click at [1225, 87] on button "Close" at bounding box center [1214, 86] width 77 height 23
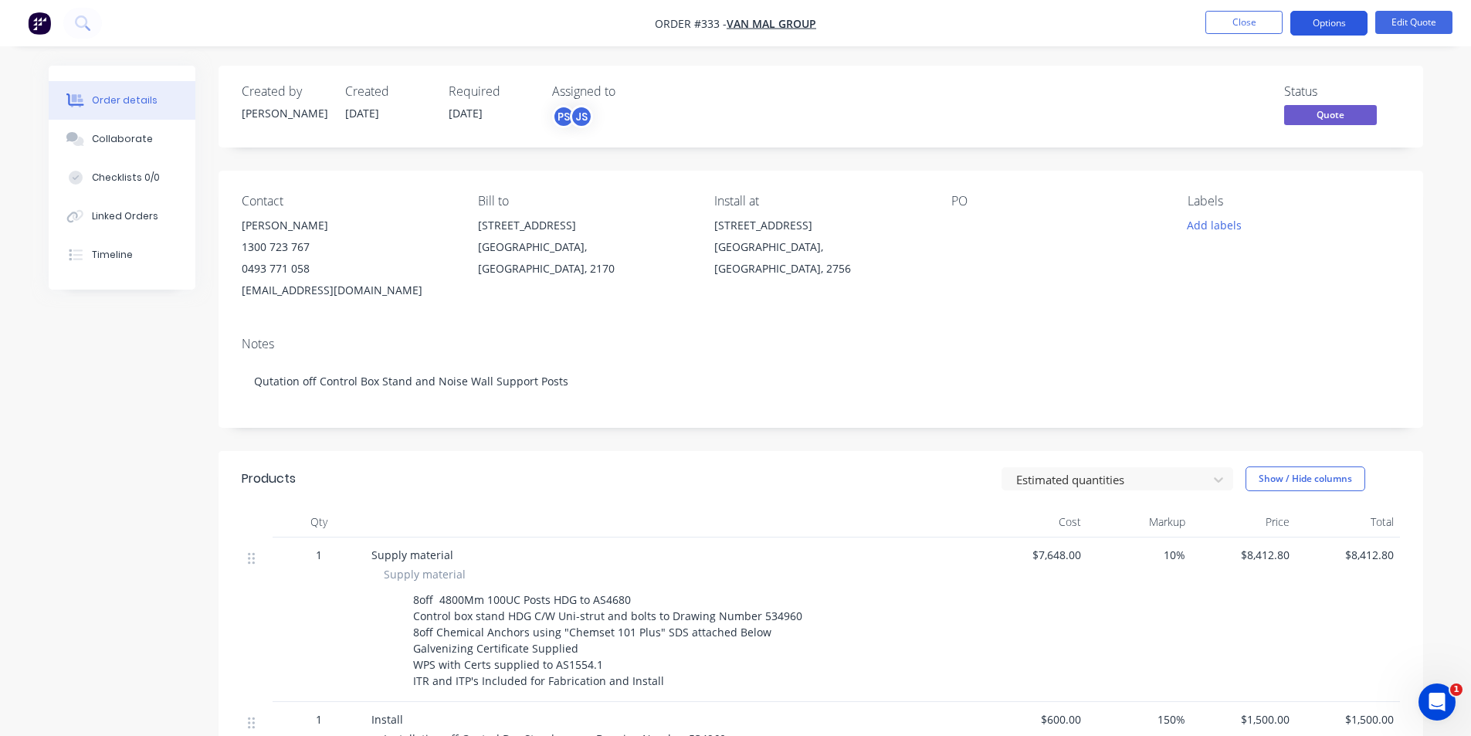
click at [1319, 30] on button "Options" at bounding box center [1329, 23] width 77 height 25
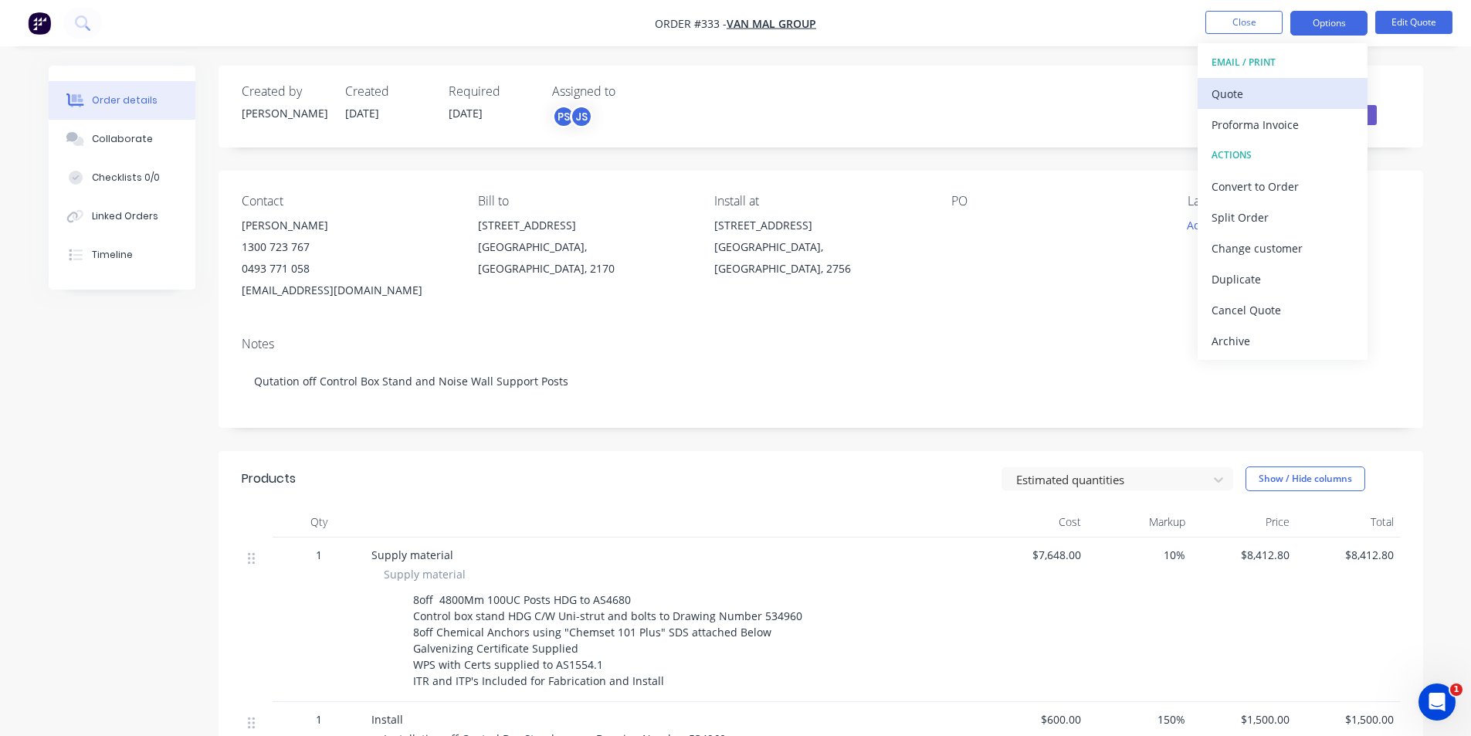
click at [1288, 87] on div "Quote" at bounding box center [1283, 94] width 142 height 22
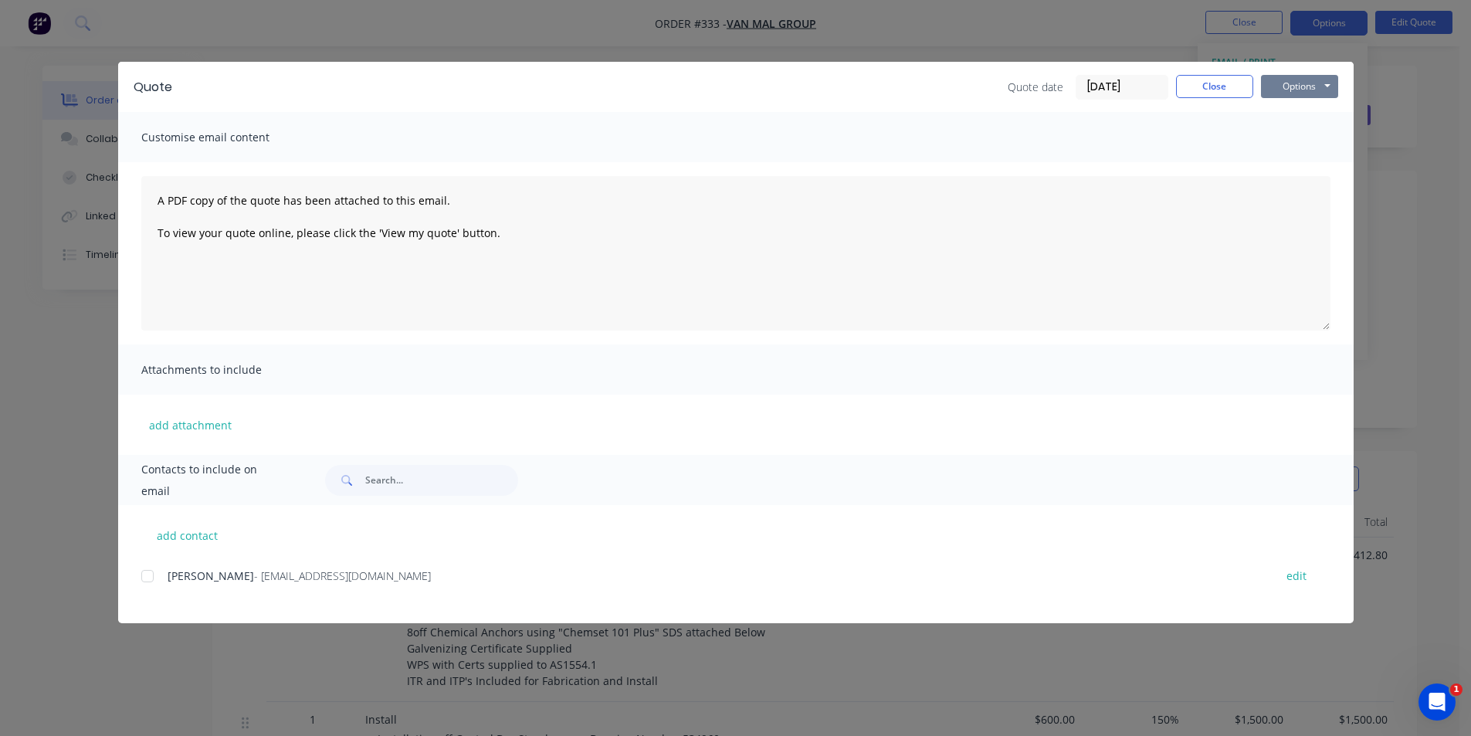
click at [1278, 78] on button "Options" at bounding box center [1299, 86] width 77 height 23
click at [1310, 148] on button "Print" at bounding box center [1310, 139] width 99 height 25
click at [1210, 80] on button "Close" at bounding box center [1214, 86] width 77 height 23
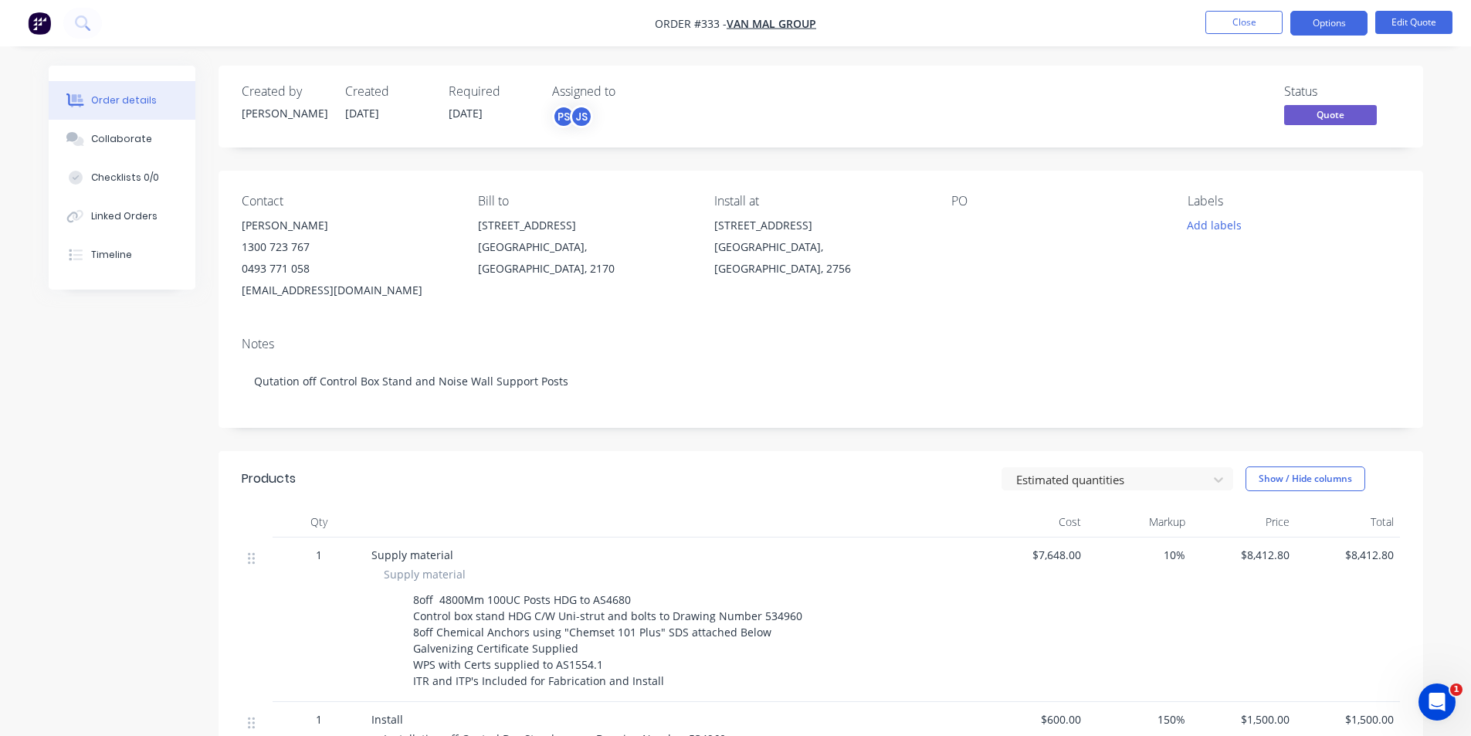
click at [1308, 120] on span "Quote" at bounding box center [1331, 114] width 93 height 19
click at [1223, 22] on button "Close" at bounding box center [1244, 22] width 77 height 23
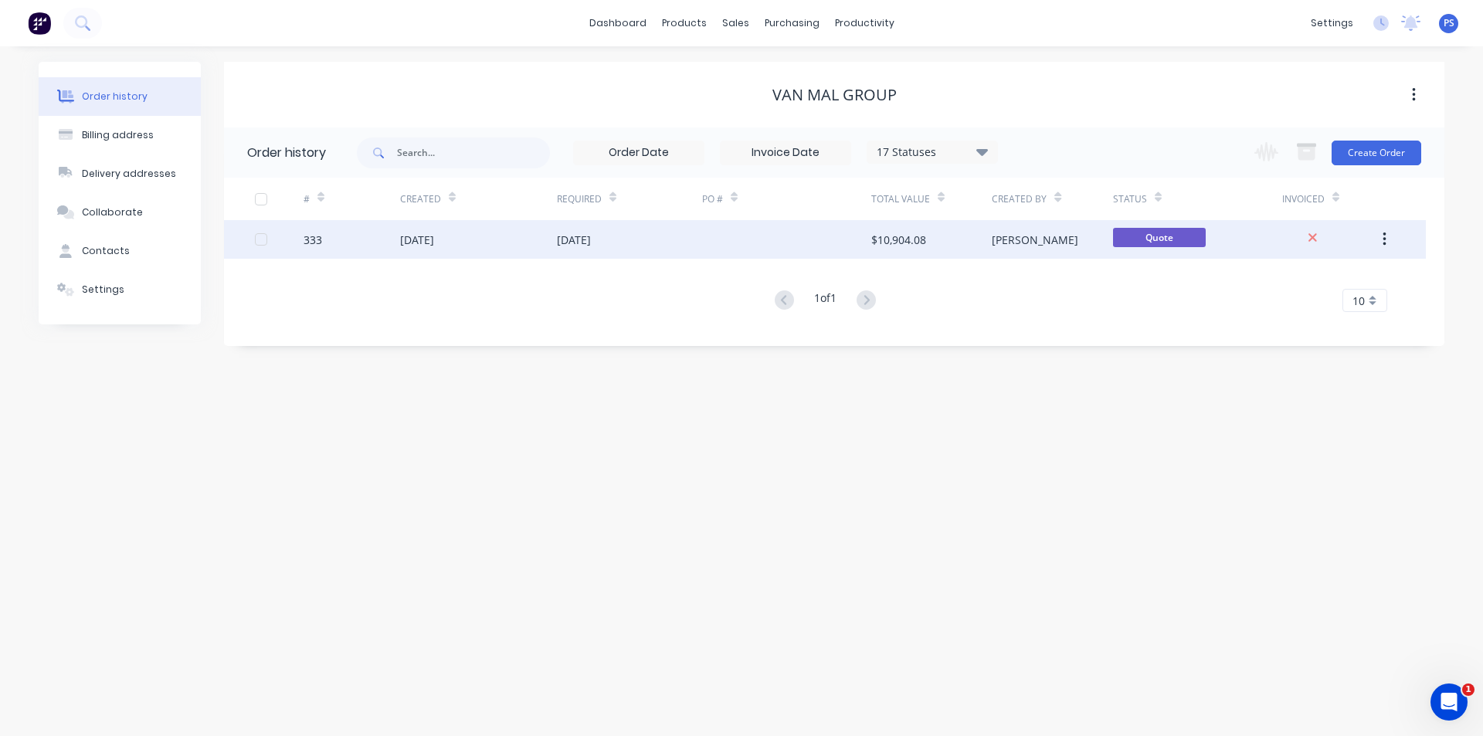
click at [847, 250] on div at bounding box center [786, 239] width 169 height 39
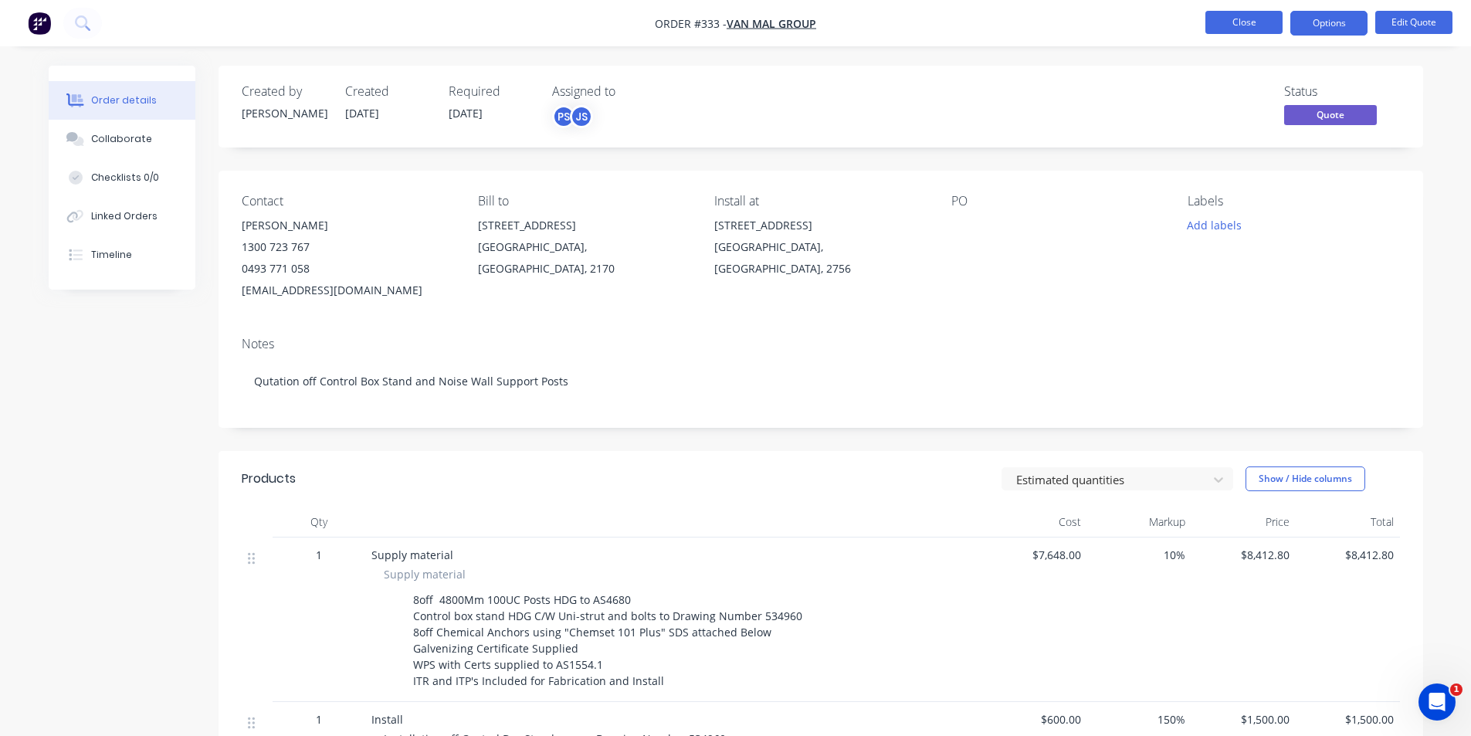
click at [1238, 19] on button "Close" at bounding box center [1244, 22] width 77 height 23
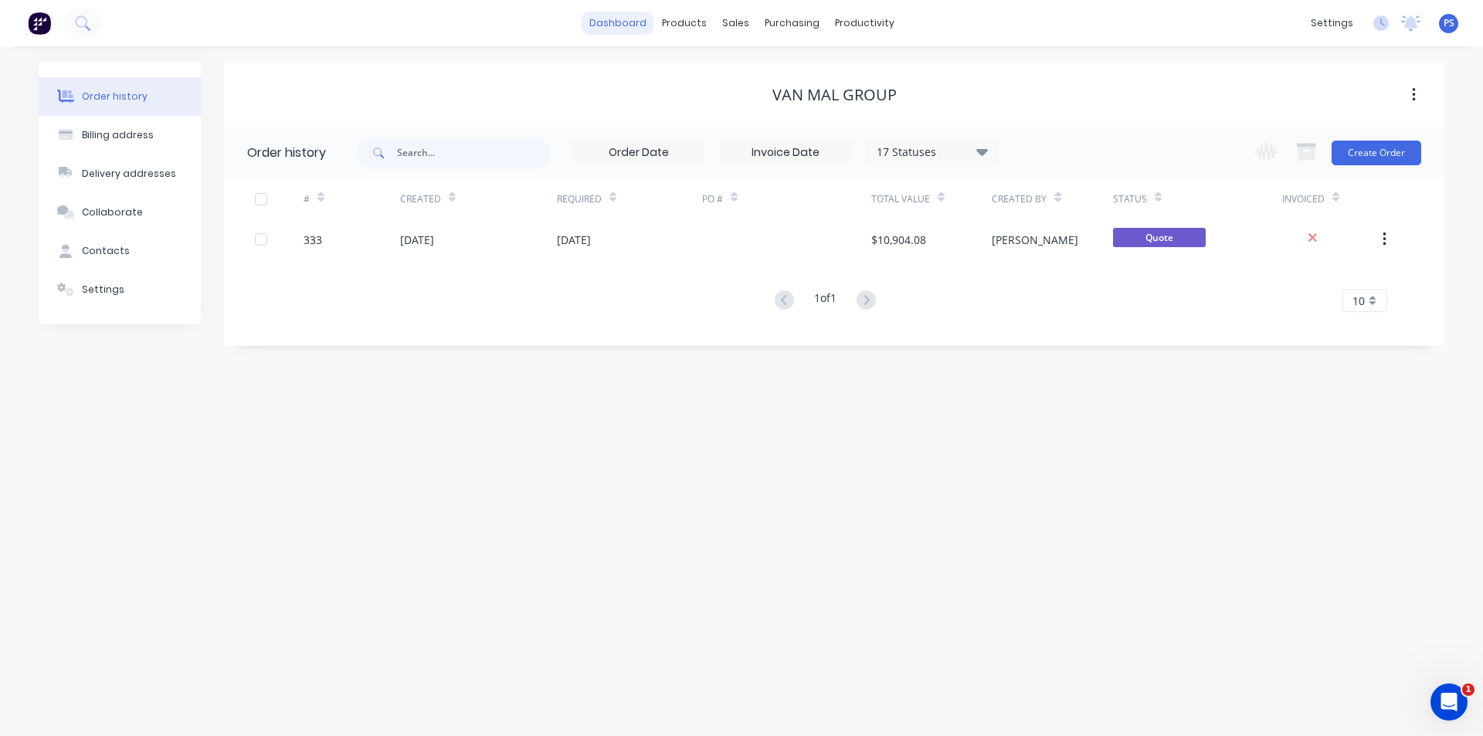
click at [620, 15] on link "dashboard" at bounding box center [618, 23] width 73 height 23
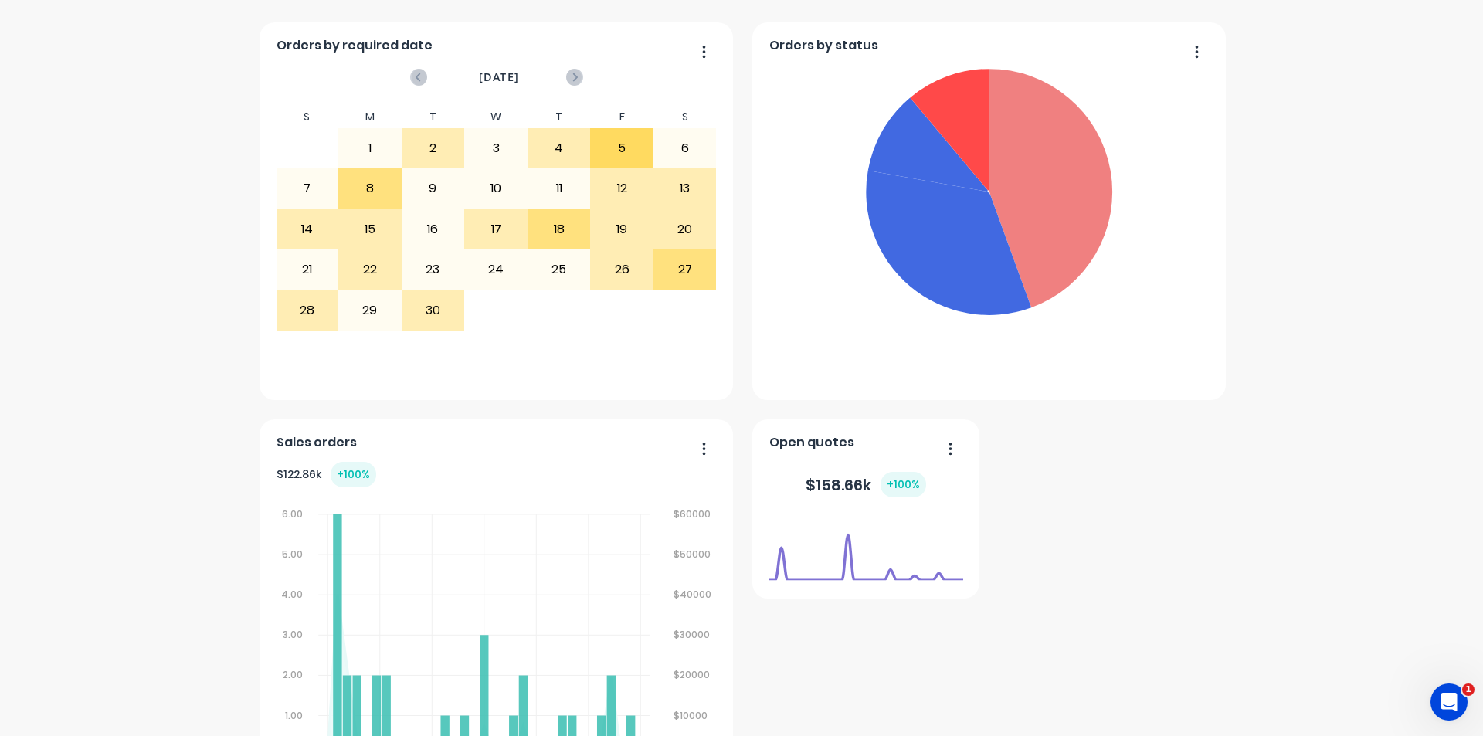
scroll to position [309, 0]
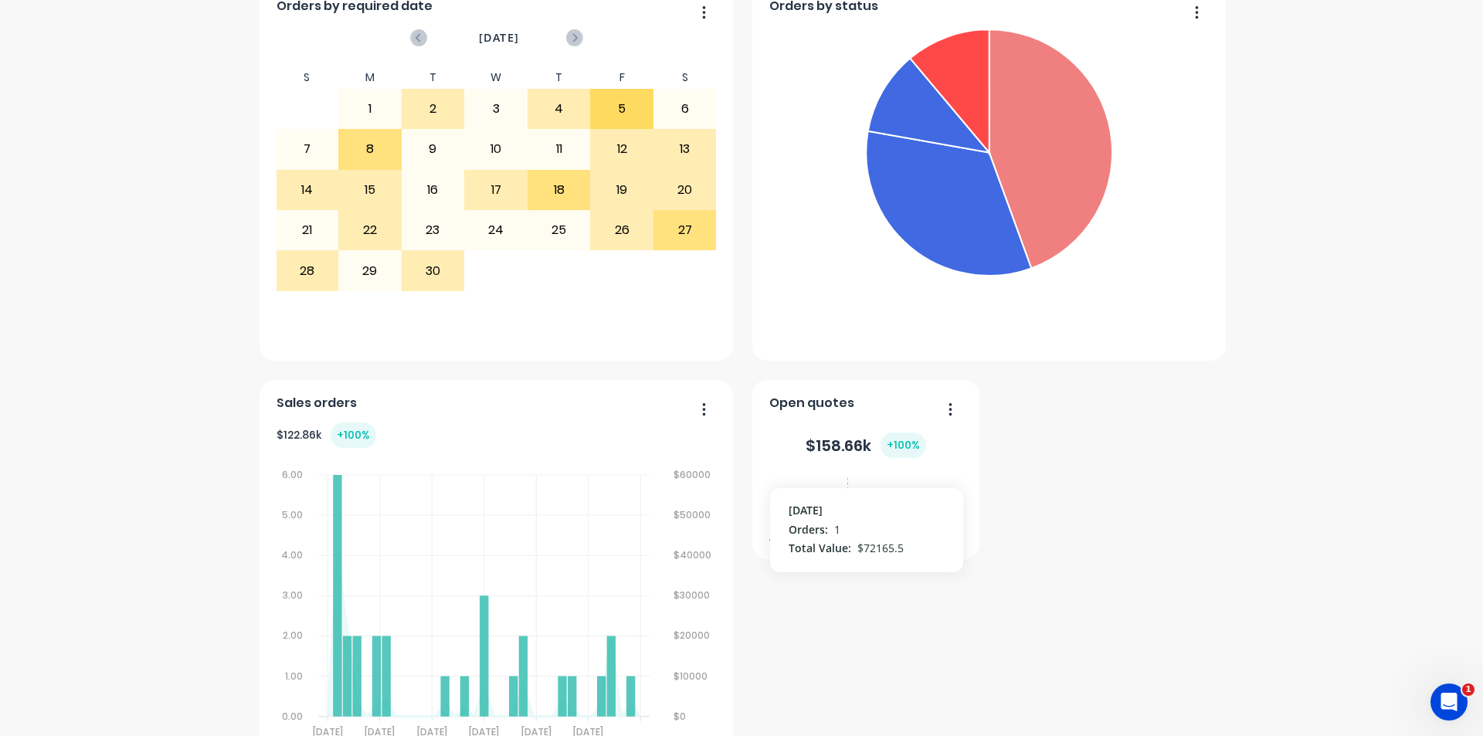
click at [842, 514] on foreignobject at bounding box center [866, 510] width 194 height 66
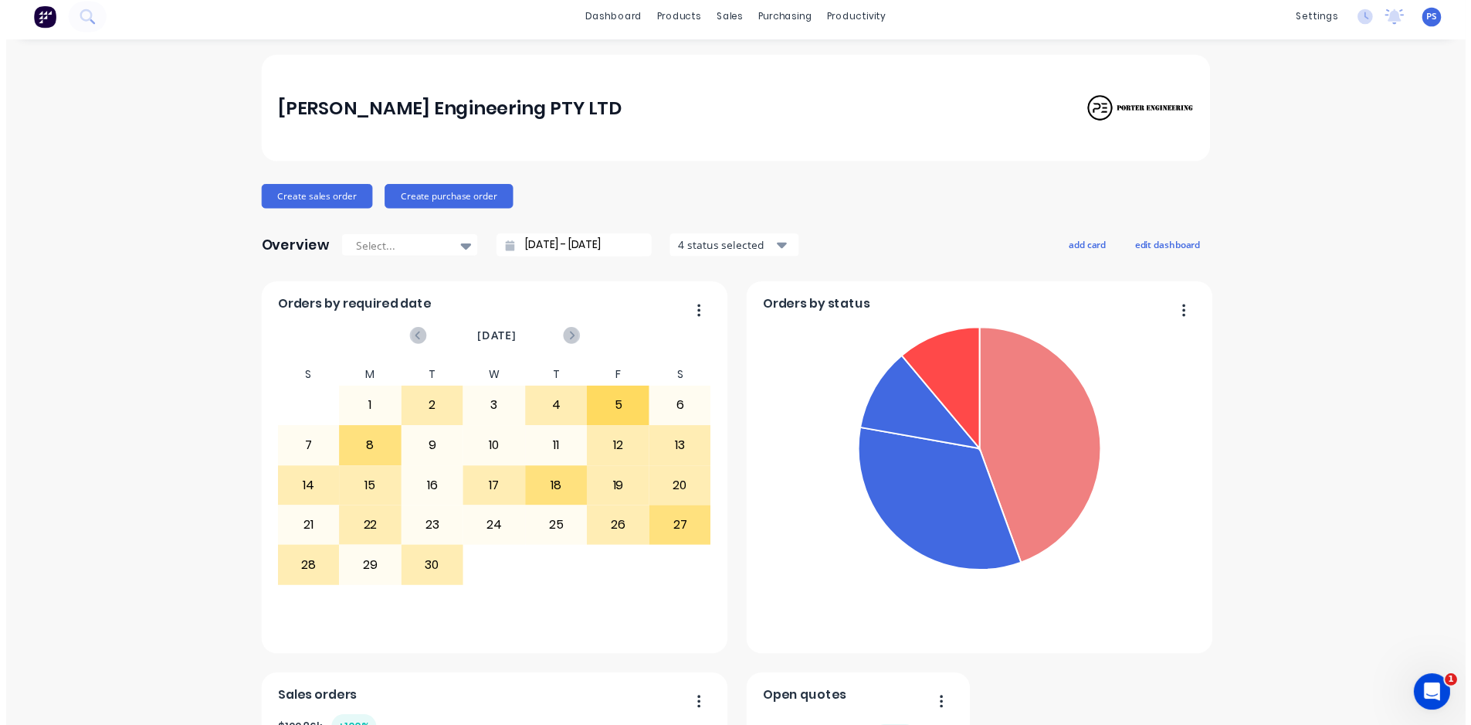
scroll to position [0, 0]
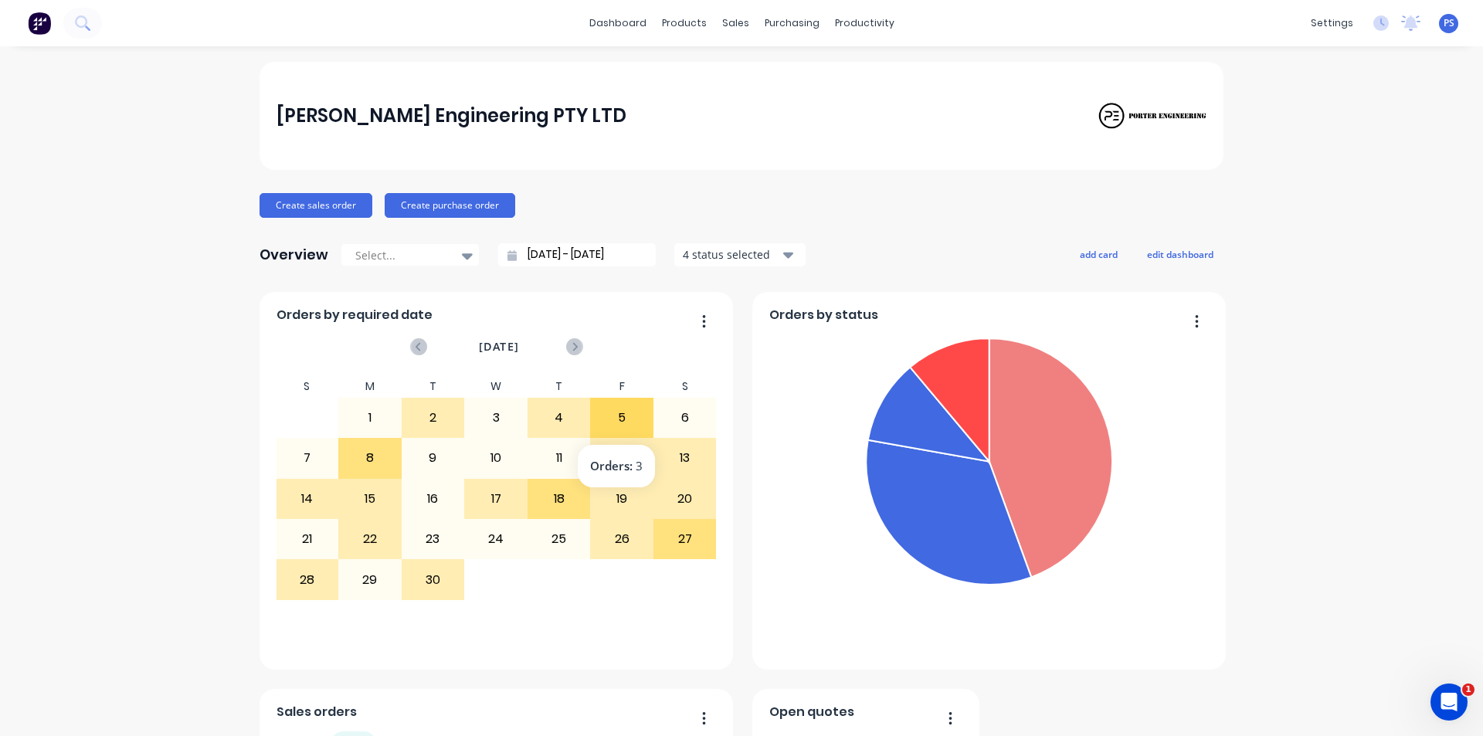
click at [614, 418] on div "5" at bounding box center [622, 418] width 62 height 39
click at [429, 581] on div "30" at bounding box center [433, 579] width 62 height 39
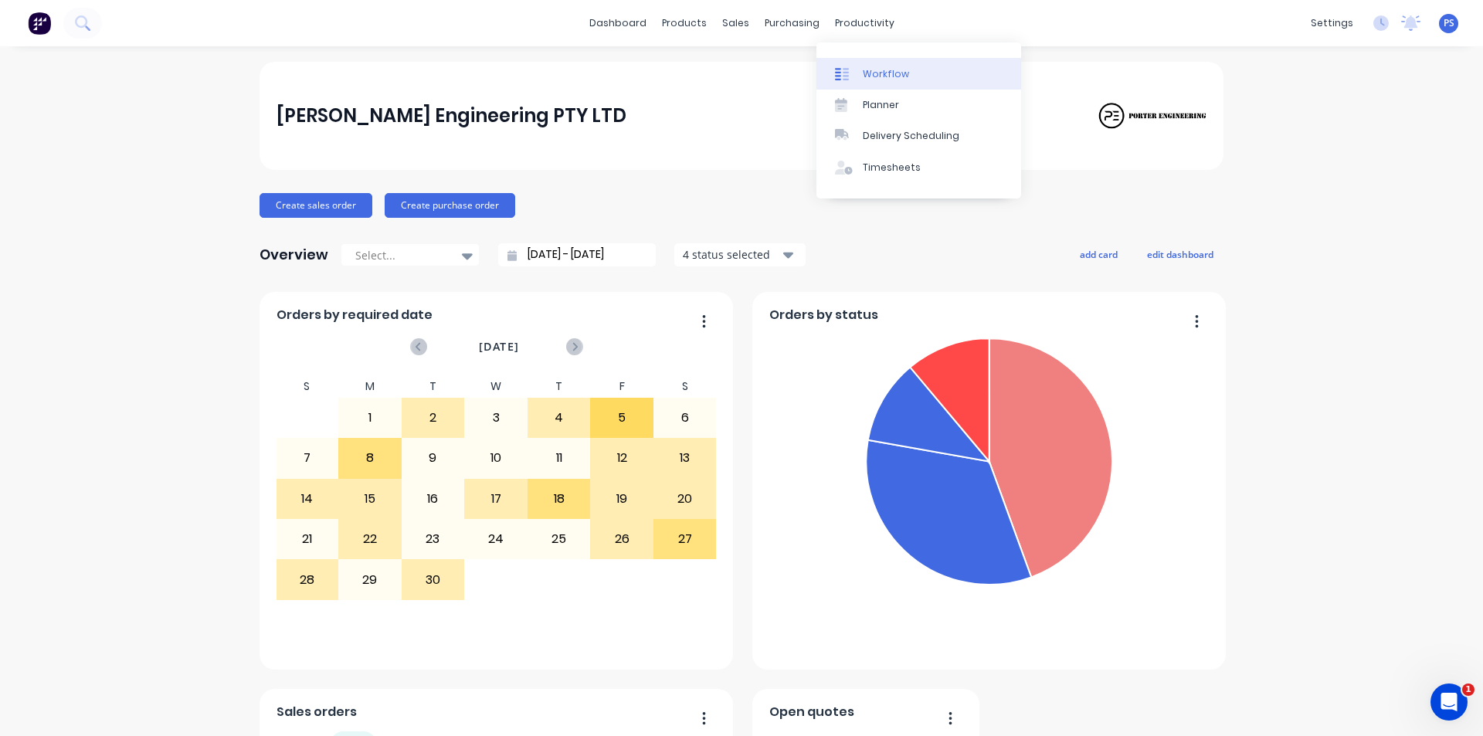
click at [873, 71] on div "Workflow" at bounding box center [886, 74] width 46 height 14
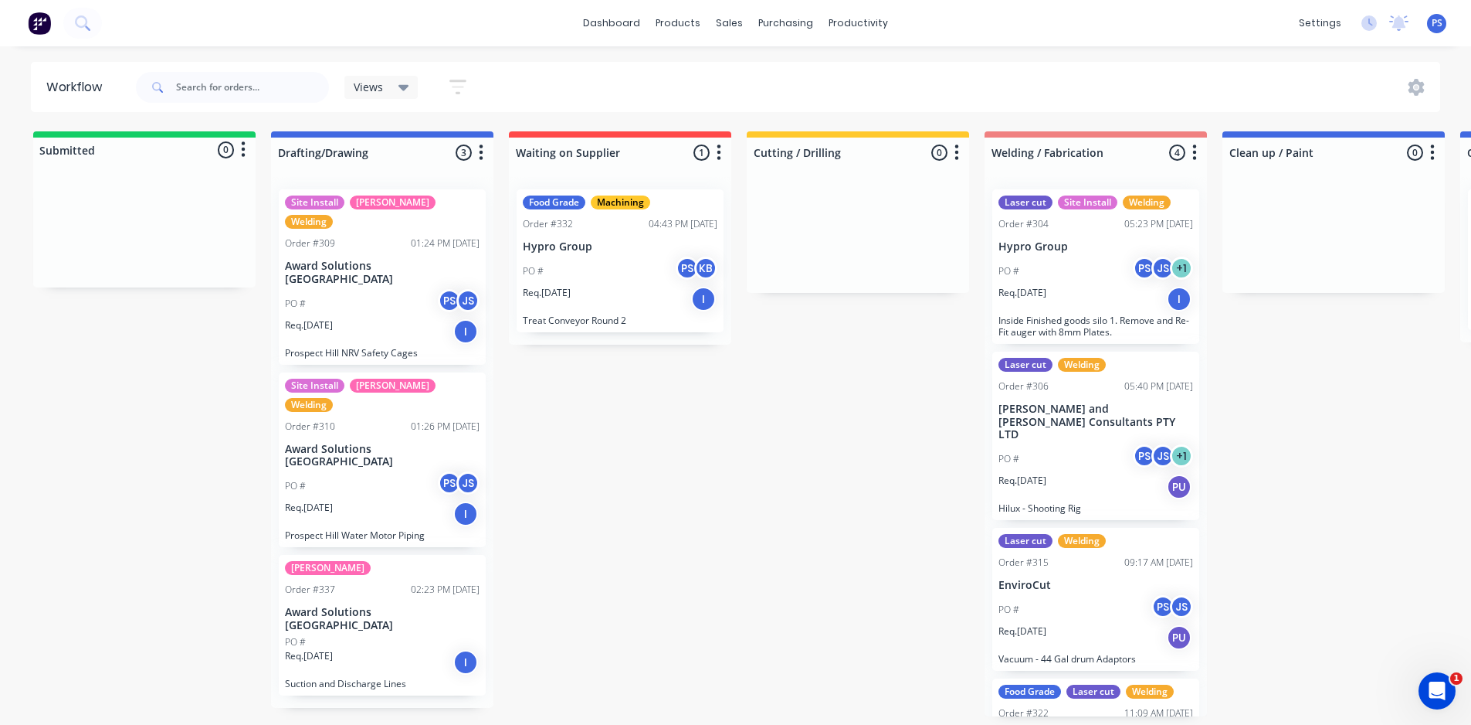
drag, startPoint x: 606, startPoint y: 701, endPoint x: 568, endPoint y: 725, distance: 44.1
click at [568, 632] on html "dashboard products sales purchasing productivity dashboard products Product Cat…" at bounding box center [735, 316] width 1471 height 632
